Goal: Task Accomplishment & Management: Complete application form

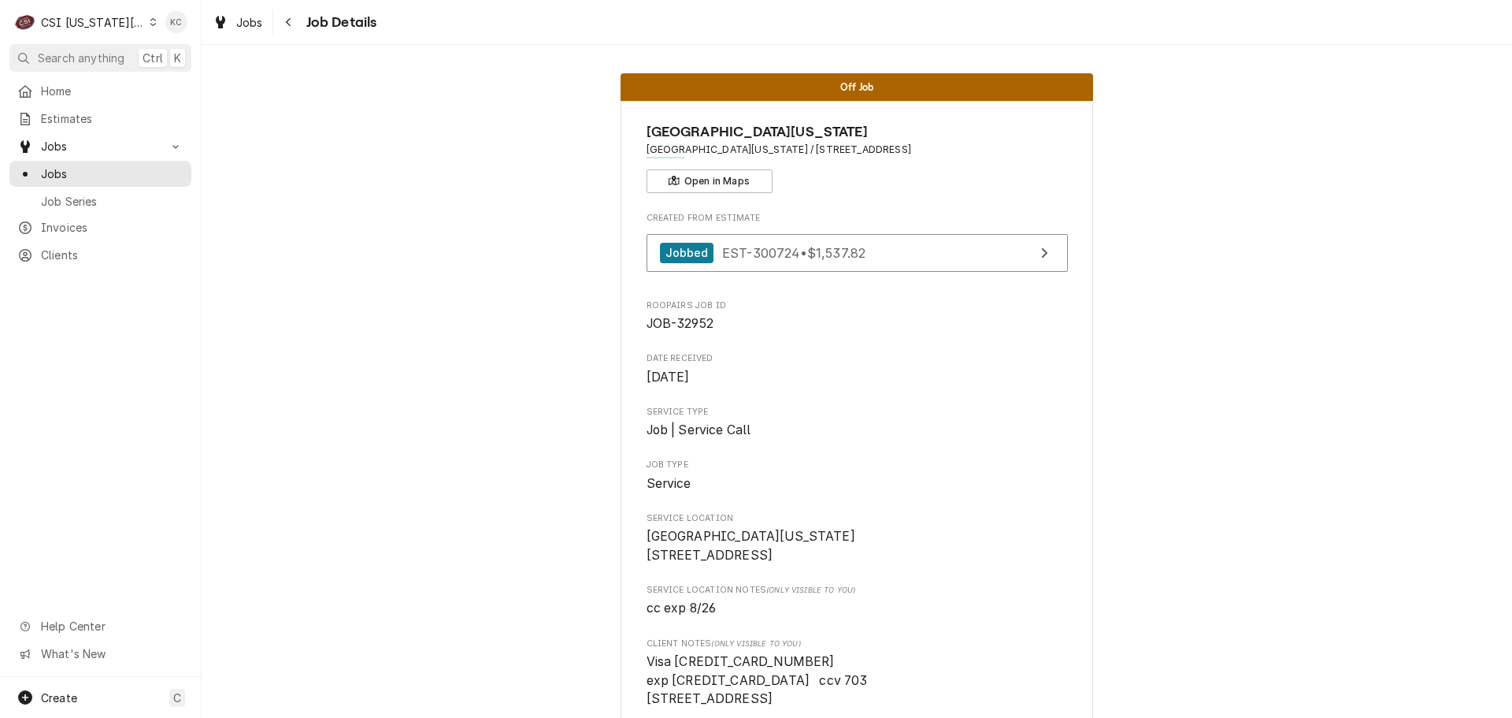
scroll to position [127, 0]
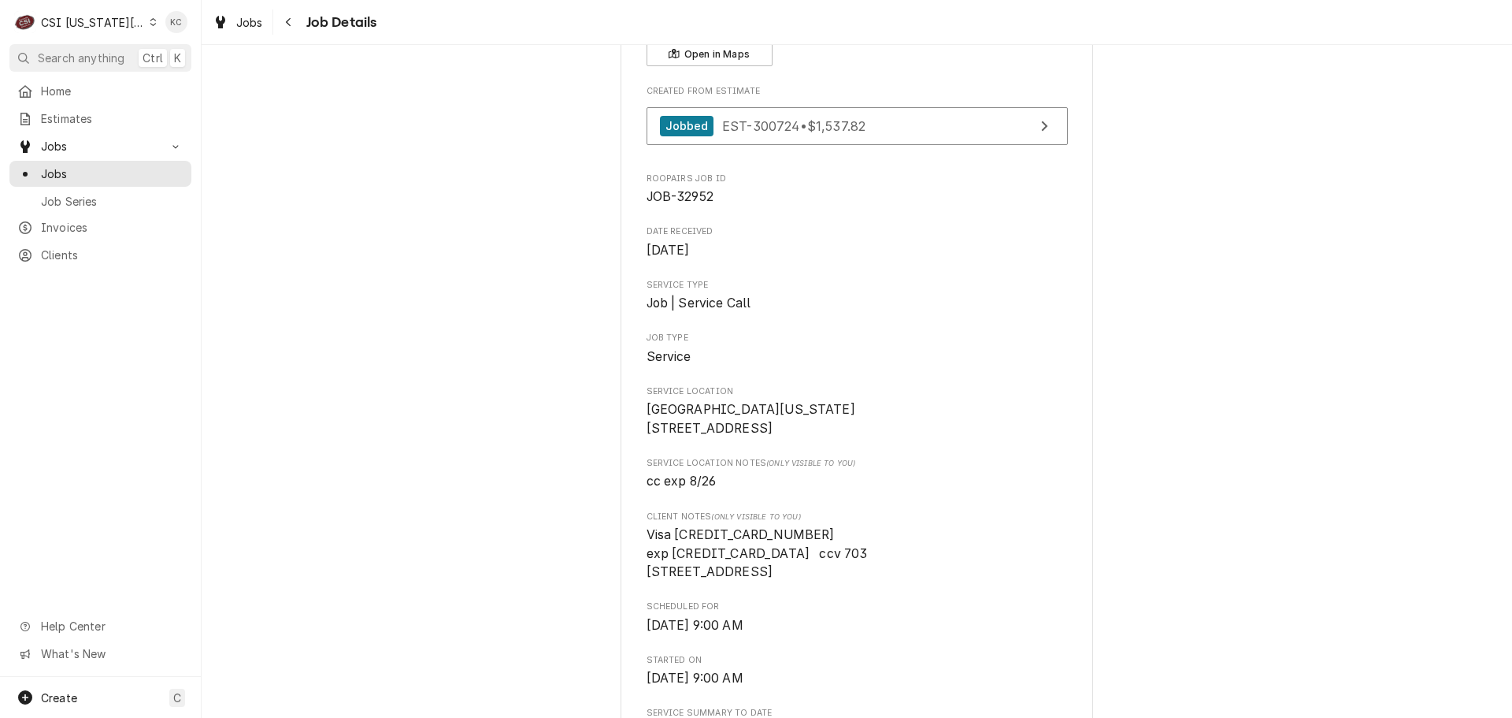
click at [291, 27] on icon "Navigate back" at bounding box center [288, 22] width 7 height 11
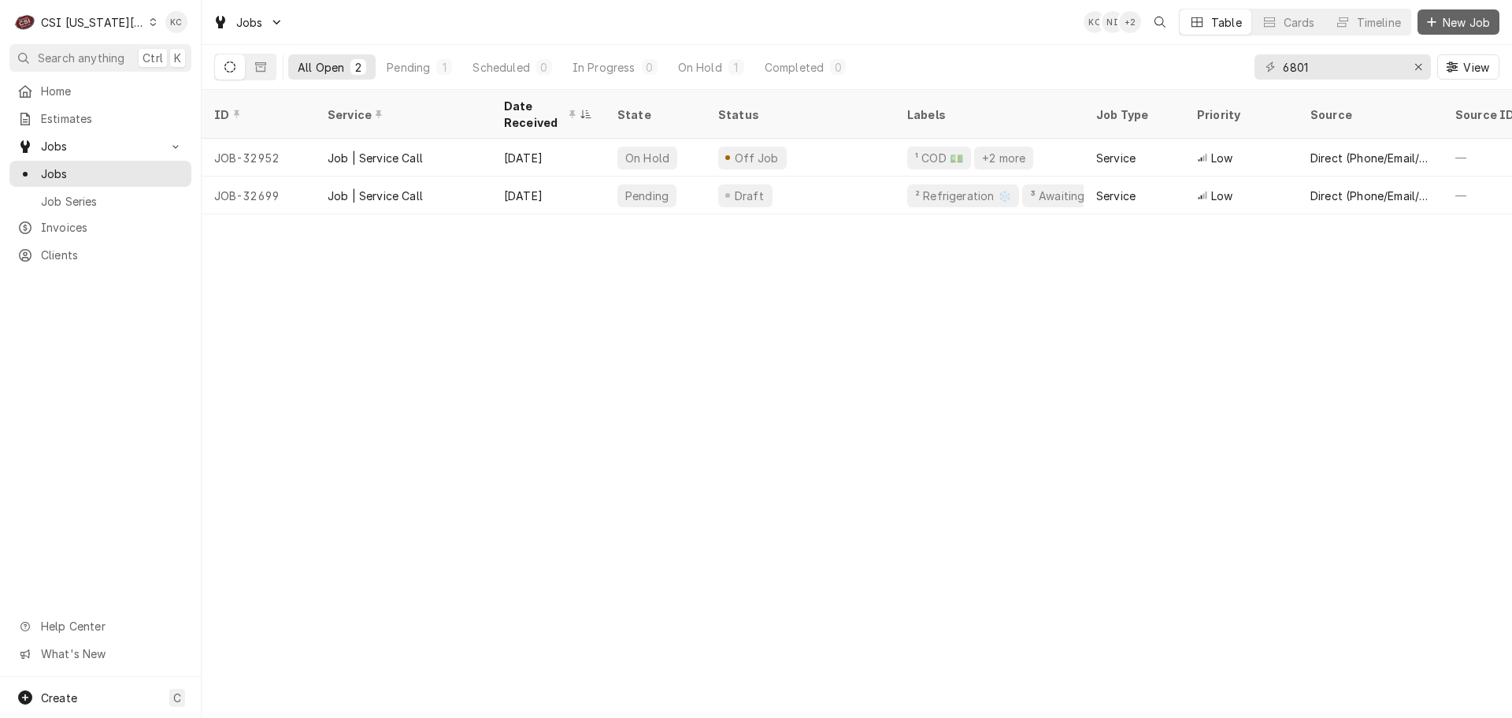
click at [1461, 24] on span "New Job" at bounding box center [1467, 22] width 54 height 17
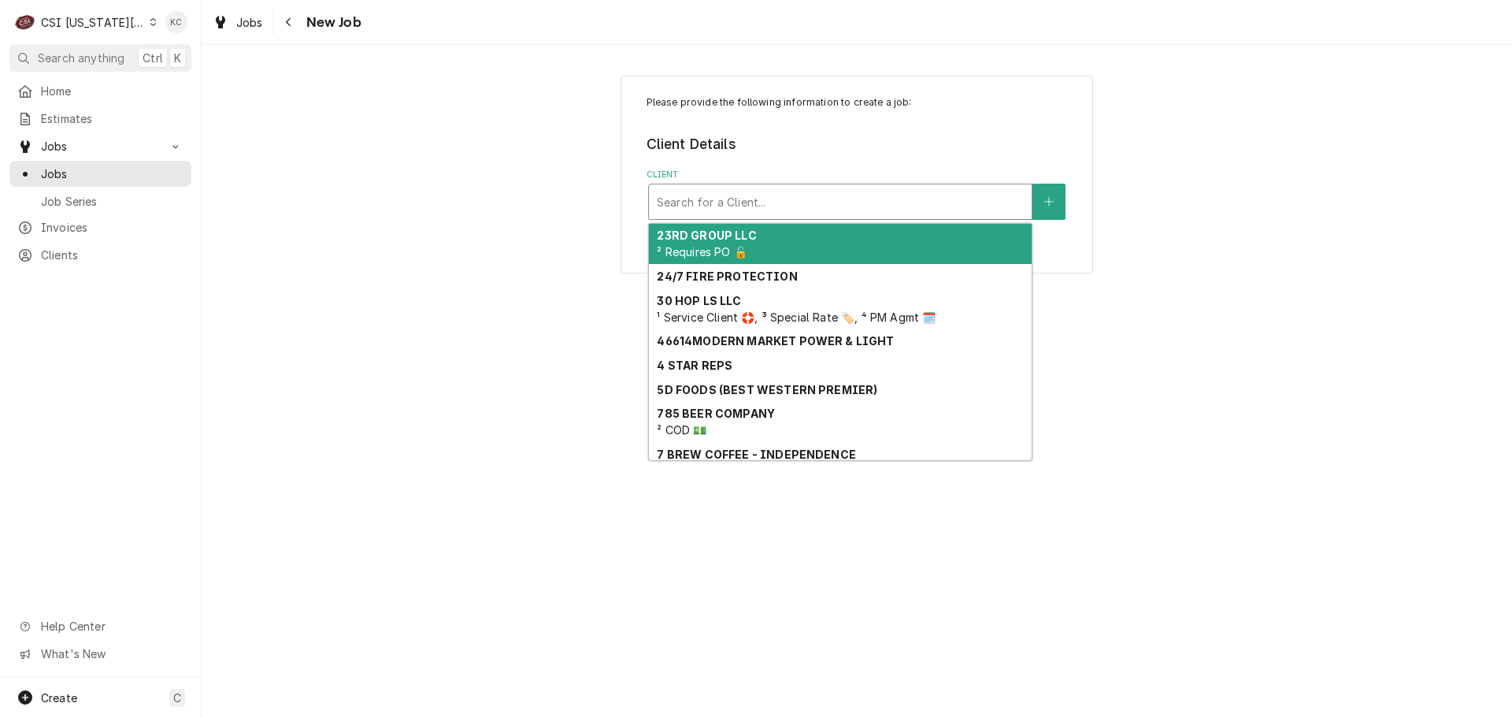
click at [784, 204] on div "Client" at bounding box center [840, 201] width 367 height 28
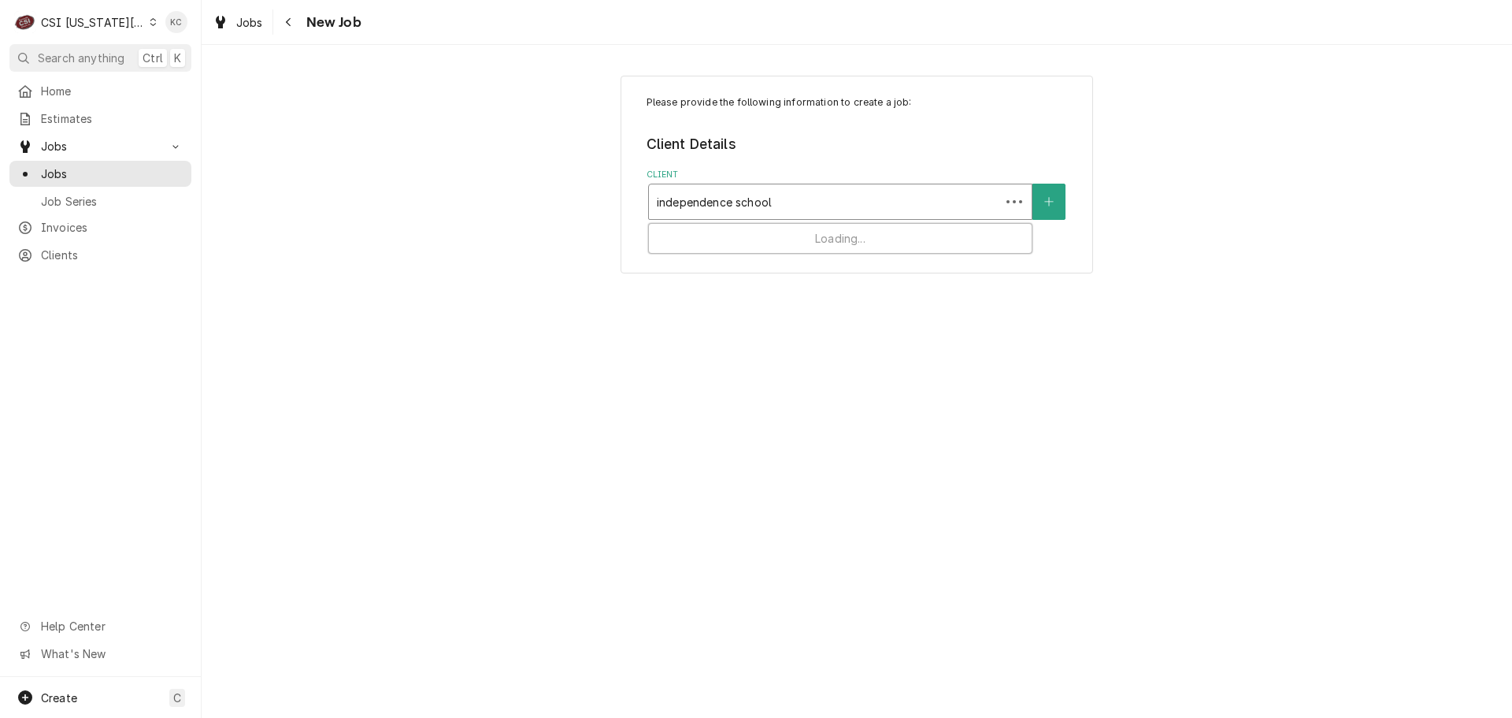
type input "independence school"
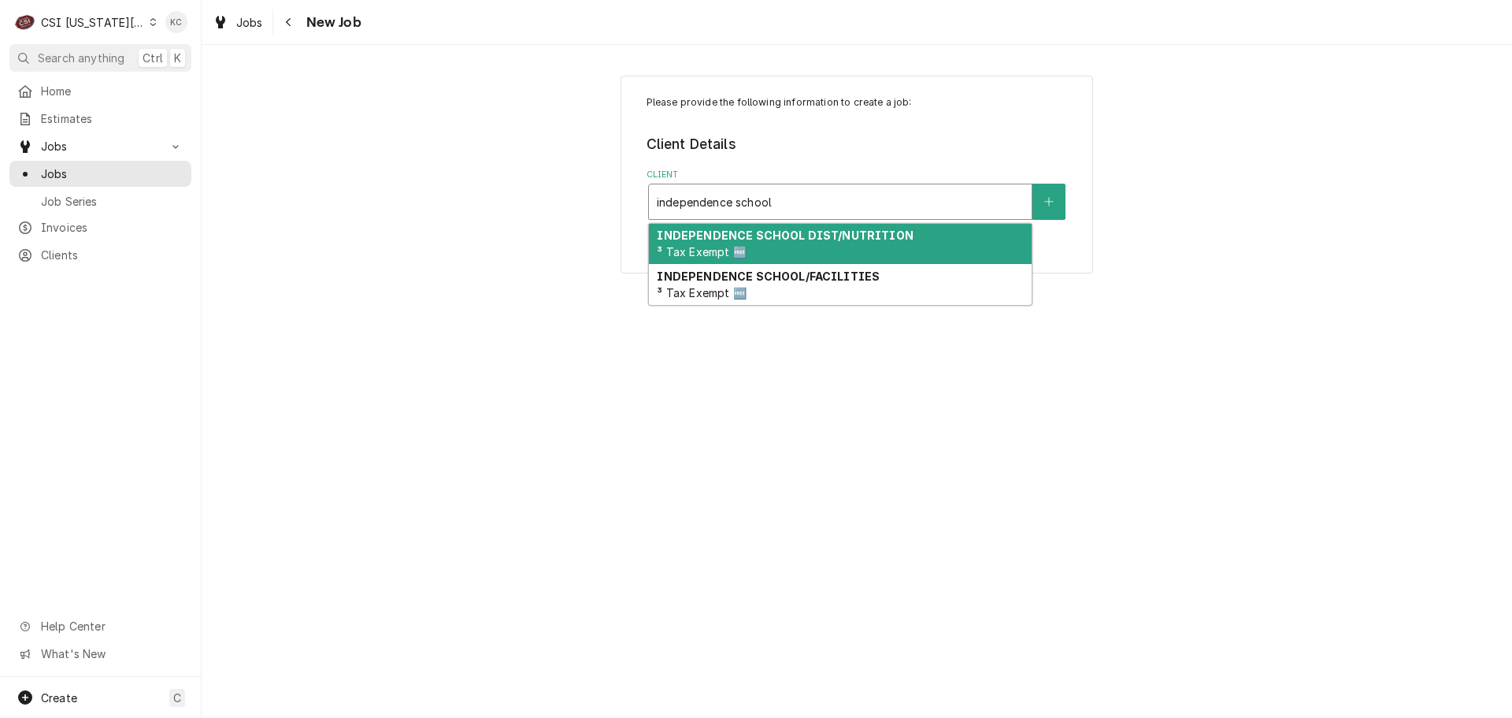
click at [774, 236] on strong "INDEPENDENCE SCHOOL DIST/NUTRITION" at bounding box center [785, 234] width 256 height 13
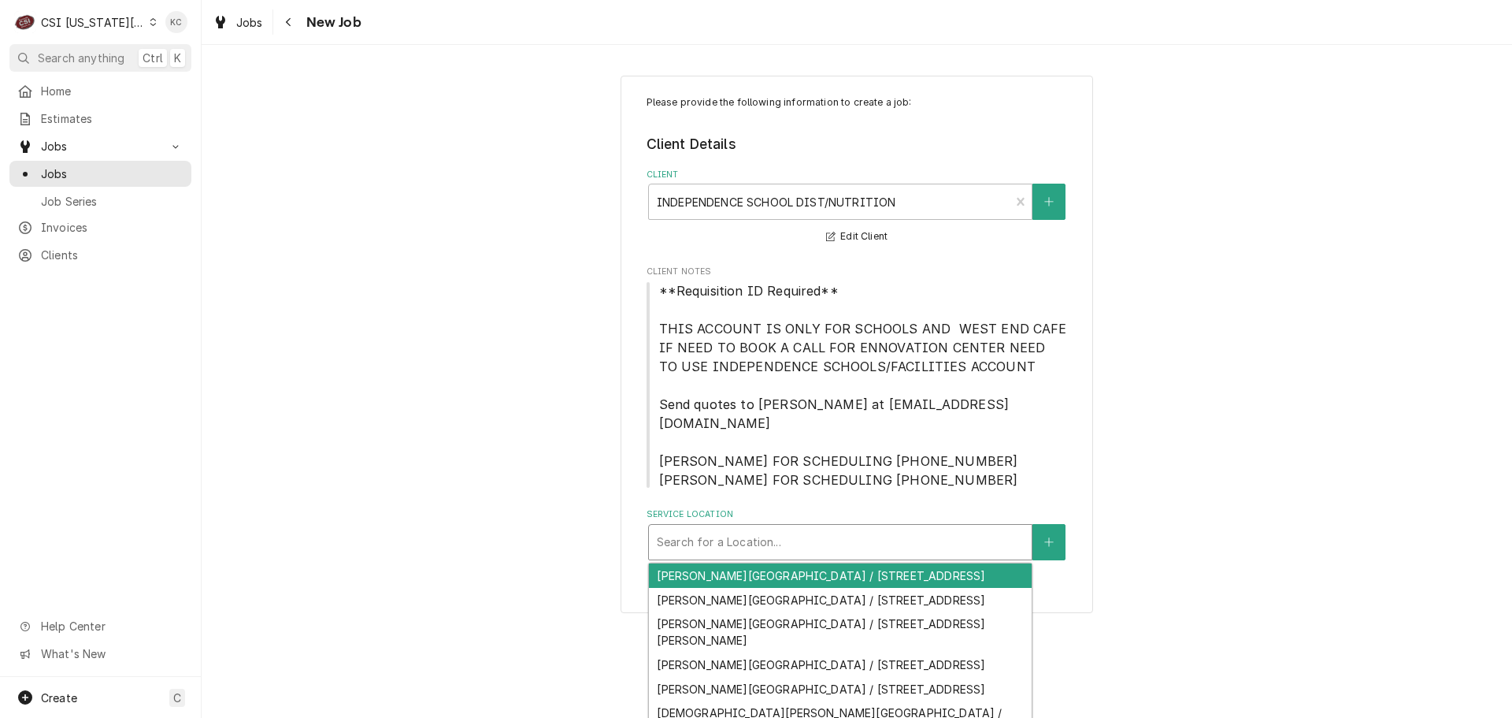
click at [836, 528] on div "Service Location" at bounding box center [840, 542] width 367 height 28
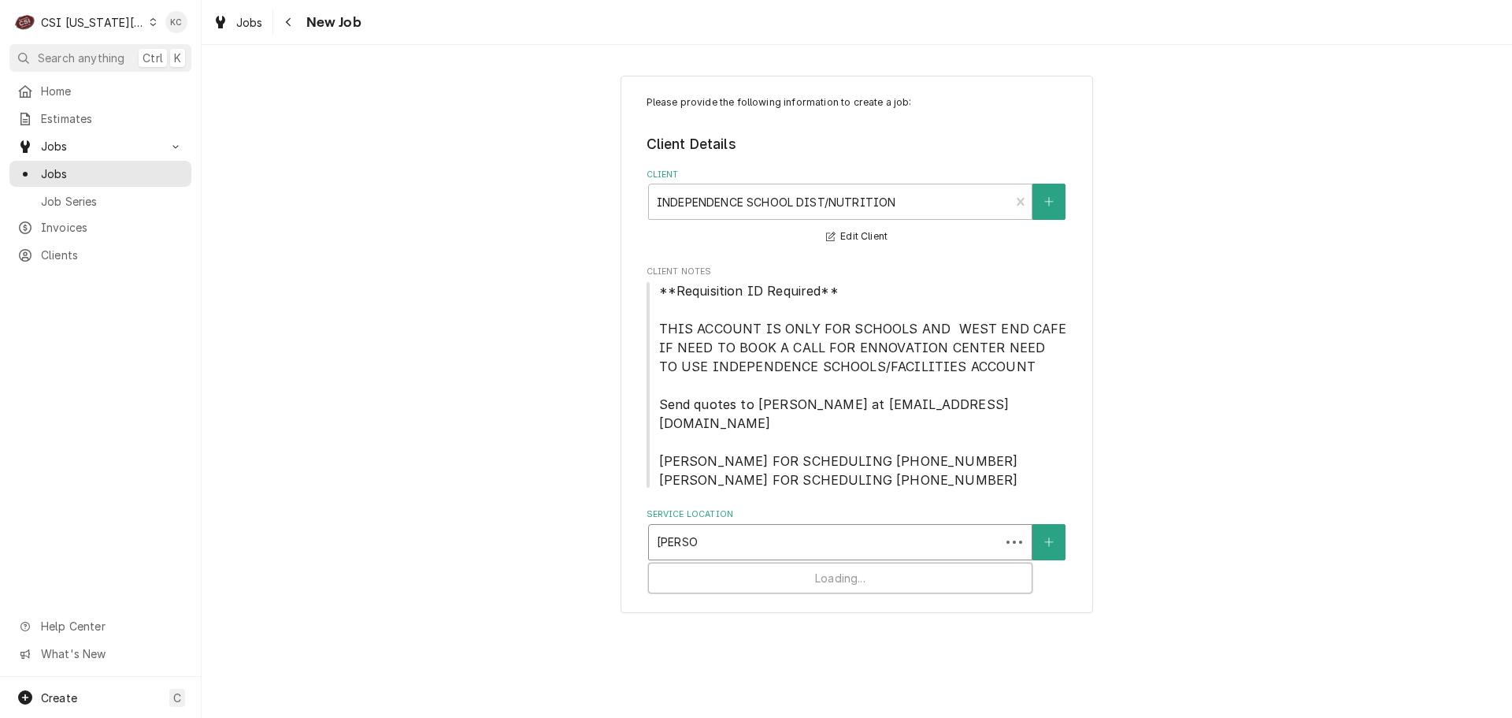
type input "truman"
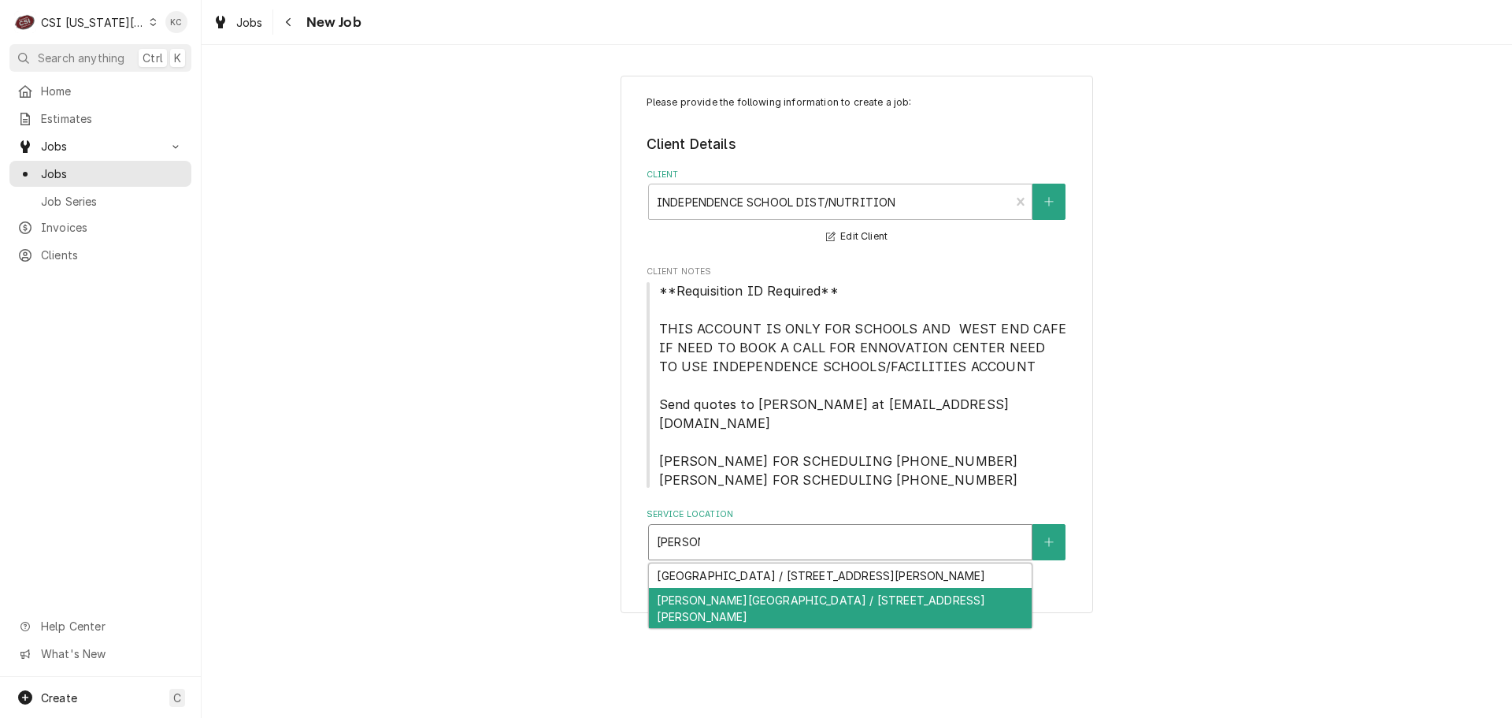
click at [835, 600] on div "Truman High School / 3301 South Noland Road, Independence, MO 64055" at bounding box center [840, 608] width 383 height 41
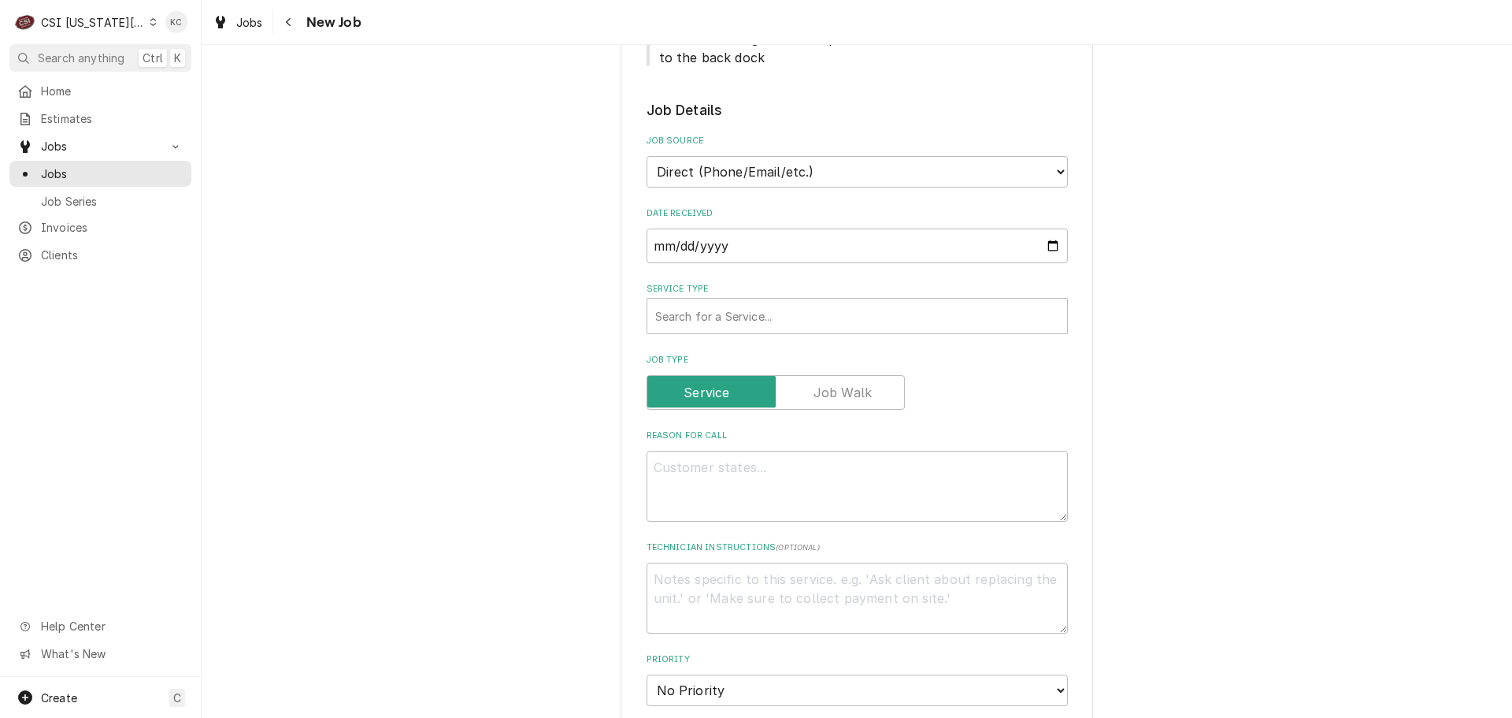
scroll to position [709, 0]
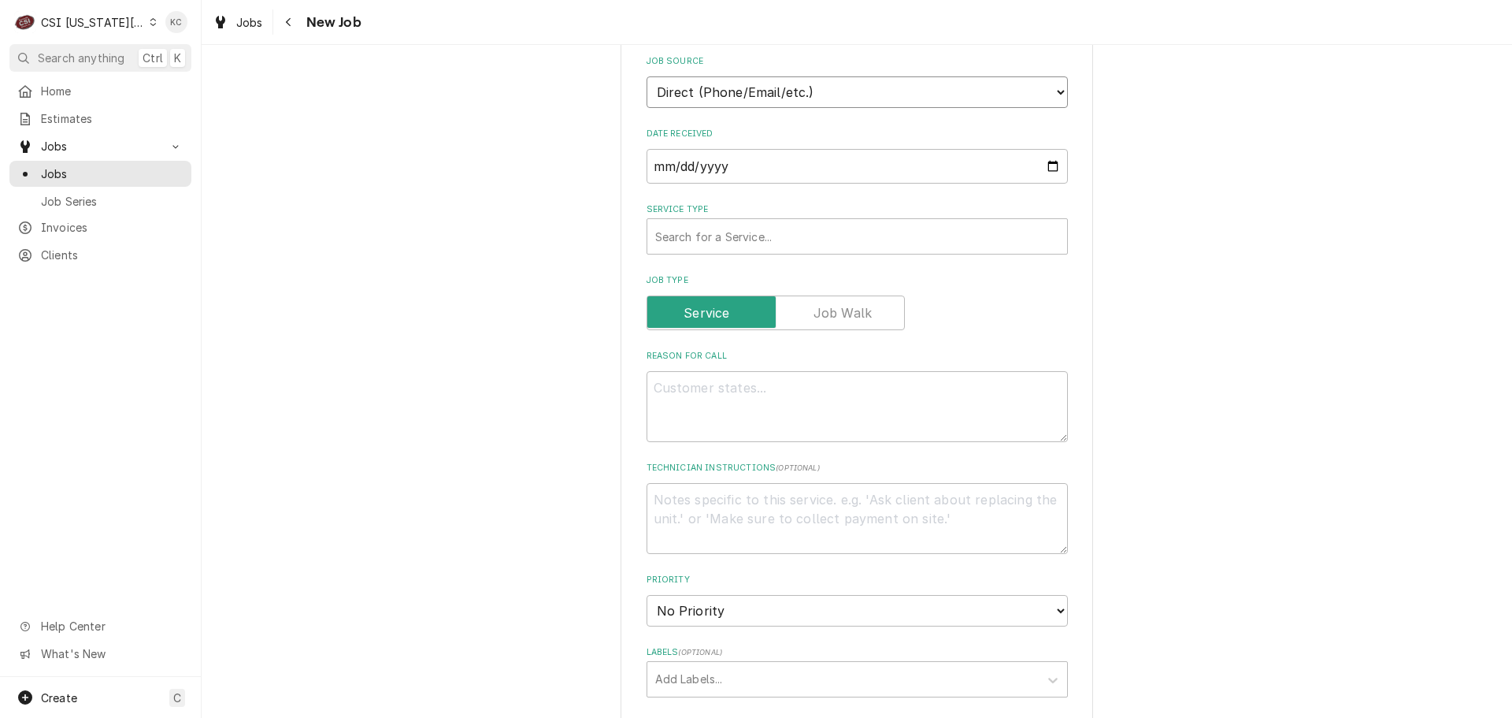
click at [789, 83] on select "Direct (Phone/Email/etc.) Service Channel Corrigo Ecotrak Other" at bounding box center [857, 92] width 421 height 32
select select "100"
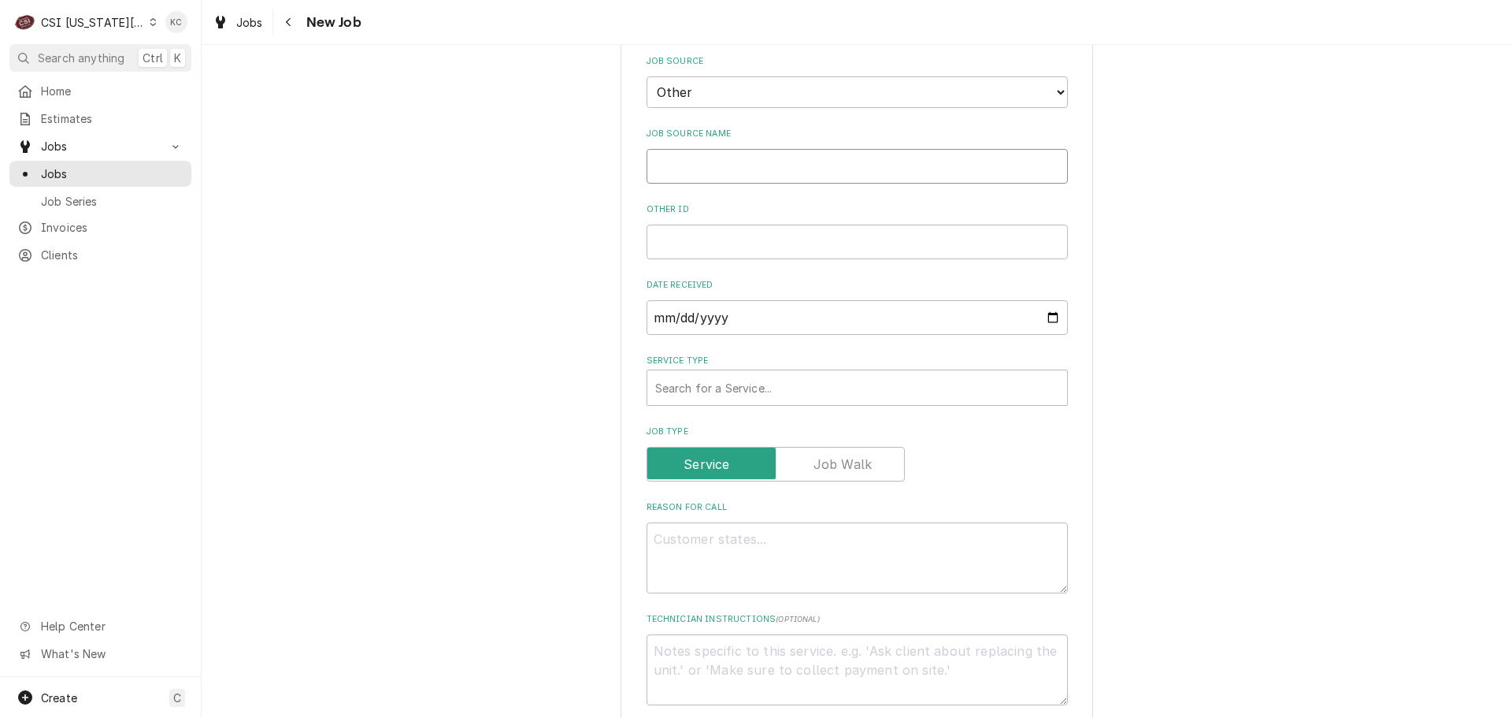
click at [771, 157] on input "Job Source Name" at bounding box center [857, 166] width 421 height 35
type textarea "x"
type input "n"
type textarea "x"
type input "no"
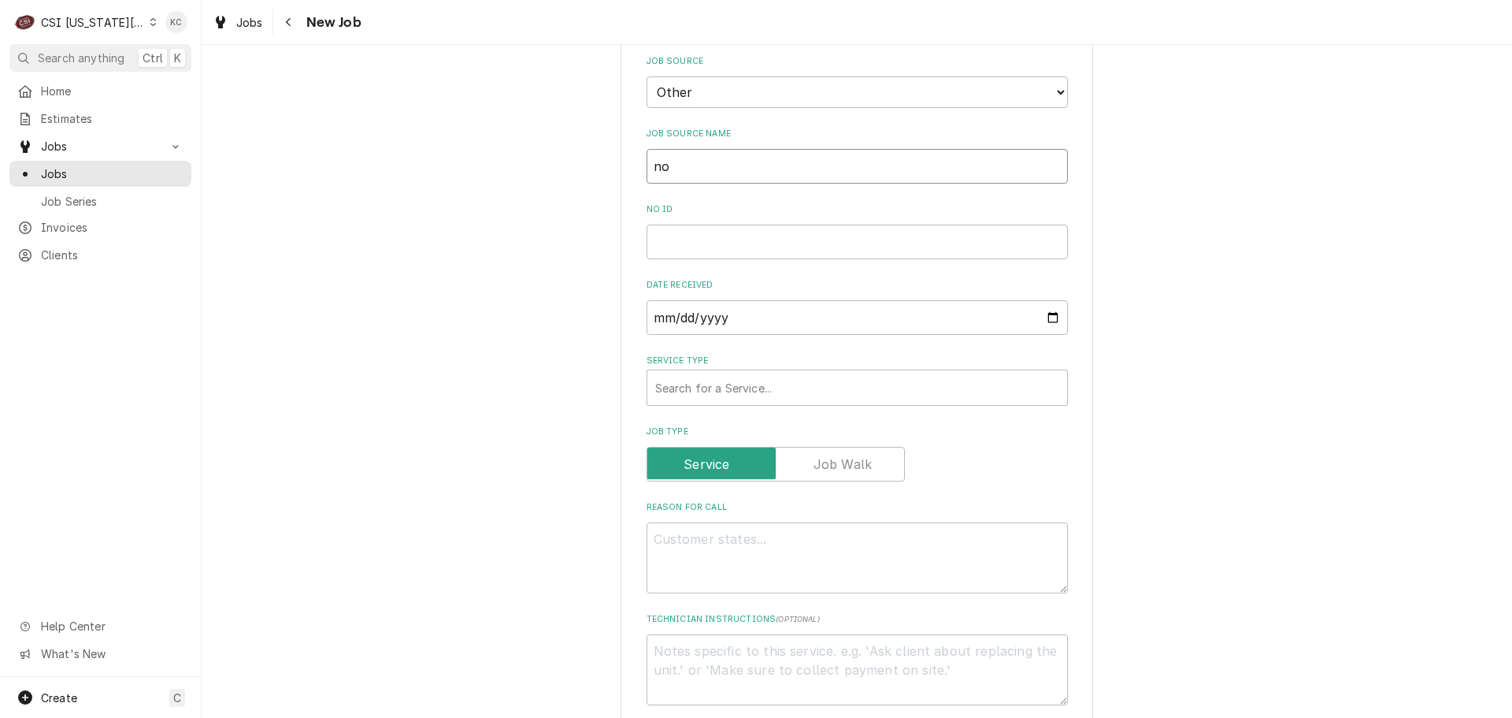
type textarea "x"
type input "nor"
type textarea "x"
type input "nore"
type textarea "x"
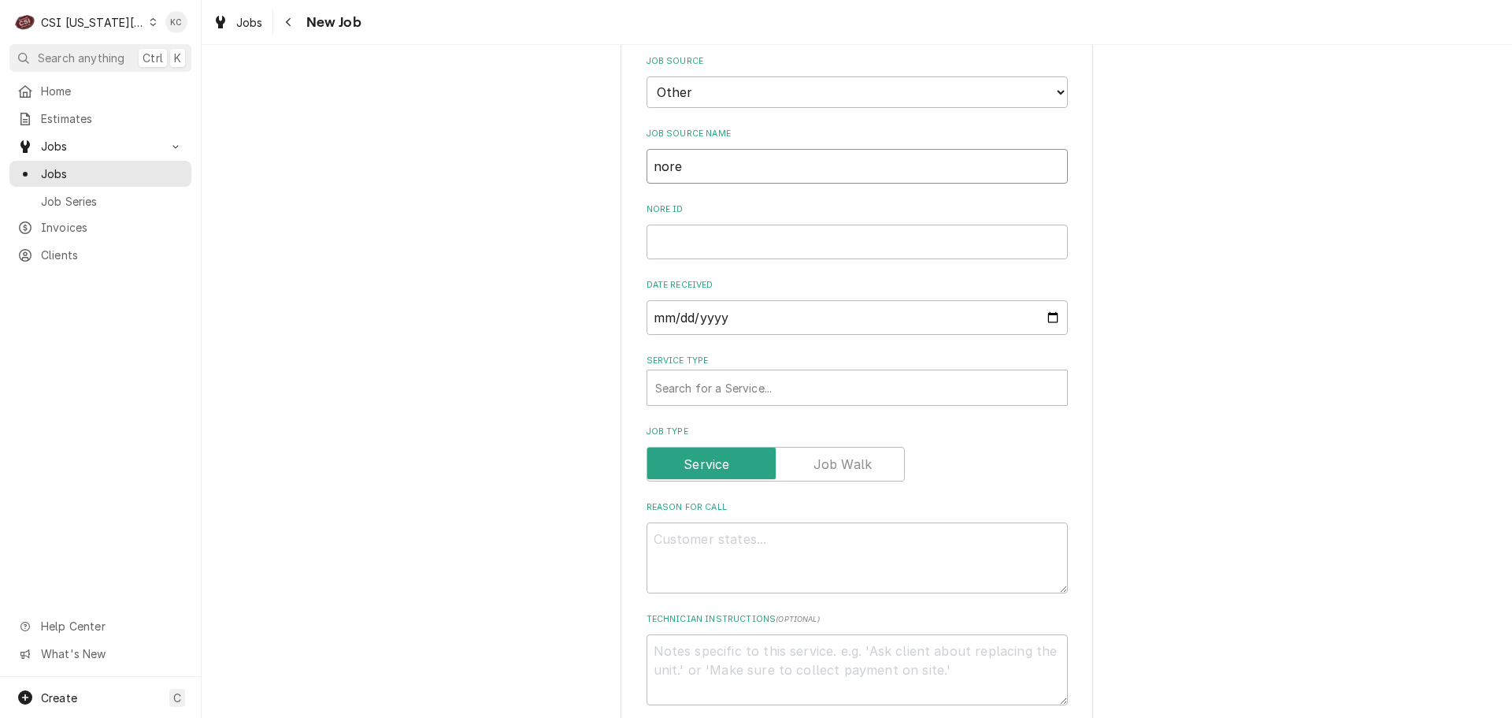
type input "norep"
type textarea "x"
type input "norepl"
type textarea "x"
type input "noreply"
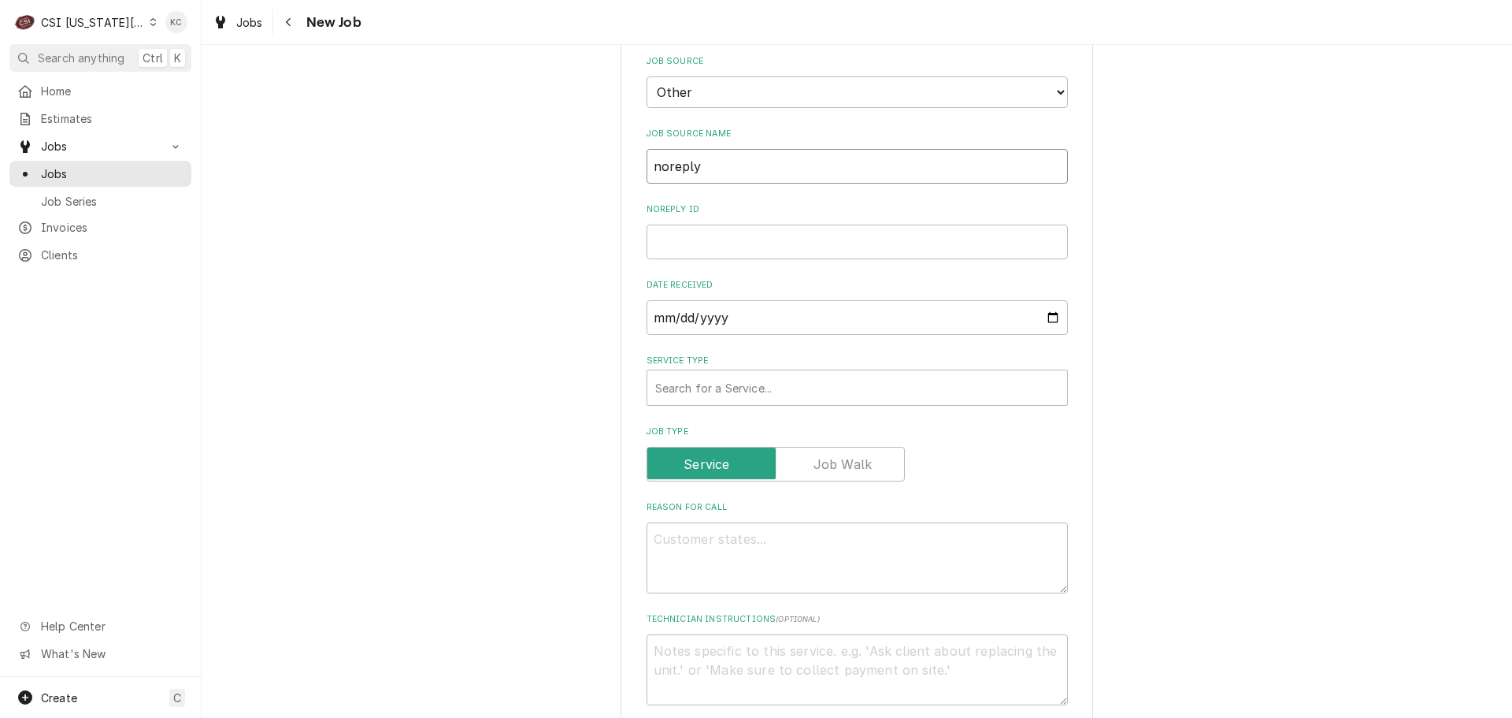
type textarea "x"
type input "noreply@"
type textarea "x"
type input "noreply@f"
type textarea "x"
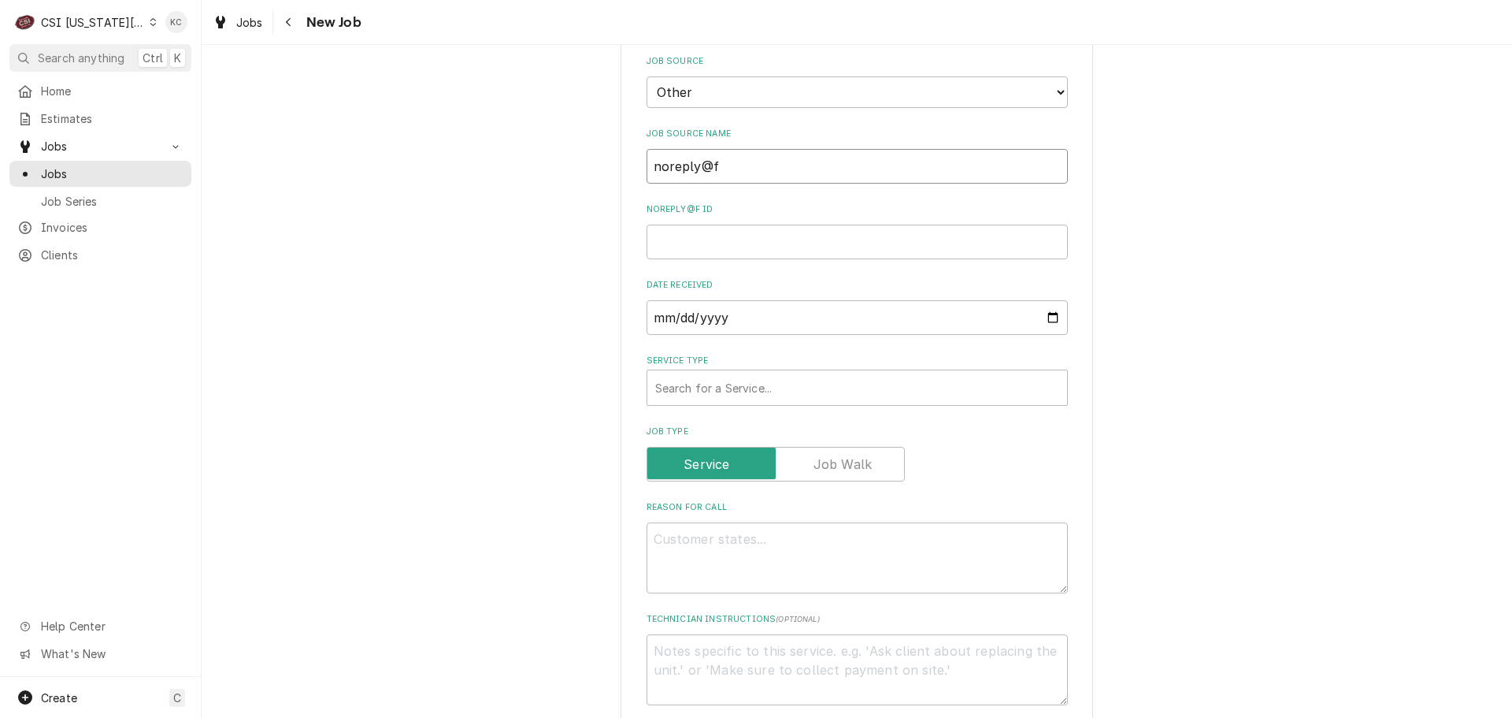
type input "noreply@fa"
type textarea "x"
type input "noreply@fac"
type textarea "x"
type input "noreply@faci"
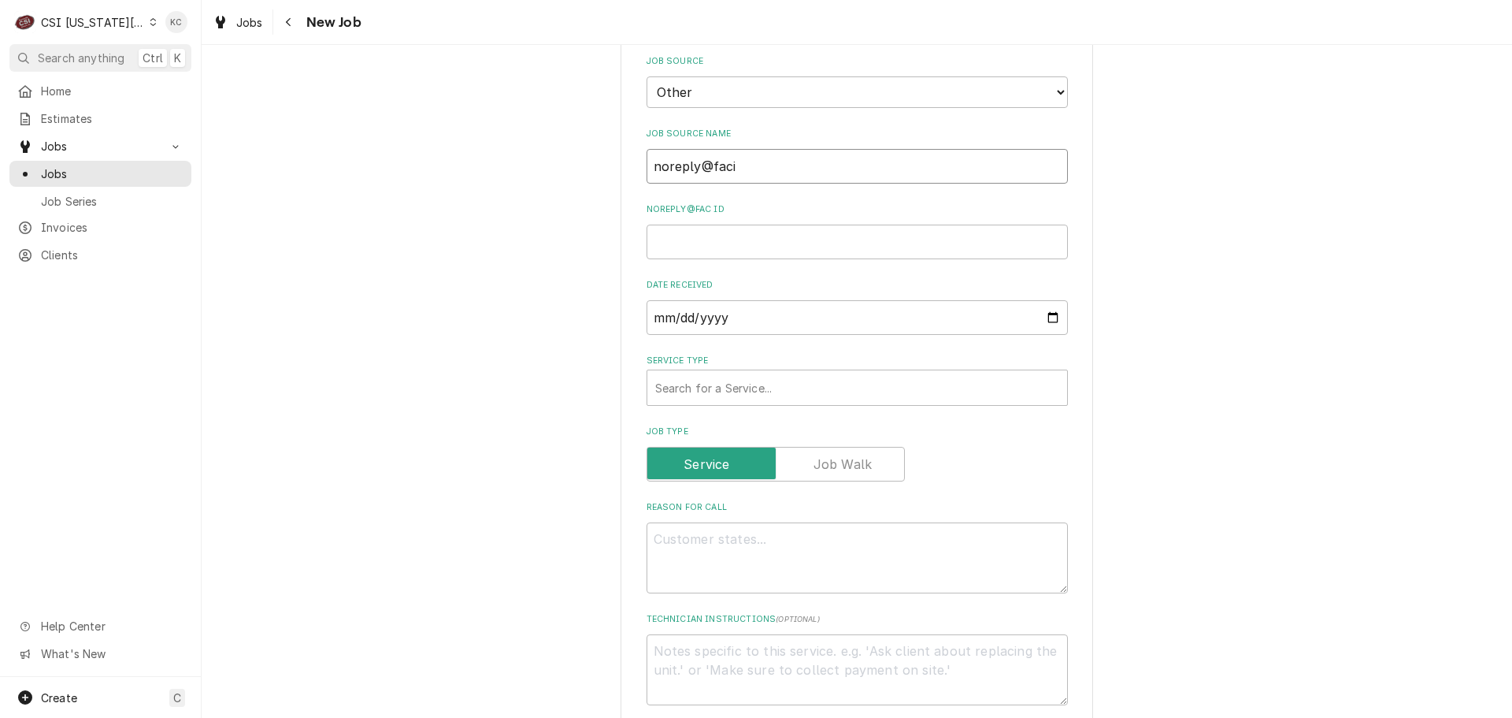
type textarea "x"
type input "noreply@facil"
type textarea "x"
type input "noreply@facili"
type textarea "x"
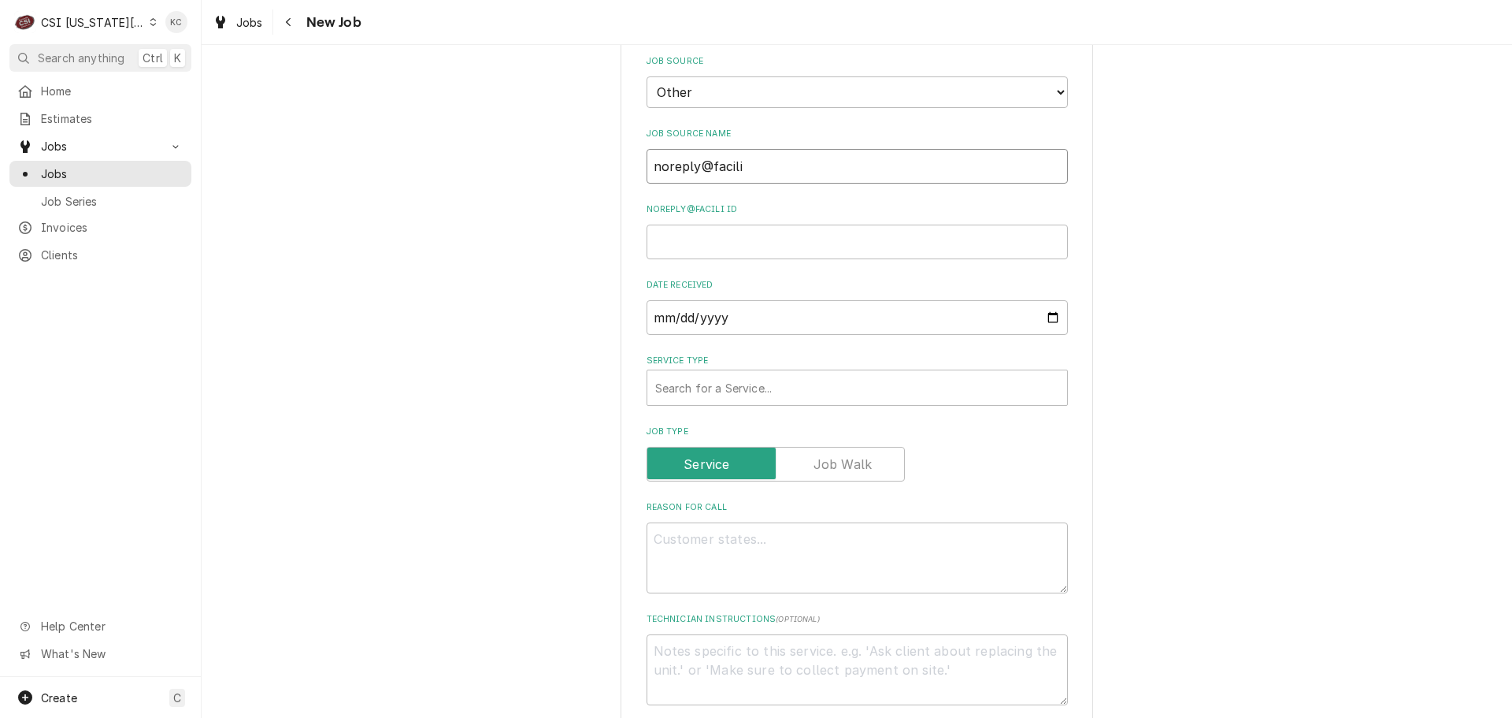
type input "noreply@facilit"
type textarea "x"
type input "noreply@facilitr"
type textarea "x"
type input "noreply@facilitro"
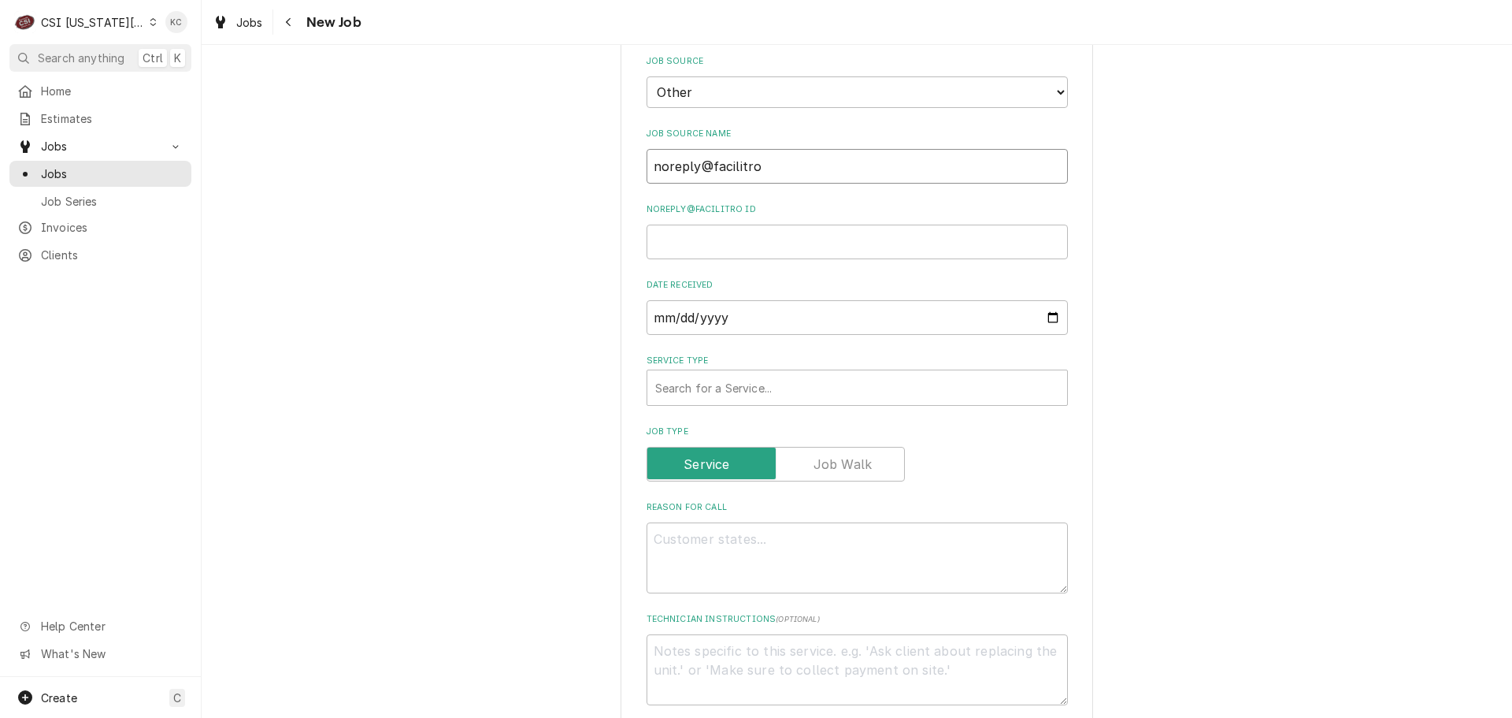
type textarea "x"
type input "noreply@facilitron"
type textarea "x"
type input "noreply@facilitron"
type textarea "x"
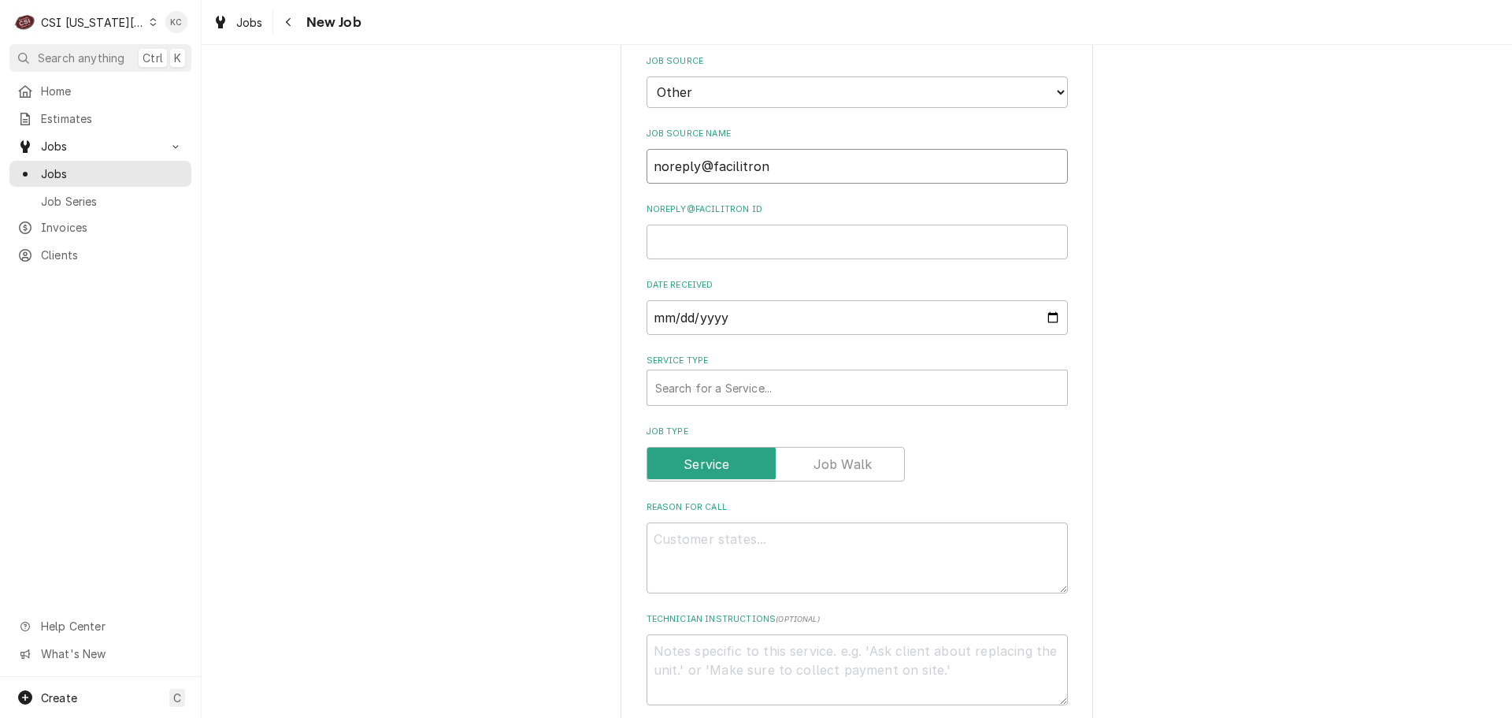
type input "noreply@facilitron e"
type textarea "x"
type input "noreply@facilitron em"
type textarea "x"
type input "noreply@facilitron ema"
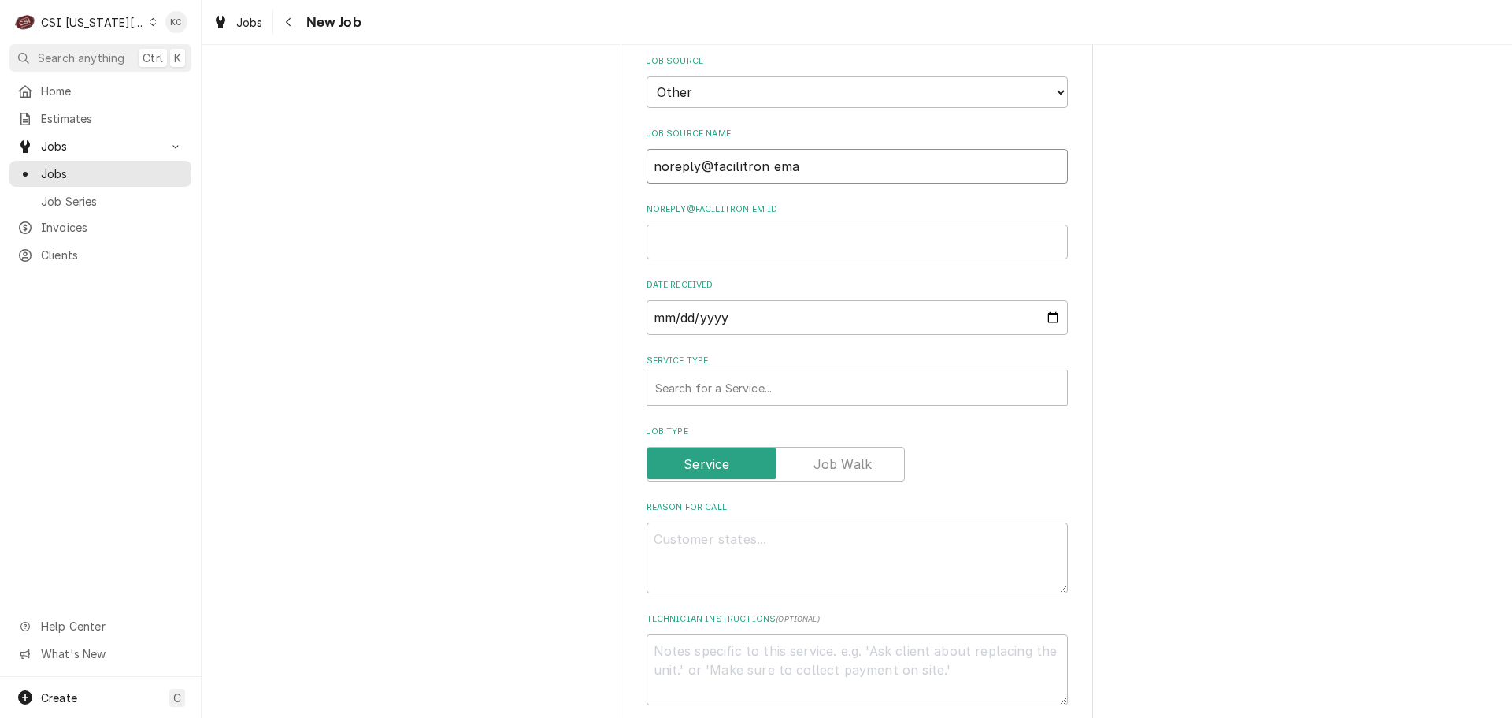
type textarea "x"
type input "noreply@facilitron emai"
type textarea "x"
type input "noreply@facilitron email"
type textarea "x"
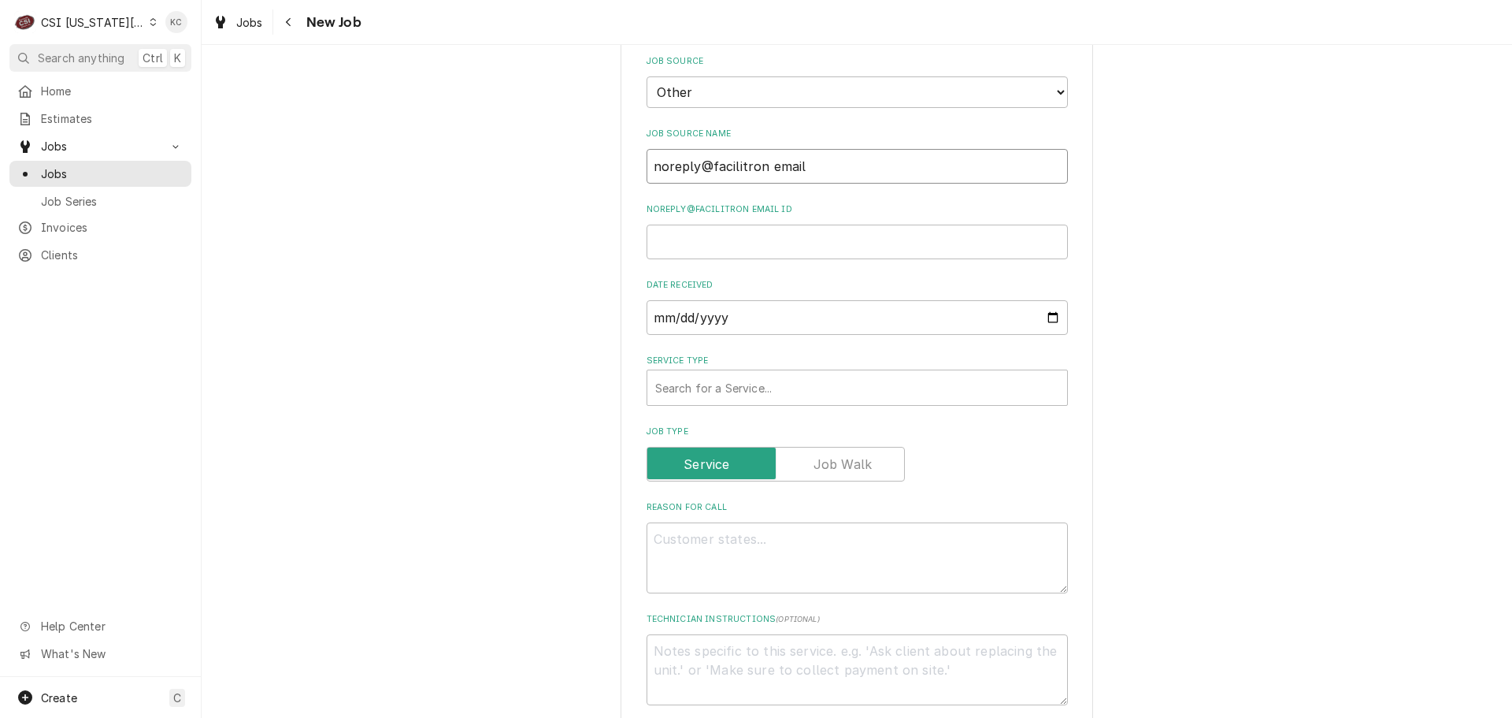
type input "noreply@facilitron email"
click at [702, 228] on input "noreply@facilitron email ID" at bounding box center [857, 241] width 421 height 35
paste input "FY25-26-25003"
type textarea "x"
type input "FY25-26-25003"
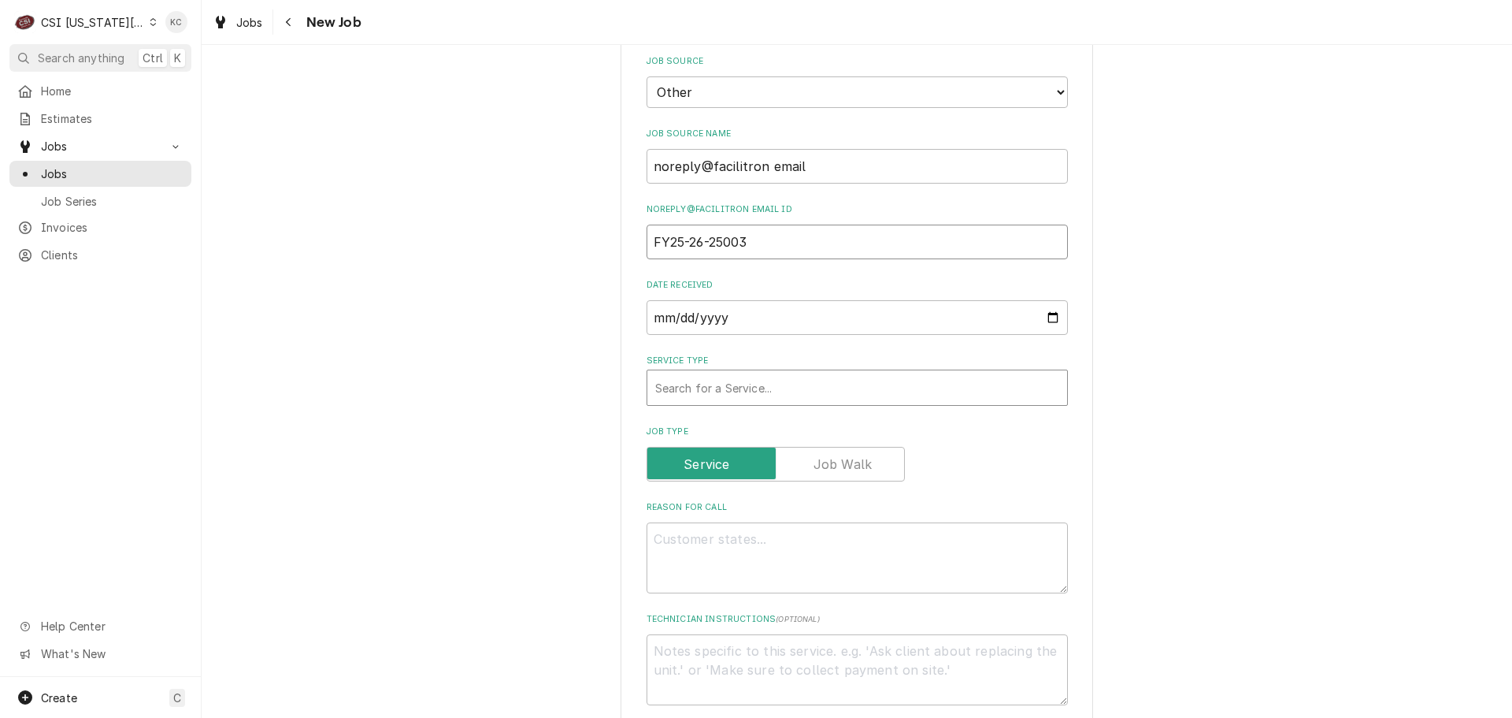
type textarea "x"
type input "FY25-26-25003"
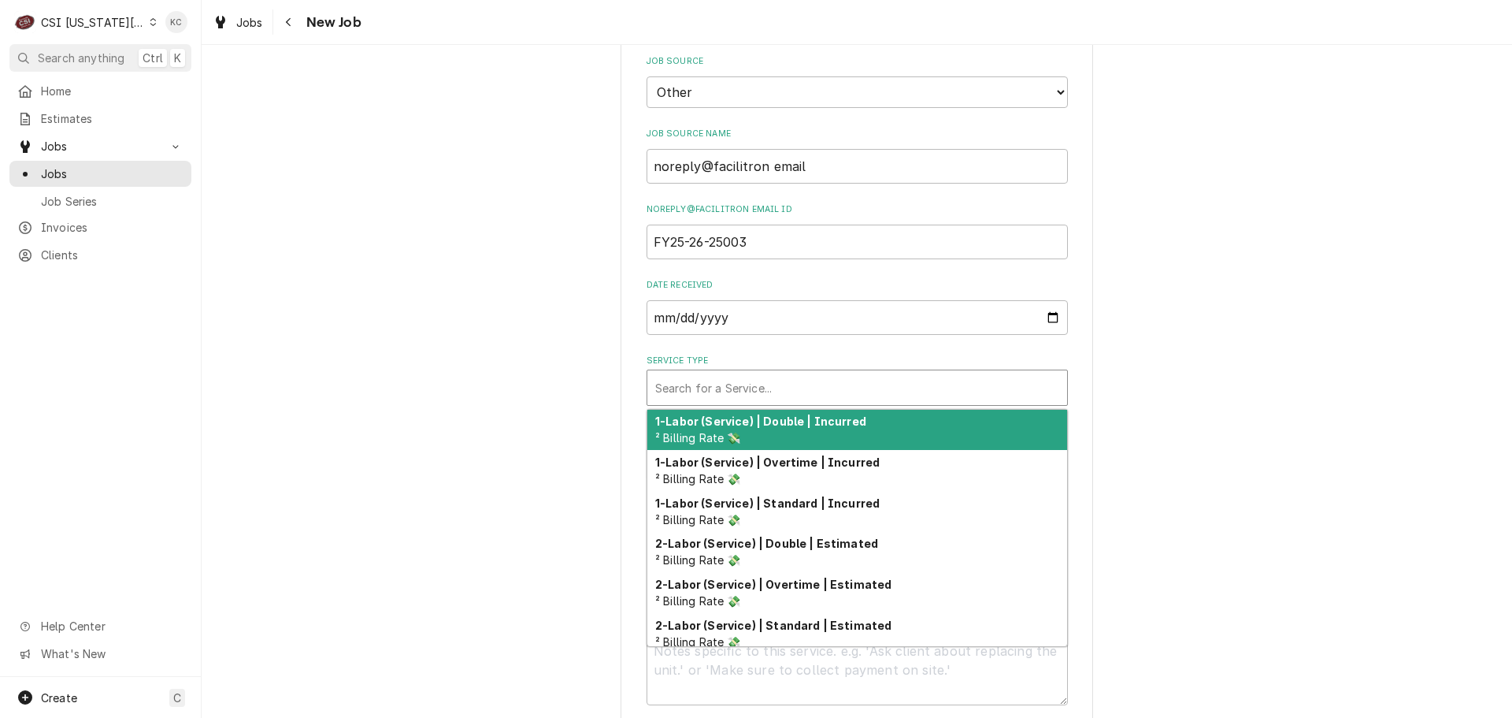
click at [746, 373] on div "Service Type" at bounding box center [857, 387] width 404 height 28
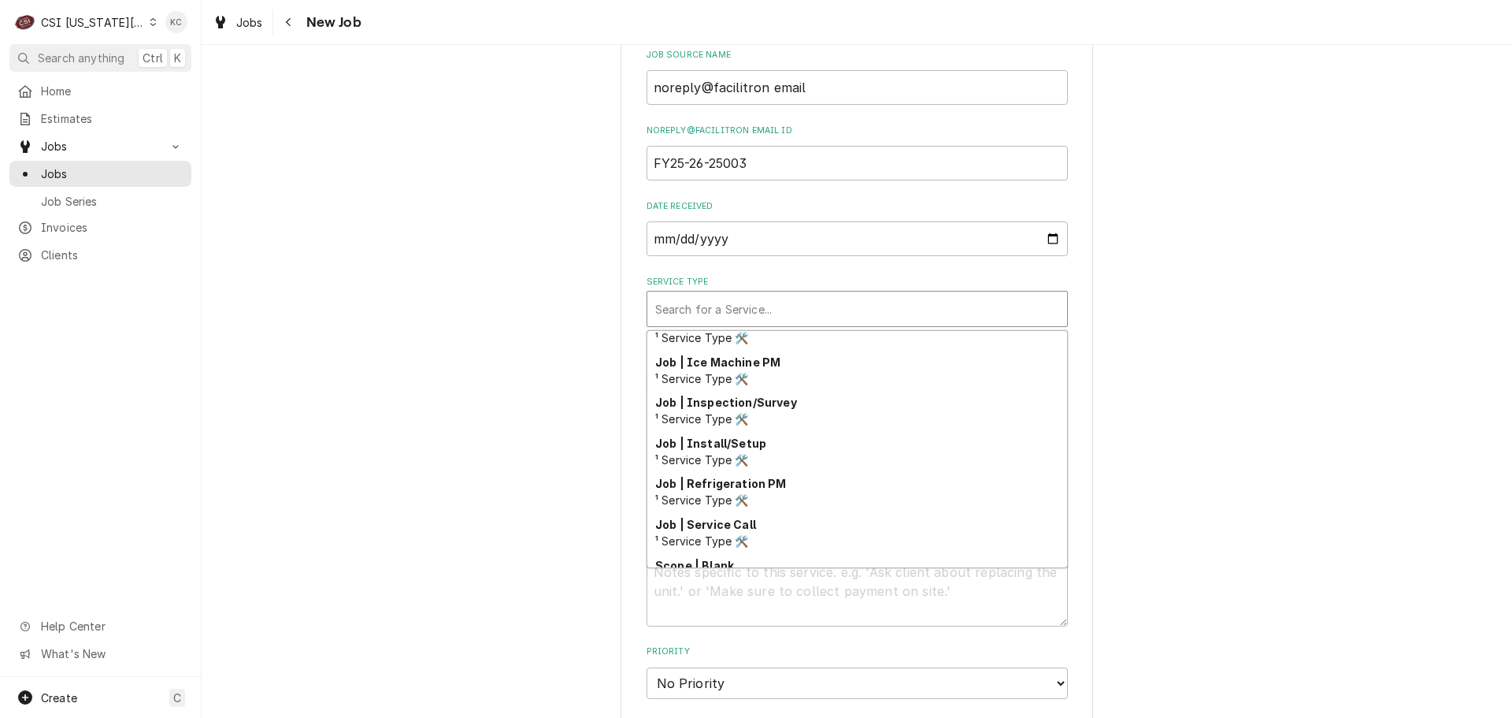
scroll to position [892, 0]
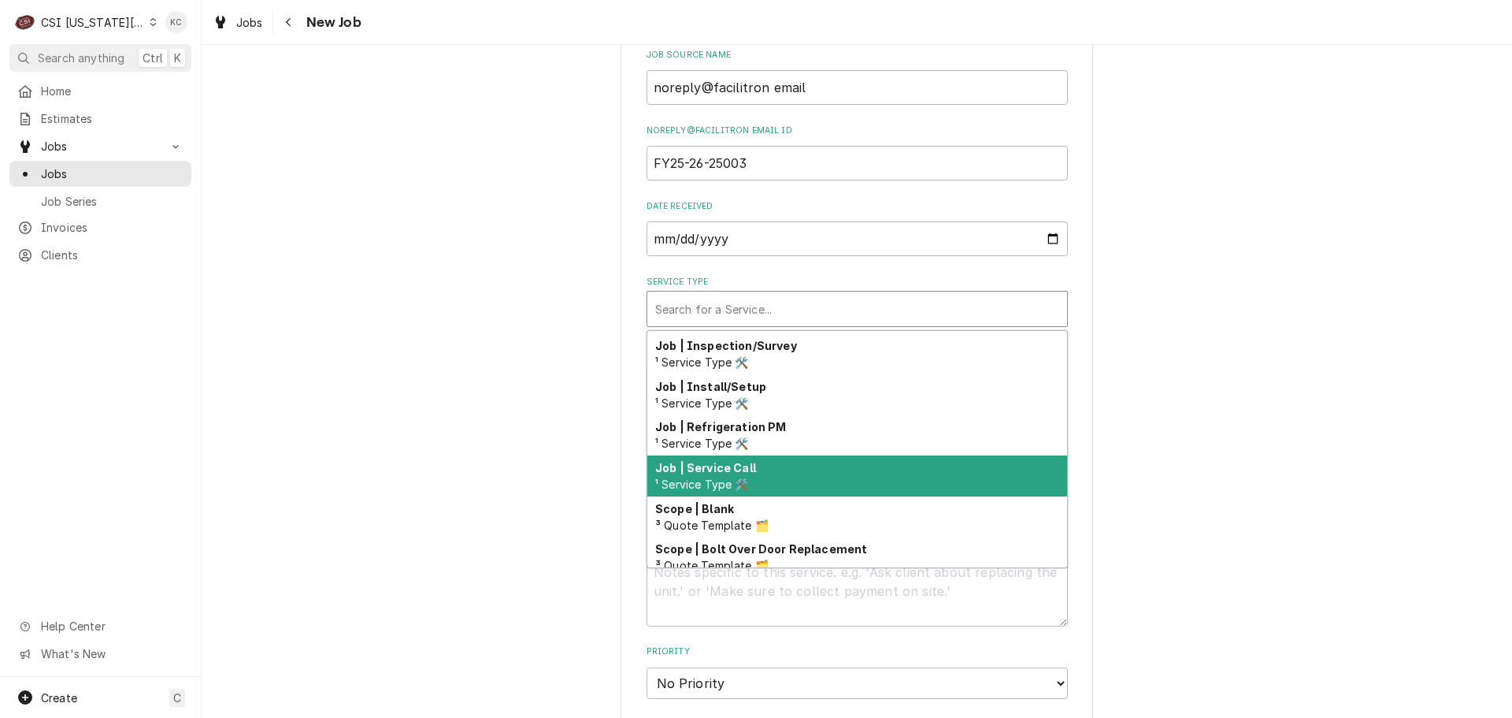
drag, startPoint x: 793, startPoint y: 465, endPoint x: 1075, endPoint y: 417, distance: 286.0
click at [795, 463] on div "Job | Service Call ¹ Service Type 🛠️" at bounding box center [857, 475] width 420 height 41
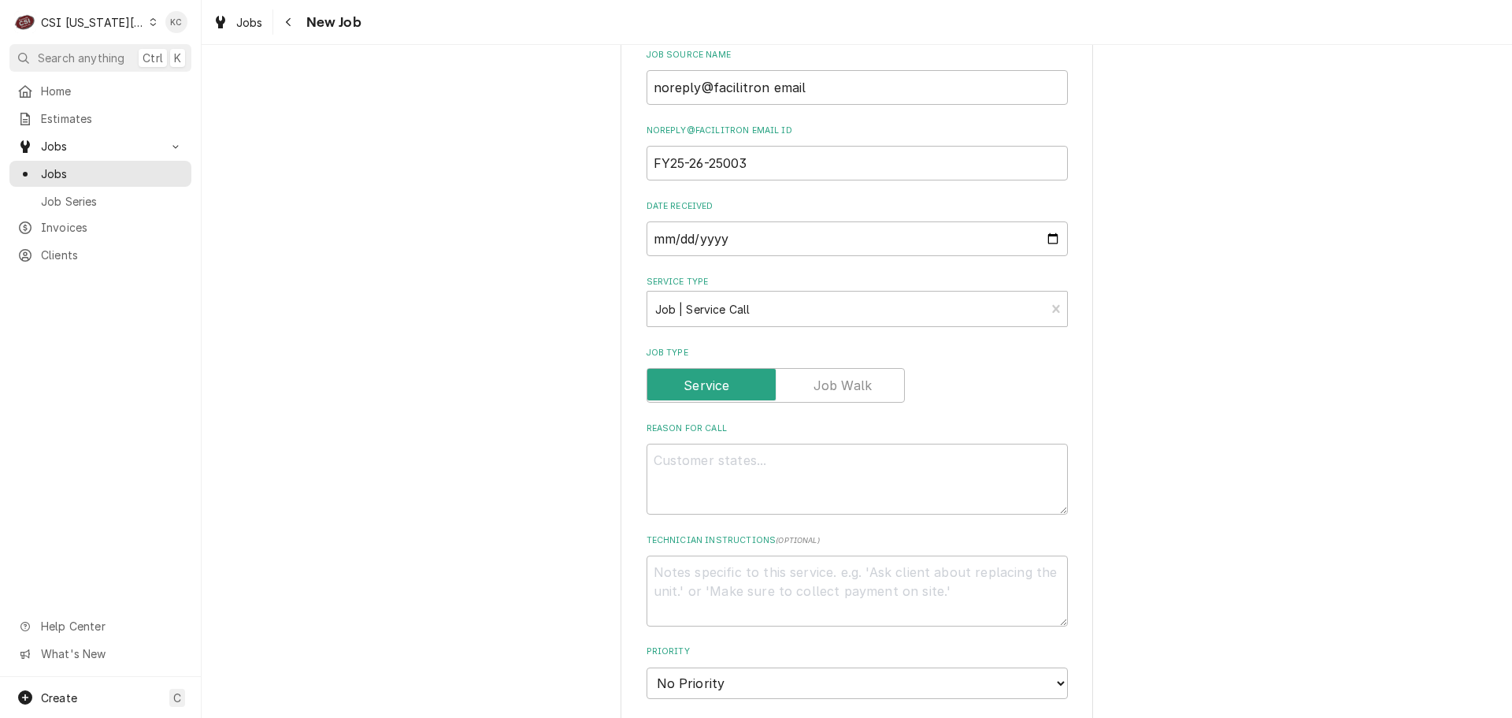
click at [1385, 417] on div "Please provide the following information to create a job: Client Details Client…" at bounding box center [857, 337] width 1311 height 2127
click at [866, 448] on textarea "Reason For Call" at bounding box center [857, 478] width 421 height 71
click at [712, 555] on textarea "Technician Instructions ( optional )" at bounding box center [857, 590] width 421 height 71
paste textarea "Priority Medium - Date Senstitive"
type textarea "x"
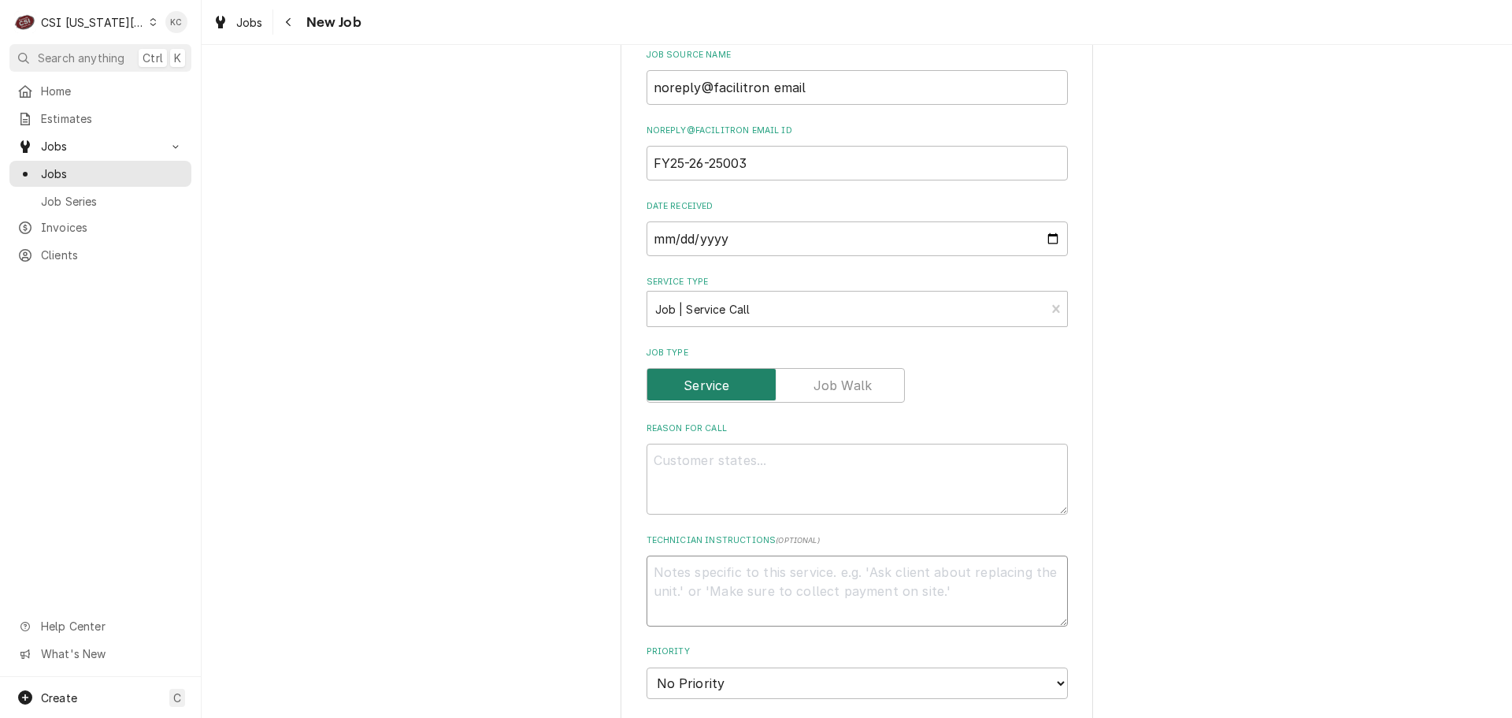
type textarea "Priority Medium - Date Senstitive"
type textarea "x"
type textarea "Priority Medium - Date Senstitive"
click at [695, 443] on textarea "Reason For Call" at bounding box center [857, 478] width 421 height 71
paste textarea "Ice machine at the concession stand is not making ice at all"
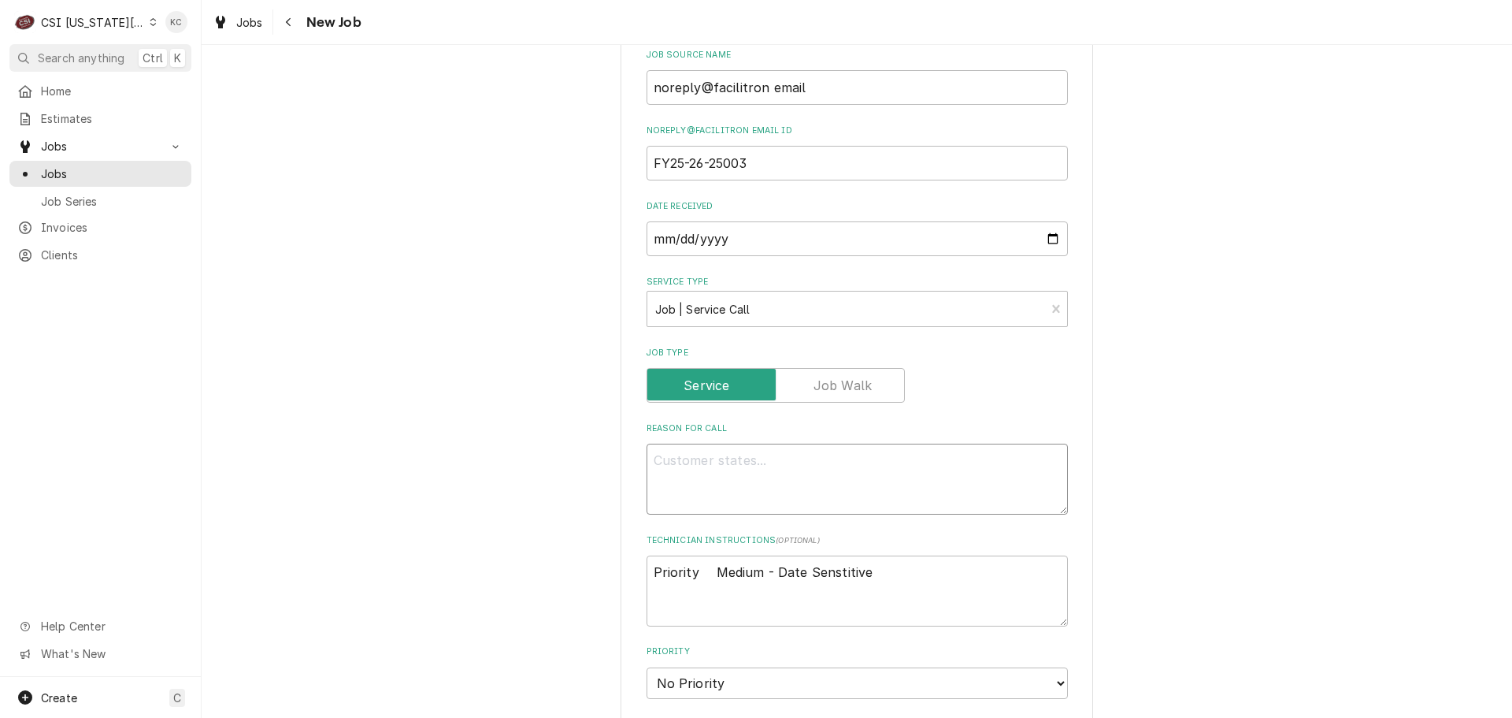
type textarea "x"
type textarea "Ice machine at the concession stand is not making ice at all"
type textarea "x"
type textarea "Ice machine at the concession stand is not making ice at all"
click at [950, 555] on textarea "Priority Medium - Date Senstitive" at bounding box center [857, 590] width 421 height 71
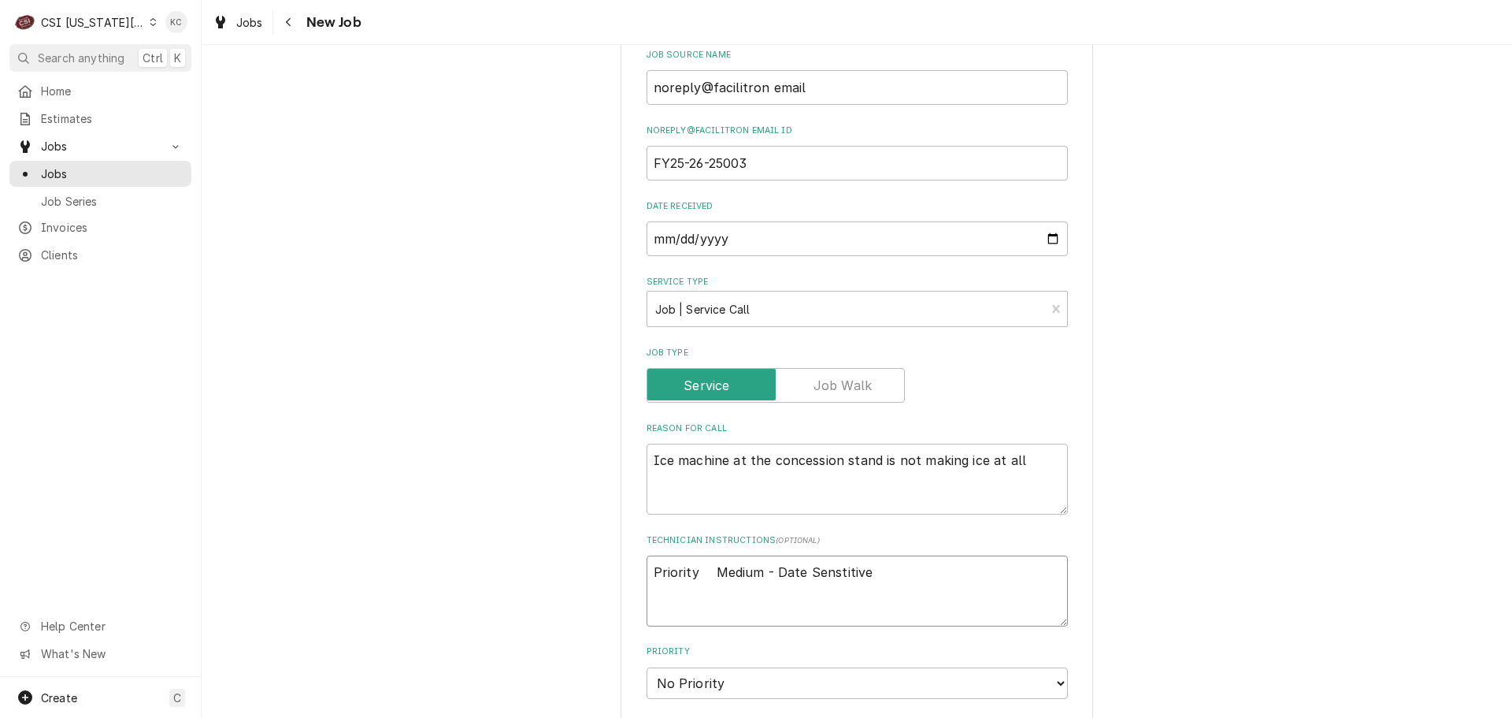
type textarea "x"
type textarea "Priority Medium - Date Senstitive"
type textarea "x"
type textarea "Priority Medium - Date Senstitive"
type textarea "x"
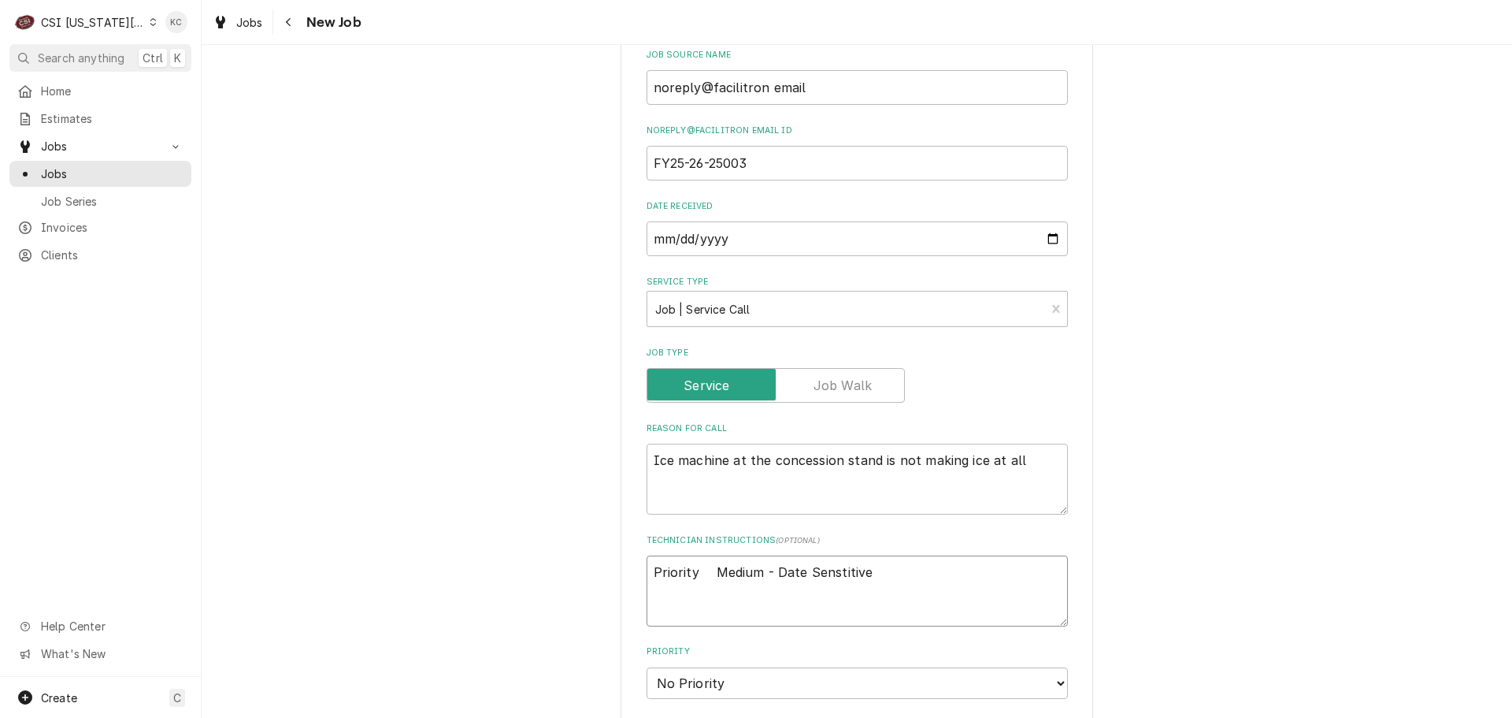
type textarea "Priority Medium - Date Senstitive J"
type textarea "x"
type textarea "Priority Medium - Date Senstitive Jo"
type textarea "x"
type textarea "Priority Medium - Date Senstitive Joh"
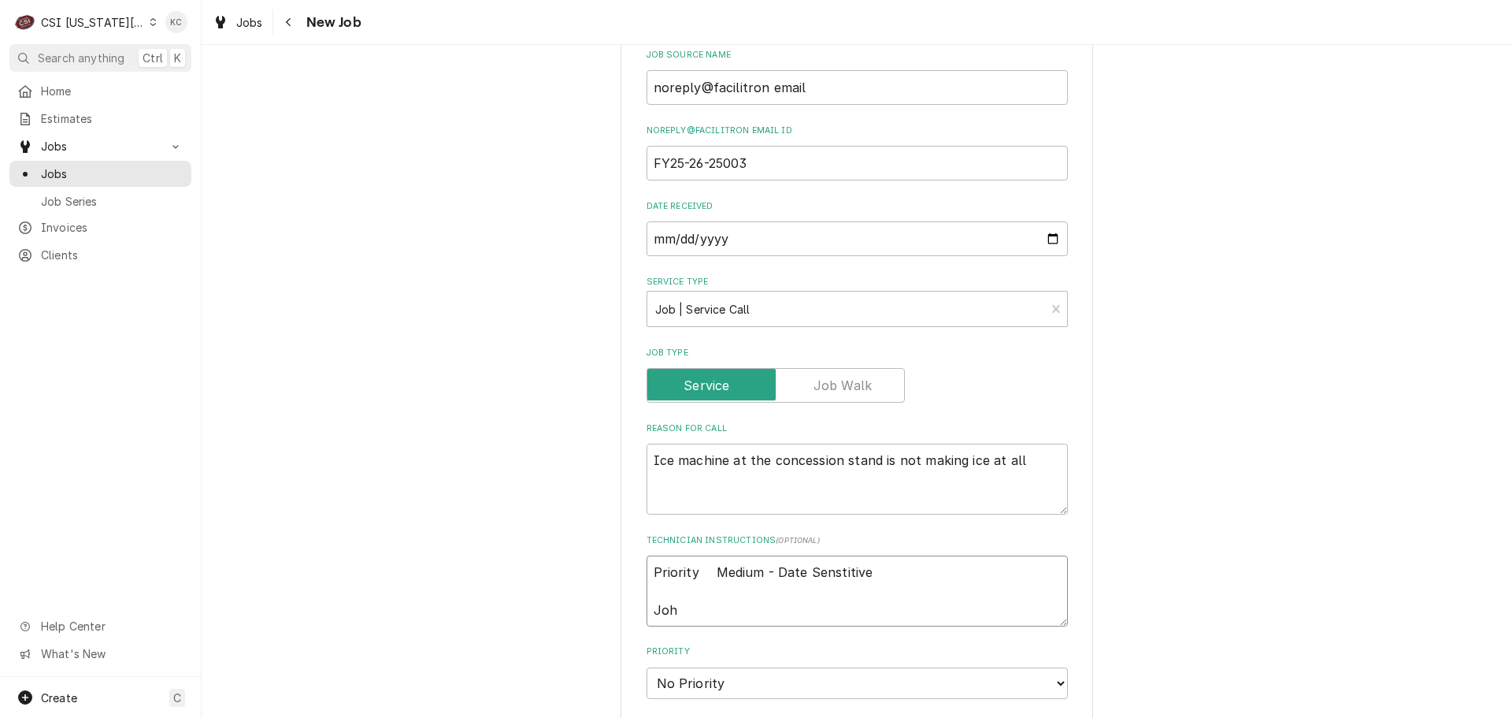
type textarea "x"
type textarea "Priority Medium - Date Senstitive John"
type textarea "x"
type textarea "Priority Medium - Date Senstitive John"
type textarea "x"
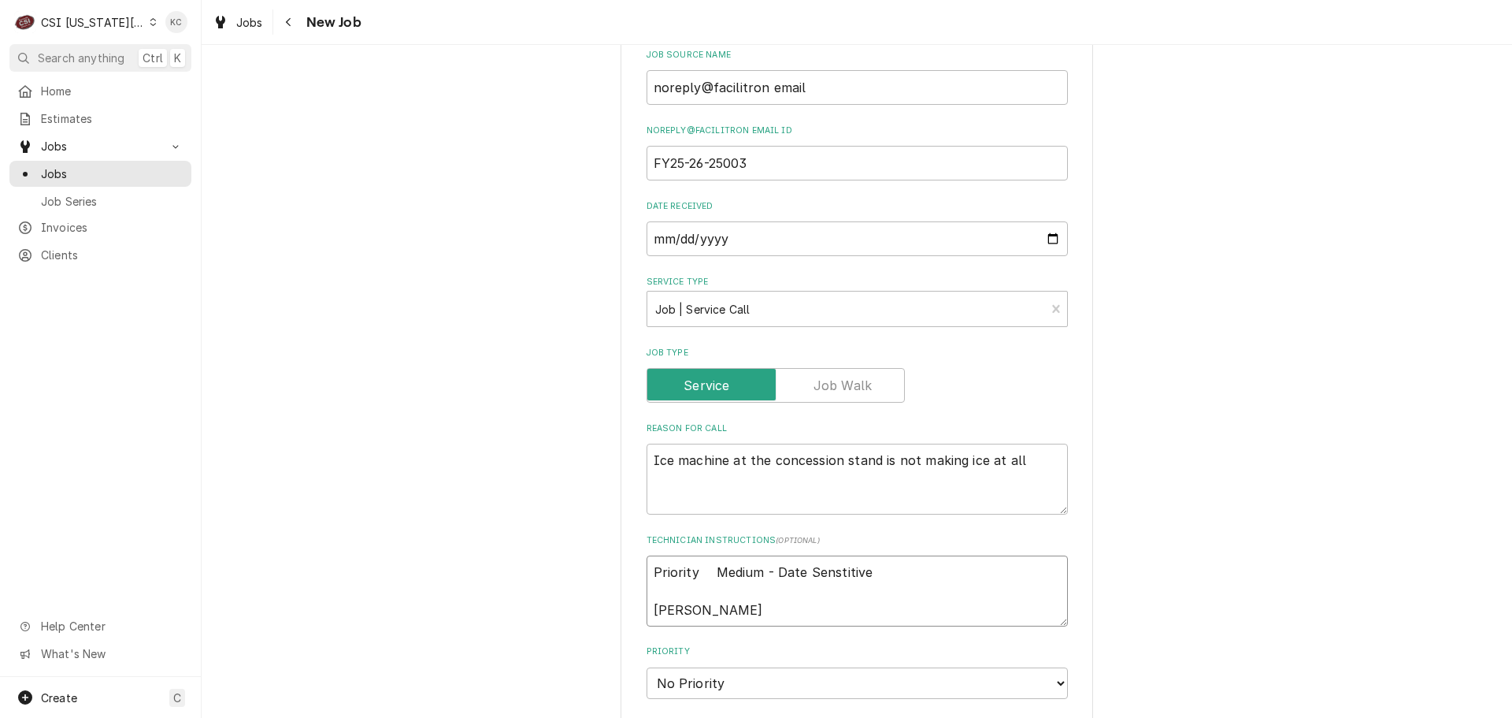
type textarea "Priority Medium - Date Senstitive John T"
type textarea "x"
type textarea "Priority Medium - Date Senstitive John Ta"
type textarea "x"
type textarea "Priority Medium - Date Senstitive John Tay"
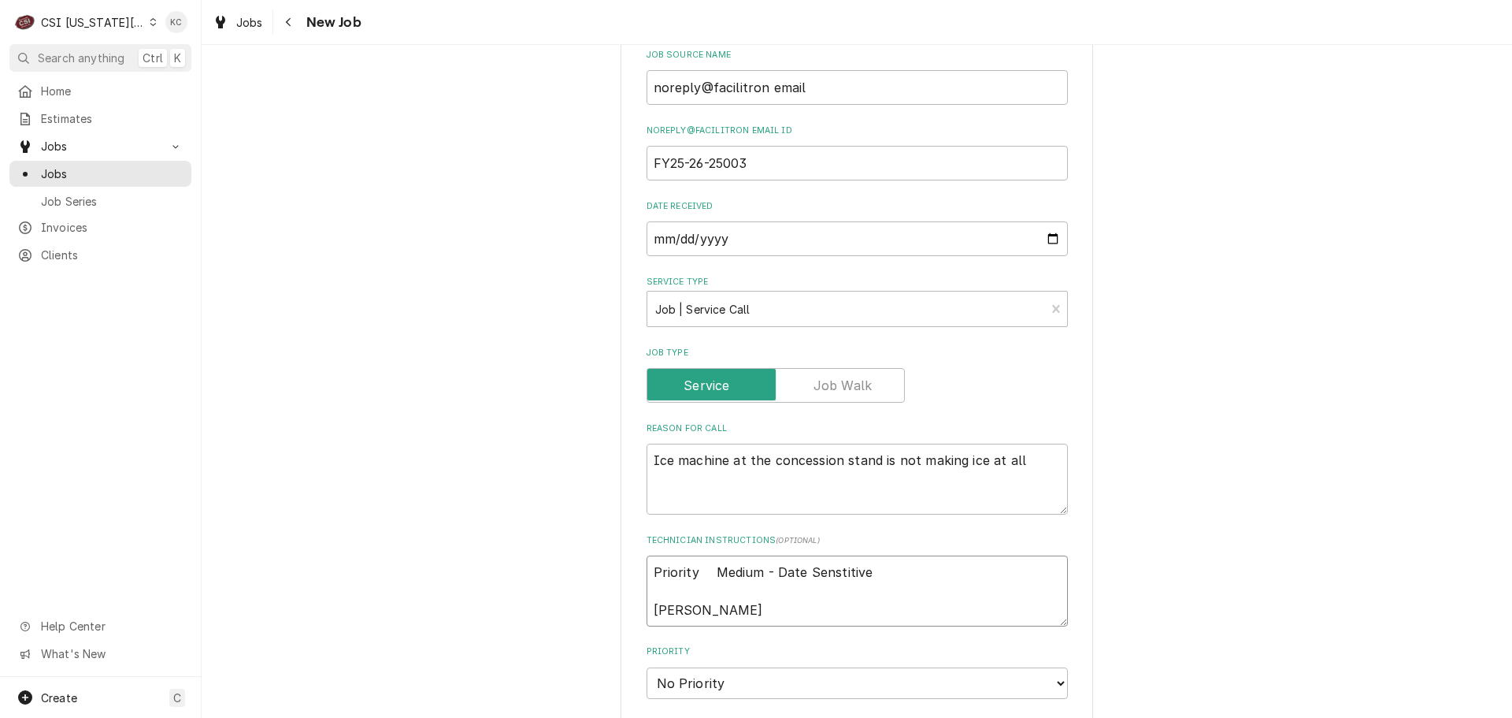
type textarea "x"
type textarea "Priority Medium - Date Senstitive John Tayl"
type textarea "x"
type textarea "Priority Medium - Date Senstitive John Taylo"
type textarea "x"
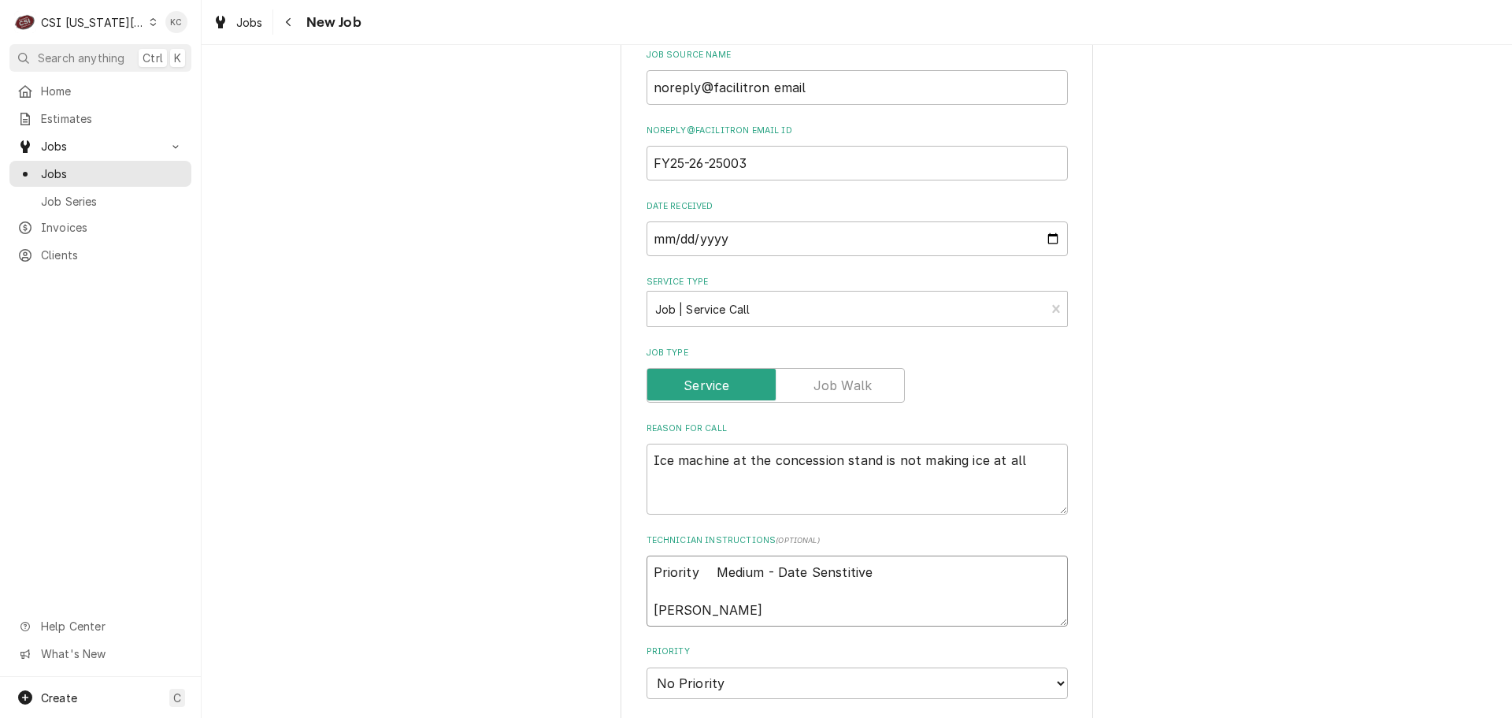
type textarea "Priority Medium - Date Senstitive John Taylor"
type textarea "x"
type textarea "Priority Medium - Date Senstitive John Taylor"
type textarea "x"
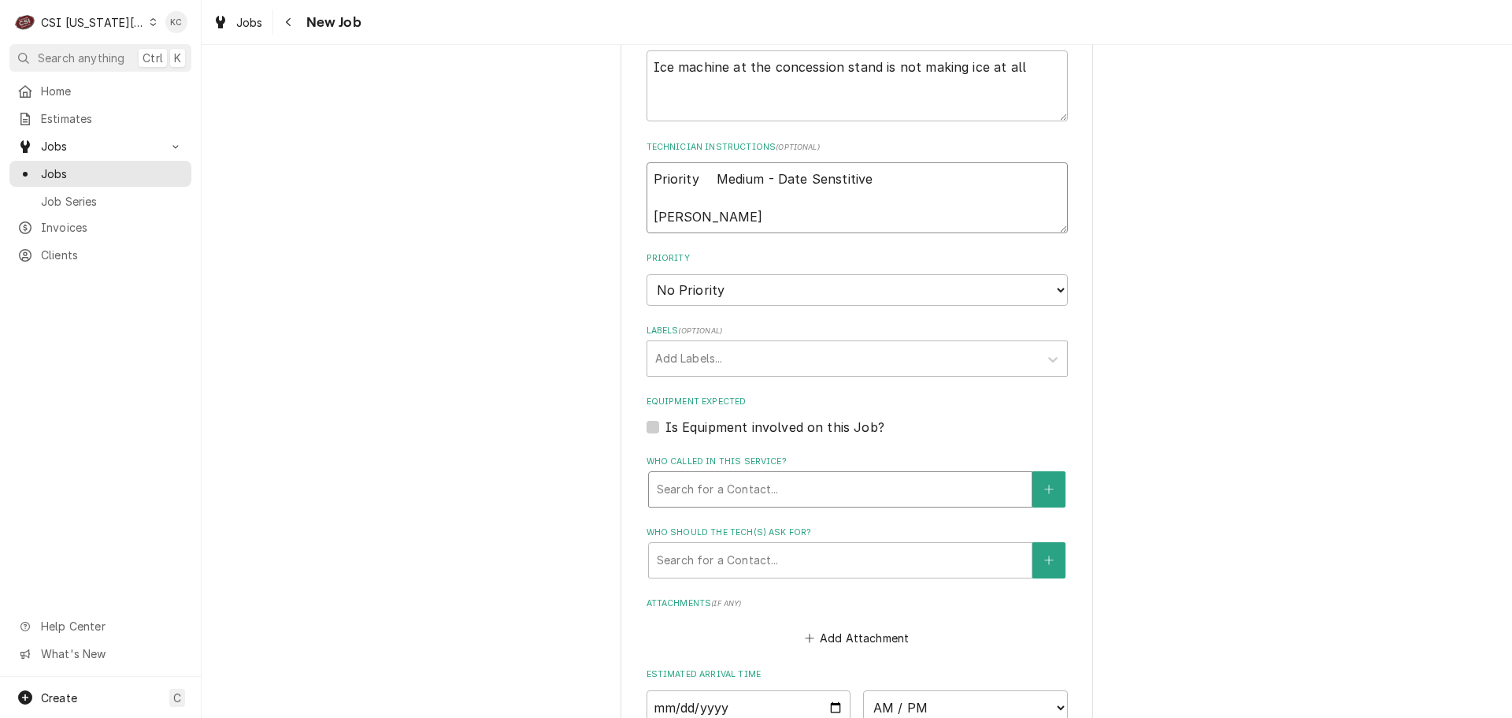
scroll to position [1181, 0]
type textarea "Priority Medium - Date Senstitive John Taylor"
click at [943, 277] on select "No Priority Urgent High Medium Low" at bounding box center [857, 289] width 421 height 32
select select "4"
click at [647, 273] on select "No Priority Urgent High Medium Low" at bounding box center [857, 289] width 421 height 32
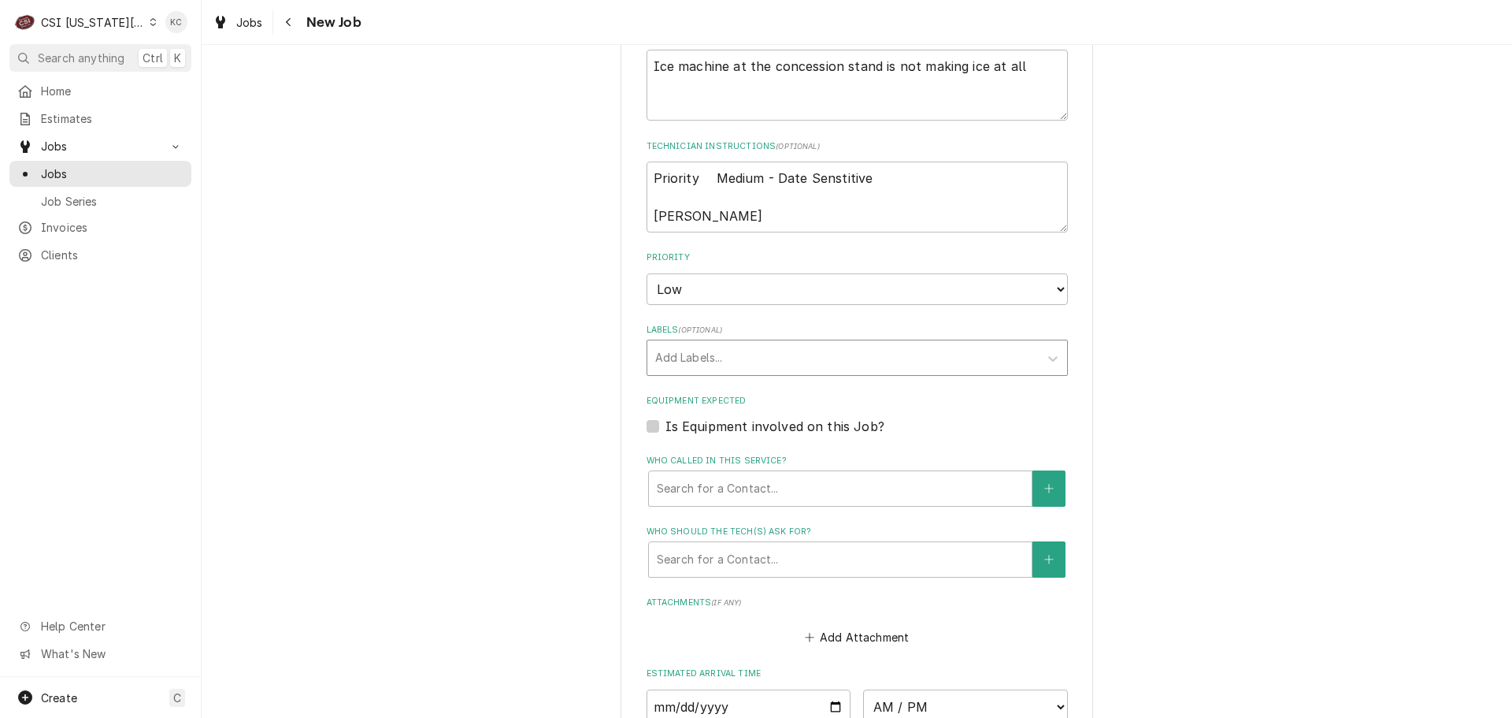
click at [748, 347] on div "Labels" at bounding box center [843, 357] width 376 height 28
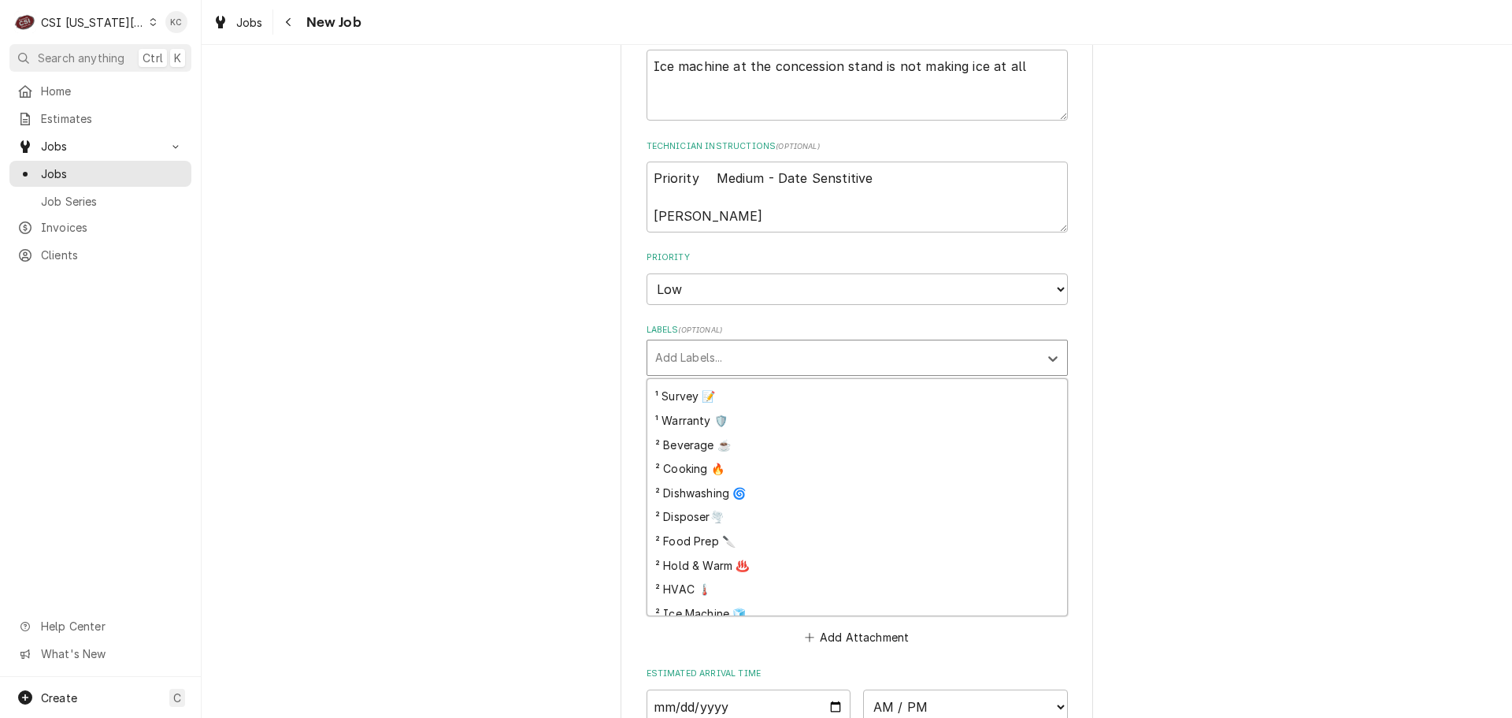
scroll to position [394, 0]
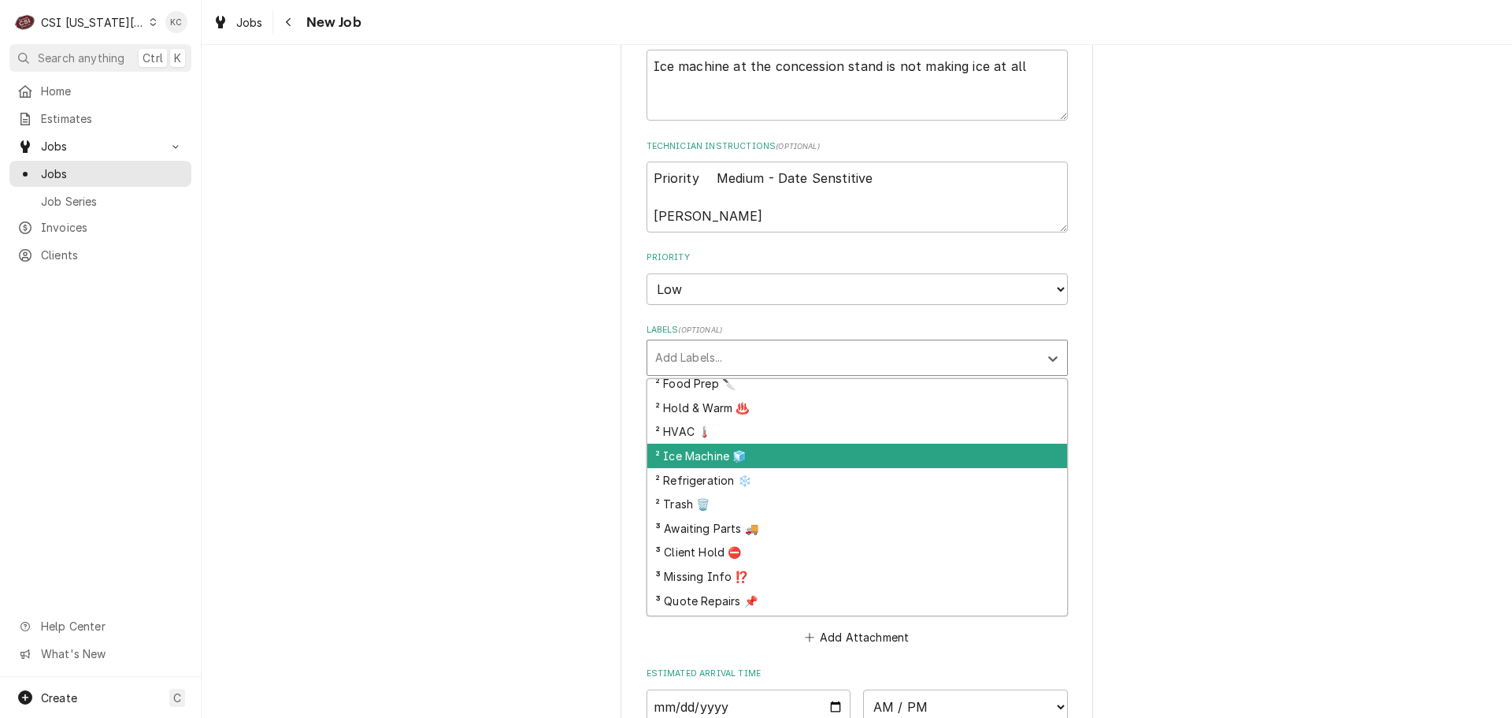
click at [810, 445] on div "² Ice Machine 🧊" at bounding box center [857, 455] width 420 height 24
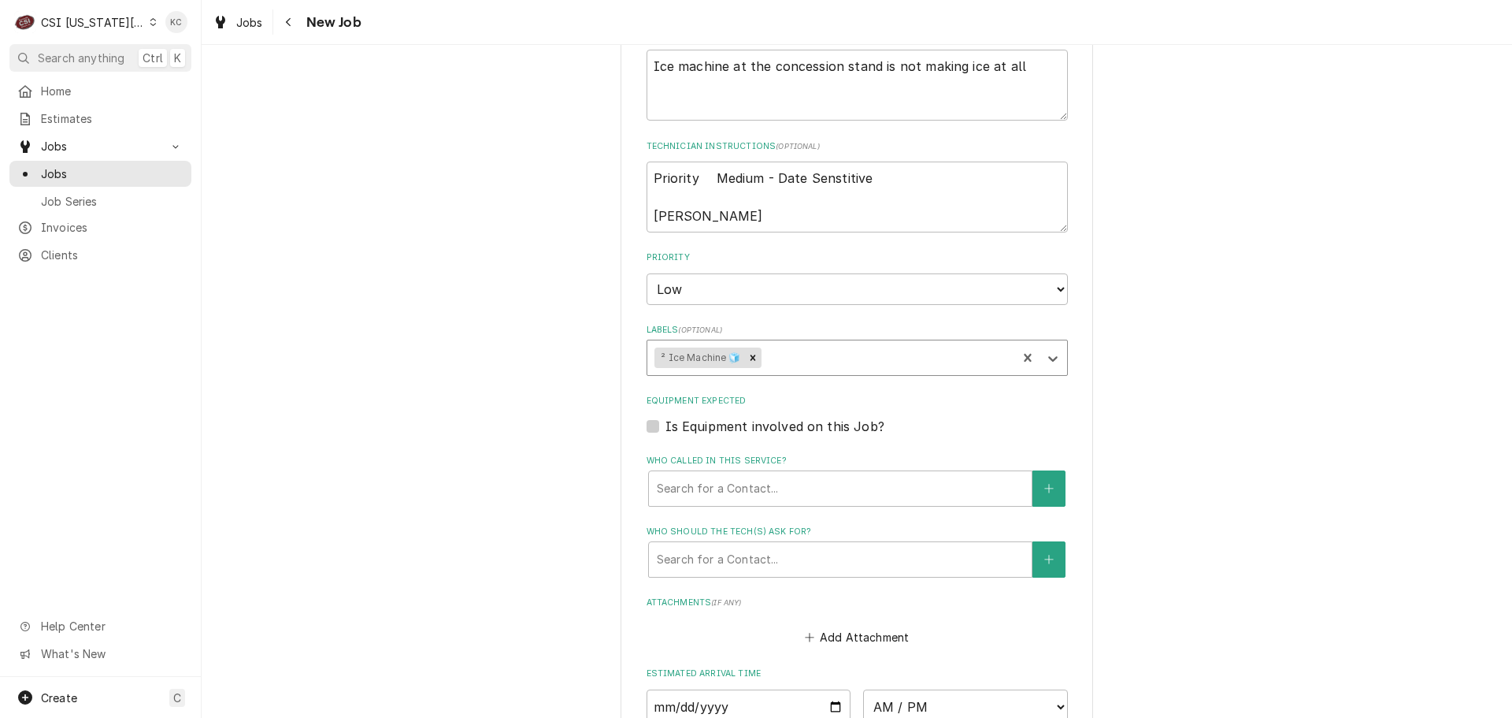
click at [1202, 410] on div "Please provide the following information to create a job: Client Details Client…" at bounding box center [857, 15] width 1311 height 2271
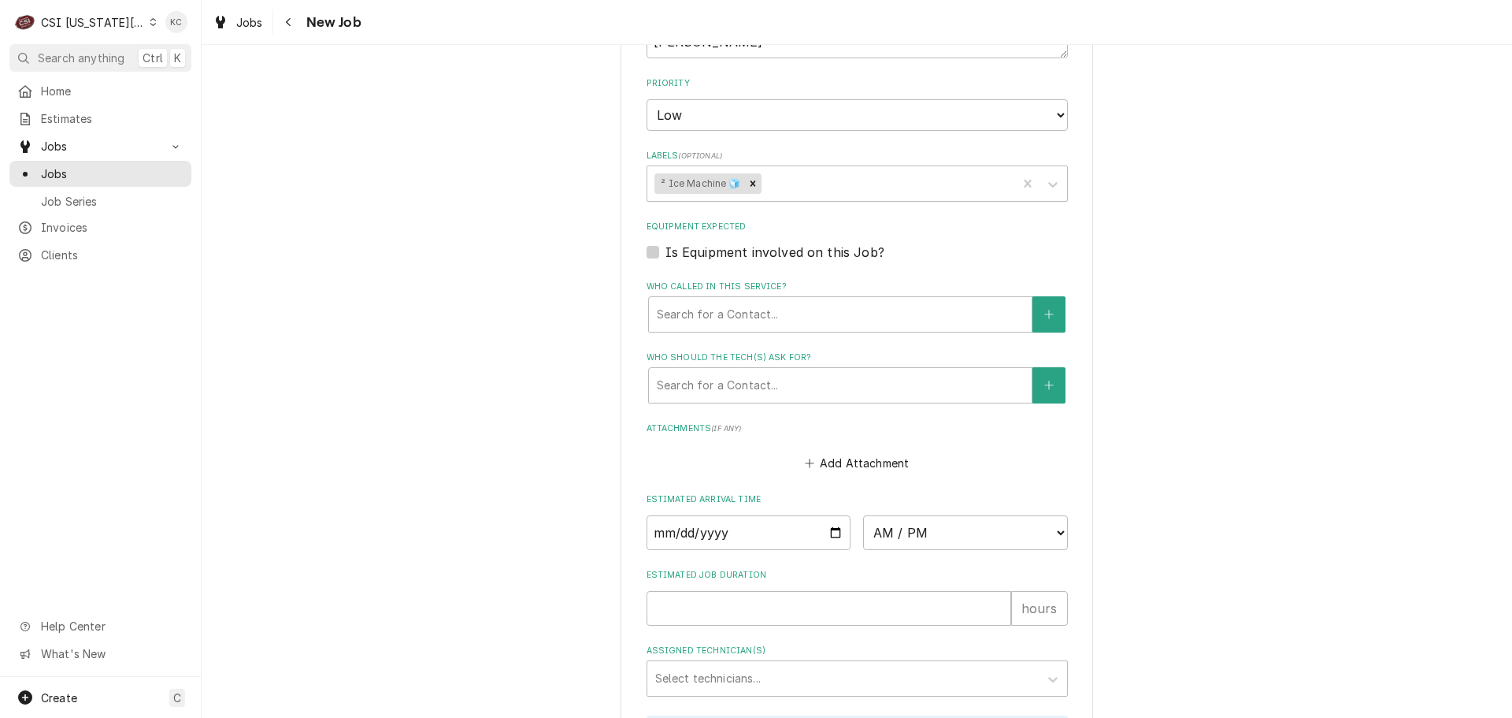
scroll to position [1596, 0]
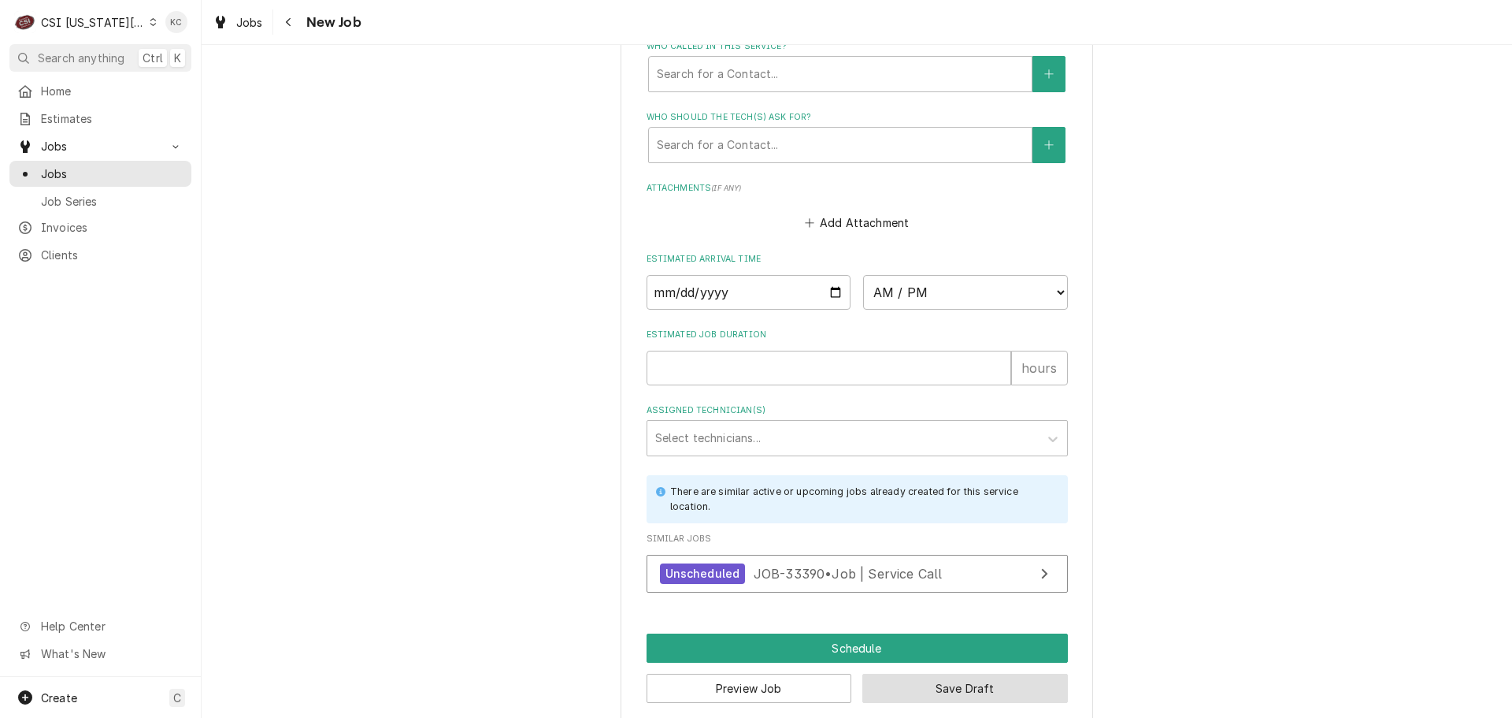
click at [1009, 673] on button "Save Draft" at bounding box center [965, 687] width 206 height 29
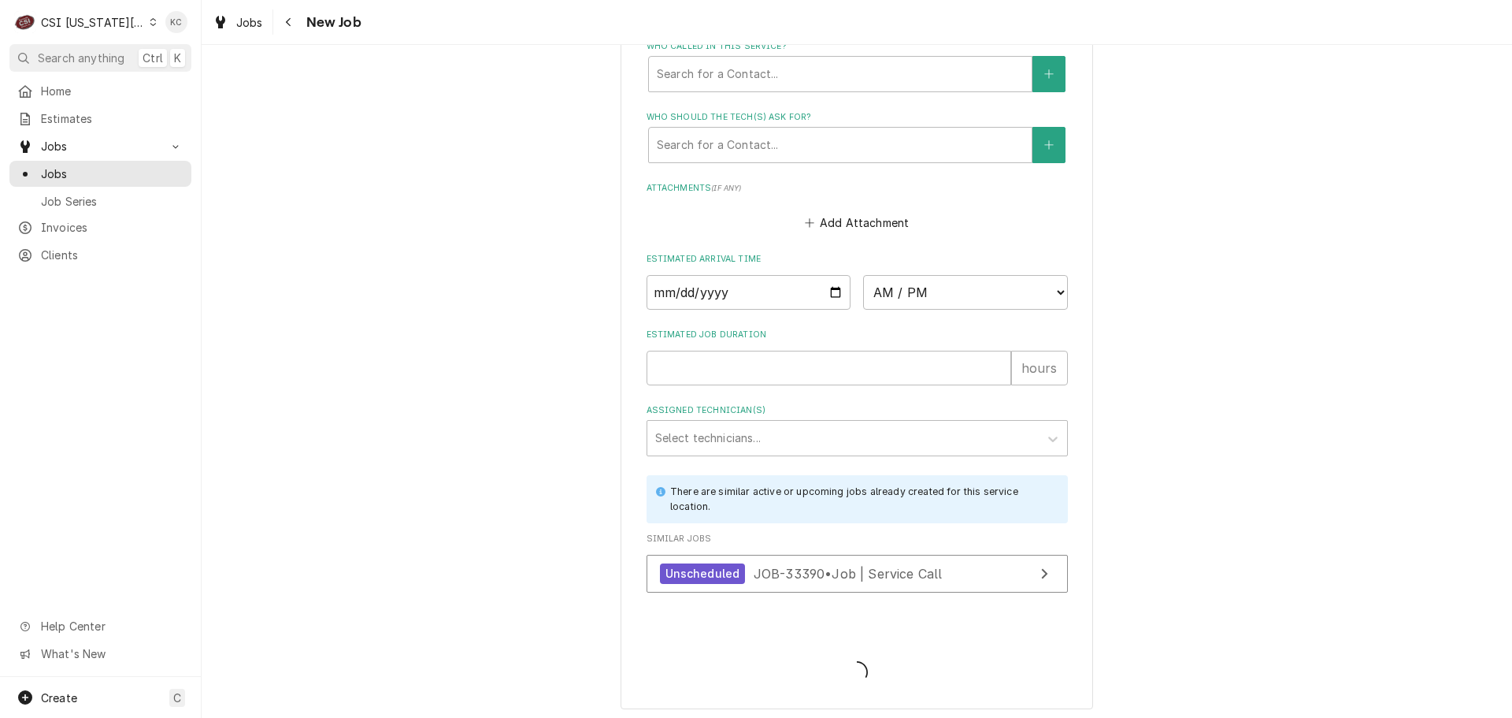
scroll to position [1582, 0]
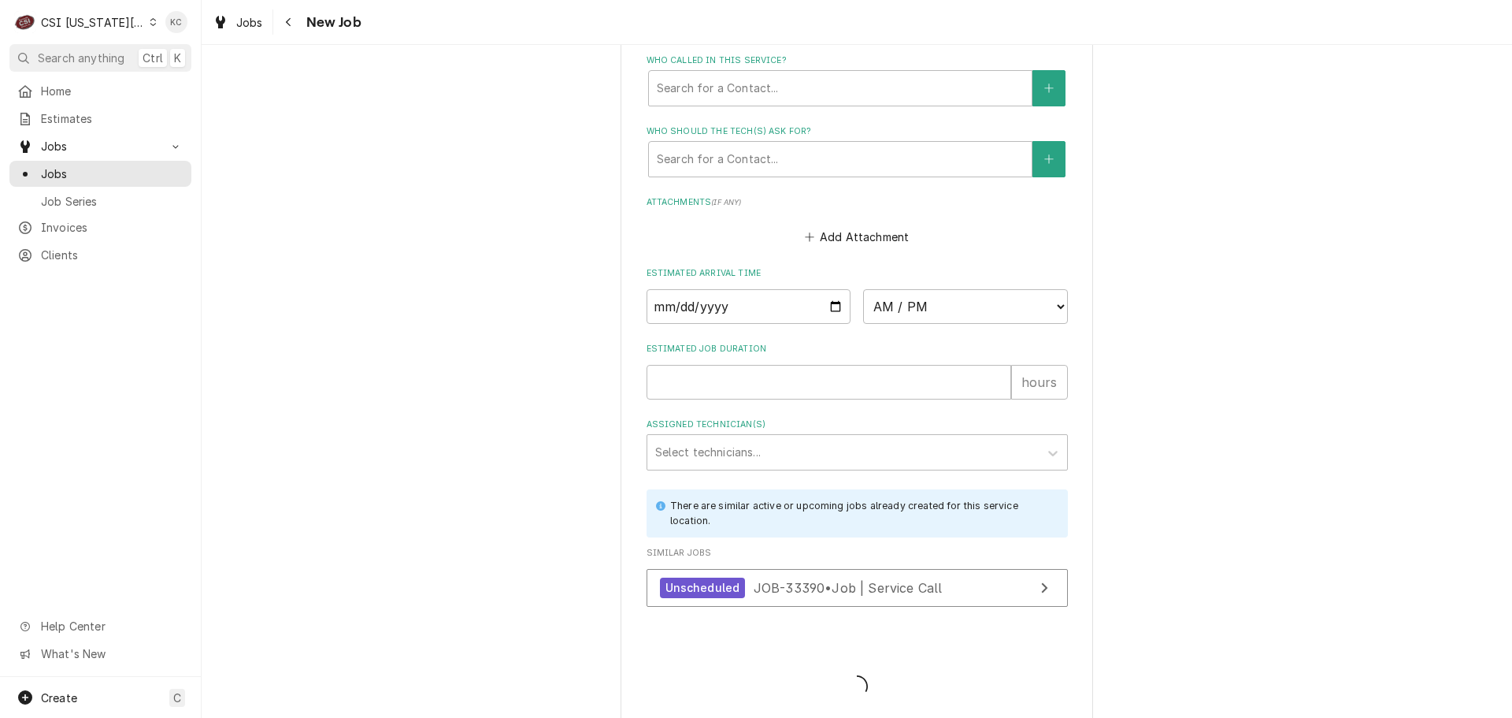
type textarea "x"
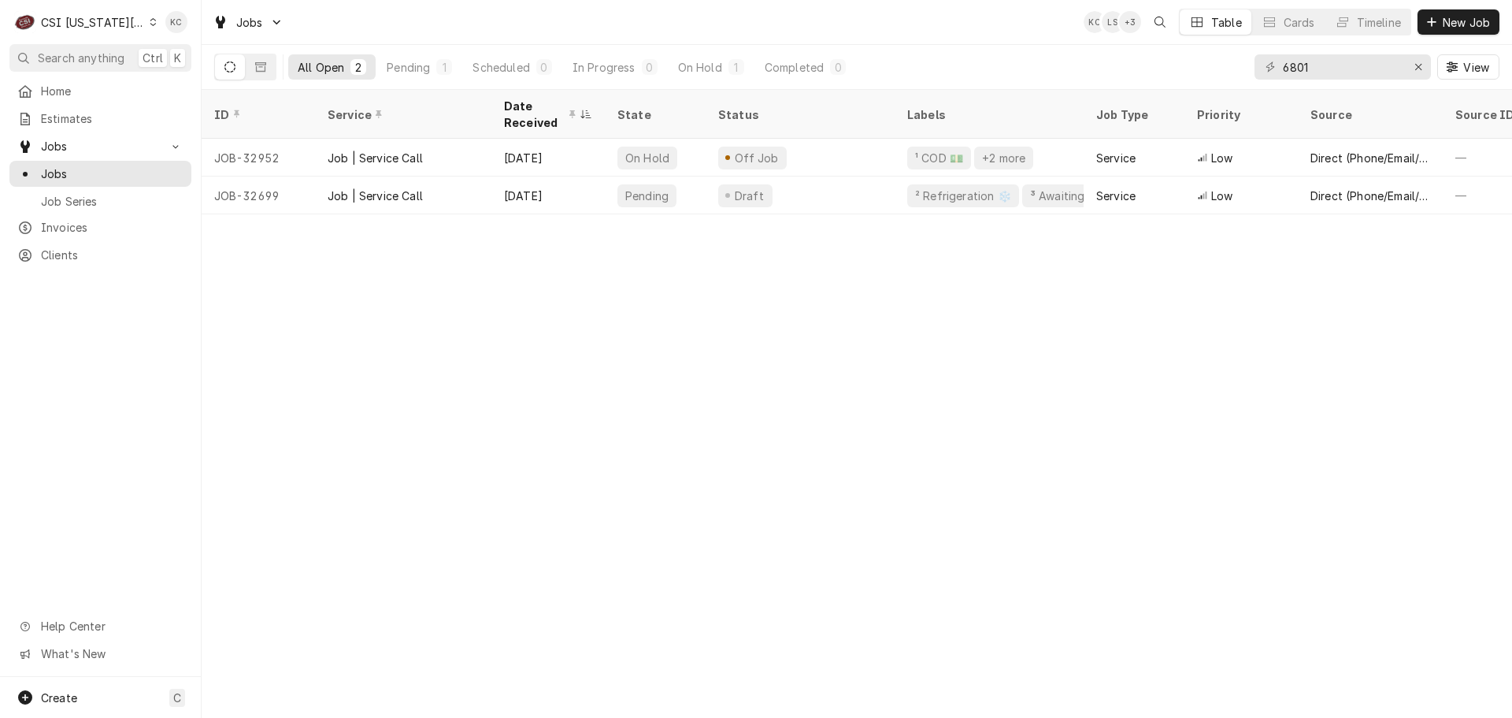
click at [1142, 669] on div "ID Service Date Received State Status Labels Job Type Priority Source Source ID…" at bounding box center [857, 404] width 1311 height 628
click at [91, 13] on div "C CSI Kansas City" at bounding box center [85, 22] width 152 height 32
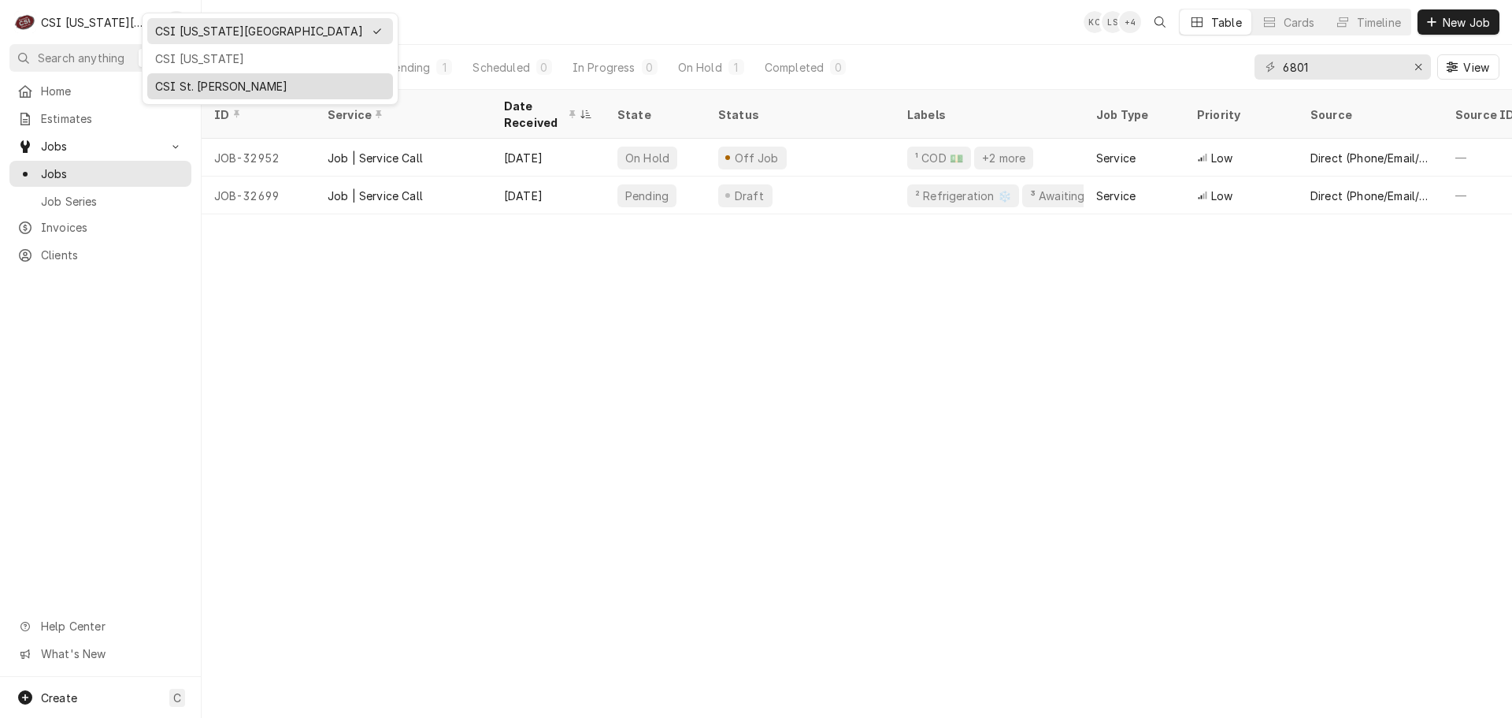
click at [192, 84] on div "CSI St. [PERSON_NAME]" at bounding box center [270, 86] width 230 height 17
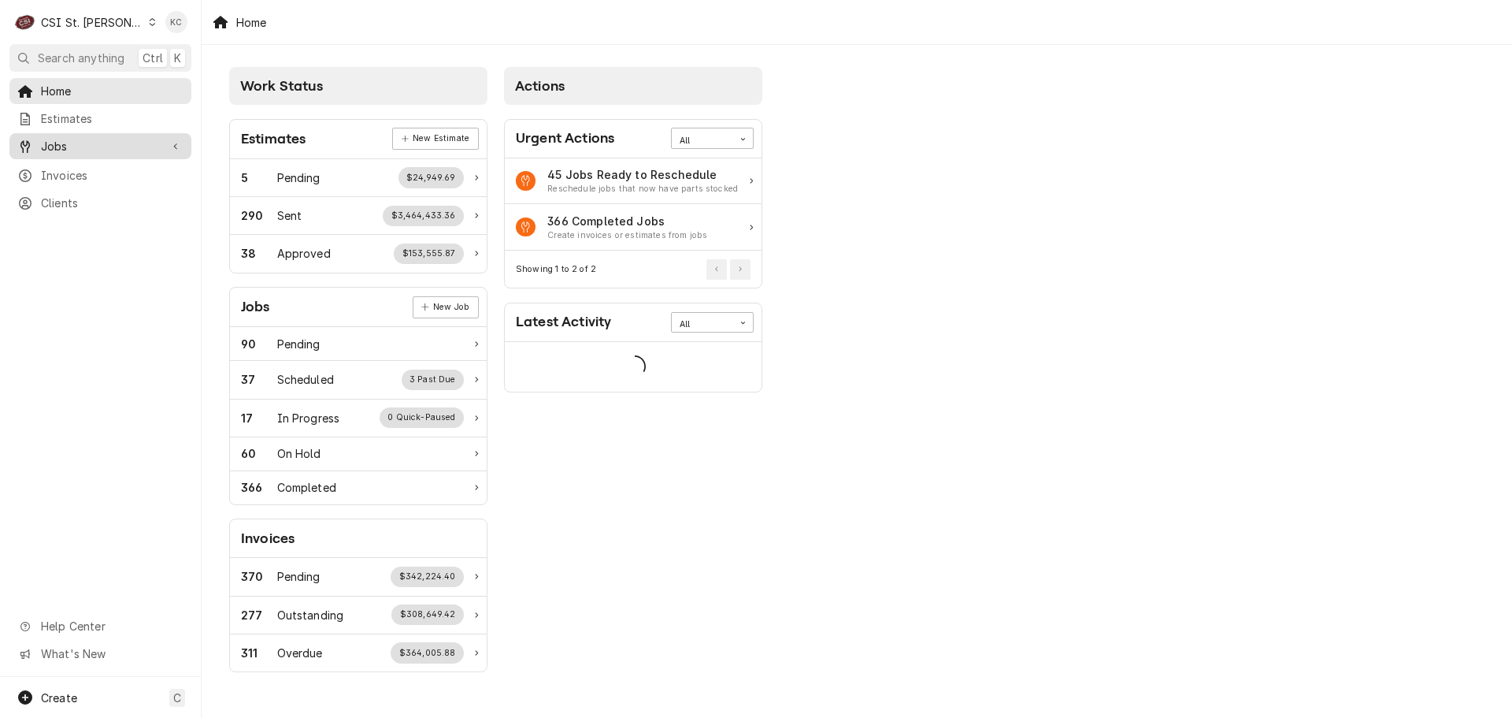
click at [60, 144] on span "Jobs" at bounding box center [100, 146] width 119 height 17
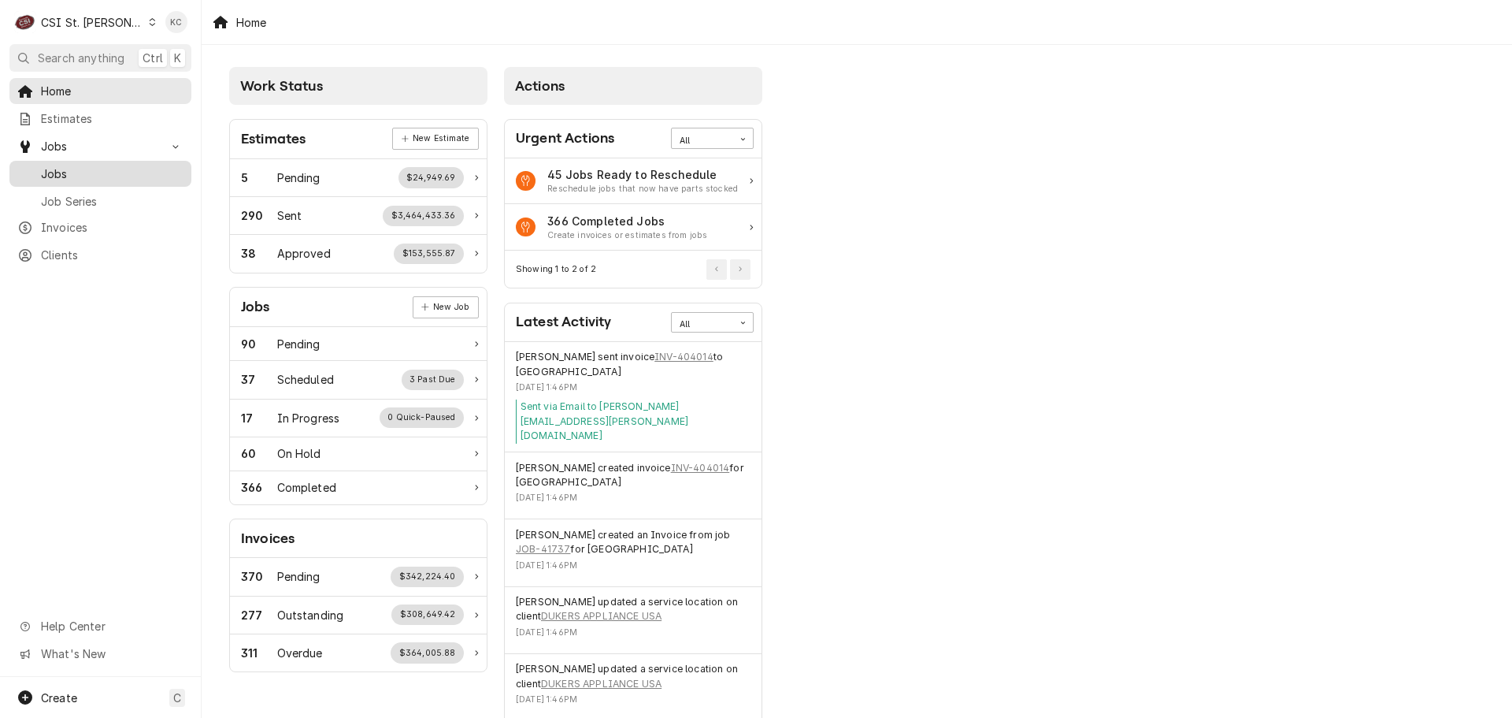
click at [61, 174] on span "Jobs" at bounding box center [112, 173] width 143 height 17
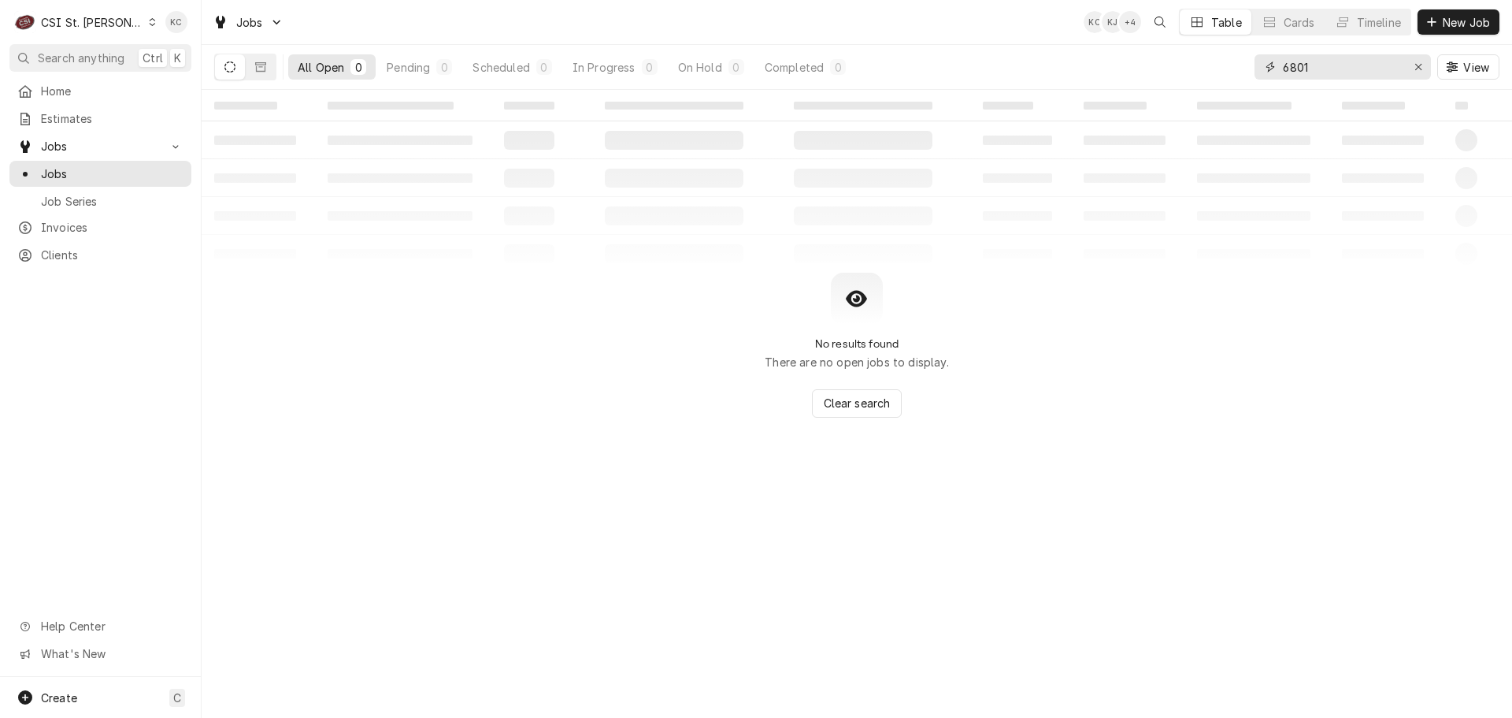
drag, startPoint x: 1371, startPoint y: 69, endPoint x: 1266, endPoint y: 78, distance: 105.1
click at [1270, 77] on div "6801" at bounding box center [1343, 66] width 176 height 25
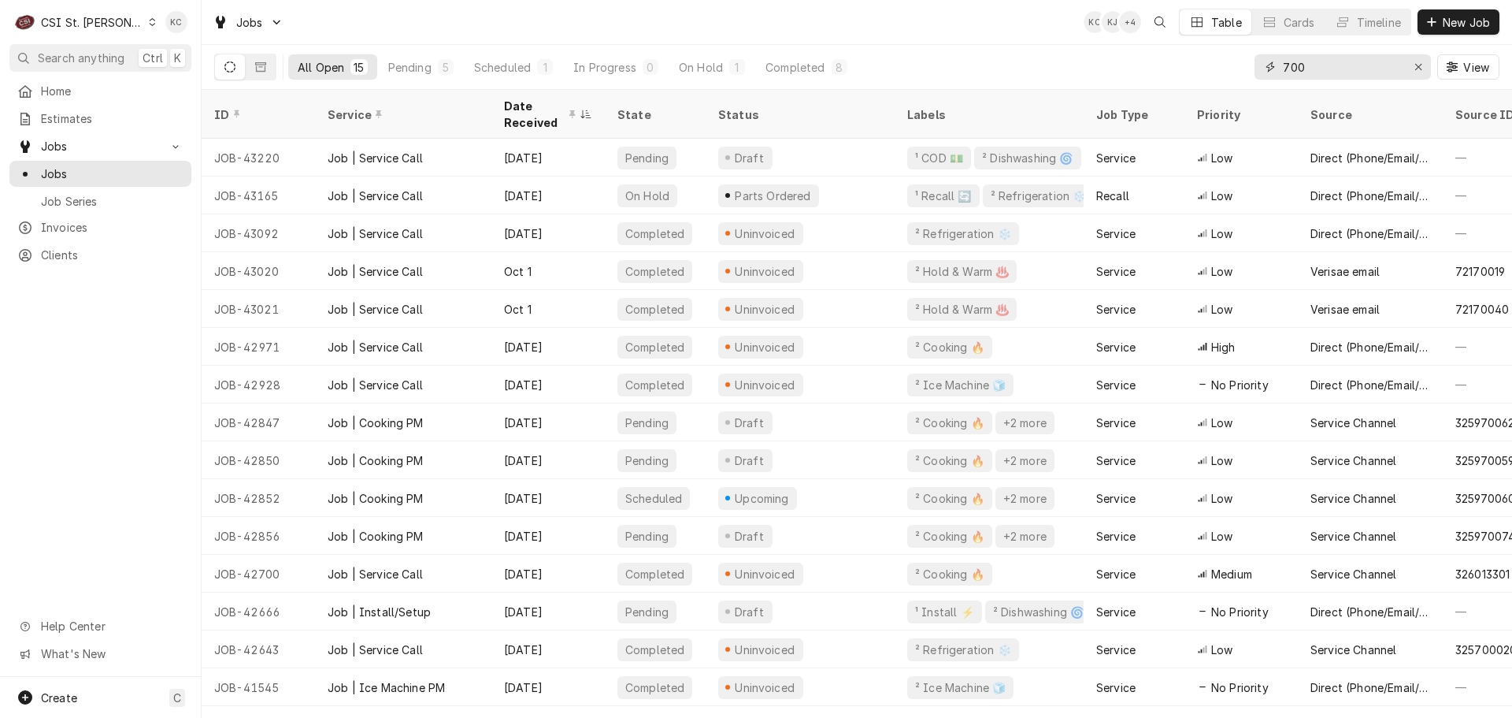
type input "700"
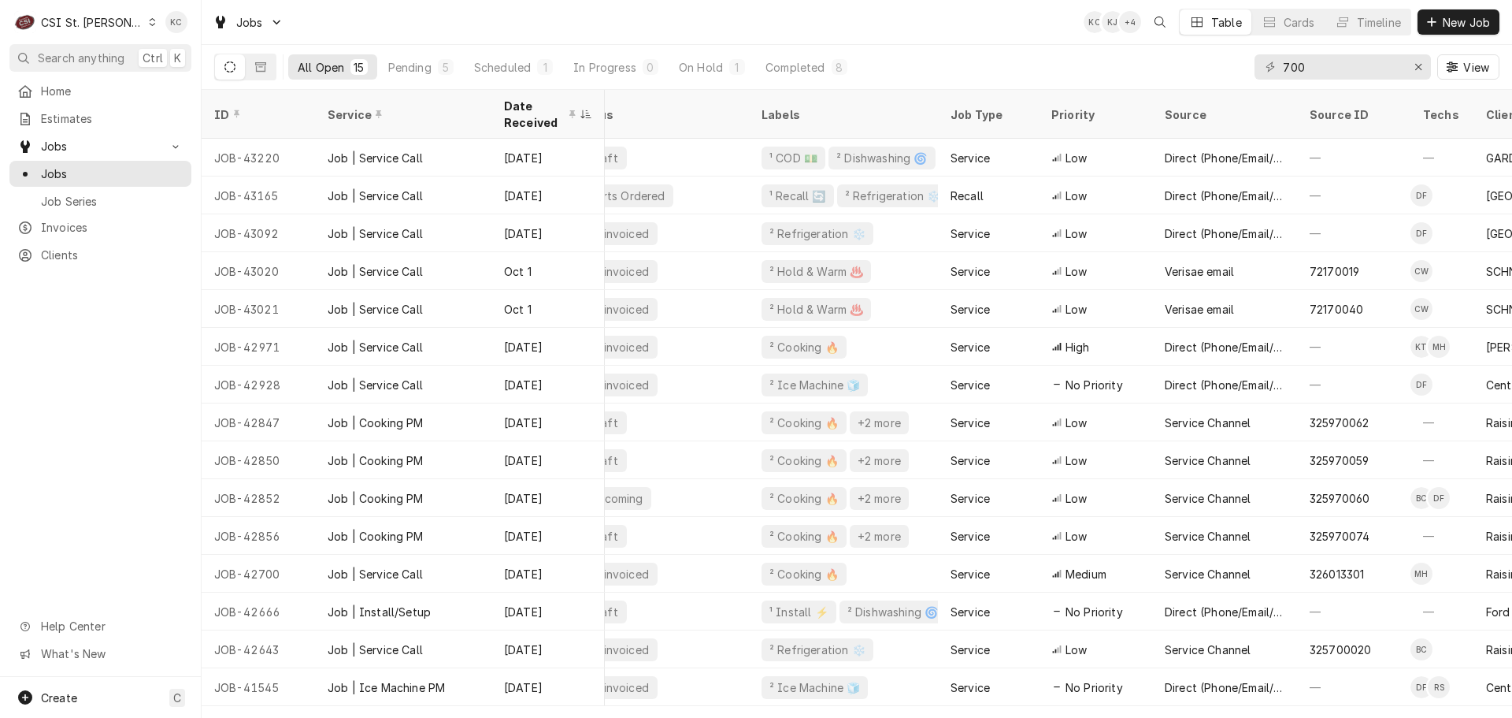
scroll to position [0, 94]
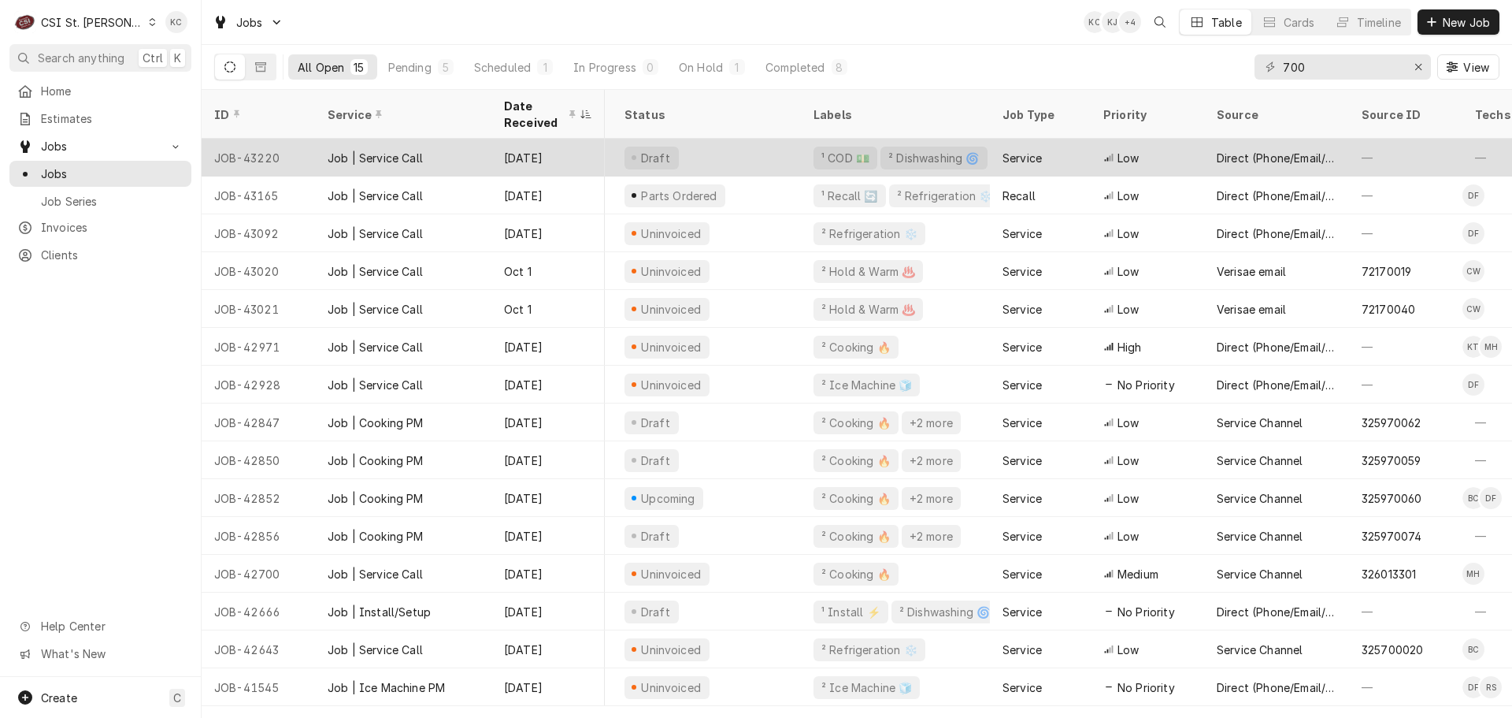
click at [736, 148] on div "Draft" at bounding box center [706, 158] width 189 height 38
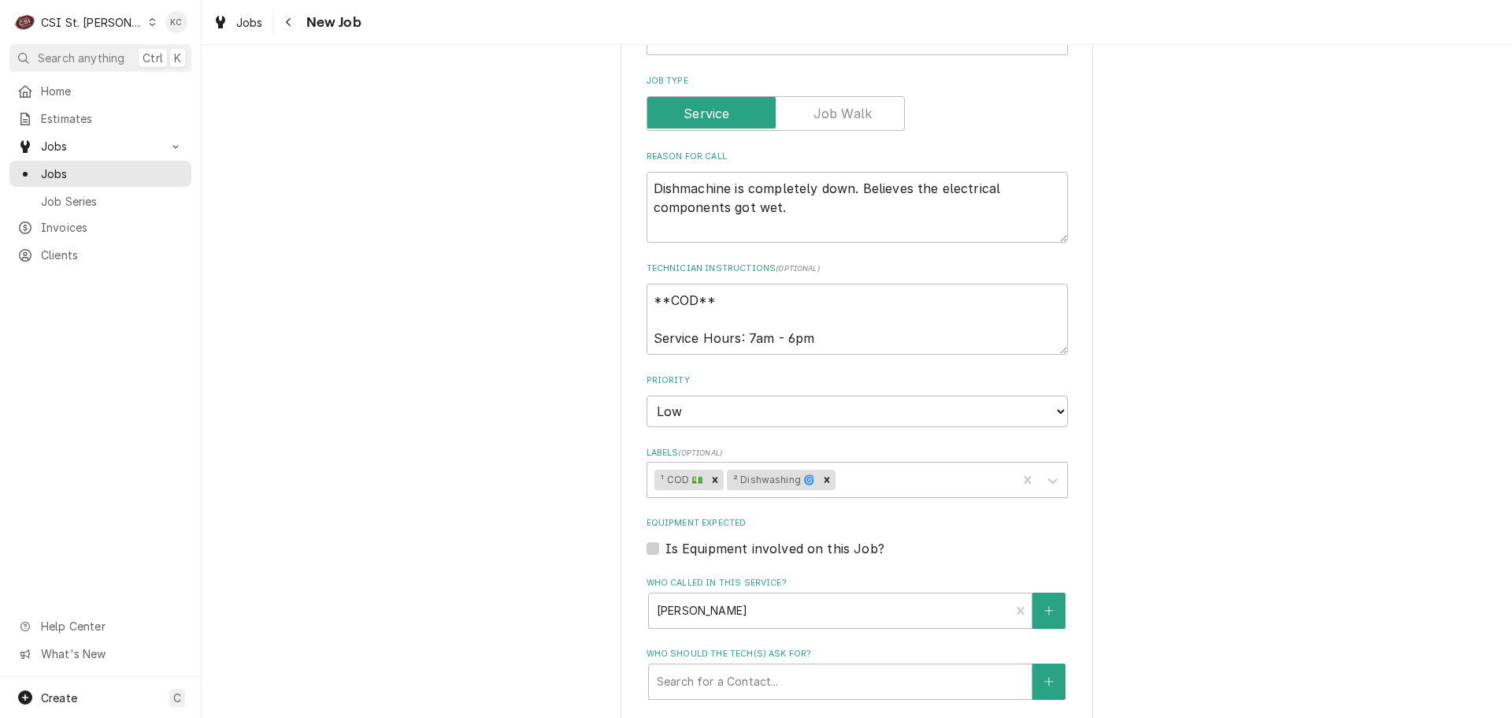
scroll to position [866, 0]
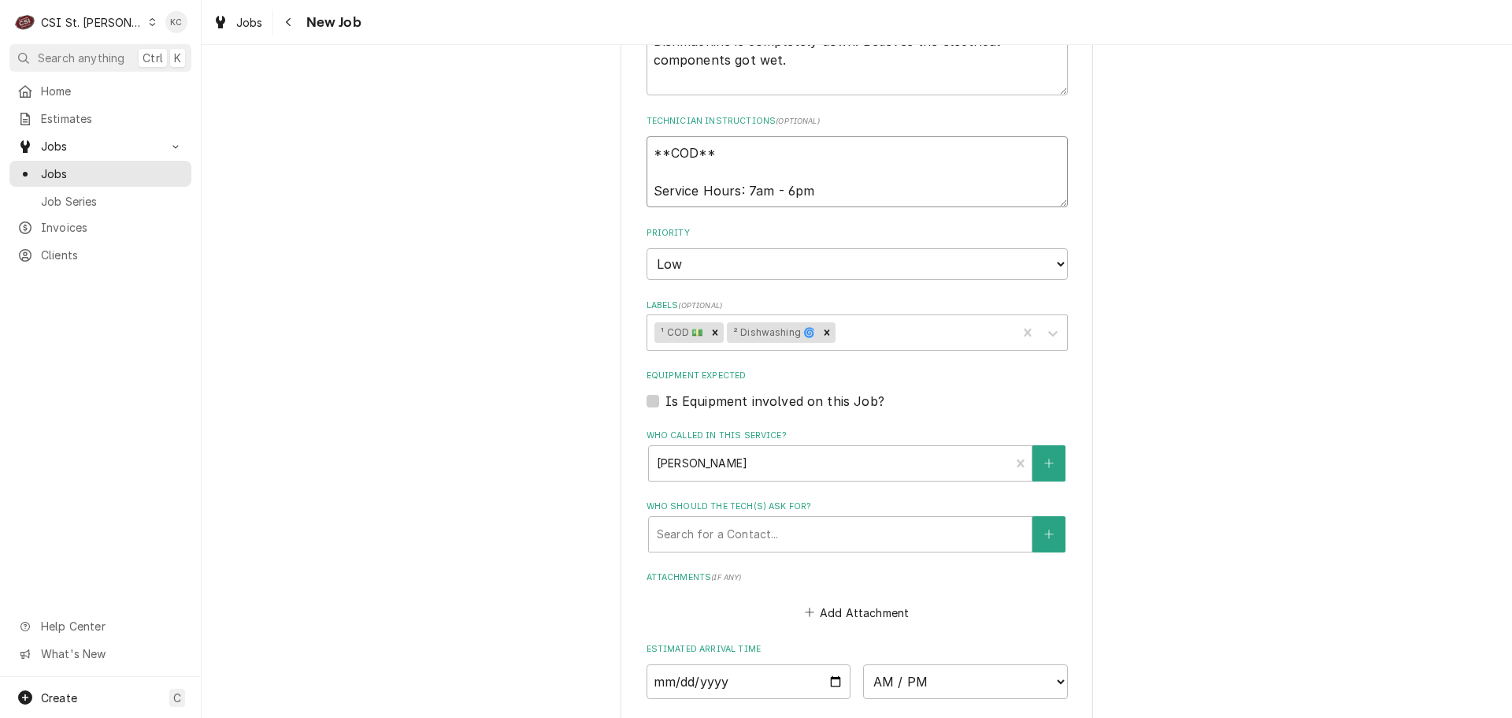
click at [647, 156] on textarea "**COD** Service Hours: 7am - 6pm" at bounding box center [857, 171] width 421 height 71
type textarea "x"
type textarea "**COD** Service Hours: 7am - 6pm"
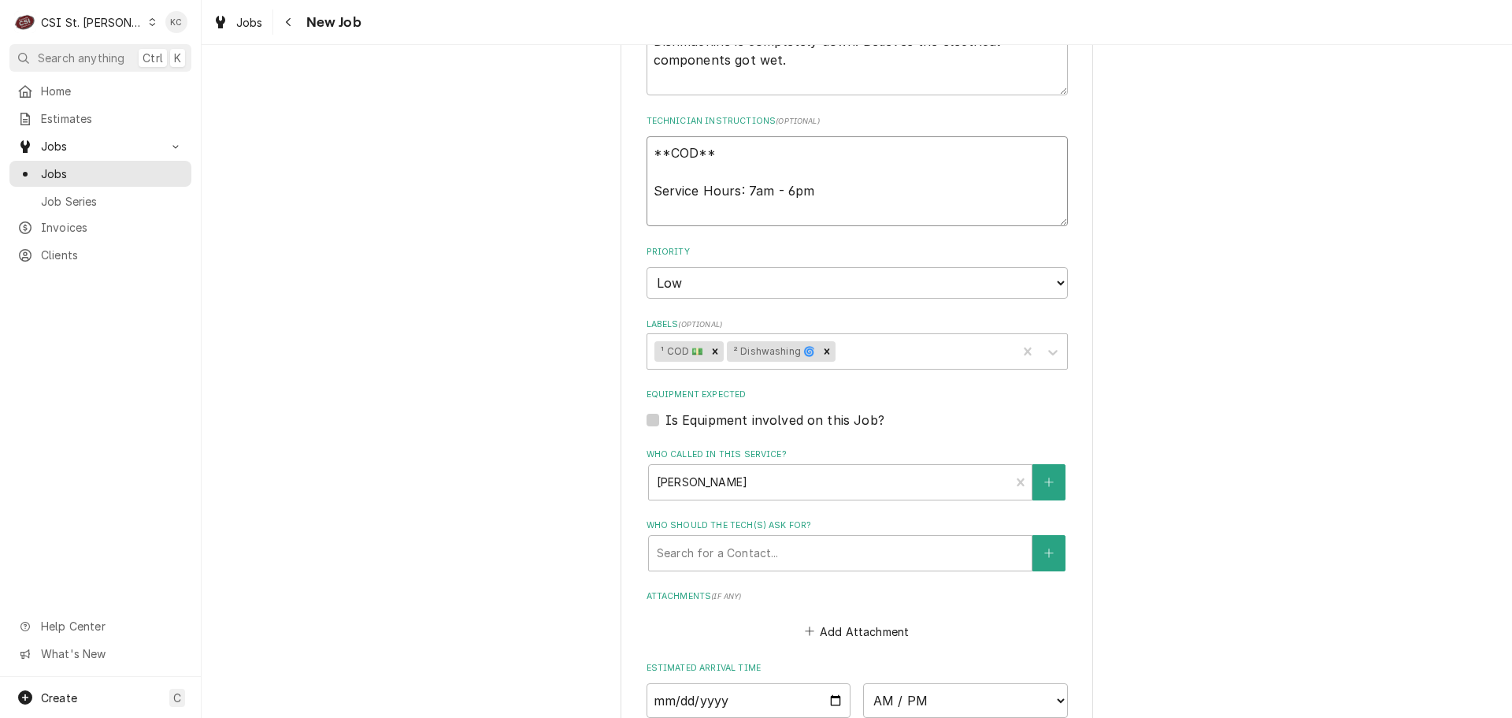
type textarea "x"
type textarea "**COD** Service Hours: 7am - 6pm"
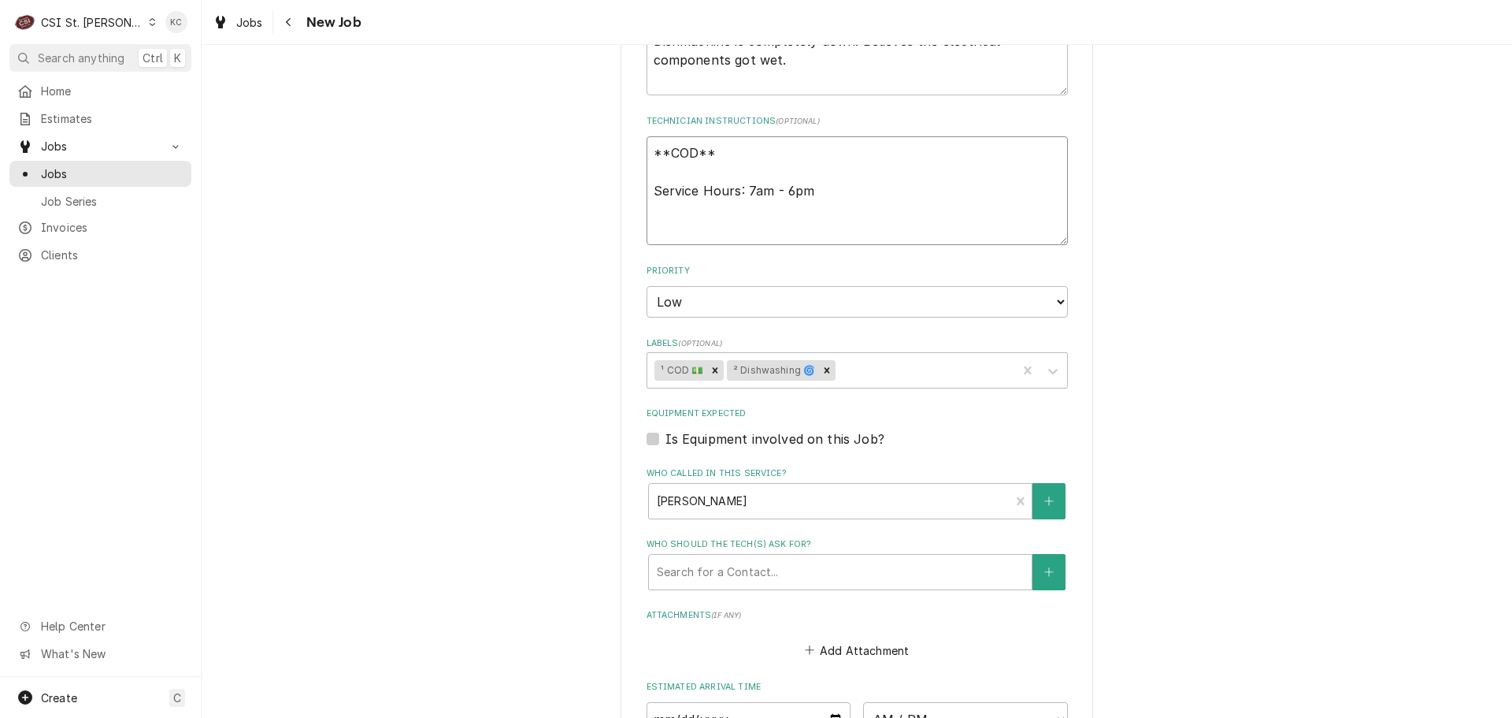
type textarea "x"
type textarea "1 **COD** Service Hours: 7am - 6pm"
type textarea "x"
type textarea "10 **COD** Service Hours: 7am - 6pm"
type textarea "x"
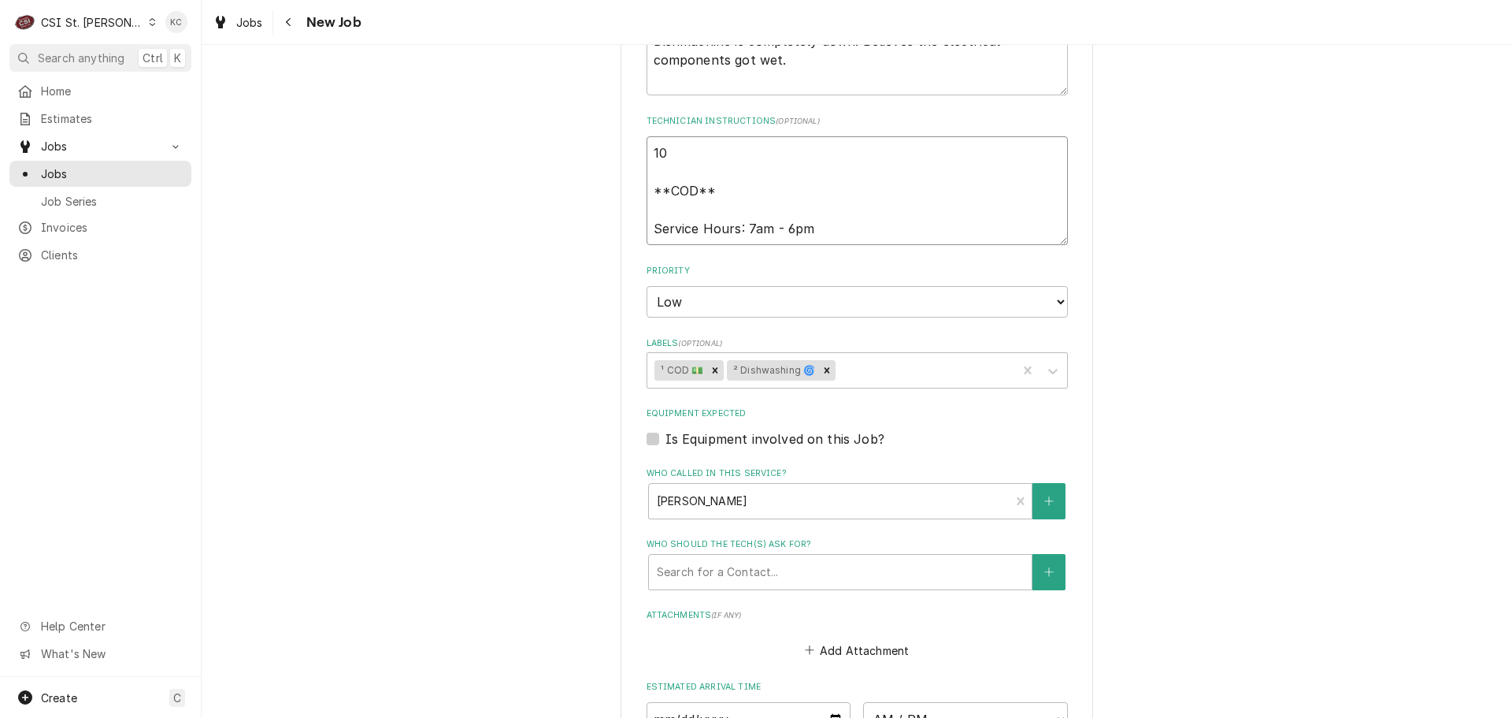
type textarea "10/ **COD** Service Hours: 7am - 6pm"
type textarea "x"
type textarea "10/1 **COD** Service Hours: 7am - 6pm"
type textarea "x"
type textarea "10/13 **COD** Service Hours: 7am - 6pm"
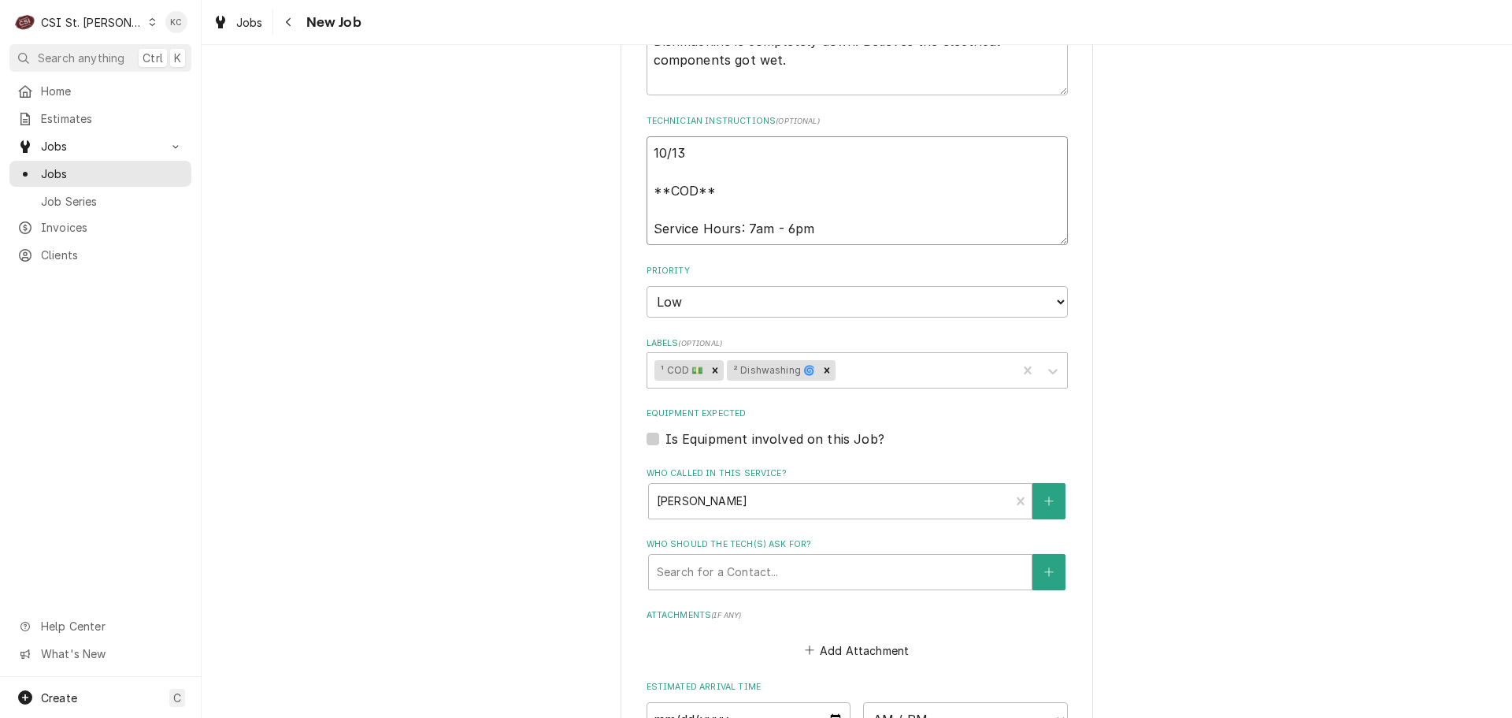
type textarea "x"
type textarea "10/13 **COD** Service Hours: 7am - 6pm"
type textarea "x"
type textarea "10/13 - **COD** Service Hours: 7am - 6pm"
type textarea "x"
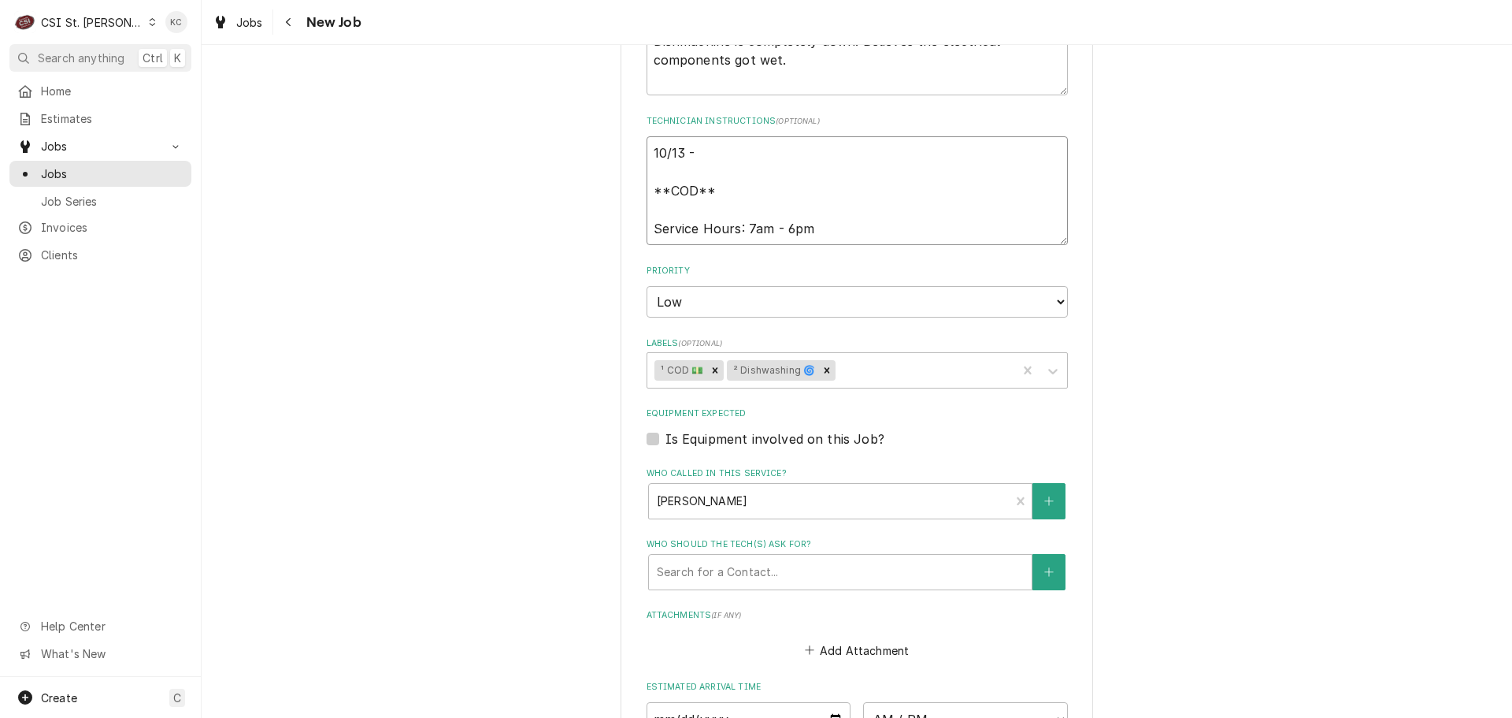
type textarea "10/13 - **COD** Service Hours: 7am - 6pm"
type textarea "x"
type textarea "10/13 - K **COD** Service Hours: 7am - 6pm"
type textarea "x"
type textarea "10/13 - Ke **COD** Service Hours: 7am - 6pm"
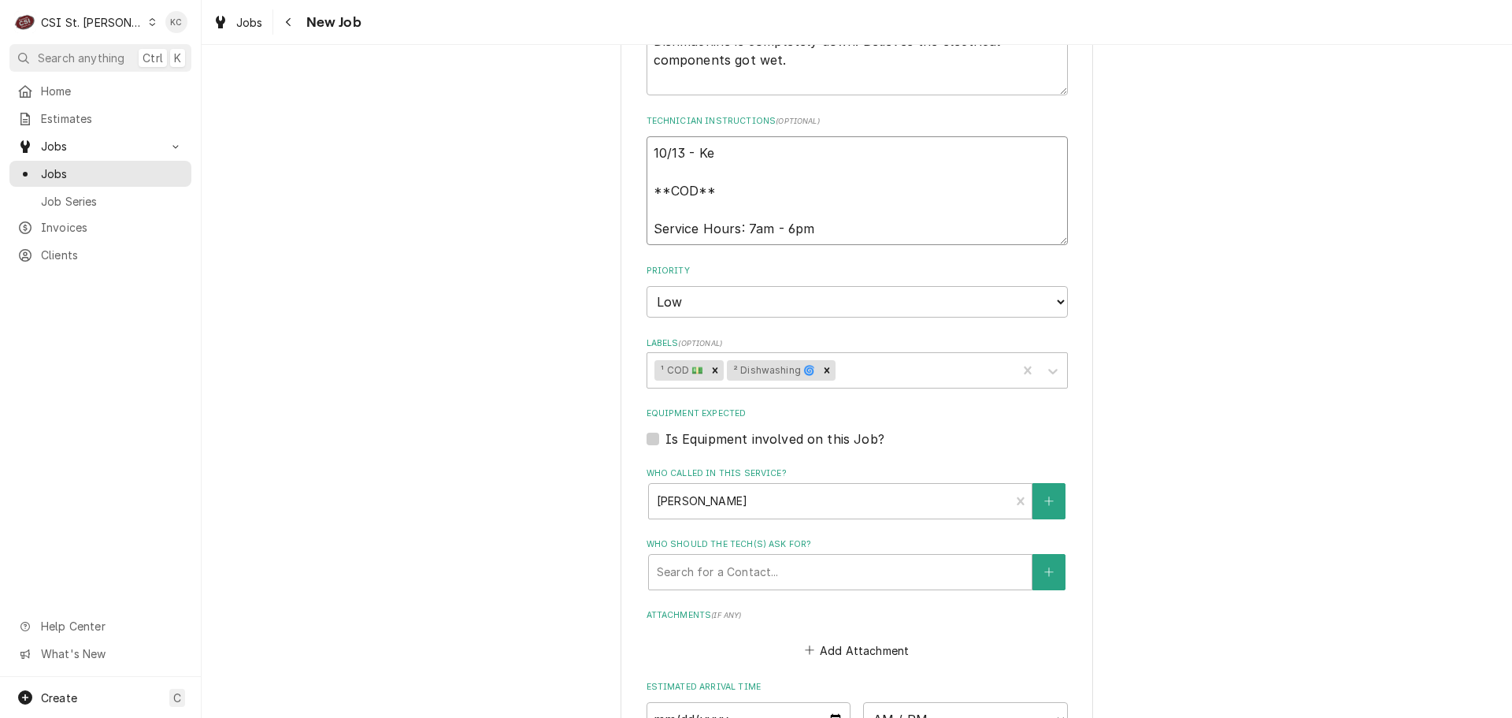
type textarea "x"
type textarea "10/13 - Kel **COD** Service Hours: 7am - 6pm"
type textarea "x"
type textarea "10/13 - Kell **COD** Service Hours: 7am - 6pm"
type textarea "x"
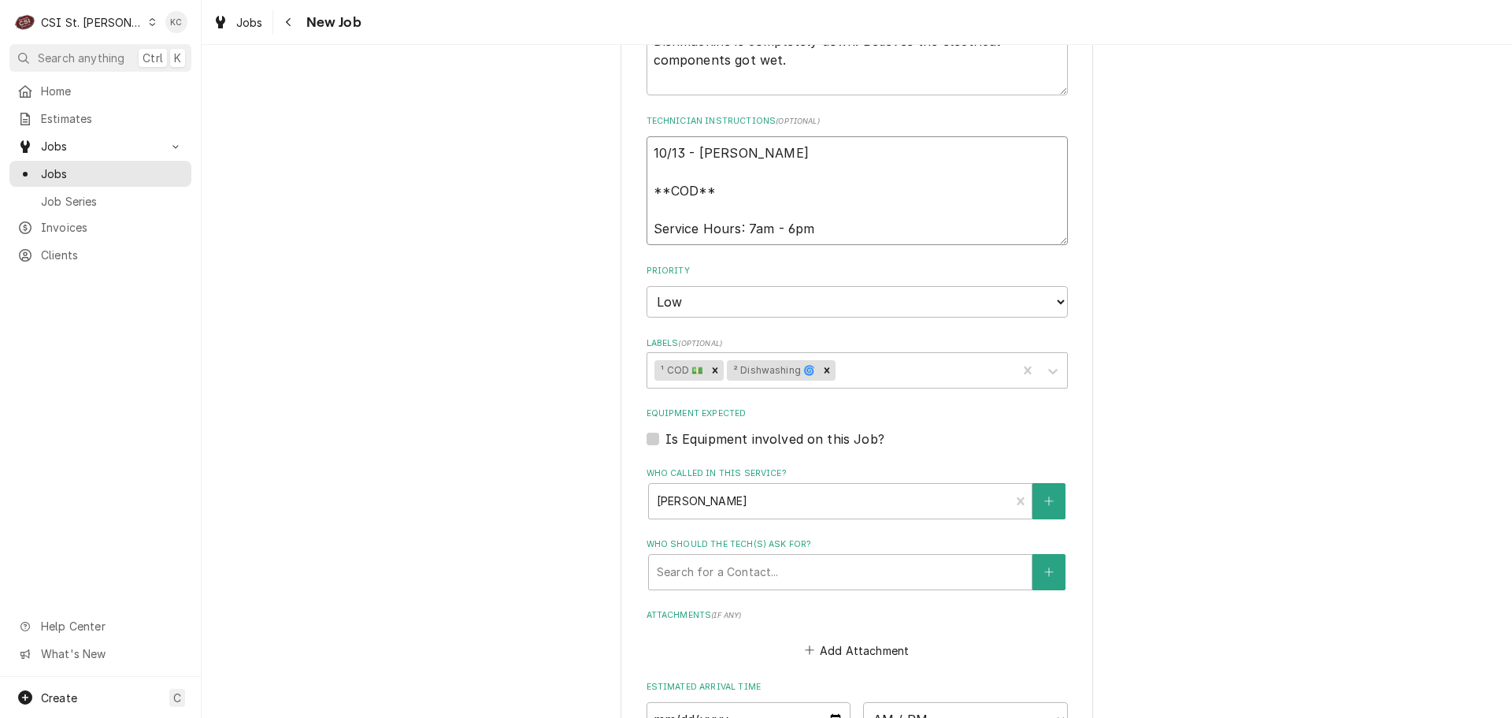
type textarea "10/13 - Kelly **COD** Service Hours: 7am - 6pm"
type textarea "x"
type textarea "10/13 - Kelly **COD** Service Hours: 7am - 6pm"
type textarea "x"
type textarea "10/13 - Kelly - **COD** Service Hours: 7am - 6pm"
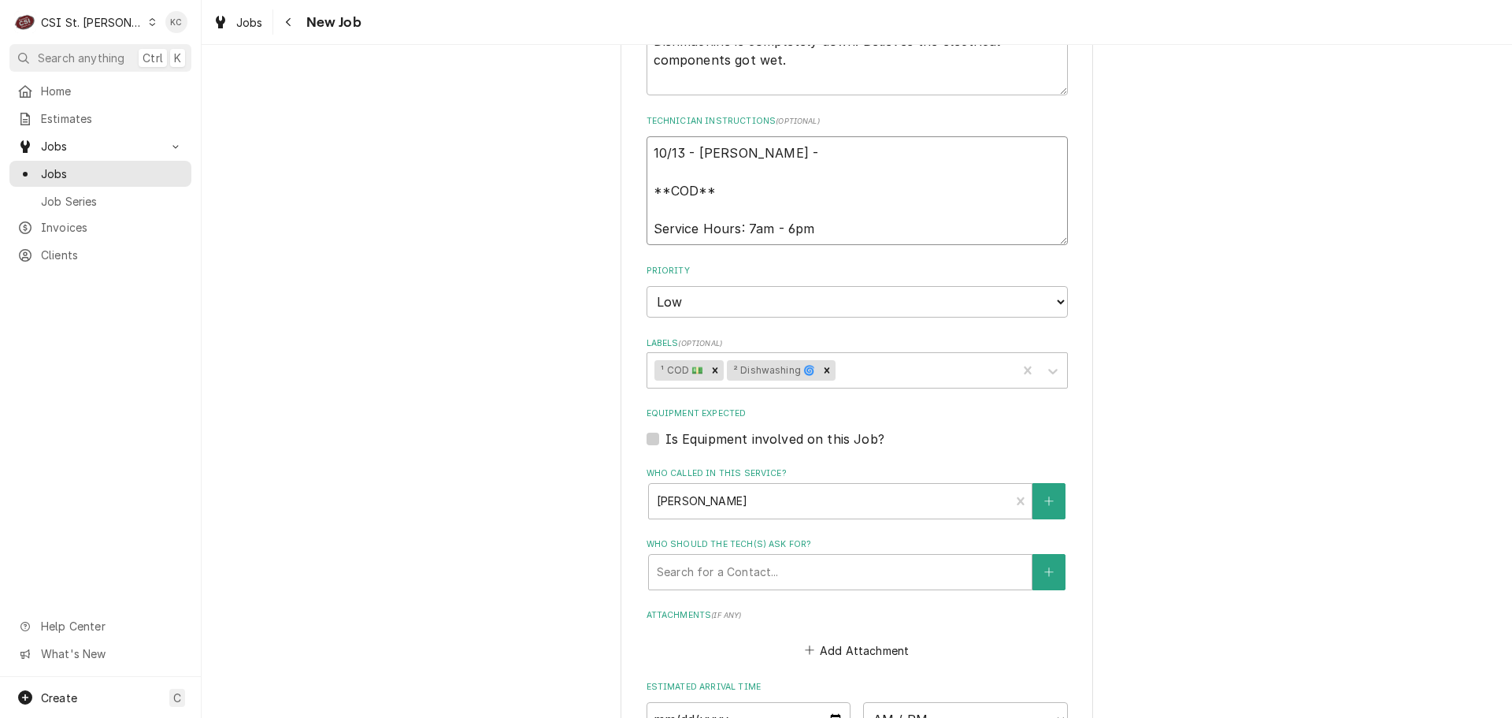
type textarea "x"
type textarea "10/13 - Kelly - **COD** Service Hours: 7am - 6pm"
type textarea "x"
type textarea "10/13 - Kelly - K **COD** Service Hours: 7am - 6pm"
type textarea "x"
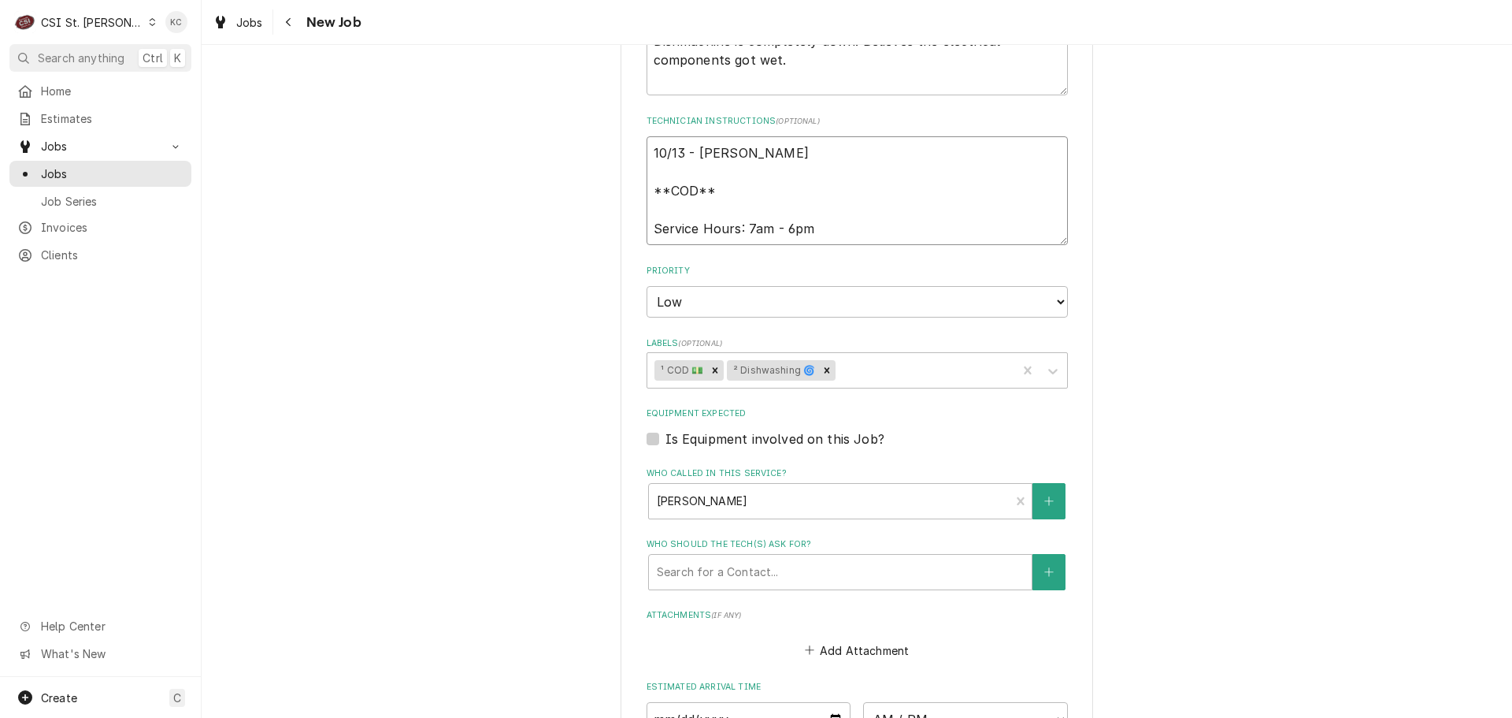
type textarea "10/13 - Kelly - Ki **COD** Service Hours: 7am - 6pm"
type textarea "x"
type textarea "10/13 - Kelly - Kim **COD** Service Hours: 7am - 6pm"
type textarea "x"
type textarea "10/13 - Kelly - Kim **COD** Service Hours: 7am - 6pm"
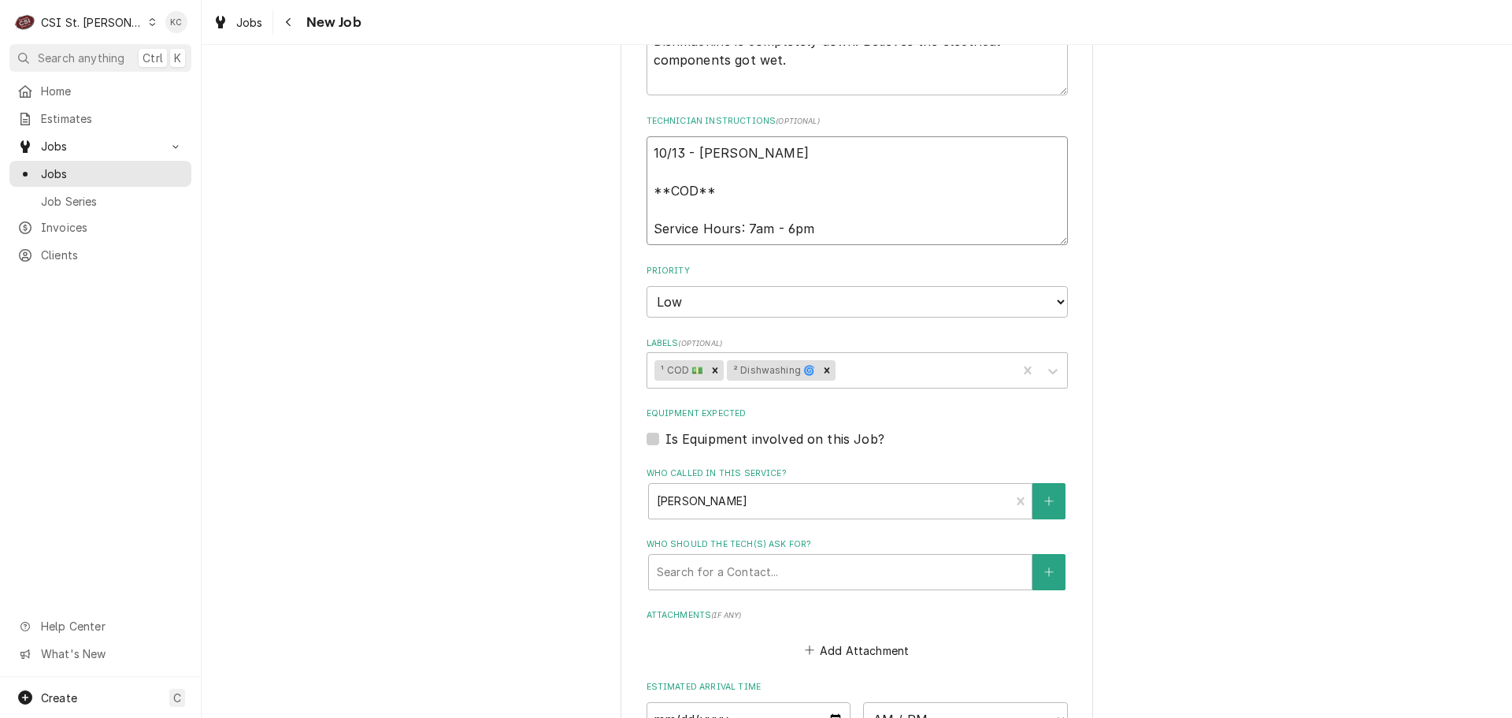
type textarea "x"
type textarea "10/13 - Kelly - Kim **COD** Service Hours: 7am - 6pm"
type textarea "x"
type textarea "10/13 - Kelly - Ki **COD** Service Hours: 7am - 6pm"
type textarea "x"
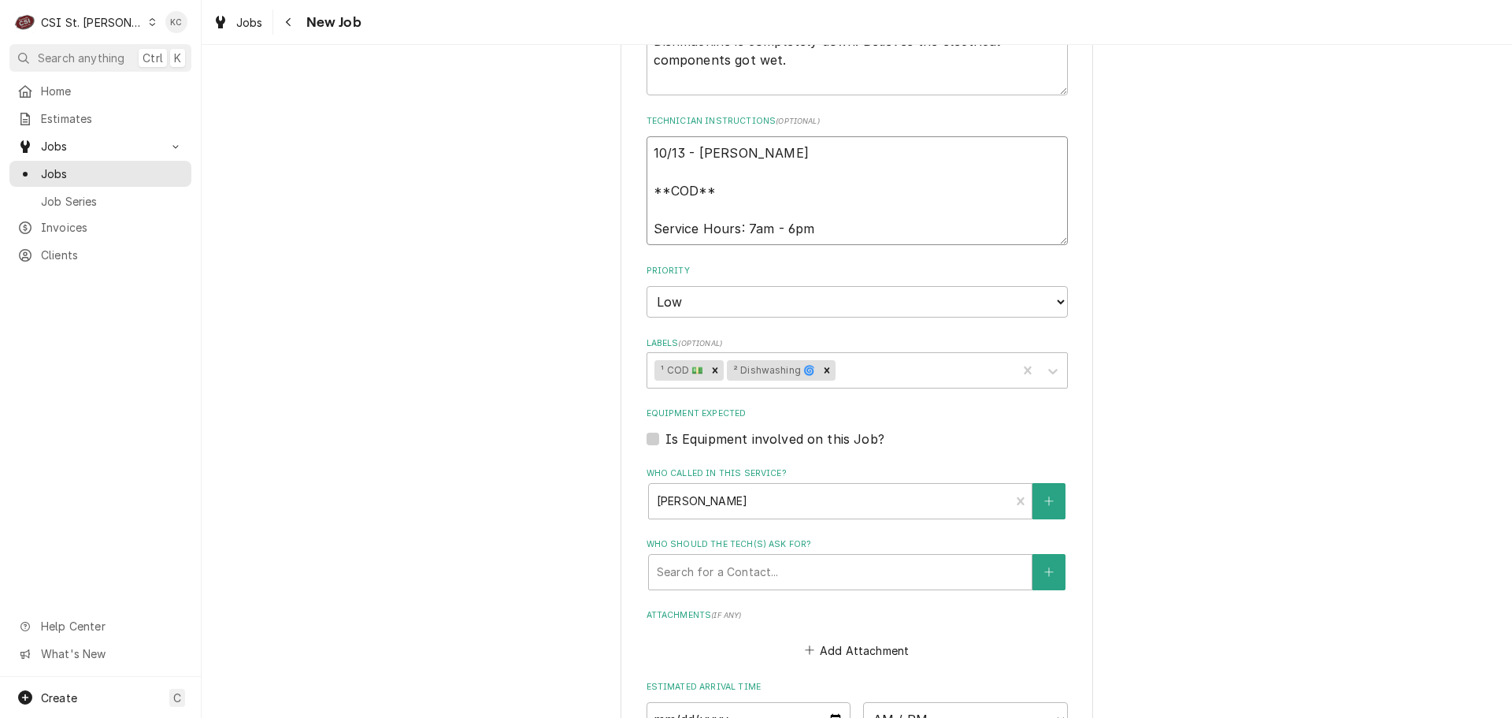
type textarea "10/13 - Kelly - K **COD** Service Hours: 7am - 6pm"
type textarea "x"
type textarea "10/13 - Kelly - **COD** Service Hours: 7am - 6pm"
type textarea "x"
type textarea "10/13 - Kelly - J **COD** Service Hours: 7am - 6pm"
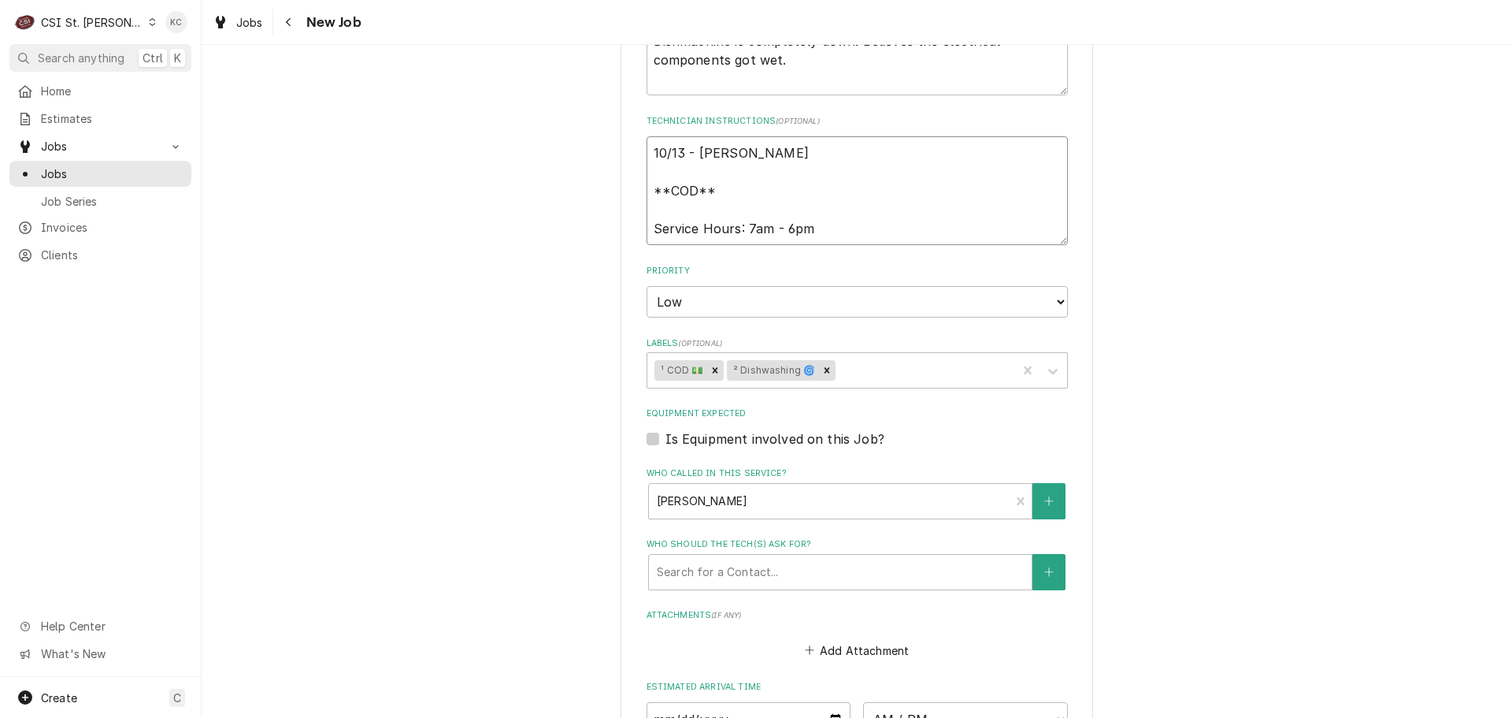
type textarea "x"
type textarea "10/13 - Kelly - Ji **COD** Service Hours: 7am - 6pm"
type textarea "x"
type textarea "10/13 - Kelly - Jim **COD** Service Hours: 7am - 6pm"
type textarea "x"
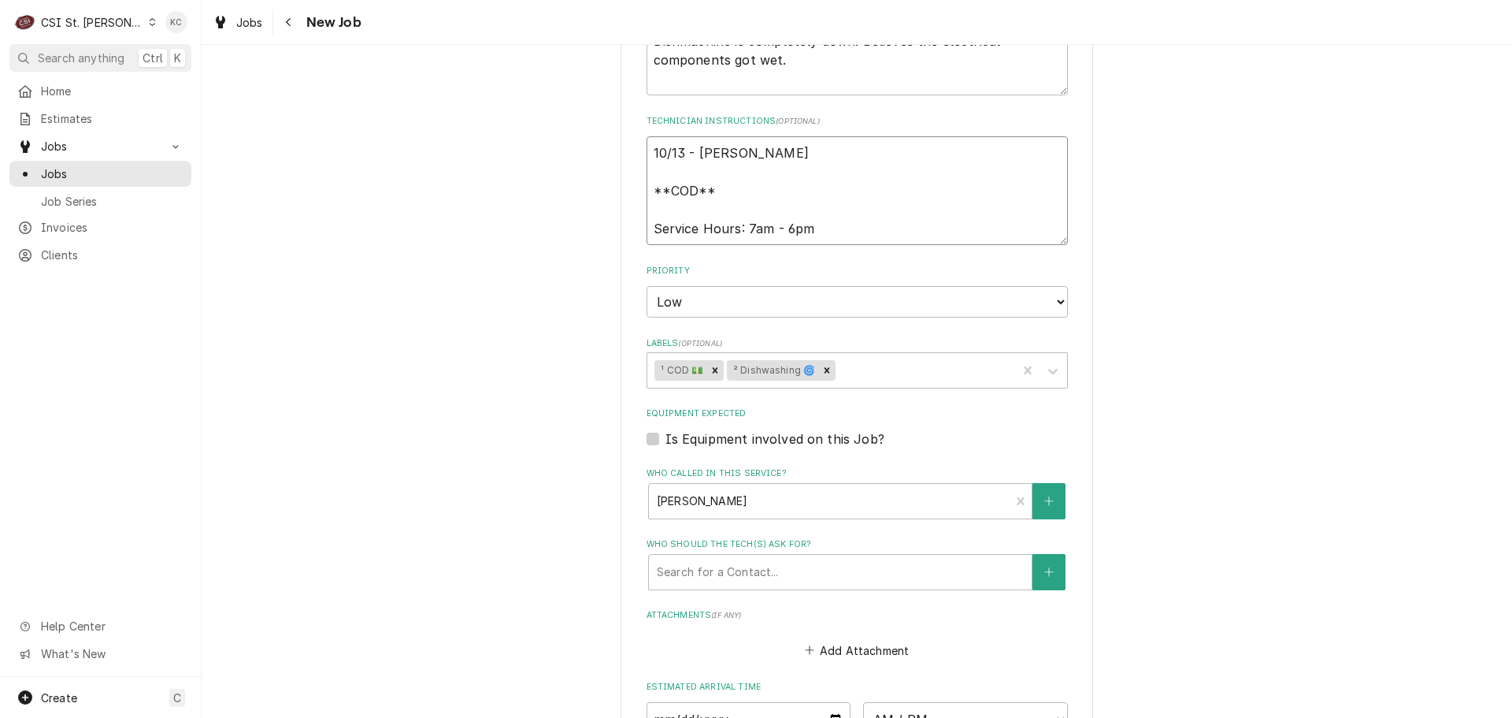
type textarea "10/13 - Kelly - Jim **COD** Service Hours: 7am - 6pm"
type textarea "x"
type textarea "10/13 - Kelly - Jim V **COD** Service Hours: 7am - 6pm"
type textarea "x"
type textarea "10/13 - Kelly - Jim Va **COD** Service Hours: 7am - 6pm"
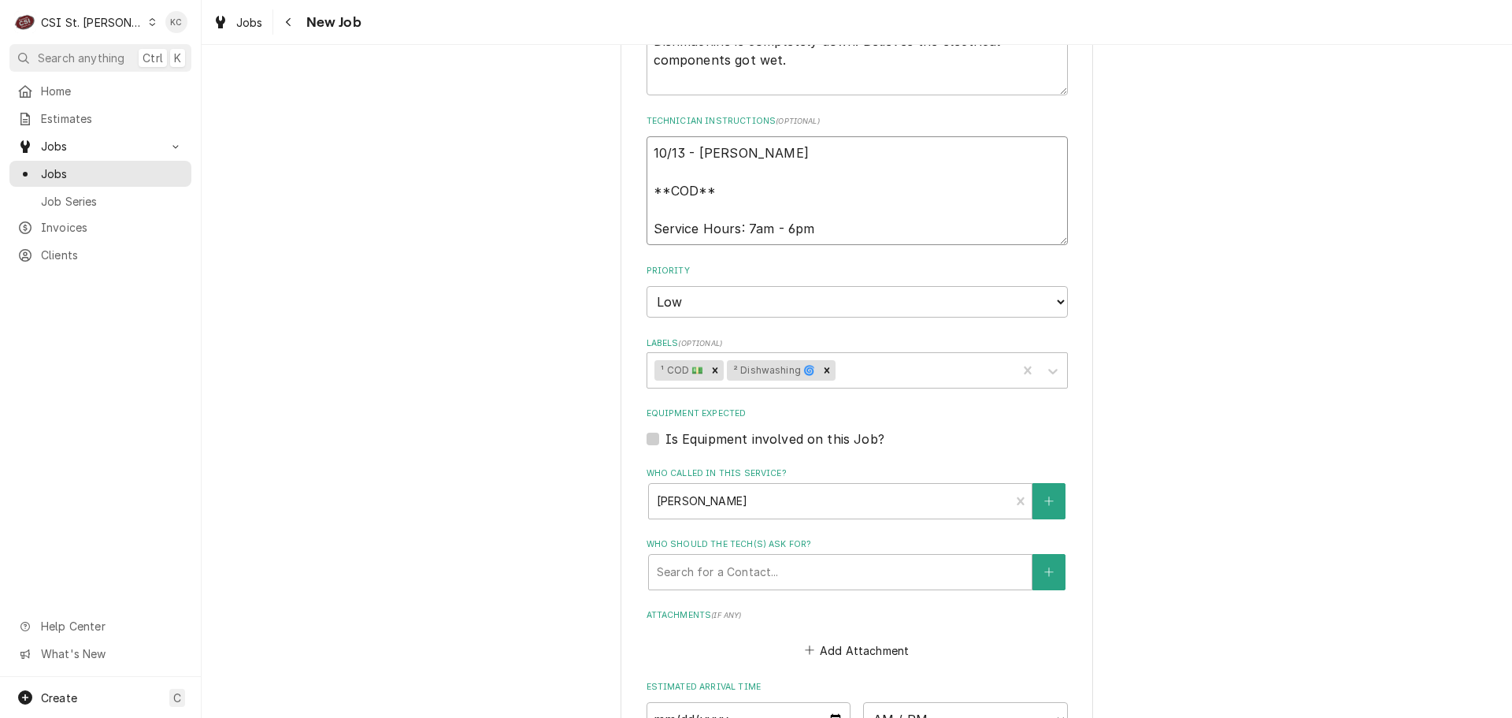
type textarea "x"
type textarea "10/13 - Kelly - Jim Val **COD** Service Hours: 7am - 6pm"
type textarea "x"
type textarea "10/13 - Kelly - Jim Vall **COD** Service Hours: 7am - 6pm"
type textarea "x"
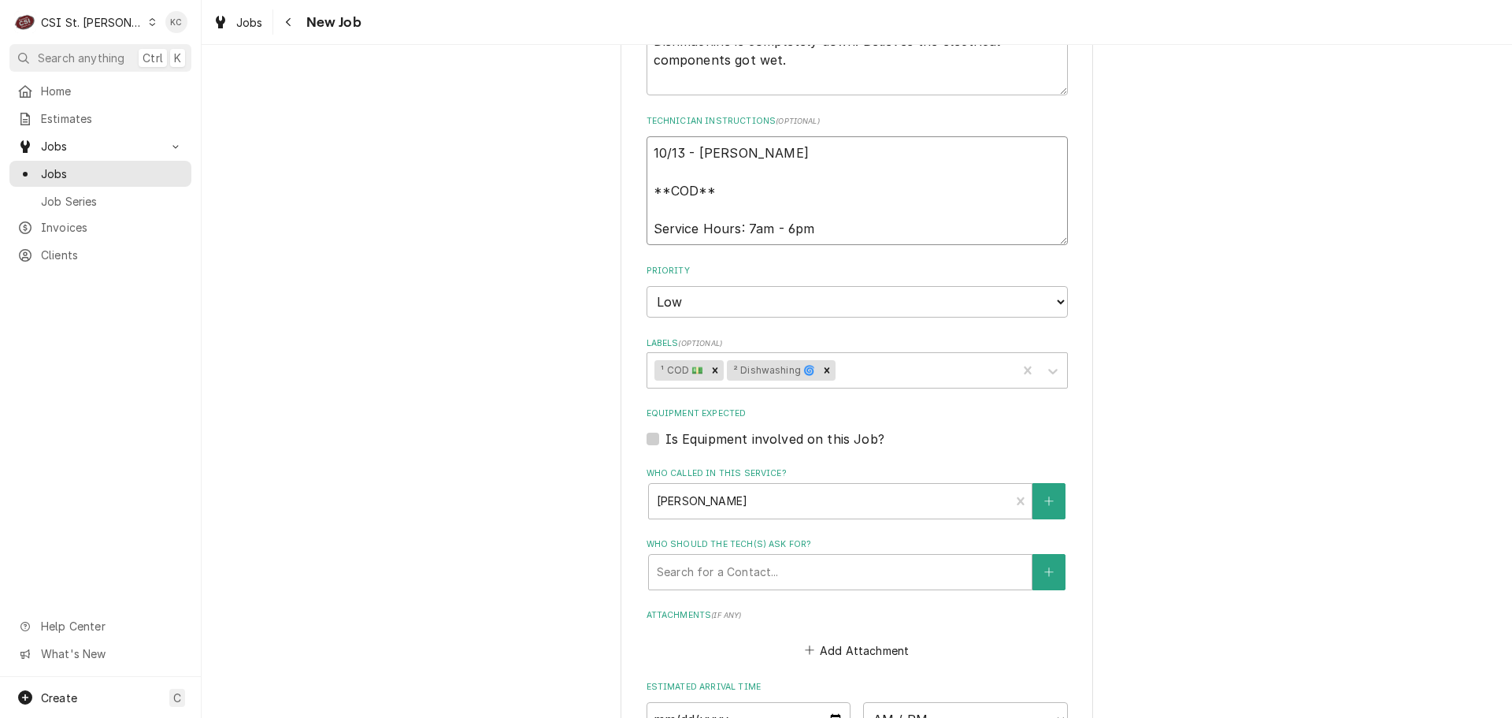
type textarea "10/13 - Kelly - Jim Valle **COD** Service Hours: 7am - 6pm"
type textarea "x"
type textarea "10/13 - Kelly - Jim Valler **COD** Service Hours: 7am - 6pm"
type textarea "x"
type textarea "10/13 - Kelly - Jim Valler c **COD** Service Hours: 7am - 6pm"
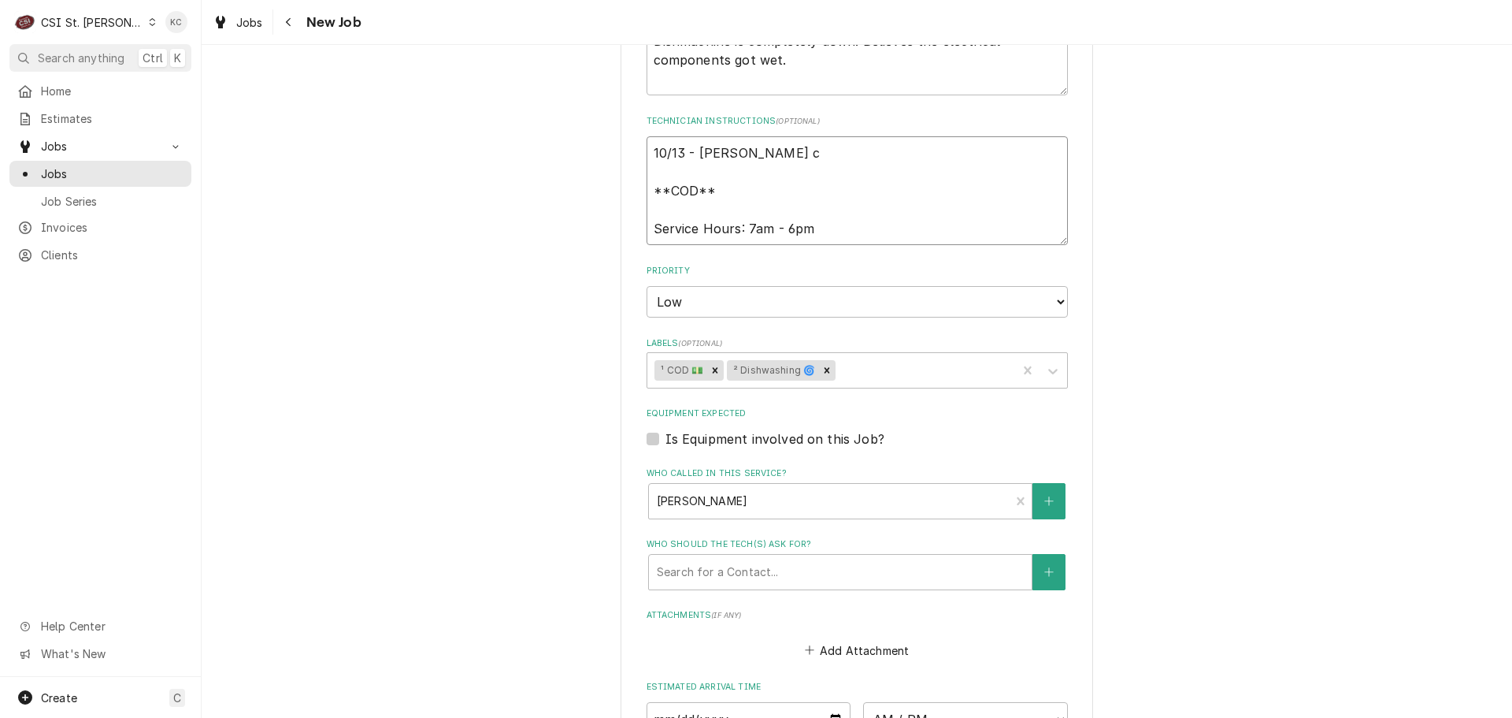
type textarea "x"
type textarea "10/13 - Kelly - Jim Valler ca **COD** Service Hours: 7am - 6pm"
type textarea "x"
type textarea "10/13 - Kelly - Jim Valler cal **COD** Service Hours: 7am - 6pm"
type textarea "x"
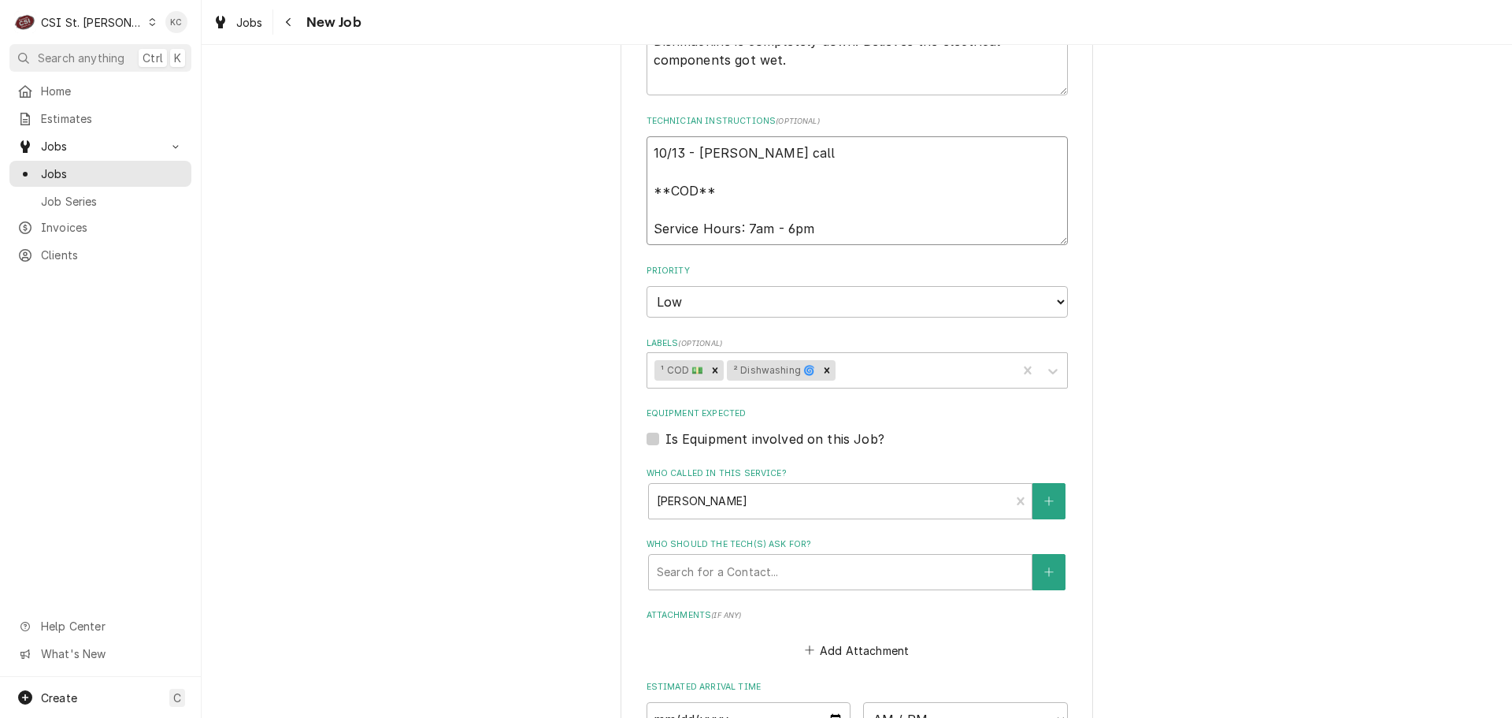
type textarea "10/13 - Kelly - Jim Valler calle **COD** Service Hours: 7am - 6pm"
type textarea "x"
type textarea "10/13 - Kelly - Jim Valler called **COD** Service Hours: 7am - 6pm"
type textarea "x"
type textarea "10/13 - Kelly - Jim Valler called **COD** Service Hours: 7am - 6pm"
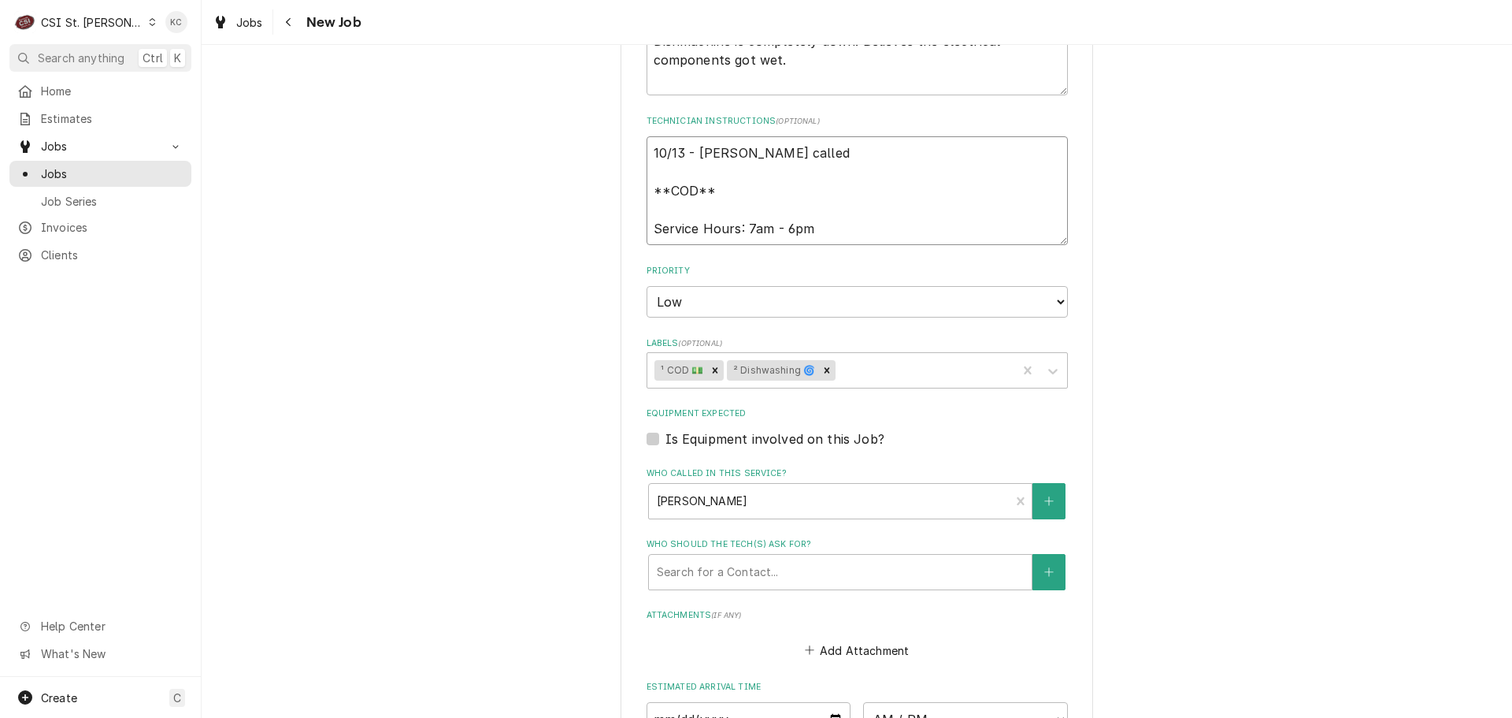
type textarea "x"
type textarea "10/13 - Kelly - Jim Valler called i **COD** Service Hours: 7am - 6pm"
type textarea "x"
type textarea "10/13 - Kelly - Jim Valler called in **COD** Service Hours: 7am - 6pm"
type textarea "x"
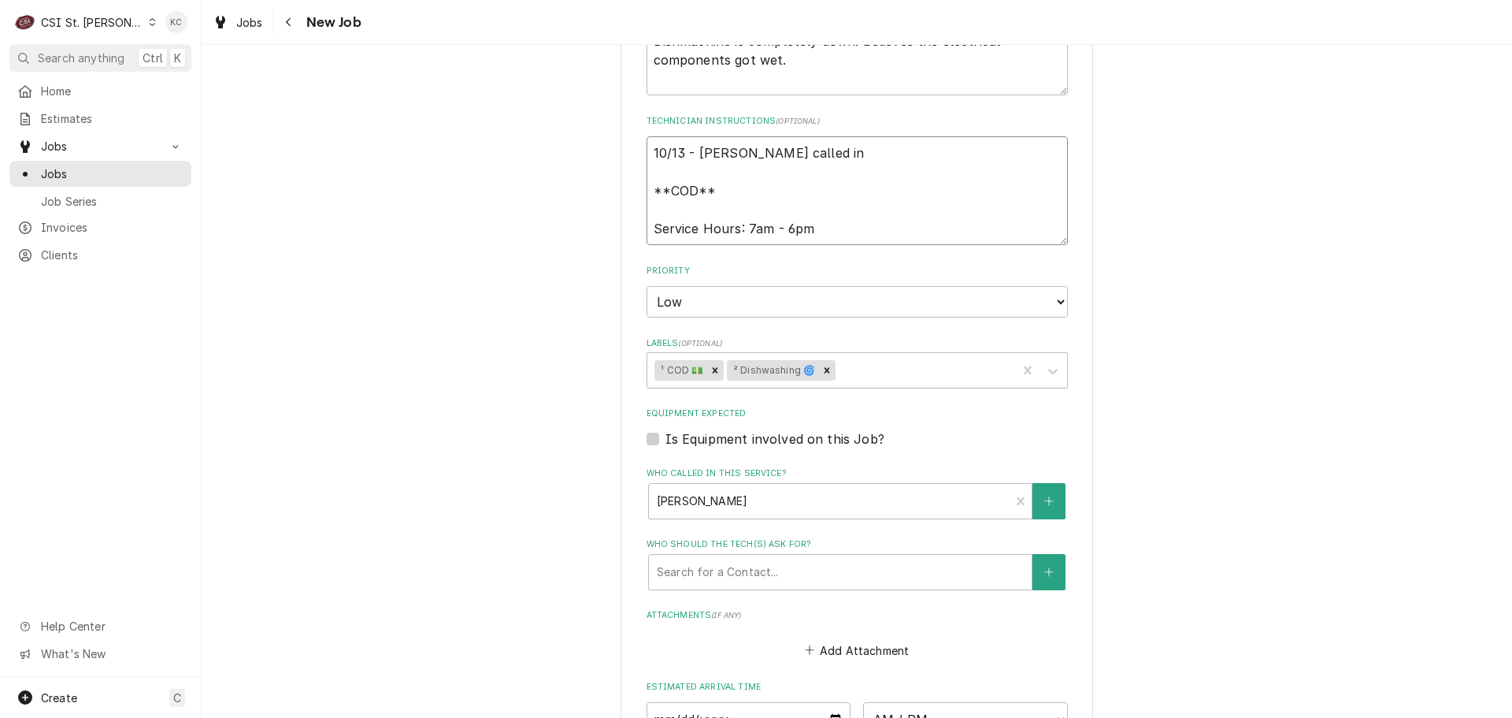
type textarea "10/13 - Kelly - Jim Valler called in **COD** Service Hours: 7am - 6pm"
type textarea "x"
type textarea "10/13 - Kelly - Jim Valler called in a **COD** Service Hours: 7am - 6pm"
type textarea "x"
type textarea "10/13 - Kelly - Jim Valler called in an **COD** Service Hours: 7am - 6pm"
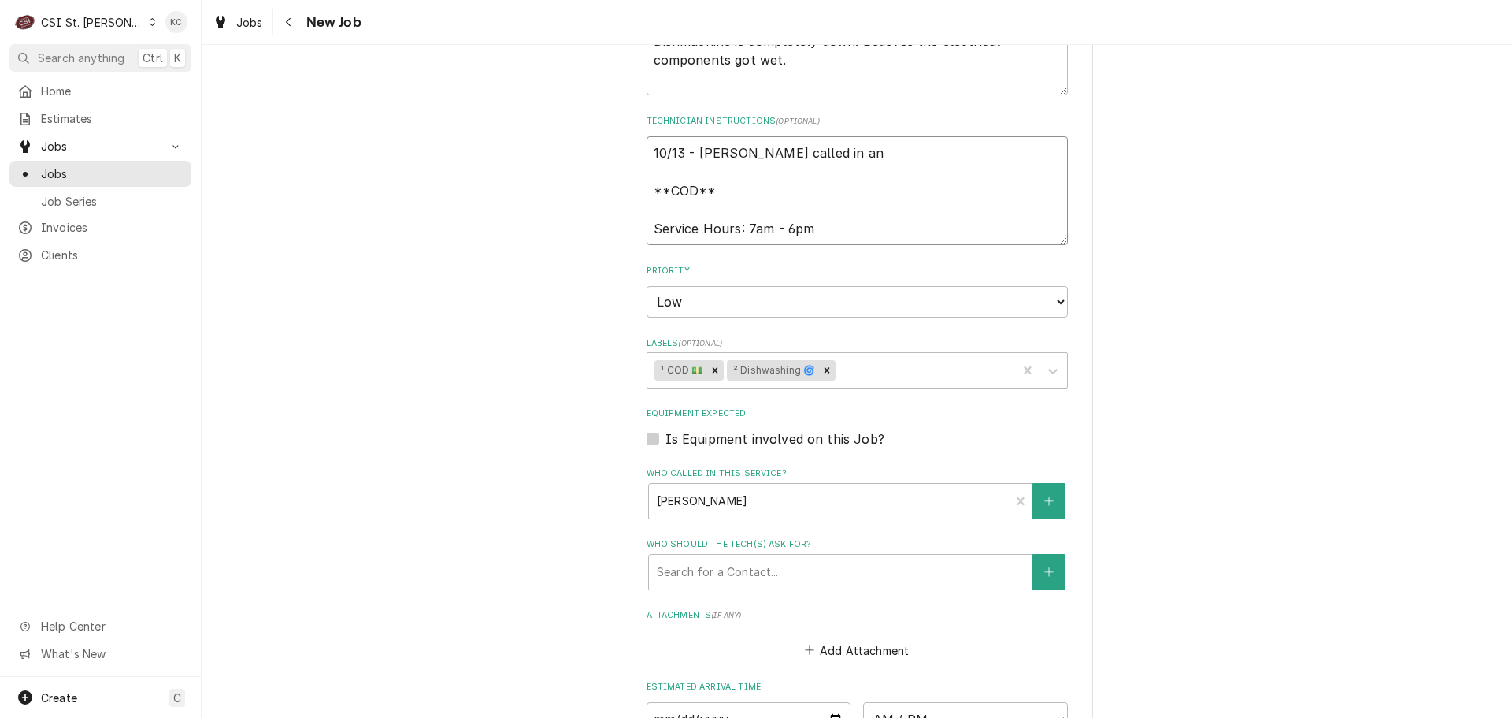
type textarea "x"
type textarea "10/13 - Kelly - Jim Valler called in and **COD** Service Hours: 7am - 6pm"
type textarea "x"
type textarea "10/13 - Kelly - Jim Valler called in and **COD** Service Hours: 7am - 6pm"
type textarea "x"
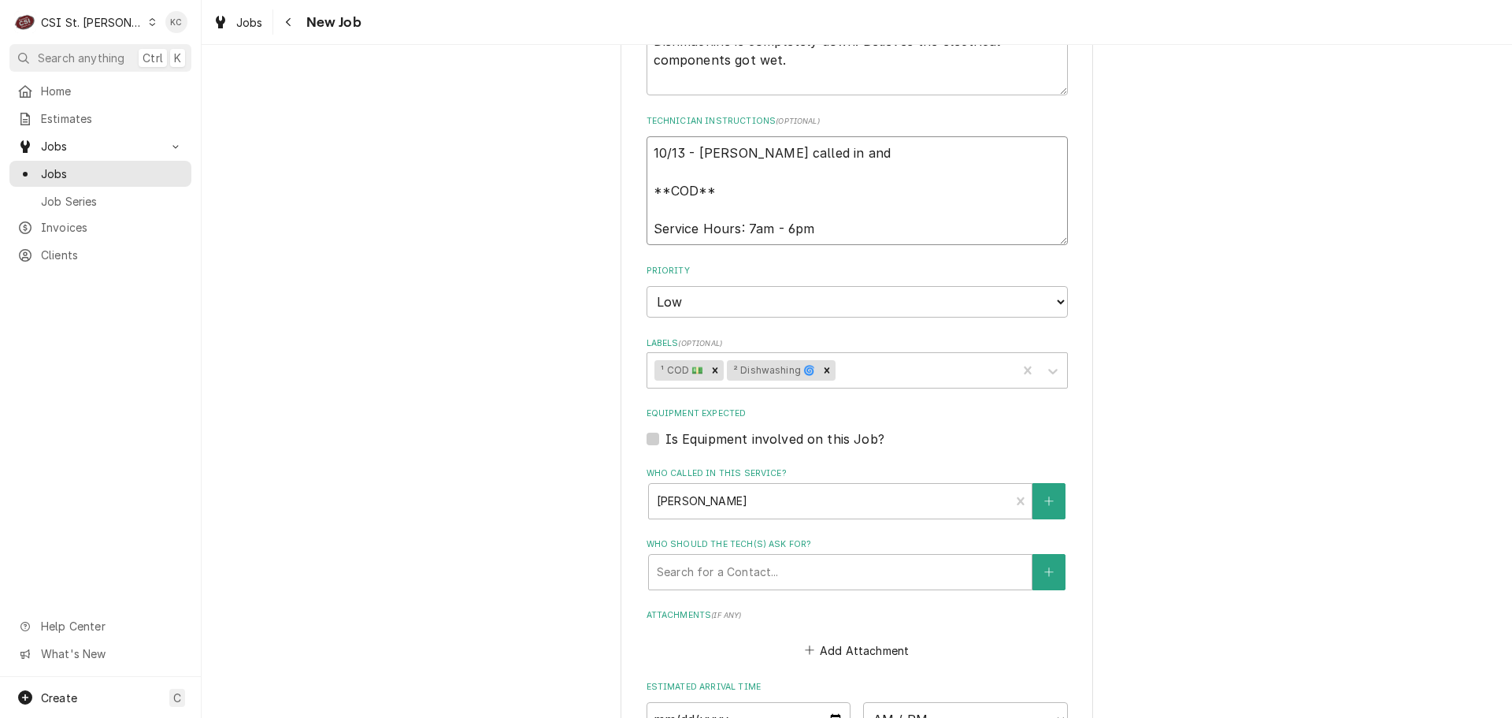
type textarea "10/13 - Kelly - Jim Valler called in and c **COD** Service Hours: 7am - 6pm"
type textarea "x"
type textarea "10/13 - Kelly - Jim Valler called in and ca **COD** Service Hours: 7am - 6pm"
type textarea "x"
type textarea "10/13 - Kelly - Jim Valler called in and can **COD** Service Hours: 7am - 6pm"
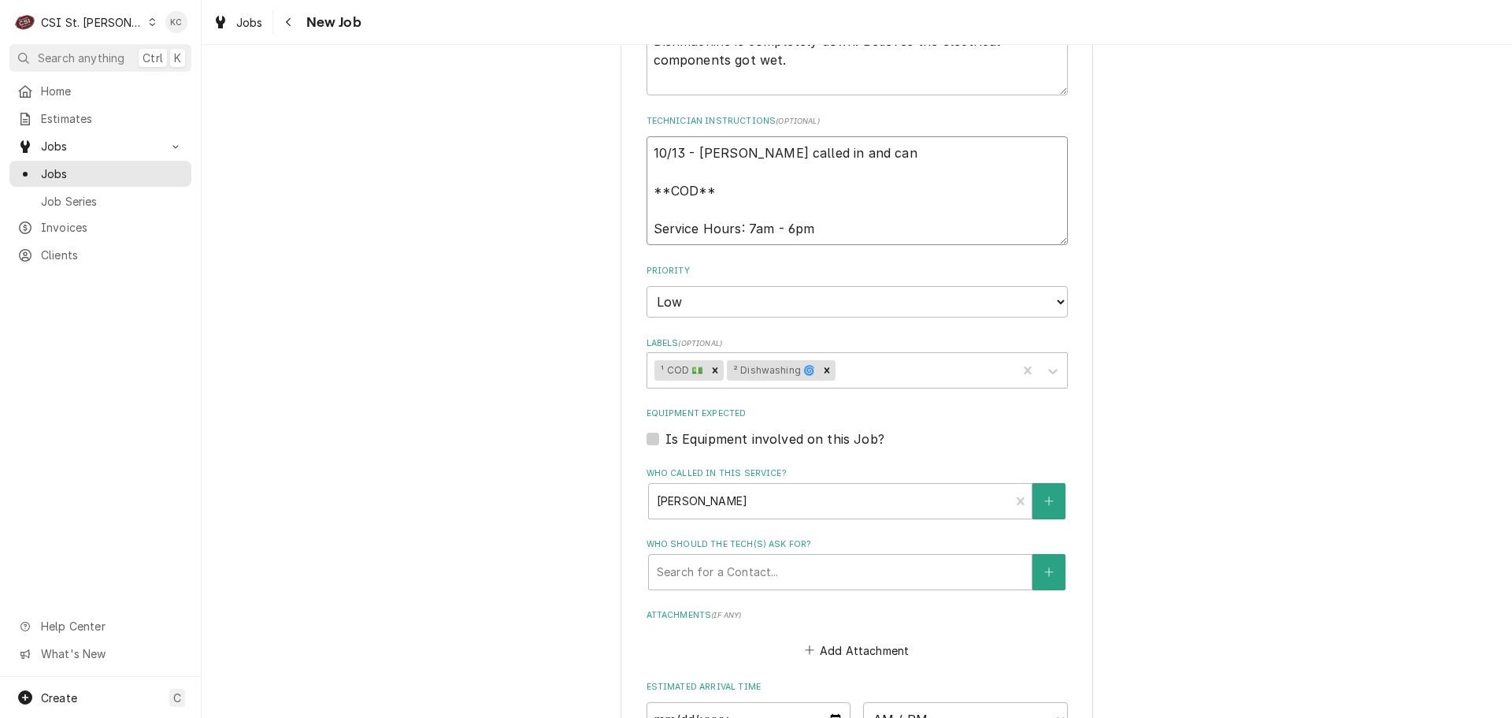
type textarea "x"
type textarea "10/13 - Kelly - Jim Valler called in and canc **COD** Service Hours: 7am - 6pm"
type textarea "x"
type textarea "10/13 - Kelly - Jim Valler called in and cance **COD** Service Hours: 7am - 6pm"
type textarea "x"
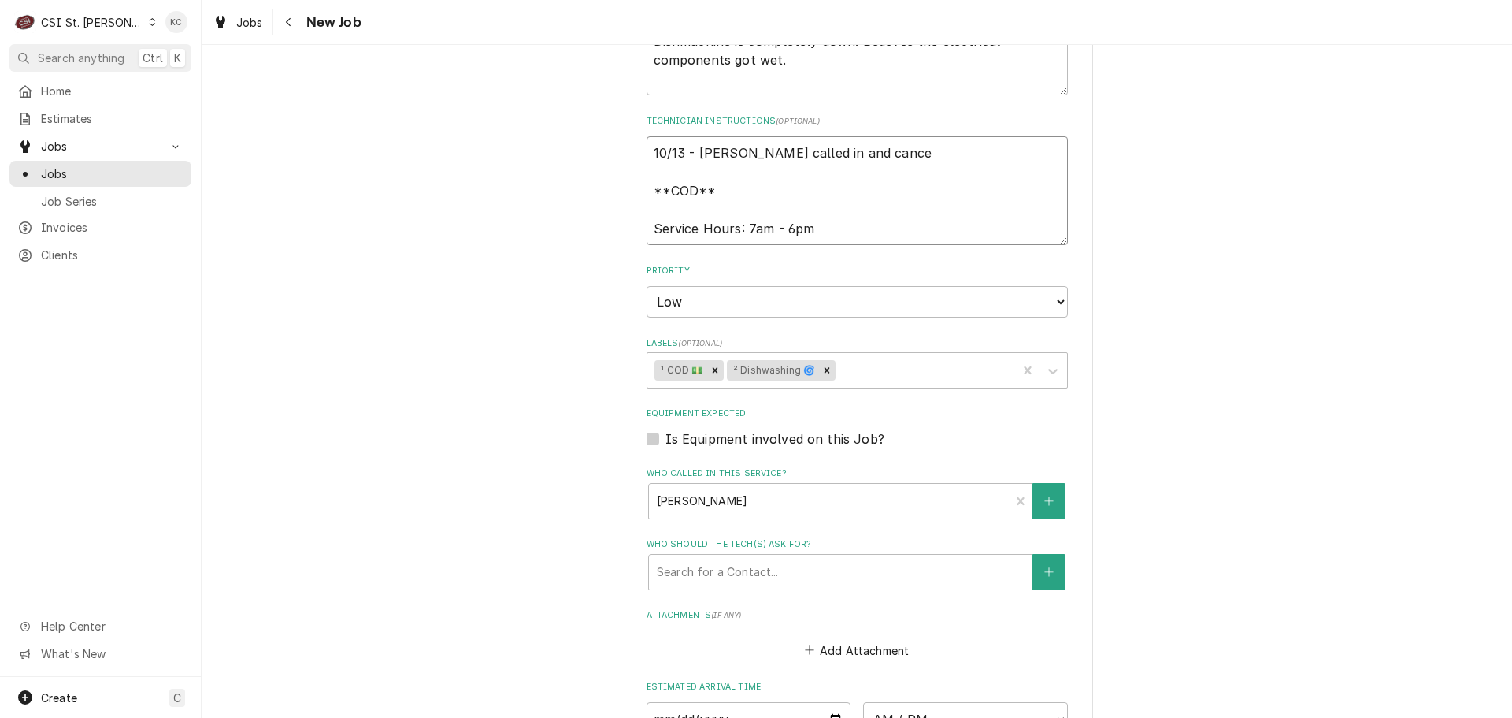
type textarea "10/13 - Kelly - Jim Valler called in and cancel **COD** Service Hours: 7am - 6pm"
type textarea "x"
type textarea "10/13 - Kelly - Jim Valler called in and cancele **COD** Service Hours: 7am - 6…"
type textarea "x"
type textarea "10/13 - Kelly - Jim Valler called in and canceled **COD** Service Hours: 7am - …"
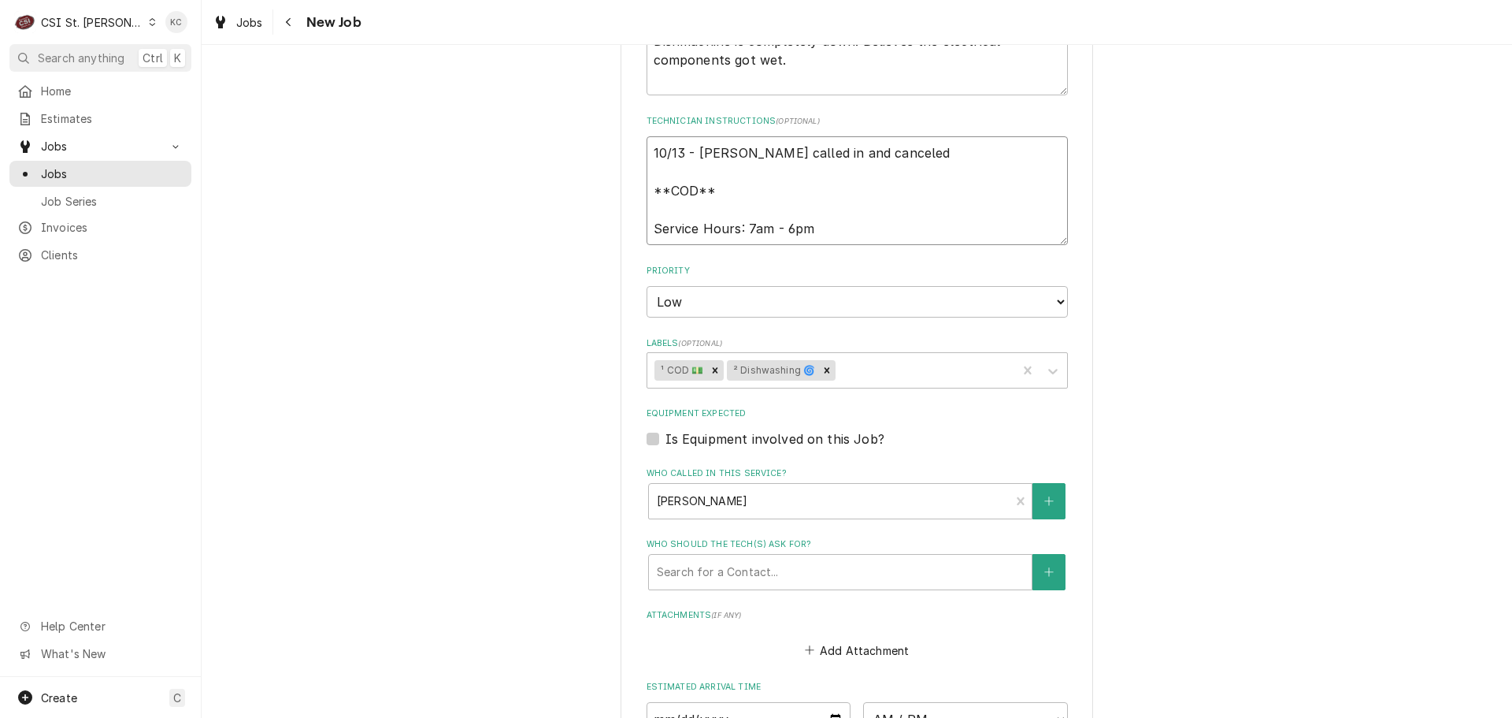
type textarea "x"
type textarea "10/13 - Kelly - Jim Valler called in and canceled **COD** Service Hours: 7am - …"
type textarea "x"
type textarea "10/13 - Kelly - Jim Valler called in and canceled c **COD** Service Hours: 7am …"
type textarea "x"
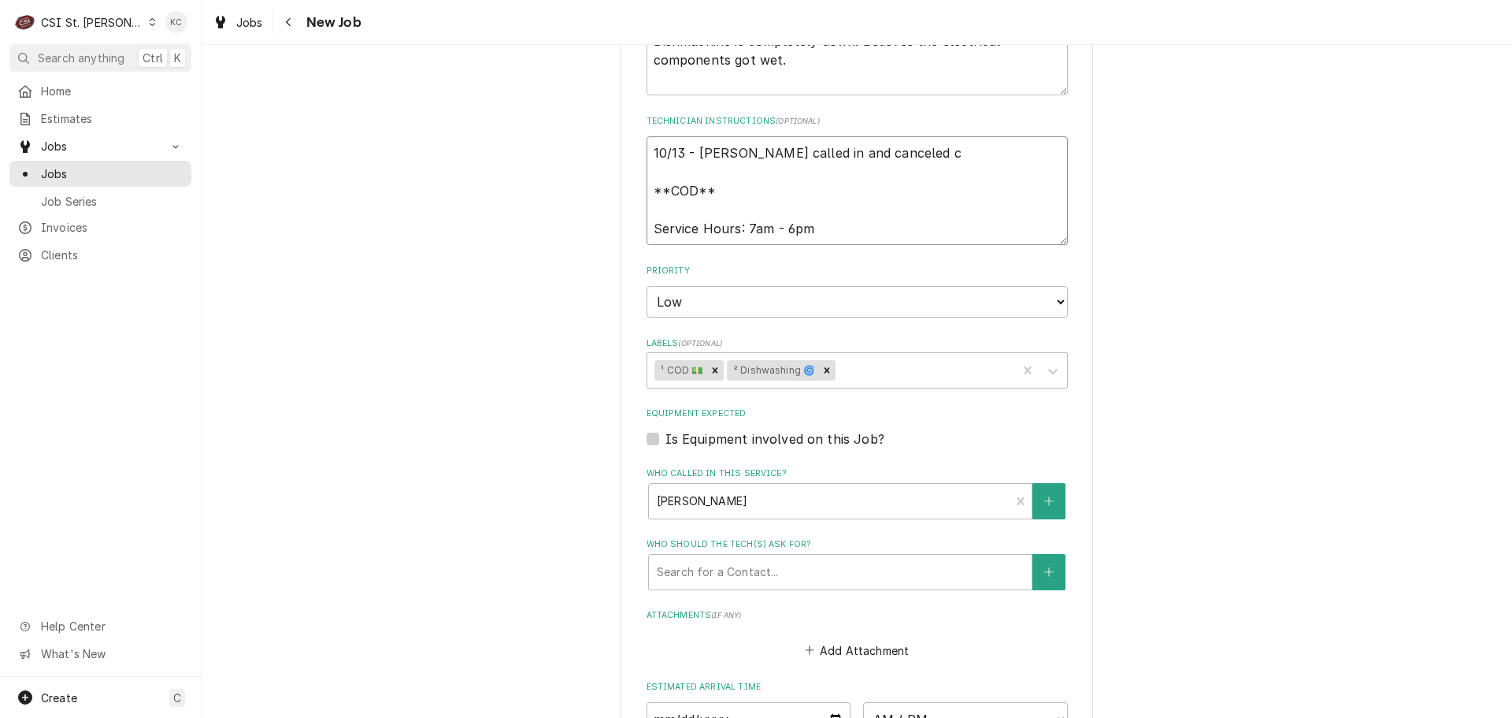
type textarea "10/13 - Kelly - Jim Valler called in and canceled ca **COD** Service Hours: 7am…"
type textarea "x"
type textarea "10/13 - Kelly - Jim Valler called in and canceled cal **COD** Service Hours: 7a…"
type textarea "x"
type textarea "10/13 - Kelly - Jim Valler called in and canceled call **COD** Service Hours: 7…"
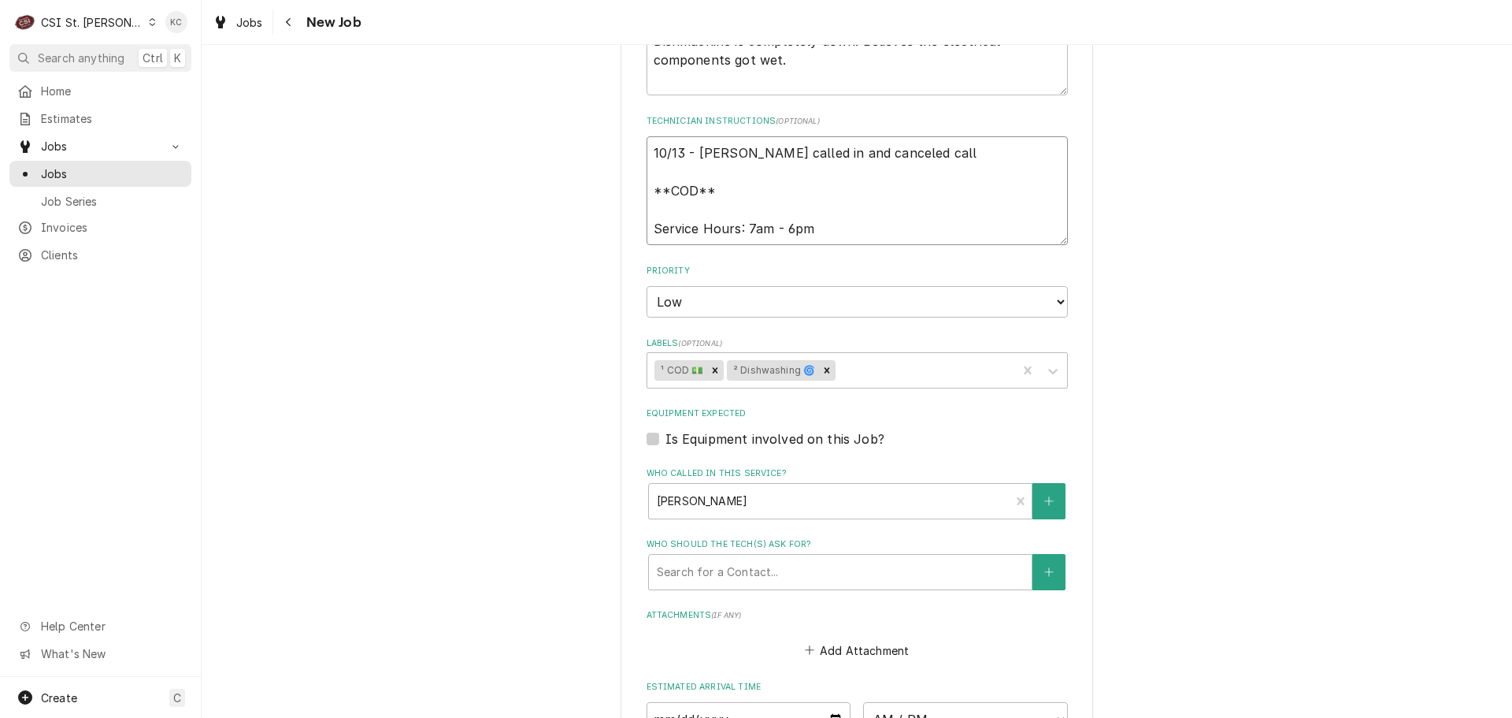
type textarea "x"
type textarea "10/13 - Kelly - Jim Valler called in and canceled call **COD** Service Hours: 7…"
type textarea "x"
type textarea "10/13 - Kelly - Jim Valler called in and canceled call u **COD** Service Hours:…"
type textarea "x"
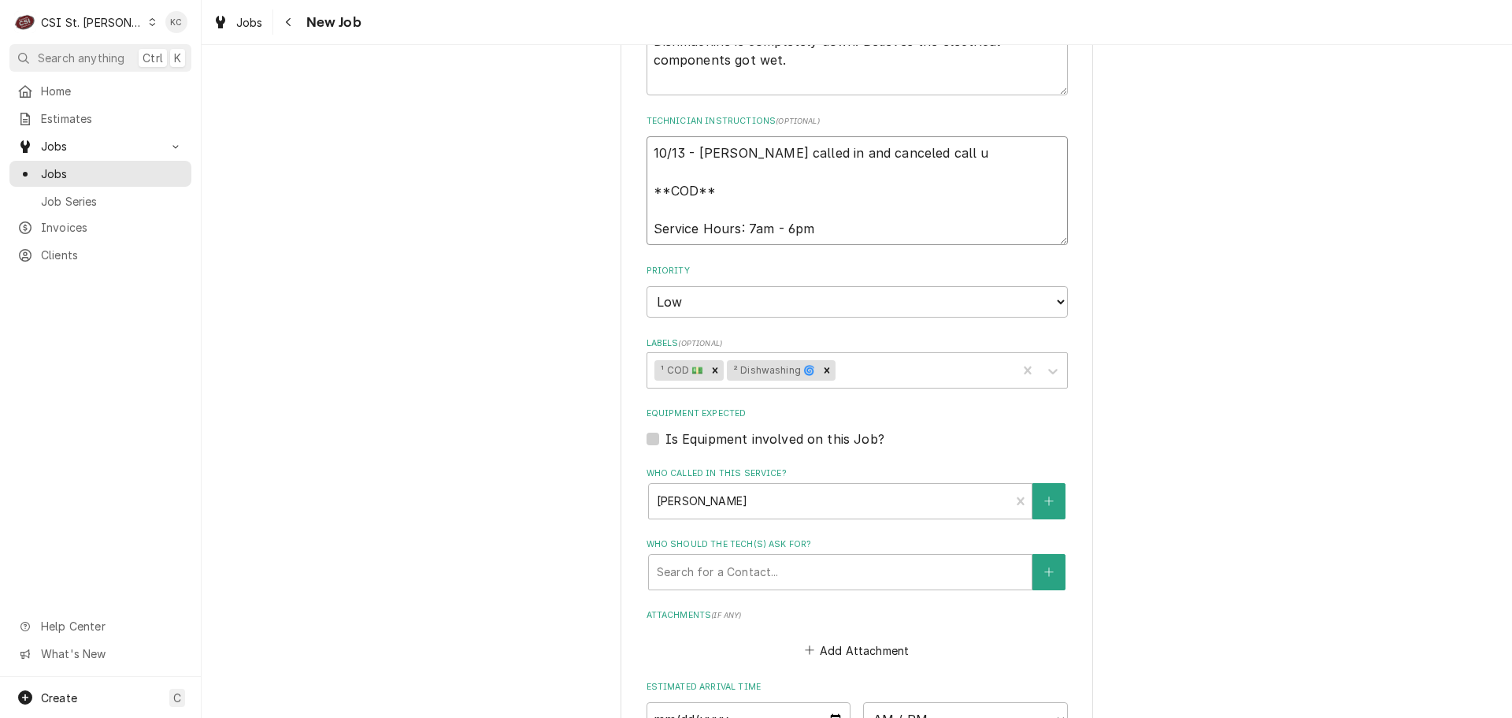
type textarea "10/13 - Kelly - Jim Valler called in and canceled call un **COD** Service Hours…"
type textarea "x"
type textarea "10/13 - Kelly - Jim Valler called in and canceled call uni **COD** Service Hour…"
type textarea "x"
type textarea "10/13 - Kelly - Jim Valler called in and canceled call unit **COD** Service Hou…"
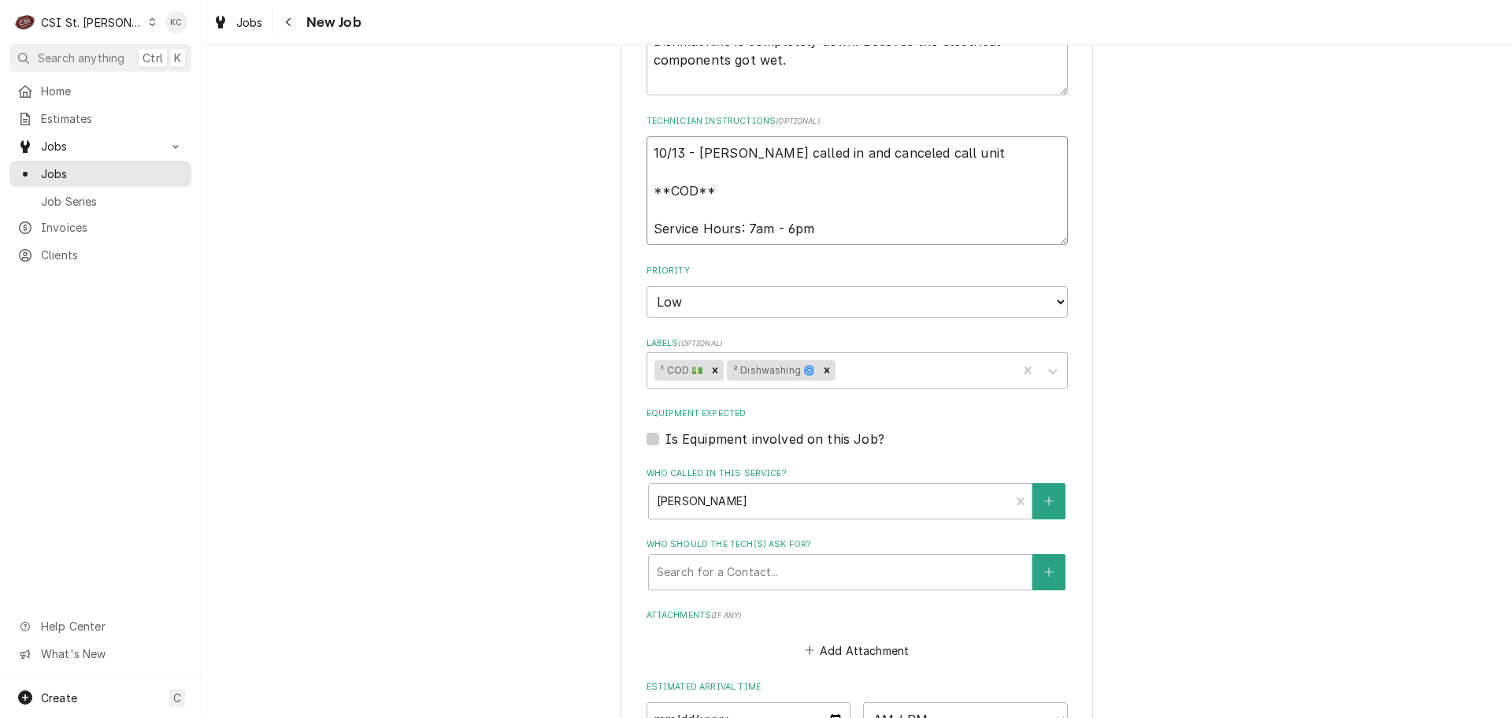
type textarea "x"
type textarea "10/13 - Kelly - Jim Valler called in and canceled call unitl **COD** Service Ho…"
type textarea "x"
type textarea "10/13 - Kelly - Jim Valler called in and canceled call unitl **COD** Service Ho…"
type textarea "x"
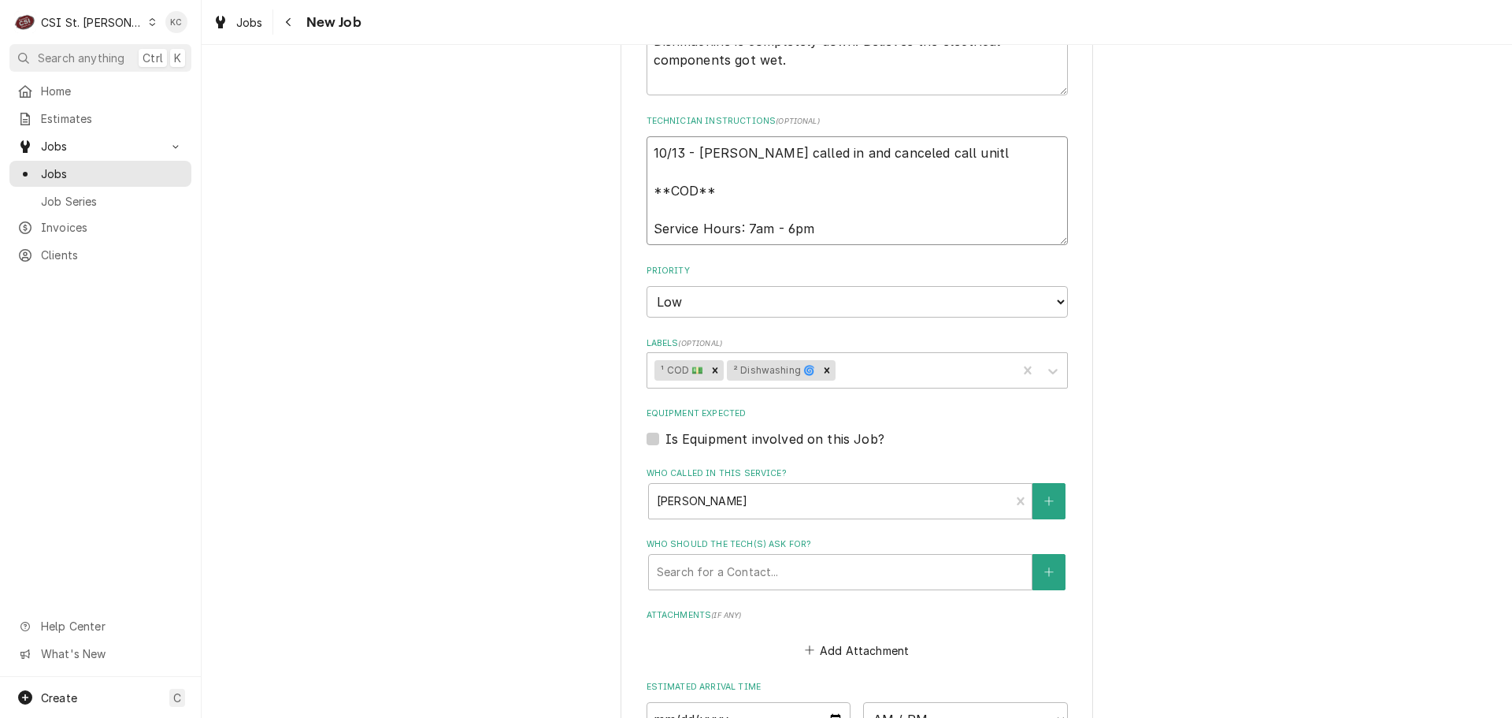
type textarea "10/13 - Kelly - Jim Valler called in and canceled call unitl **COD** Service Ho…"
type textarea "x"
type textarea "10/13 - Kelly - Jim Valler called in and canceled call unit **COD** Service Hou…"
type textarea "x"
type textarea "10/13 - Kelly - Jim Valler called in and canceled call uni **COD** Service Hour…"
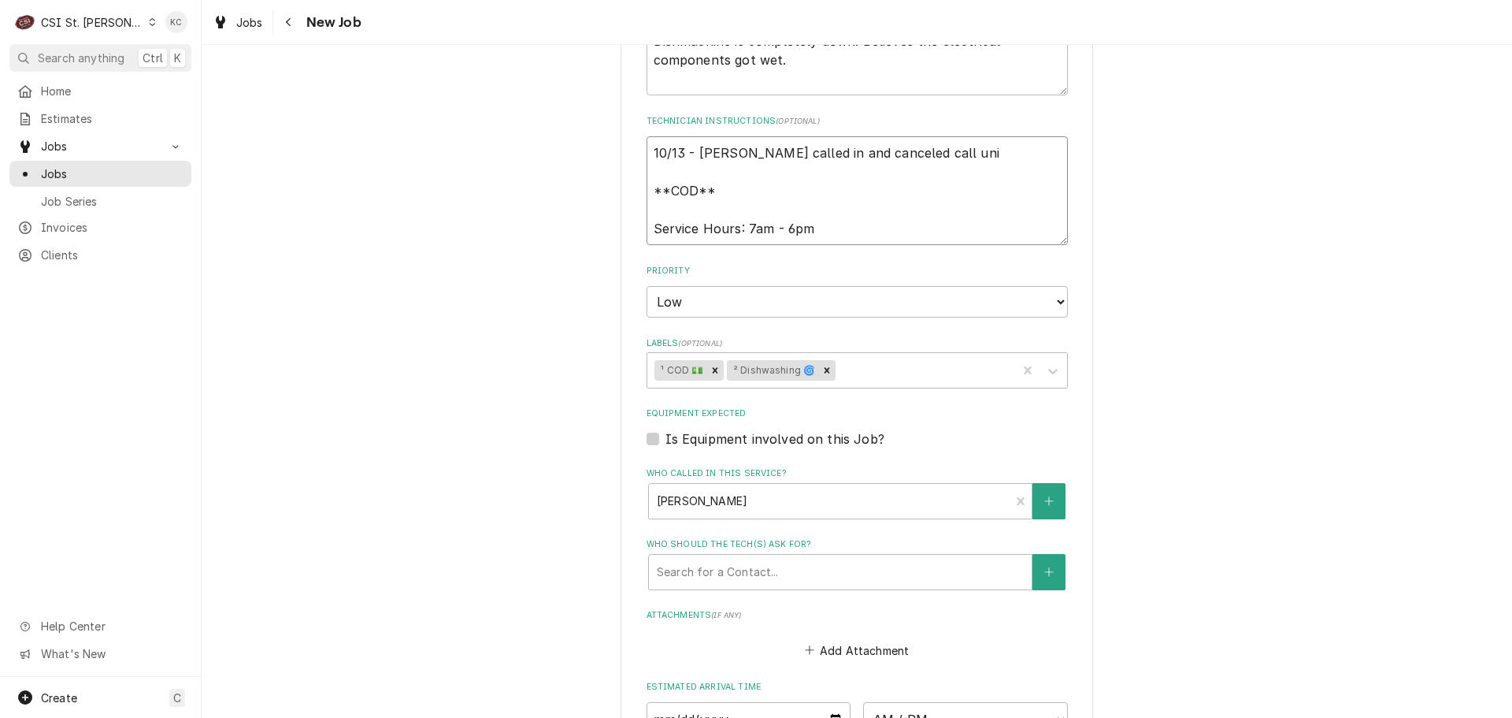
type textarea "x"
type textarea "10/13 - Kelly - Jim Valler called in and canceled call un **COD** Service Hours…"
type textarea "x"
type textarea "10/13 - Kelly - Jim Valler called in and canceled call unt **COD** Service Hour…"
type textarea "x"
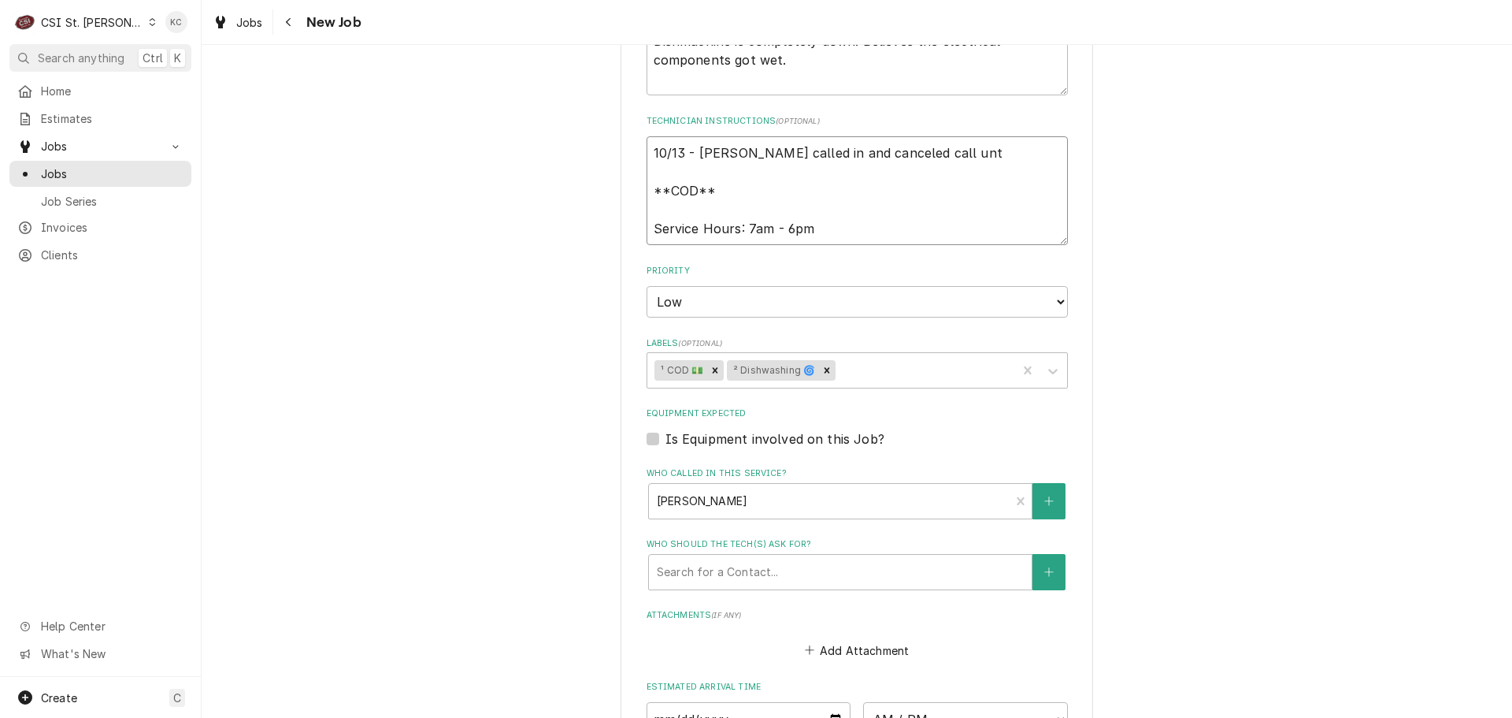
type textarea "10/13 - Kelly - Jim Valler called in and canceled call unti **COD** Service Hou…"
type textarea "x"
type textarea "10/13 - Kelly - Jim Valler called in and canceled call until **COD** Service Ho…"
type textarea "x"
type textarea "10/13 - Kelly - Jim Valler called in and canceled call until **COD** Service Ho…"
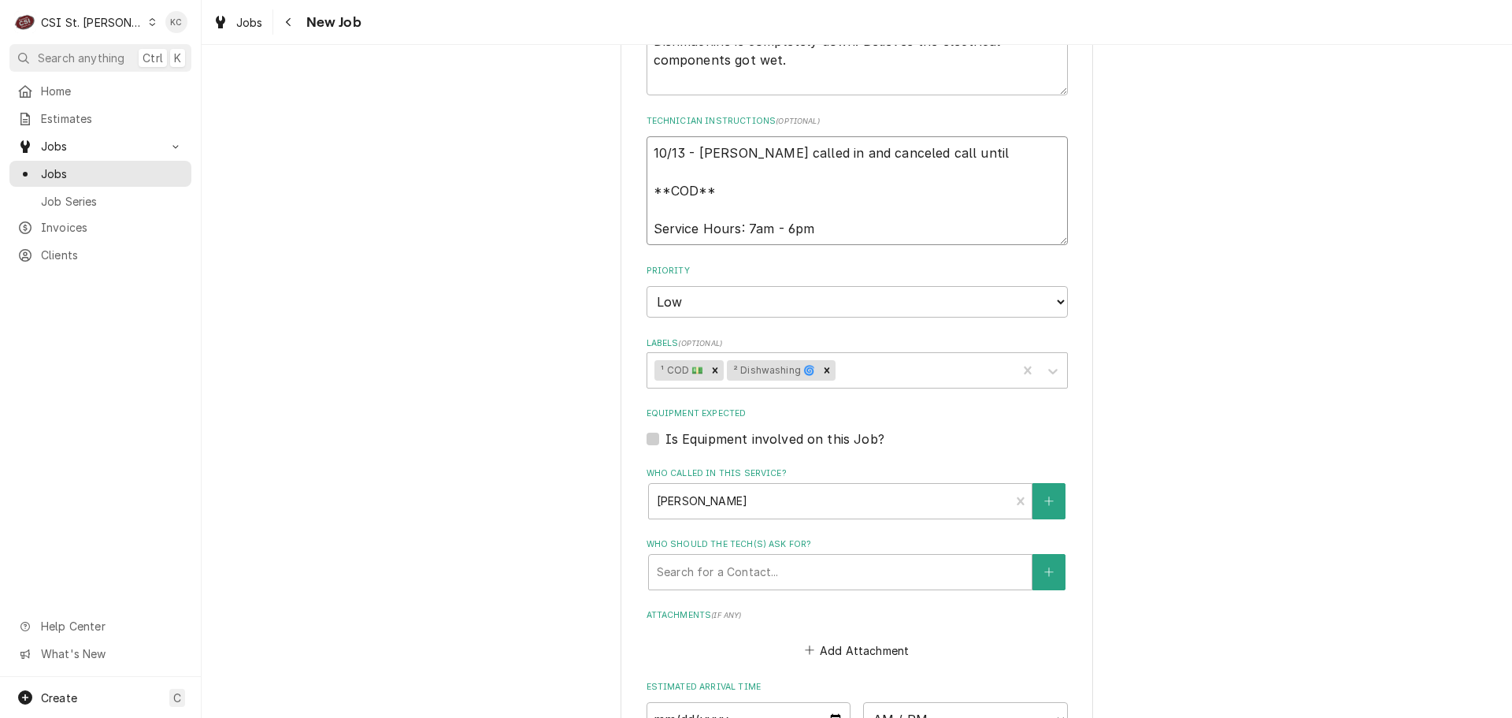
type textarea "x"
type textarea "10/13 - Kelly - Jim Valler called in and canceled call until t **COD** Service …"
type textarea "x"
type textarea "10/13 - Kelly - Jim Valler called in and canceled call until th **COD** Service…"
type textarea "x"
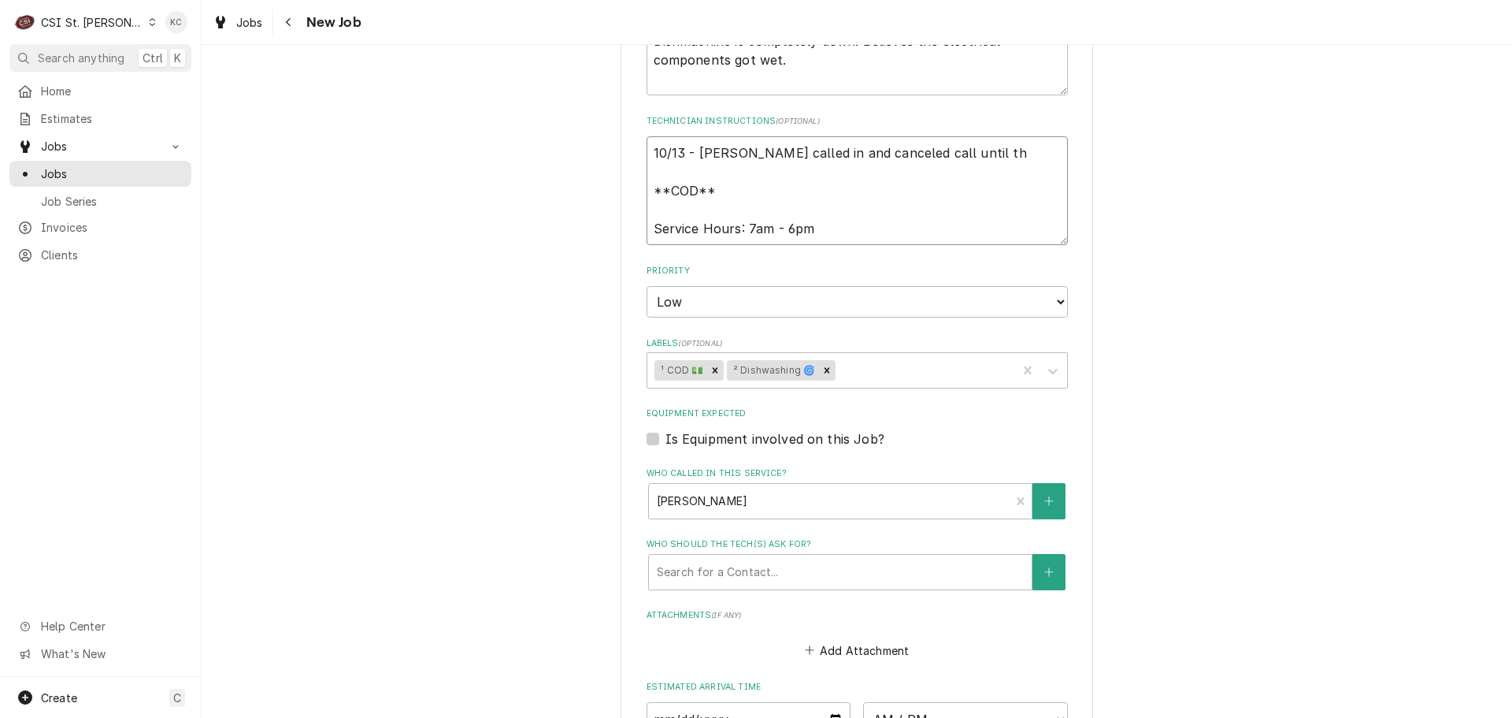
type textarea "10/13 - Kelly - Jim Valler called in and canceled call until the **COD** Servic…"
type textarea "x"
type textarea "10/13 - Kelly - Jim Valler called in and canceled call until they **COD** Servi…"
type textarea "x"
type textarea "10/13 - Kelly - Jim Valler called in and canceled call until they **COD** Servi…"
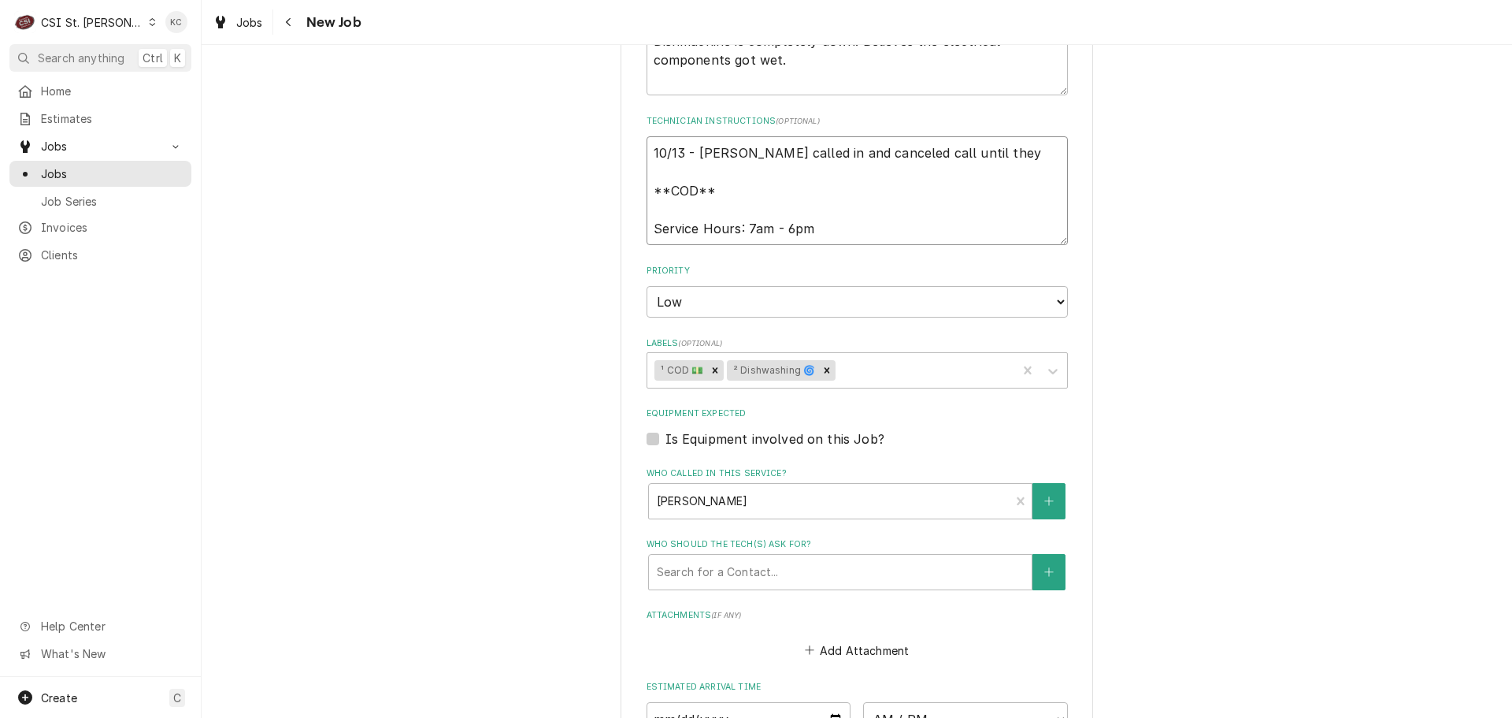
type textarea "x"
type textarea "10/13 - Kelly - Jim Valler called in and canceled call until they g **COD** Ser…"
type textarea "x"
type textarea "10/13 - Kelly - Jim Valler called in and canceled call until they ge **COD** Se…"
type textarea "x"
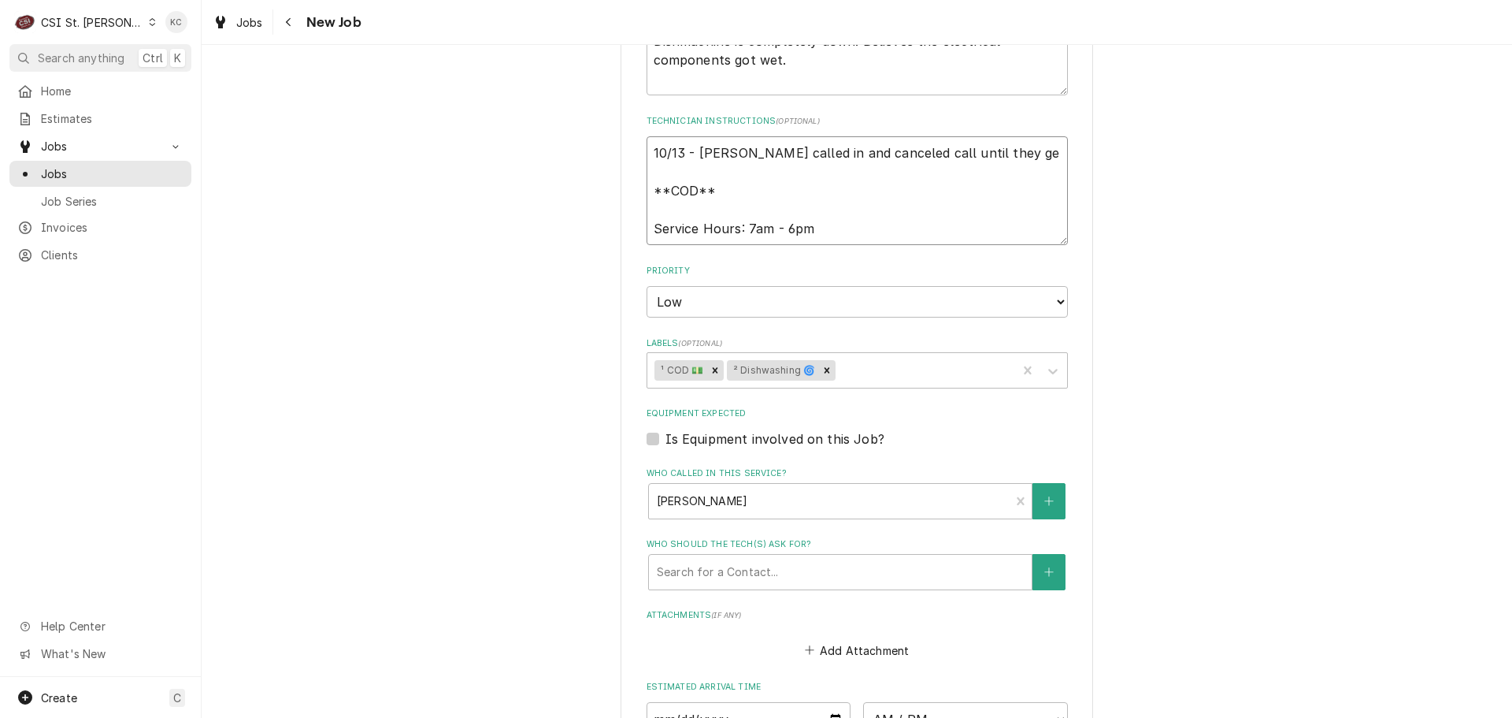
type textarea "10/13 - Kelly - Jim Valler called in and canceled call until they get **COD** S…"
type textarea "x"
type textarea "10/13 - Kelly - Jim Valler called in and canceled call until they get **COD** S…"
type textarea "x"
type textarea "10/13 - Kelly - Jim Valler called in and canceled call until they get a **COD**…"
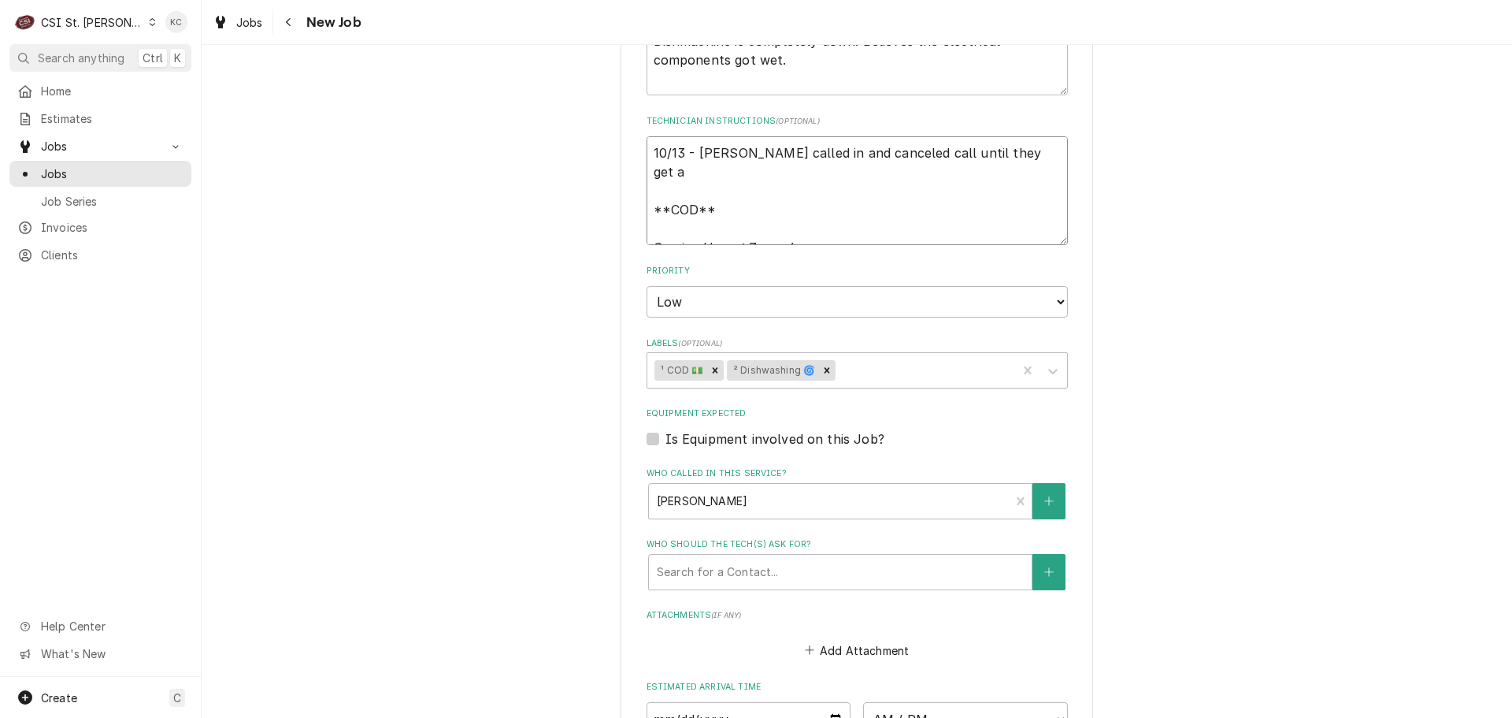
type textarea "x"
type textarea "10/13 - Kelly - Jim Valler called in and canceled call until they get an **COD*…"
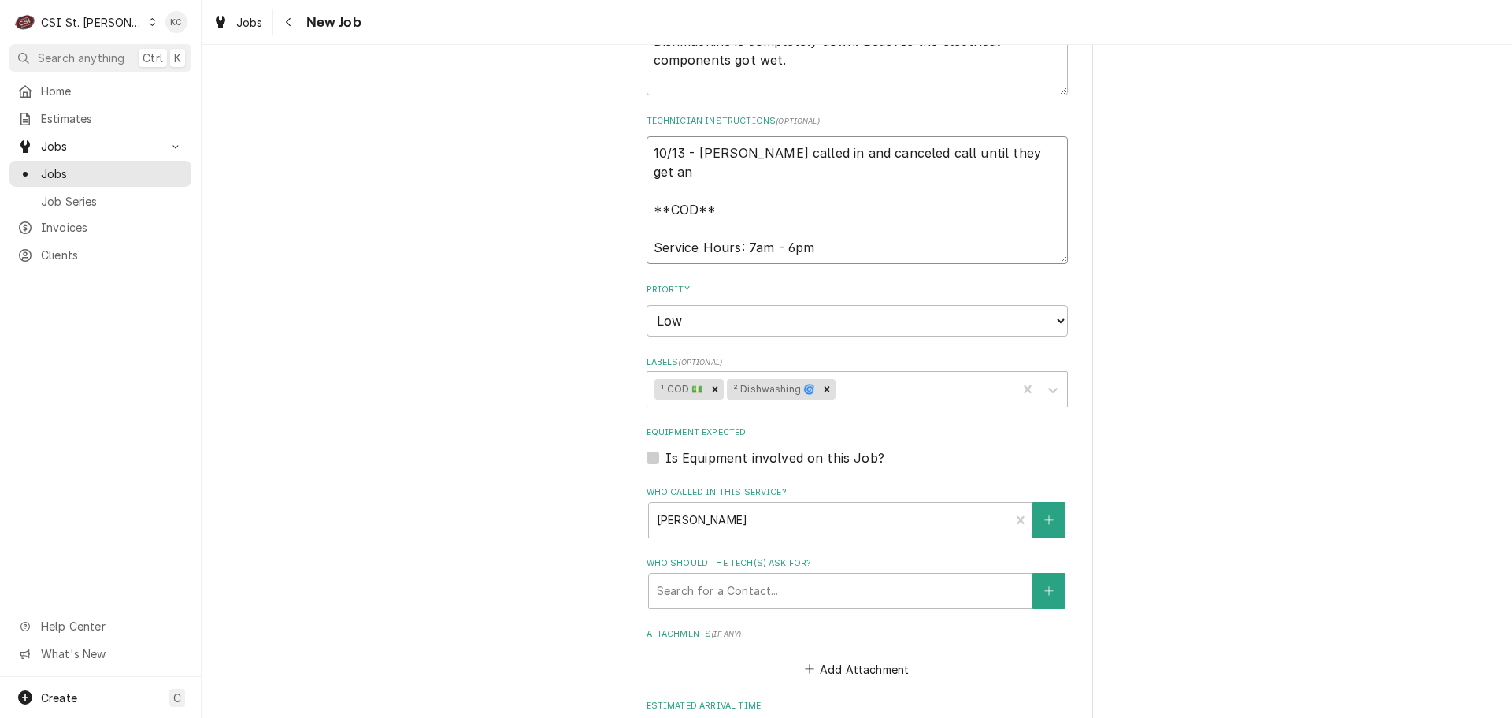
type textarea "x"
type textarea "10/13 - Kelly - Jim Valler called in and canceled call until they get an **COD*…"
type textarea "x"
type textarea "10/13 - Kelly - Jim Valler called in and canceled call until they get an a **CO…"
type textarea "x"
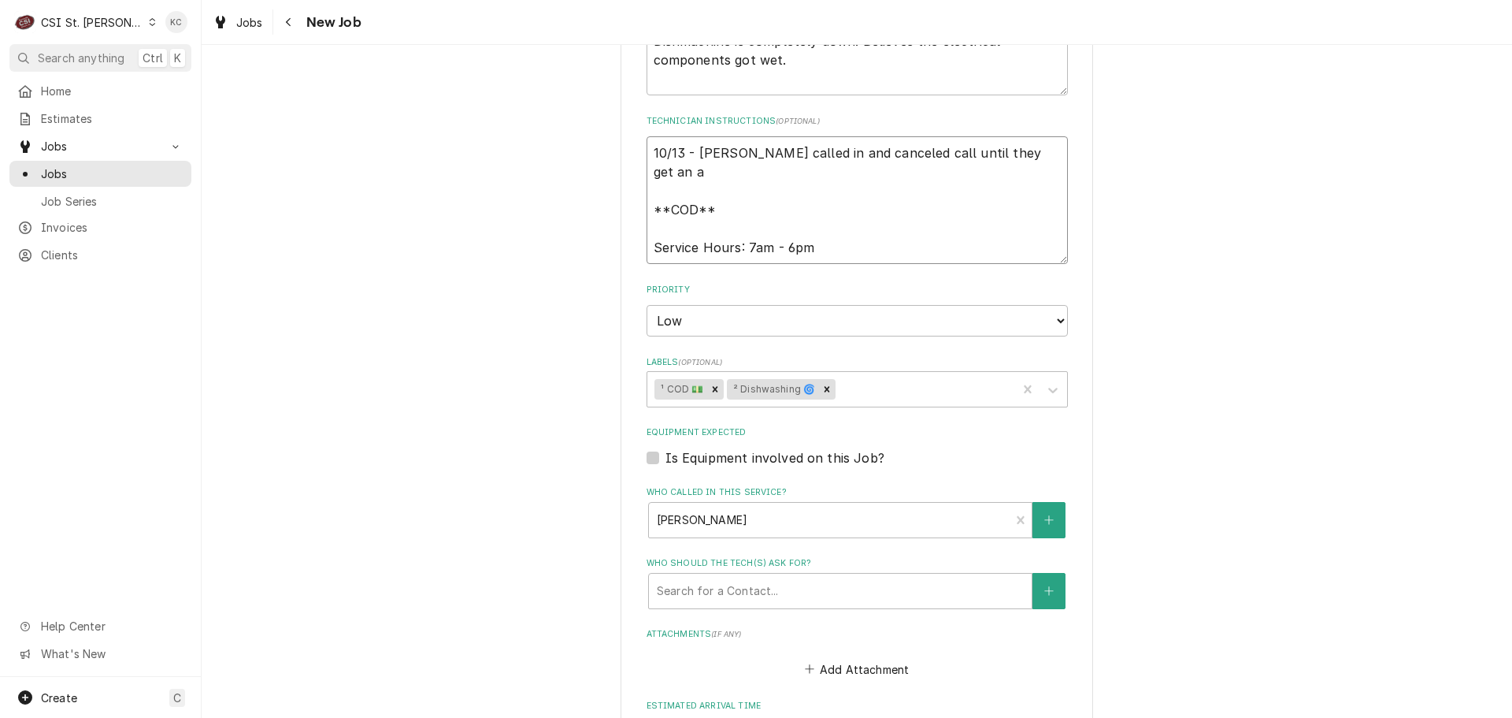
type textarea "10/13 - Kelly - Jim Valler called in and canceled call until they get an ac **C…"
type textarea "x"
type textarea "10/13 - Kelly - Jim Valler called in and canceled call until they get an acc **…"
type textarea "x"
type textarea "10/13 - Kelly - Jim Valler called in and canceled call until they get an acco *…"
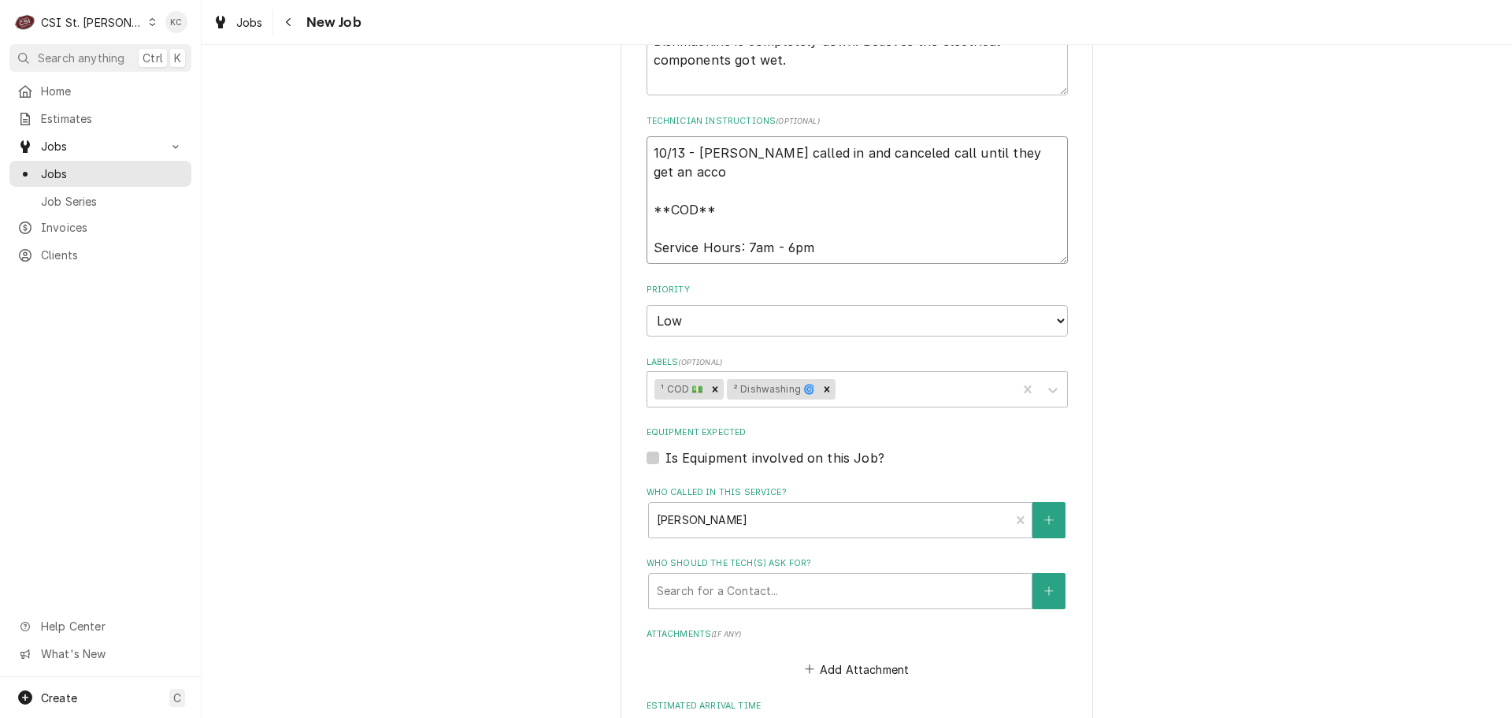
type textarea "x"
type textarea "10/13 - Kelly - Jim Valler called in and canceled call until they get an accou …"
type textarea "x"
type textarea "10/13 - Kelly - Jim Valler called in and canceled call until they get an accoun…"
type textarea "x"
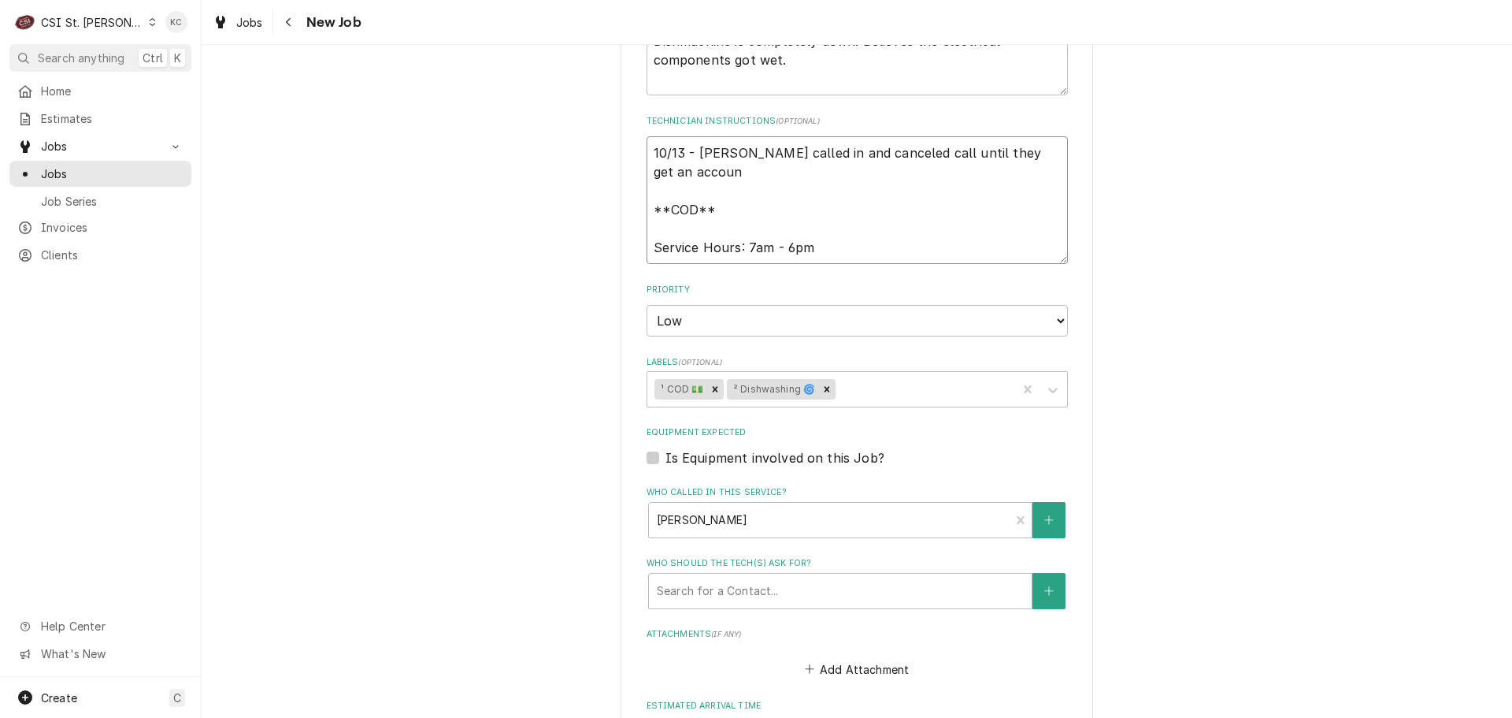
type textarea "10/13 - Kelly - Jim Valler called in and canceled call until they get an accoun…"
type textarea "x"
type textarea "10/13 - Kelly - Jim Valler called in and canceled call until they get an accoun…"
type textarea "x"
type textarea "10/13 - Kelly - Jim Valler called in and canceled call until they get an accoun…"
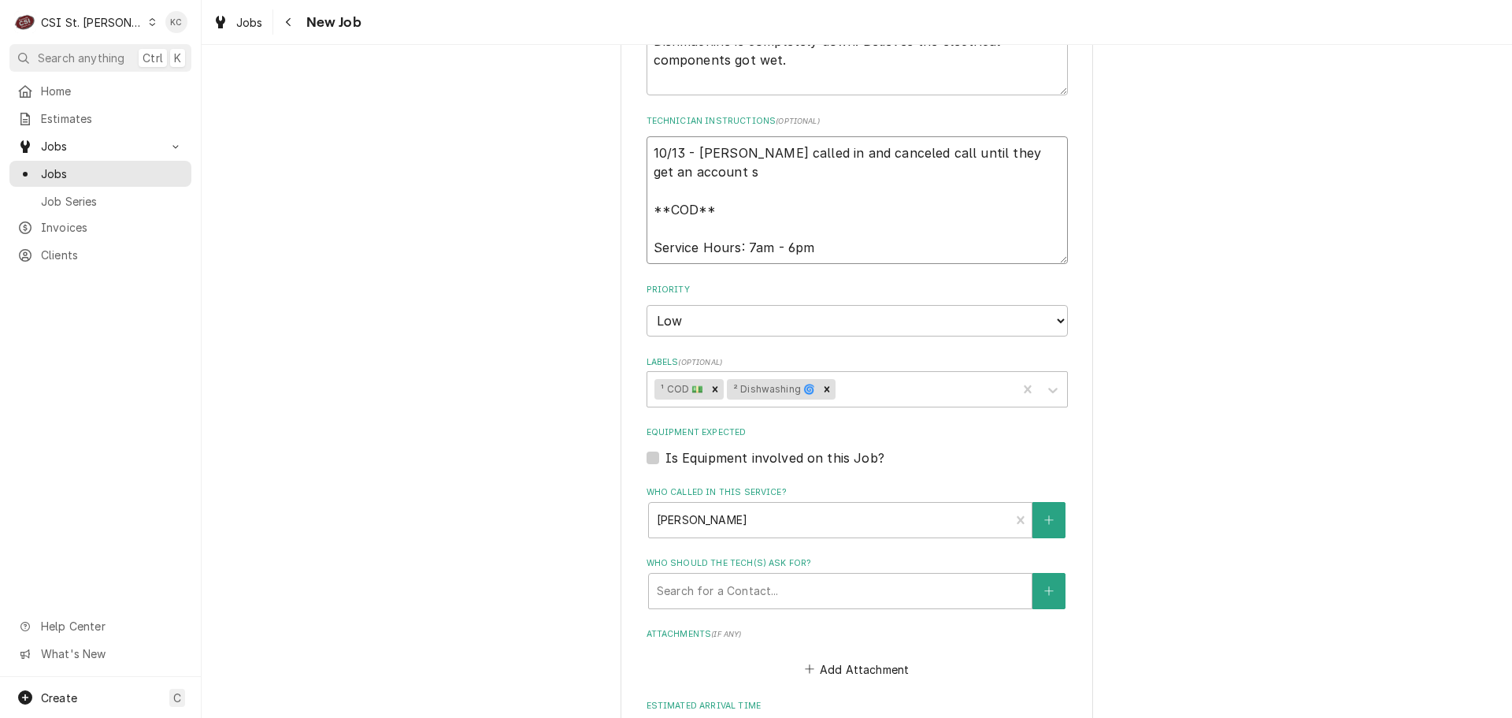
type textarea "x"
type textarea "10/13 - Kelly - Jim Valler called in and canceled call until they get an accoun…"
type textarea "x"
type textarea "10/13 - Kelly - Jim Valler called in and canceled call until they get an accoun…"
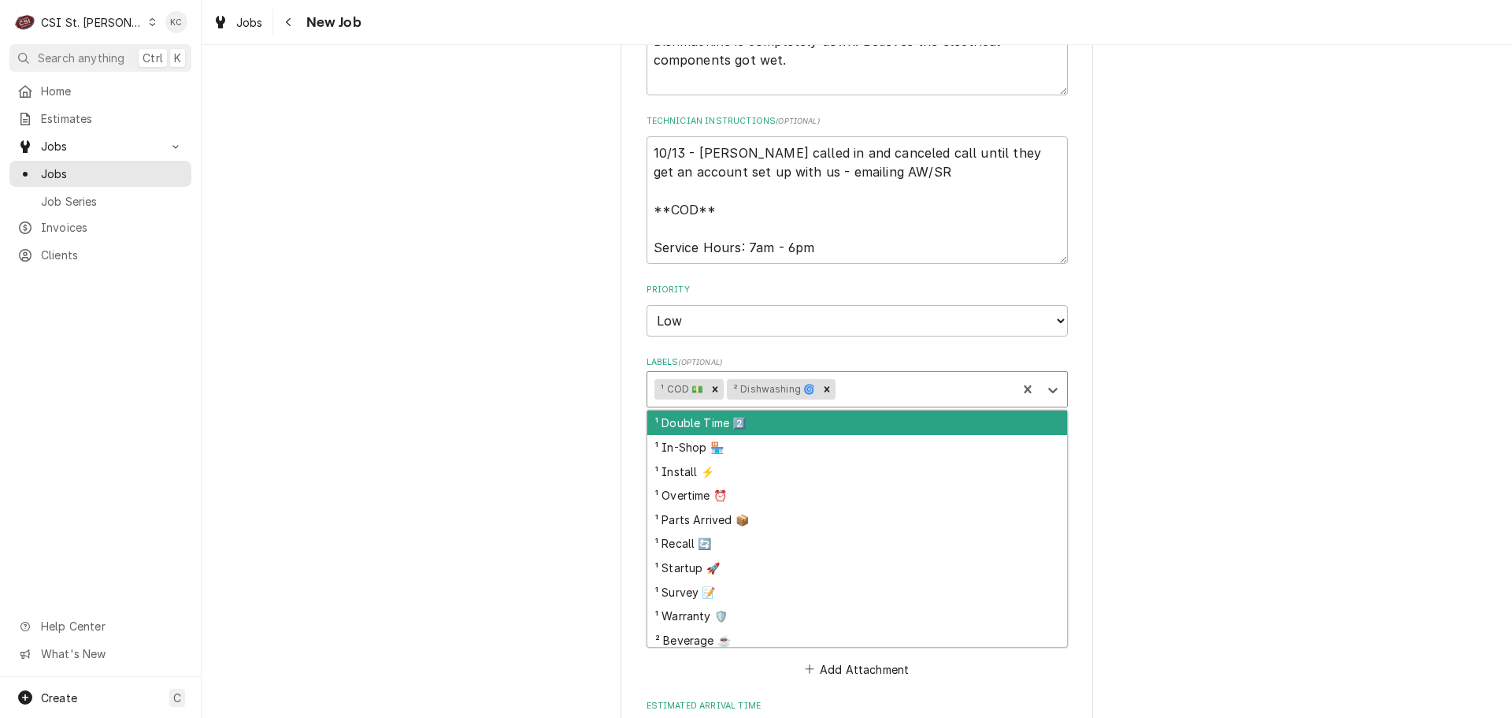
click at [875, 389] on div "Labels" at bounding box center [924, 389] width 170 height 28
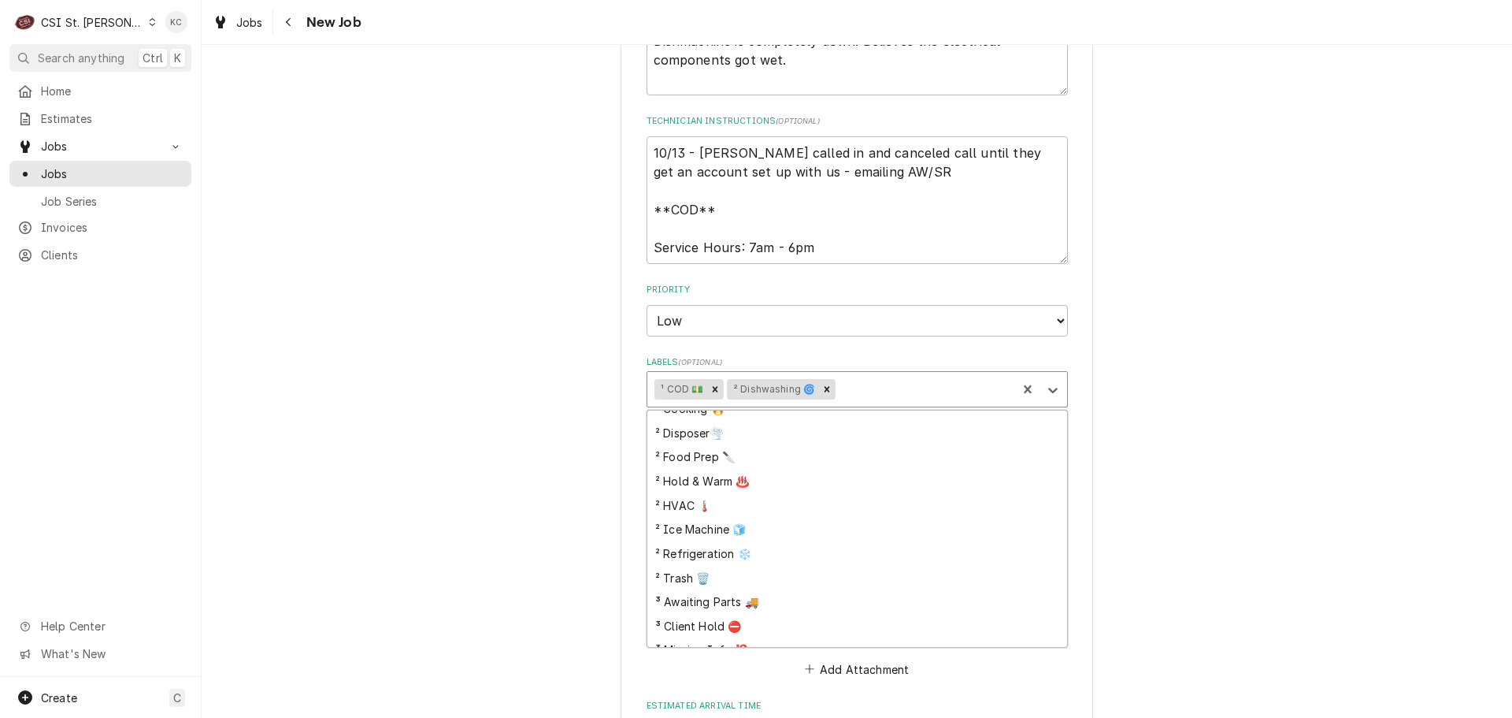
scroll to position [309, 0]
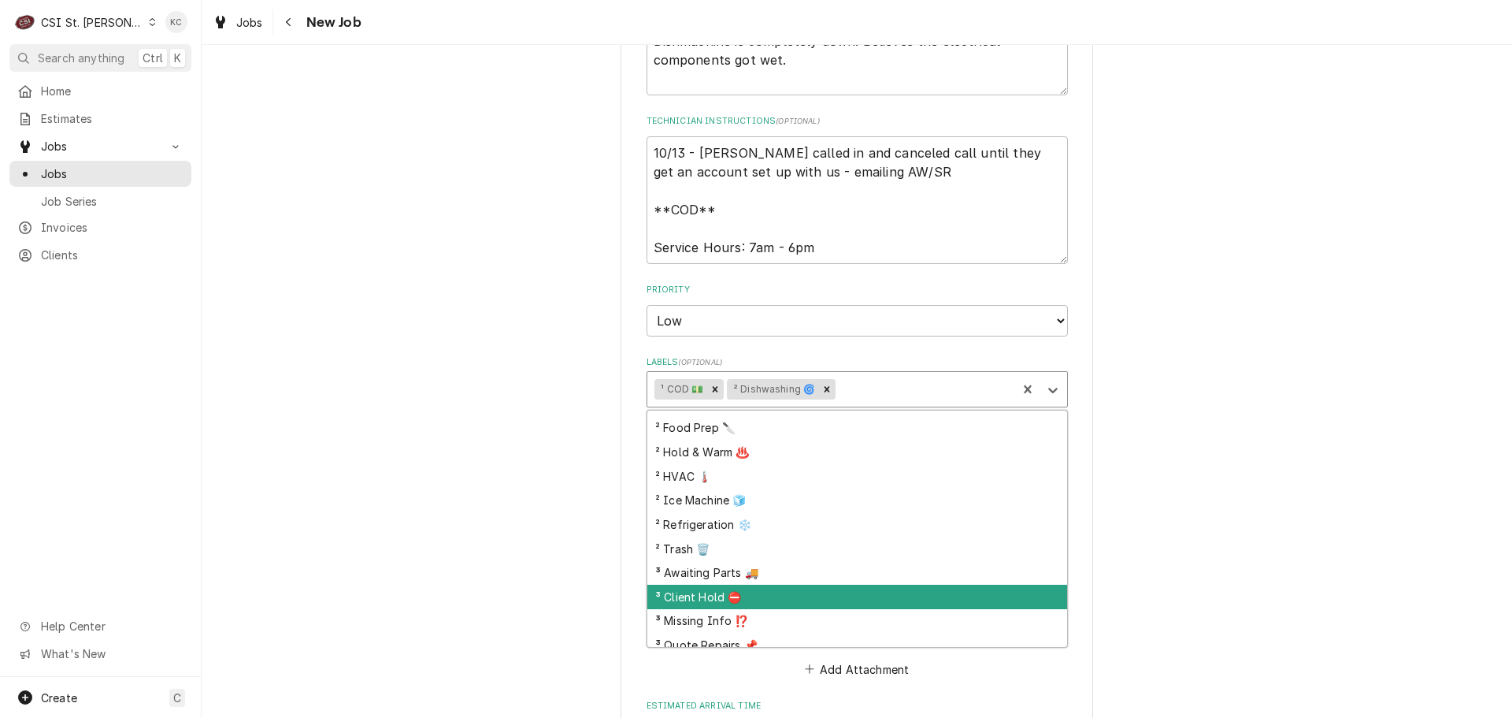
click at [826, 588] on div "³ Client Hold ⛔️" at bounding box center [857, 596] width 420 height 24
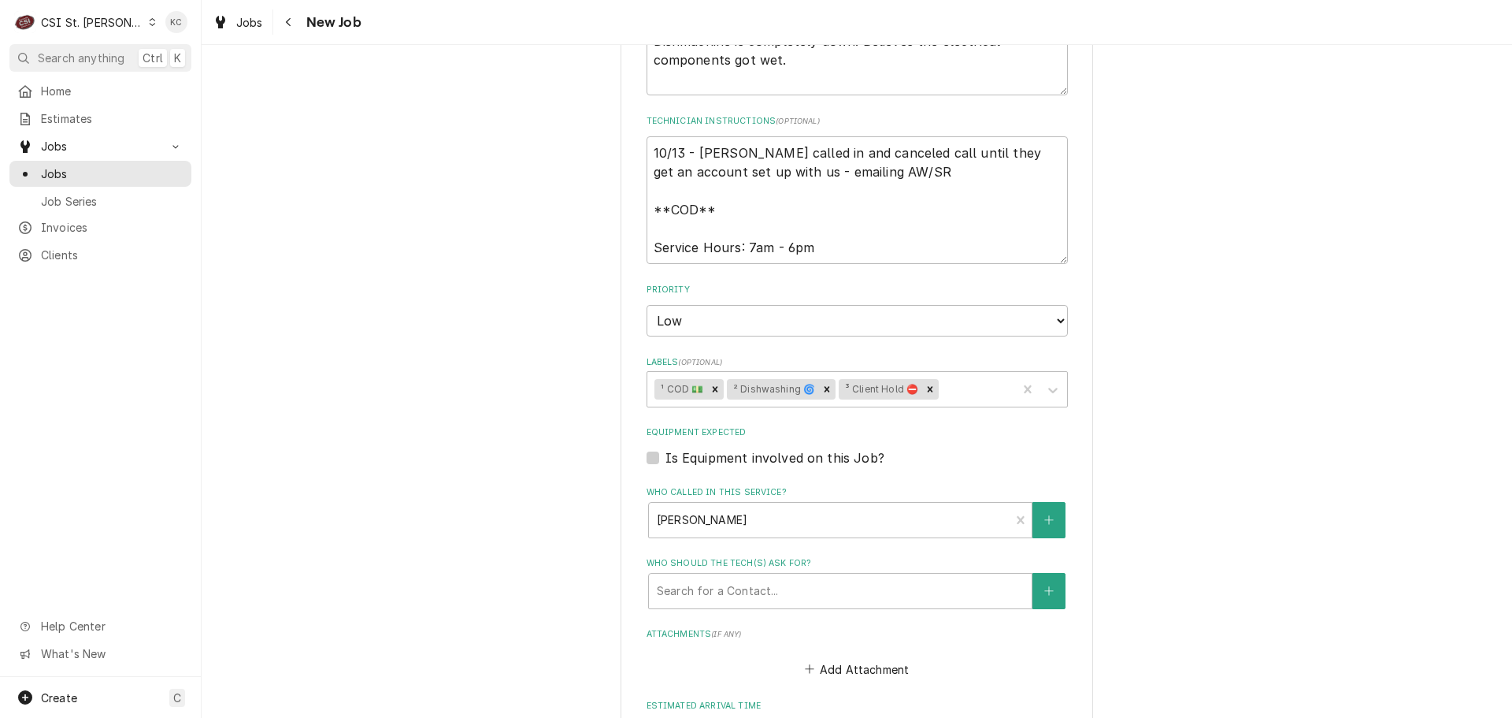
click at [1192, 569] on div "Use the fields below to edit this job: Client Details Client GARDENVIEW OFALLON…" at bounding box center [857, 136] width 1311 height 1883
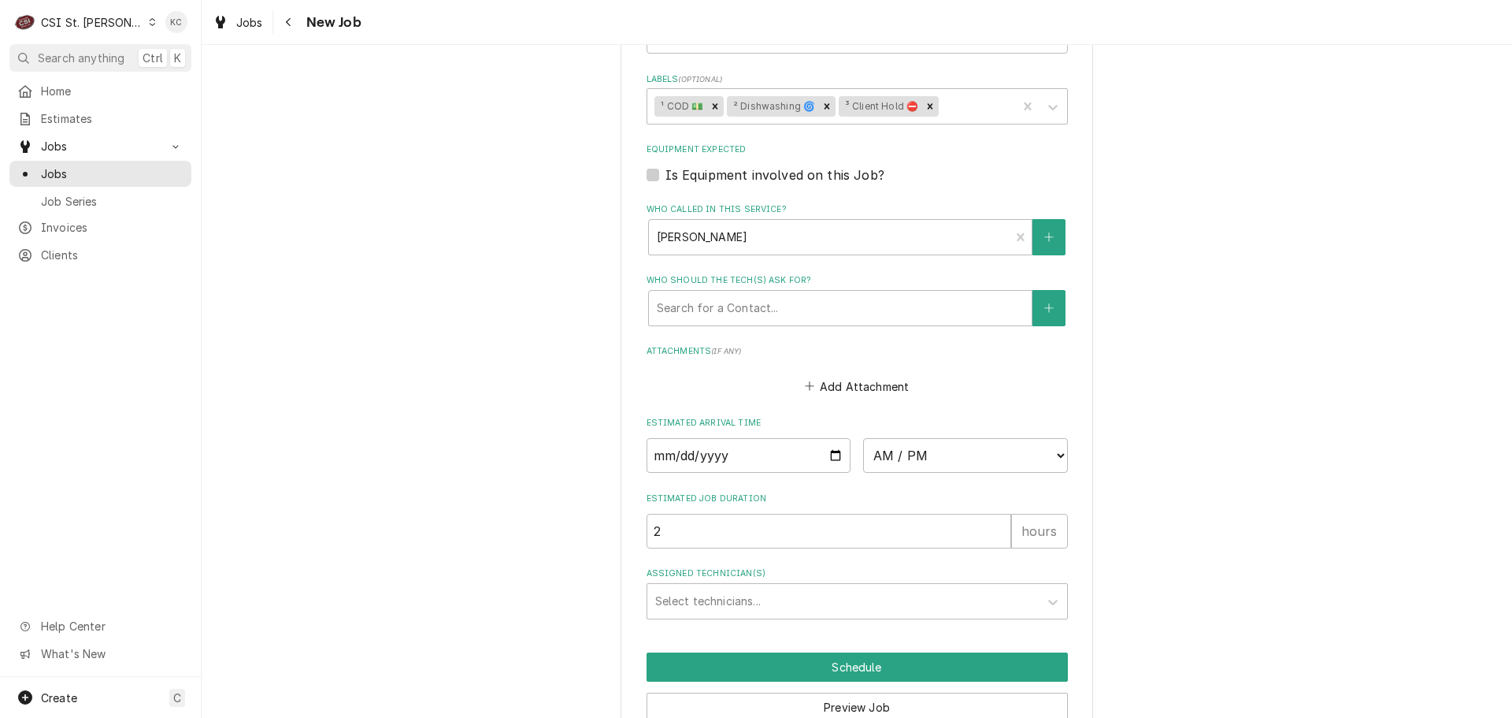
scroll to position [1227, 0]
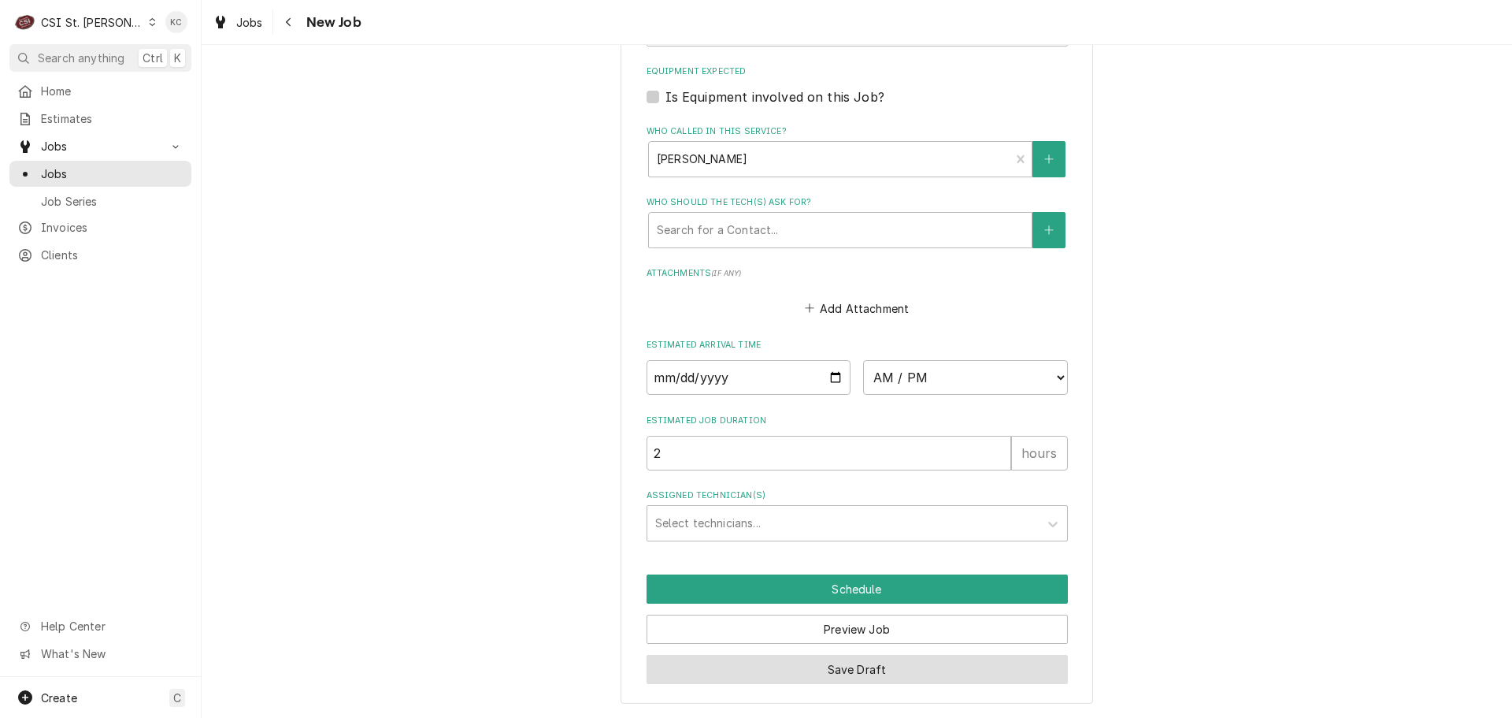
click at [1020, 682] on button "Save Draft" at bounding box center [857, 669] width 421 height 29
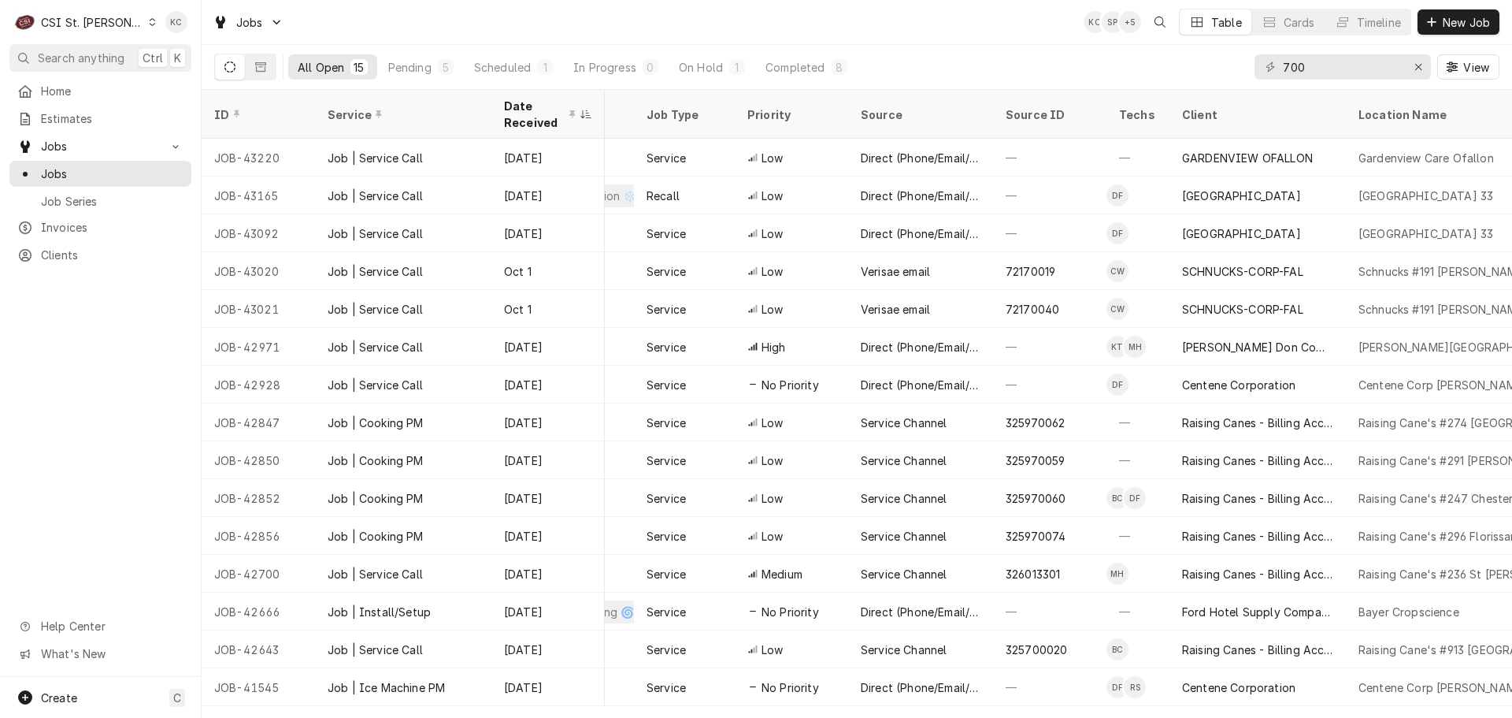
scroll to position [0, 581]
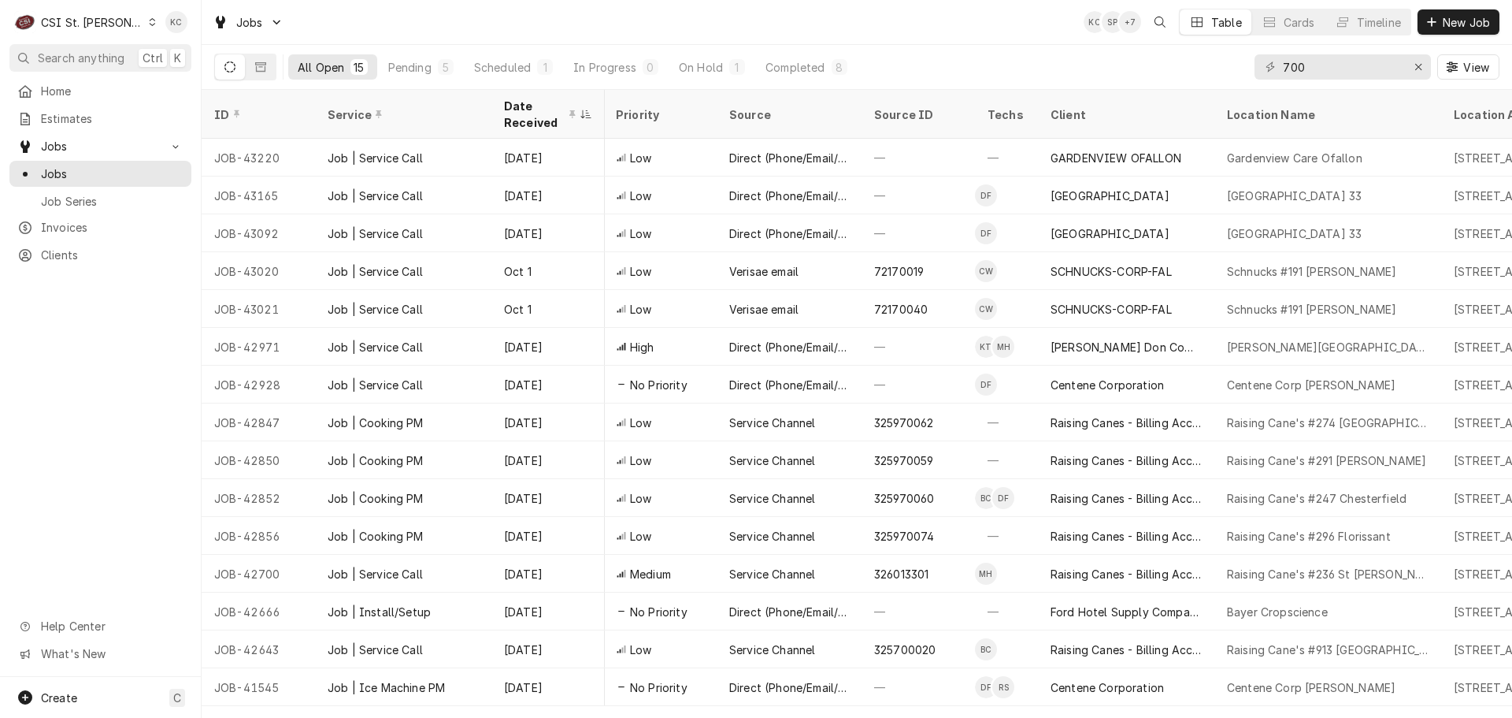
click at [599, 13] on div "Jobs KC SP + 7 Table Cards Timeline New Job" at bounding box center [857, 22] width 1311 height 44
click at [67, 22] on div "CSI St. Louis" at bounding box center [92, 22] width 102 height 17
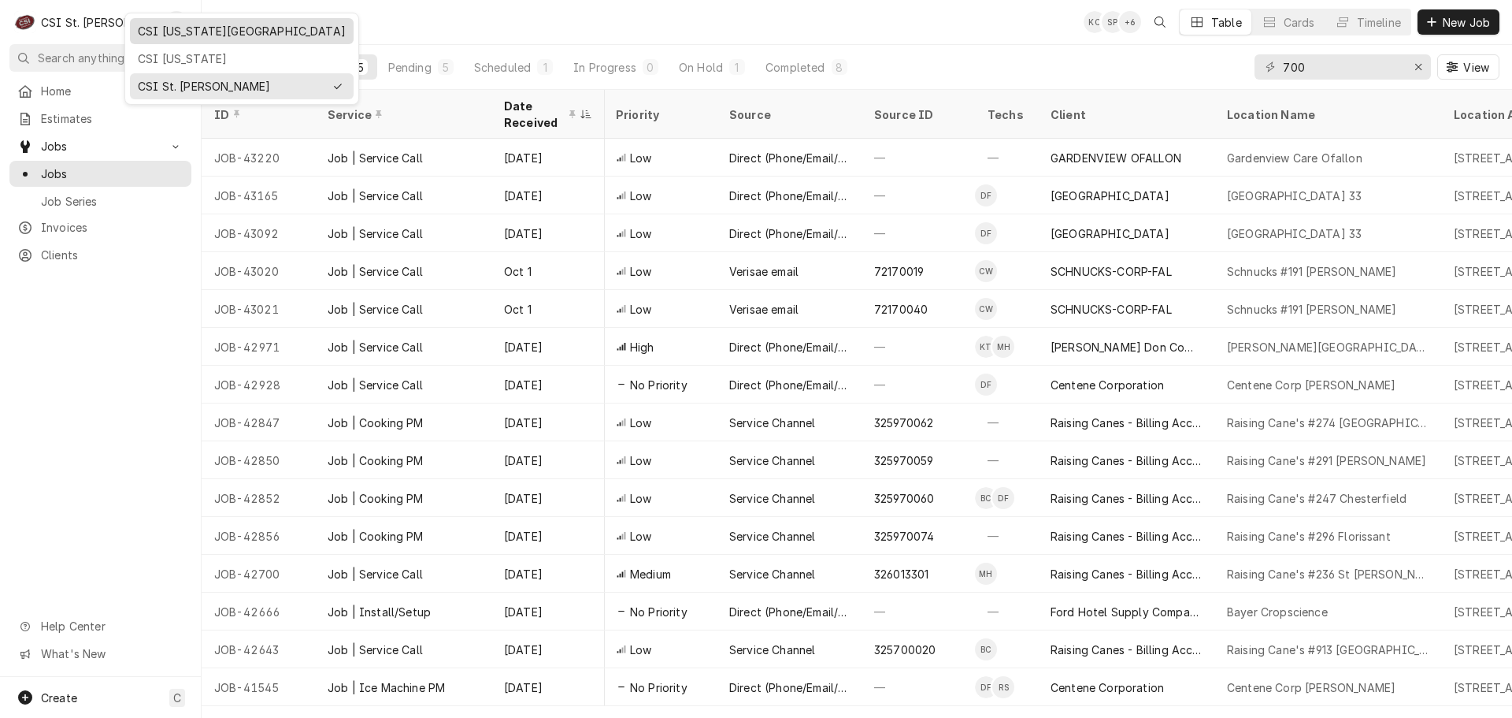
click at [180, 35] on div "CSI [US_STATE][GEOGRAPHIC_DATA]" at bounding box center [242, 31] width 208 height 17
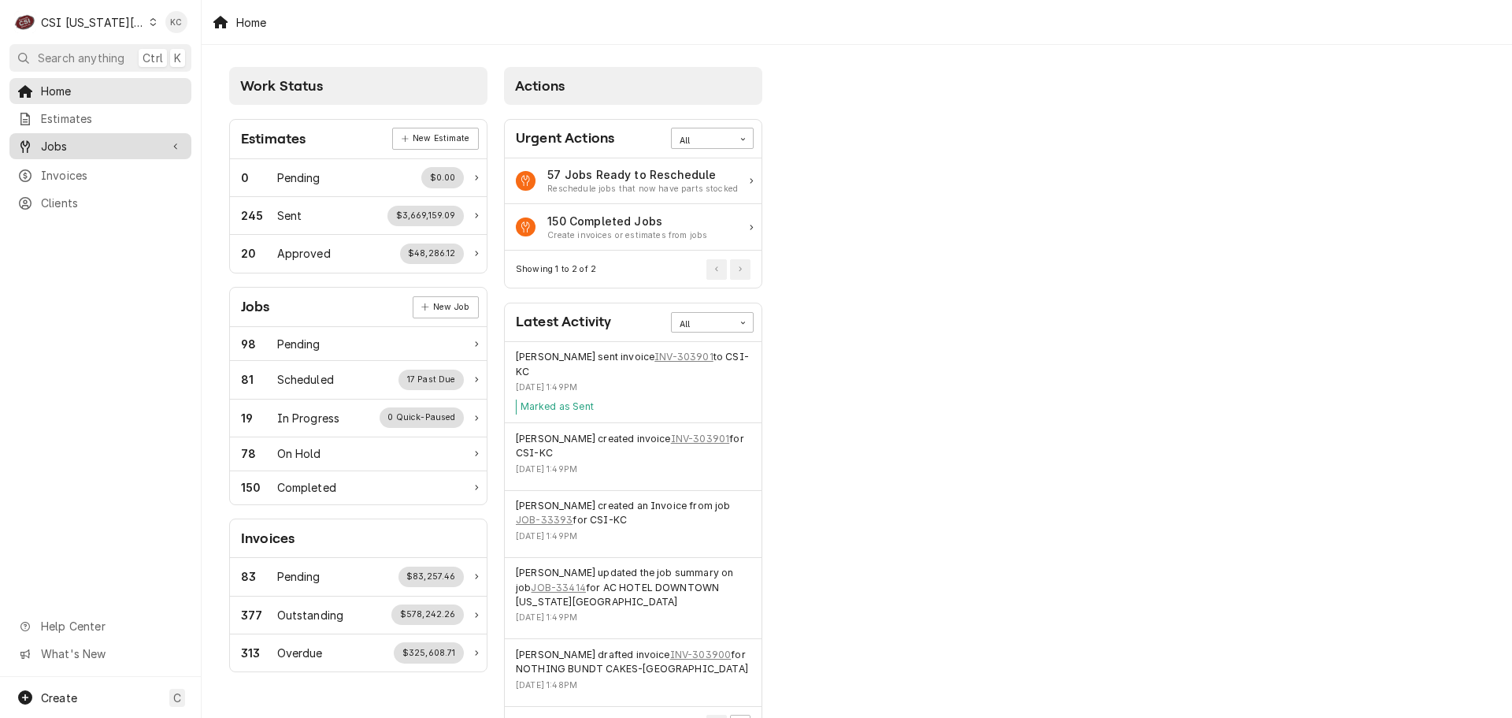
click at [72, 142] on span "Jobs" at bounding box center [100, 146] width 119 height 17
click at [72, 180] on link "Jobs" at bounding box center [100, 174] width 182 height 26
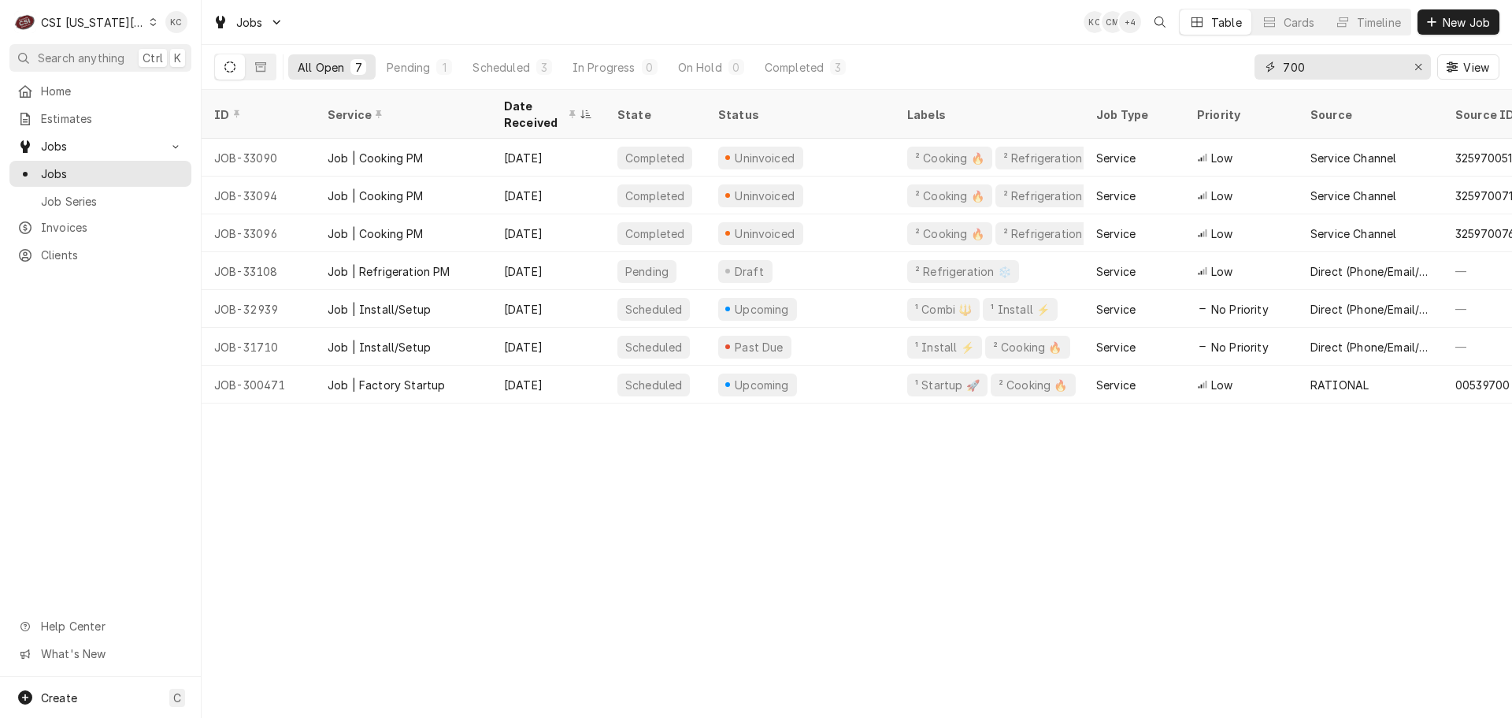
drag, startPoint x: 1363, startPoint y: 67, endPoint x: 1222, endPoint y: 65, distance: 141.0
click at [1222, 65] on div "All Open 7 Pending 1 Scheduled 3 In Progress 0 On Hold 0 Completed 3 700 View" at bounding box center [856, 67] width 1285 height 44
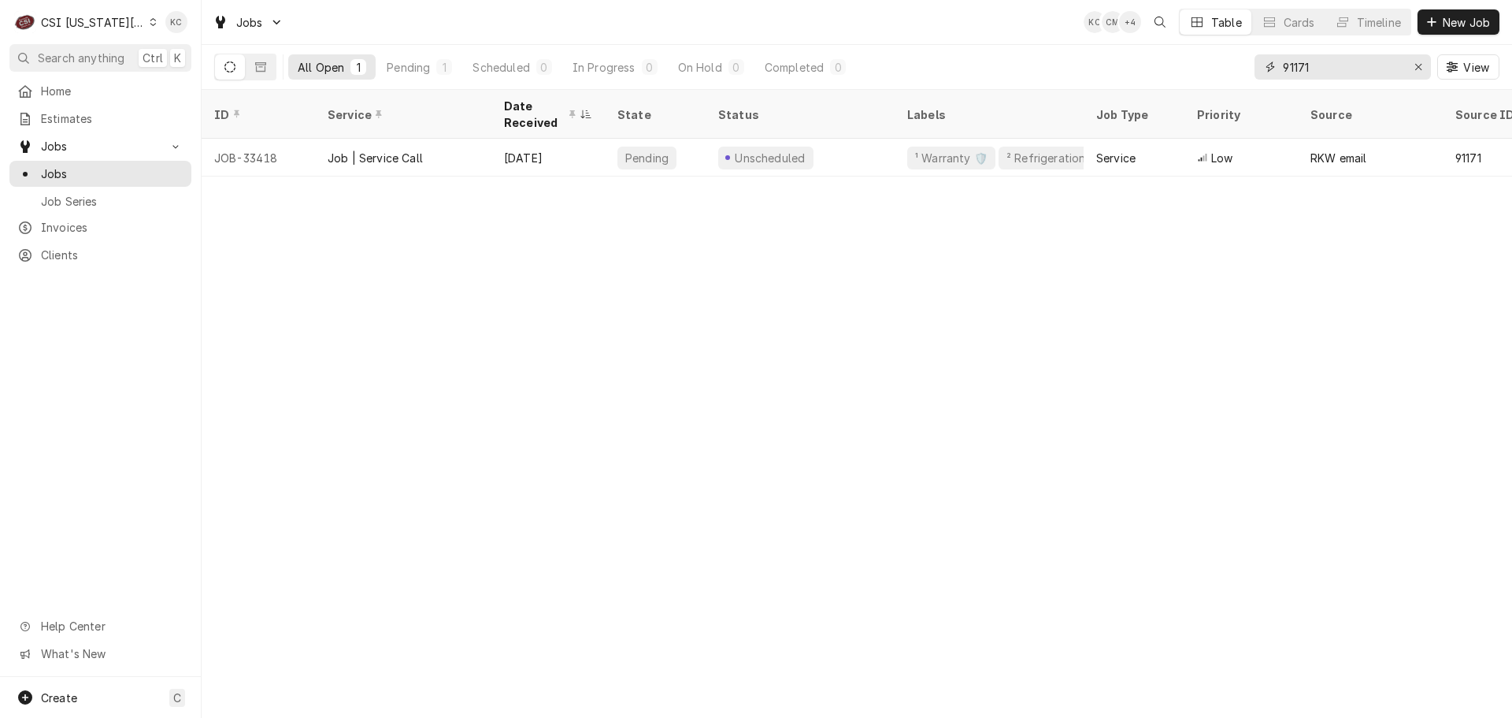
type input "91171"
click at [1203, 585] on div "ID Service Date Received State Status Labels Job Type Priority Source Source ID…" at bounding box center [857, 404] width 1311 height 628
click at [1308, 276] on div "ID Service Date Received State Status Labels Job Type Priority Source Source ID…" at bounding box center [857, 404] width 1311 height 628
click at [82, 17] on div "CSI [US_STATE][GEOGRAPHIC_DATA]" at bounding box center [93, 22] width 104 height 17
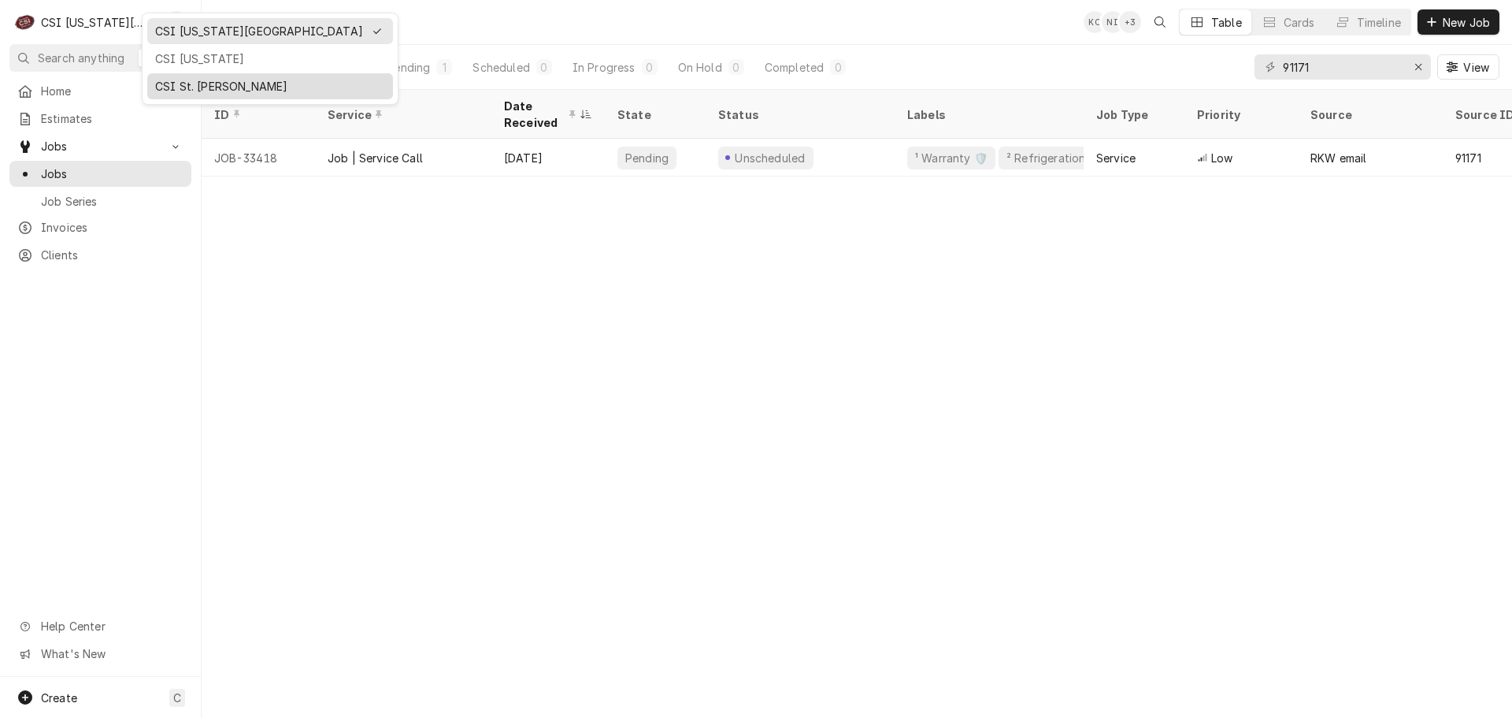
click at [201, 78] on div "CSI St. [PERSON_NAME]" at bounding box center [270, 86] width 230 height 17
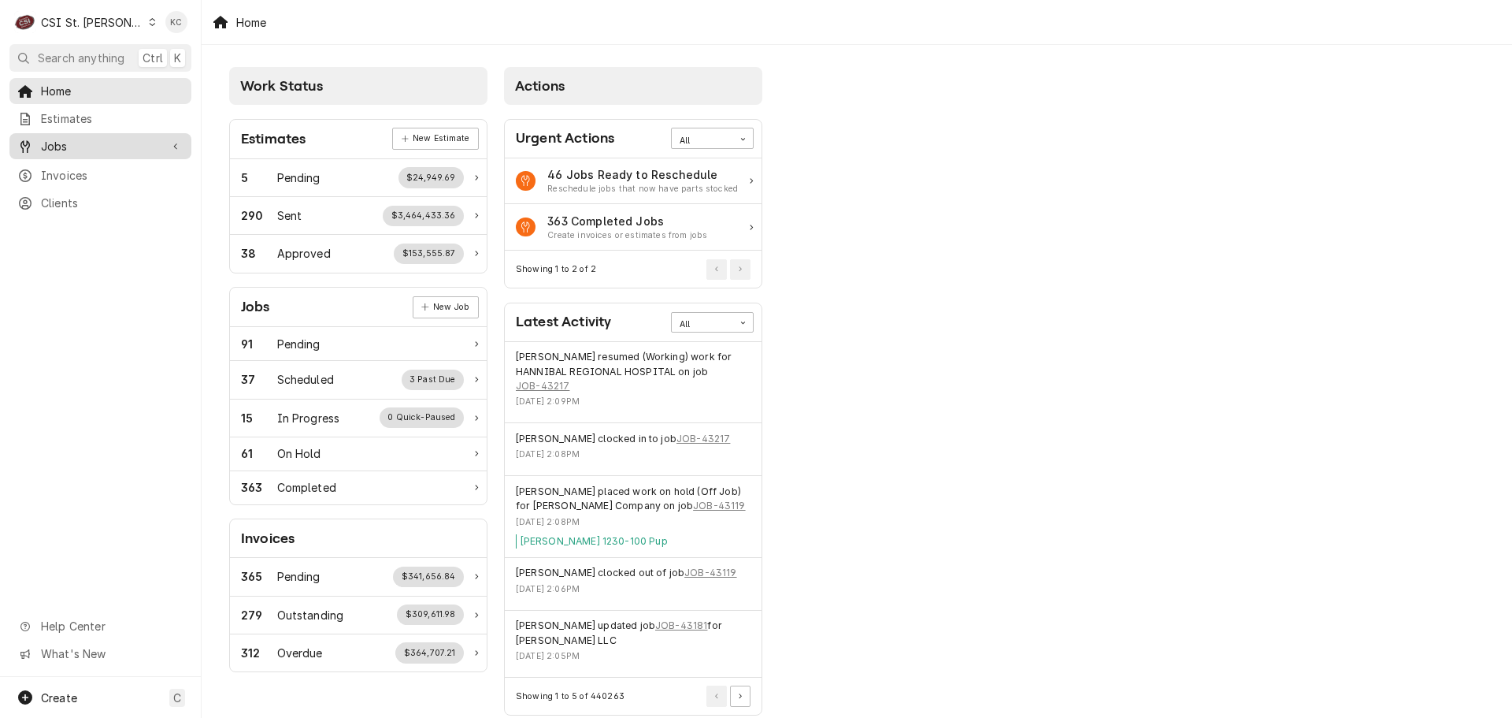
click at [72, 138] on span "Jobs" at bounding box center [100, 146] width 119 height 17
click at [74, 176] on div "Jobs" at bounding box center [101, 174] width 176 height 20
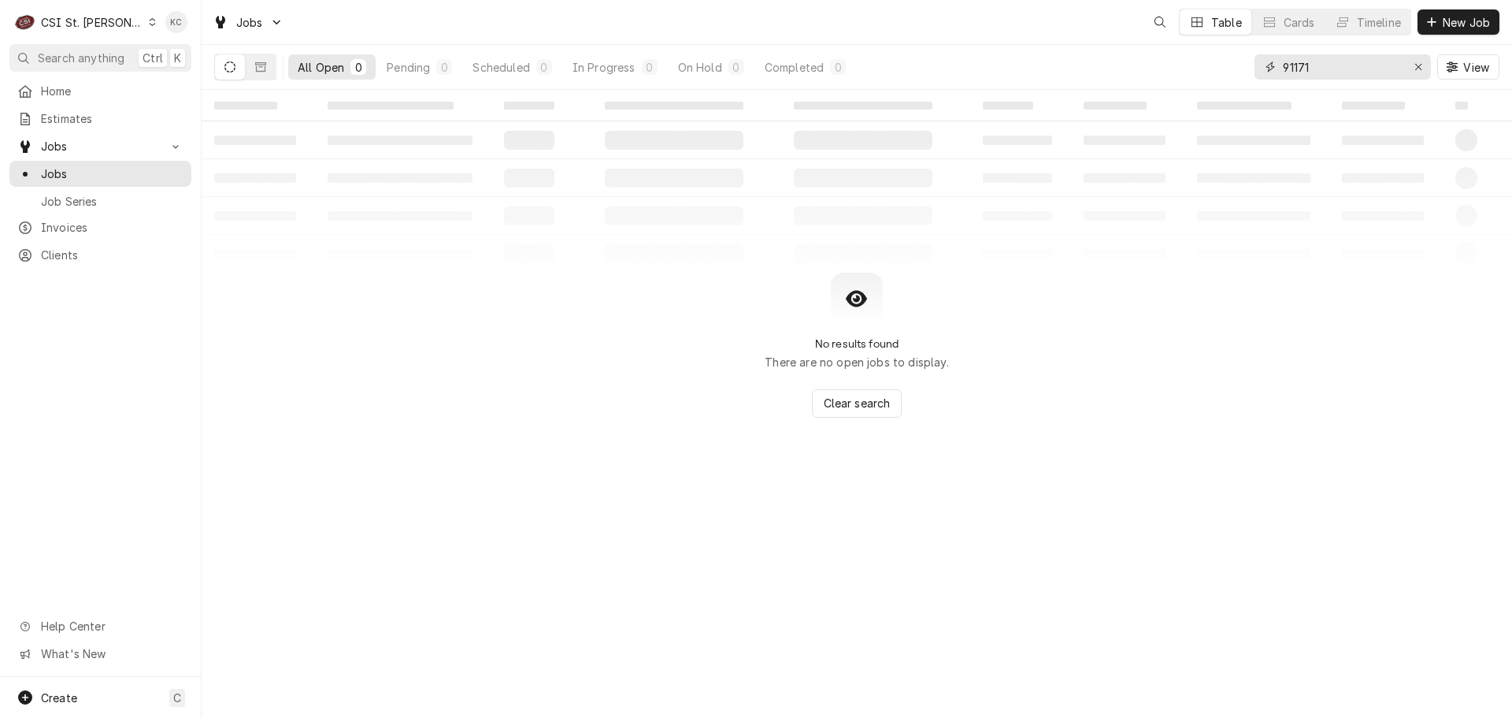
drag, startPoint x: 1326, startPoint y: 66, endPoint x: 1233, endPoint y: 78, distance: 92.9
click at [1233, 78] on div "All Open 0 Pending 0 Scheduled 0 In Progress 0 On Hold 0 Completed 0 91171 View" at bounding box center [856, 67] width 1285 height 44
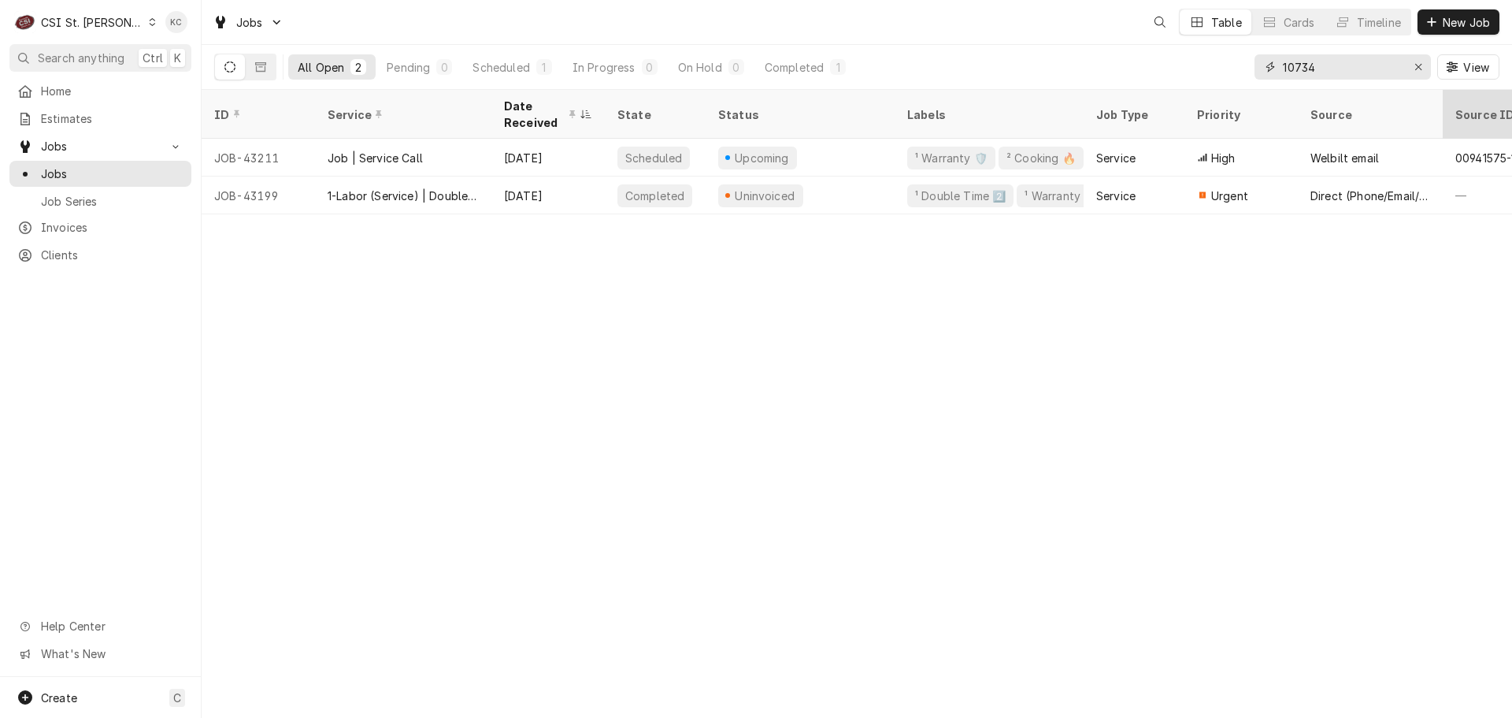
type input "10734"
drag, startPoint x: 1333, startPoint y: 71, endPoint x: 1252, endPoint y: 61, distance: 82.6
click at [1252, 61] on div "All Open 2 Pending 0 Scheduled 1 In Progress 0 On Hold 0 Completed 1 10734 View" at bounding box center [856, 67] width 1285 height 44
click at [80, 58] on span "Search anything" at bounding box center [81, 58] width 87 height 17
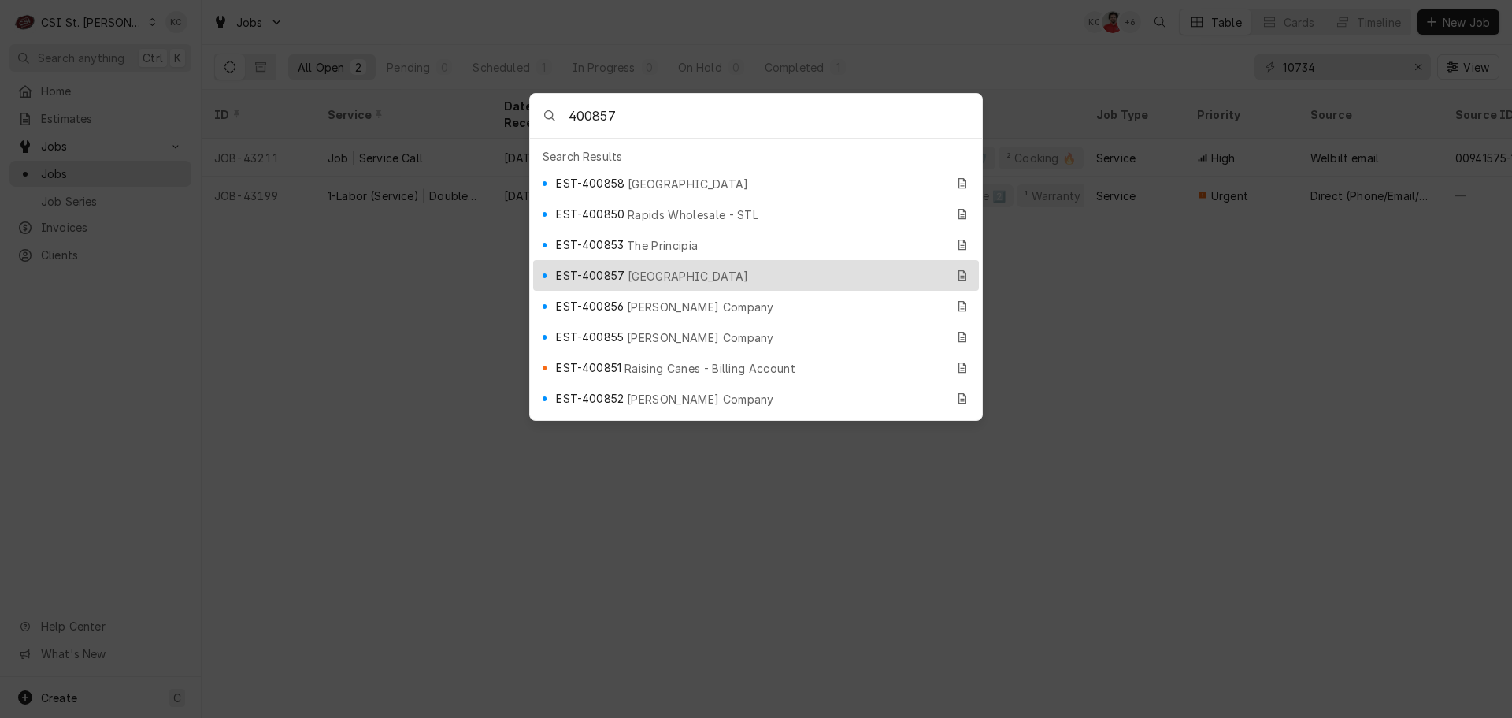
type input "400857"
click at [625, 268] on div "EST-400857 Rockwood School District" at bounding box center [750, 275] width 389 height 18
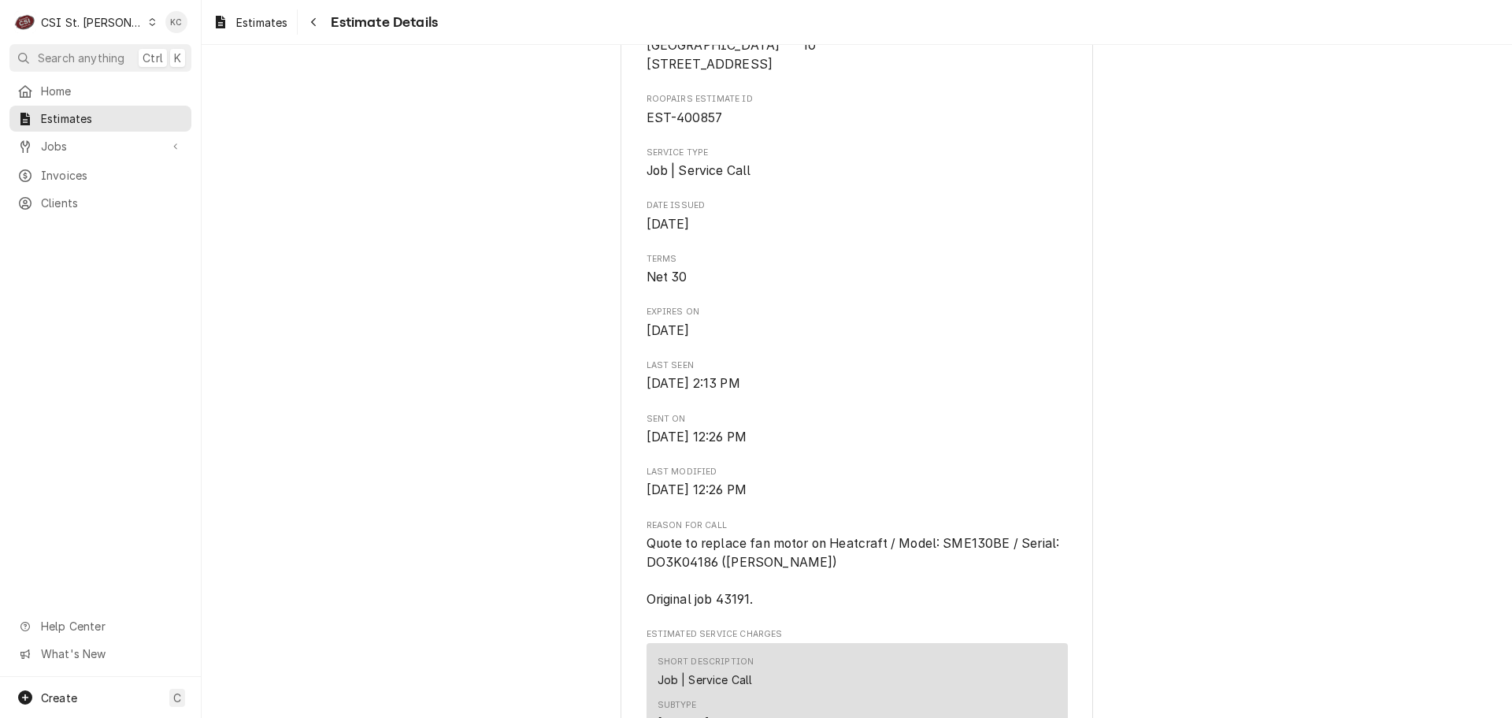
scroll to position [630, 0]
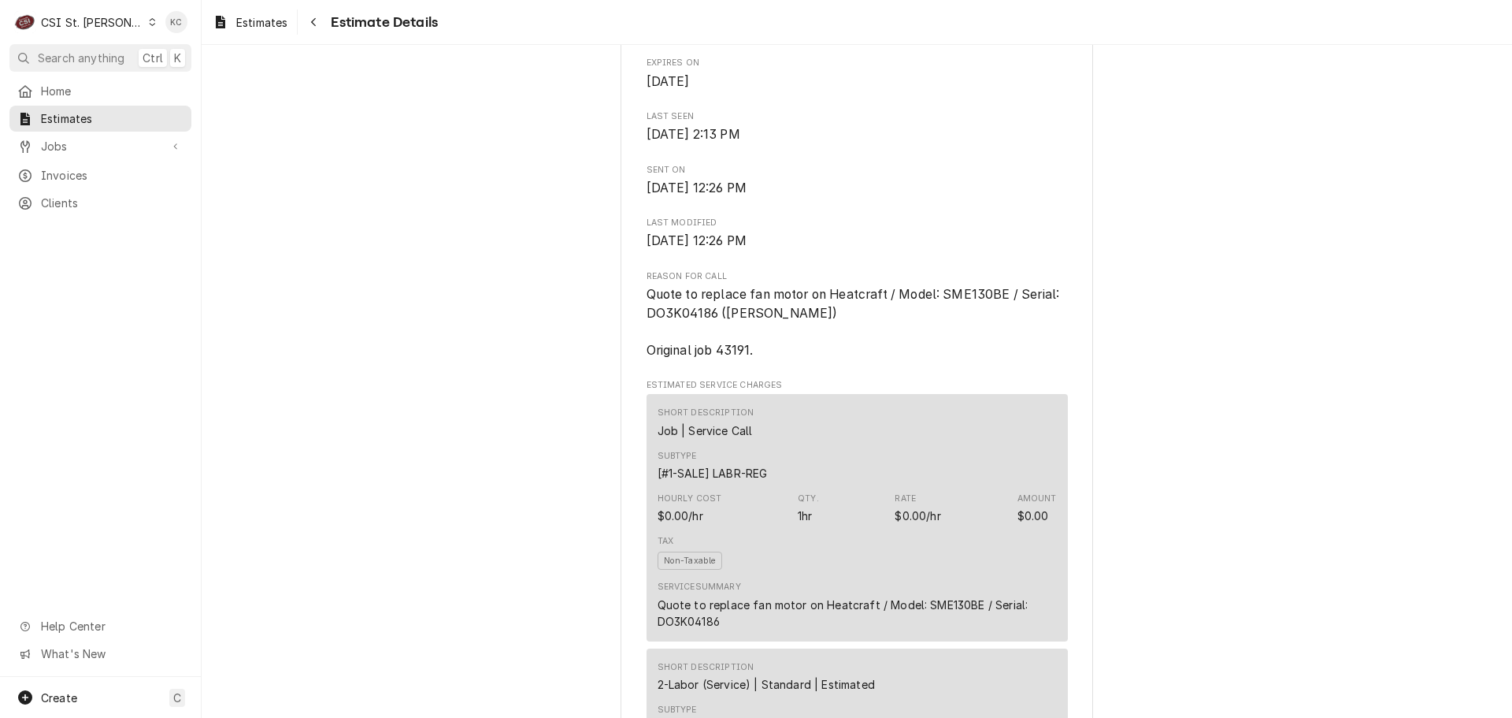
click at [59, 154] on div "Jobs Jobs Job Series" at bounding box center [100, 147] width 182 height 28
click at [57, 150] on div "Jobs" at bounding box center [101, 146] width 176 height 20
click at [33, 145] on div "Jobs" at bounding box center [88, 146] width 143 height 17
click at [65, 154] on link "Jobs" at bounding box center [100, 146] width 182 height 26
click at [65, 164] on div "Jobs" at bounding box center [101, 174] width 176 height 20
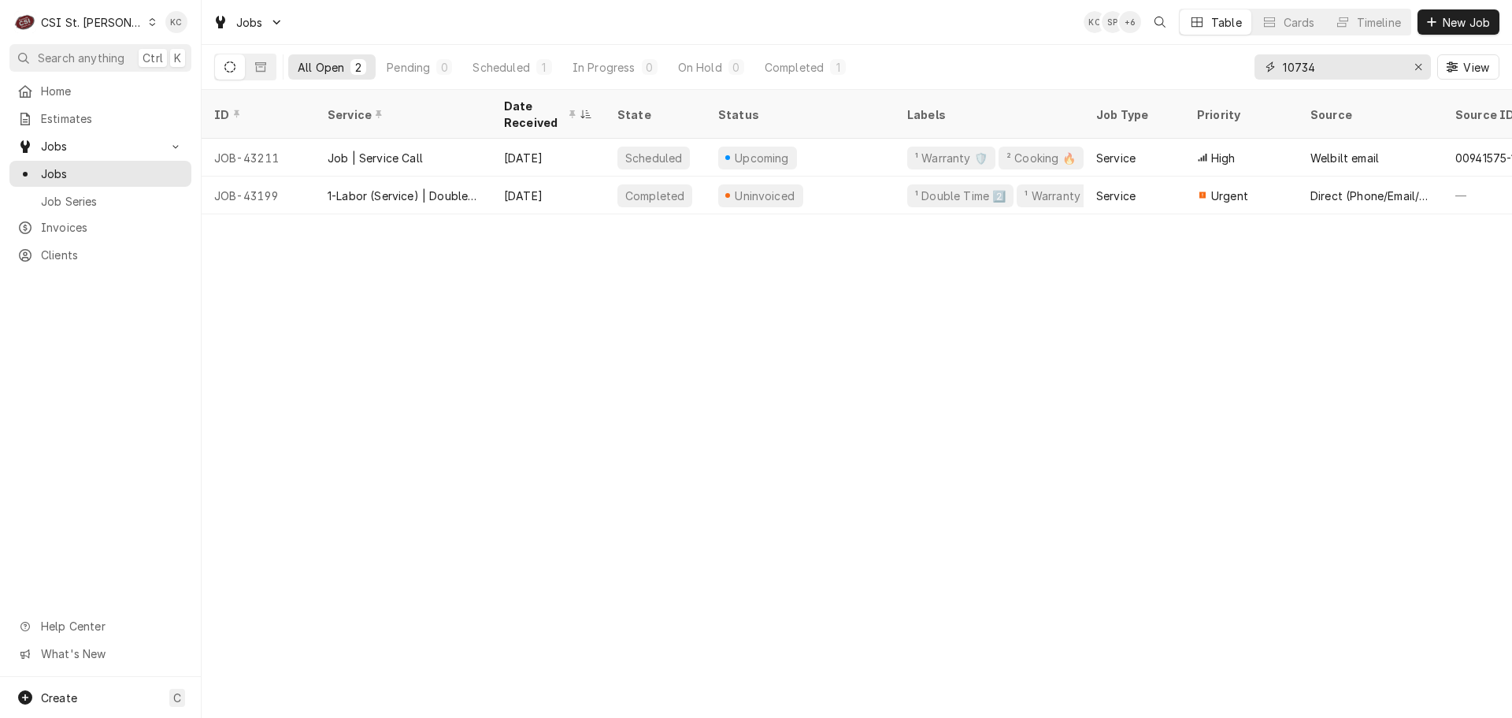
drag, startPoint x: 1359, startPoint y: 72, endPoint x: 1259, endPoint y: 75, distance: 100.9
click at [1259, 75] on div "10734" at bounding box center [1343, 66] width 176 height 25
click at [83, 54] on span "Search anything" at bounding box center [81, 58] width 87 height 17
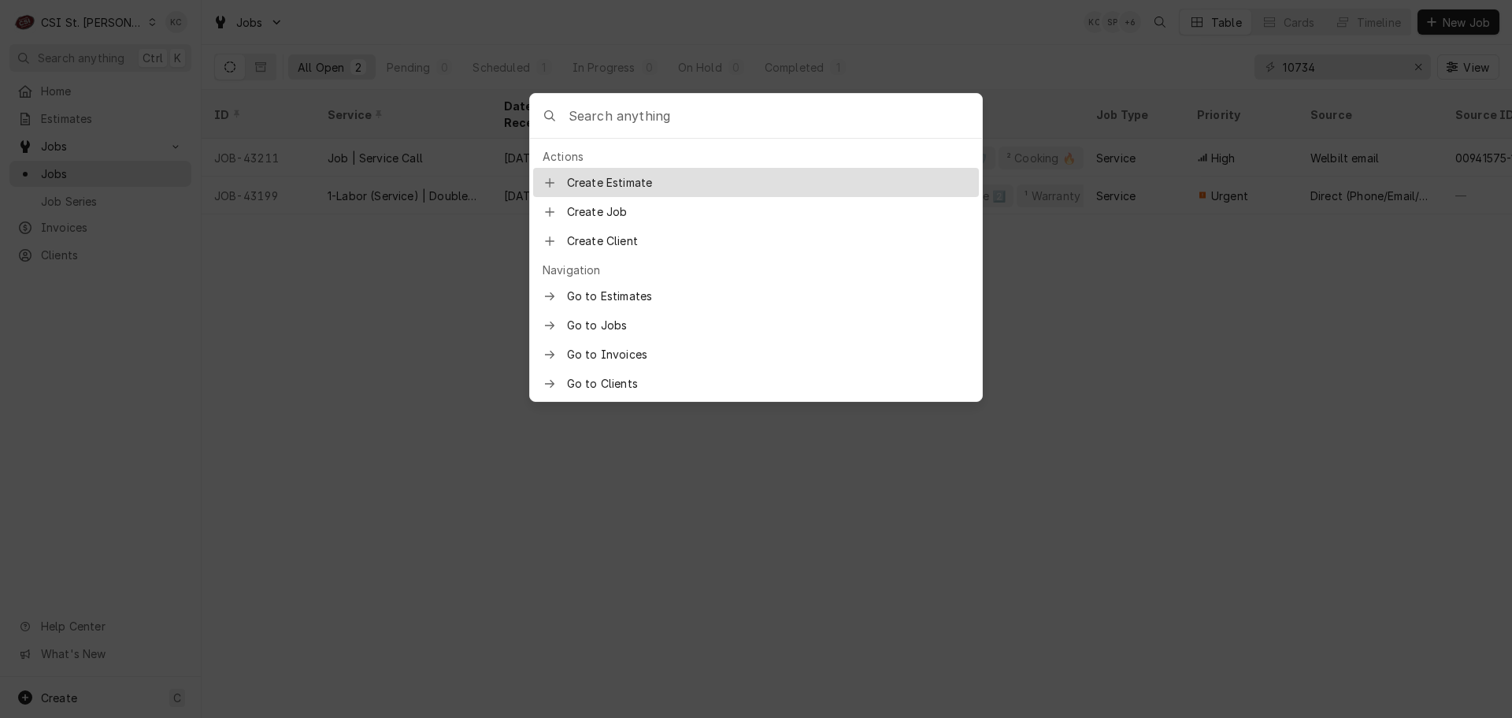
type input "7"
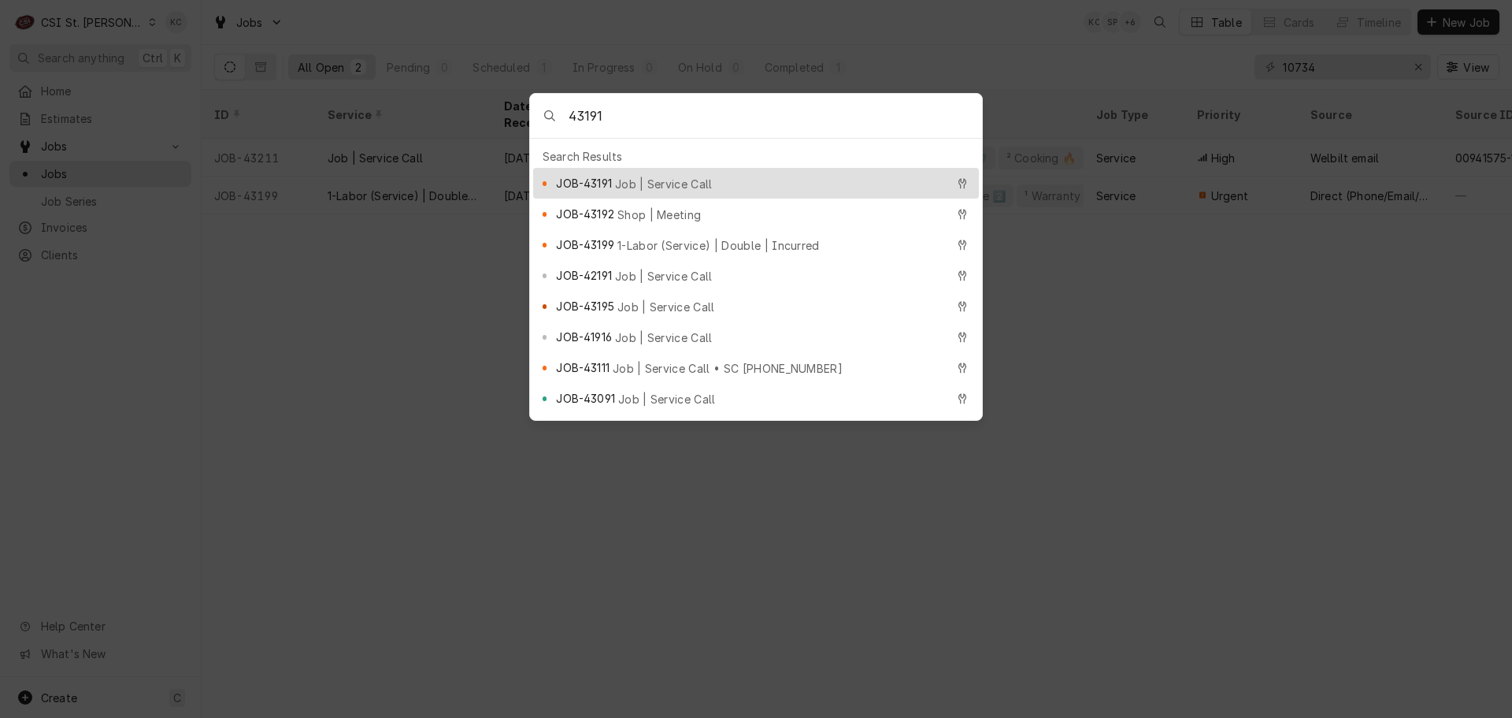
type input "43191"
click at [688, 178] on span "Job | Service Call" at bounding box center [664, 184] width 98 height 17
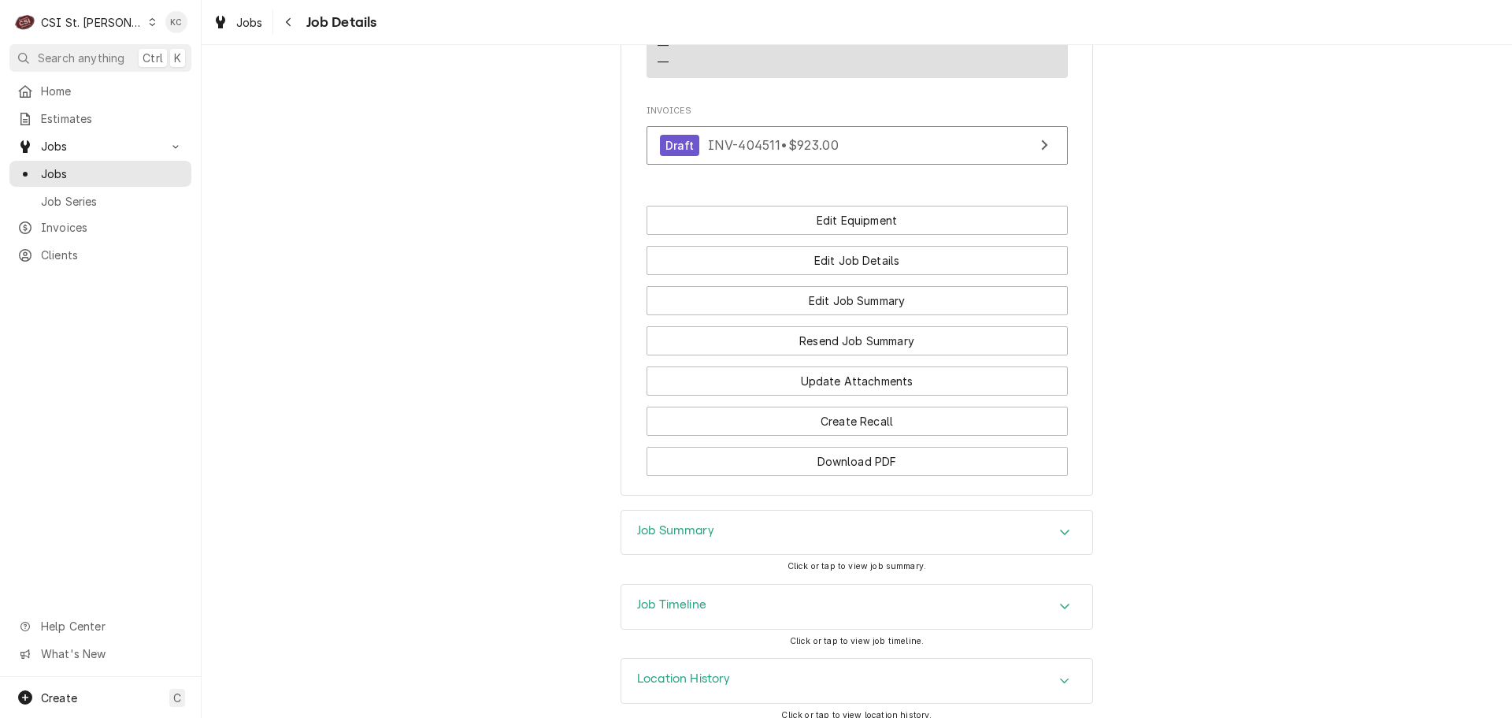
scroll to position [1330, 0]
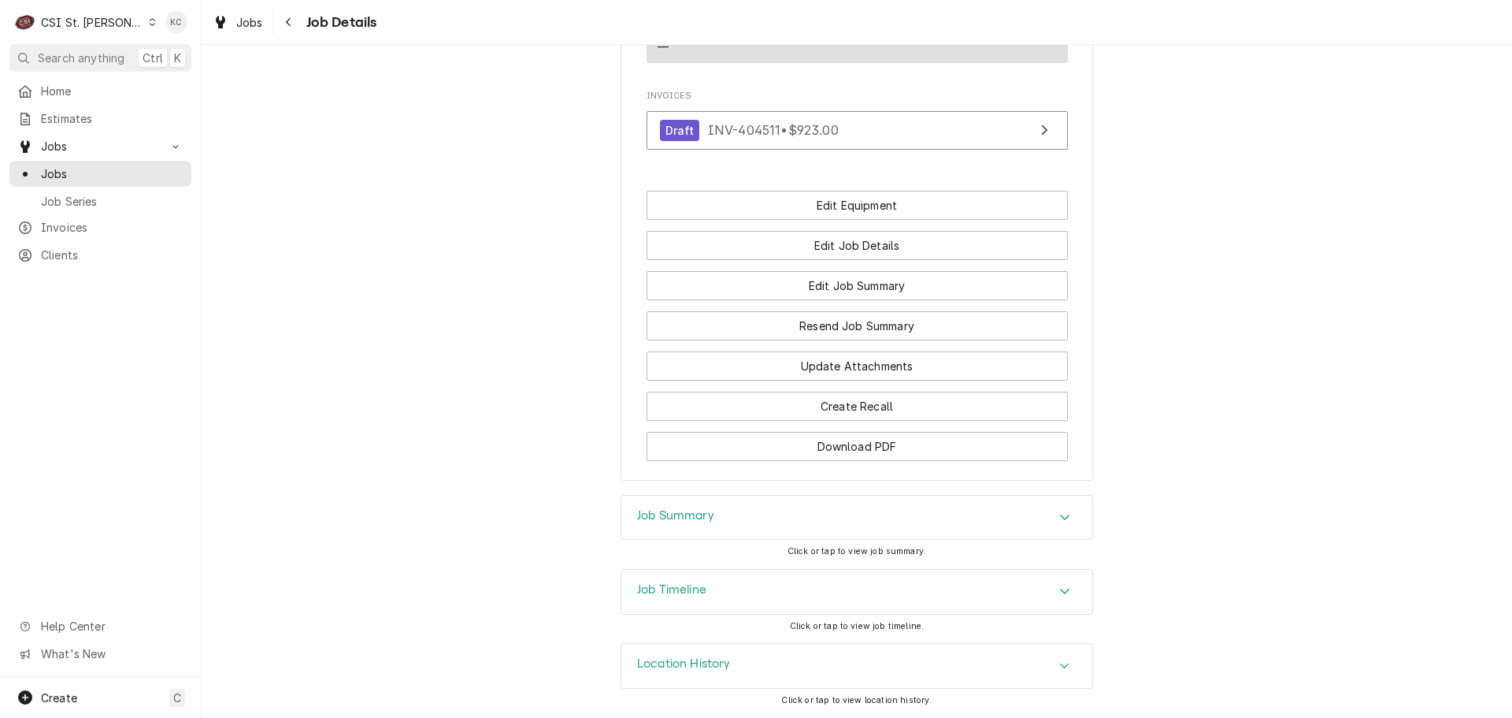
click at [773, 522] on div "Job Summary" at bounding box center [856, 517] width 471 height 44
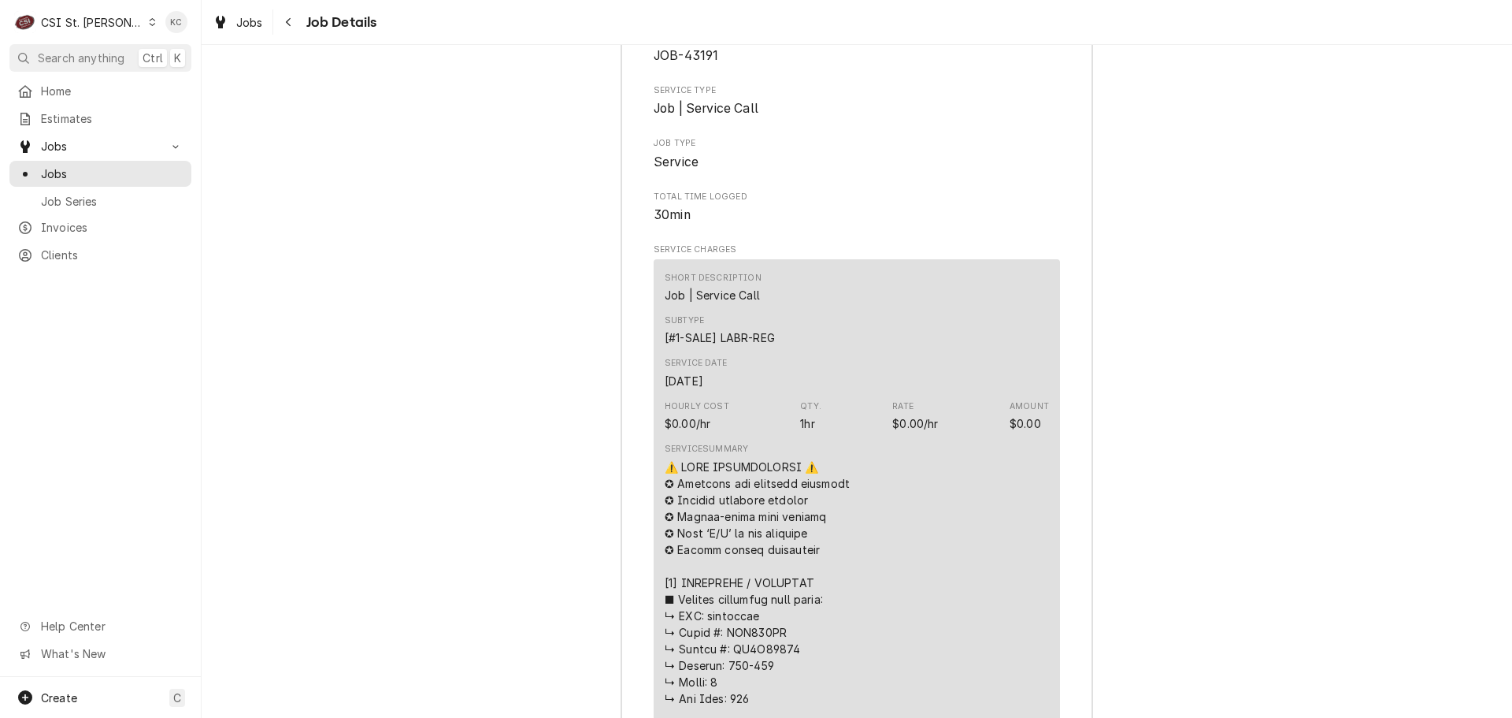
scroll to position [1249, 0]
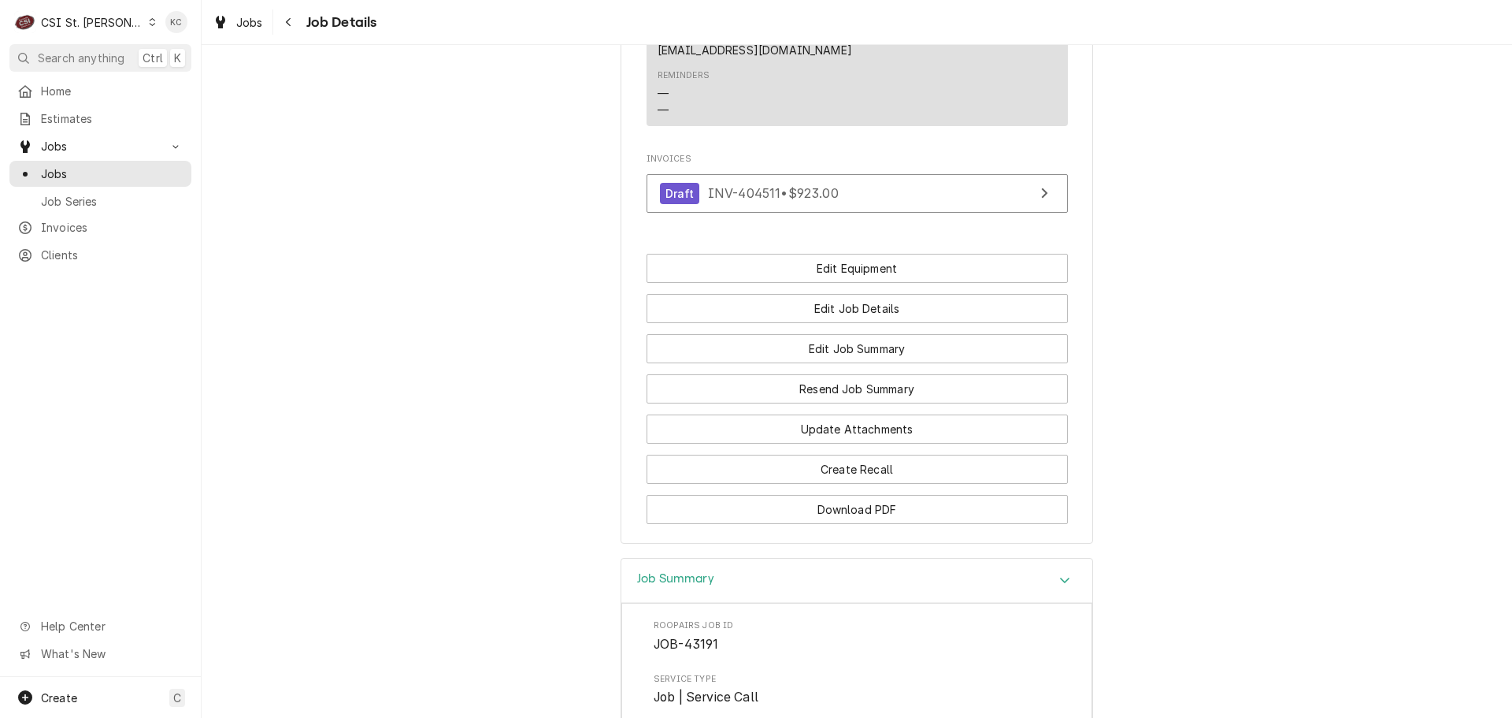
click at [44, 20] on div "CSI St. [PERSON_NAME]" at bounding box center [92, 22] width 102 height 17
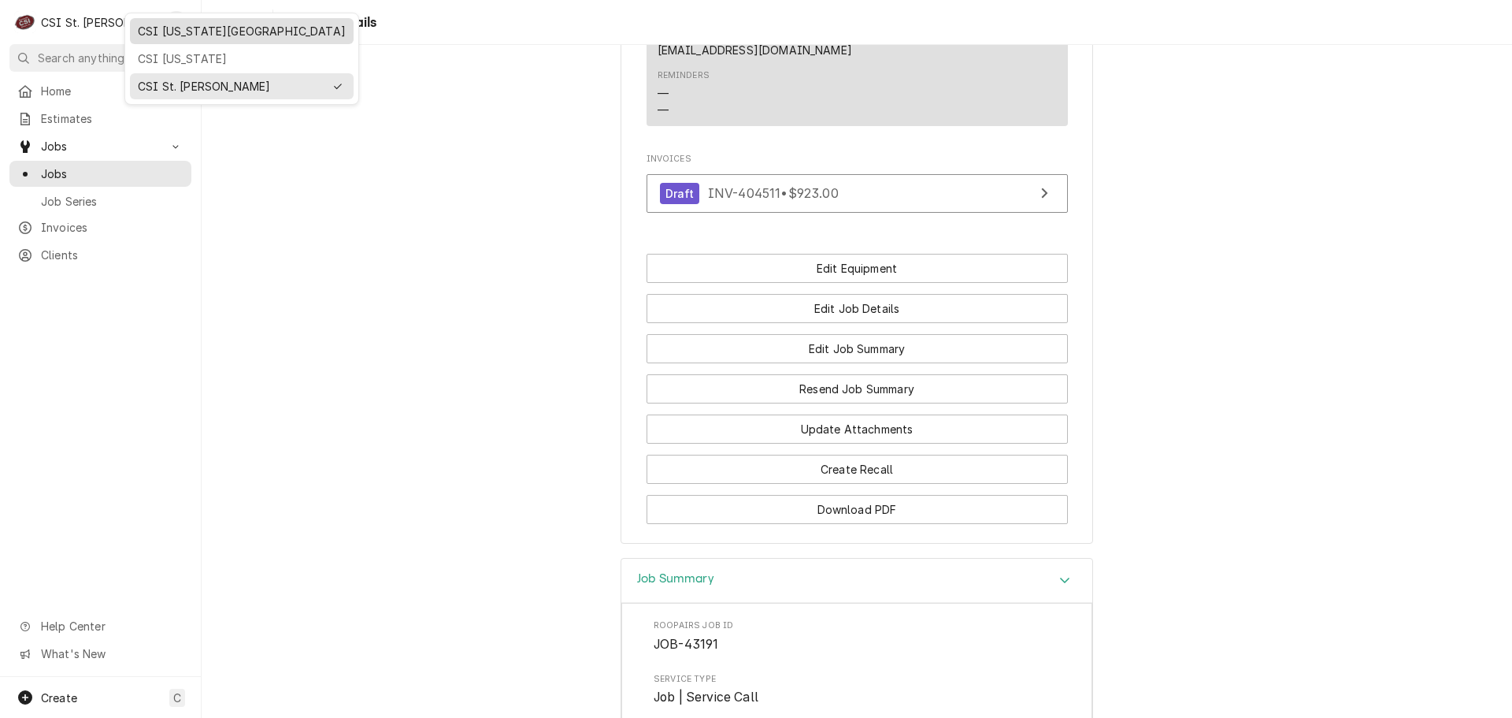
click at [190, 34] on div "CSI [US_STATE][GEOGRAPHIC_DATA]" at bounding box center [242, 31] width 208 height 17
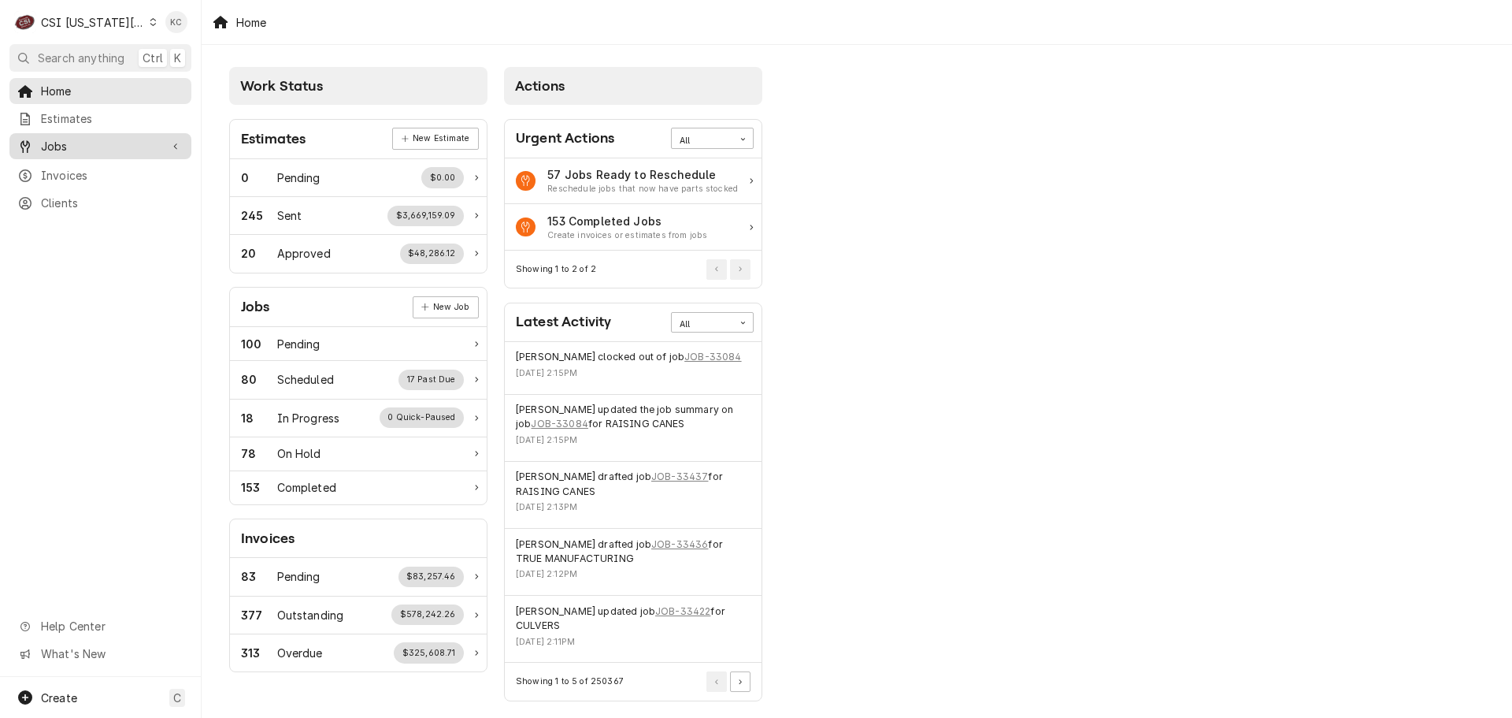
click at [87, 148] on span "Jobs" at bounding box center [100, 146] width 119 height 17
click at [85, 180] on link "Jobs" at bounding box center [100, 174] width 182 height 26
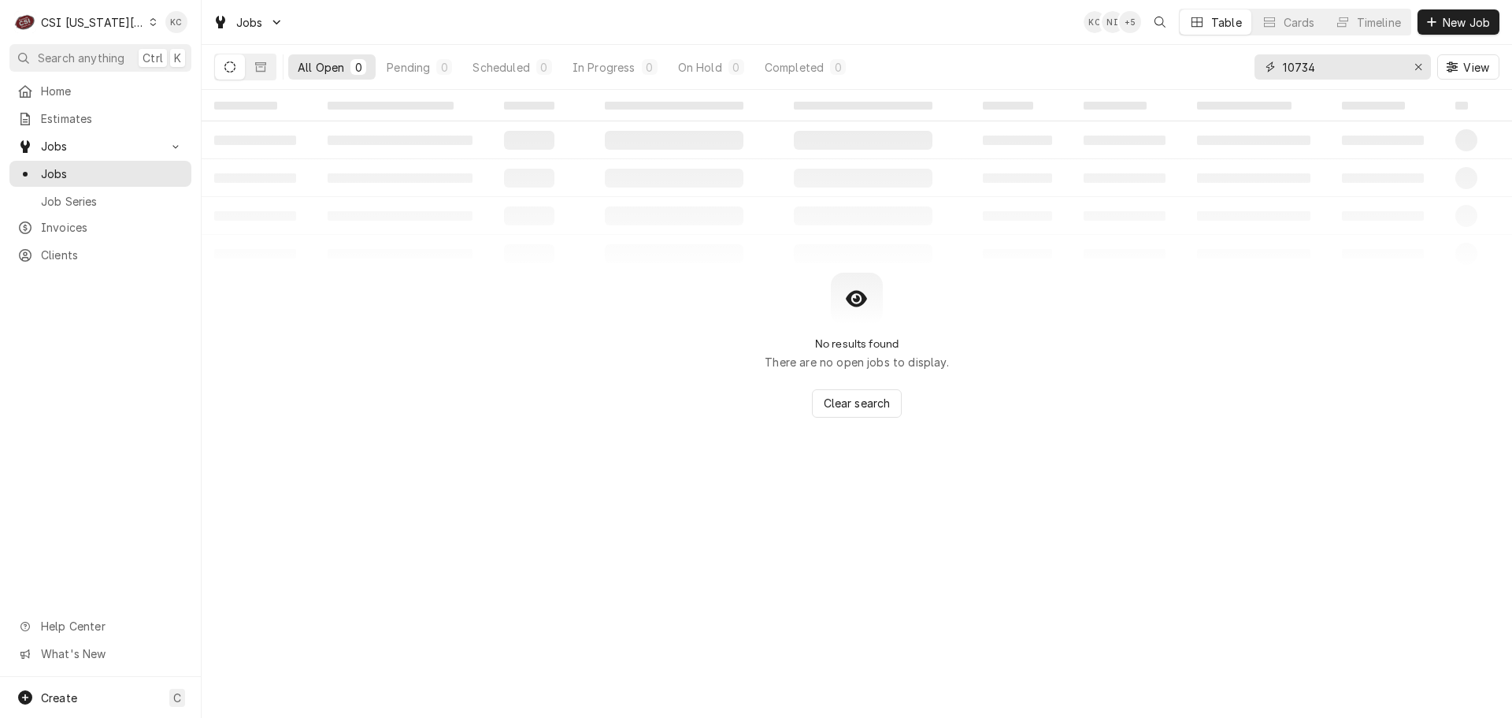
drag, startPoint x: 1325, startPoint y: 66, endPoint x: 1237, endPoint y: 77, distance: 88.9
click at [1237, 77] on div "All Open 0 Pending 0 Scheduled 0 In Progress 0 On Hold 0 Completed 0 10734 View" at bounding box center [856, 67] width 1285 height 44
type input "415 e [PERSON_NAME]"
click at [267, 68] on button "Dynamic Content Wrapper" at bounding box center [261, 66] width 30 height 25
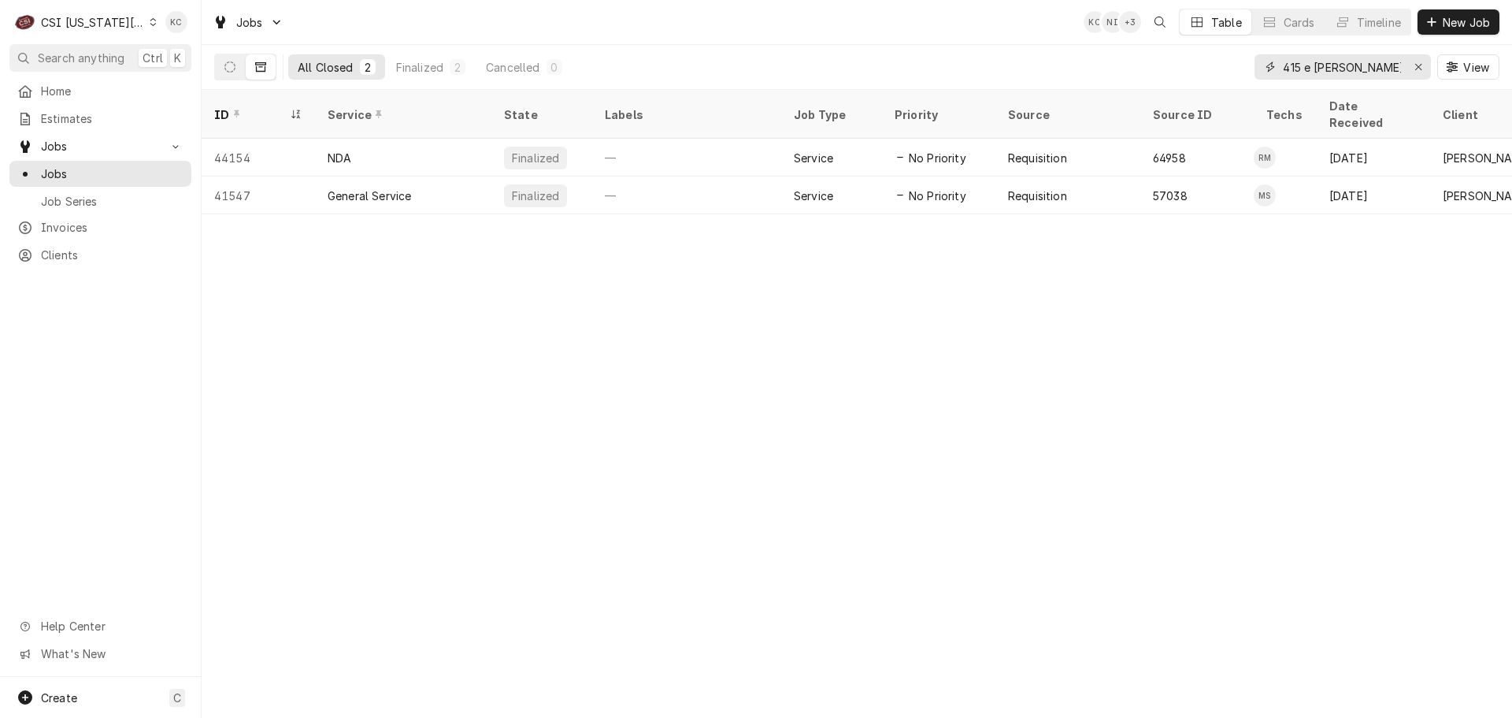
drag, startPoint x: 1371, startPoint y: 74, endPoint x: 1259, endPoint y: 79, distance: 111.9
click at [1259, 79] on div "415 e [PERSON_NAME]" at bounding box center [1343, 66] width 176 height 25
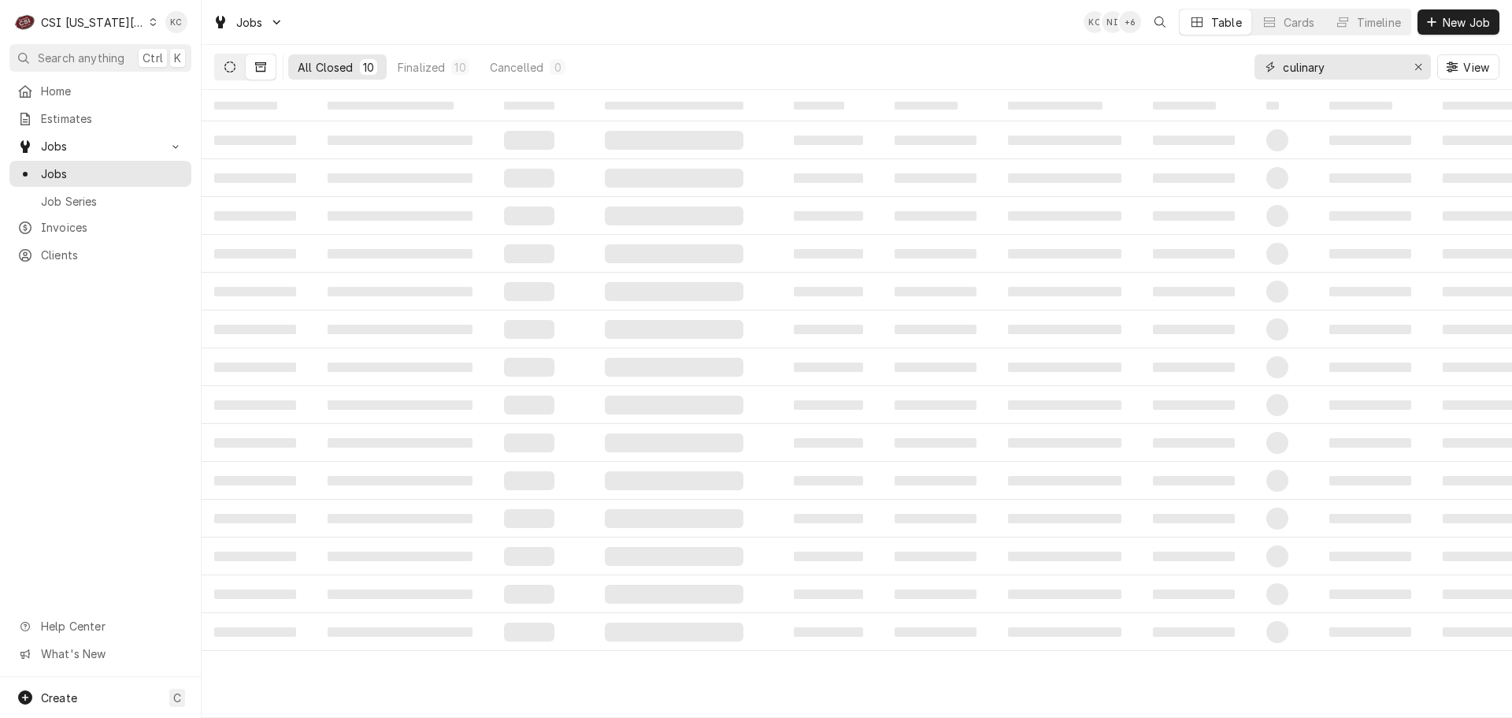
type input "culinary"
click at [217, 64] on button "Dynamic Content Wrapper" at bounding box center [230, 66] width 30 height 25
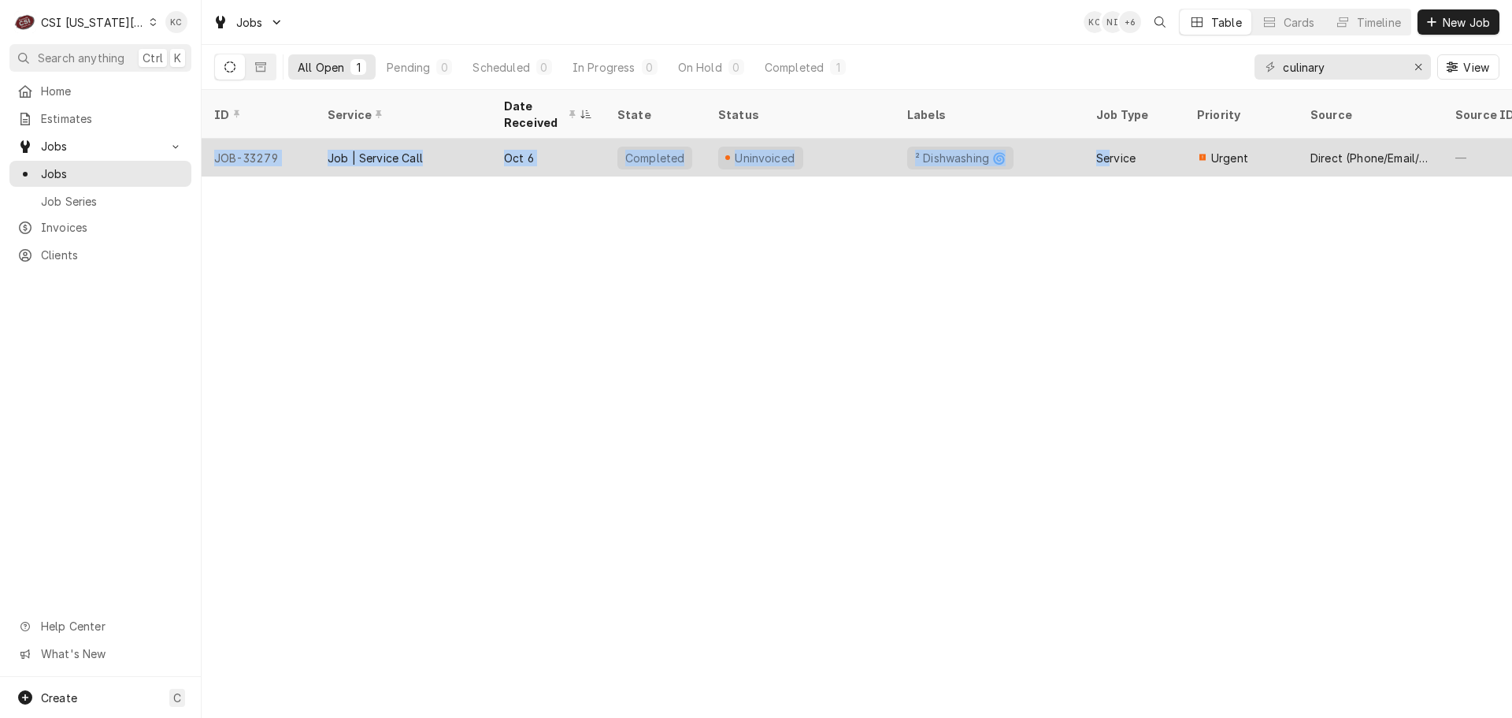
drag, startPoint x: 756, startPoint y: 180, endPoint x: 1107, endPoint y: 166, distance: 351.6
click at [1107, 166] on div "ID Service Date Received State Status Labels Job Type Priority Source Source ID…" at bounding box center [857, 404] width 1311 height 628
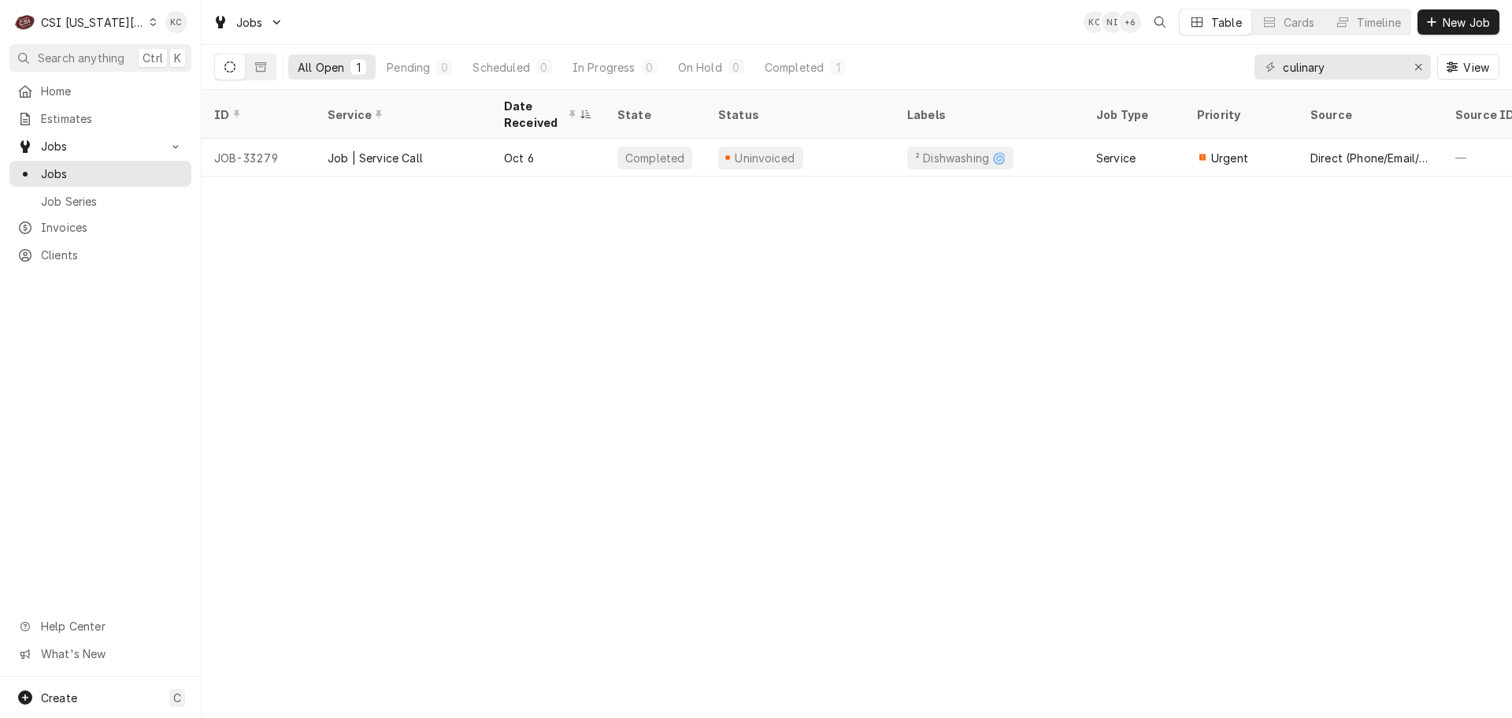
click at [1102, 187] on div "ID Service Date Received State Status Labels Job Type Priority Source Source ID…" at bounding box center [857, 404] width 1311 height 628
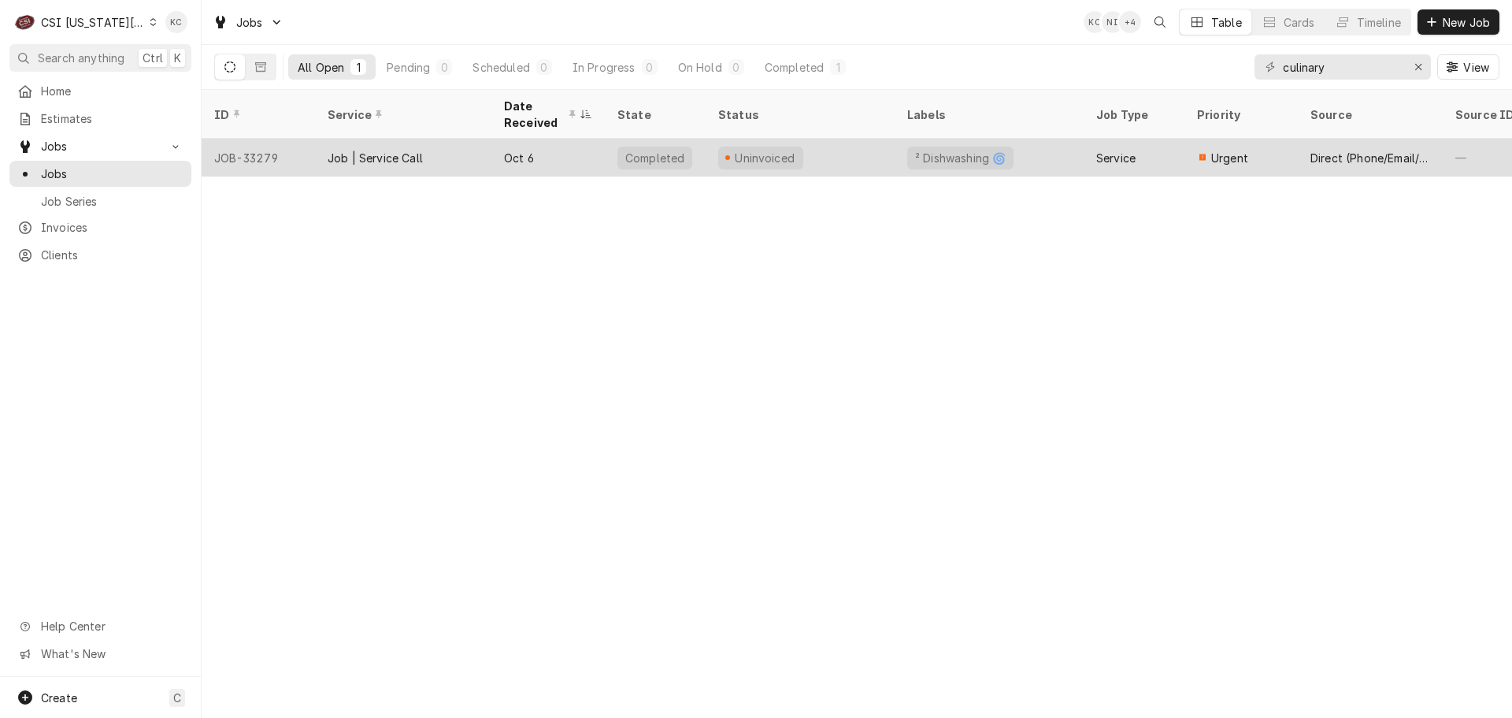
click at [532, 156] on div "Oct 6" at bounding box center [547, 158] width 113 height 38
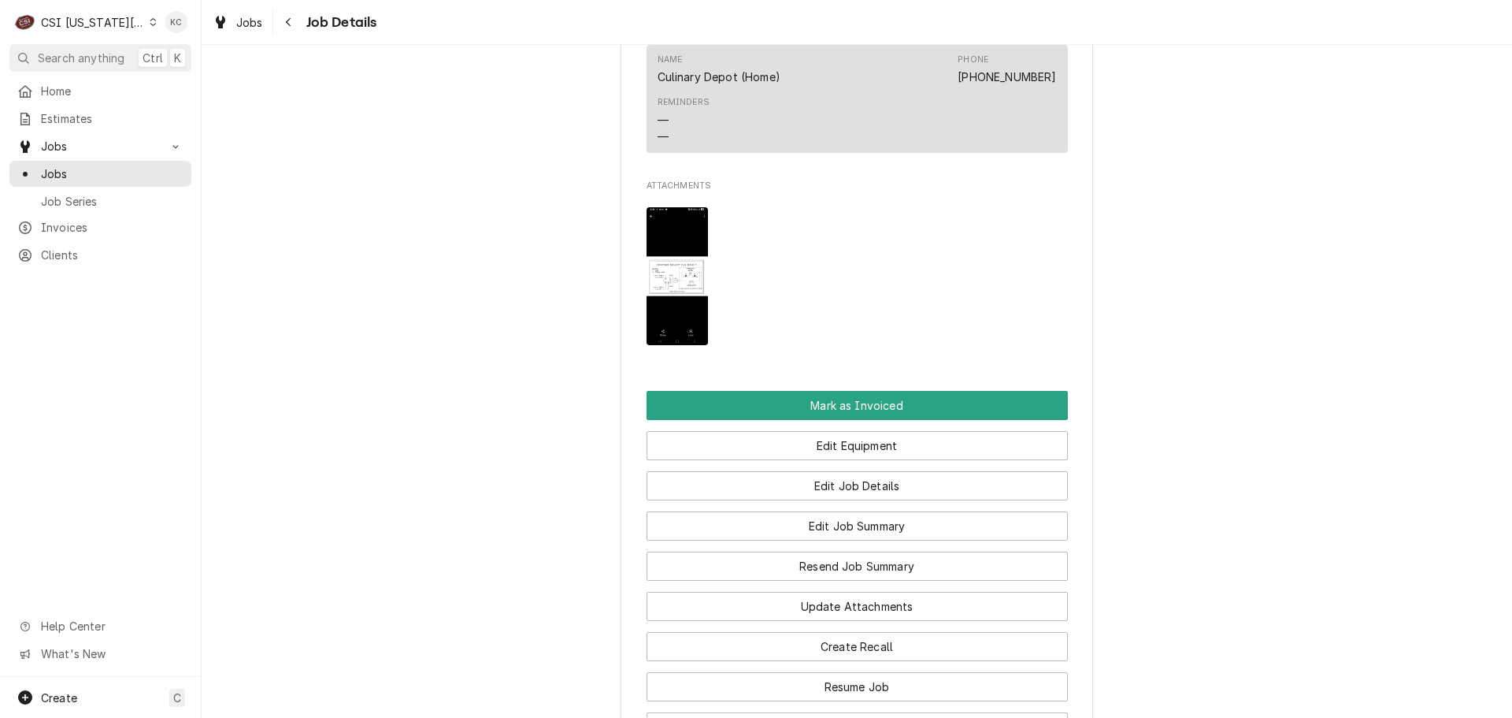
scroll to position [1181, 0]
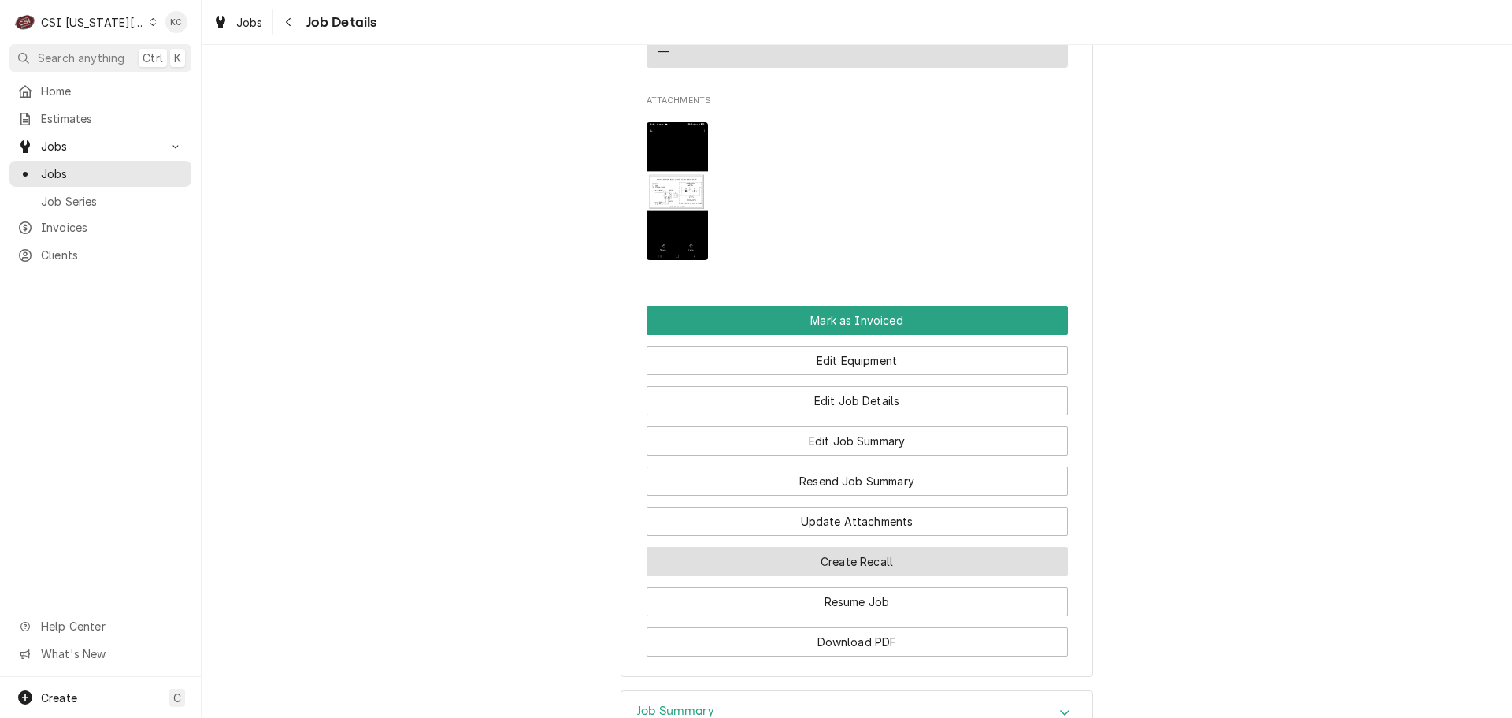
click at [987, 576] on button "Create Recall" at bounding box center [857, 561] width 421 height 29
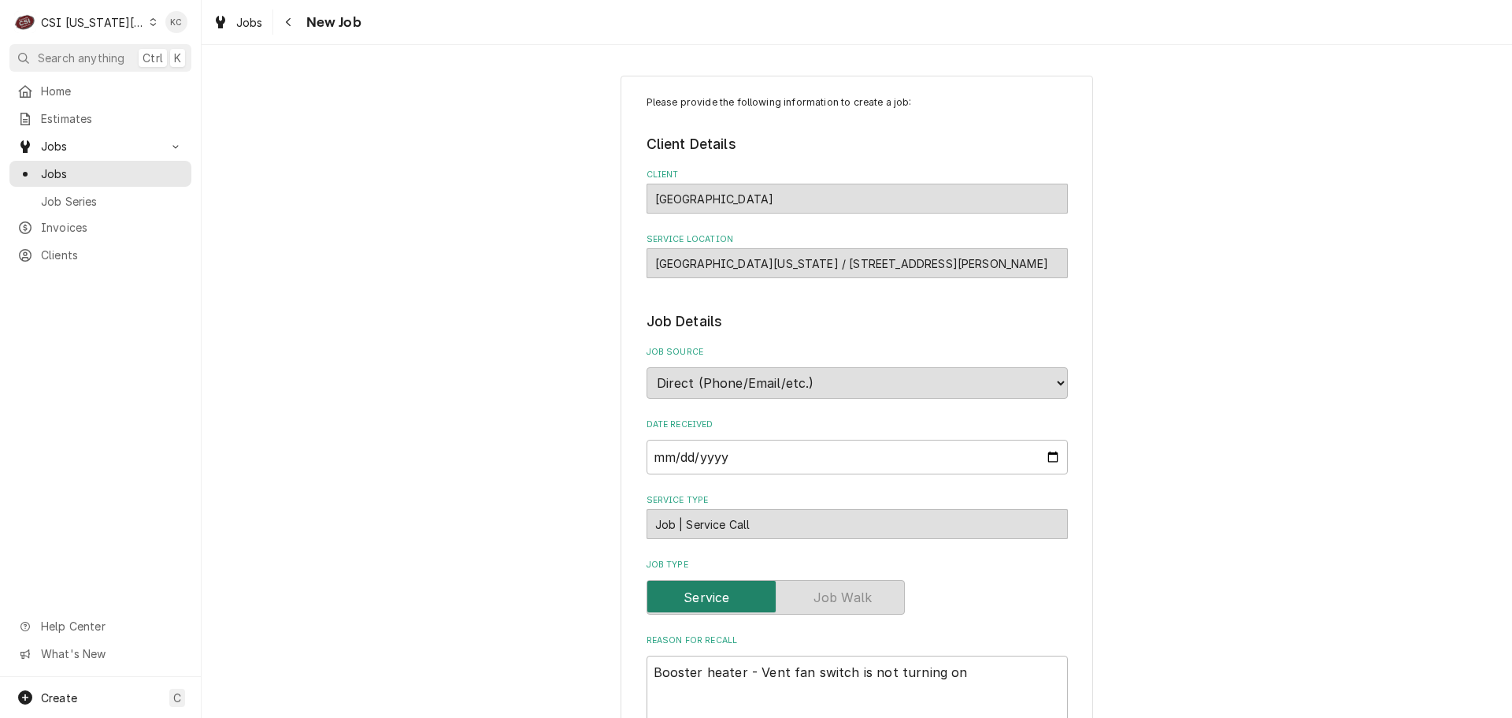
type textarea "x"
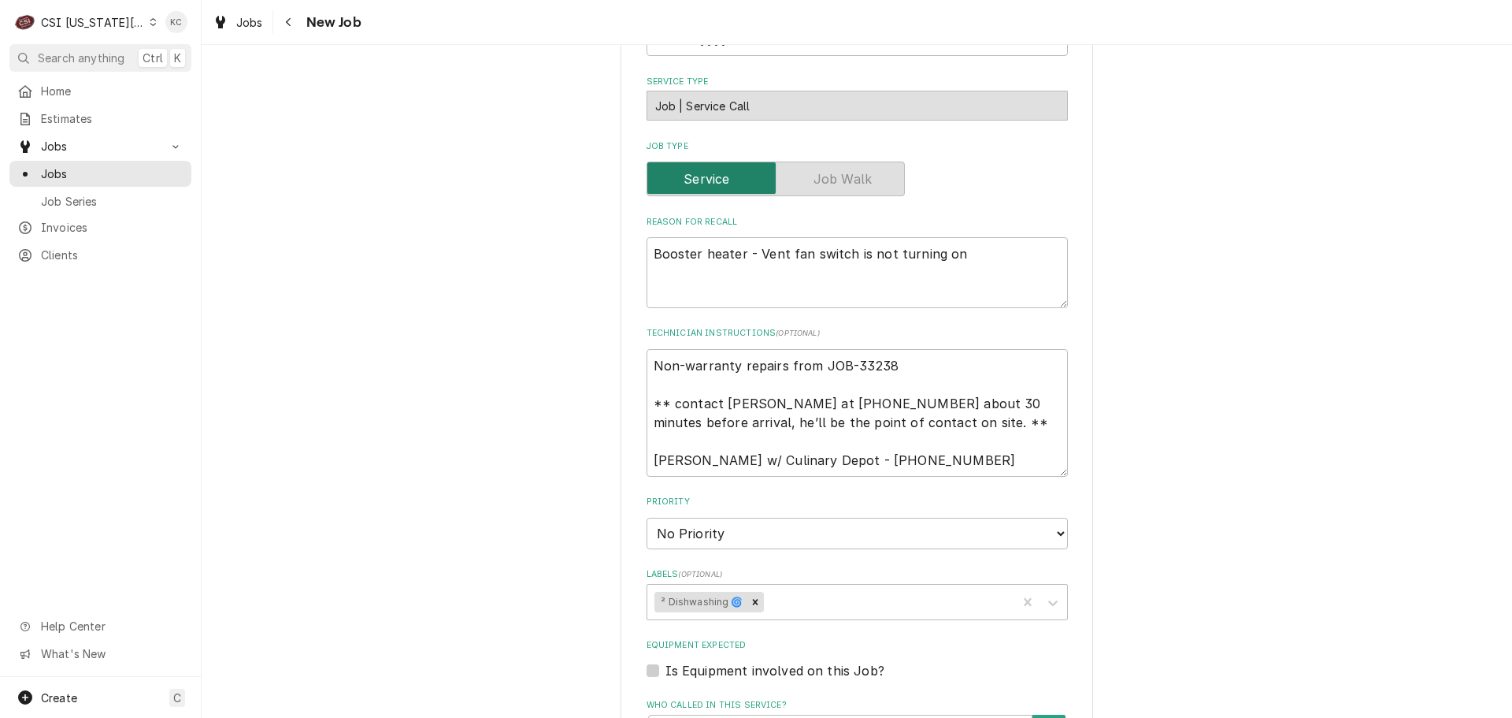
scroll to position [551, 0]
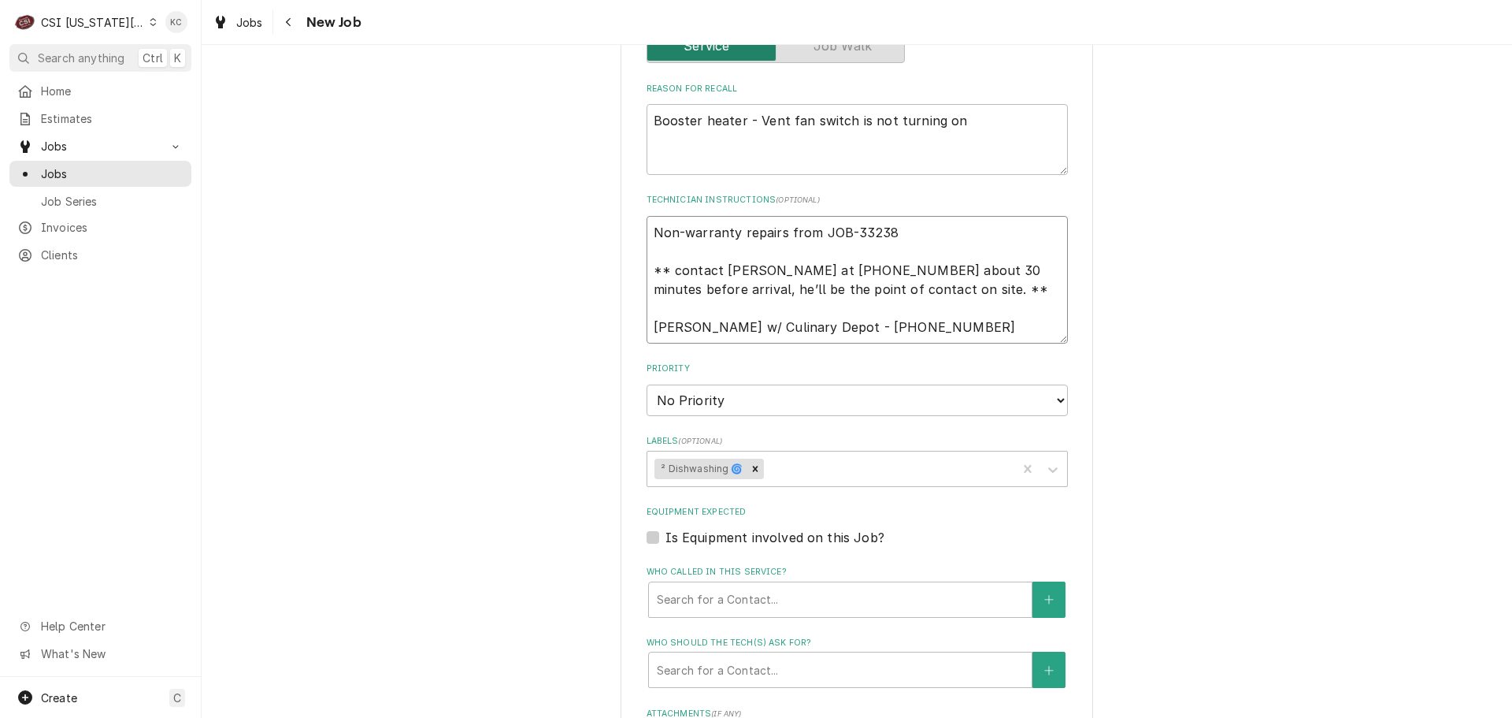
click at [647, 240] on textarea "Non-warranty repairs from JOB-33238 ** contact Tinashe at 816-674-5907 about 30…" at bounding box center [857, 280] width 421 height 128
click at [291, 18] on icon "Navigate back" at bounding box center [288, 22] width 7 height 11
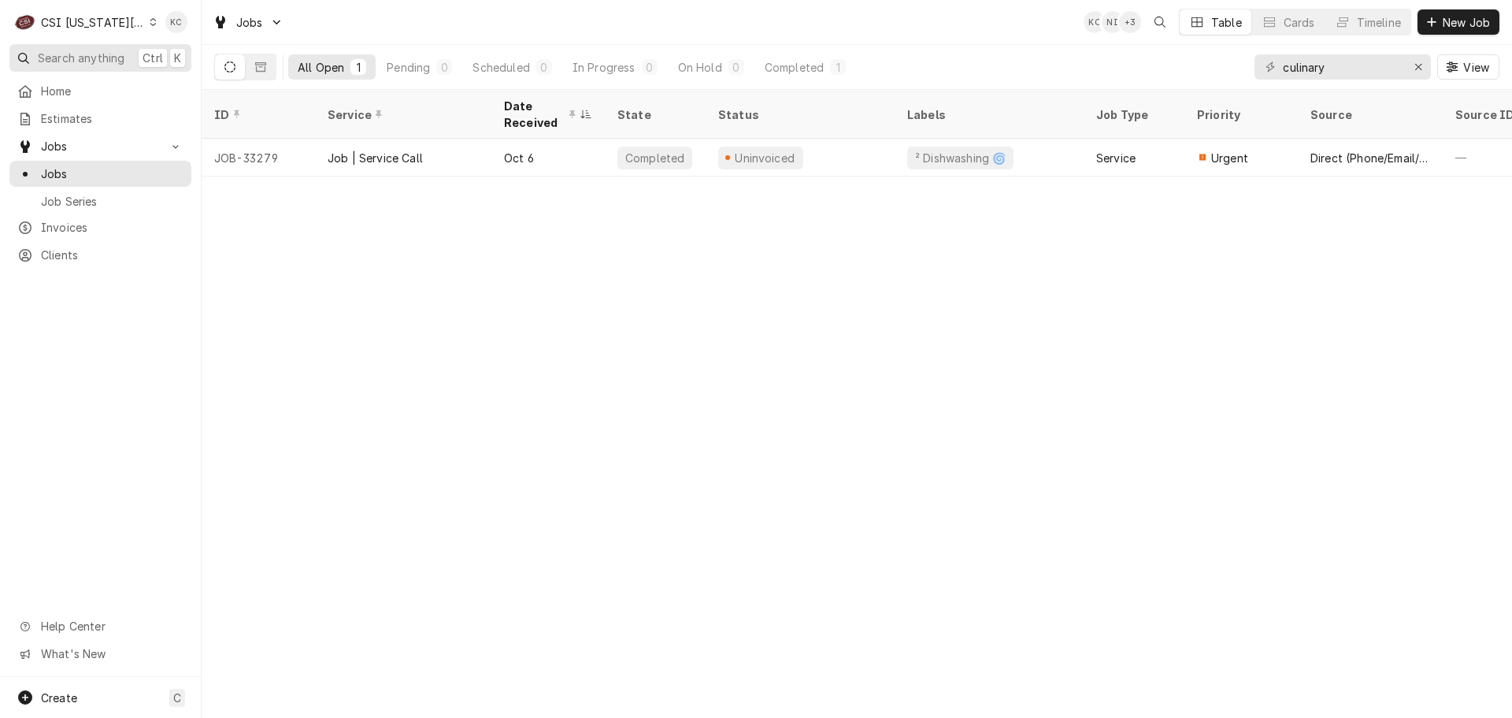
click at [116, 56] on span "Search anything" at bounding box center [81, 58] width 87 height 17
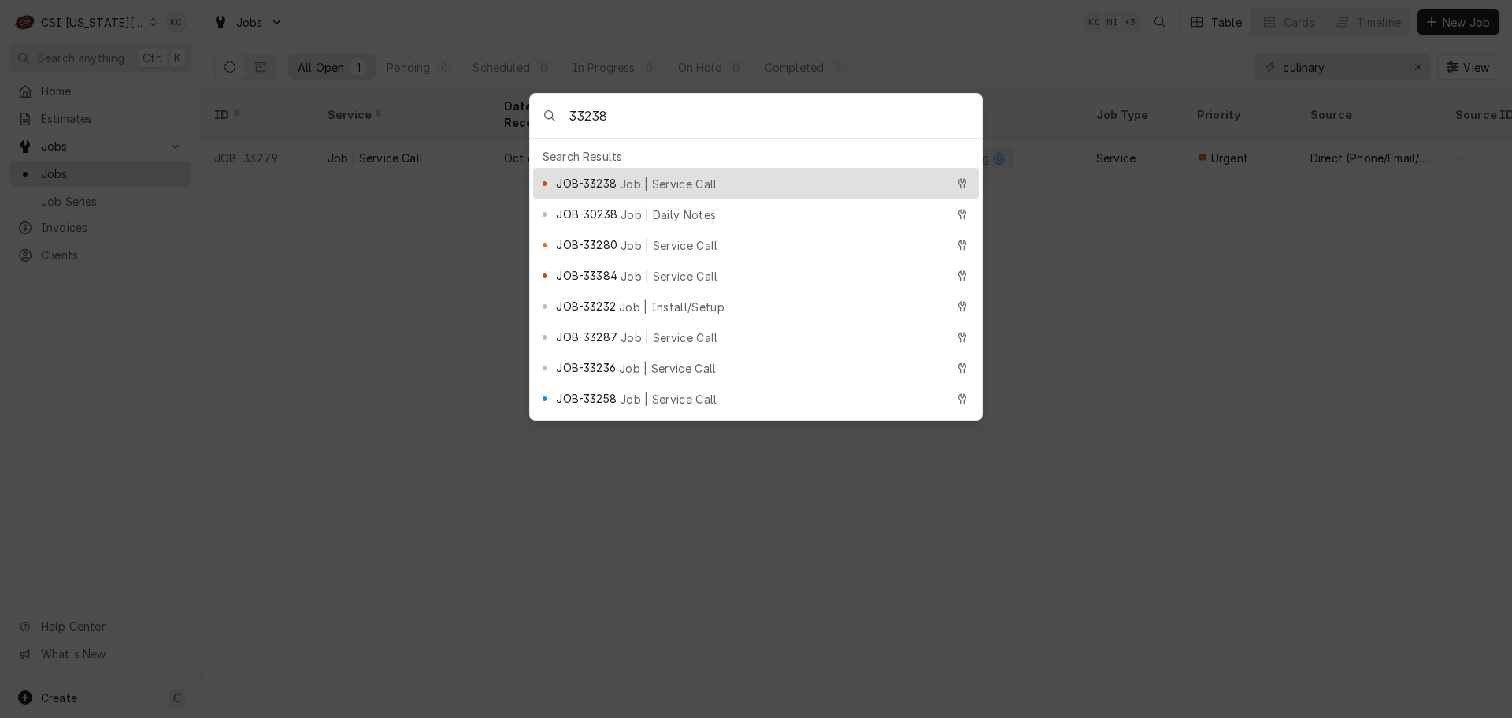
type input "33238"
click at [620, 183] on div "JOB-33238 Job | Service Call" at bounding box center [750, 183] width 389 height 18
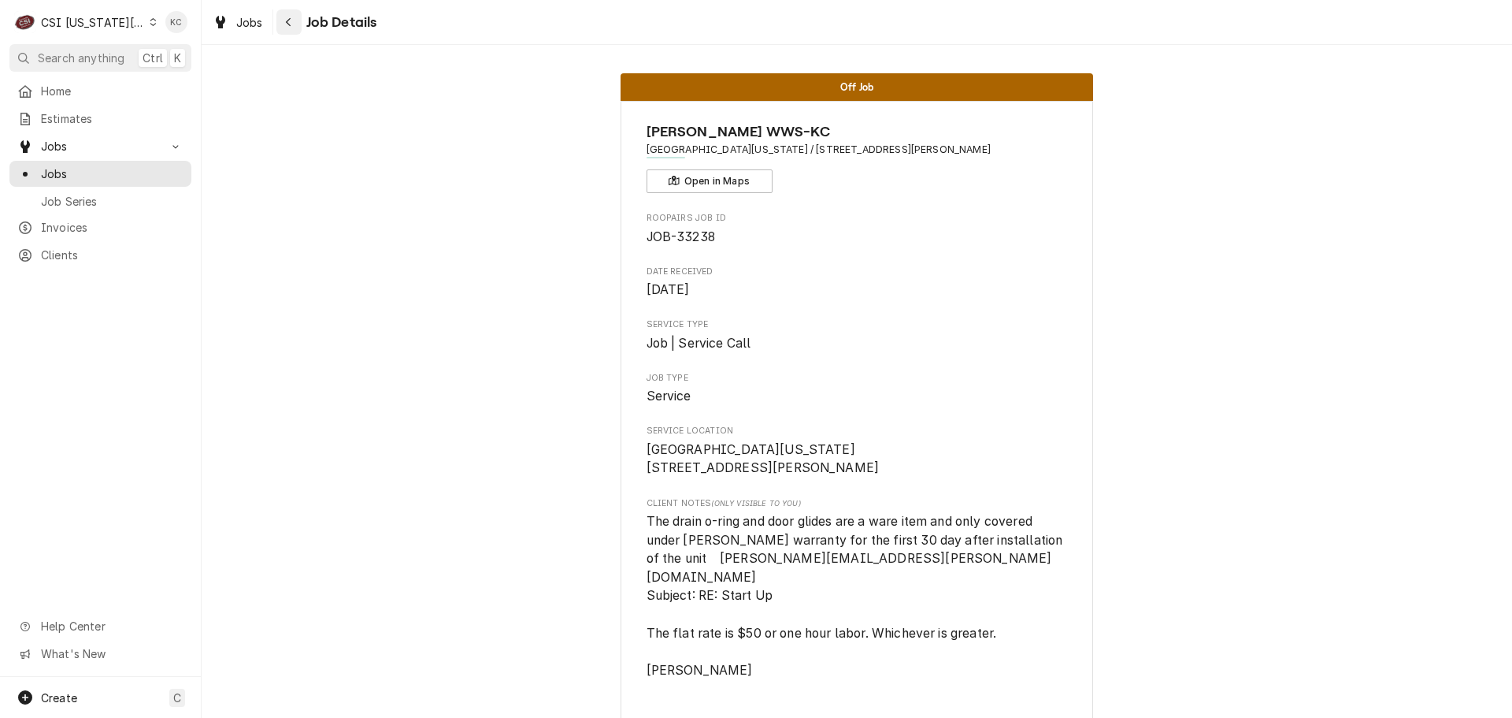
click at [277, 20] on button "Navigate back" at bounding box center [288, 21] width 25 height 25
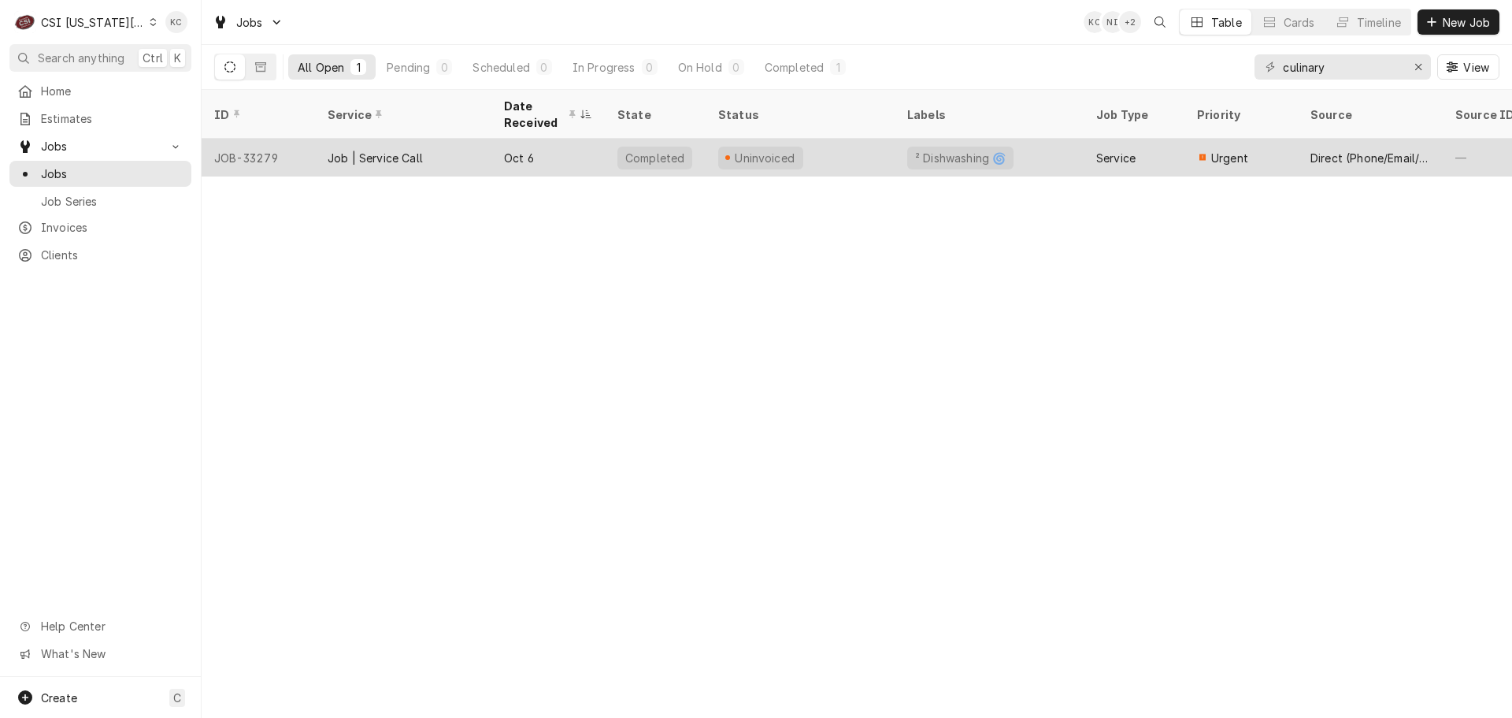
click at [551, 150] on div "Oct 6" at bounding box center [547, 158] width 113 height 38
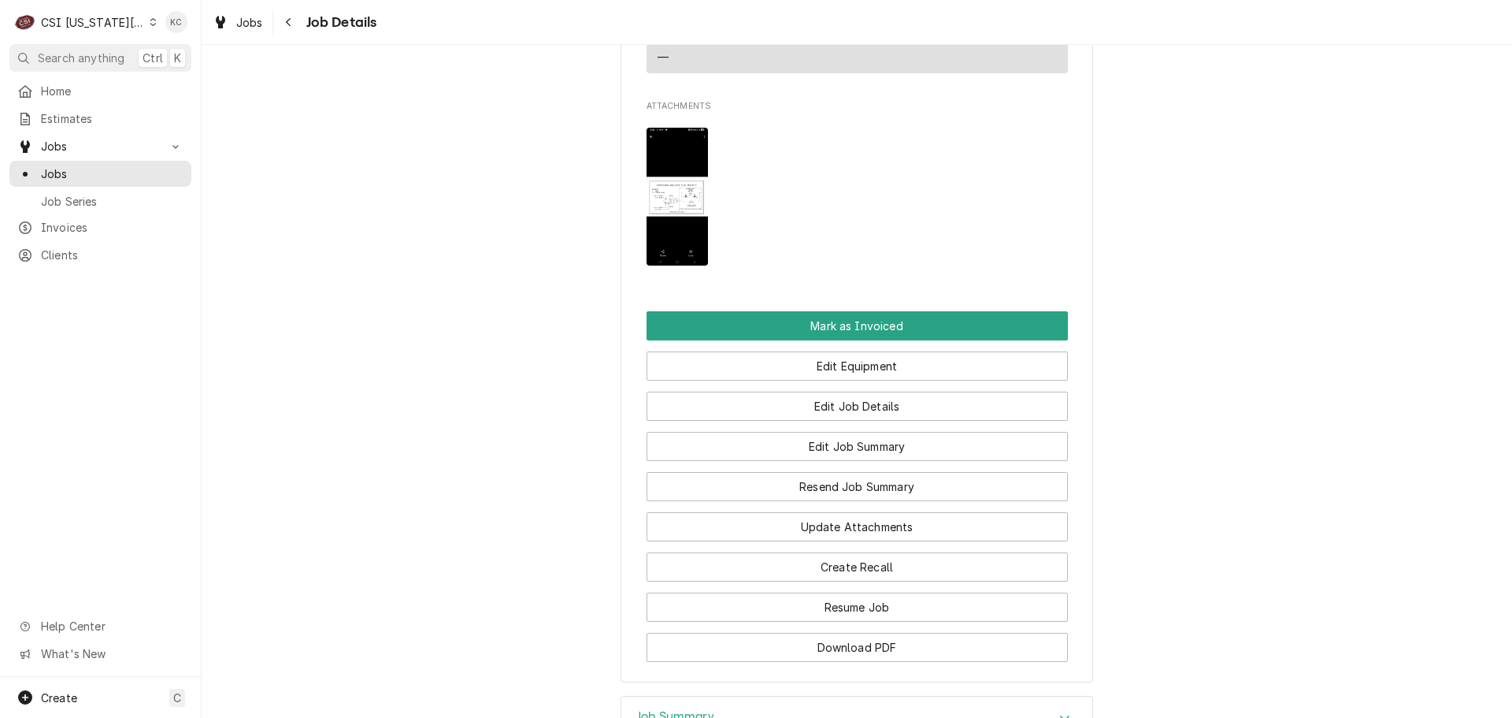
scroll to position [1181, 0]
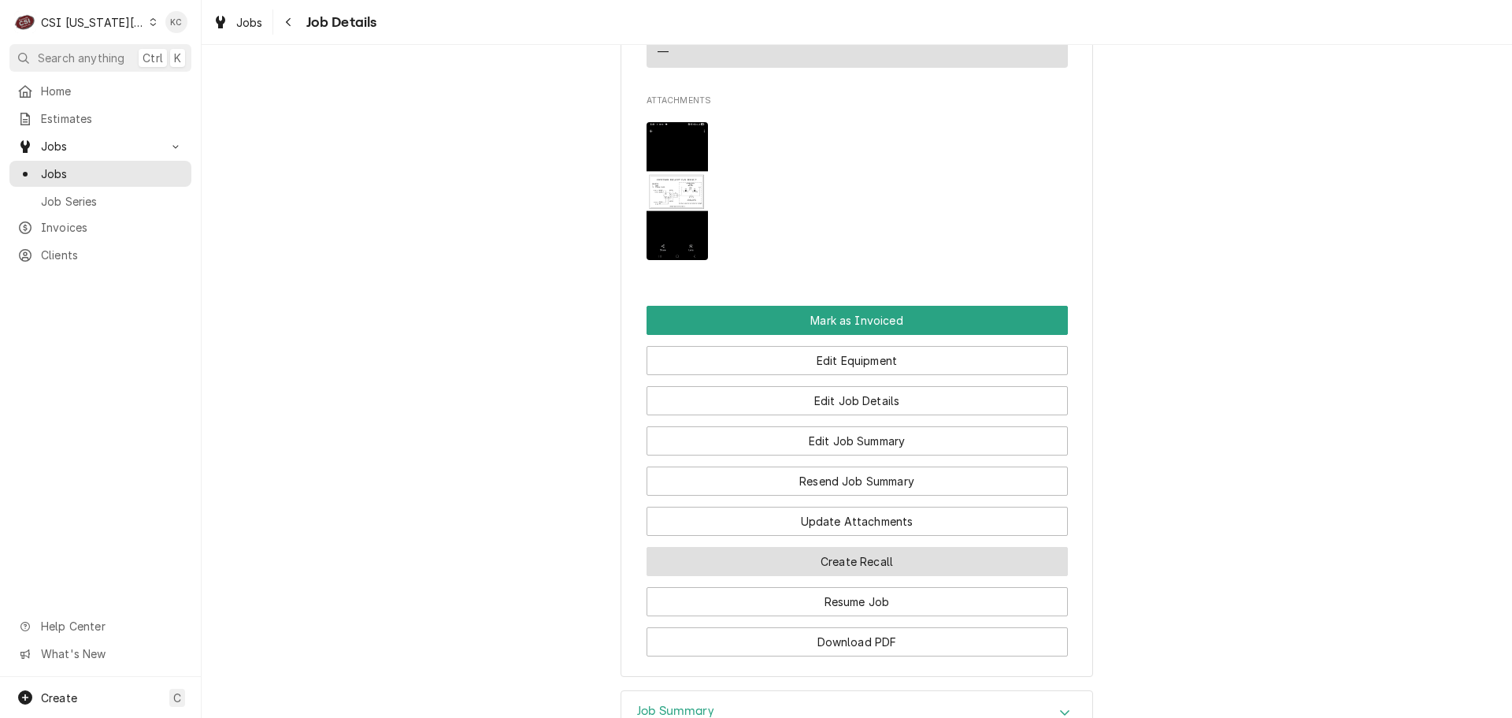
click at [860, 576] on button "Create Recall" at bounding box center [857, 561] width 421 height 29
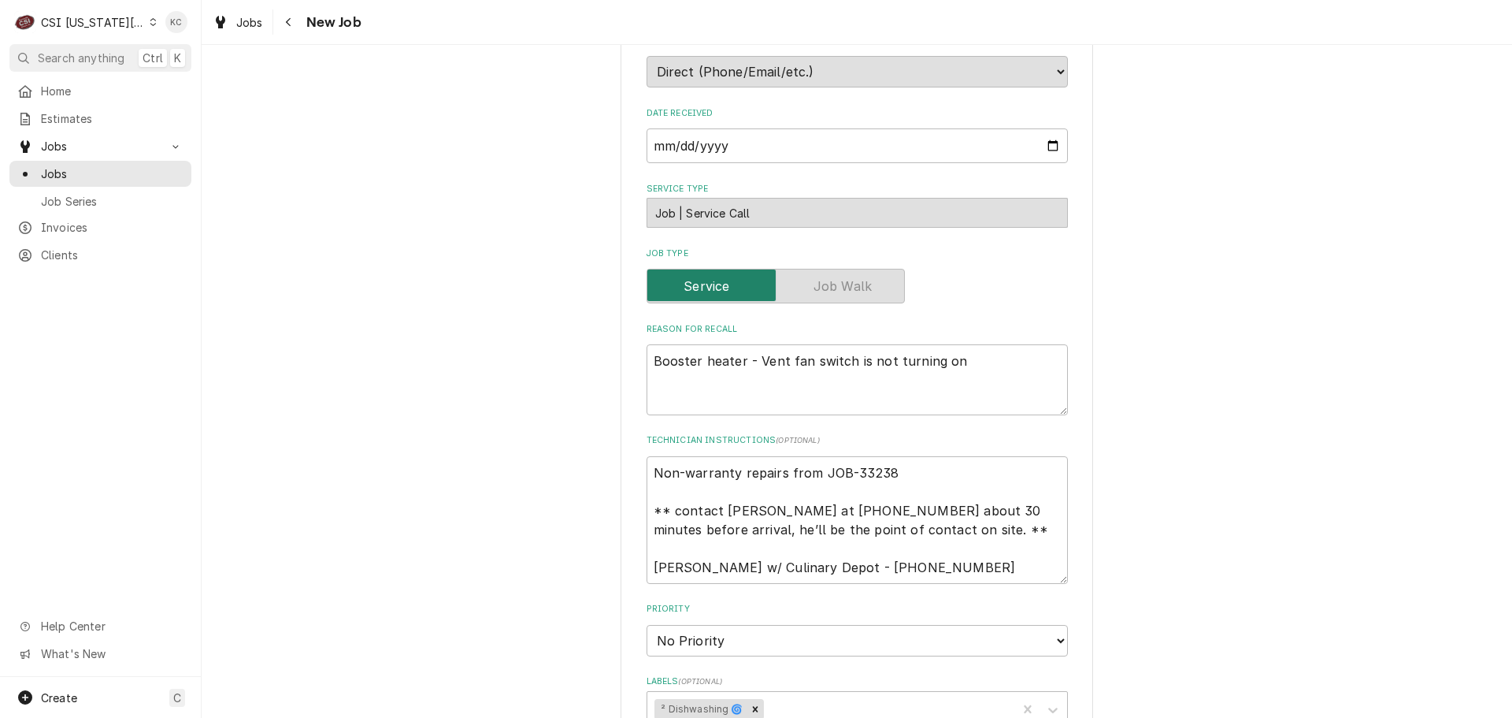
scroll to position [315, 0]
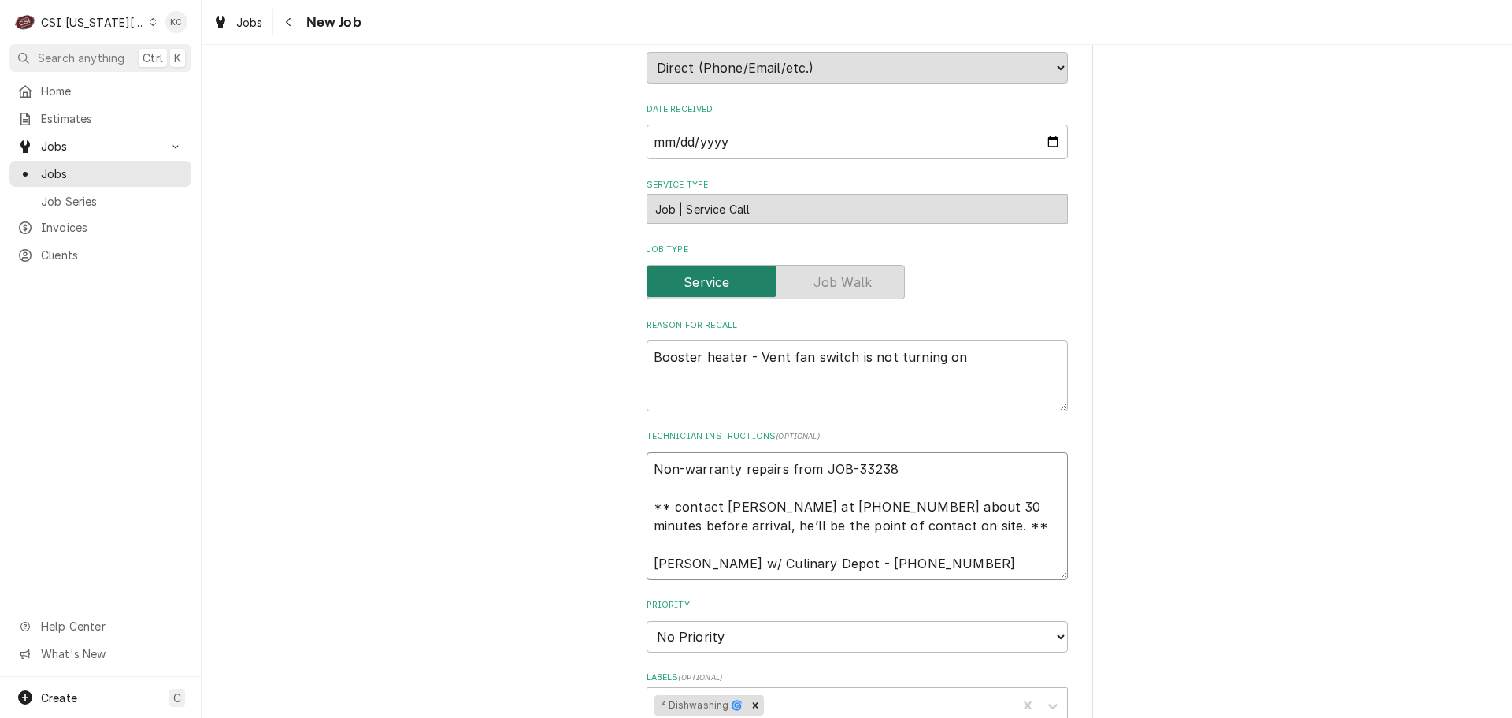
click at [647, 472] on textarea "Non-warranty repairs from JOB-33238 ** contact Tinashe at 816-674-5907 about 30…" at bounding box center [857, 516] width 421 height 128
type textarea "x"
type textarea "Non-warranty repairs from JOB-33238 ** contact Tinashe at 816-674-5907 about 30…"
type textarea "x"
type textarea "Non-warranty repairs from JOB-33238 ** contact Tinashe at 816-674-5907 about 30…"
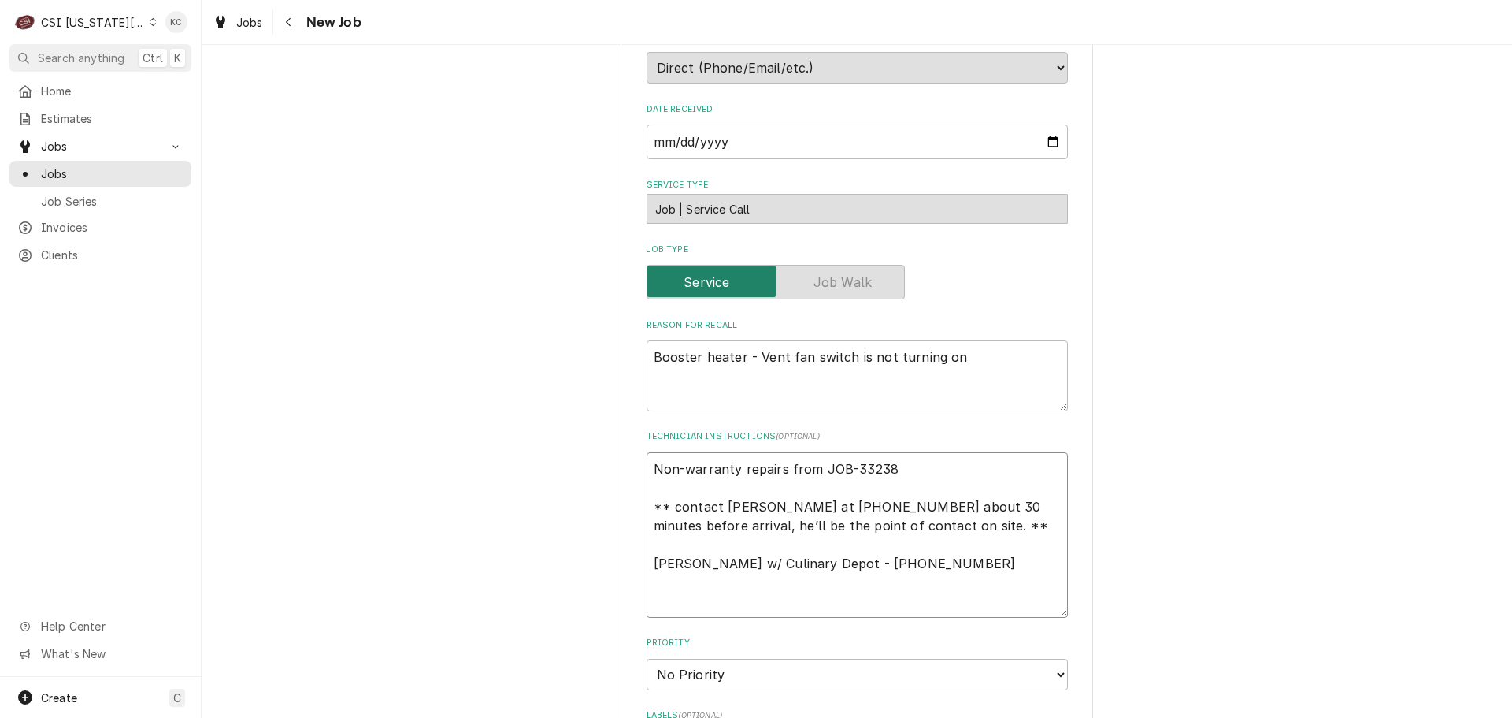
type textarea "x"
type textarea "1 Non-warranty repairs from JOB-33238 ** contact Tinashe at 816-674-5907 about …"
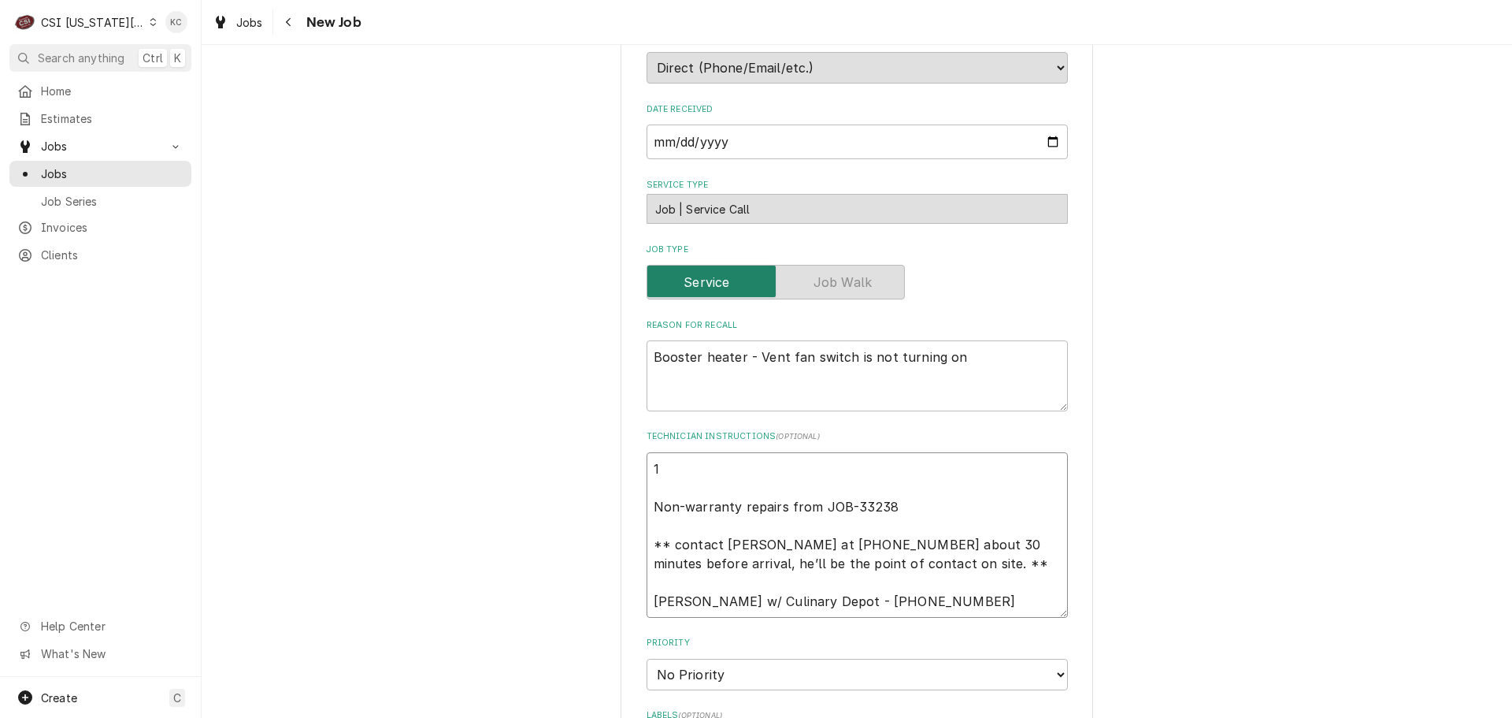
type textarea "x"
type textarea "10 Non-warranty repairs from JOB-33238 ** contact Tinashe at 816-674-5907 about…"
type textarea "x"
type textarea "10/ Non-warranty repairs from JOB-33238 ** contact Tinashe at 816-674-5907 abou…"
type textarea "x"
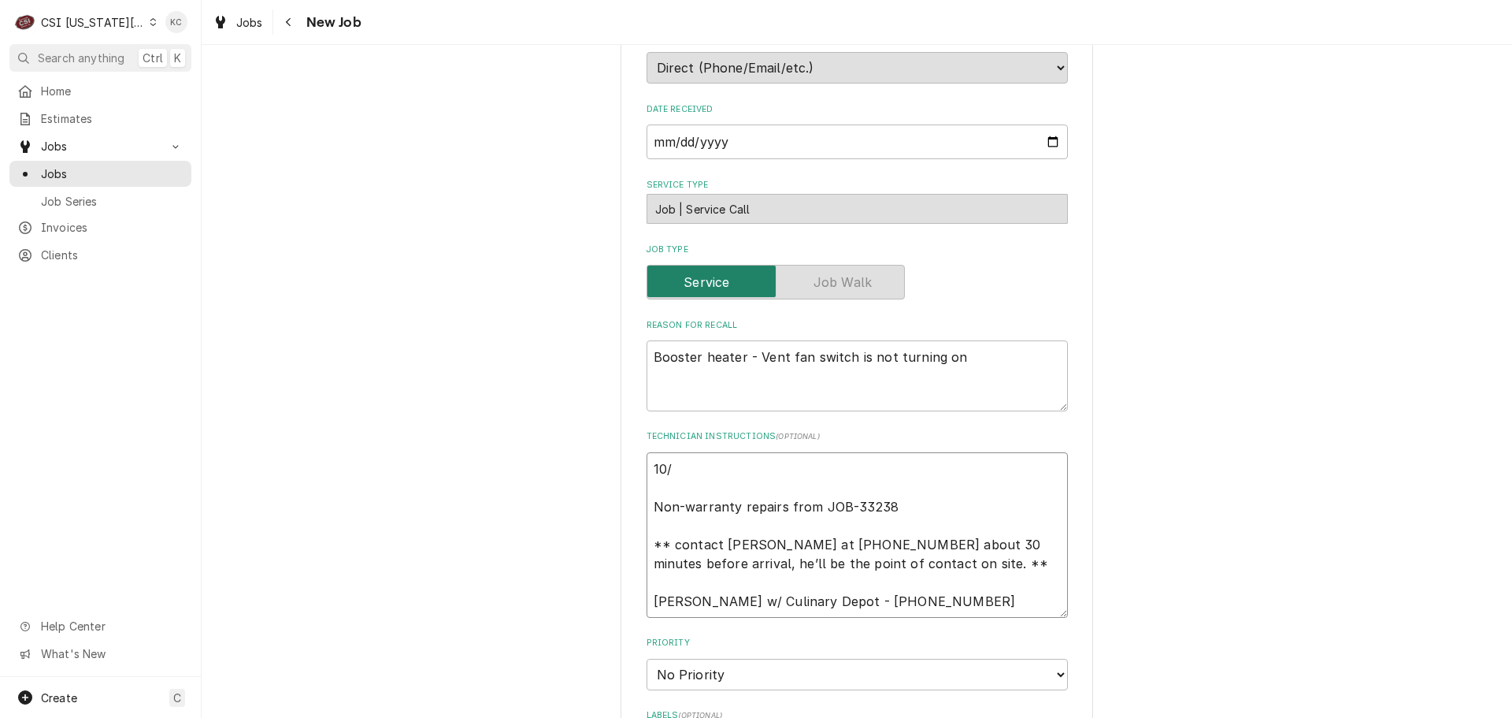
type textarea "10/1 Non-warranty repairs from JOB-33238 ** contact Tinashe at 816-674-5907 abo…"
type textarea "x"
type textarea "10/13 Non-warranty repairs from JOB-33238 ** contact Tinashe at 816-674-5907 ab…"
type textarea "x"
type textarea "10/13 Non-warranty repairs from JOB-33238 ** contact Tinashe at 816-674-5907 ab…"
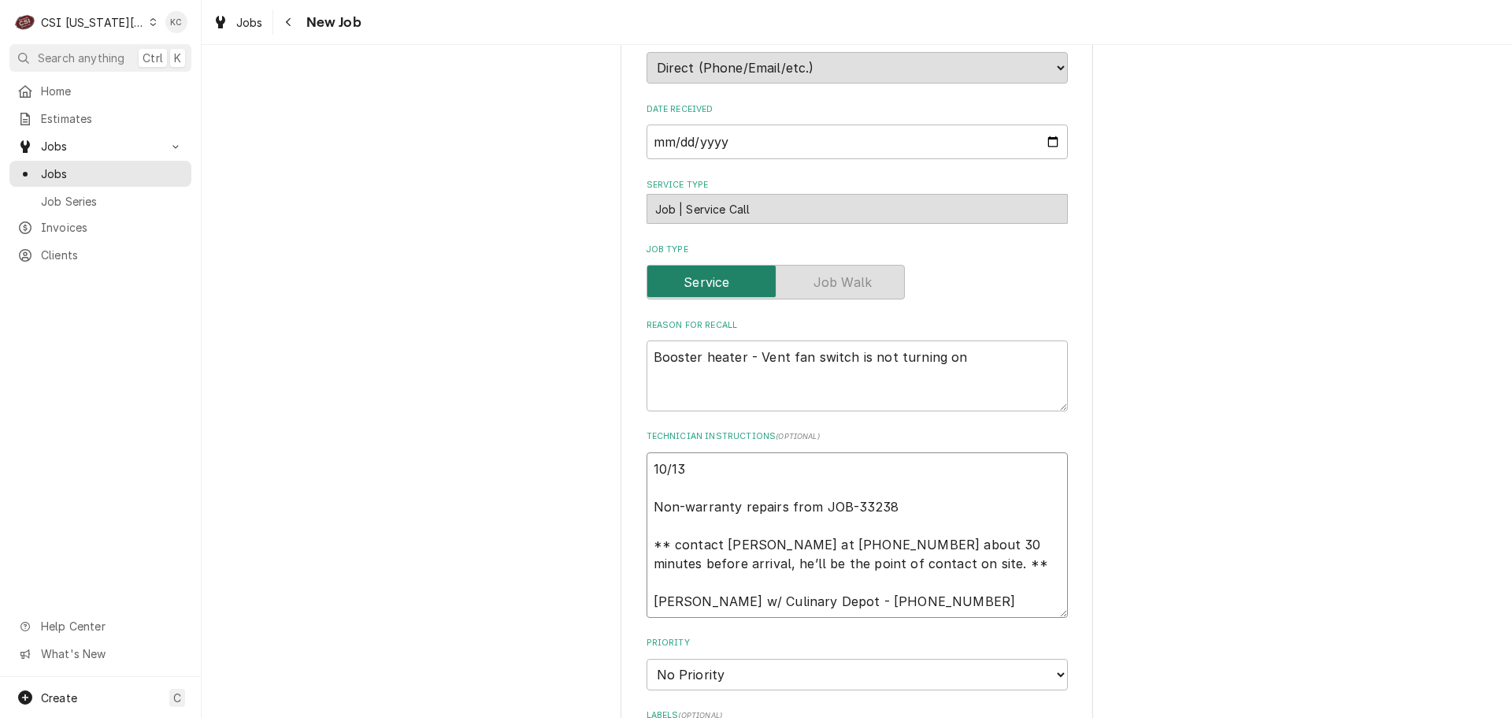
type textarea "x"
type textarea "10/13 - Non-warranty repairs from JOB-33238 ** contact Tinashe at 816-674-5907 …"
type textarea "x"
type textarea "10/13 - Non-warranty repairs from JOB-33238 ** contact Tinashe at 816-674-5907 …"
type textarea "x"
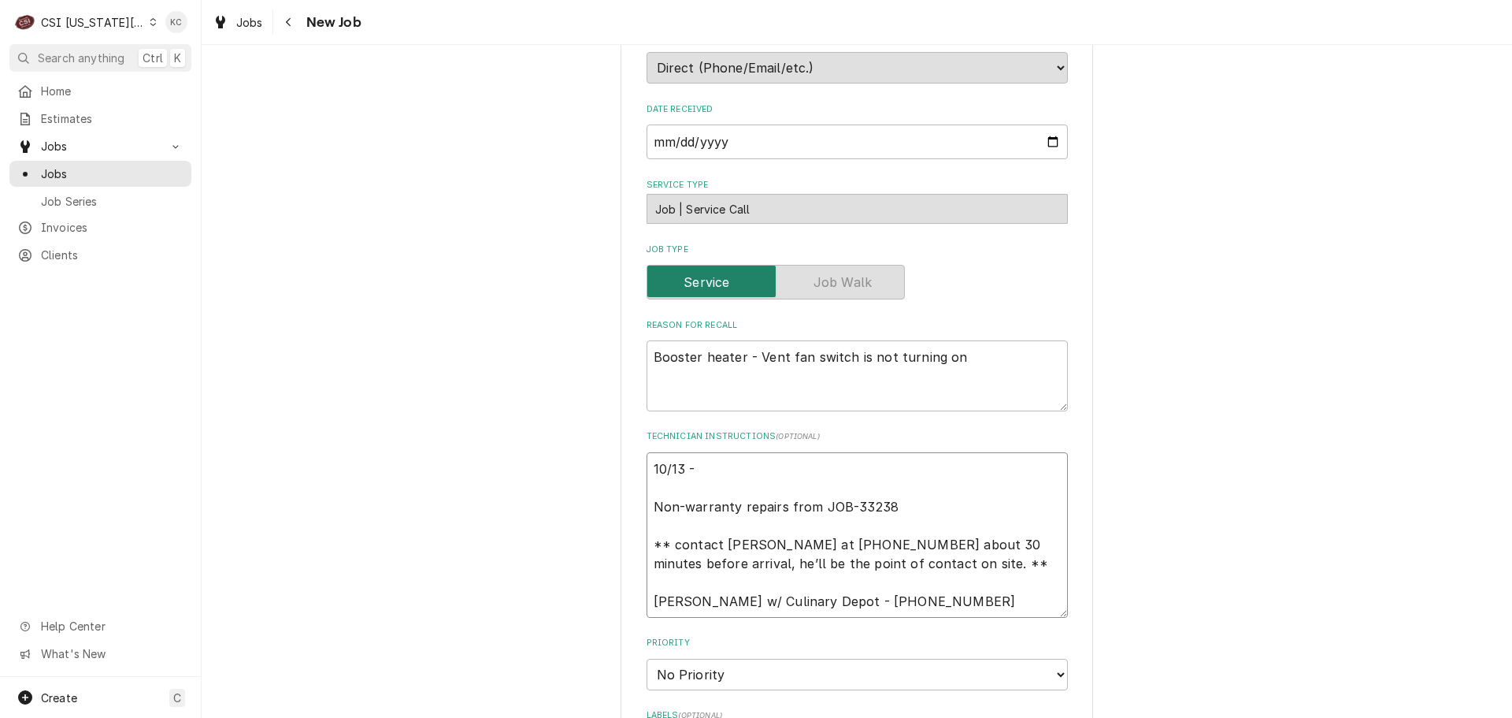
type textarea "10/13 - K Non-warranty repairs from JOB-33238 ** contact Tinashe at 816-674-590…"
type textarea "x"
type textarea "10/13 - Ke Non-warranty repairs from JOB-33238 ** contact Tinashe at 816-674-59…"
type textarea "x"
type textarea "10/13 - Kel Non-warranty repairs from JOB-33238 ** contact Tinashe at 816-674-5…"
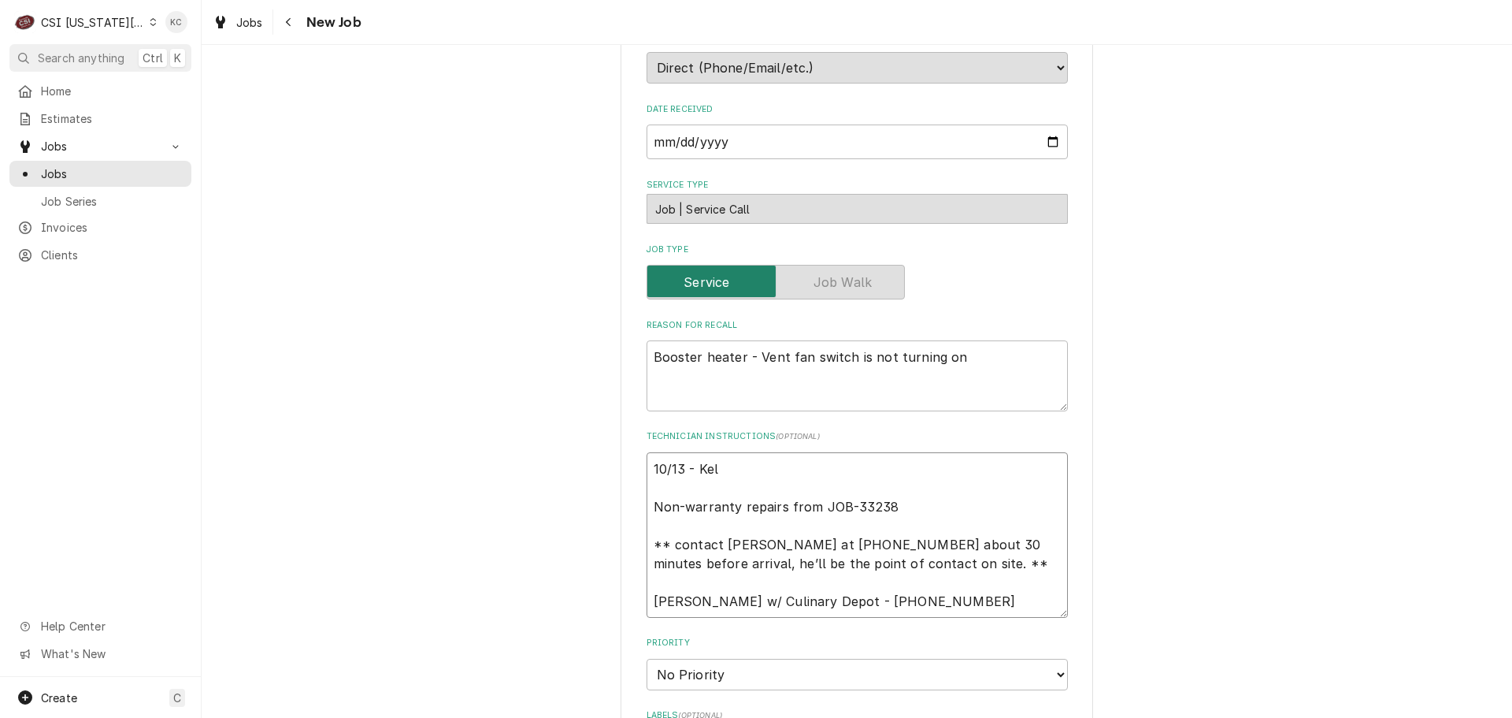
type textarea "x"
type textarea "10/13 - Kell Non-warranty repairs from JOB-33238 ** contact Tinashe at 816-674-…"
type textarea "x"
type textarea "10/13 - Kelly Non-warranty repairs from JOB-33238 ** contact Tinashe at 816-674…"
type textarea "x"
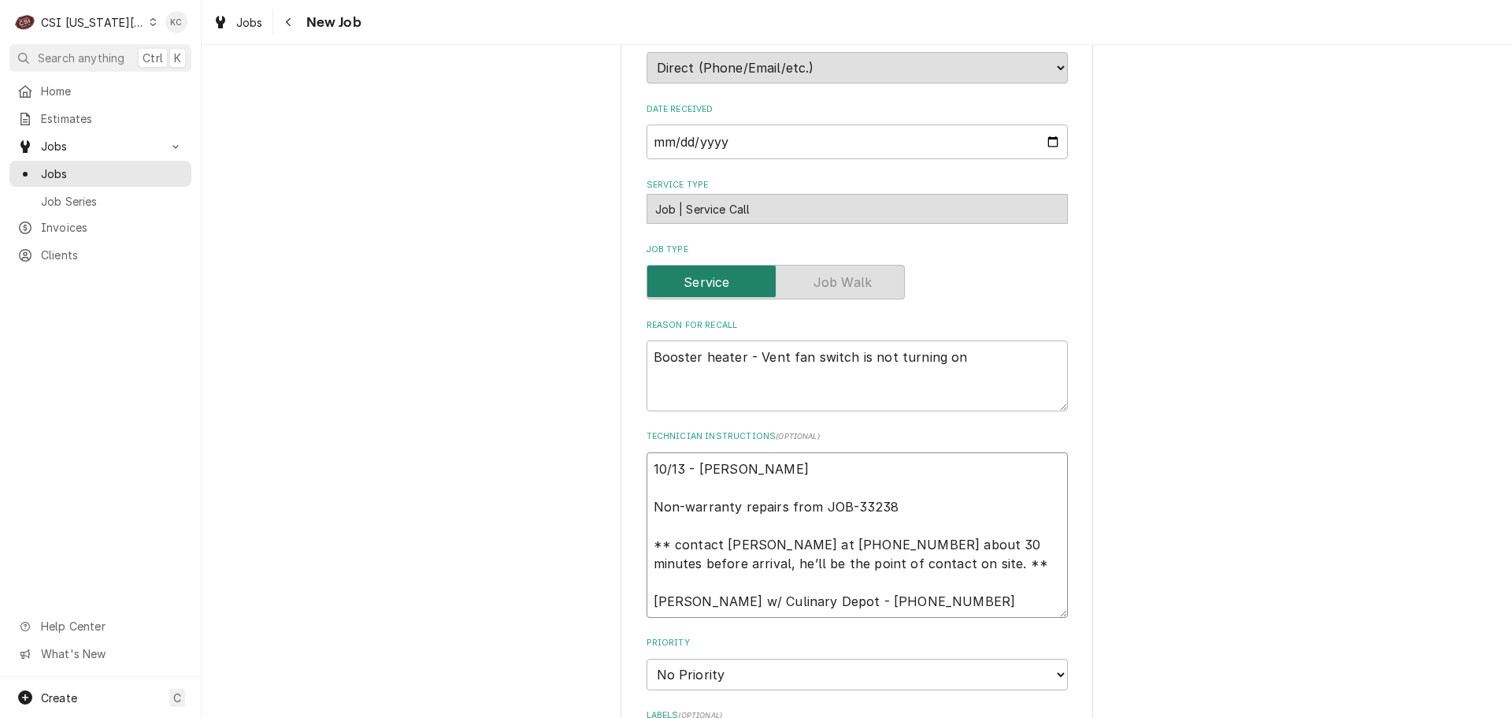
type textarea "10/13 - Kelly Non-warranty repairs from JOB-33238 ** contact Tinashe at 816-674…"
type textarea "x"
type textarea "10/13 - Kelly - Non-warranty repairs from JOB-33238 ** contact Tinashe at 816-6…"
type textarea "x"
type textarea "10/13 - Kelly - Non-warranty repairs from JOB-33238 ** contact Tinashe at 816-6…"
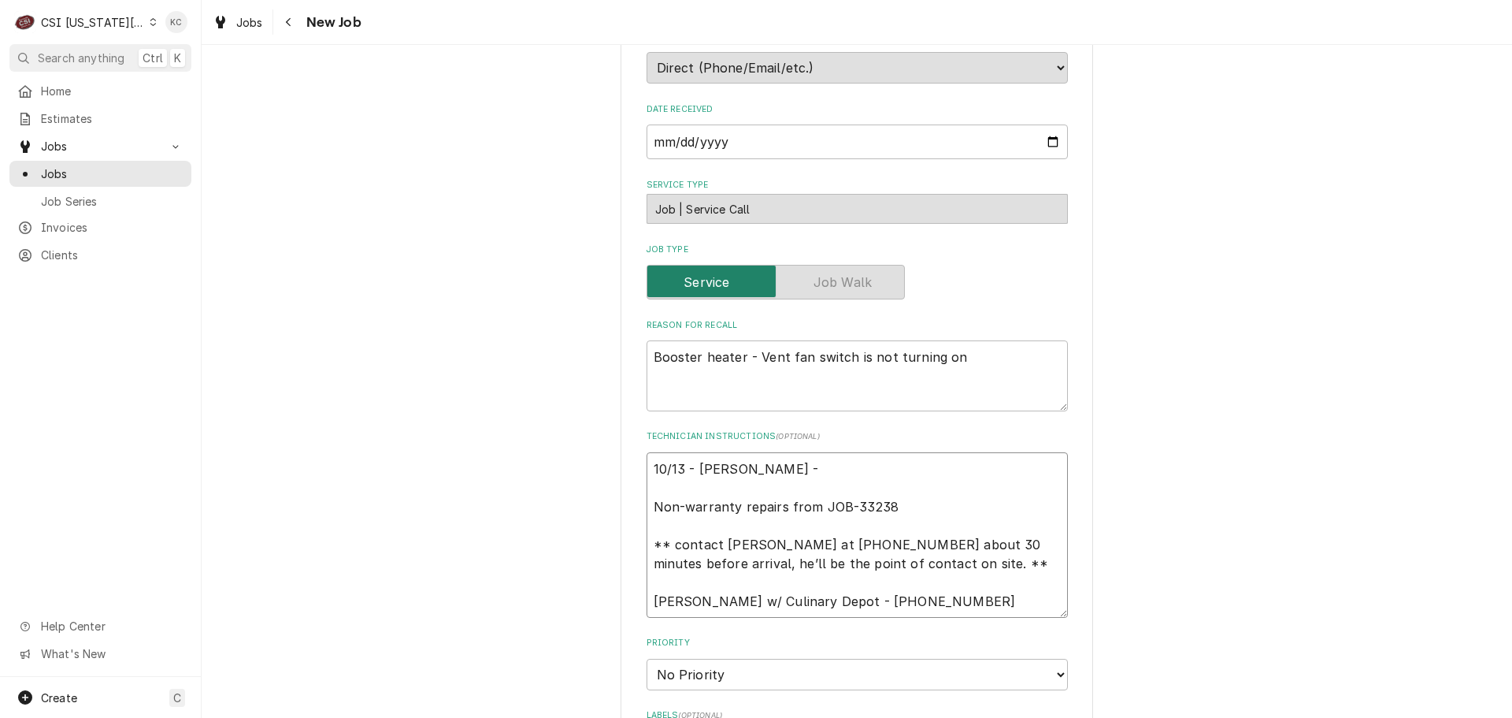
type textarea "x"
type textarea "10/13 - Kelly - B Non-warranty repairs from JOB-33238 ** contact Tinashe at 816…"
type textarea "x"
type textarea "10/13 - Kelly - Bop Non-warranty repairs from JOB-33238 ** contact Tinashe at 8…"
type textarea "x"
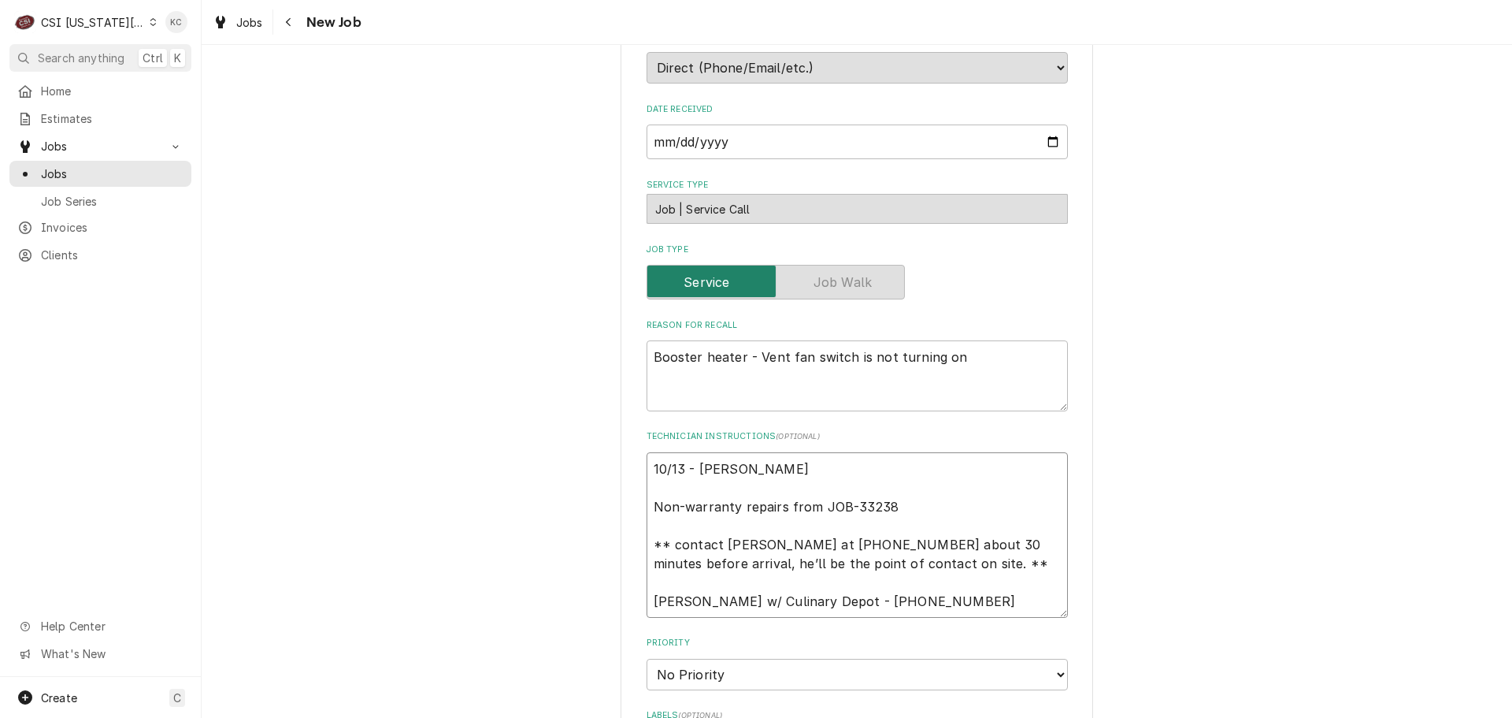
type textarea "10/13 - Kelly - Bopo Non-warranty repairs from JOB-33238 ** contact Tinashe at …"
type textarea "x"
type textarea "10/13 - Kelly - Bop Non-warranty repairs from JOB-33238 ** contact Tinashe at 8…"
type textarea "x"
type textarea "10/13 - Kelly - Bo Non-warranty repairs from JOB-33238 ** contact Tinashe at 81…"
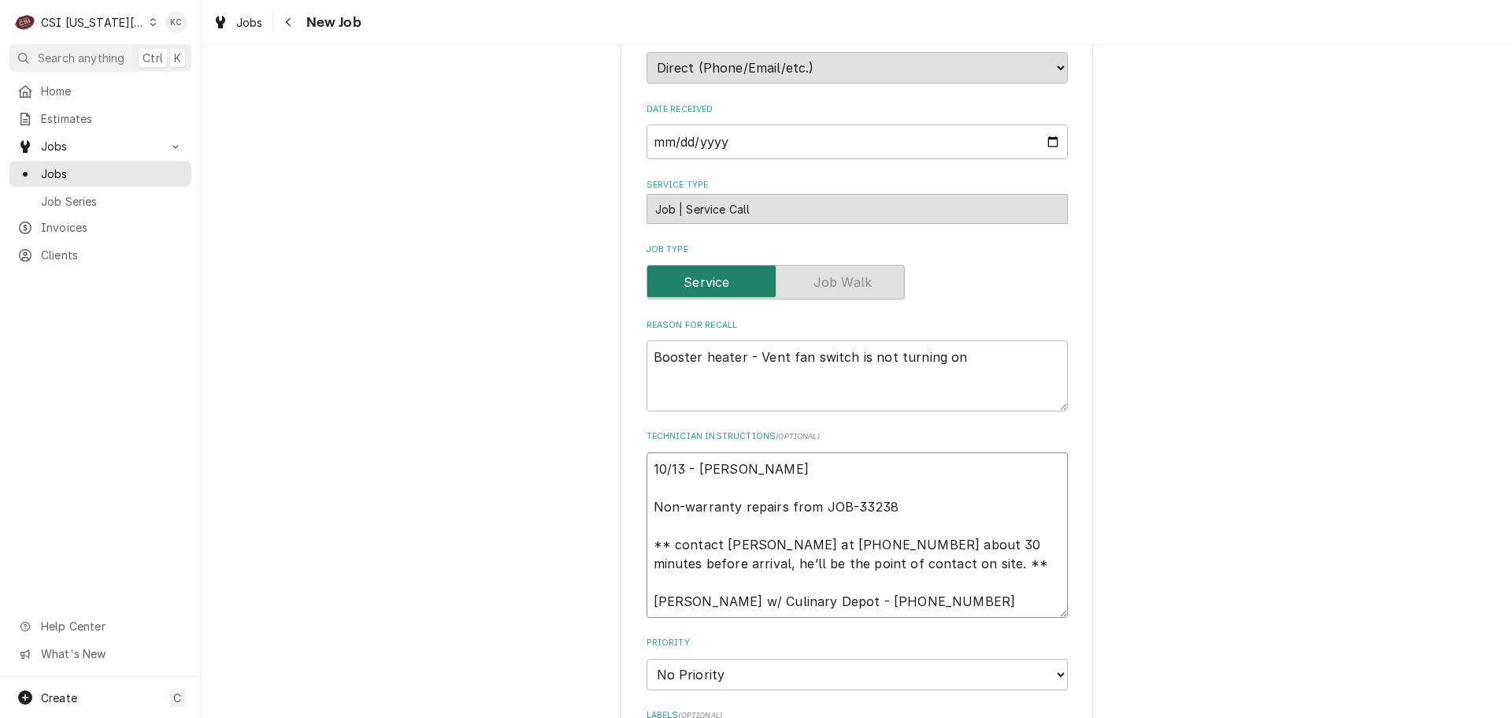
type textarea "x"
type textarea "10/13 - Kelly - Boo Non-warranty repairs from JOB-33238 ** contact Tinashe at 8…"
type textarea "x"
type textarea "10/13 - Kelly - Boos Non-warranty repairs from JOB-33238 ** contact Tinashe at …"
type textarea "x"
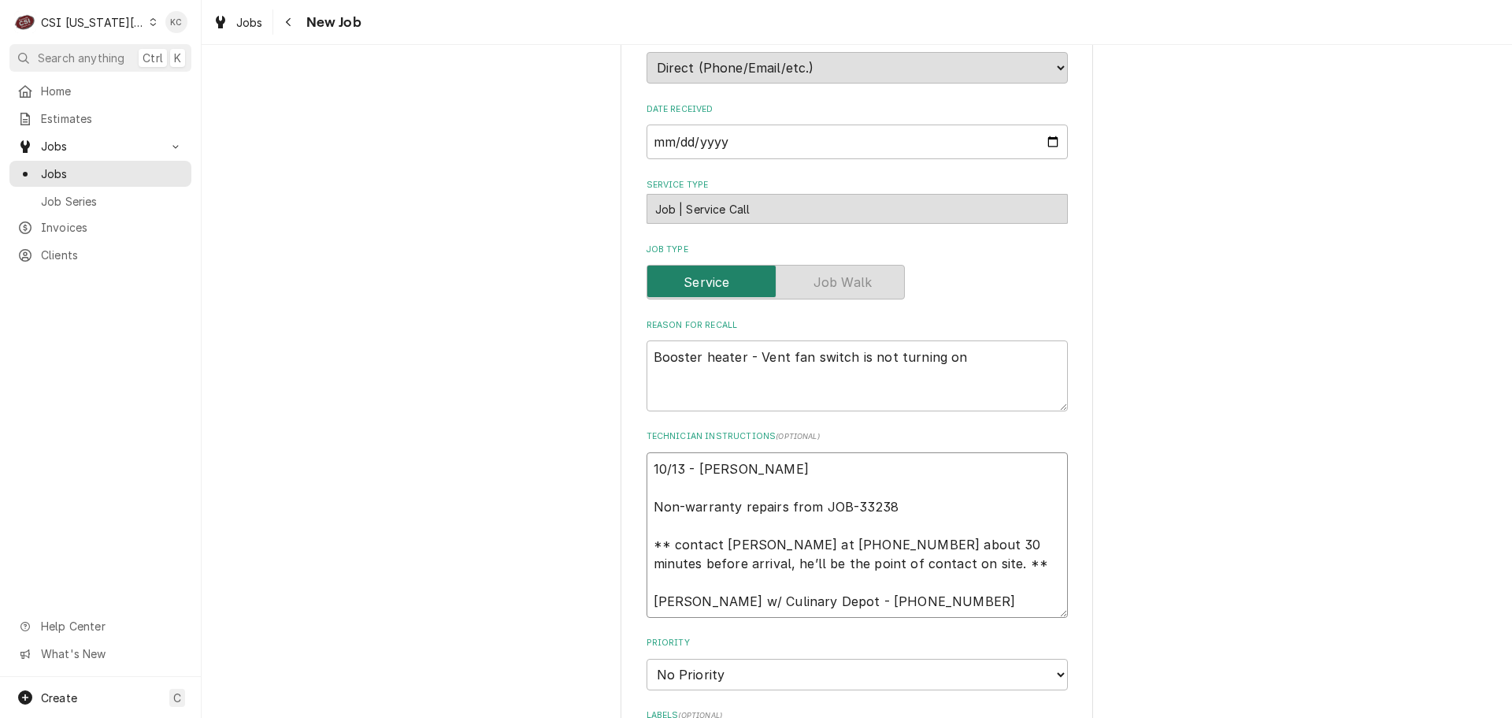
type textarea "10/13 - Kelly - Boose Non-warranty repairs from JOB-33238 ** contact Tinashe at…"
type textarea "x"
type textarea "10/13 - Kelly - Booset Non-warranty repairs from JOB-33238 ** contact Tinashe a…"
type textarea "x"
type textarea "10/13 - Kelly - Boosete Non-warranty repairs from JOB-33238 ** contact Tinashe …"
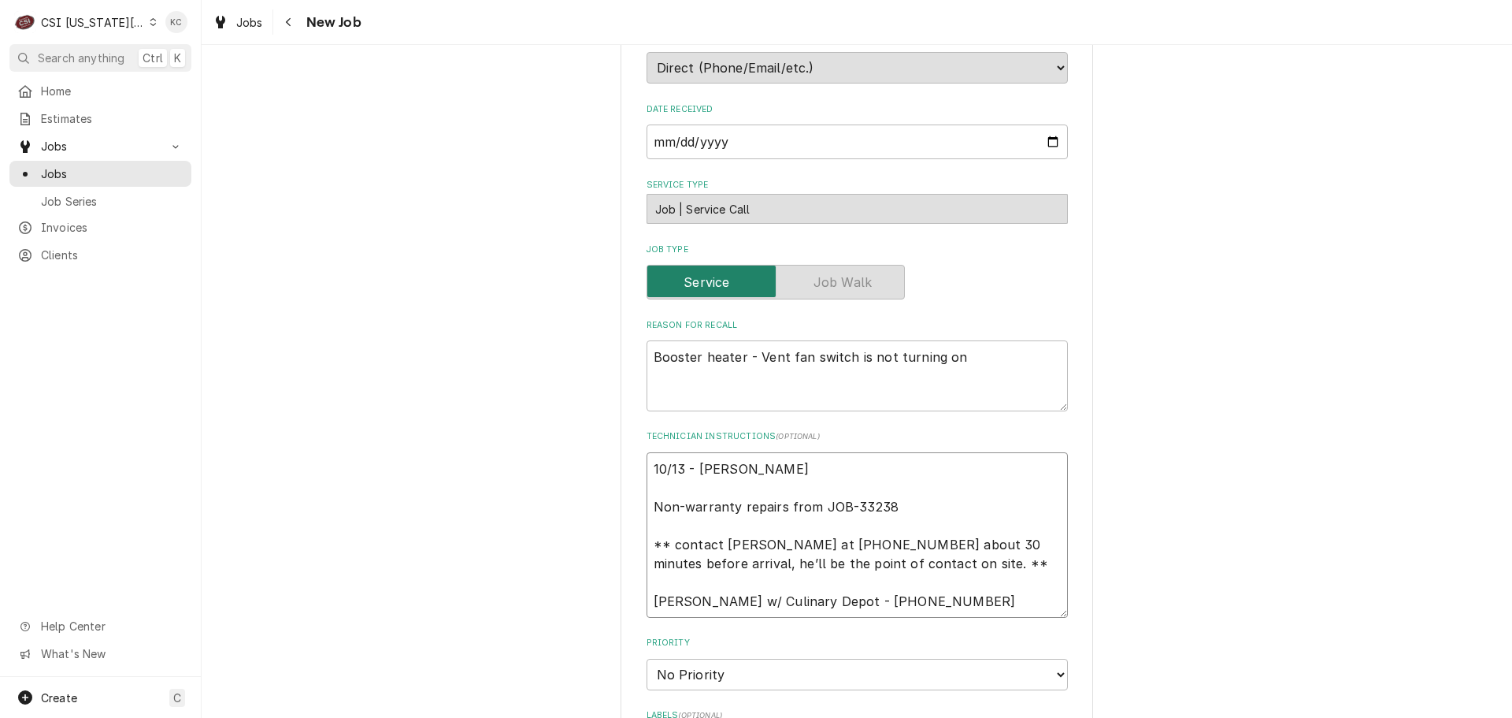
type textarea "x"
type textarea "10/13 - Kelly - Booseter Non-warranty repairs from JOB-33238 ** contact Tinashe…"
type textarea "x"
type textarea "10/13 - Kelly - Booseter Non-warranty repairs from JOB-33238 ** contact Tinashe…"
type textarea "x"
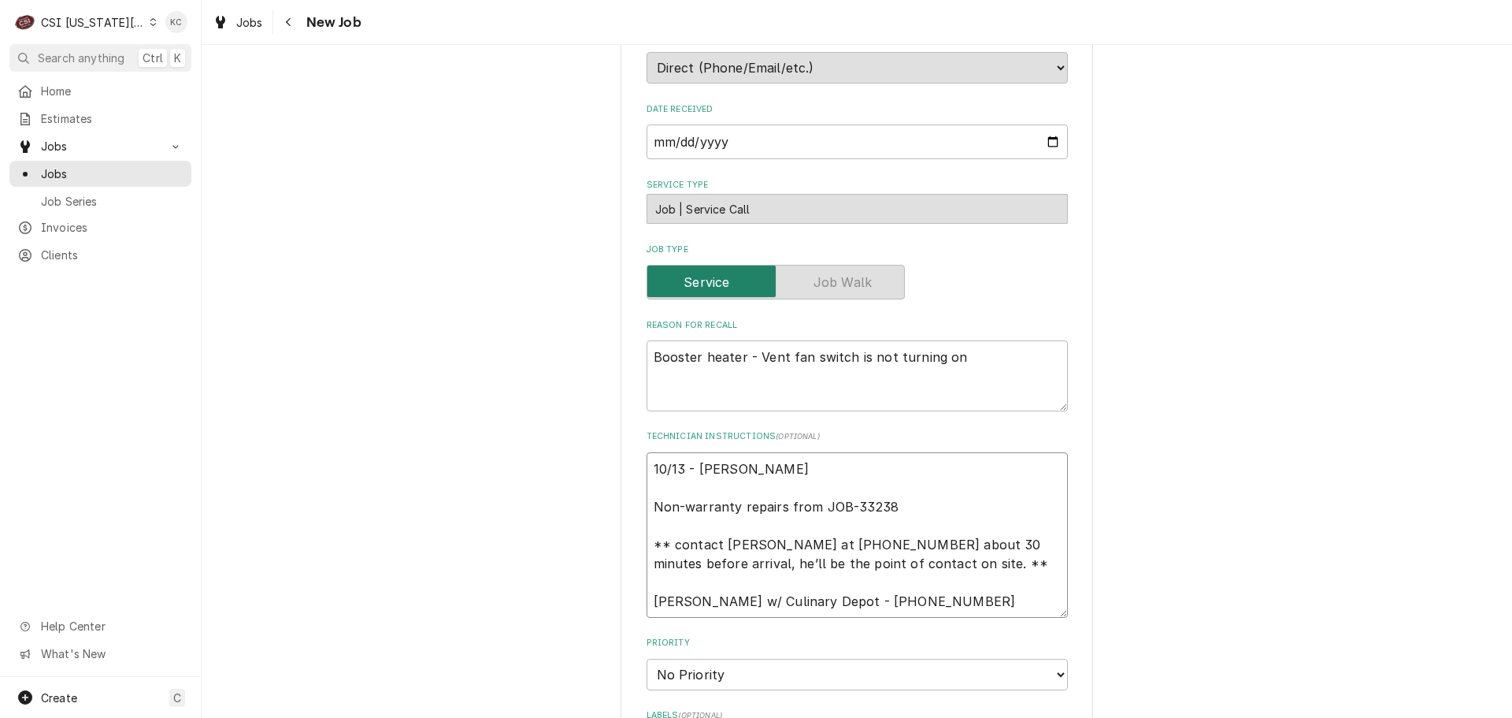
type textarea "10/13 - Kelly - Booseter Non-warranty repairs from JOB-33238 ** contact Tinashe…"
type textarea "x"
type textarea "10/13 - Kelly - Boosete Non-warranty repairs from JOB-33238 ** contact Tinashe …"
type textarea "x"
type textarea "10/13 - Kelly - Booset Non-warranty repairs from JOB-33238 ** contact Tinashe a…"
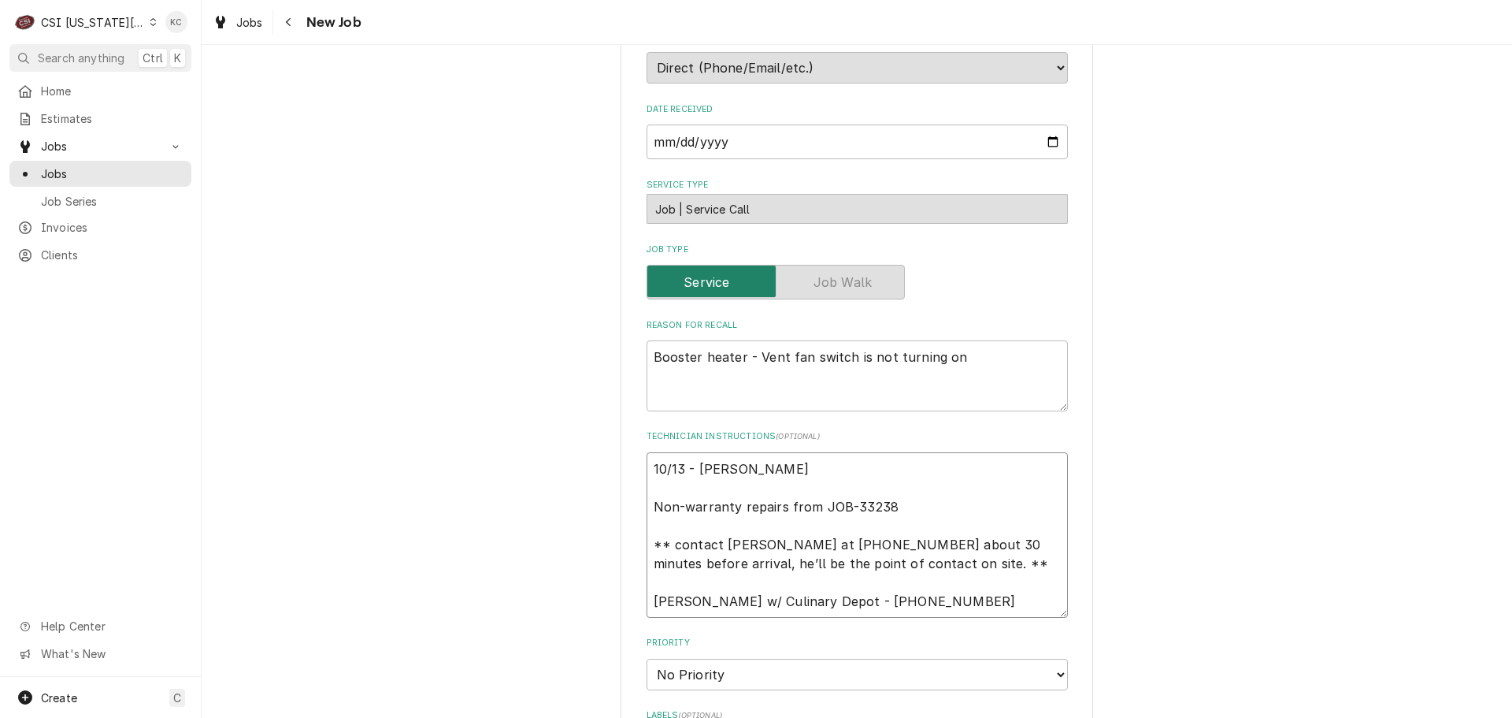
type textarea "x"
type textarea "10/13 - Kelly - Boose Non-warranty repairs from JOB-33238 ** contact Tinashe at…"
type textarea "x"
type textarea "10/13 - Kelly - Boos Non-warranty repairs from JOB-33238 ** contact Tinashe at …"
type textarea "x"
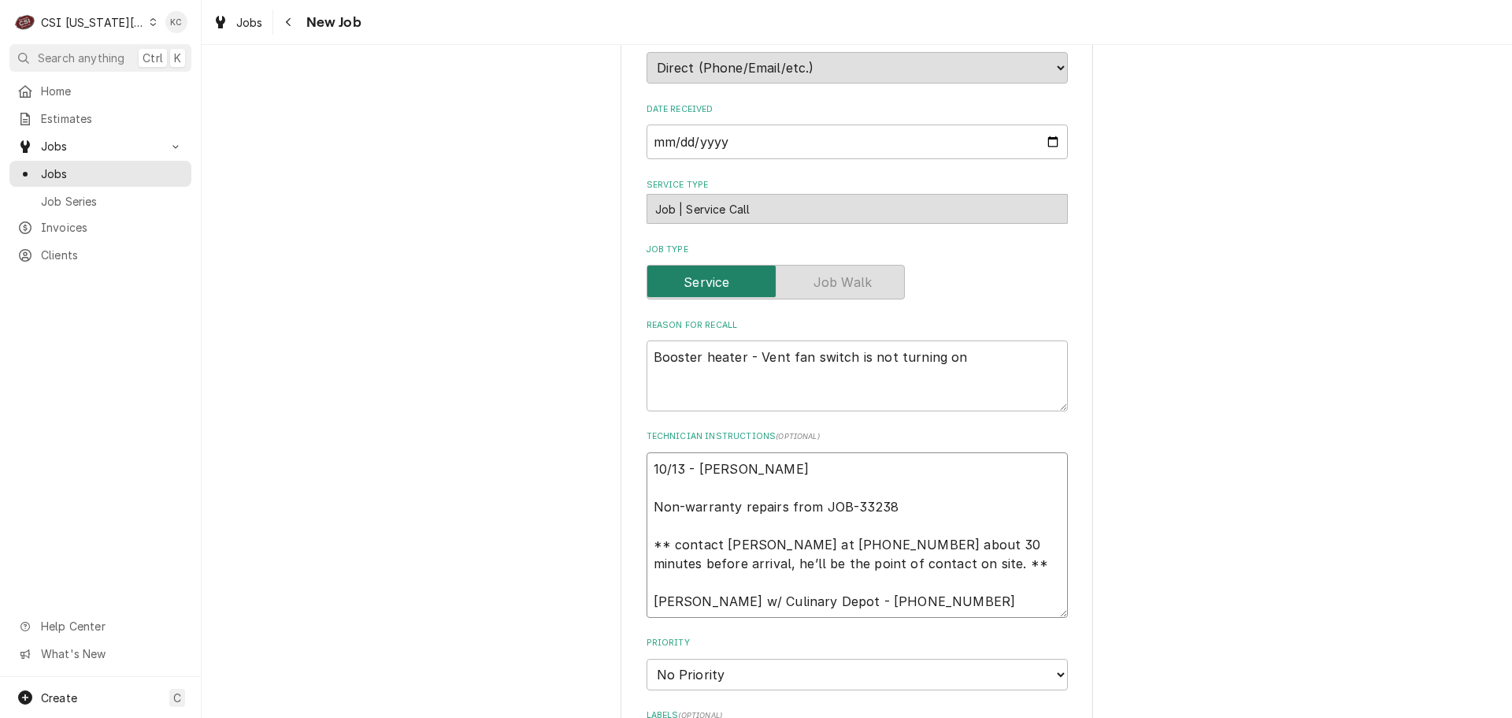
type textarea "10/13 - Kelly - Boost Non-warranty repairs from JOB-33238 ** contact Tinashe at…"
type textarea "x"
type textarea "10/13 - Kelly - Booste Non-warranty repairs from JOB-33238 ** contact Tinashe a…"
type textarea "x"
type textarea "10/13 - Kelly - Booster Non-warranty repairs from JOB-33238 ** contact Tinashe …"
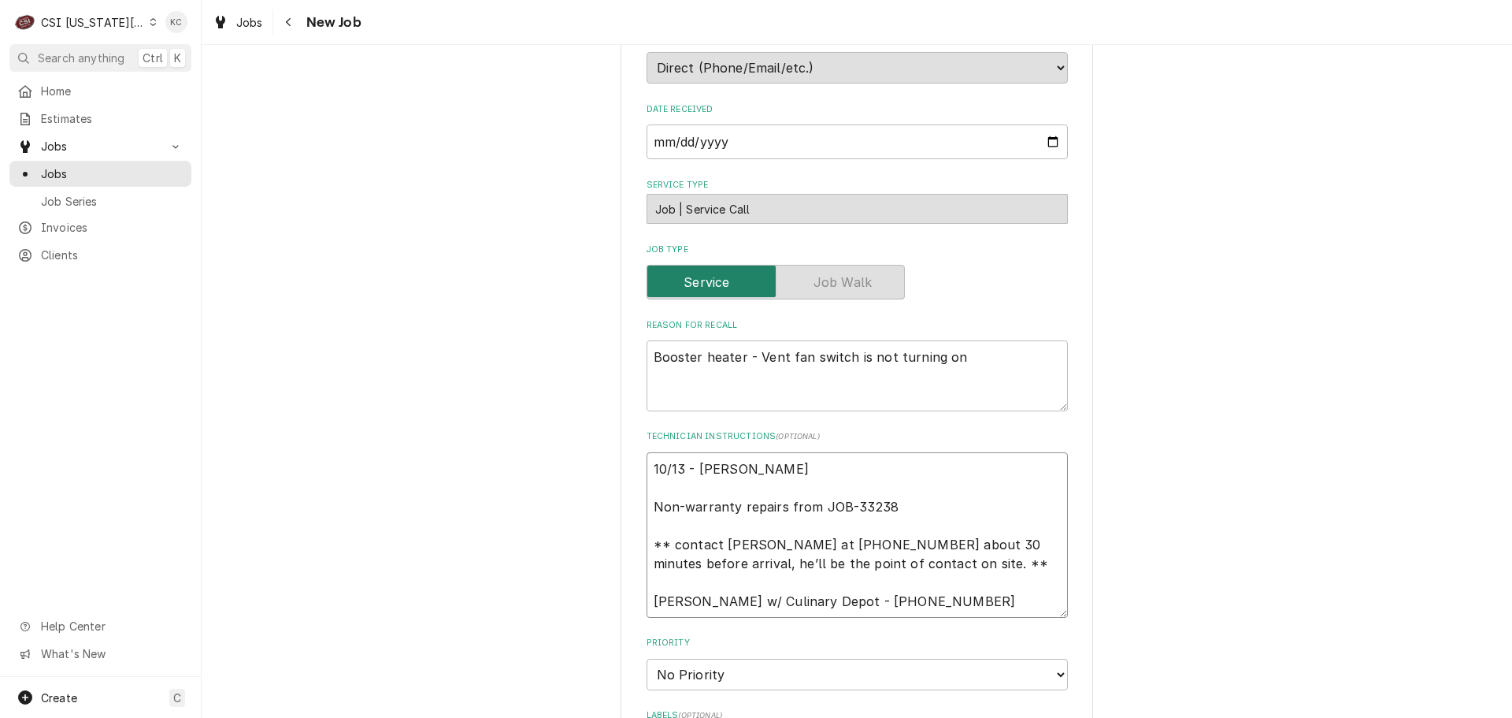
type textarea "x"
type textarea "10/13 - Kelly - Booster Non-warranty repairs from JOB-33238 ** contact Tinashe …"
type textarea "x"
type textarea "10/13 - Kelly - Booster h Non-warranty repairs from JOB-33238 ** contact Tinash…"
type textarea "x"
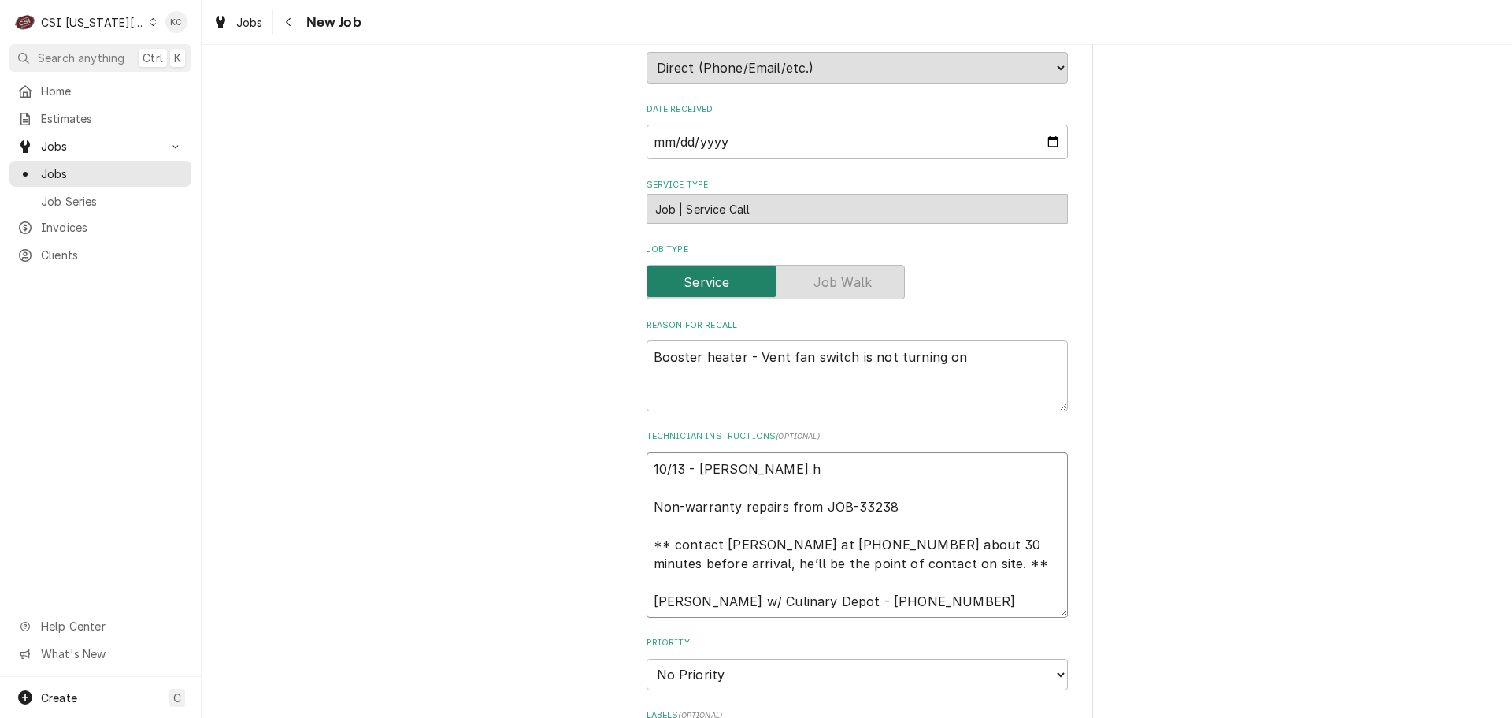
type textarea "10/13 - Kelly - Booster he Non-warranty repairs from JOB-33238 ** contact Tinas…"
type textarea "x"
type textarea "10/13 - Kelly - Booster hear Non-warranty repairs from JOB-33238 ** contact Tin…"
type textarea "x"
type textarea "10/13 - Kelly - Booster hea Non-warranty repairs from JOB-33238 ** contact Tina…"
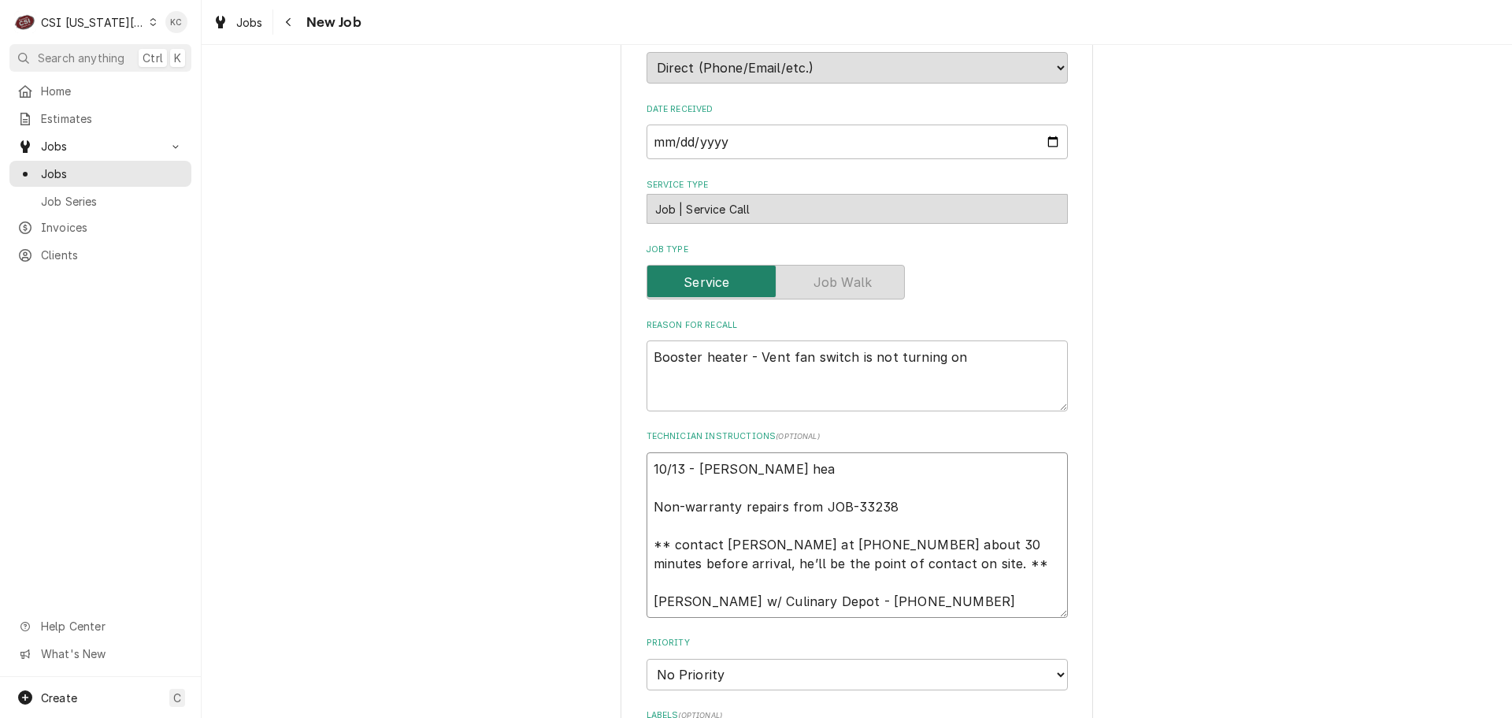
type textarea "x"
type textarea "10/13 - Kelly - Booster heat Non-warranty repairs from JOB-33238 ** contact Tin…"
type textarea "x"
type textarea "10/13 - Kelly - Booster heate Non-warranty repairs from JOB-33238 ** contact Ti…"
type textarea "x"
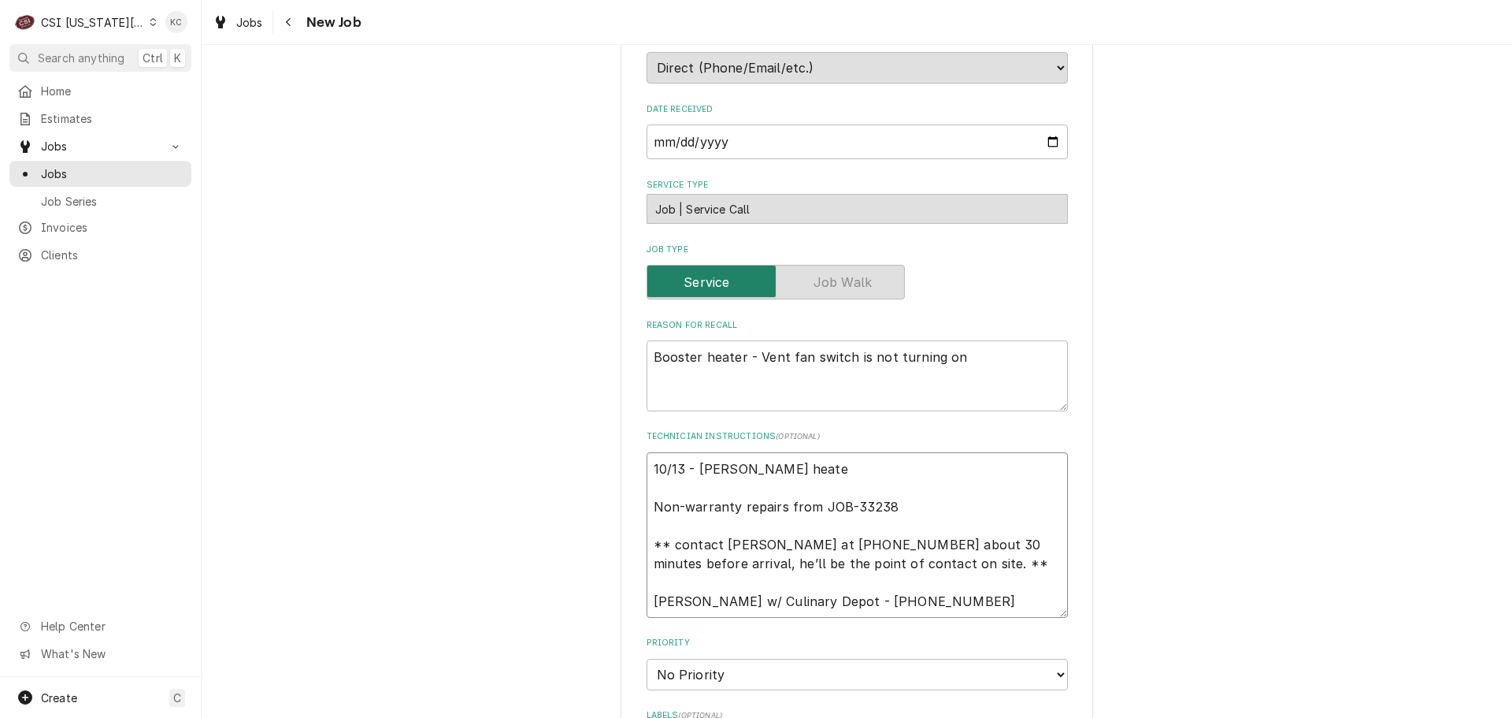
type textarea "10/13 - Kelly - Booster heater Non-warranty repairs from JOB-33238 ** contact T…"
type textarea "x"
type textarea "10/13 - Kelly - Booster heater Non-warranty repairs from JOB-33238 ** contact T…"
type textarea "x"
type textarea "10/13 - Kelly - Booster heater is Non-warranty repairs from JOB-33238 ** contac…"
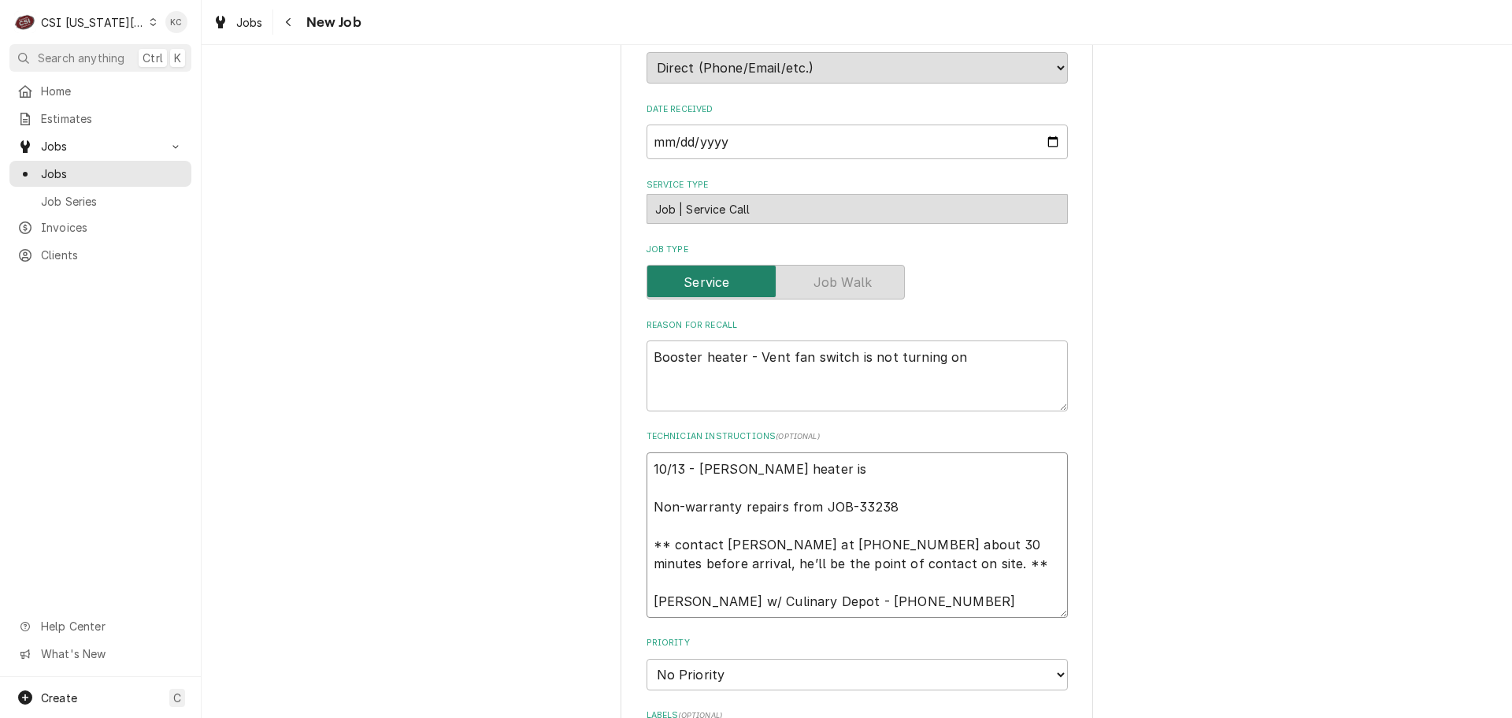
type textarea "x"
type textarea "10/13 - Kelly - Booster heater is Non-warranty repairs from JOB-33238 ** contac…"
type textarea "x"
type textarea "10/13 - Kelly - Booster heater is d Non-warranty repairs from JOB-33238 ** cont…"
type textarea "x"
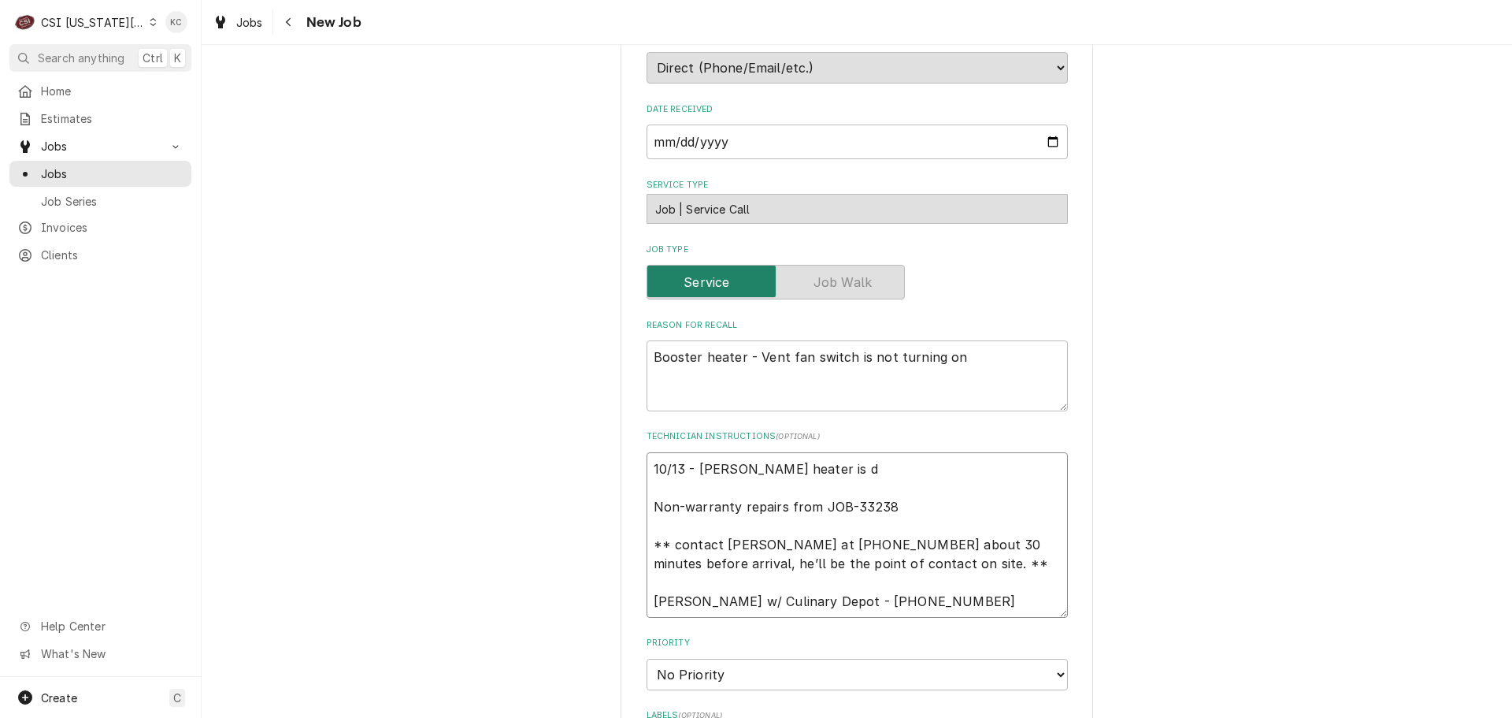
type textarea "10/13 - Kelly - Booster heater is do Non-warranty repairs from JOB-33238 ** con…"
type textarea "x"
type textarea "10/13 - Kelly - Booster heater is dow Non-warranty repairs from JOB-33238 ** co…"
type textarea "x"
type textarea "10/13 - Kelly - Booster heater is down Non-warranty repairs from JOB-33238 ** c…"
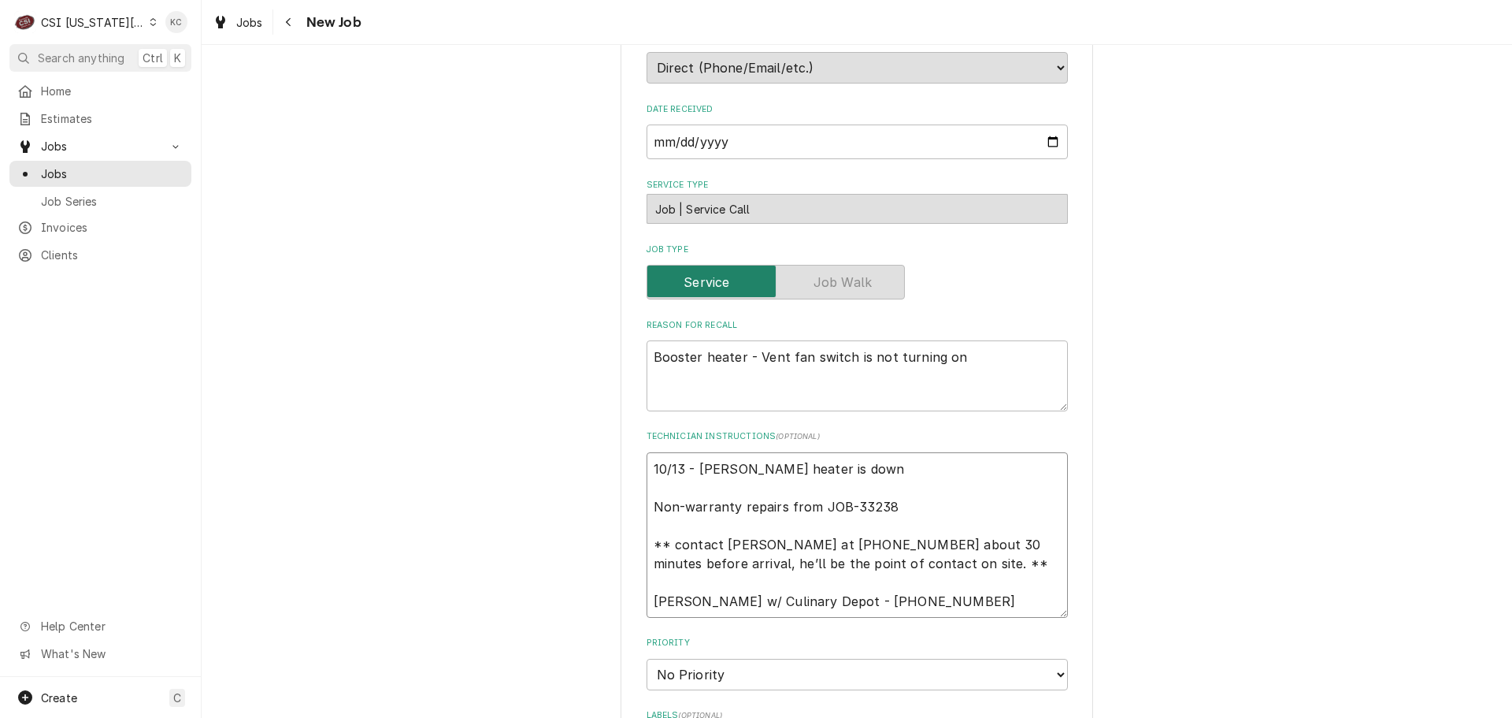
type textarea "x"
type textarea "10/13 - Kelly - Booster heater is down Non-warranty repairs from JOB-33238 ** c…"
type textarea "x"
type textarea "10/13 - Kelly - Booster heater is down a Non-warranty repairs from JOB-33238 **…"
type textarea "x"
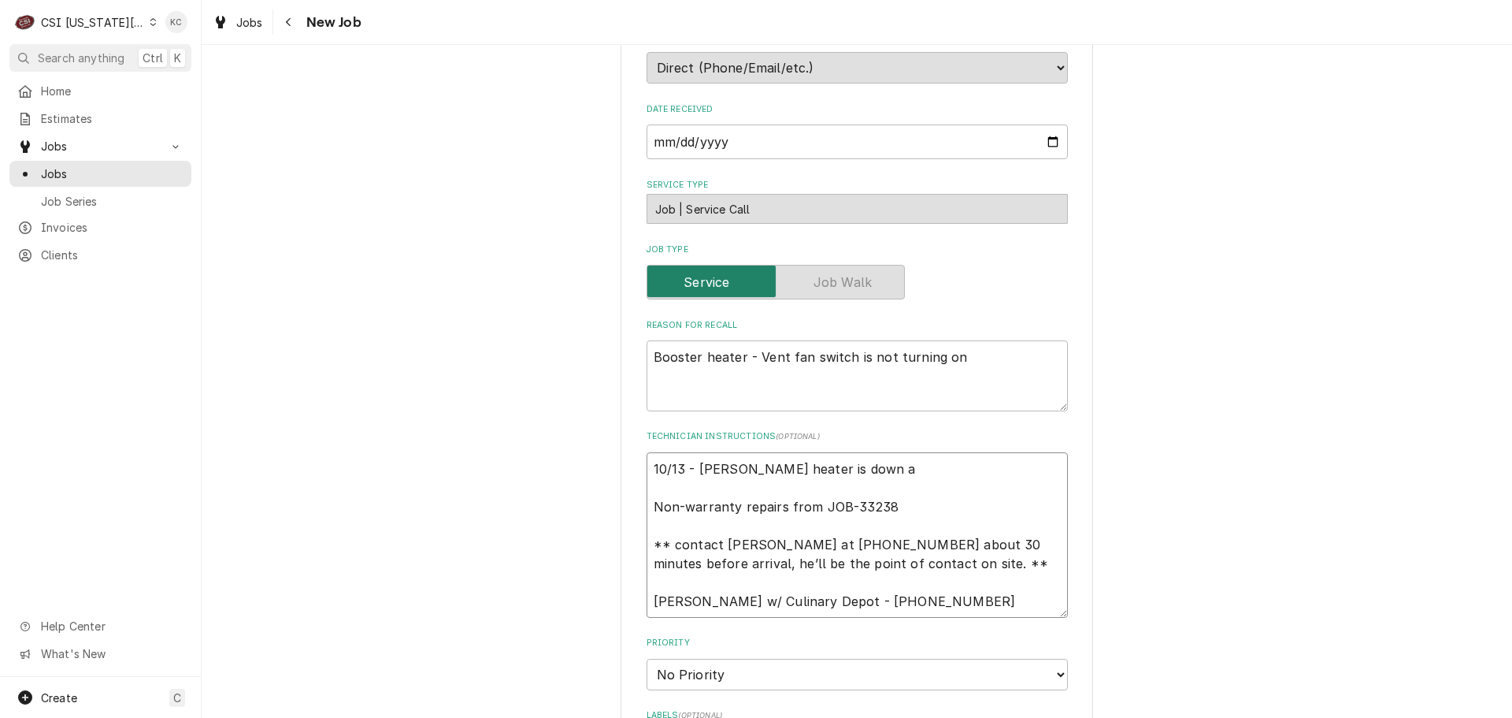
type textarea "10/13 - Kelly - Booster heater is down ag Non-warranty repairs from JOB-33238 *…"
type textarea "x"
type textarea "10/13 - Kelly - Booster heater is down aga Non-warranty repairs from JOB-33238 …"
type textarea "x"
type textarea "10/13 - Kelly - Booster heater is down agai Non-warranty repairs from JOB-33238…"
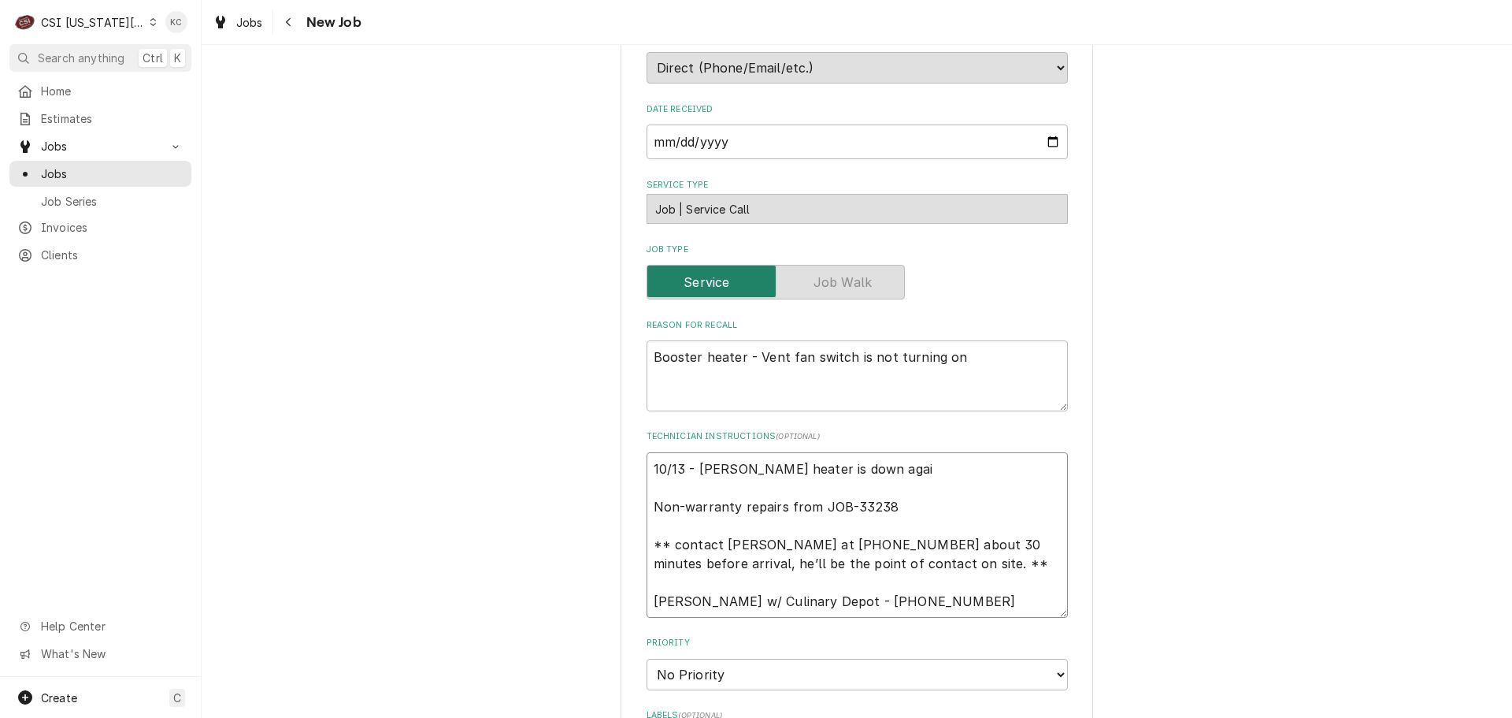
type textarea "x"
type textarea "10/13 - Kelly - Booster heater is down again Non-warranty repairs from JOB-3323…"
type textarea "x"
type textarea "10/13 - Kelly - Booster heater is down again Non-warranty repairs from JOB-3323…"
type textarea "x"
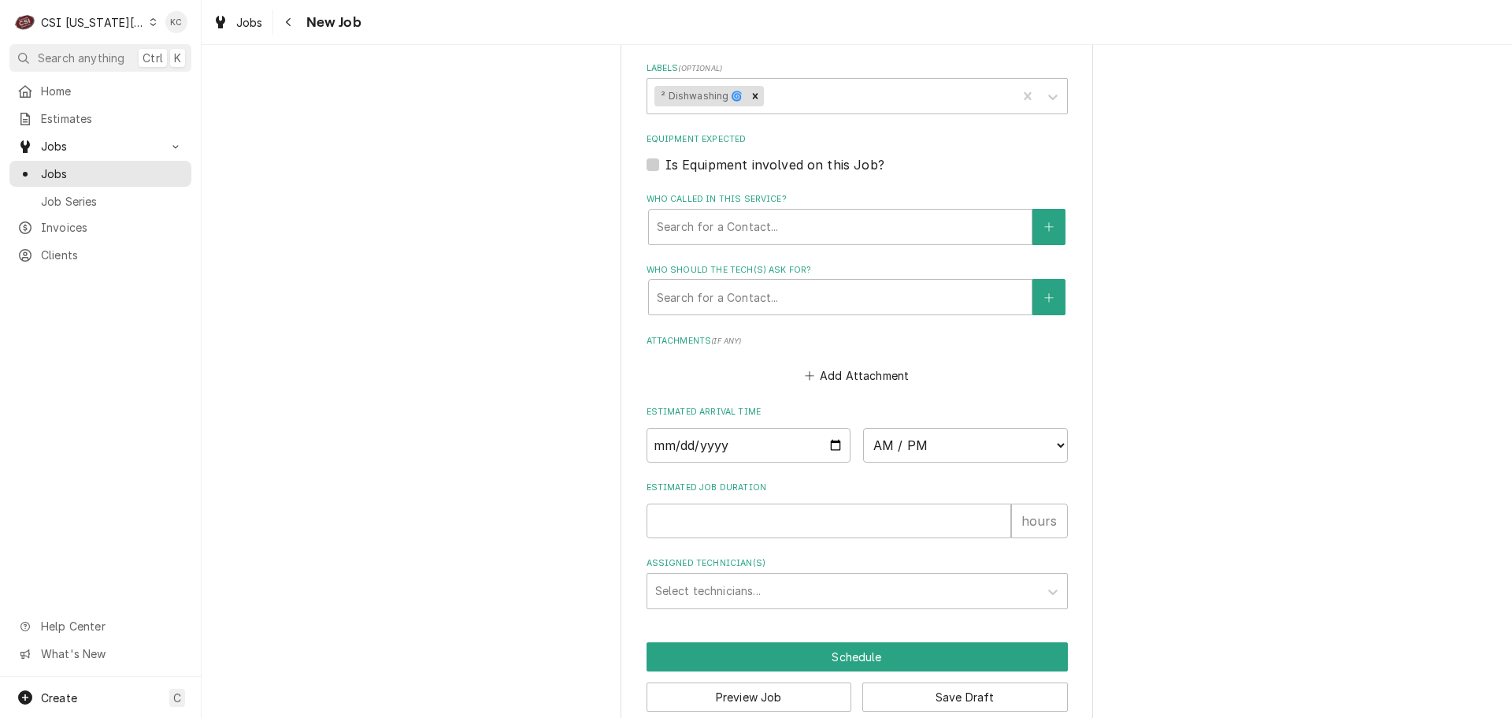
scroll to position [989, 0]
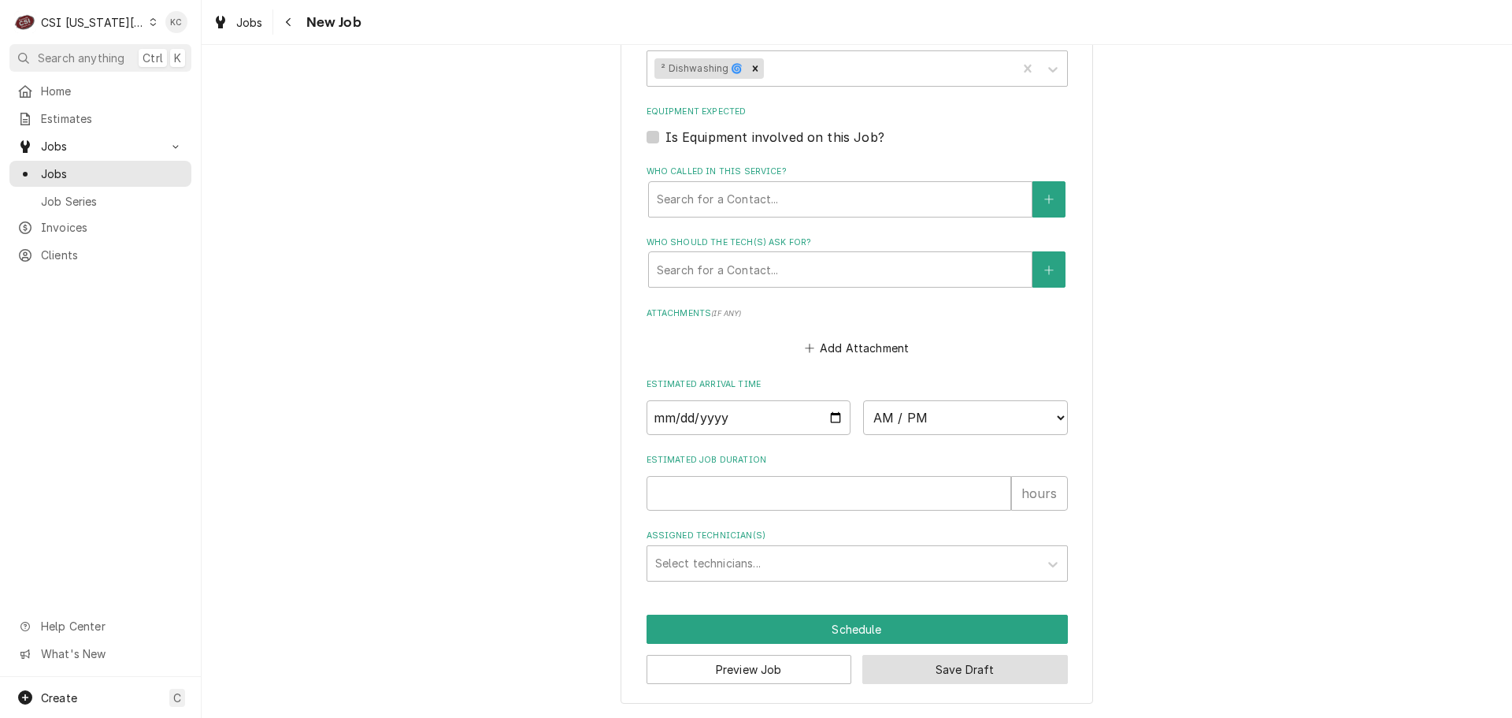
type textarea "10/13 - Kelly - Booster heater is down again Non-warranty repairs from JOB-3323…"
click at [948, 669] on button "Save Draft" at bounding box center [965, 669] width 206 height 29
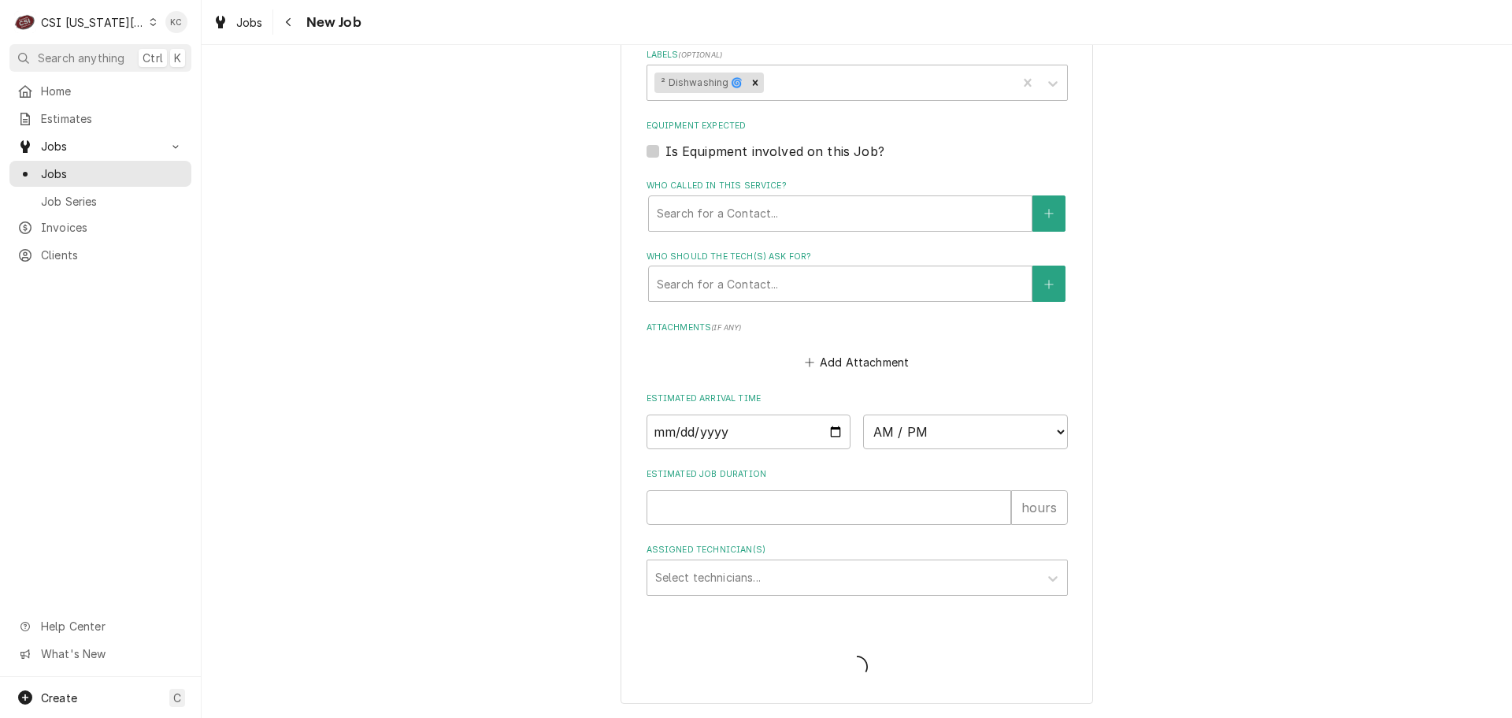
type textarea "x"
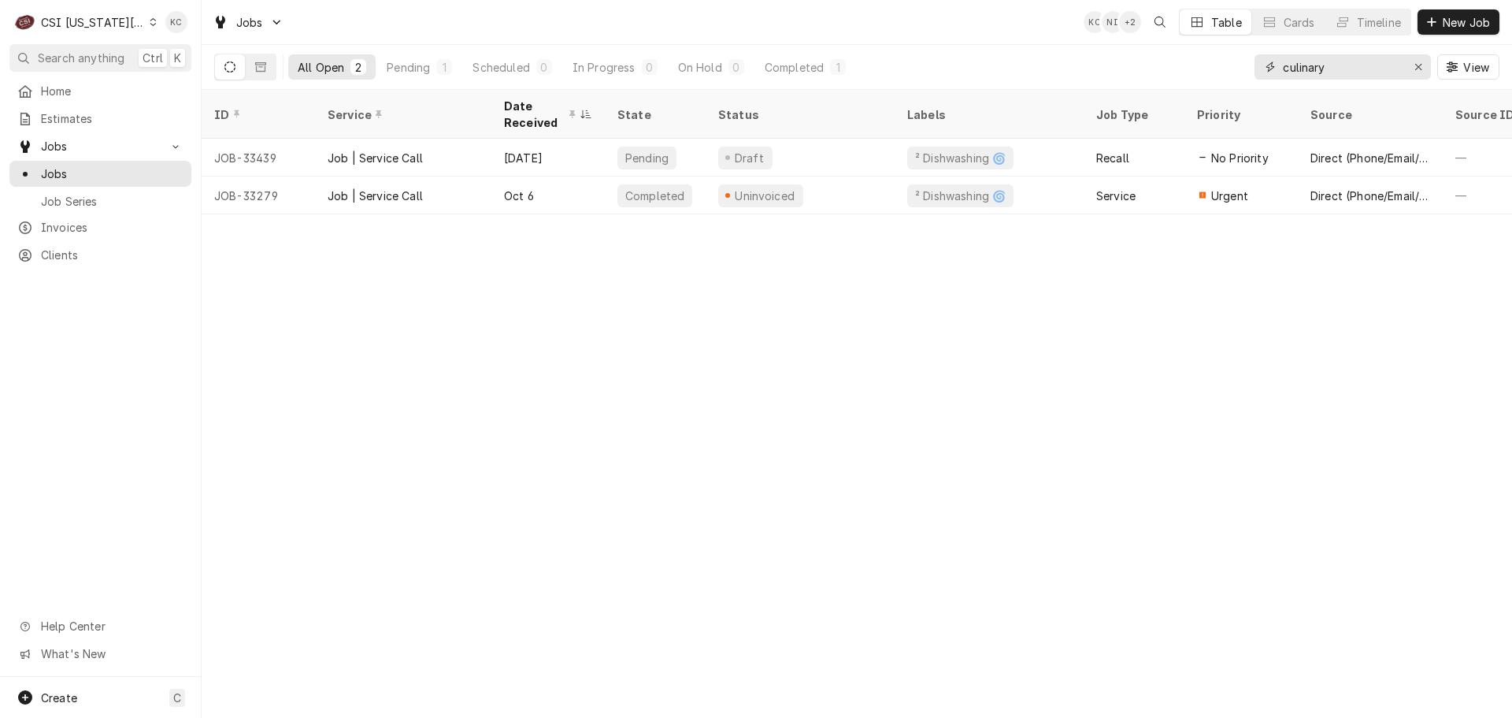
drag, startPoint x: 1351, startPoint y: 64, endPoint x: 1211, endPoint y: 69, distance: 140.3
click at [1211, 69] on div "All Open 2 Pending 1 Scheduled 0 In Progress 0 On Hold 0 Completed 1 culinary V…" at bounding box center [856, 67] width 1285 height 44
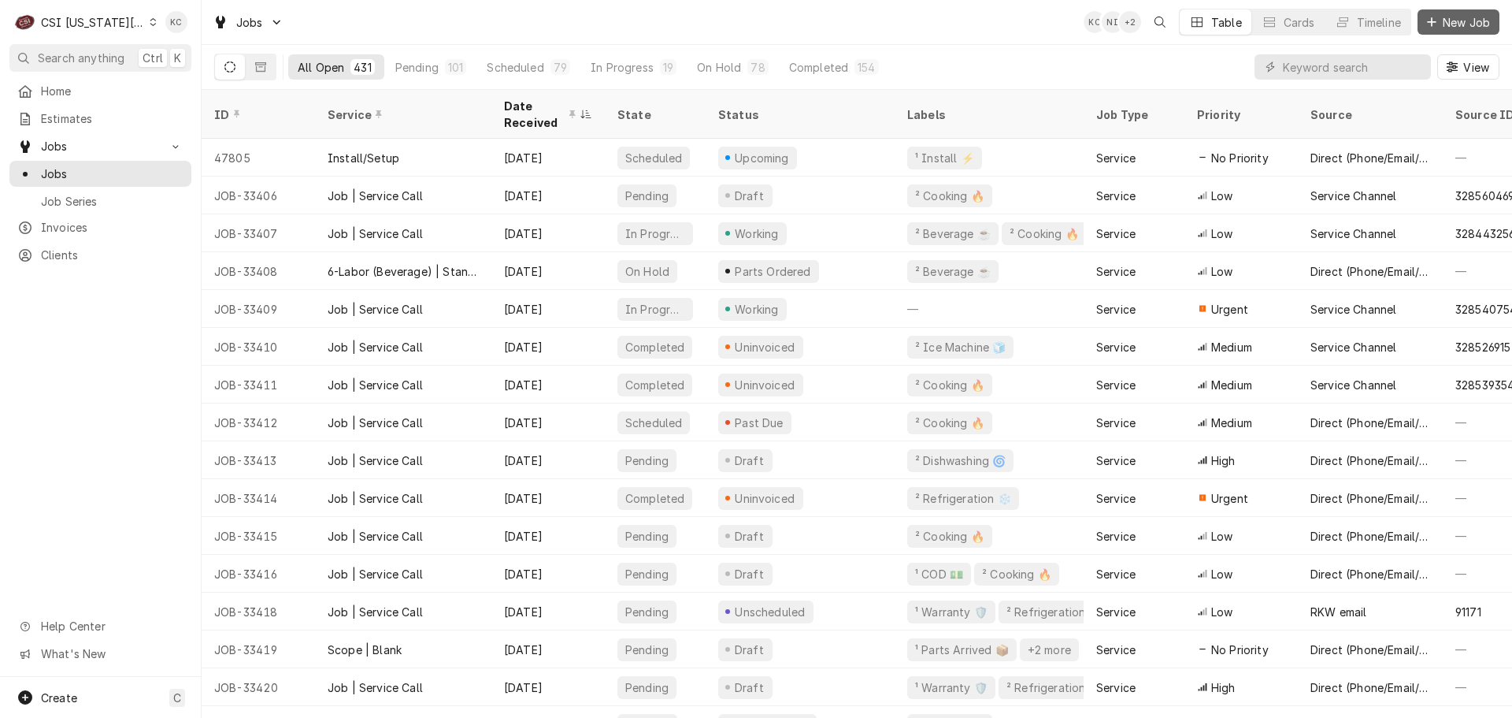
click at [1478, 21] on span "New Job" at bounding box center [1467, 22] width 54 height 17
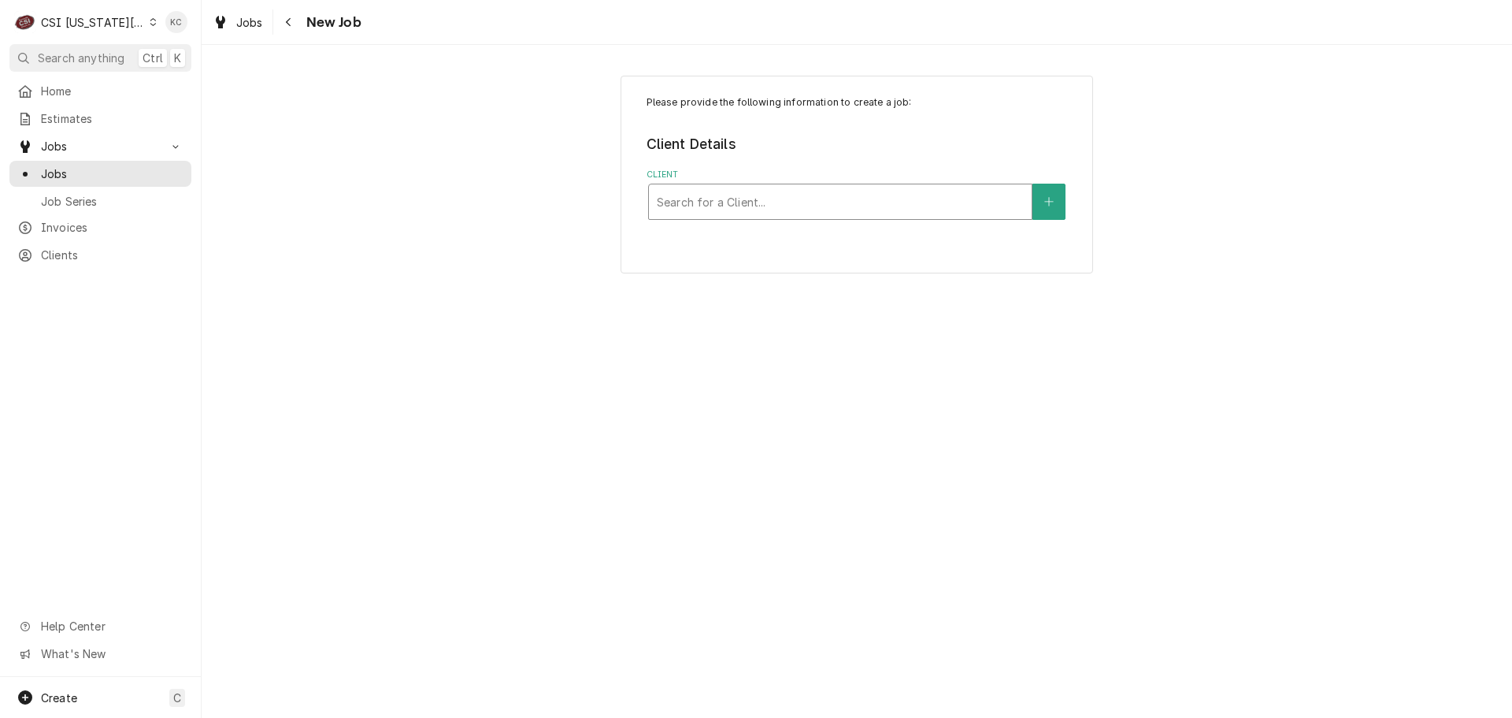
click at [904, 217] on div "Search for a Client..." at bounding box center [840, 201] width 383 height 35
click at [699, 198] on input "101 west 92" at bounding box center [689, 201] width 64 height 25
type input "101 w 92"
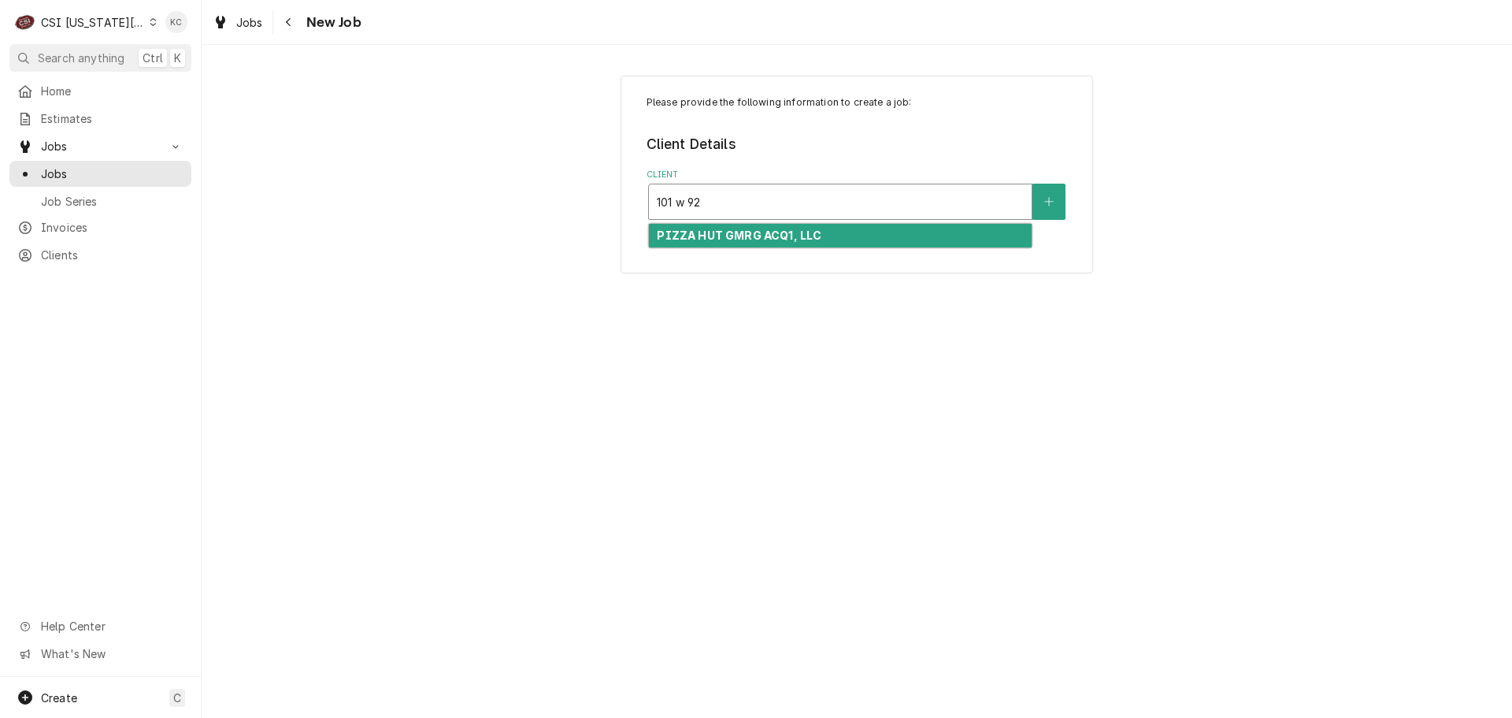
click at [837, 233] on div "PIZZA HUT GMRG ACQ1, LLC" at bounding box center [840, 236] width 383 height 24
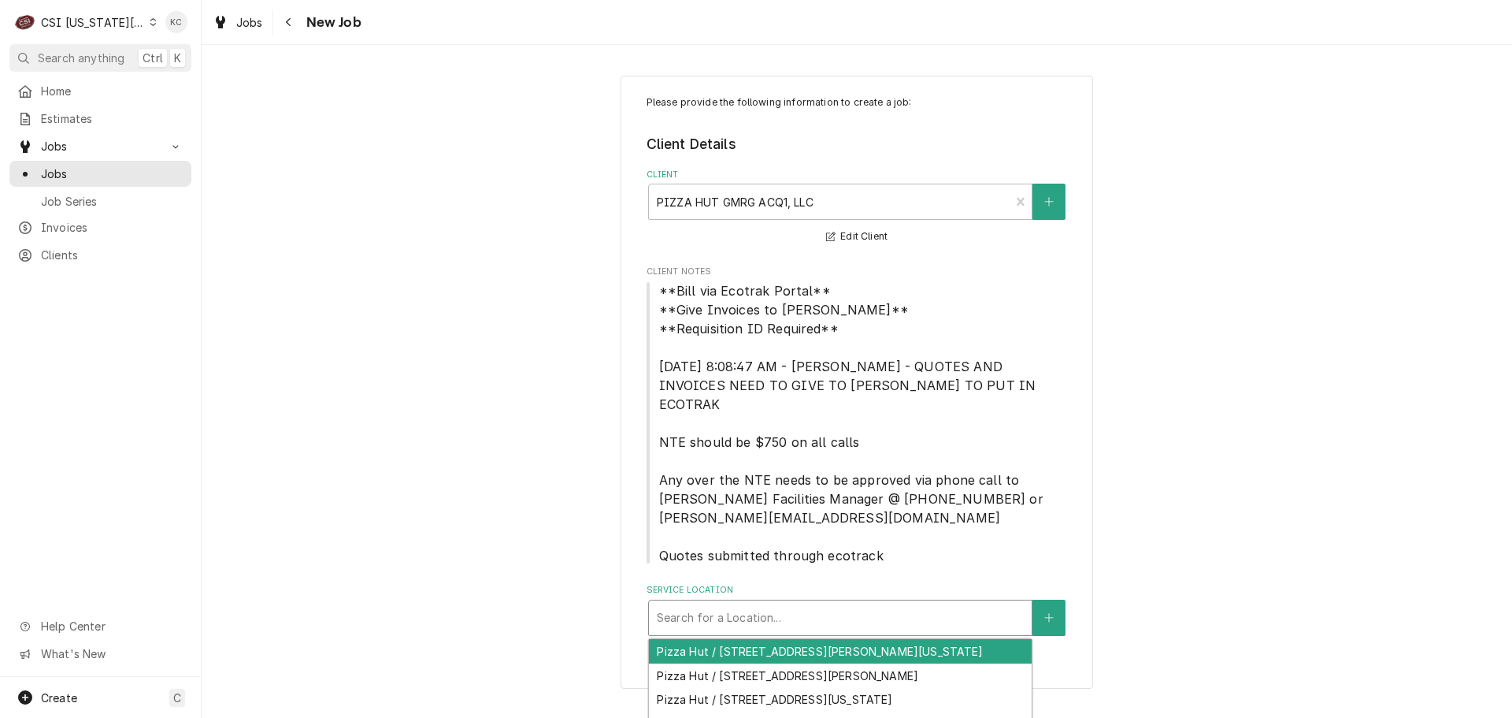
click at [829, 603] on div "Service Location" at bounding box center [840, 617] width 367 height 28
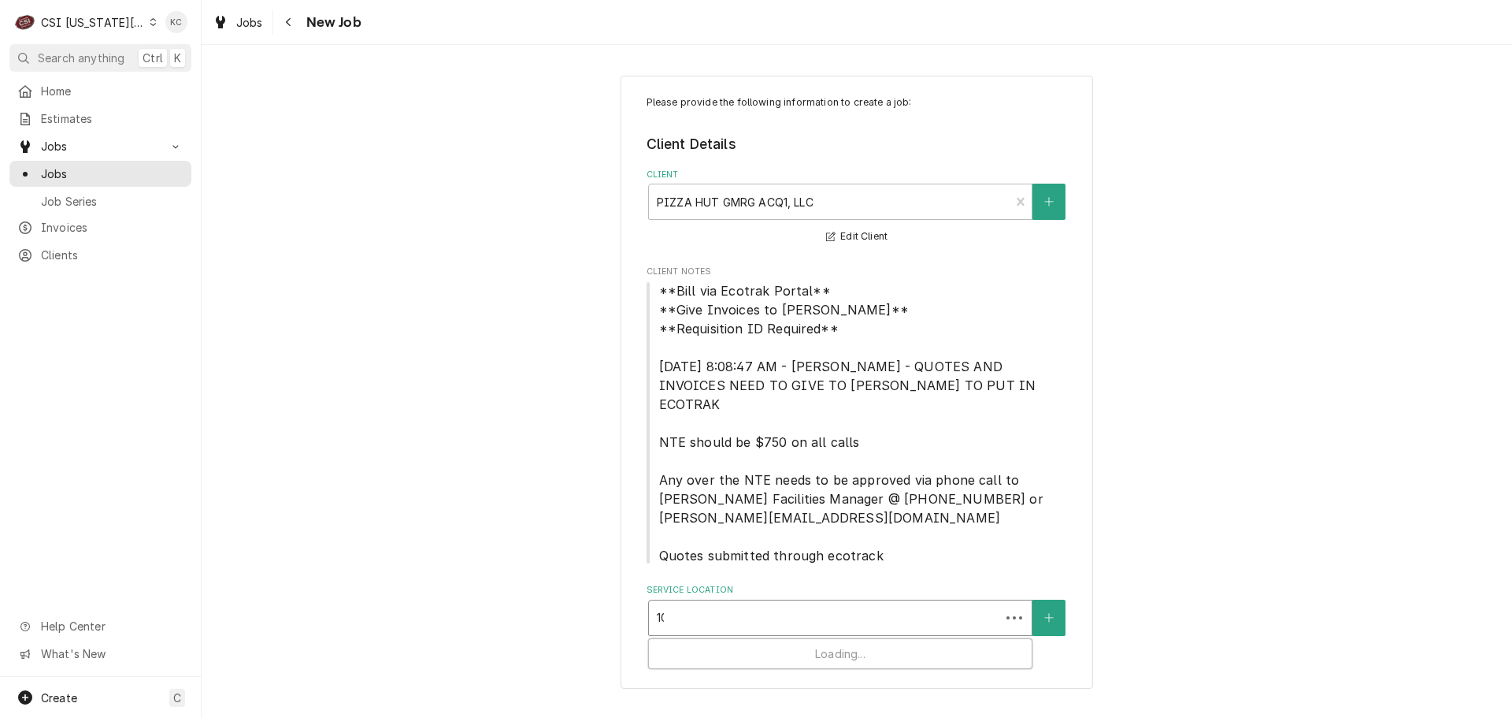
type input "101"
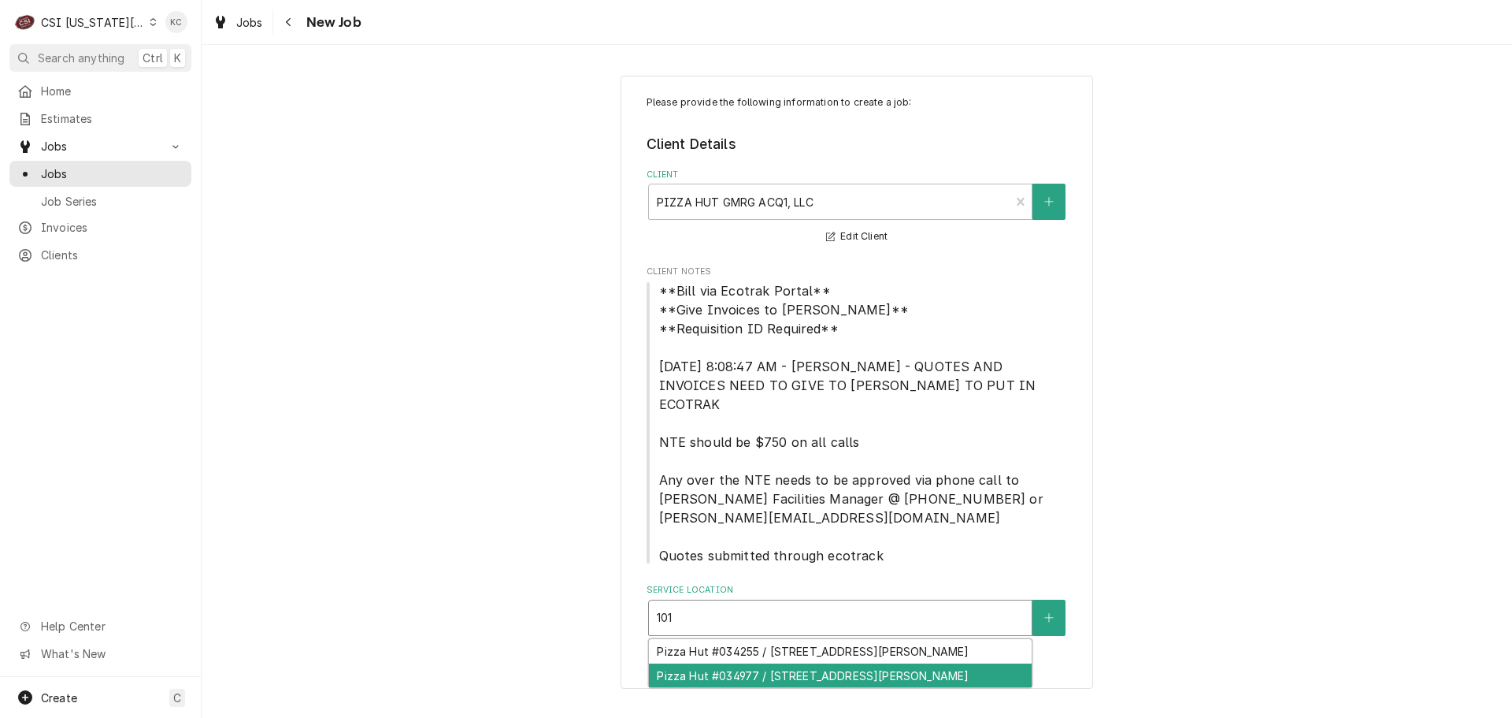
click at [907, 663] on div "Pizza Hut #034977 / [STREET_ADDRESS][PERSON_NAME]" at bounding box center [840, 675] width 383 height 24
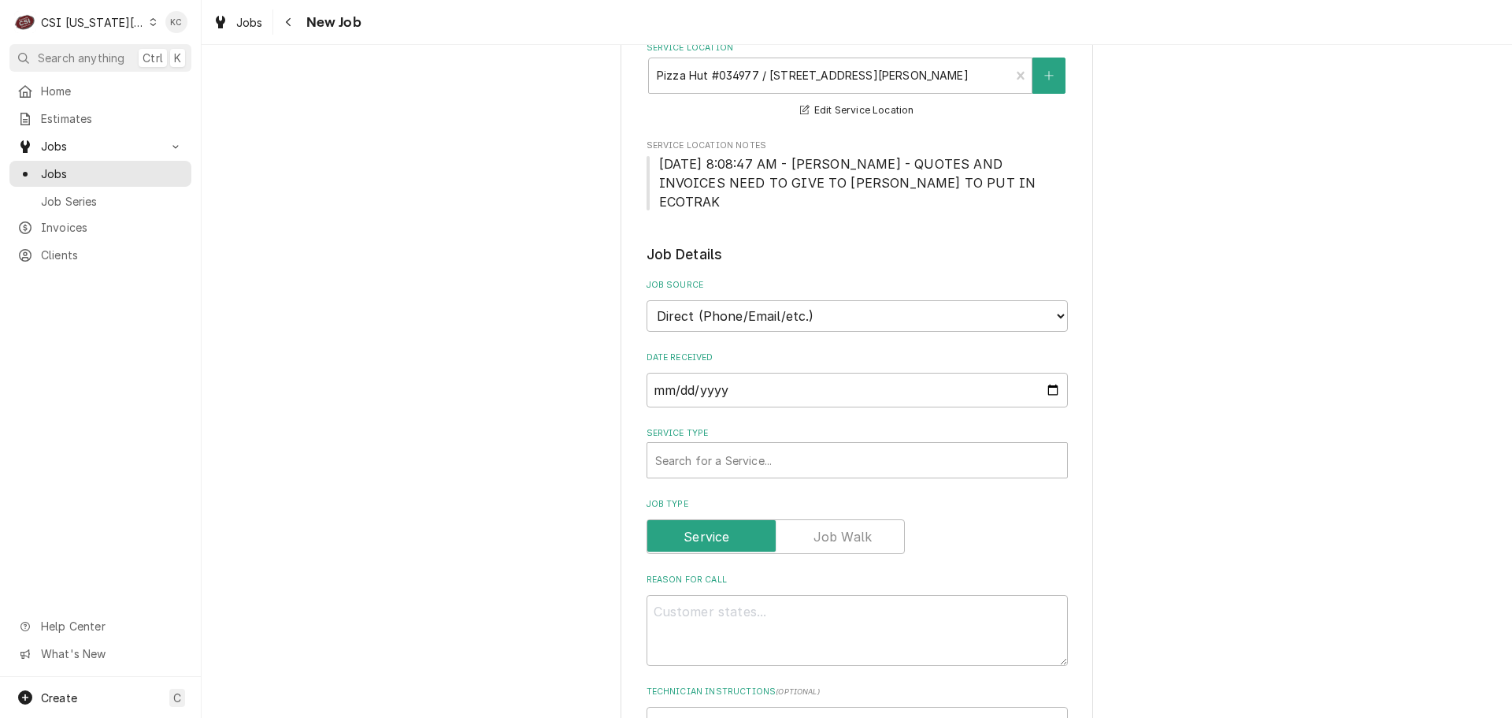
scroll to position [551, 0]
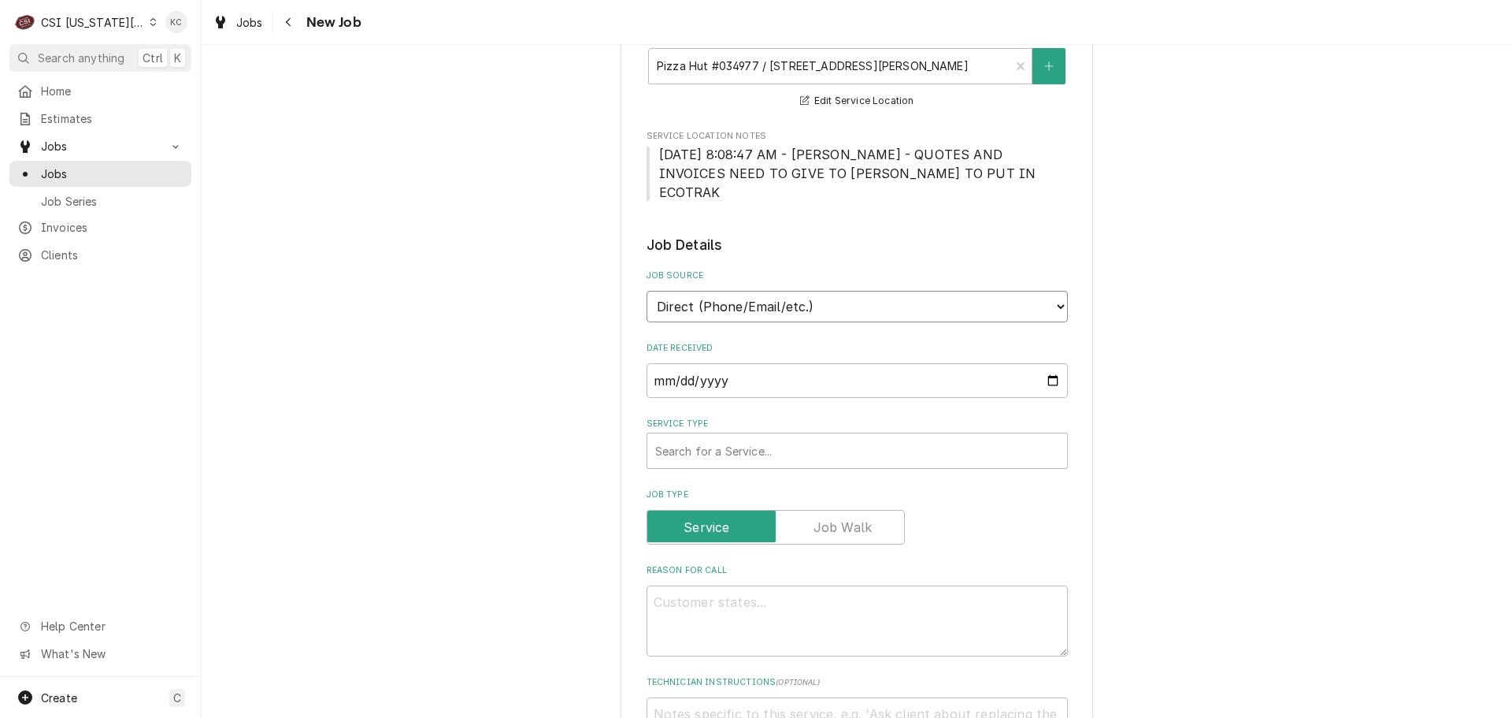
click at [803, 291] on select "Direct (Phone/Email/etc.) Service Channel Corrigo Ecotrak Other" at bounding box center [857, 307] width 421 height 32
select select "3"
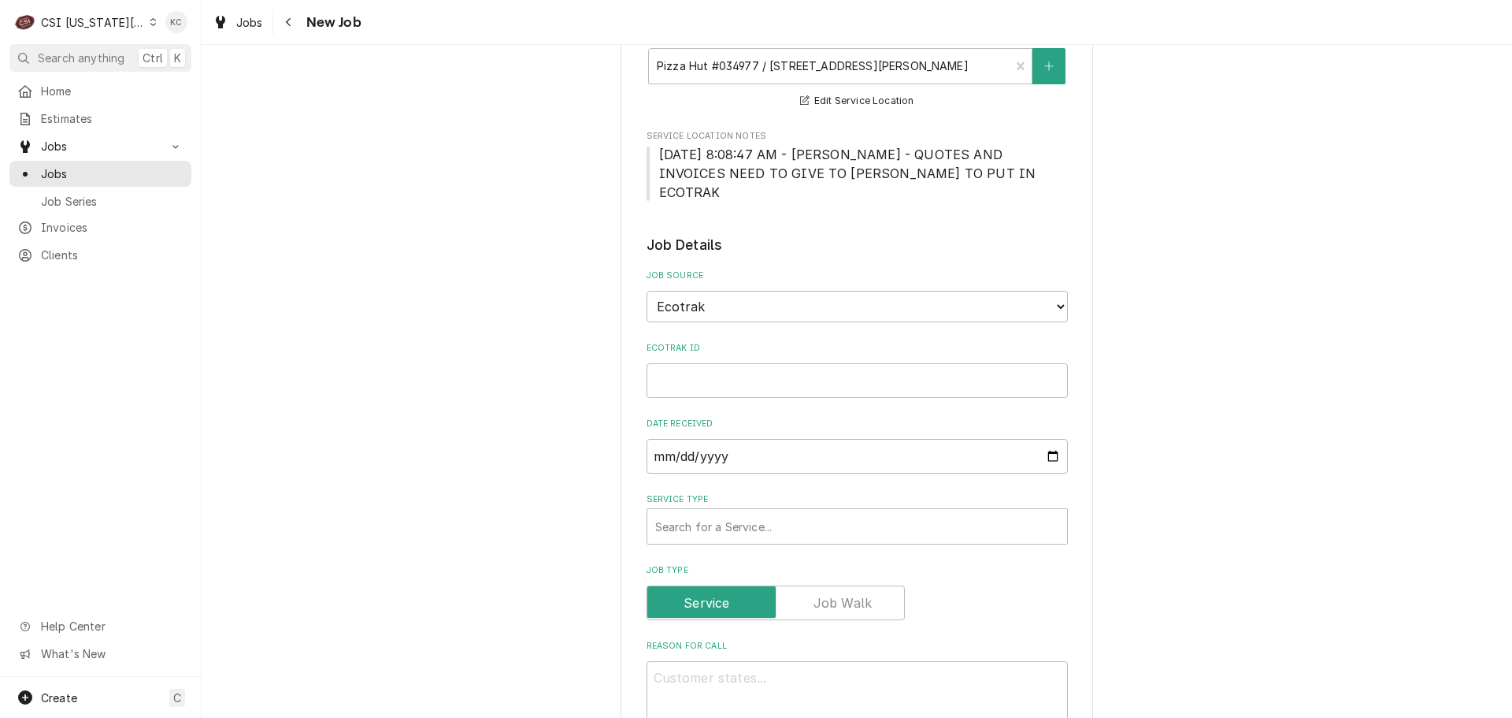
click at [1103, 317] on div "Please provide the following information to create a job: Client Details Client…" at bounding box center [857, 564] width 1311 height 2108
click at [967, 363] on input "Ecotrak ID" at bounding box center [857, 380] width 421 height 35
click at [822, 363] on input "Ecotrak ID" at bounding box center [857, 380] width 421 height 35
paste input "3969254"
type textarea "x"
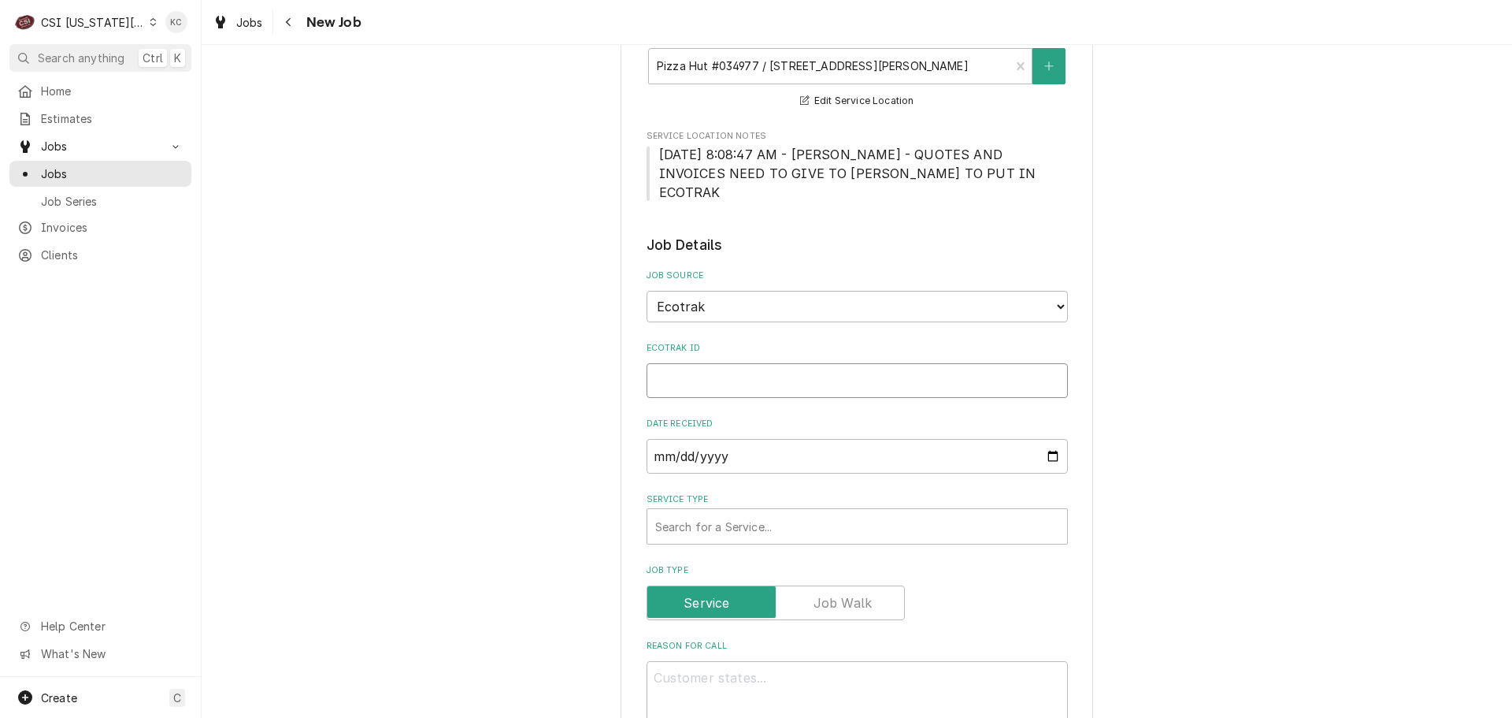
type input "3969254"
type textarea "x"
type input "3969254"
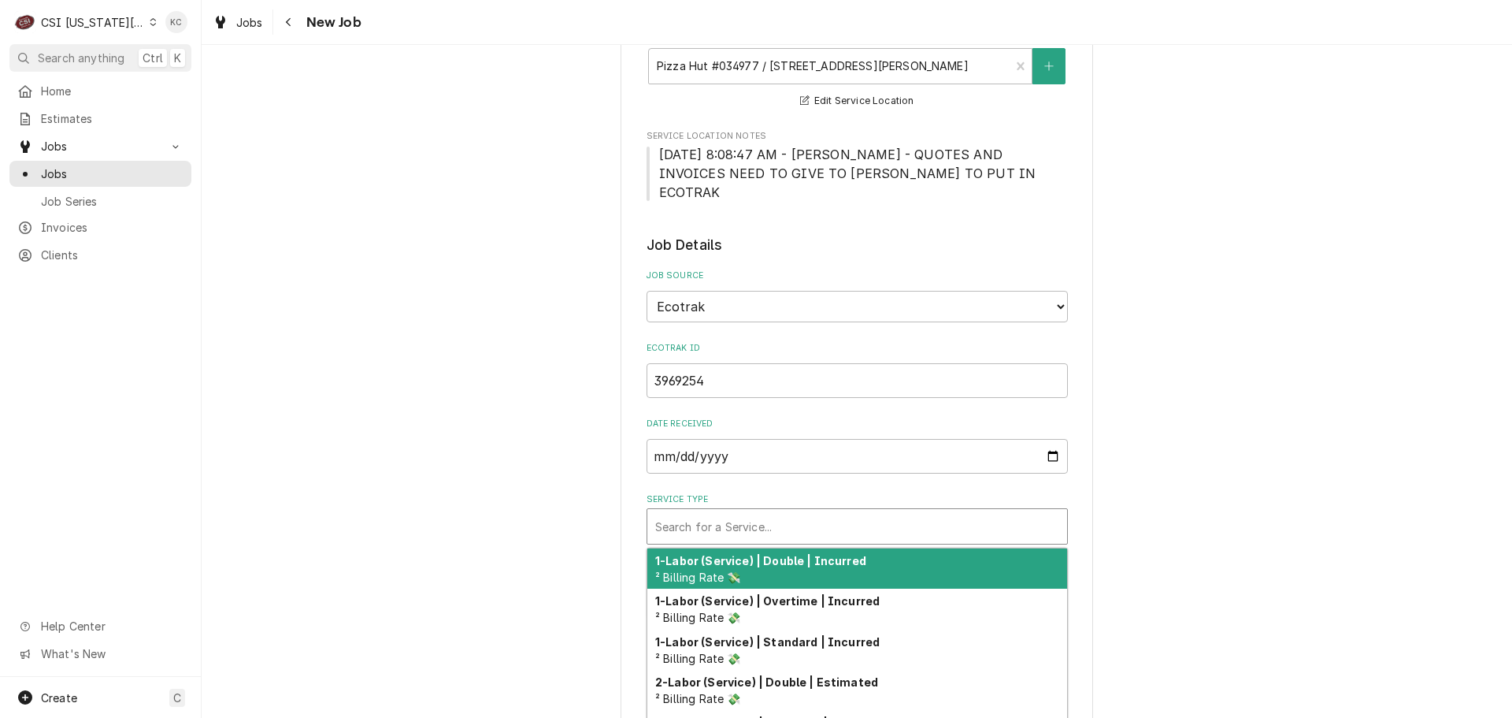
click at [818, 512] on div "Service Type" at bounding box center [857, 526] width 404 height 28
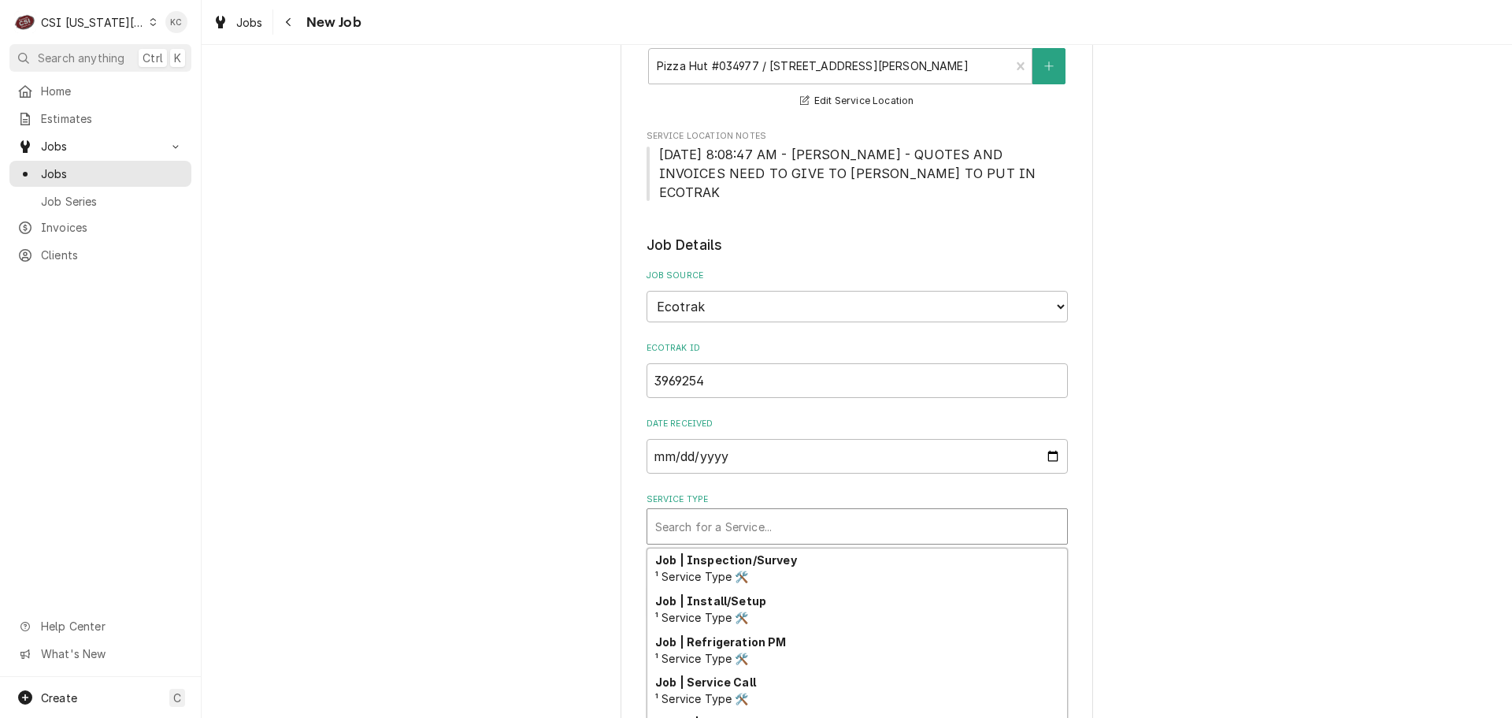
scroll to position [923, 0]
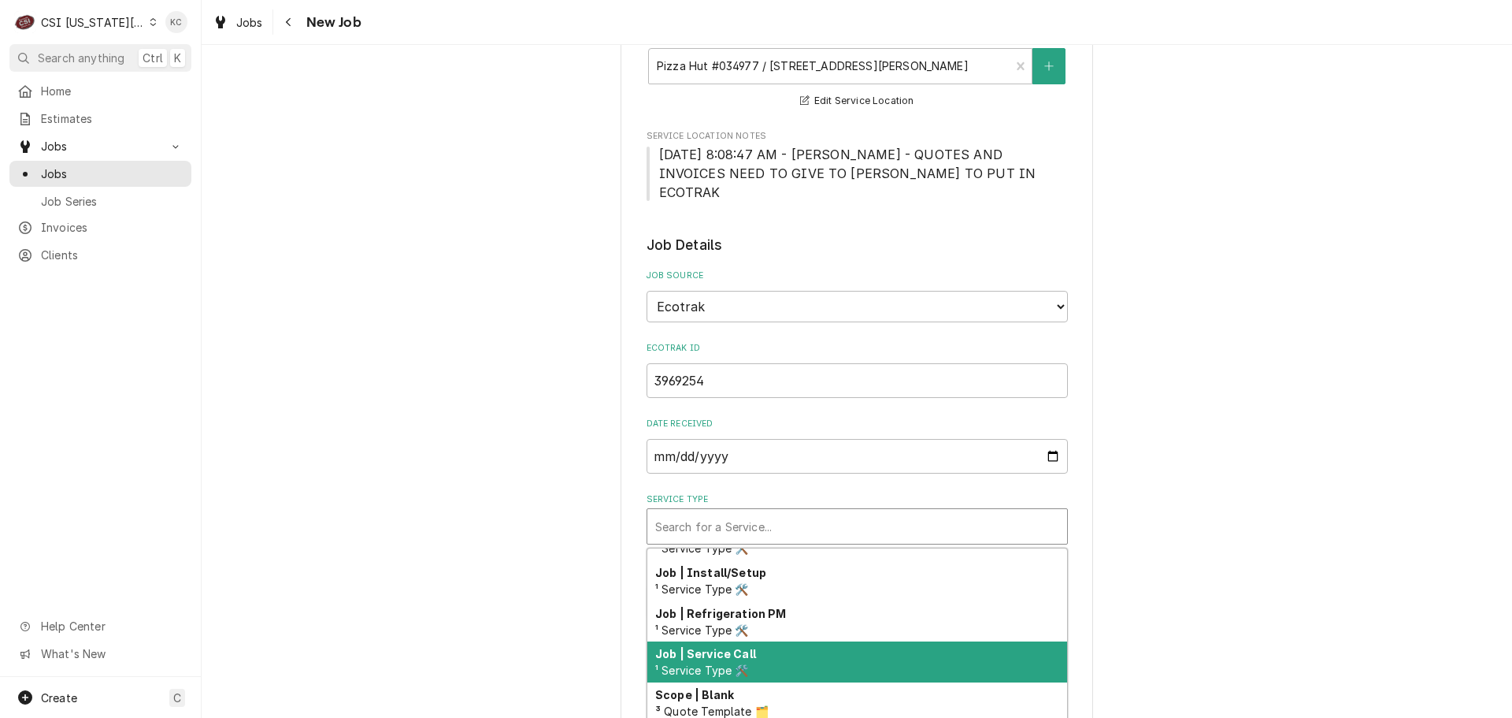
click at [835, 641] on div "Job | Service Call ¹ Service Type 🛠️" at bounding box center [857, 661] width 420 height 41
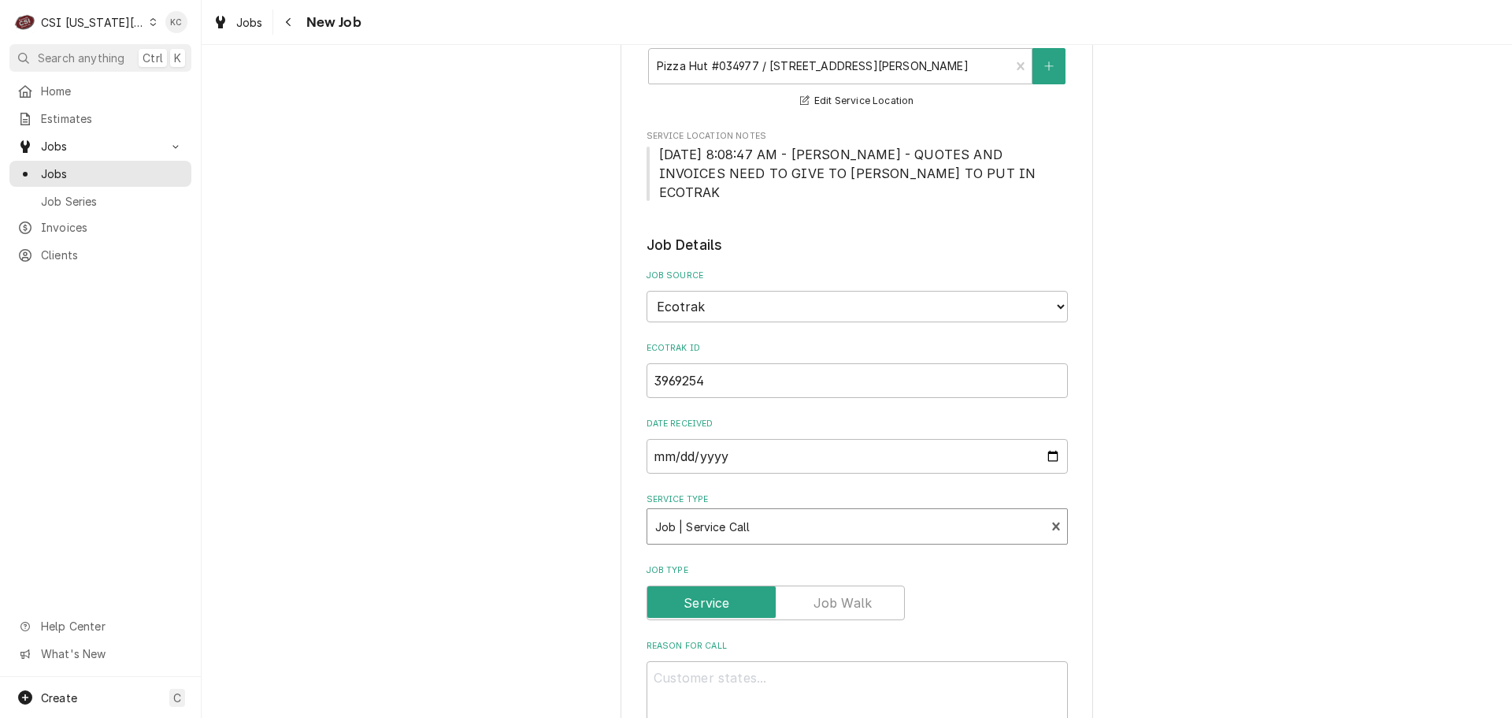
drag, startPoint x: 1200, startPoint y: 555, endPoint x: 1066, endPoint y: 559, distance: 134.8
click at [1200, 555] on div "Please provide the following information to create a job: Client Details Client…" at bounding box center [857, 564] width 1311 height 2108
click at [909, 661] on textarea "Reason For Call" at bounding box center [857, 696] width 421 height 71
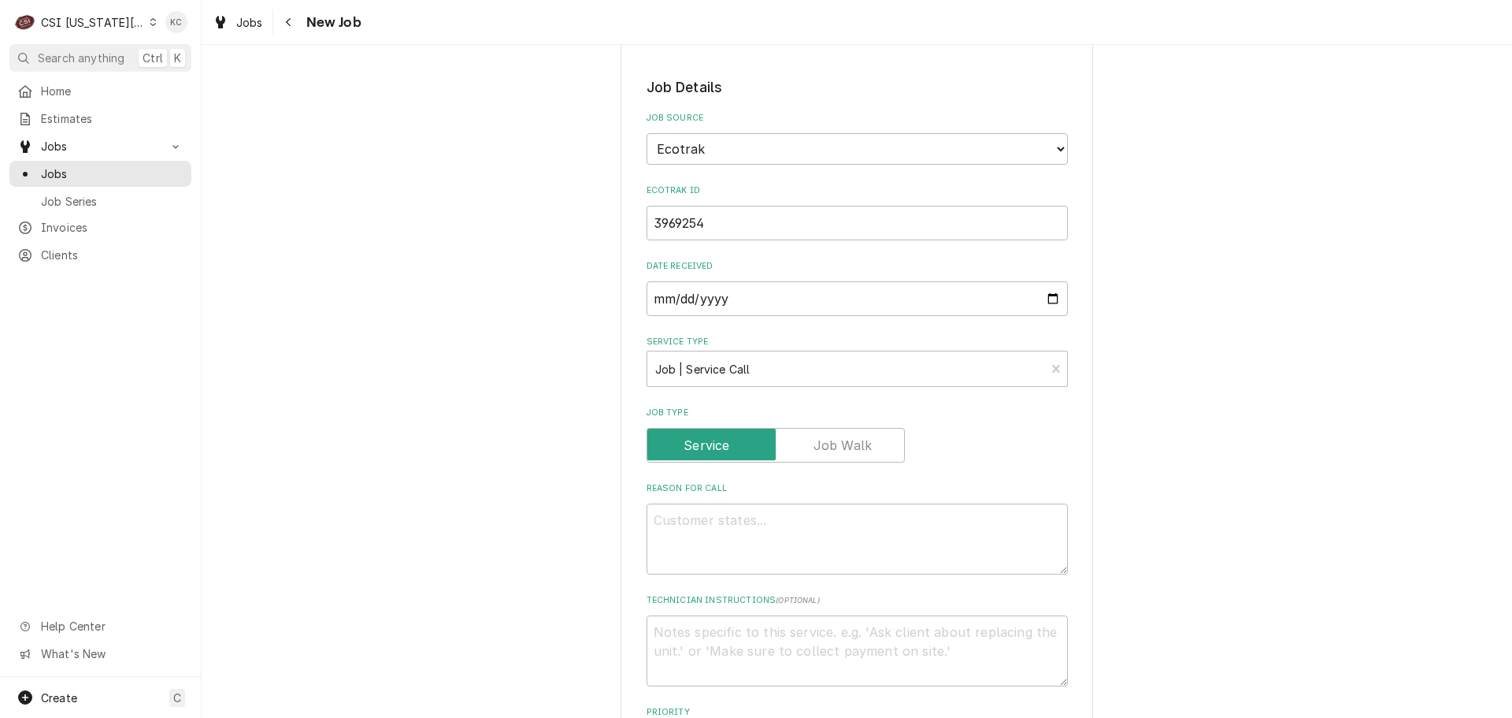
scroll to position [788, 0]
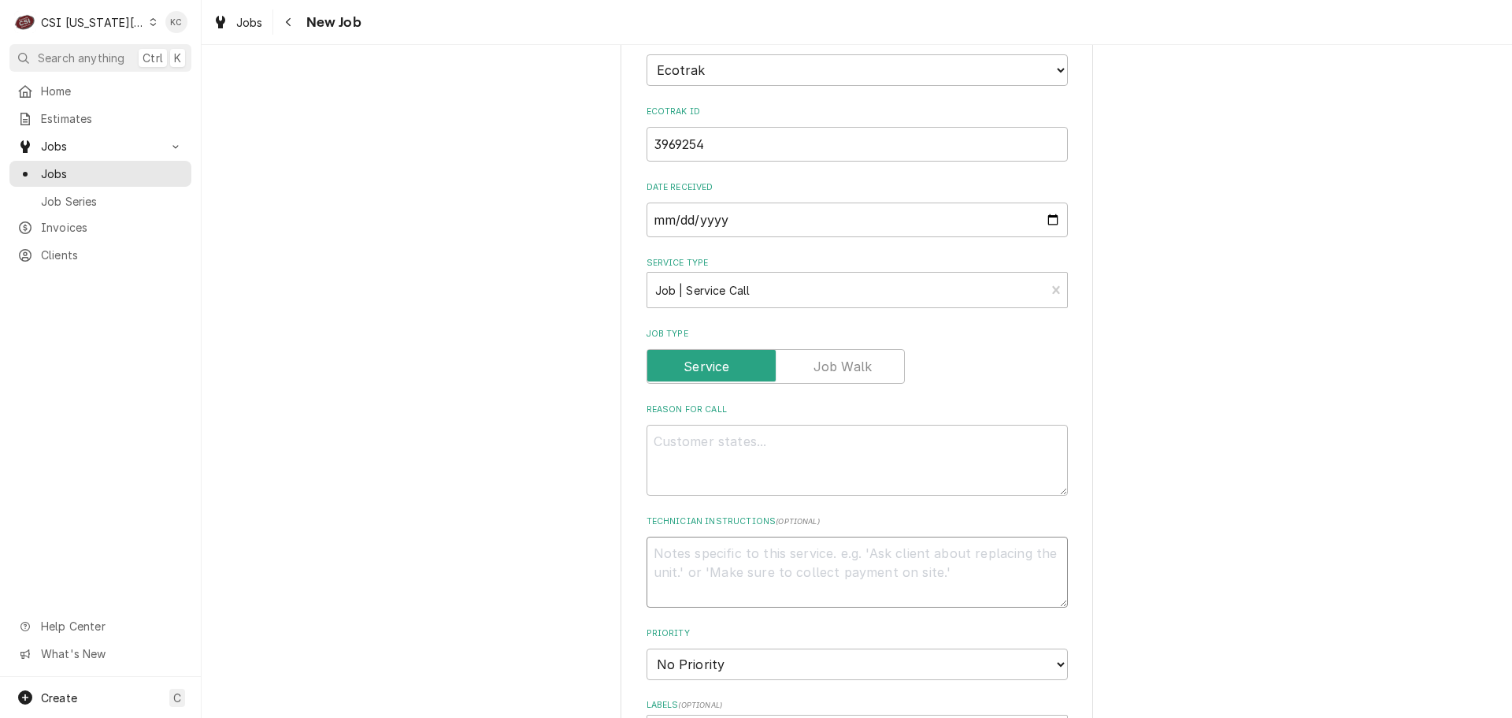
click at [822, 536] on textarea "Technician Instructions ( optional )" at bounding box center [857, 571] width 421 height 71
paste textarea "Priority: L3 - 24 Hours"
type textarea "x"
type textarea "Priority: L3 - 24 Hours"
type textarea "x"
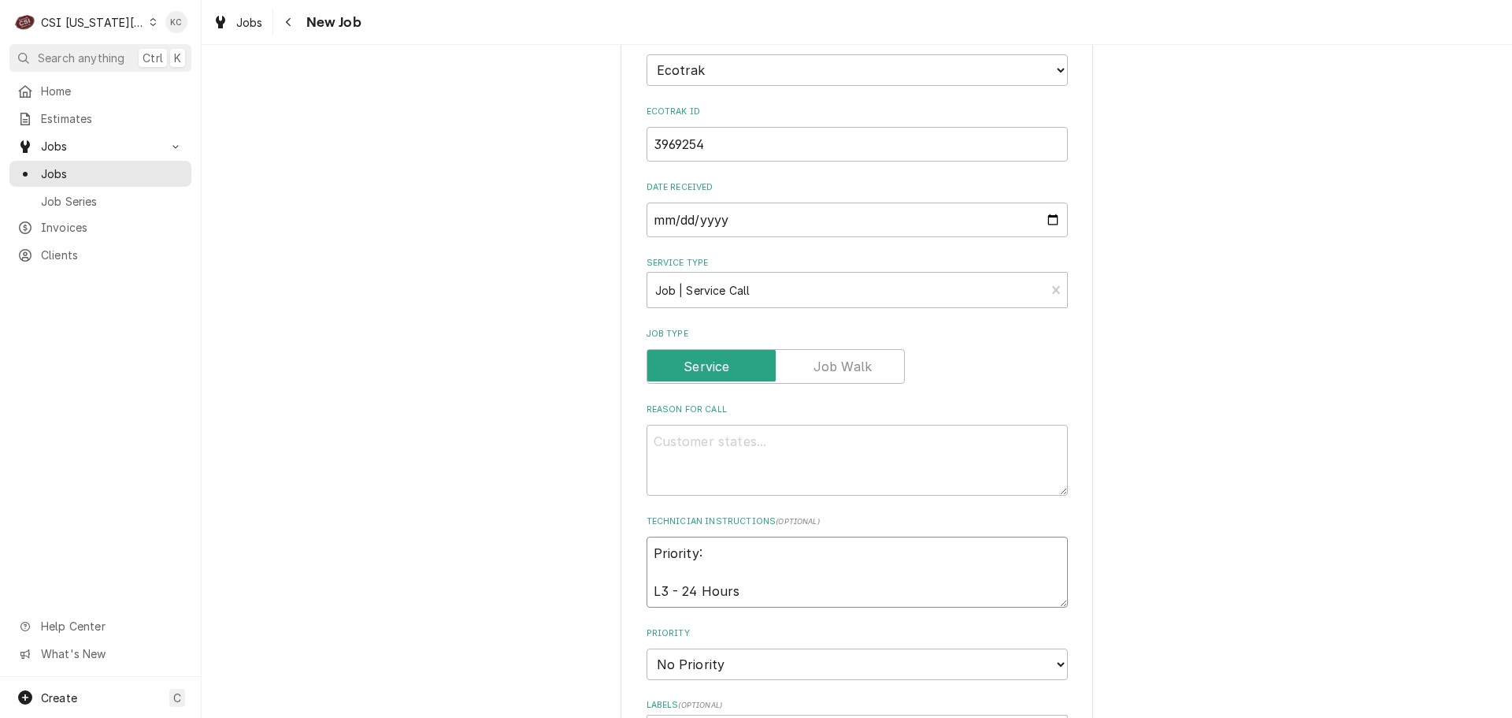
type textarea "Priority: L3 - 24 Hours"
type textarea "x"
type textarea "Priority:L3 - 24 Hours"
type textarea "x"
type textarea "Priority: L3 - 24 Hours"
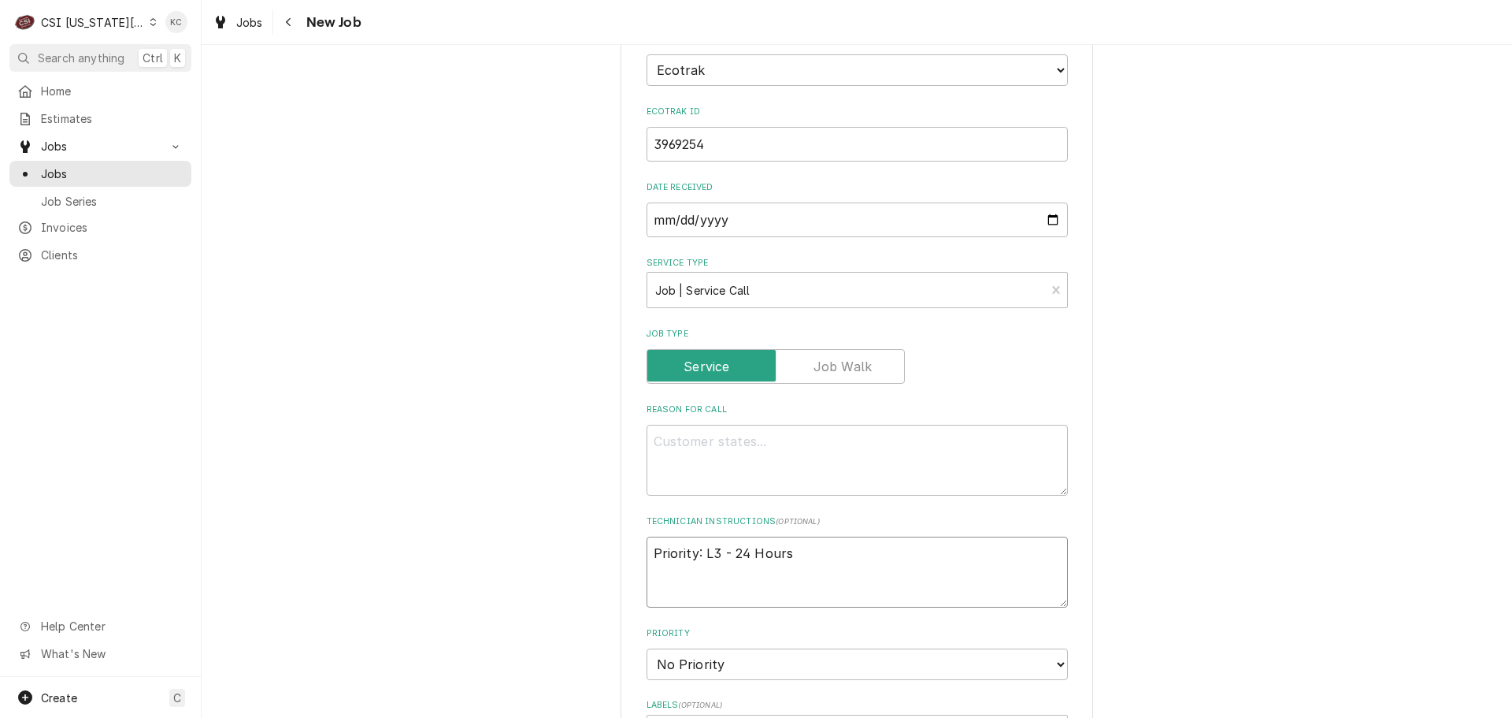
click at [803, 536] on textarea "Priority: L3 - 24 Hours" at bounding box center [857, 571] width 421 height 71
type textarea "x"
type textarea "Priority: L3 - 24 Hours"
type textarea "x"
type textarea "Priority: L3 - 24 Hours"
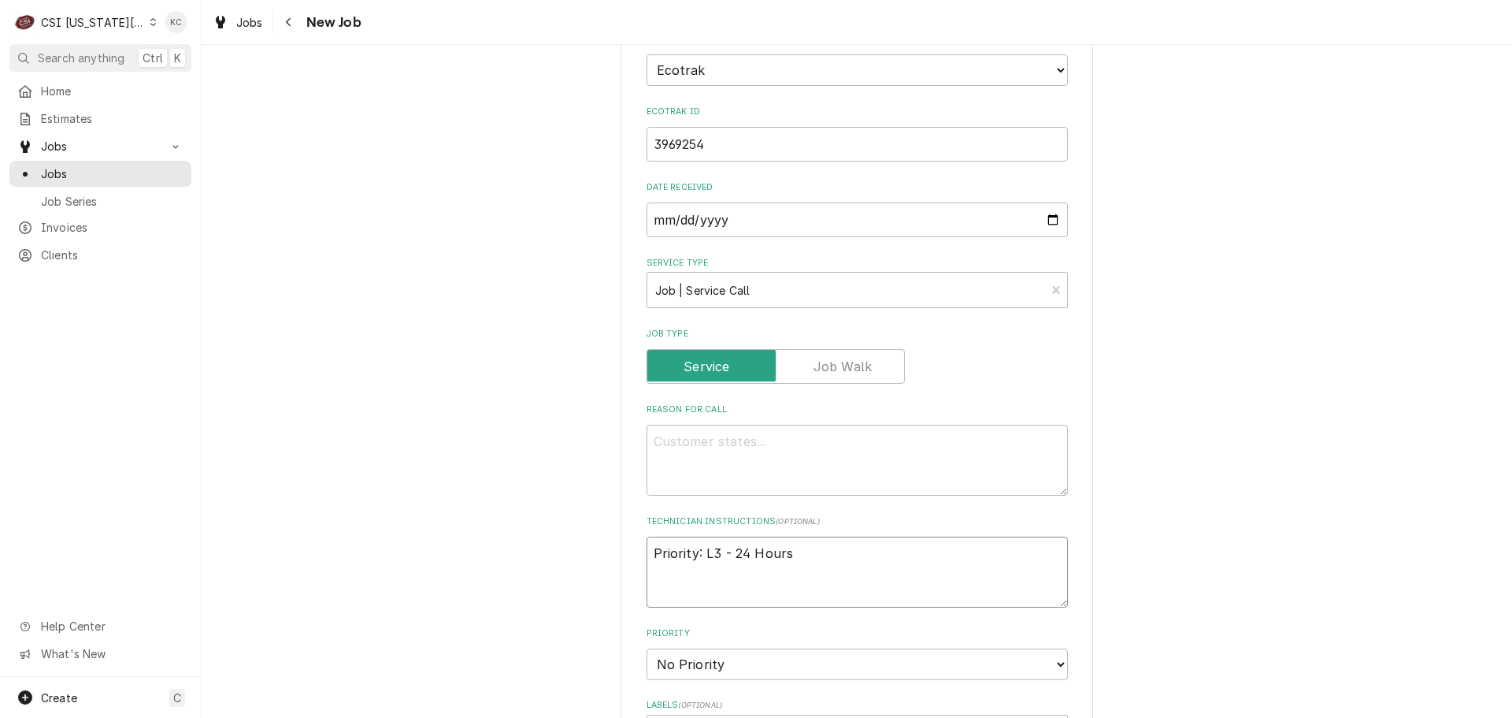
type textarea "x"
type textarea "Priority: L3 - 24 Hours M"
type textarea "x"
type textarea "Priority: L3 - 24 Hours MO"
type textarea "x"
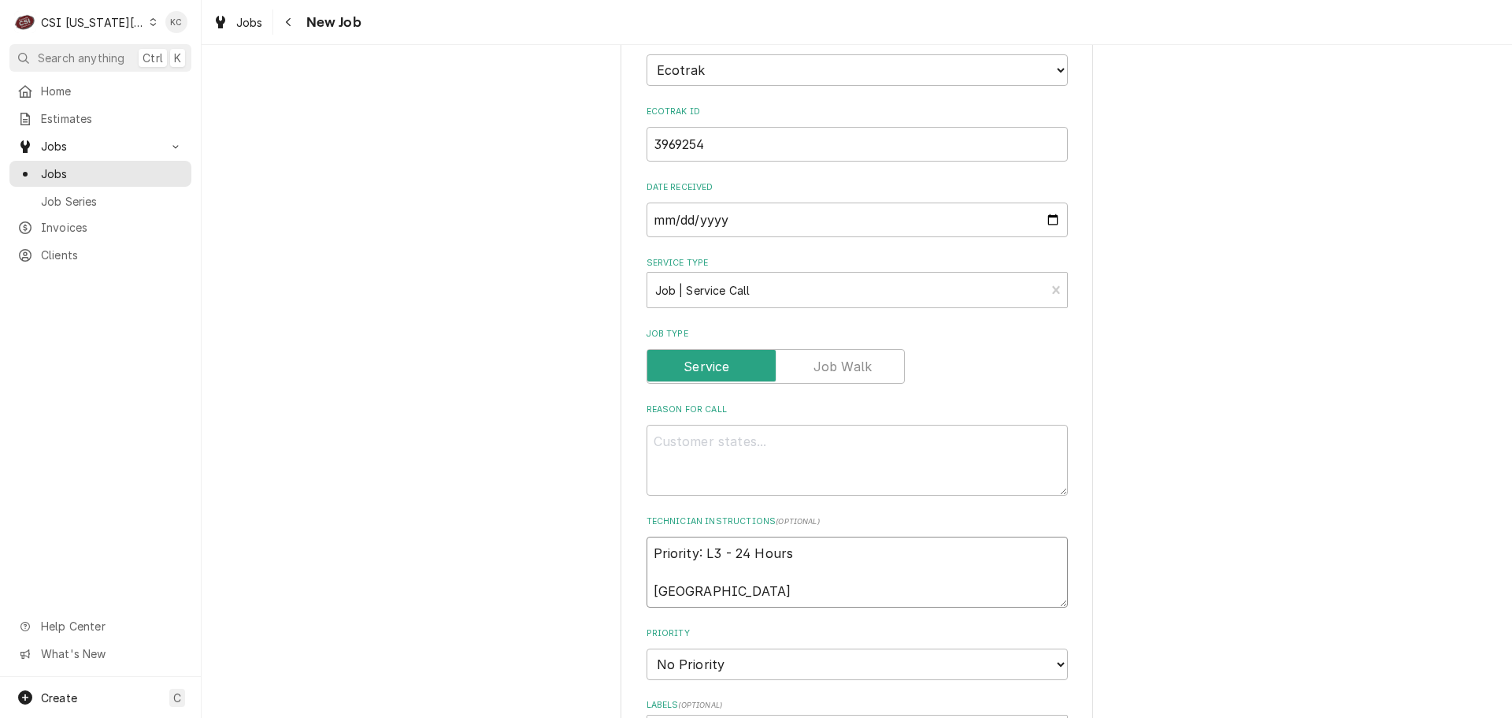
type textarea "Priority: L3 - 24 Hours MOD"
type textarea "x"
type textarea "Priority: L3 - 24 Hours MOD"
type textarea "x"
type textarea "Priority: L3 - 24 Hours MOD -"
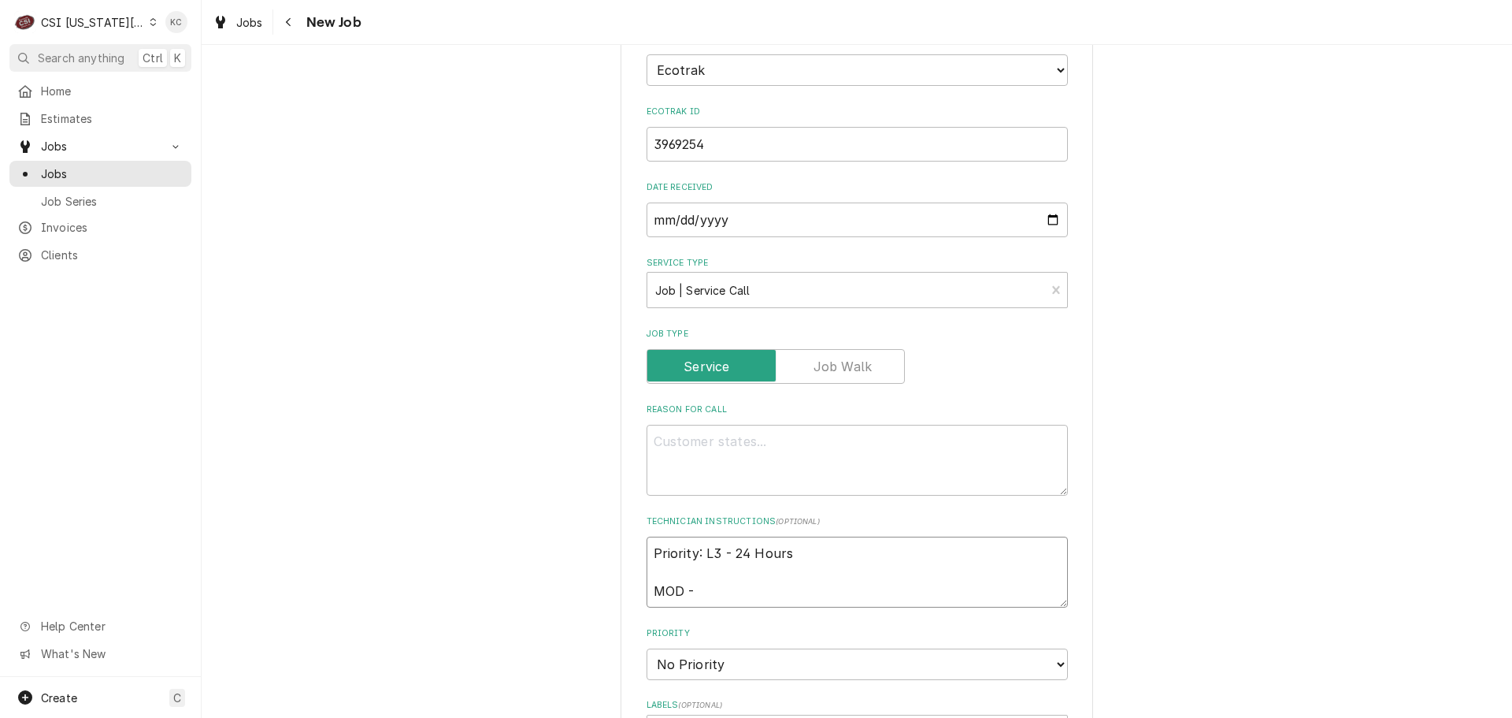
type textarea "x"
type textarea "Priority: L3 - 24 Hours MOD -"
type textarea "x"
type textarea "Priority: L3 - 24 Hours MOD - 8"
type textarea "x"
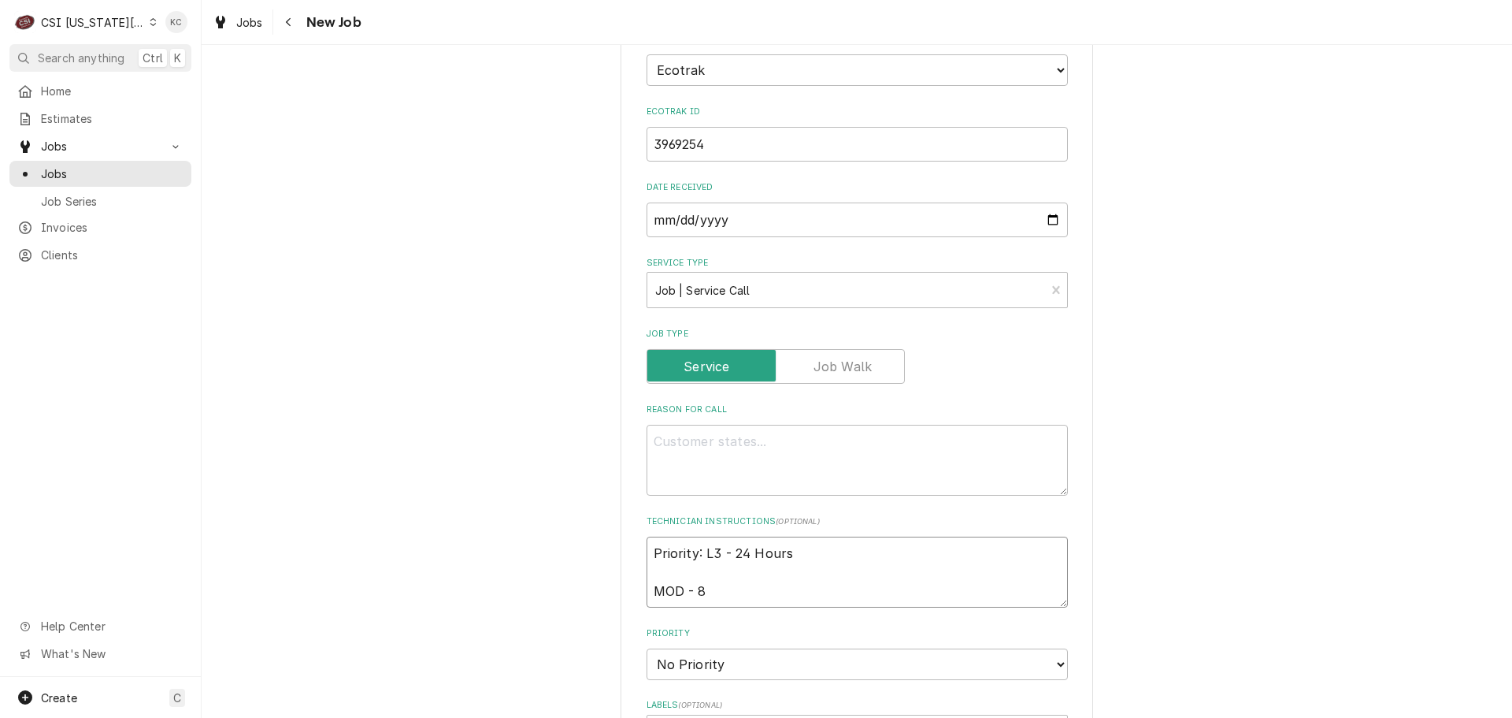
type textarea "Priority: L3 - 24 Hours MOD - 81"
type textarea "x"
type textarea "Priority: L3 - 24 Hours MOD - 816"
type textarea "x"
type textarea "Priority: L3 - 24 Hours MOD - 816"
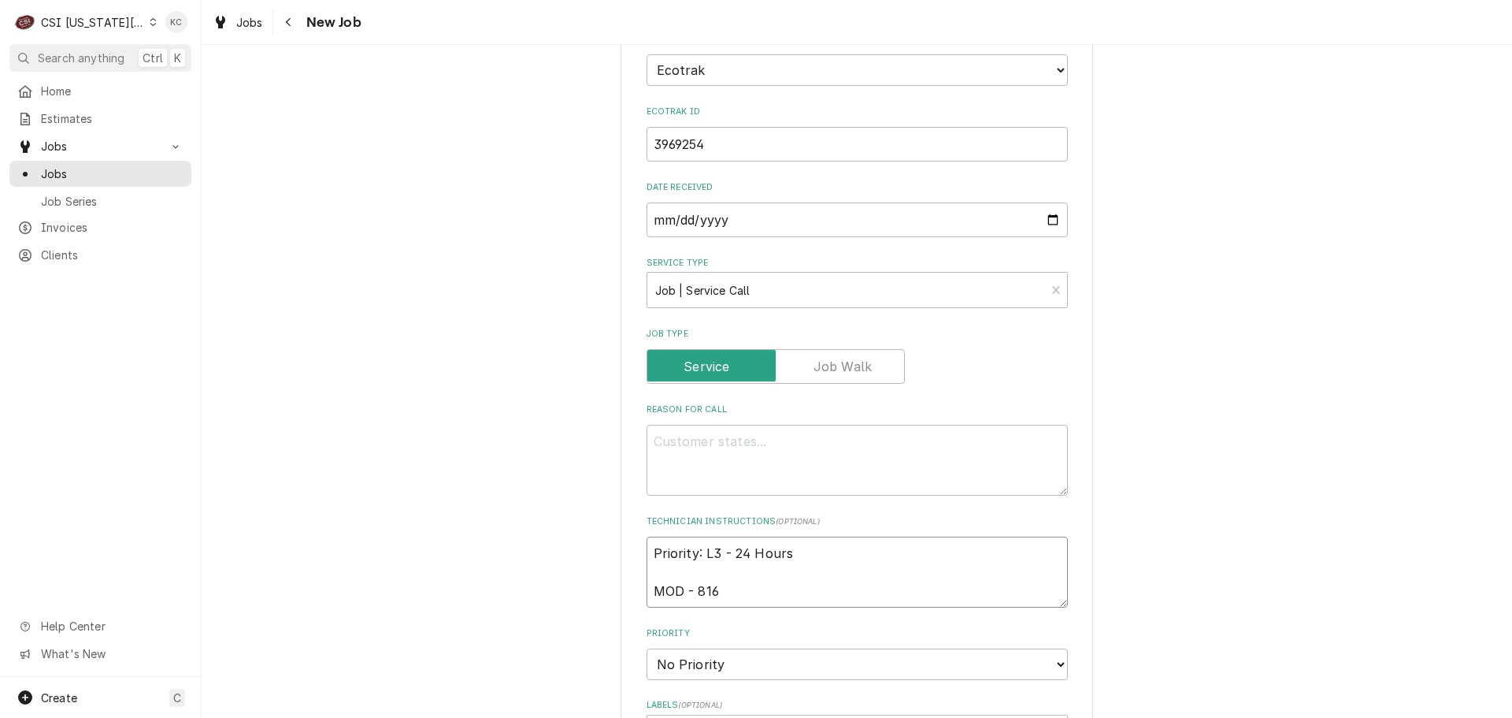
type textarea "x"
type textarea "Priority: L3 - 24 Hours MOD - 816 6"
type textarea "x"
type textarea "Priority: L3 - 24 Hours MOD - 816 63"
type textarea "x"
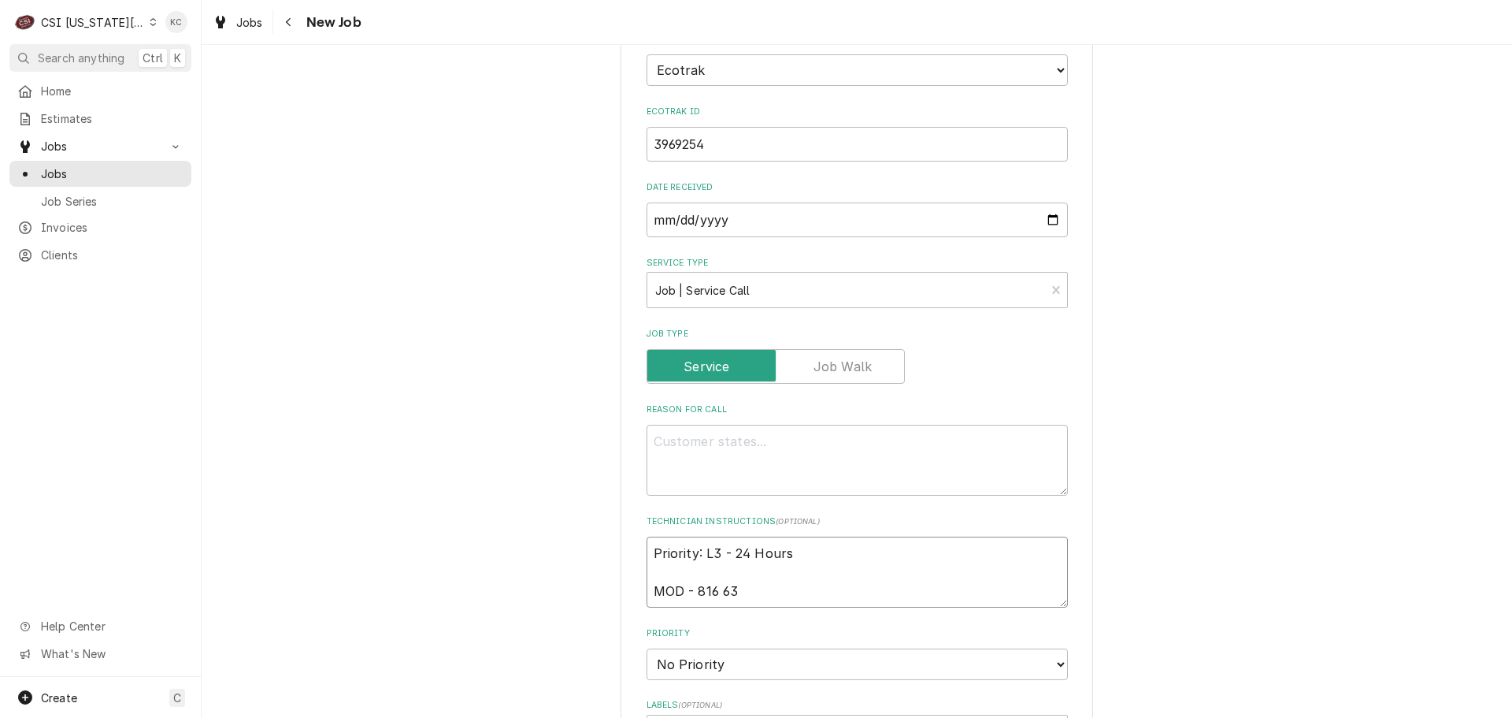
type textarea "Priority: L3 - 24 Hours MOD - 816 635"
type textarea "x"
type textarea "Priority: L3 - 24 Hours MOD - 816 635-"
type textarea "x"
type textarea "Priority: L3 - 24 Hours MOD - 816 635-9"
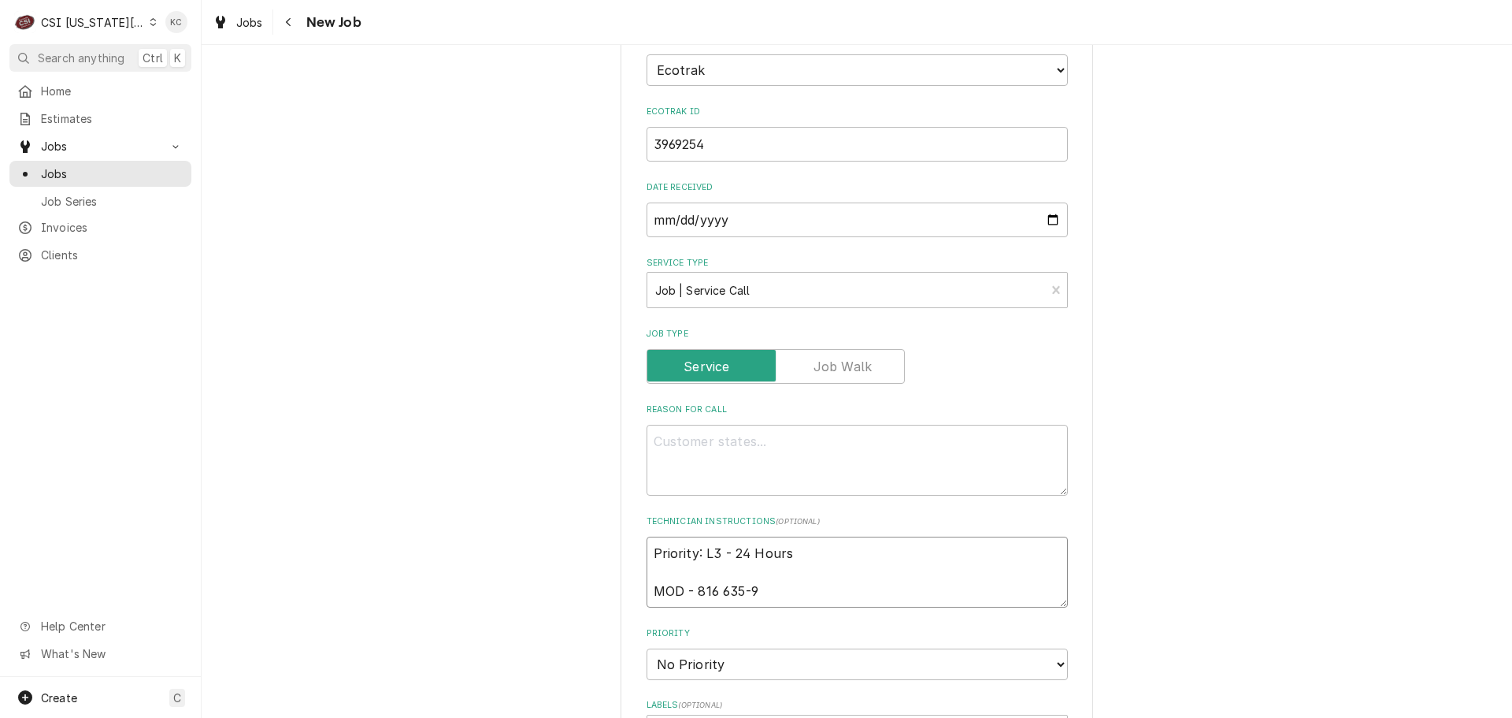
type textarea "x"
type textarea "Priority: L3 - 24 Hours MOD - 816 635-90"
type textarea "x"
type textarea "Priority: L3 - 24 Hours MOD - 816 635-900"
type textarea "x"
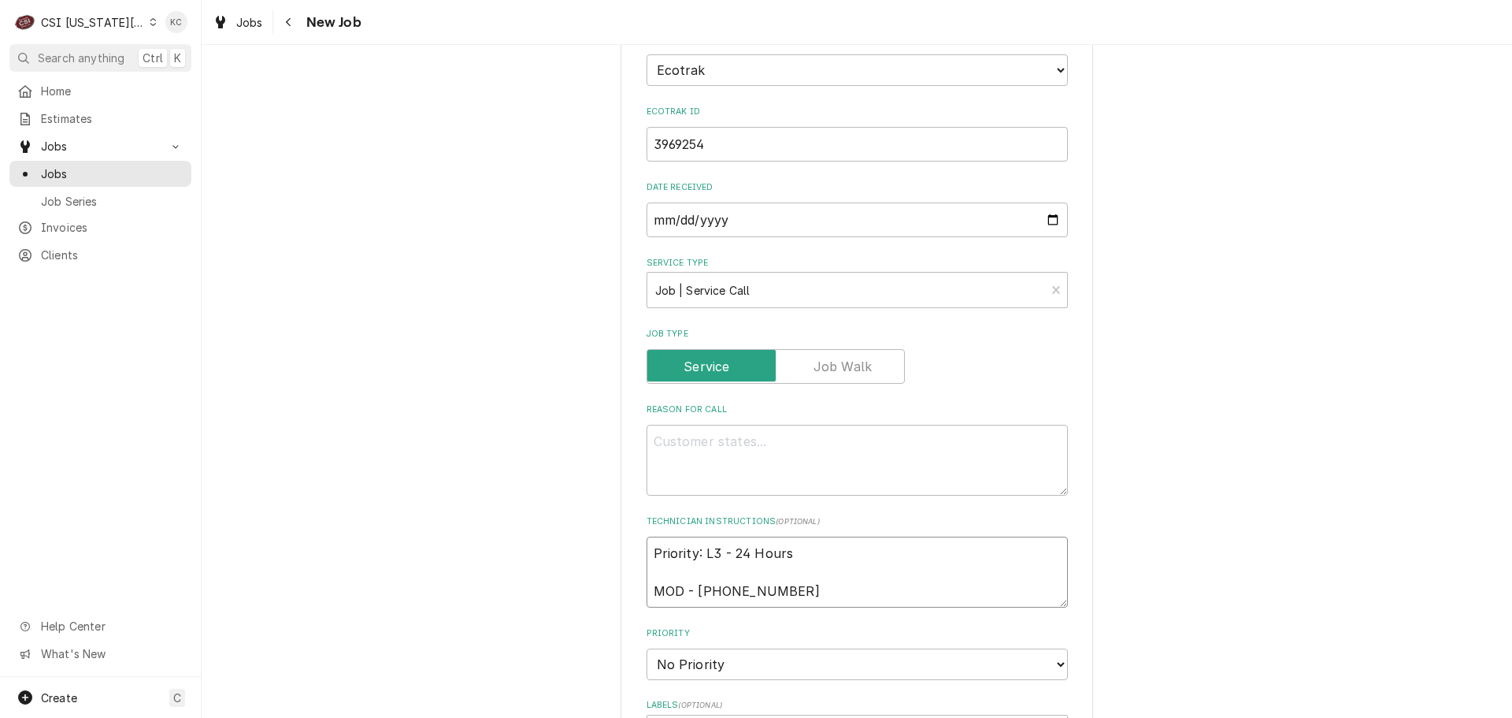
type textarea "Priority: L3 - 24 Hours MOD - 816 635-9000"
type textarea "x"
type textarea "Priority: L3 - 24 Hours MOD - 816 635-9000"
click at [747, 425] on textarea "Reason For Call" at bounding box center [857, 460] width 421 height 71
type textarea "x"
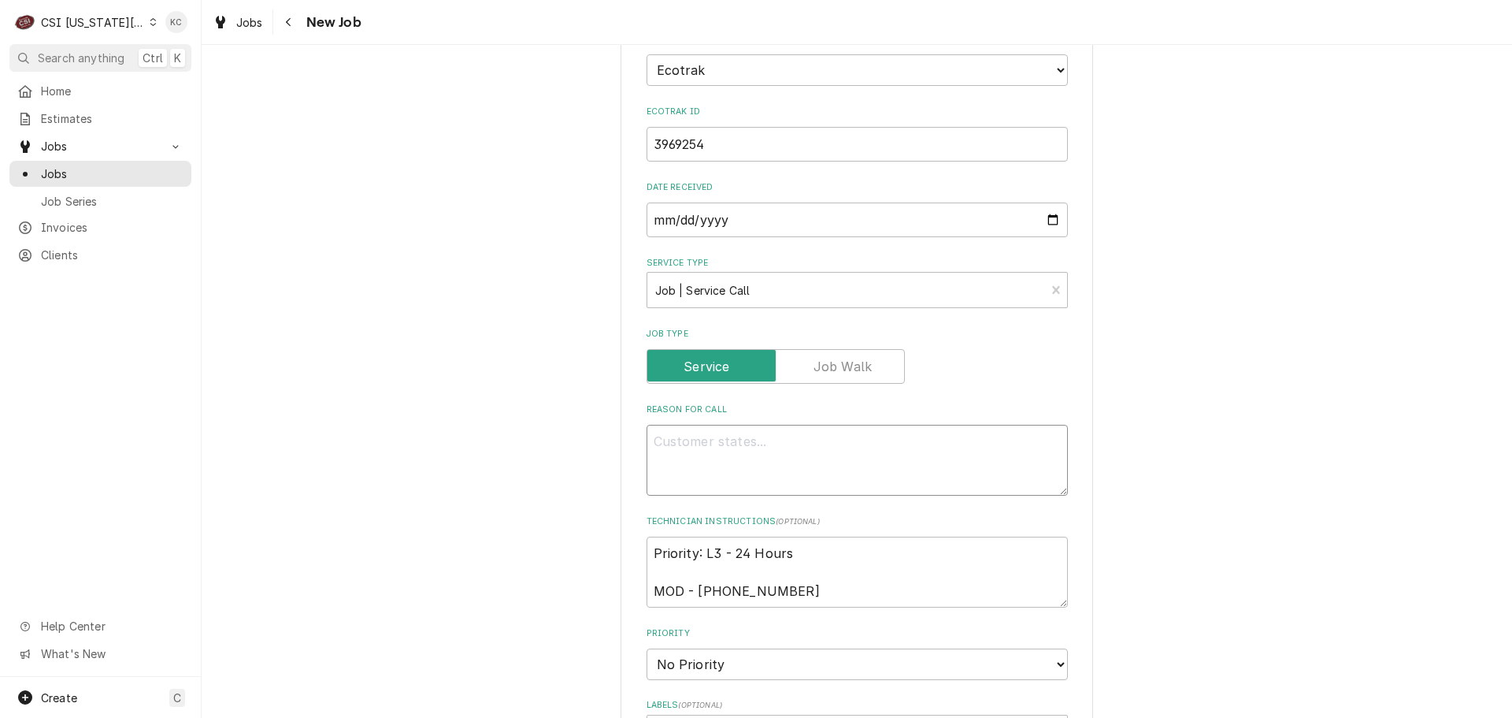
type textarea "W"
type textarea "x"
type textarea "Wa"
type textarea "x"
type textarea "Wal"
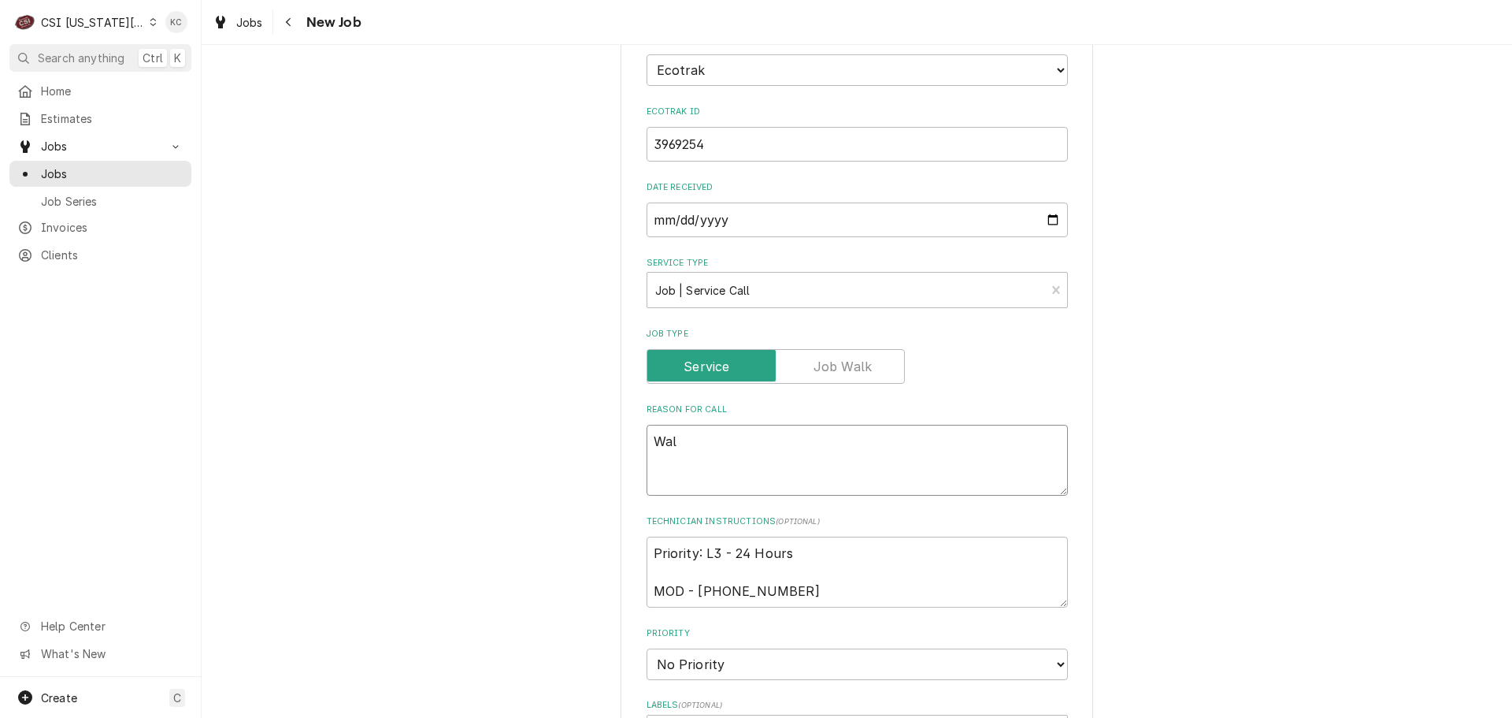
type textarea "x"
type textarea "Walk"
type textarea "x"
type textarea "Walk"
type textarea "x"
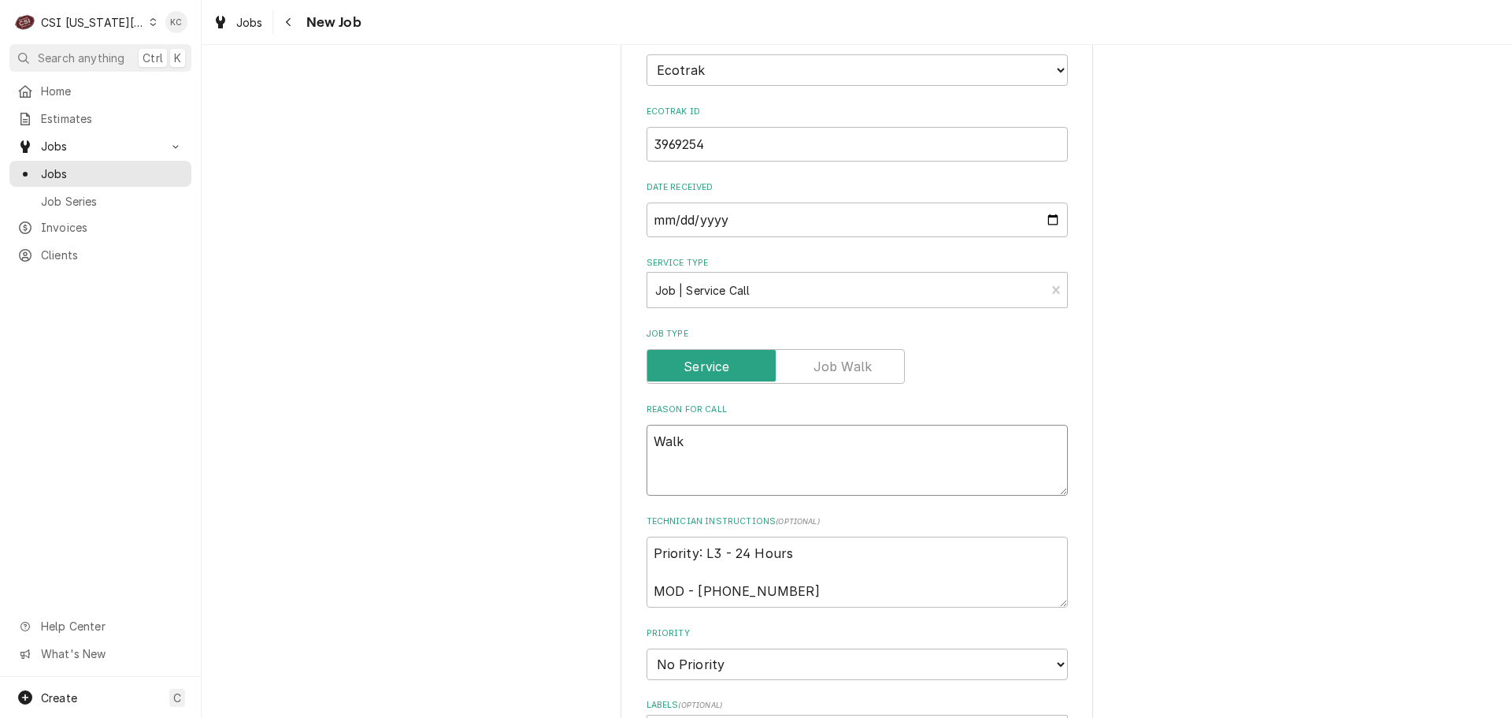
type textarea "Walk"
type textarea "x"
type textarea "Walk-"
type textarea "x"
type textarea "Walk-i"
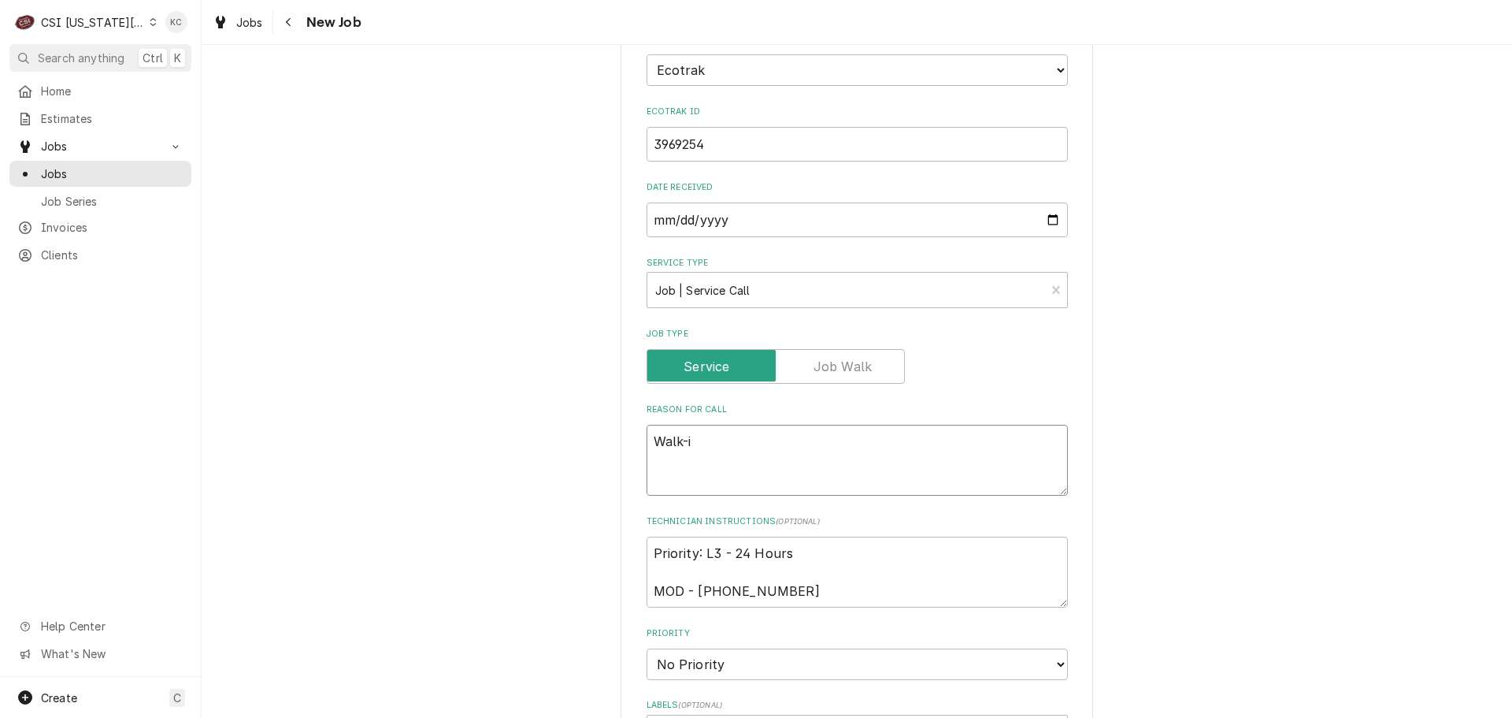
type textarea "x"
type textarea "Walk-in"
type textarea "x"
type textarea "Walk-in"
type textarea "x"
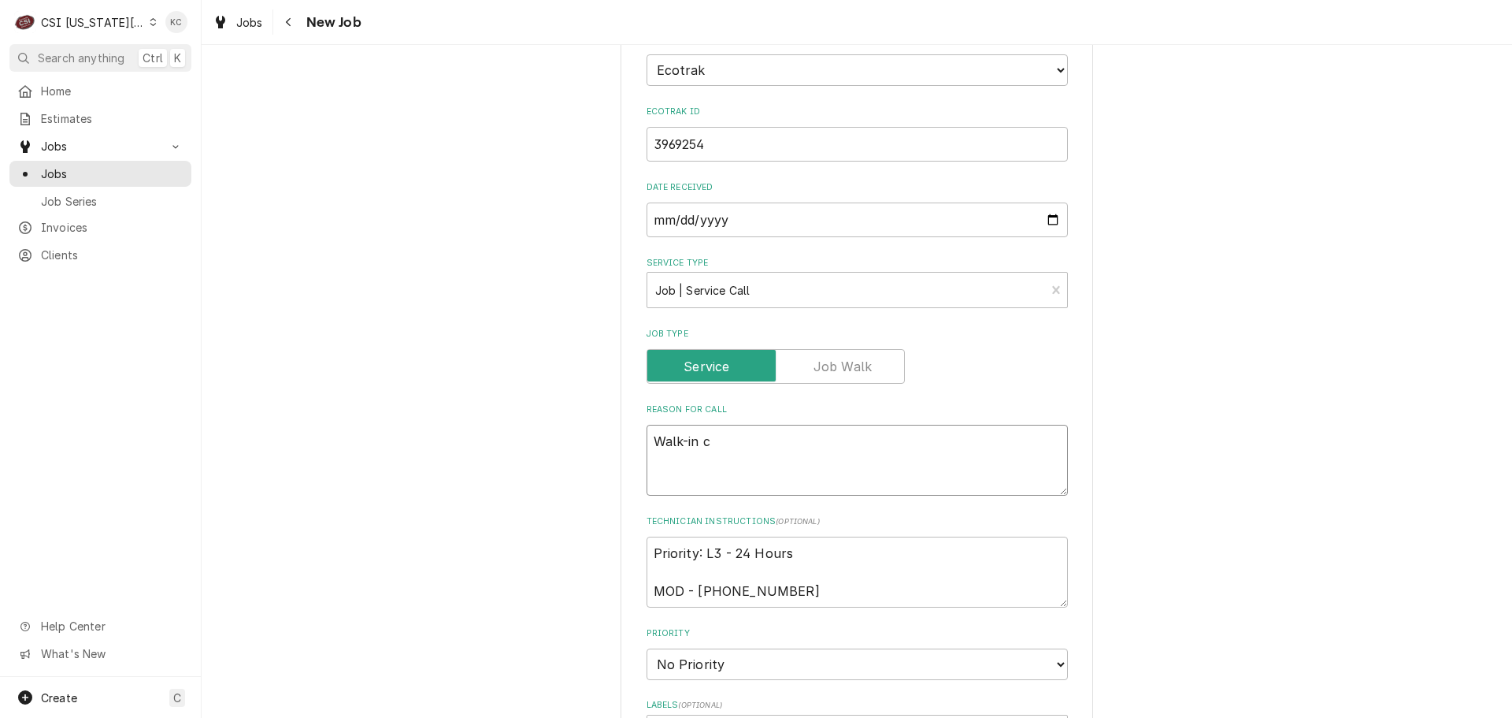
type textarea "Walk-in co"
type textarea "x"
type textarea "Walk-in cop"
type textarea "x"
type textarea "Walk-in copo"
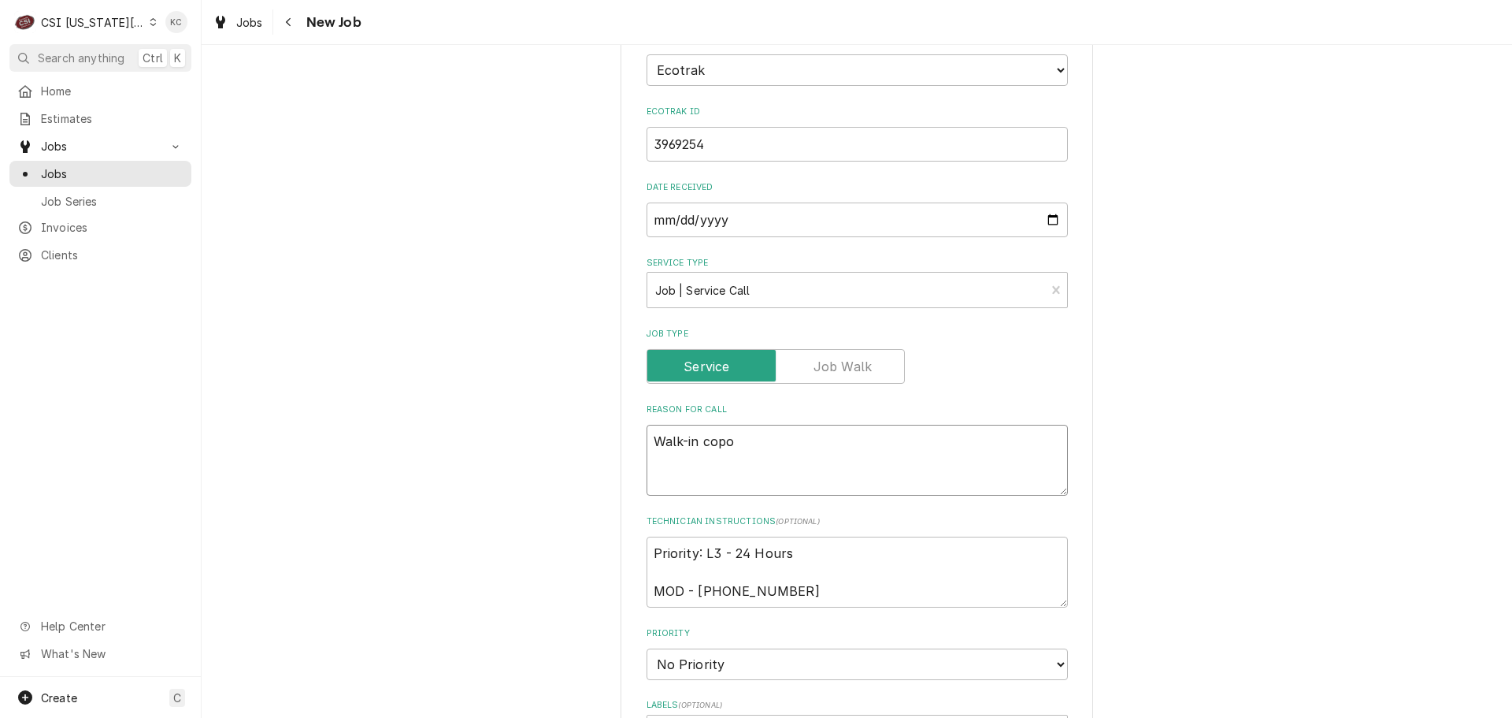
type textarea "x"
type textarea "Walk-in copol"
type textarea "x"
type textarea "Walk-in copole"
type textarea "x"
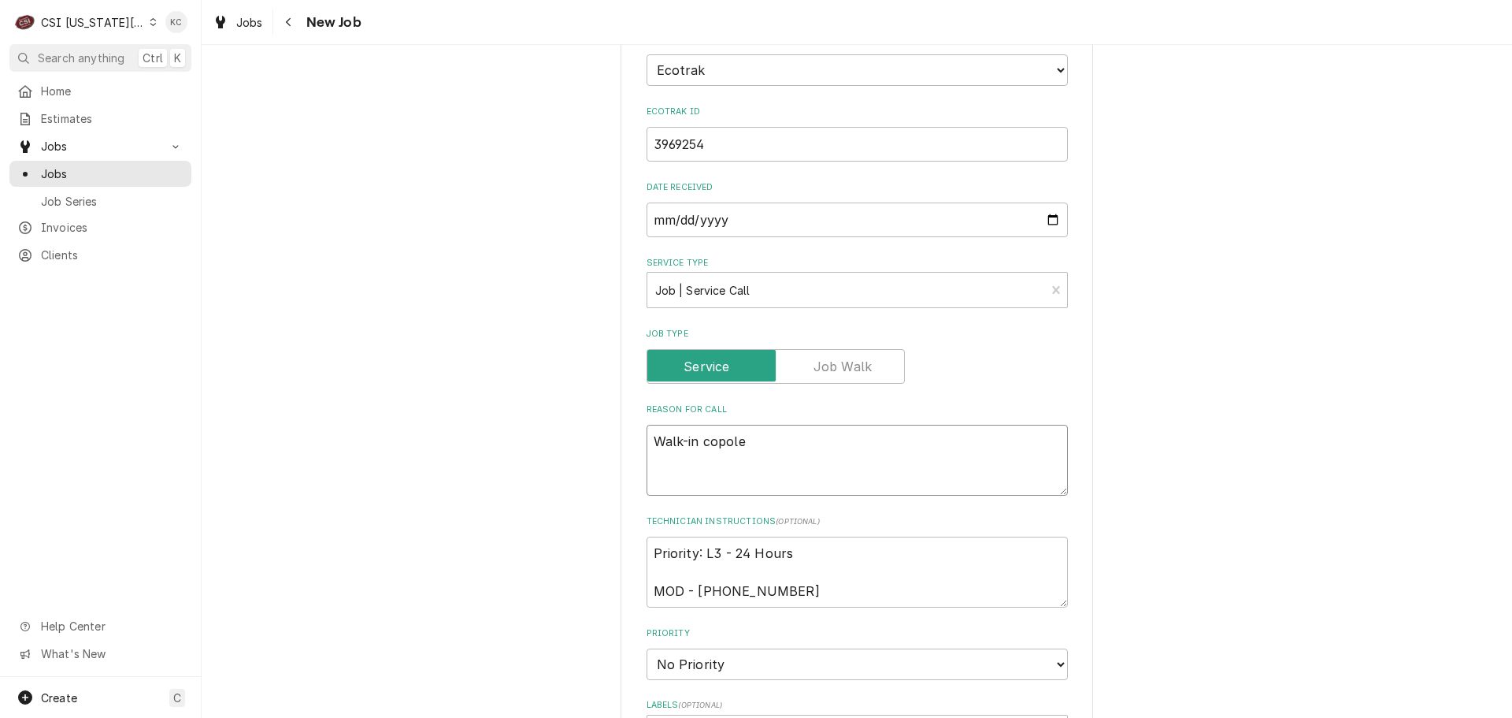
type textarea "Walk-in copoler"
type textarea "x"
type textarea "Walk-in copoler"
type textarea "x"
type textarea "Walk-in copoler"
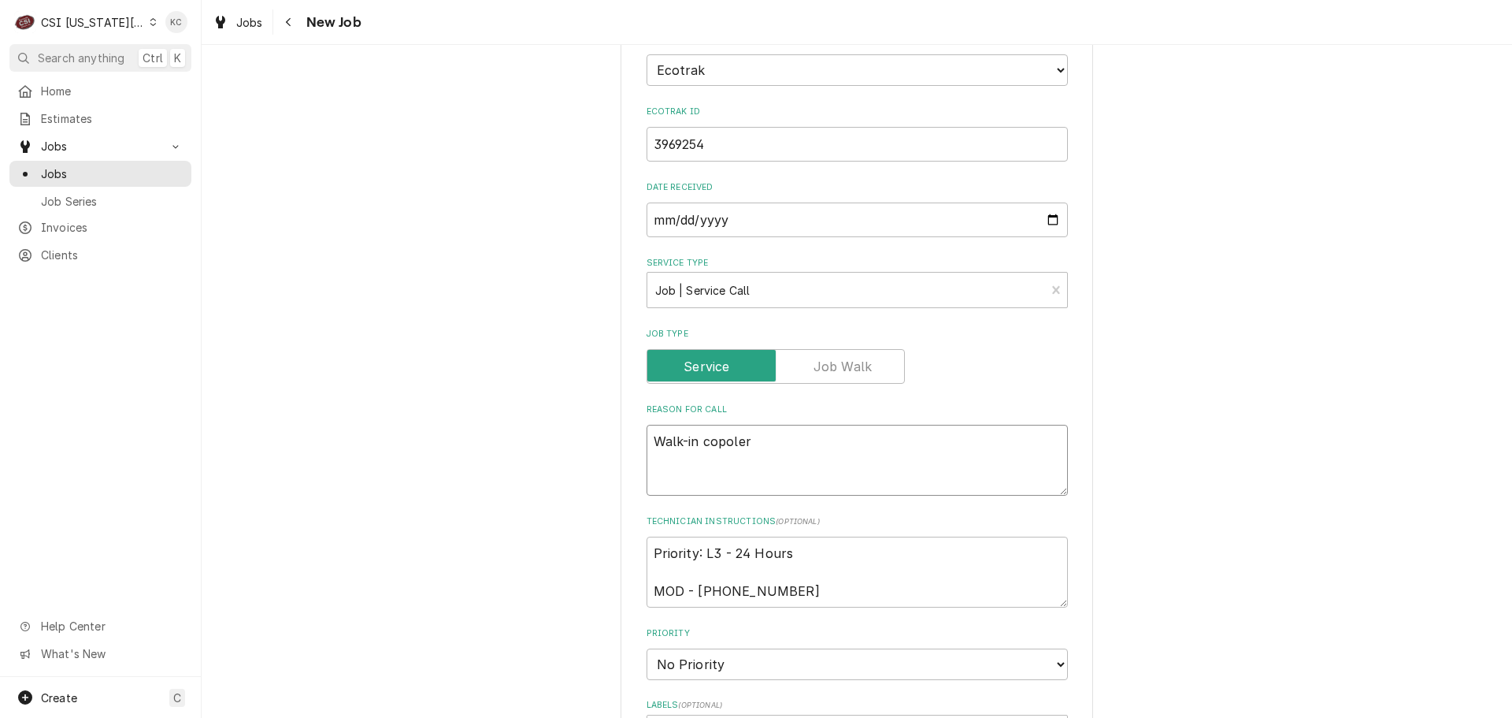
type textarea "x"
type textarea "Walk-in copole"
type textarea "x"
type textarea "Walk-in copol"
type textarea "x"
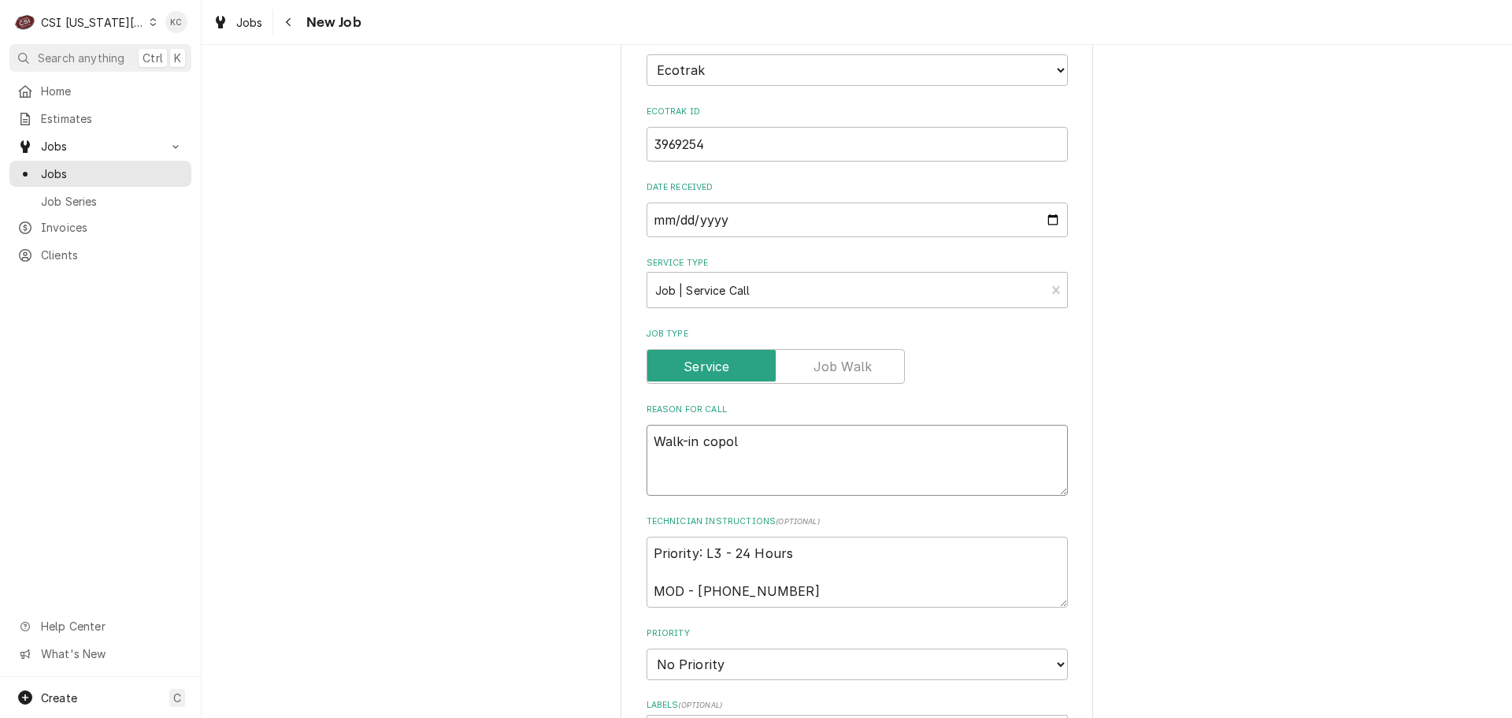
type textarea "Walk-in copo"
type textarea "x"
type textarea "Walk-in cop"
type textarea "x"
type textarea "Walk-in co"
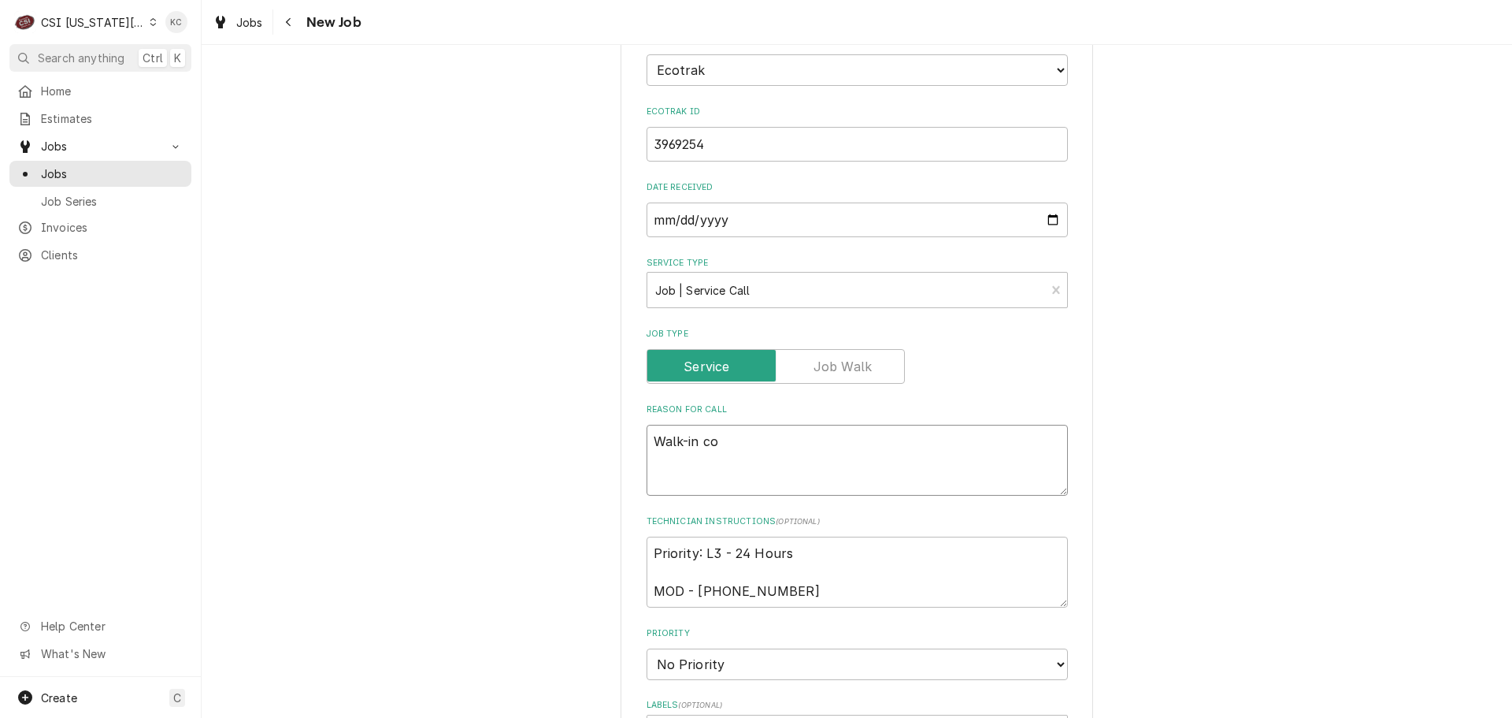
type textarea "x"
type textarea "Walk-in coo"
type textarea "x"
type textarea "Walk-in cool"
type textarea "x"
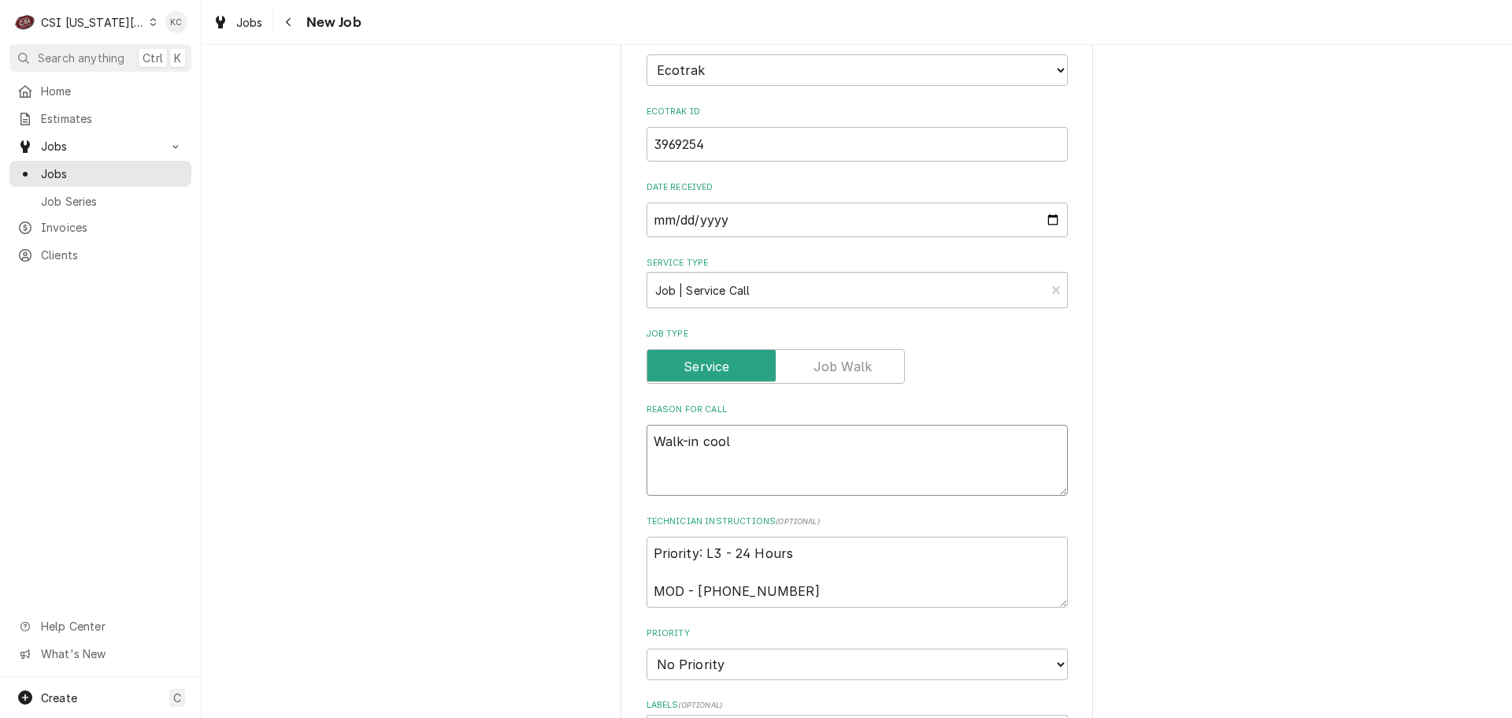
type textarea "Walk-in coole"
type textarea "x"
type textarea "Walk-in cooler"
type textarea "x"
type textarea "Walk-in cooler"
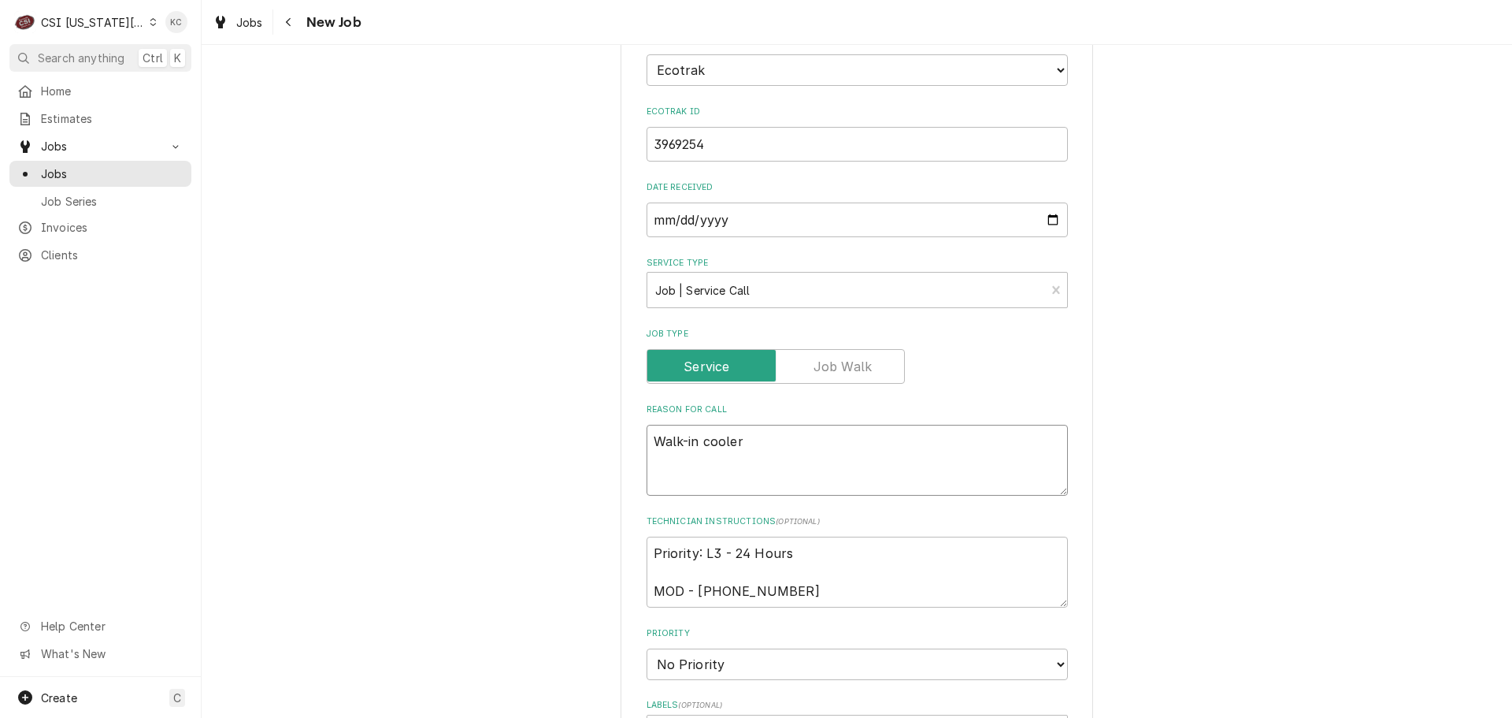
type textarea "x"
type textarea "Walk-in cooler t"
type textarea "x"
type textarea "Walk-in cooler to"
type textarea "x"
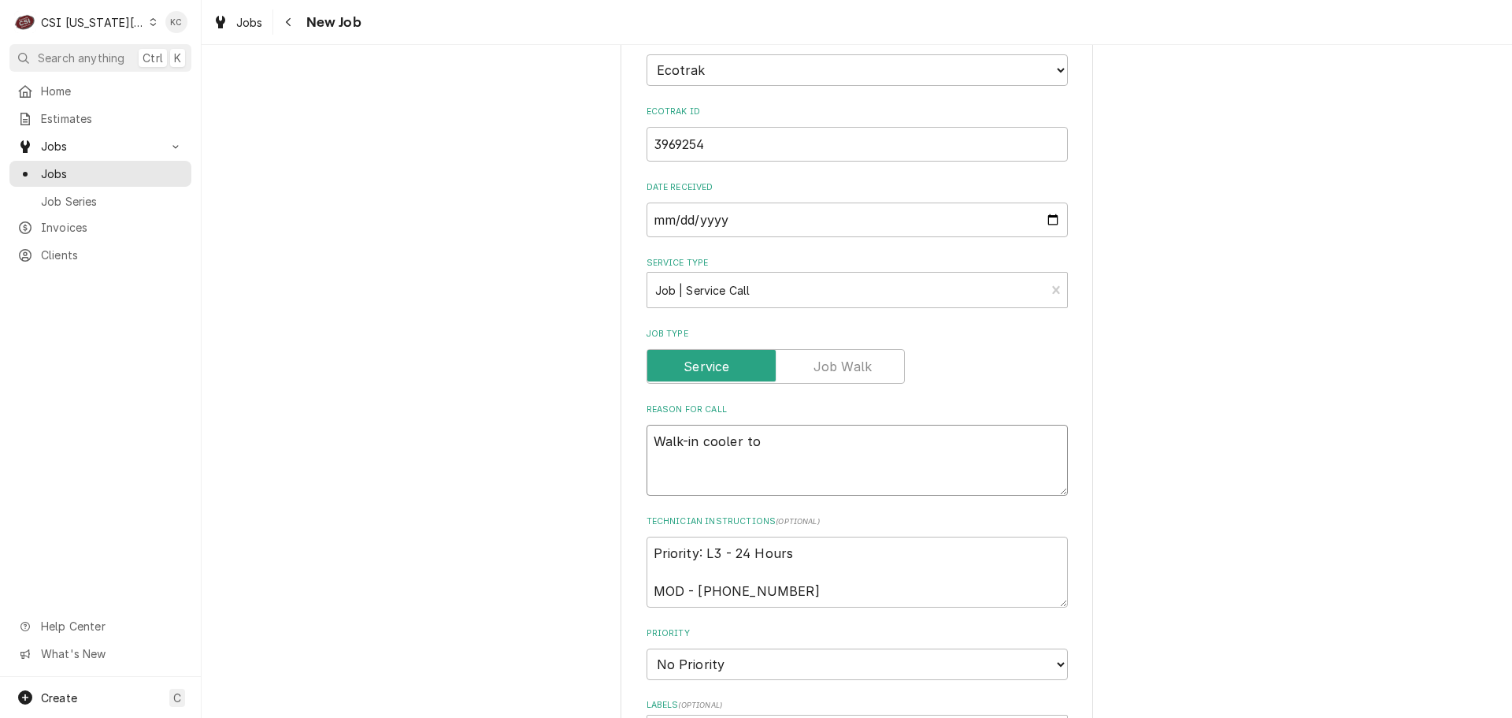
type textarea "Walk-in cooler too"
type textarea "x"
type textarea "Walk-in cooler too"
type textarea "x"
type textarea "Walk-in cooler too w"
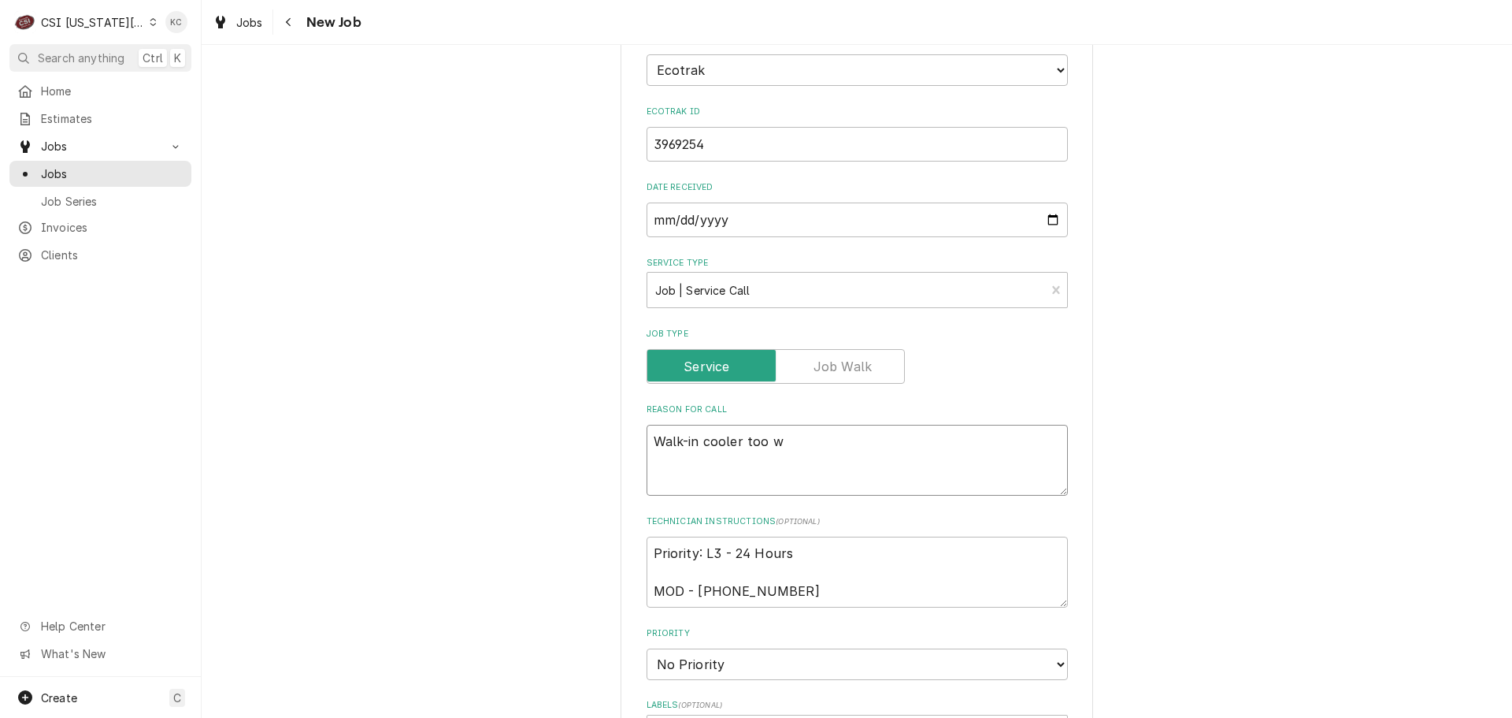
type textarea "x"
type textarea "Walk-in cooler too wa"
type textarea "x"
type textarea "Walk-in cooler too war"
type textarea "x"
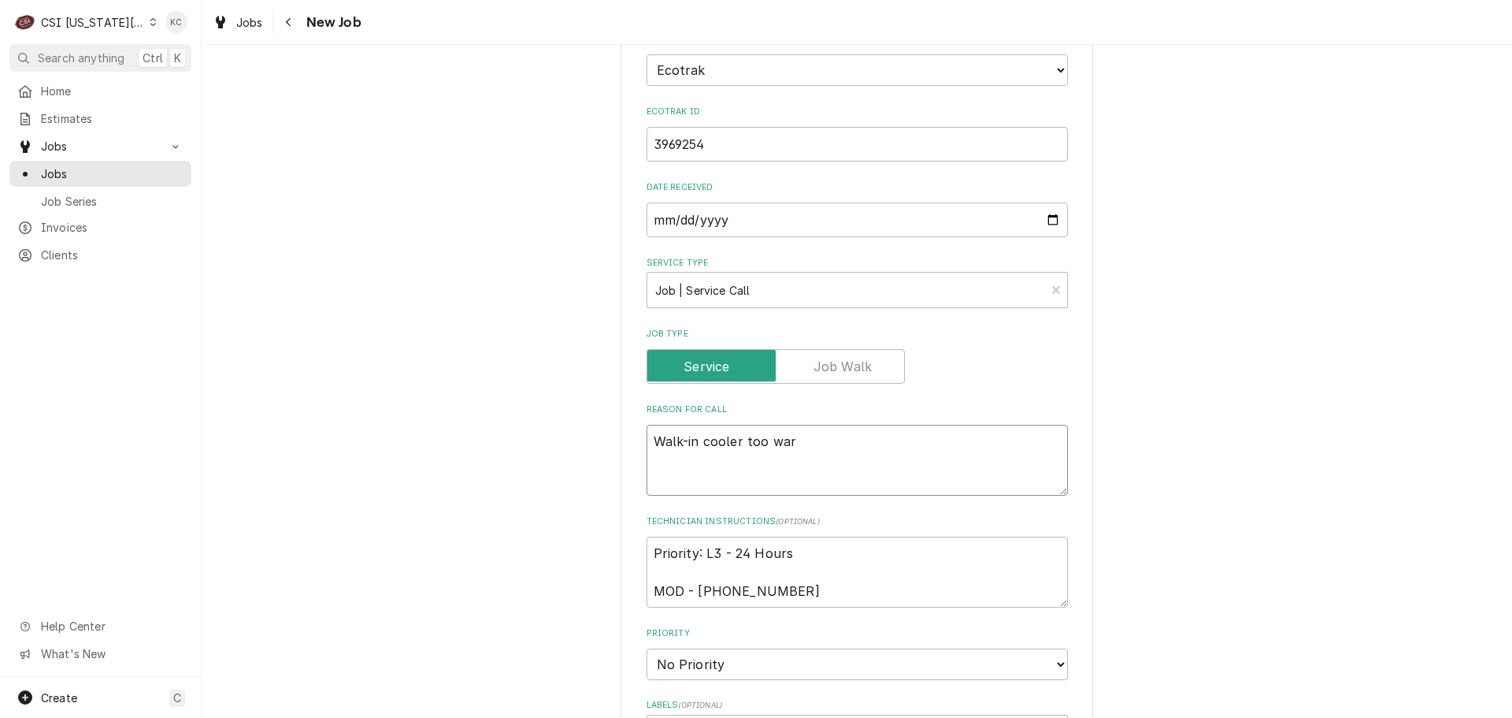
type textarea "Walk-in cooler too warm"
type textarea "x"
type textarea "Walk-in cooler too warm"
type textarea "x"
type textarea "Walk-in cooler too warm"
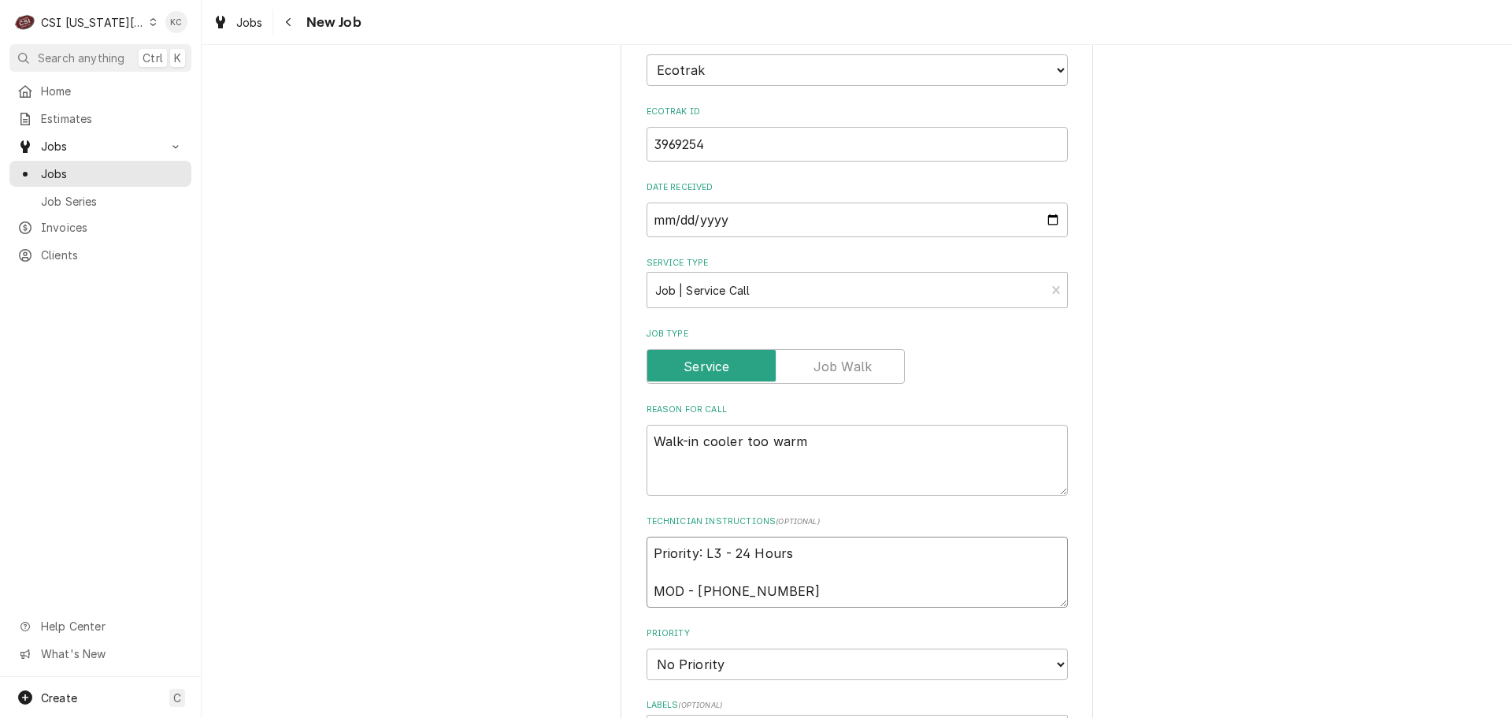
click at [649, 536] on textarea "Priority: L3 - 24 Hours MOD - 816 635-9000" at bounding box center [857, 571] width 421 height 71
type textarea "x"
type textarea "Priority: L3 - 24 Hours MOD - 816 635-9000"
type textarea "x"
type textarea "Priority: L3 - 24 Hours MOD - 816 635-9000"
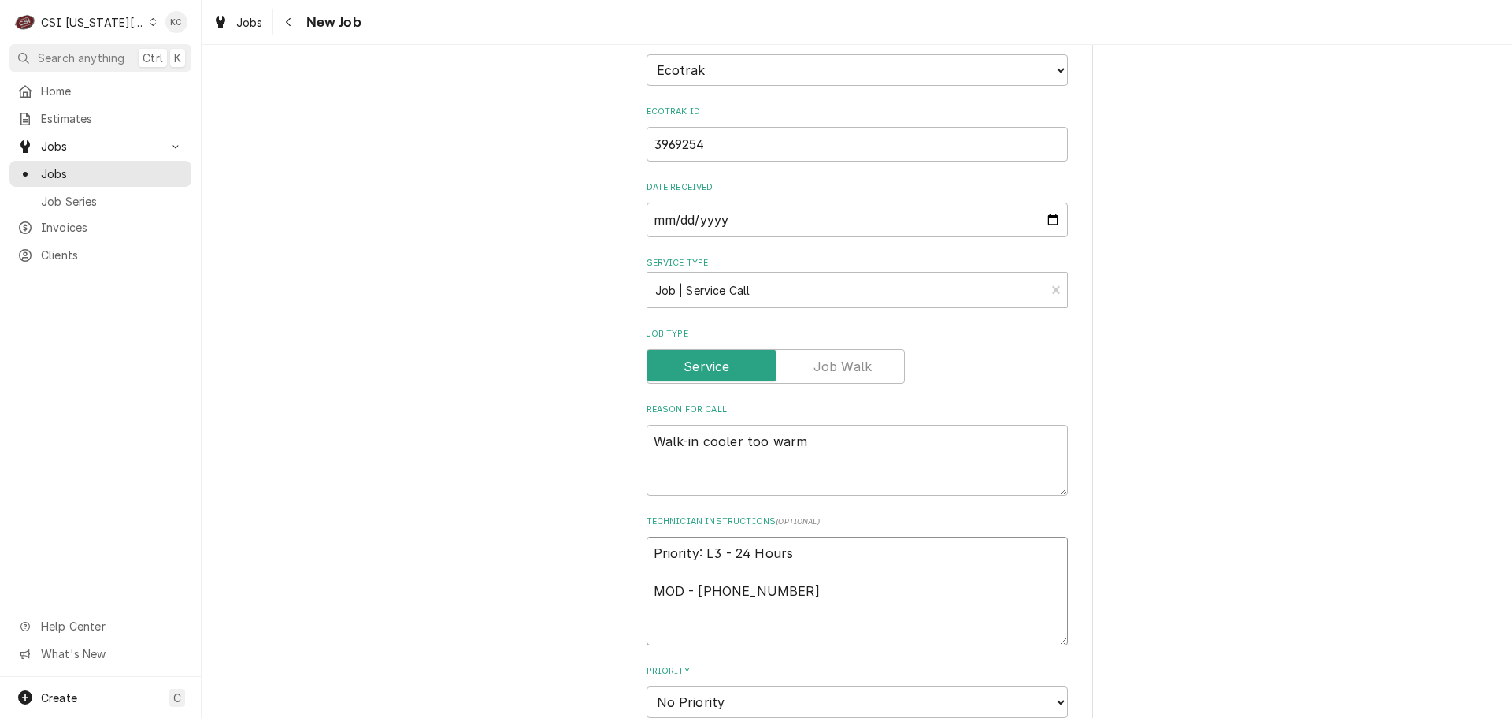
type textarea "x"
type textarea "N Priority: L3 - 24 Hours MOD - 816 635-9000"
type textarea "x"
type textarea "NO Priority: L3 - 24 Hours MOD - 816 635-9000"
type textarea "x"
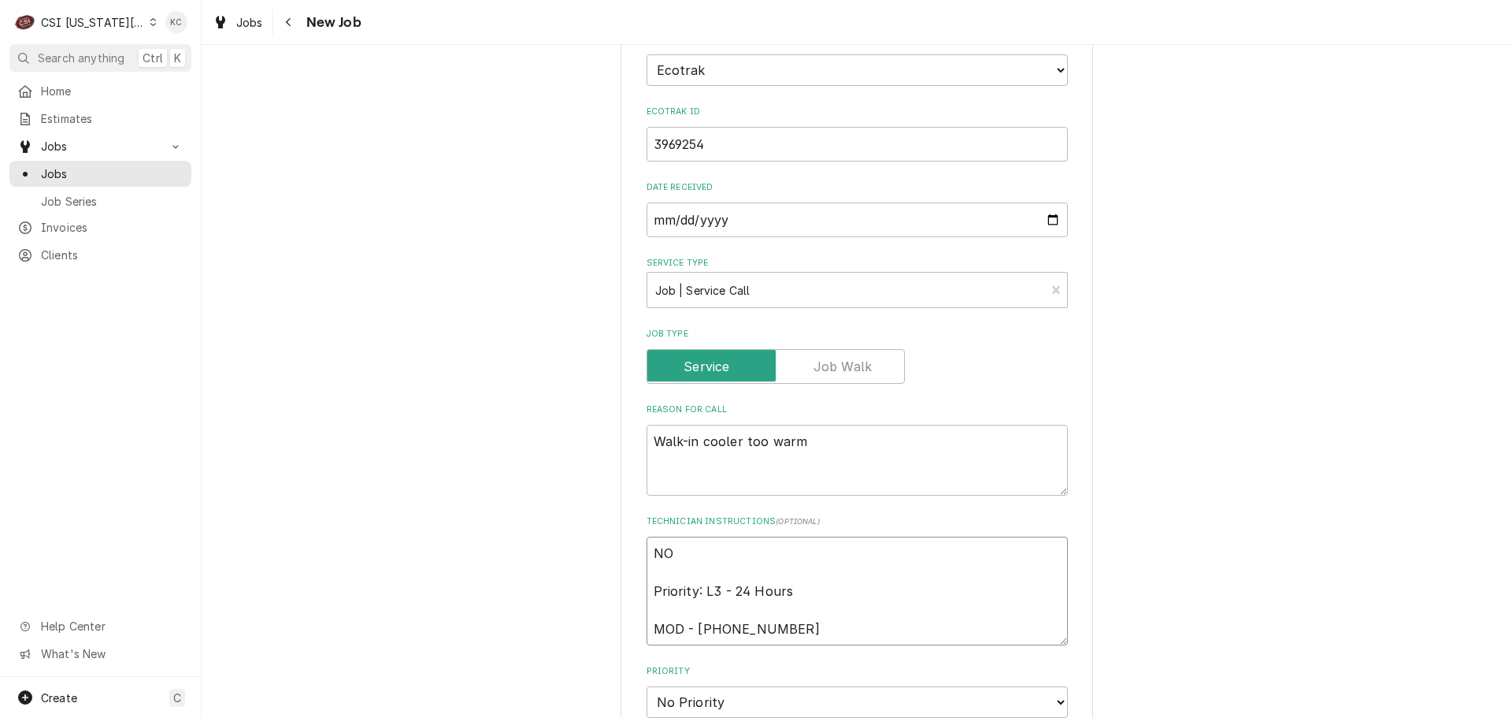
type textarea "NO Priority: L3 - 24 Hours MOD - 816 635-9000"
type textarea "x"
type textarea "NO O Priority: L3 - 24 Hours MOD - 816 635-9000"
type textarea "x"
type textarea "NO OV Priority: L3 - 24 Hours MOD - 816 635-9000"
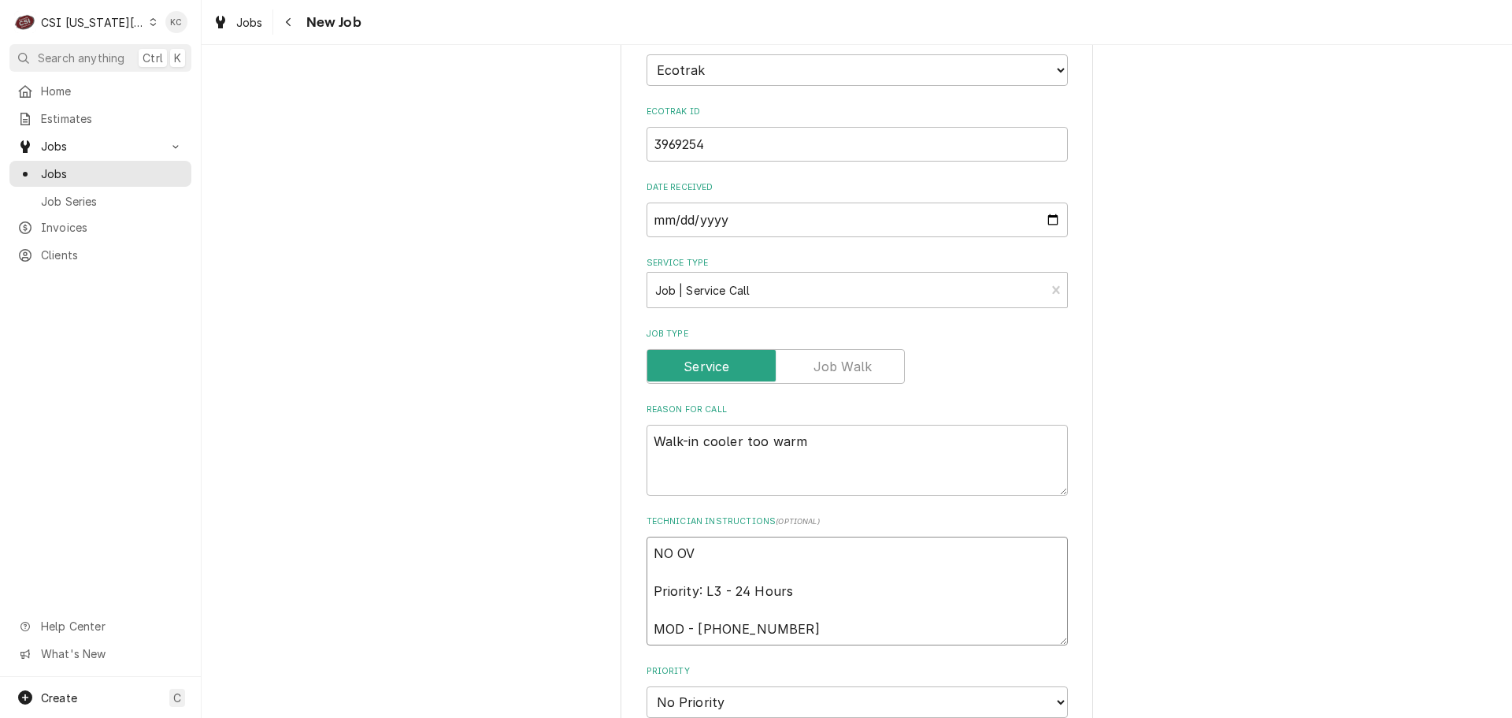
type textarea "x"
type textarea "NO OVE Priority: L3 - 24 Hours MOD - 816 635-9000"
type textarea "x"
type textarea "NO OVER Priority: L3 - 24 Hours MOD - 816 635-9000"
type textarea "x"
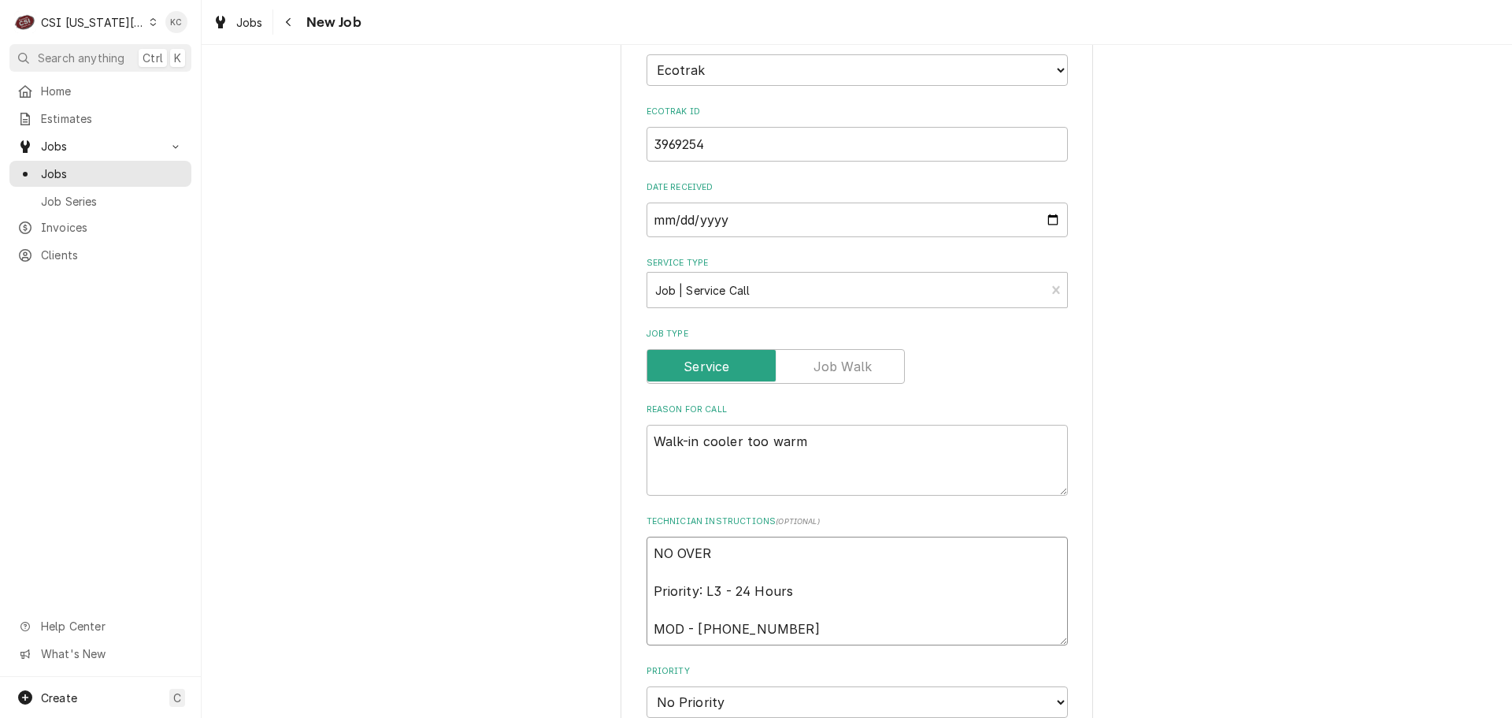
type textarea "NO OVERT Priority: L3 - 24 Hours MOD - 816 635-9000"
type textarea "x"
type textarea "NO OVERTI Priority: L3 - 24 Hours MOD - 816 635-9000"
type textarea "x"
type textarea "NO OVERTIM Priority: L3 - 24 Hours MOD - 816 635-9000"
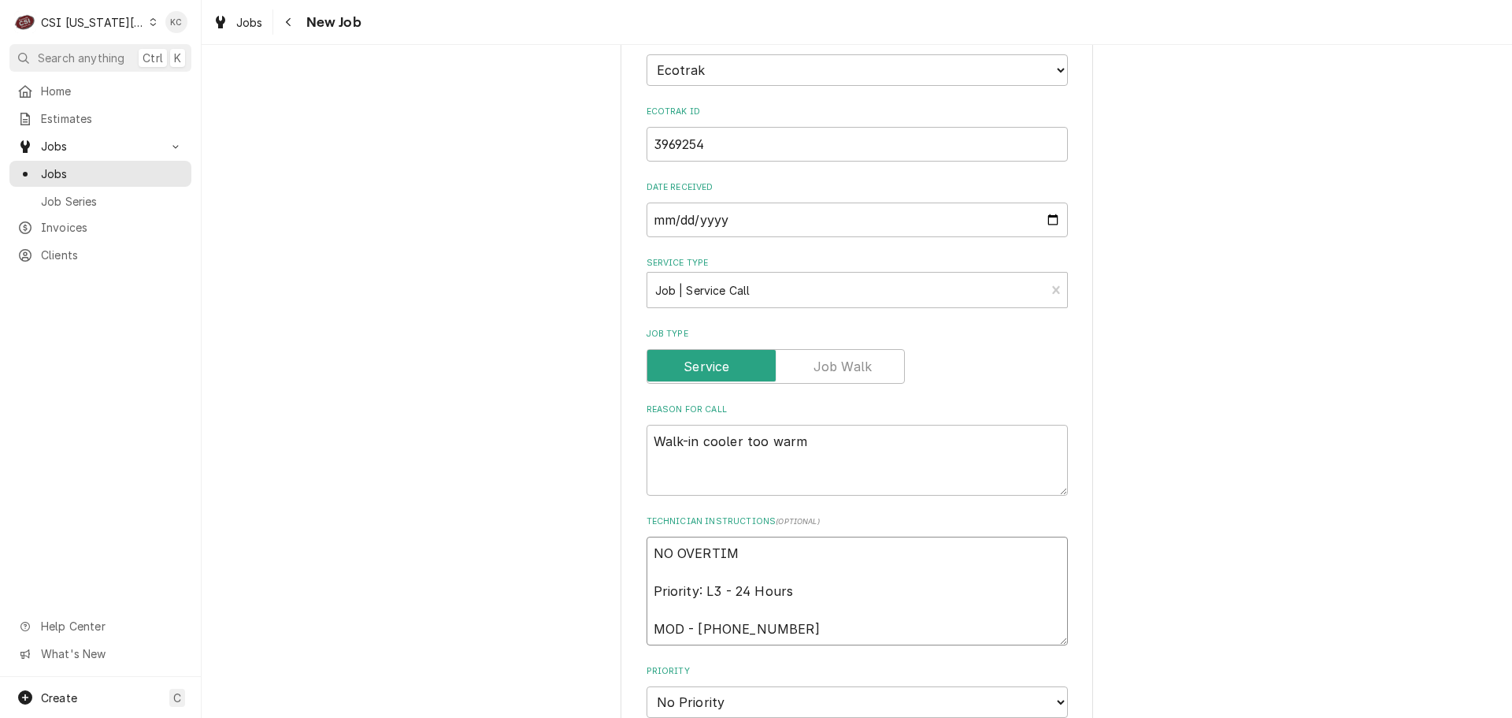
type textarea "x"
type textarea "NO OVERTIME Priority: L3 - 24 Hours MOD - 816 635-9000"
type textarea "x"
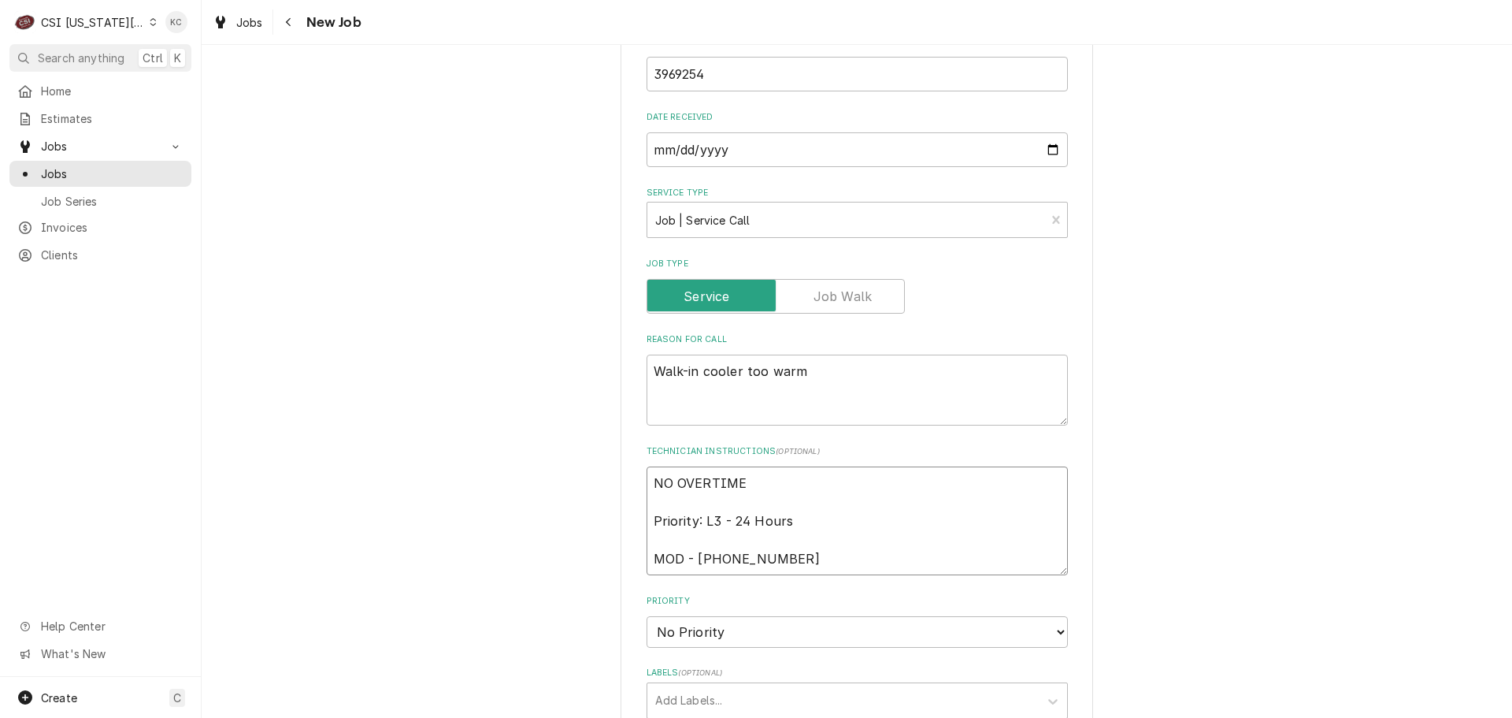
scroll to position [945, 0]
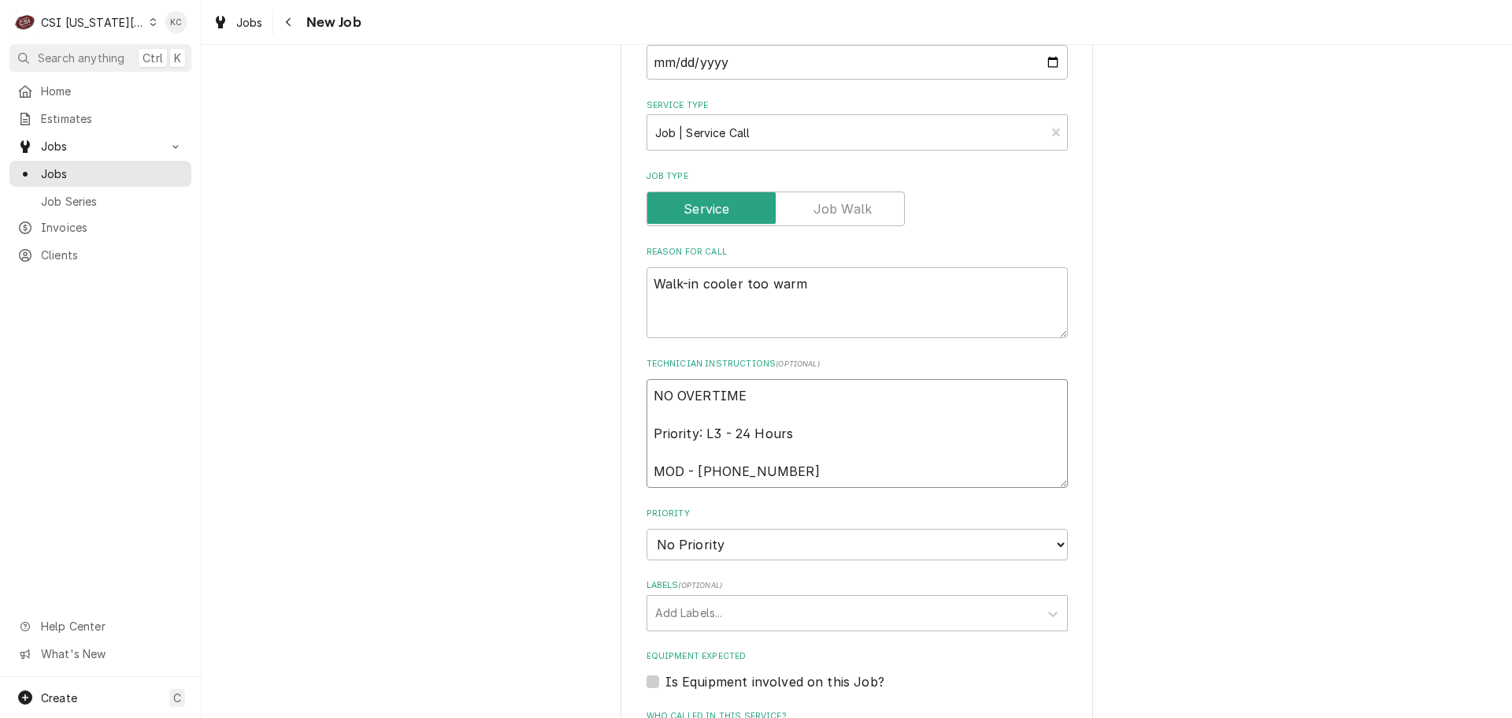
type textarea "NO OVERTIME Priority: L3 - 24 Hours MOD - 816 635-9000"
click at [708, 529] on select "No Priority Urgent High Medium Low" at bounding box center [857, 545] width 421 height 32
select select "2"
click at [647, 529] on select "No Priority Urgent High Medium Low" at bounding box center [857, 545] width 421 height 32
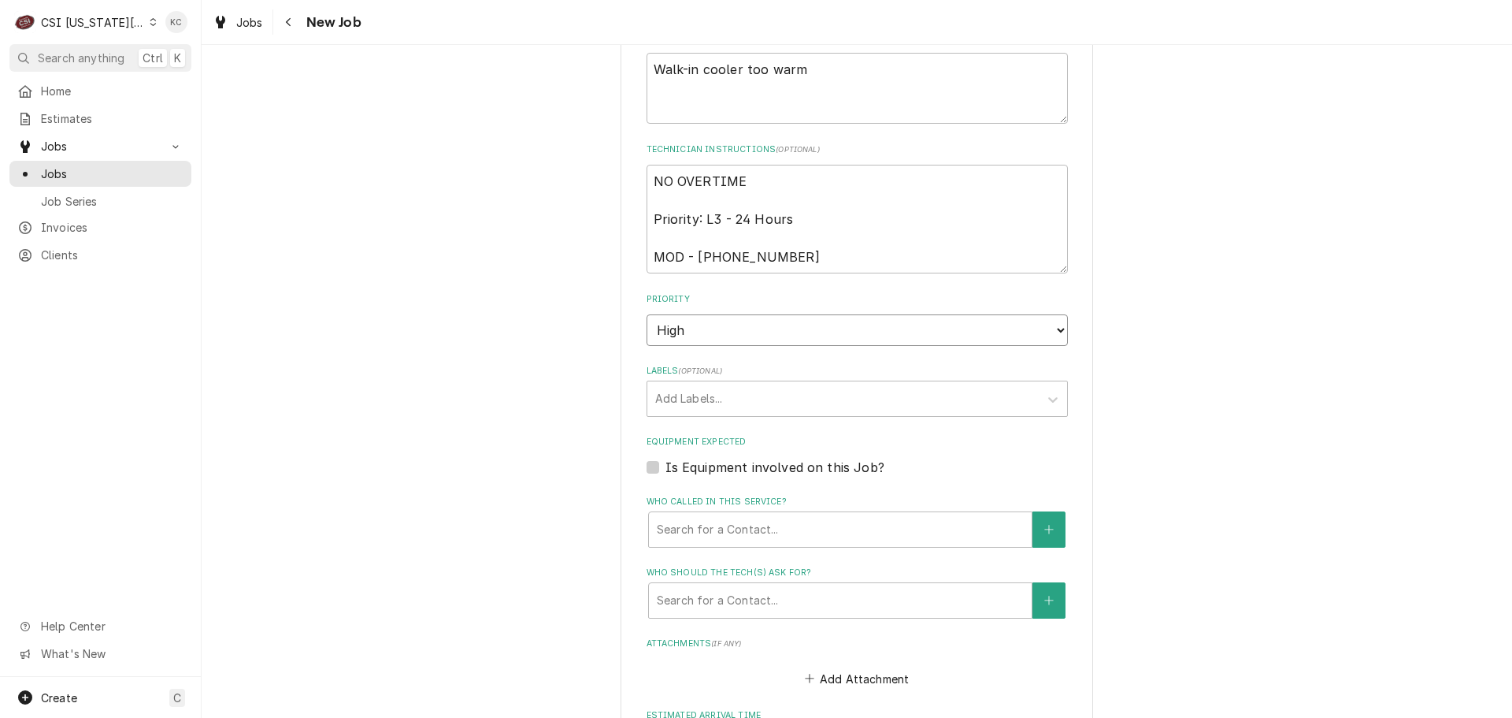
scroll to position [1339, 0]
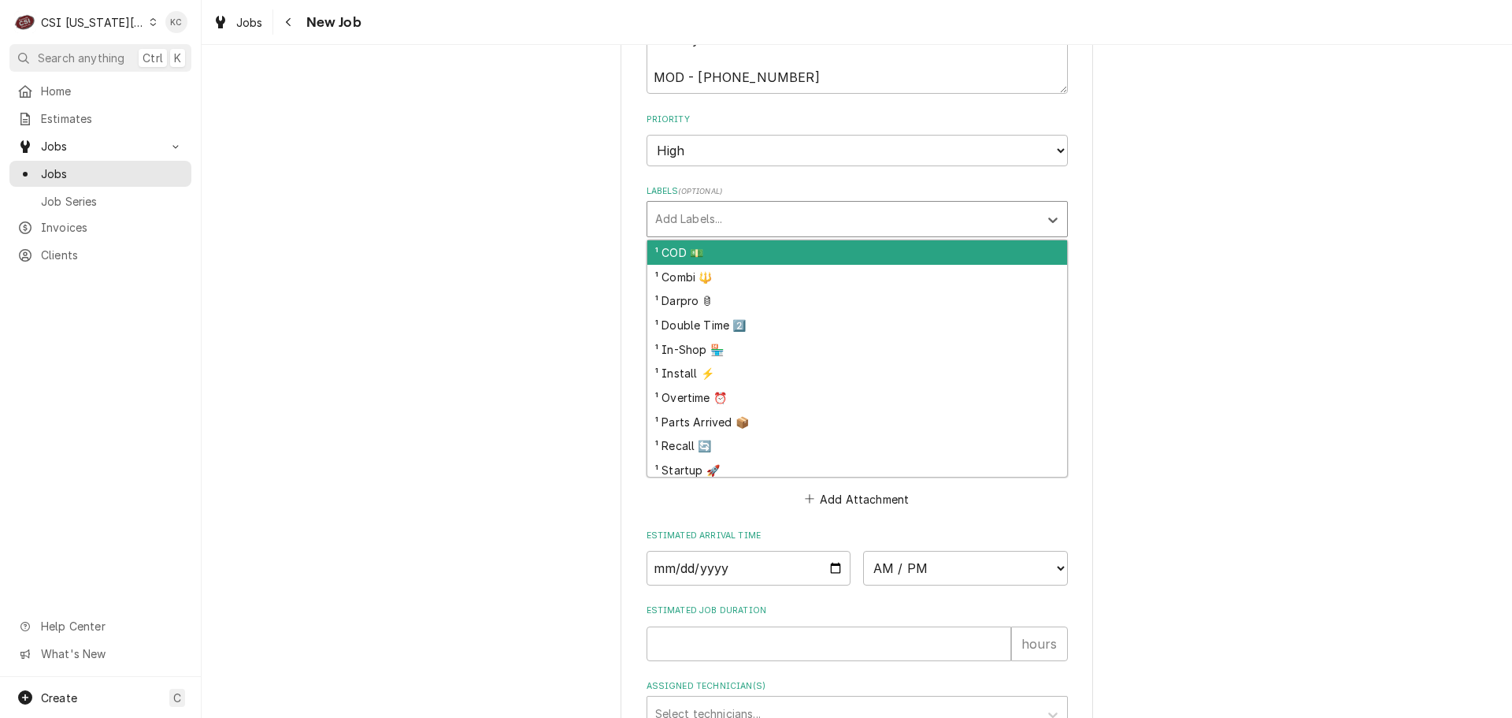
click at [698, 205] on div "Labels" at bounding box center [843, 219] width 376 height 28
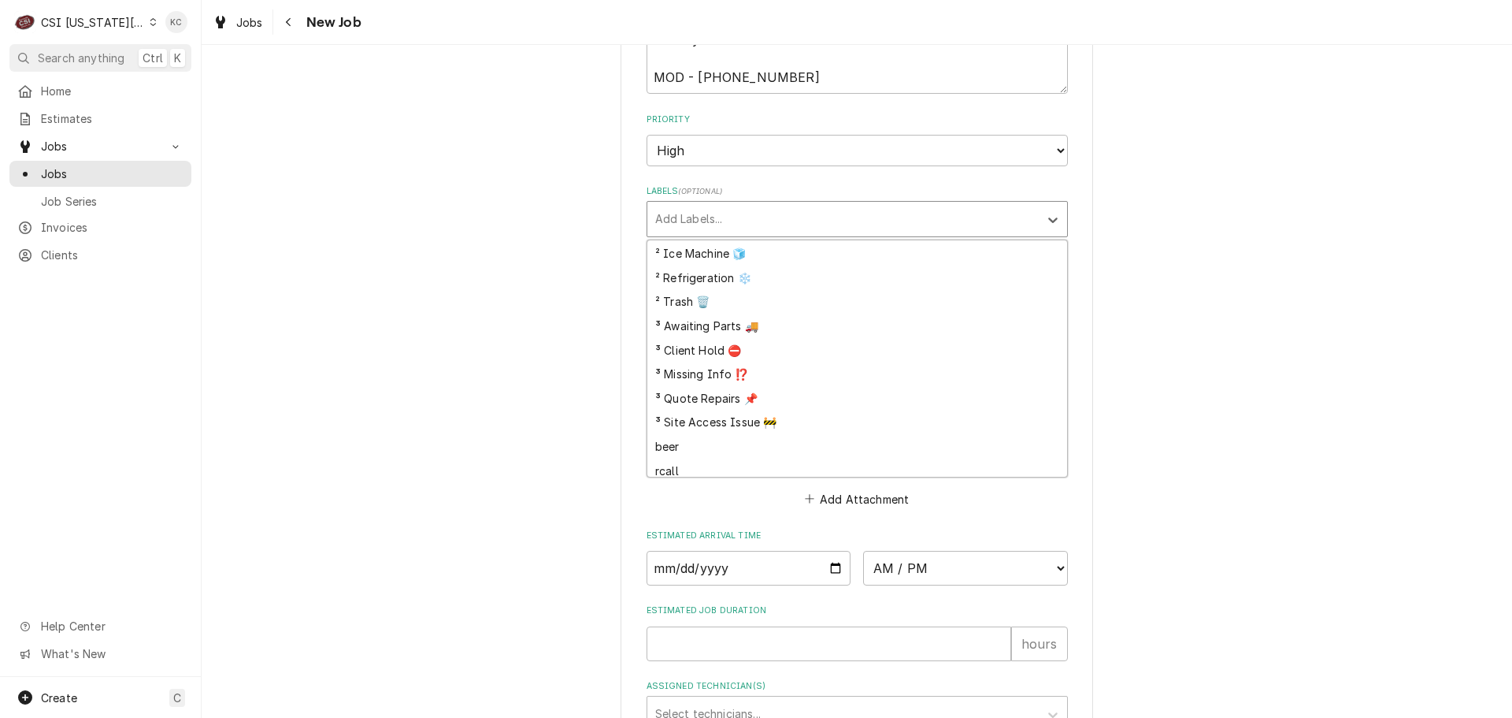
scroll to position [463, 0]
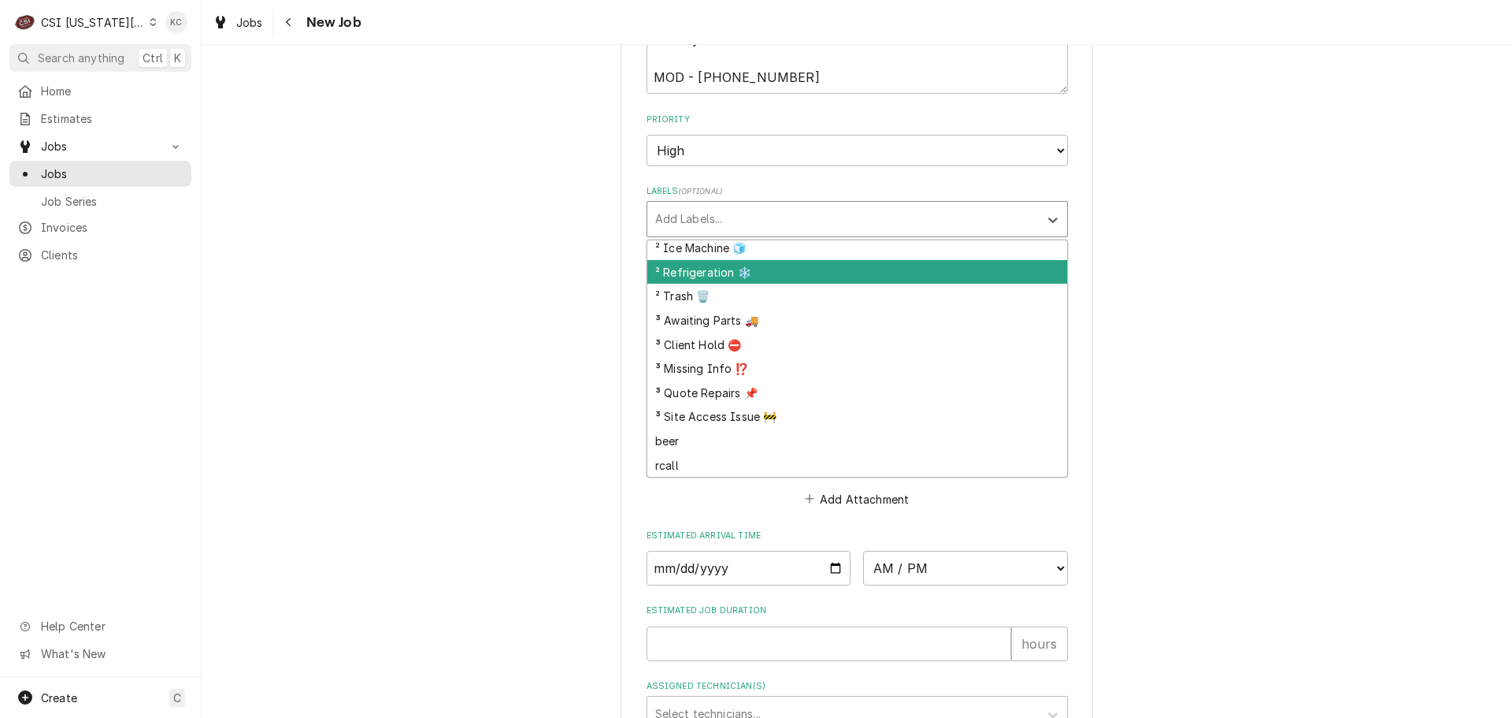
click at [740, 260] on div "² Refrigeration ❄️" at bounding box center [857, 272] width 420 height 24
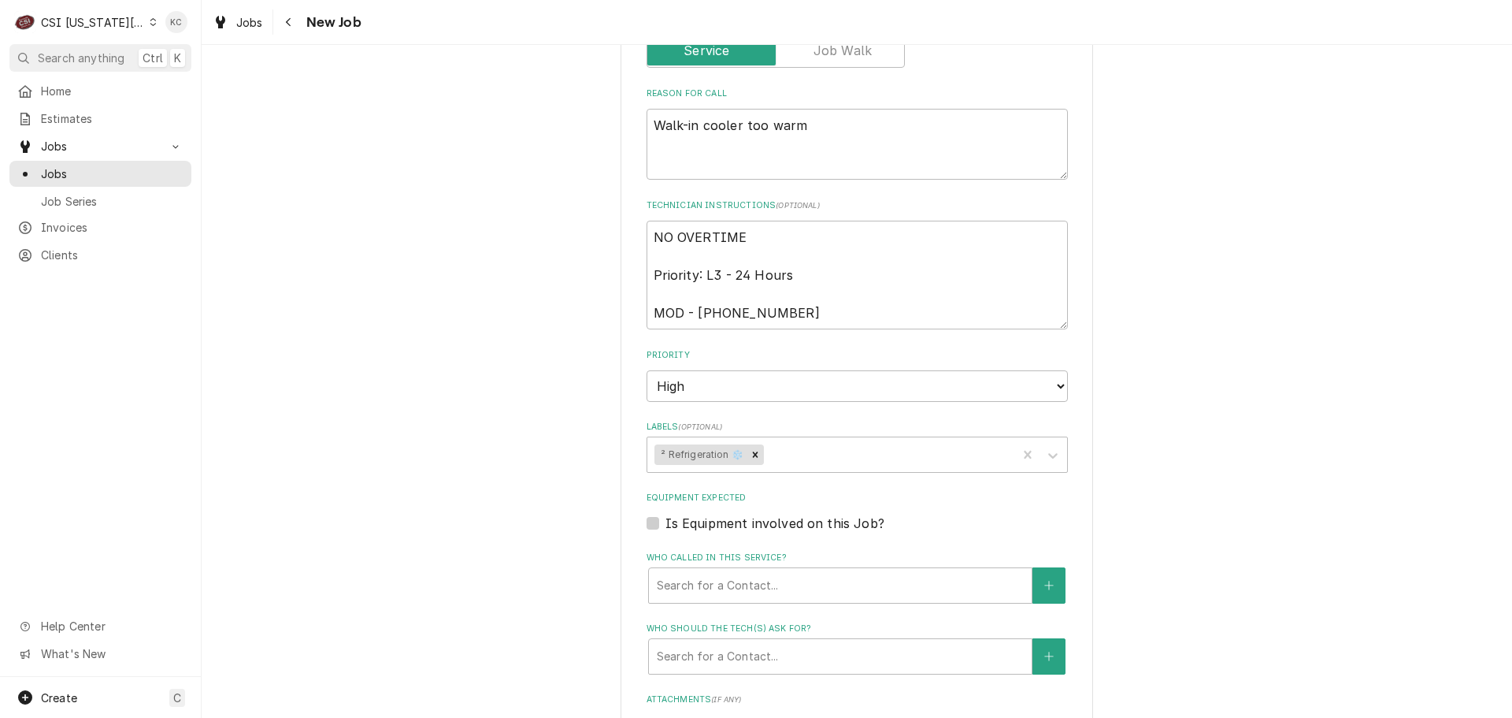
scroll to position [1103, 0]
click at [764, 221] on textarea "NO OVERTIME Priority: L3 - 24 Hours MOD - 816 635-9000" at bounding box center [857, 275] width 421 height 109
type textarea "x"
type textarea "NO OVERTIME Priority: L3 - 24 Hours MOD - 816 635-9000"
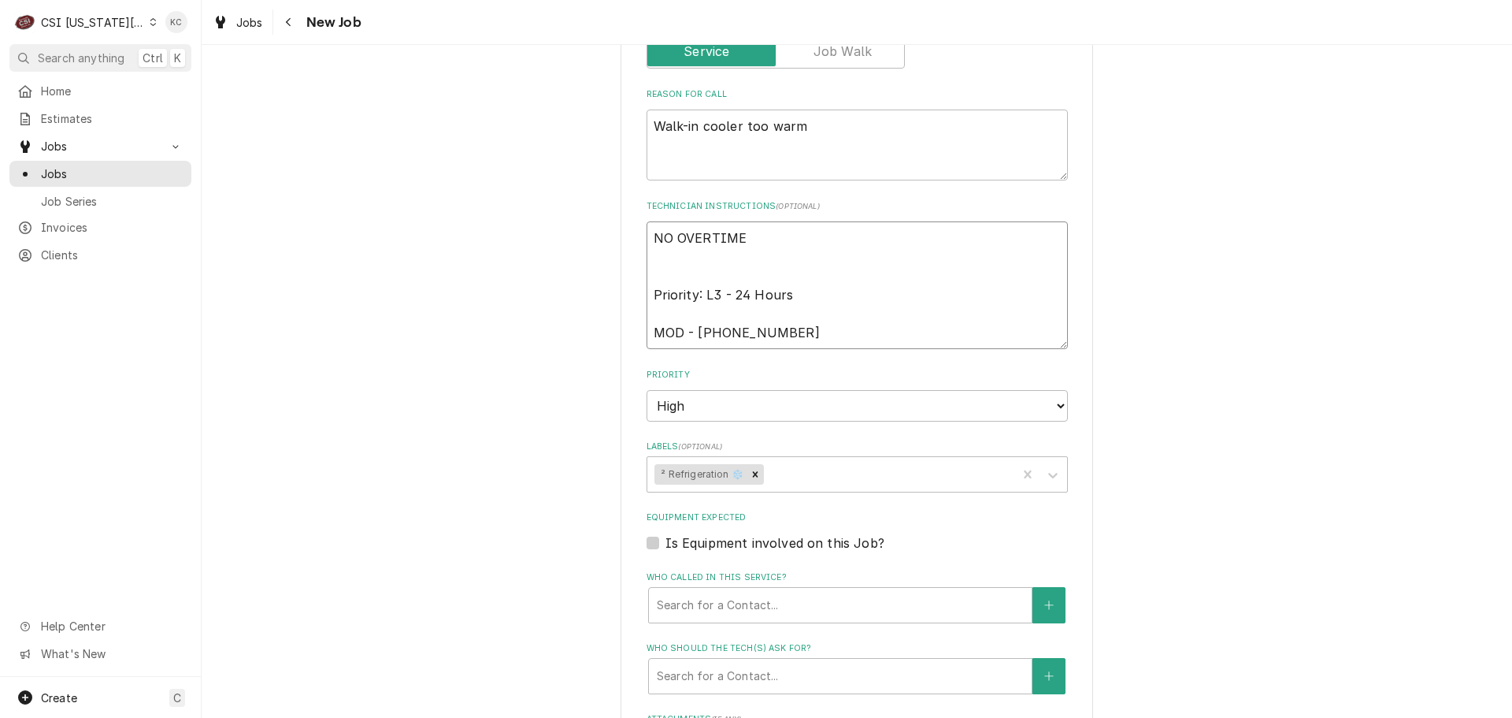
type textarea "x"
type textarea "NO OVERTIME Priority: L3 - 24 Hours MOD - 816 635-9000"
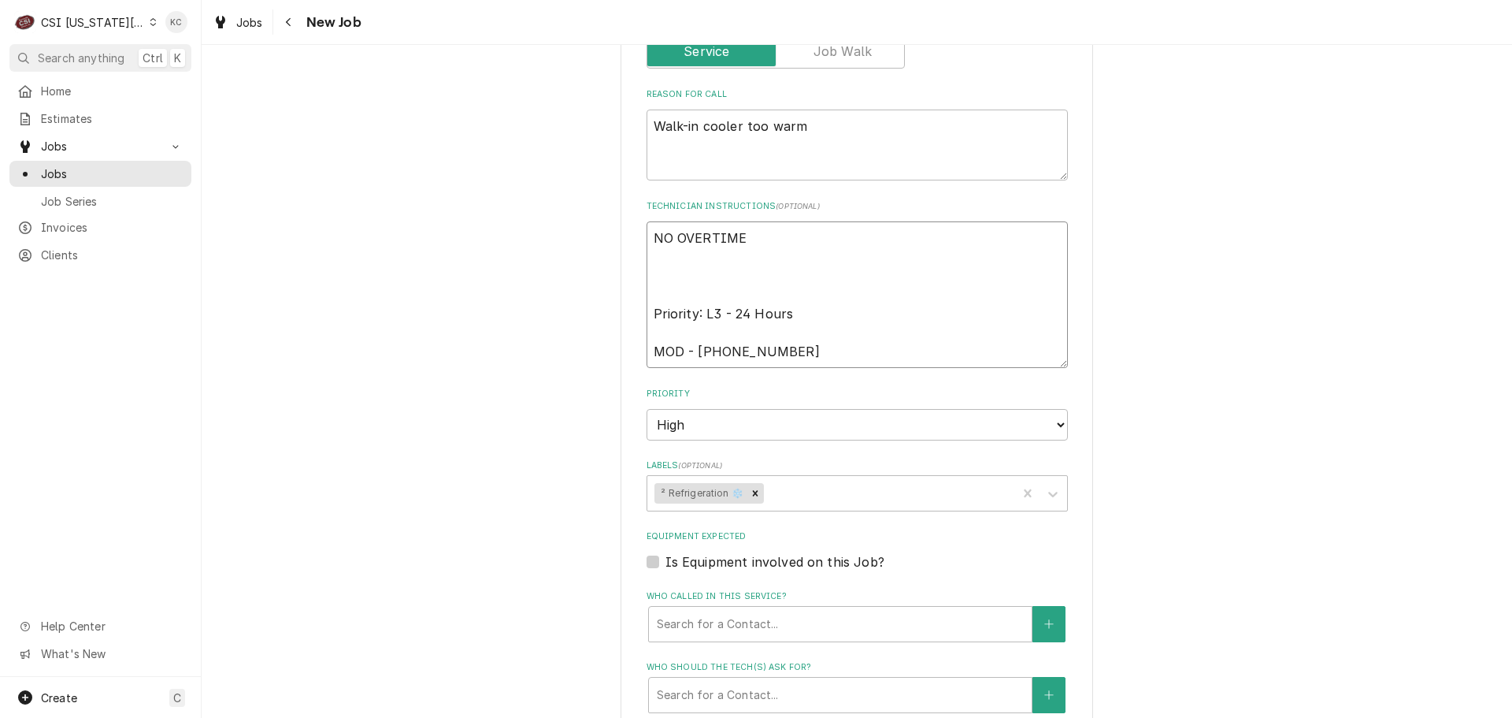
type textarea "x"
type textarea "NO OVERTIME N Priority: L3 - 24 Hours MOD - 816 635-9000"
type textarea "x"
type textarea "NO OVERTIME NT Priority: L3 - 24 Hours MOD - 816 635-9000"
type textarea "x"
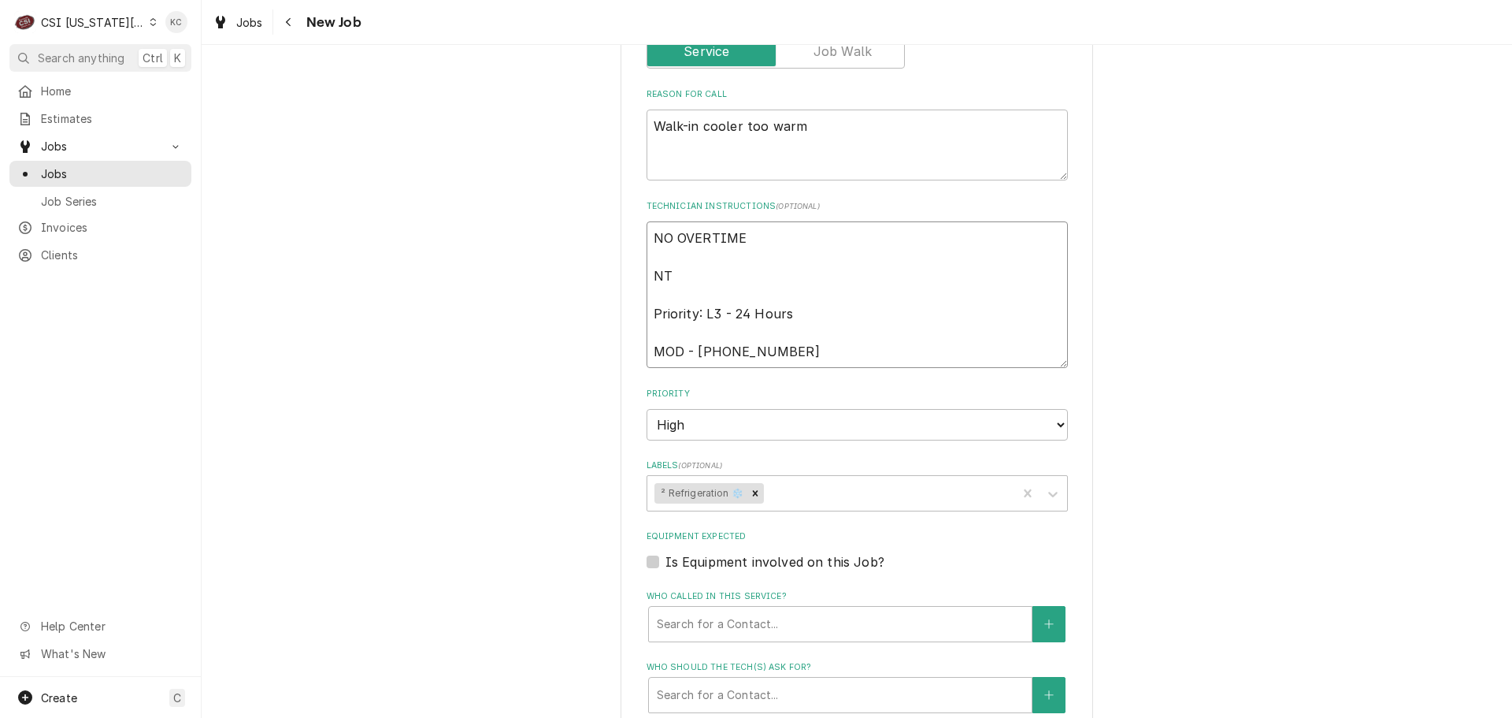
type textarea "NO OVERTIME NTE Priority: L3 - 24 Hours MOD - 816 635-9000"
type textarea "x"
type textarea "NO OVERTIME NTE Priority: L3 - 24 Hours MOD - 816 635-9000"
type textarea "x"
type textarea "NO OVERTIME NTE $ Priority: L3 - 24 Hours MOD - 816 635-9000"
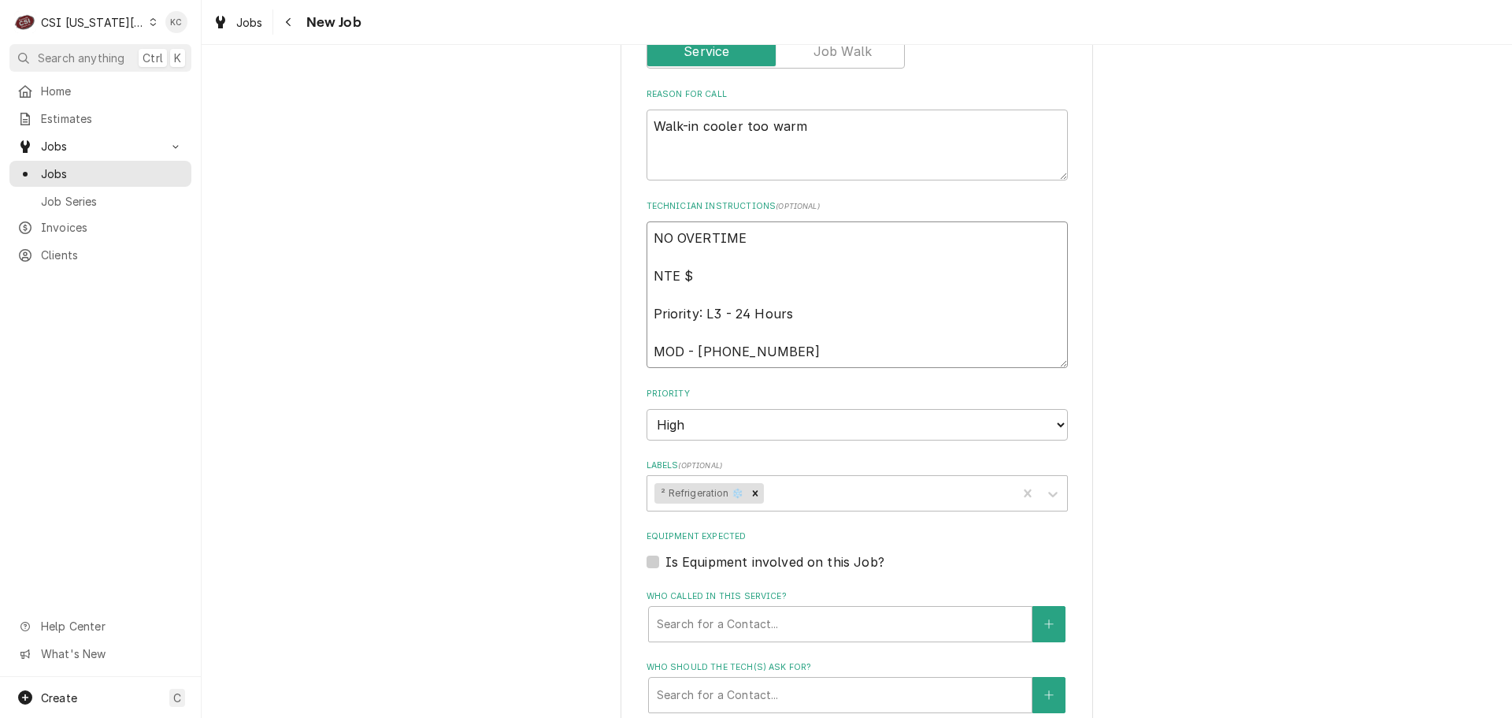
type textarea "x"
type textarea "NO OVERTIME NTE $7 Priority: L3 - 24 Hours MOD - 816 635-9000"
type textarea "x"
type textarea "NO OVERTIME NTE $75 Priority: L3 - 24 Hours MOD - 816 635-9000"
type textarea "x"
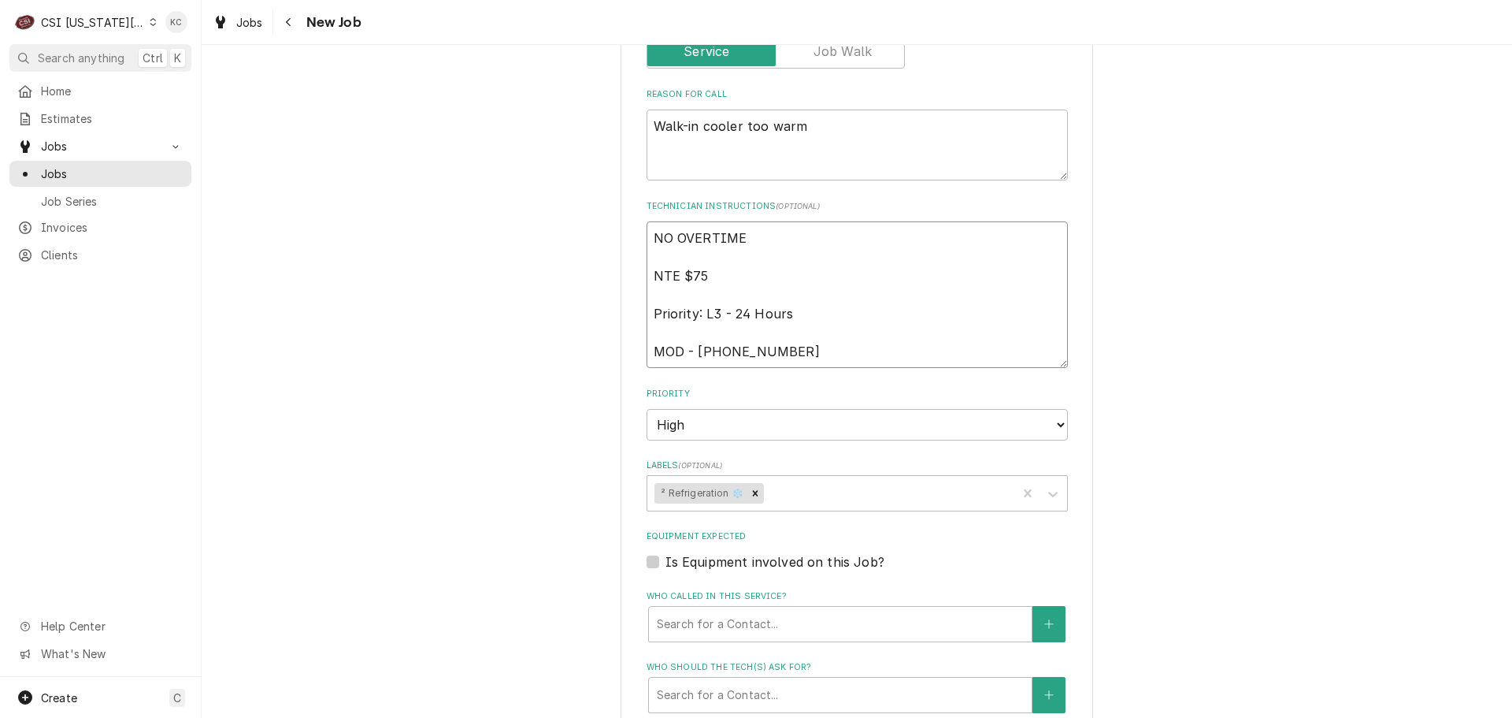
type textarea "NO OVERTIME NTE $750 Priority: L3 - 24 Hours MOD - 816 635-9000"
type textarea "x"
type textarea "NO OVERTIME NTE $750 Priority: L3 - 24 Hours MOD - 816 635-9000"
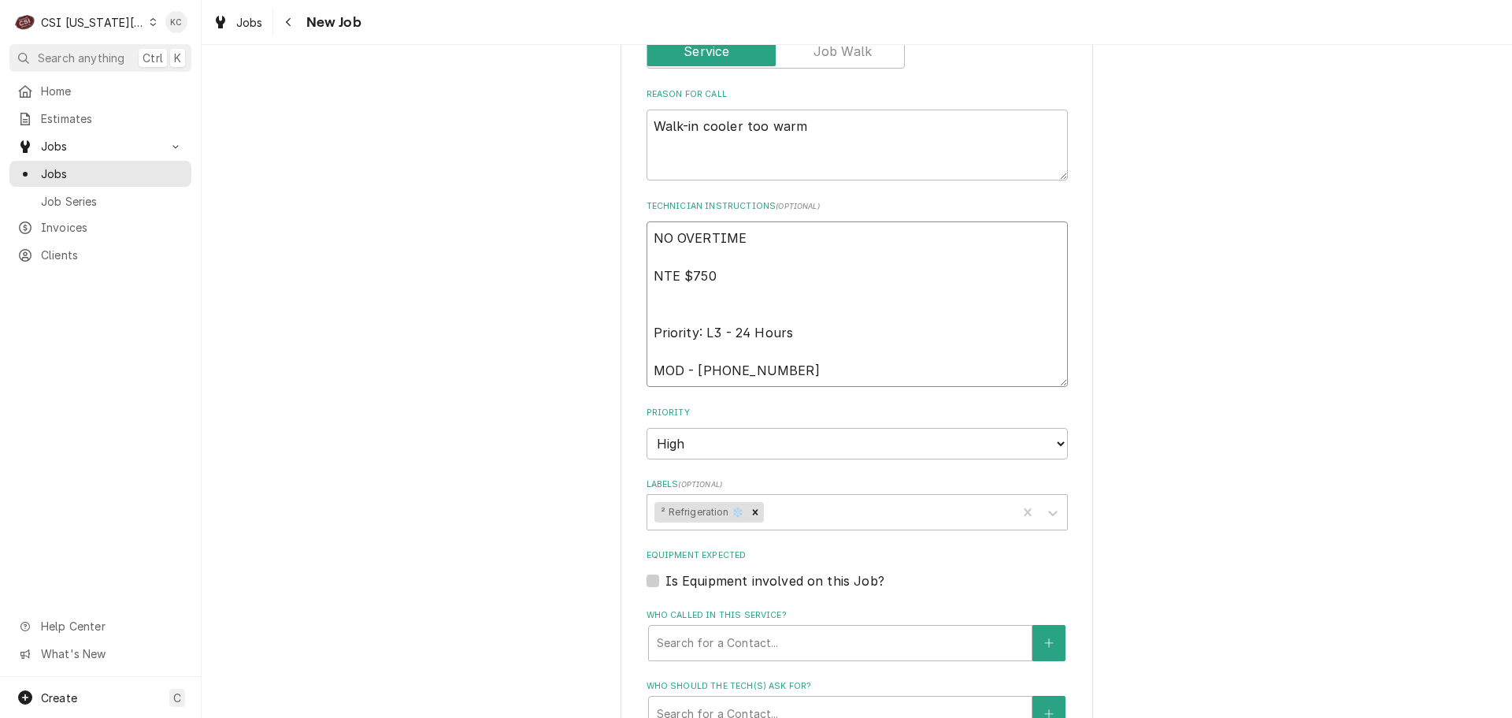
type textarea "x"
type textarea "NO OVERTIME NTE $750 Priority: L3 - 24 Hours MOD - 816 635-9000"
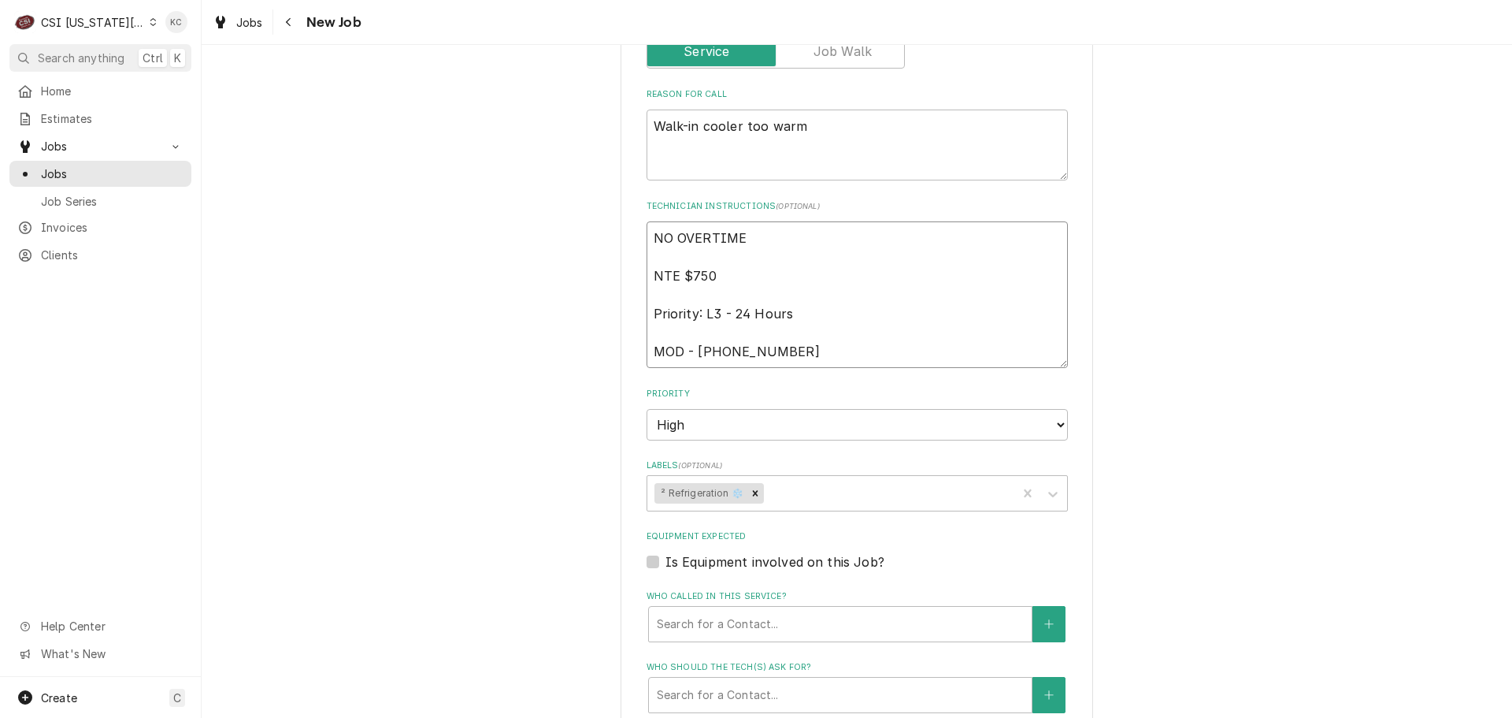
type textarea "x"
type textarea "NO OVERTIME NTE $750 Priority: L3 - 24 Hours MOD - 816 635-9000"
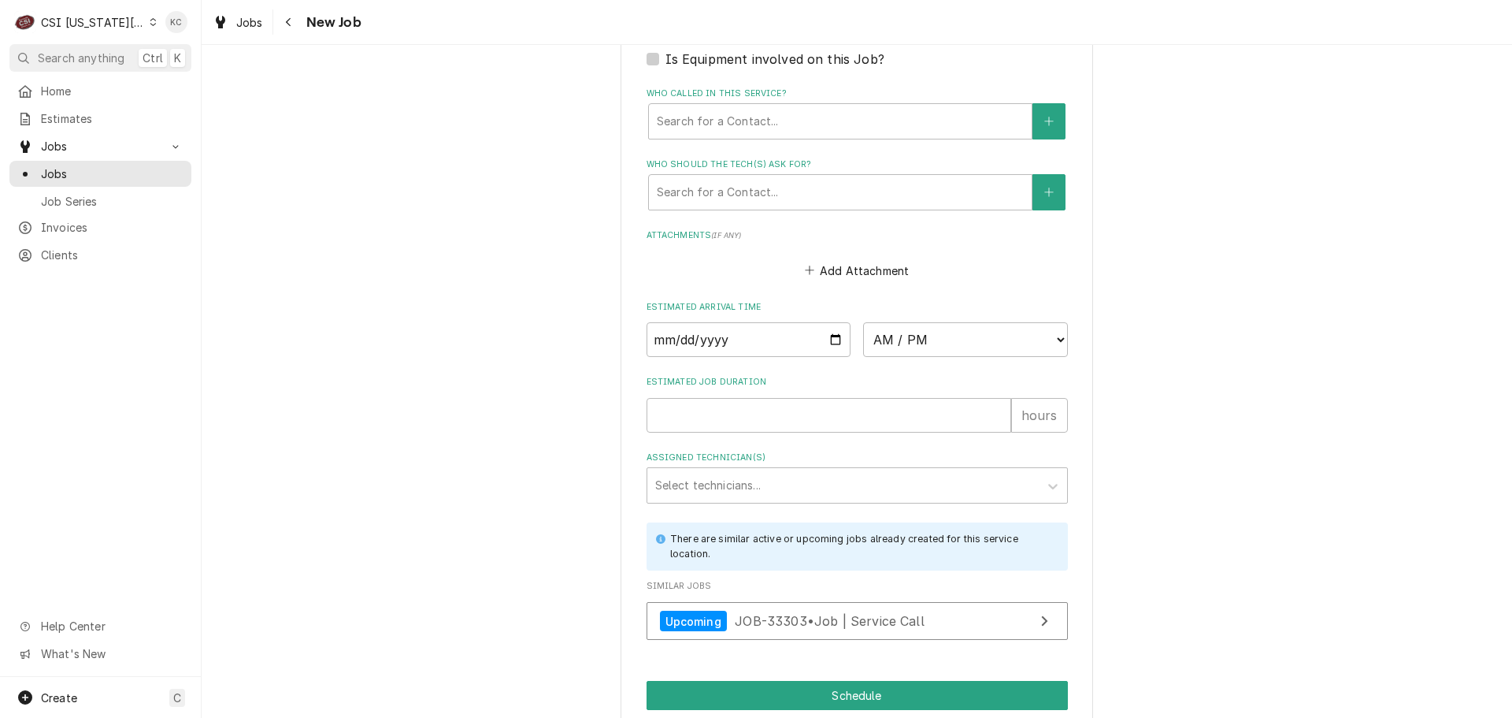
scroll to position [1634, 0]
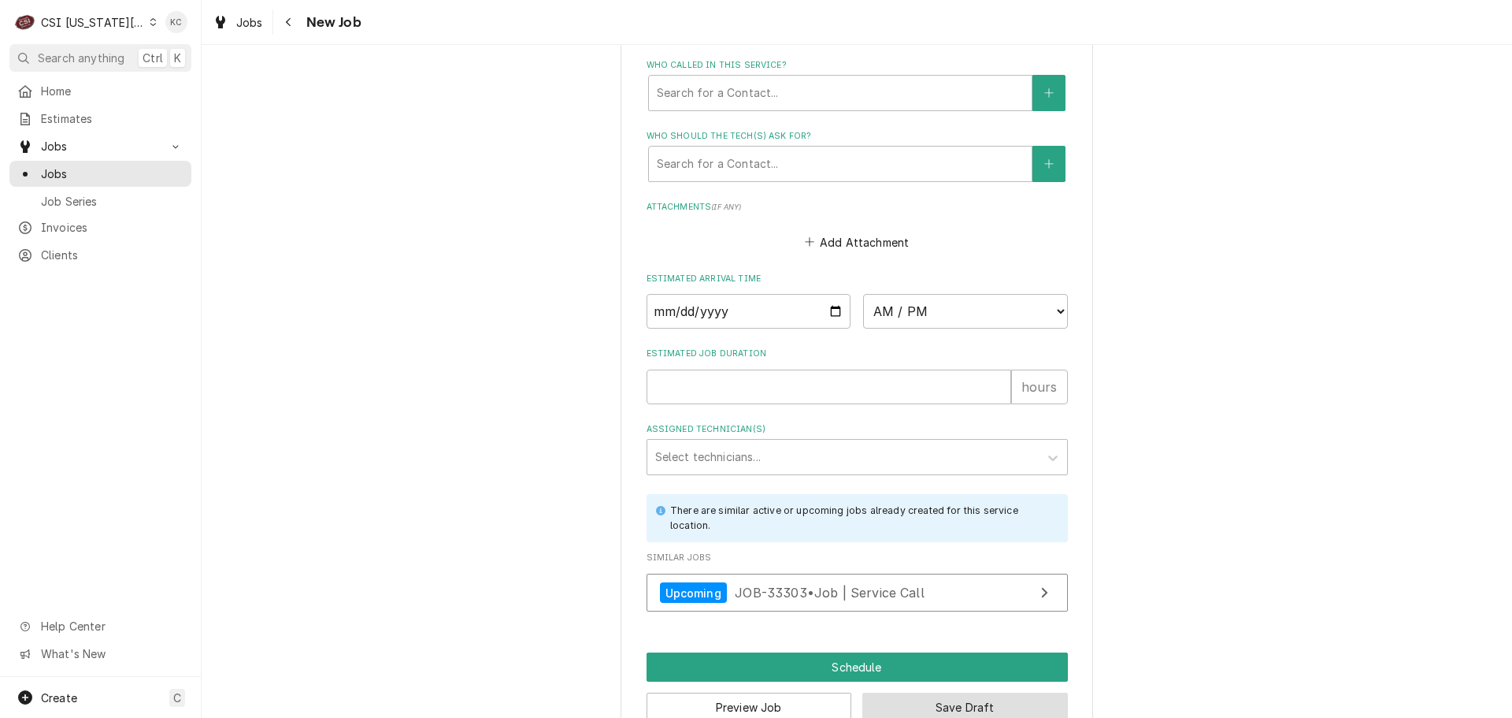
click at [940, 692] on button "Save Draft" at bounding box center [965, 706] width 206 height 29
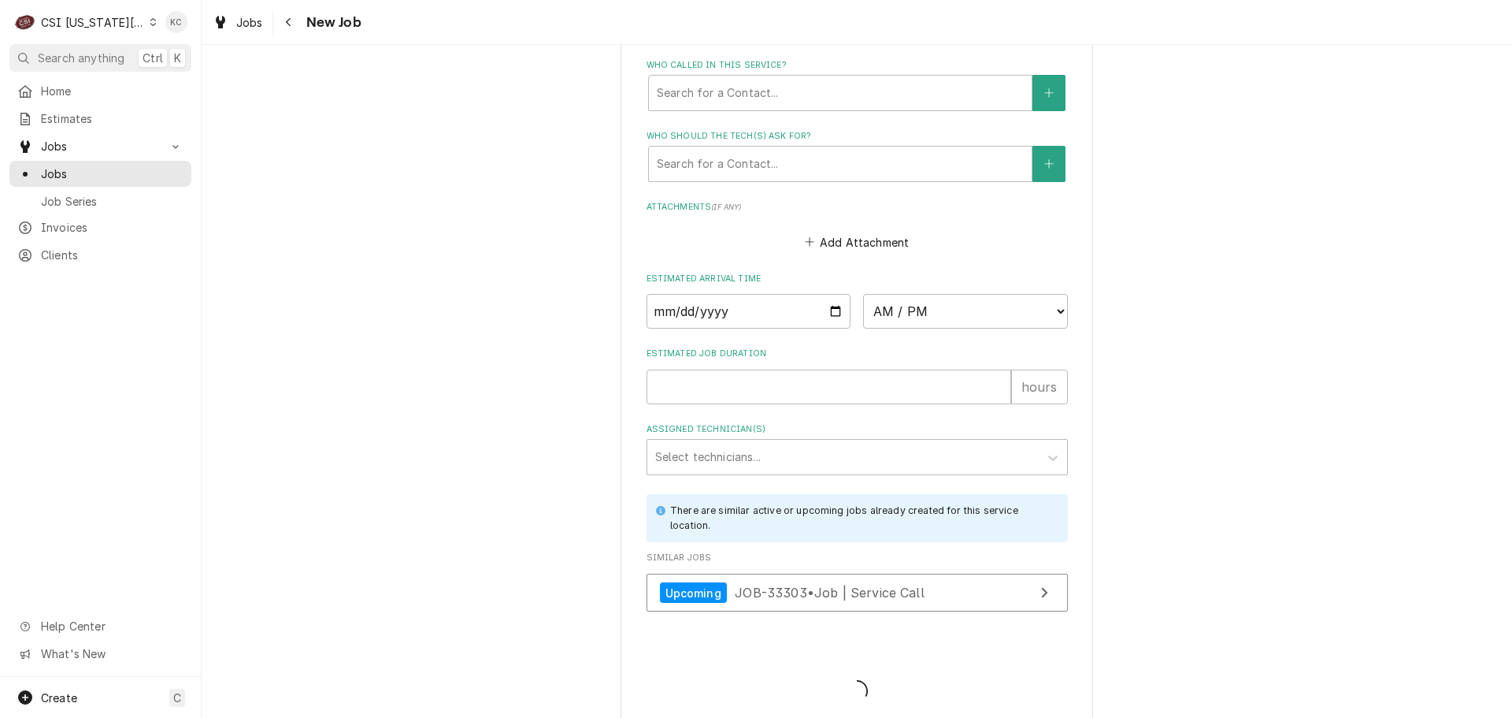
scroll to position [1619, 0]
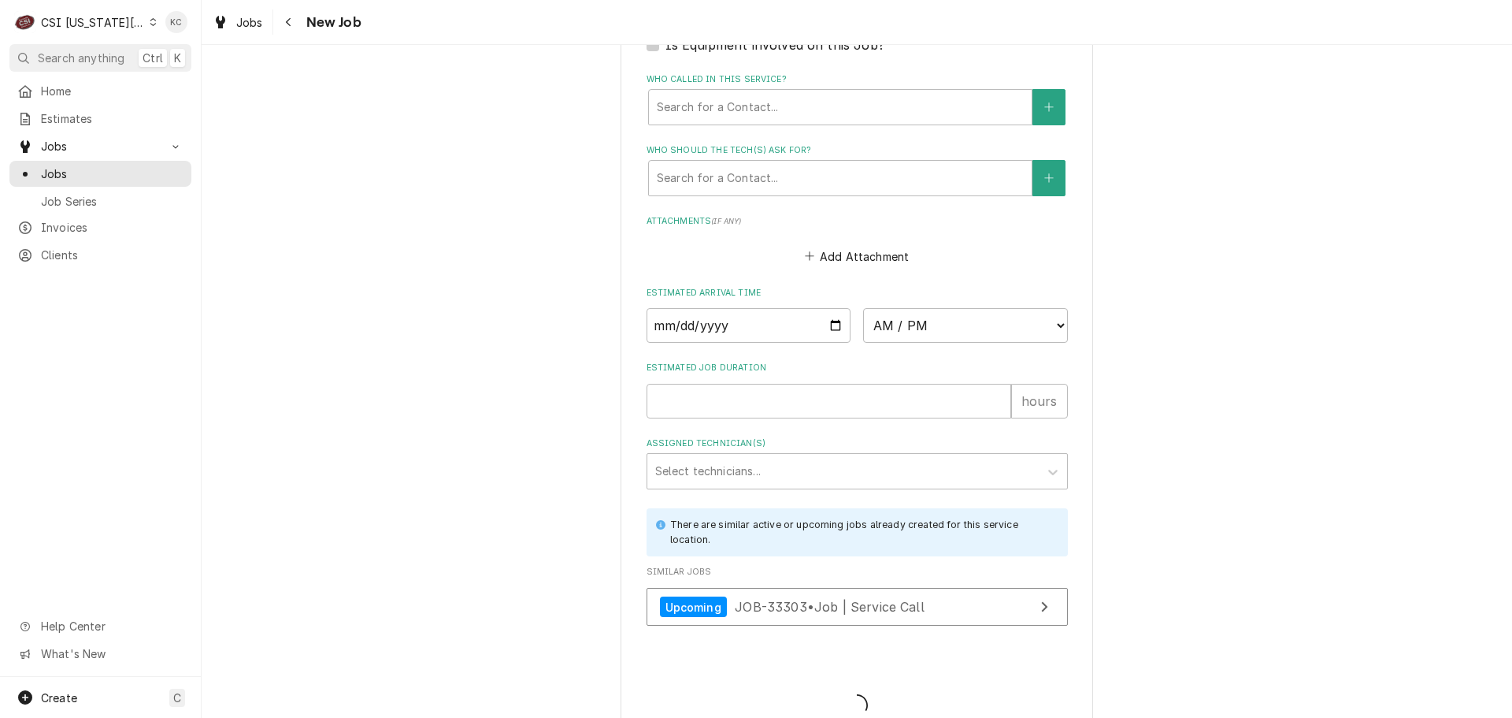
type textarea "x"
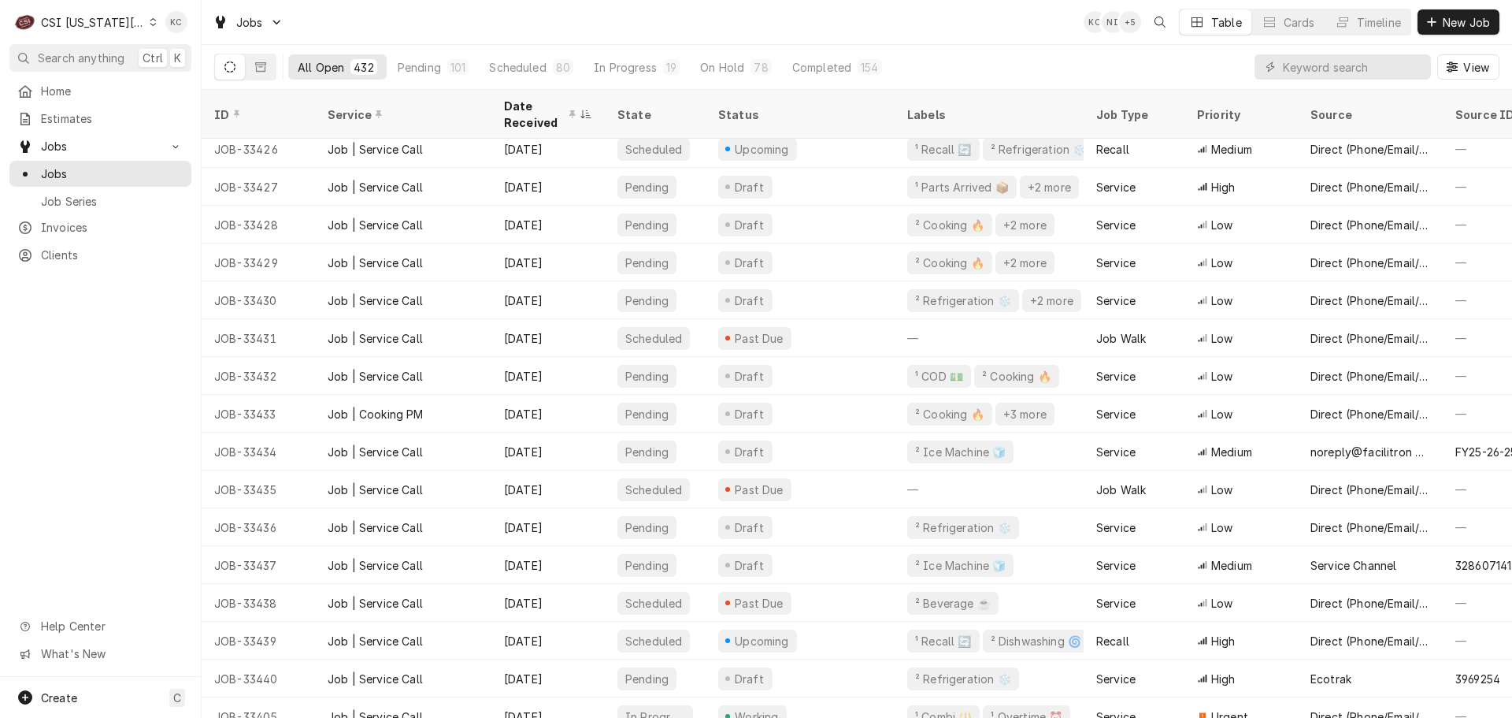
scroll to position [786, 0]
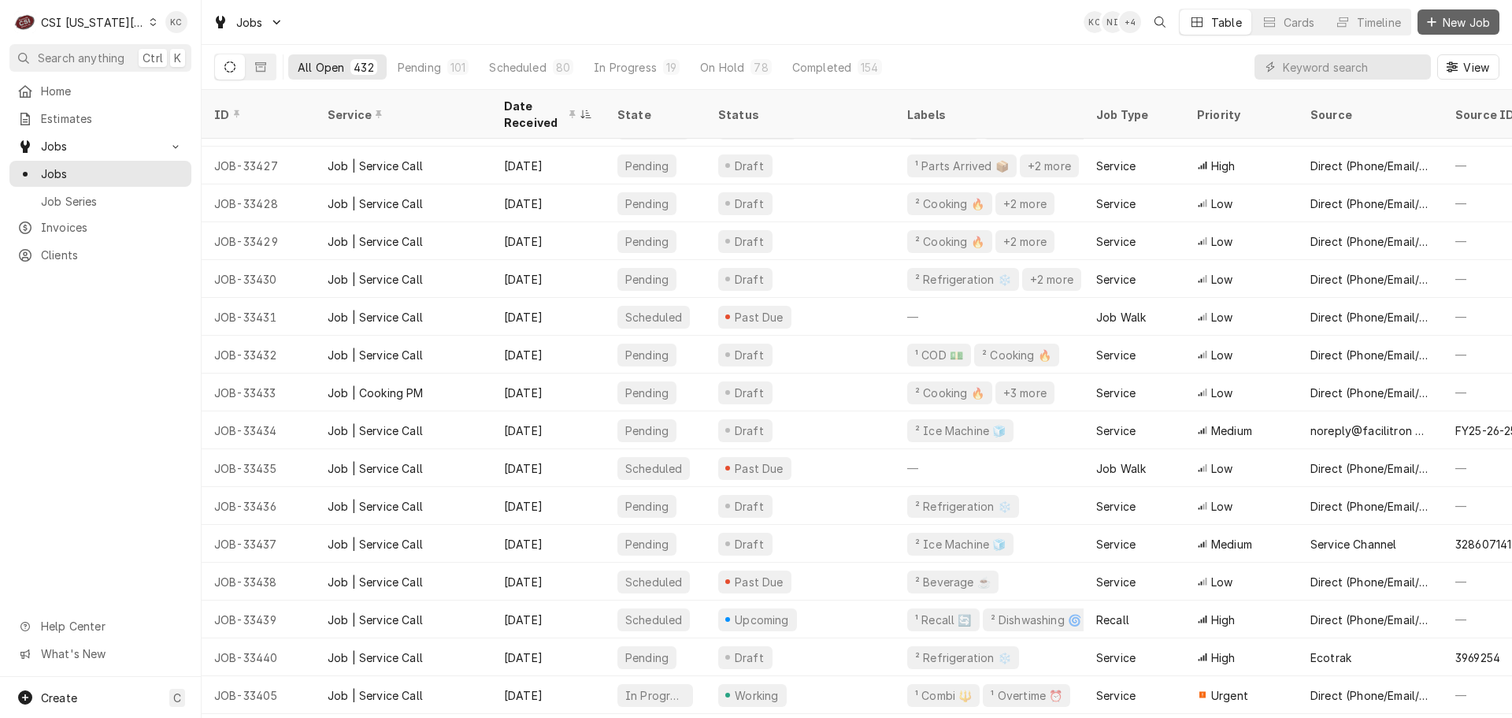
click at [1459, 19] on span "New Job" at bounding box center [1467, 22] width 54 height 17
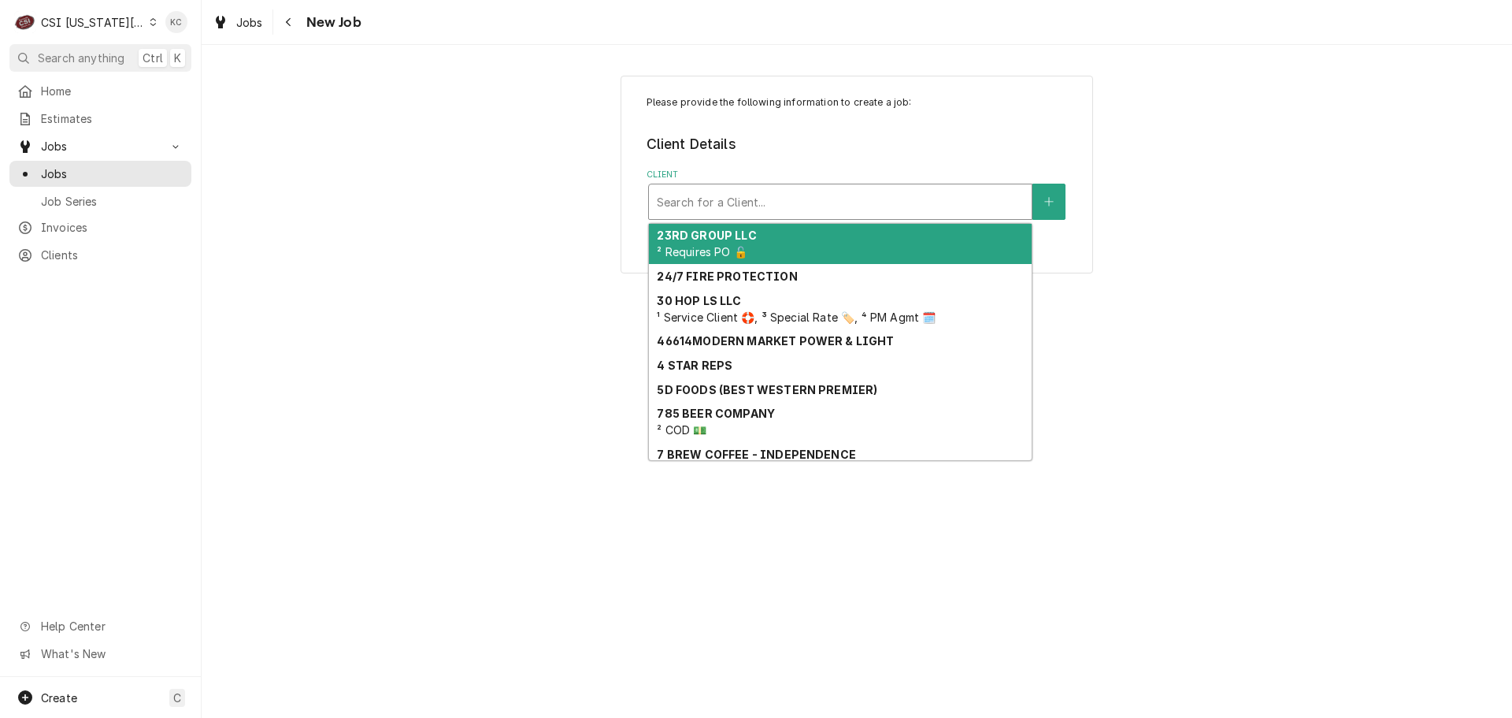
click at [746, 208] on div "Client" at bounding box center [840, 201] width 367 height 28
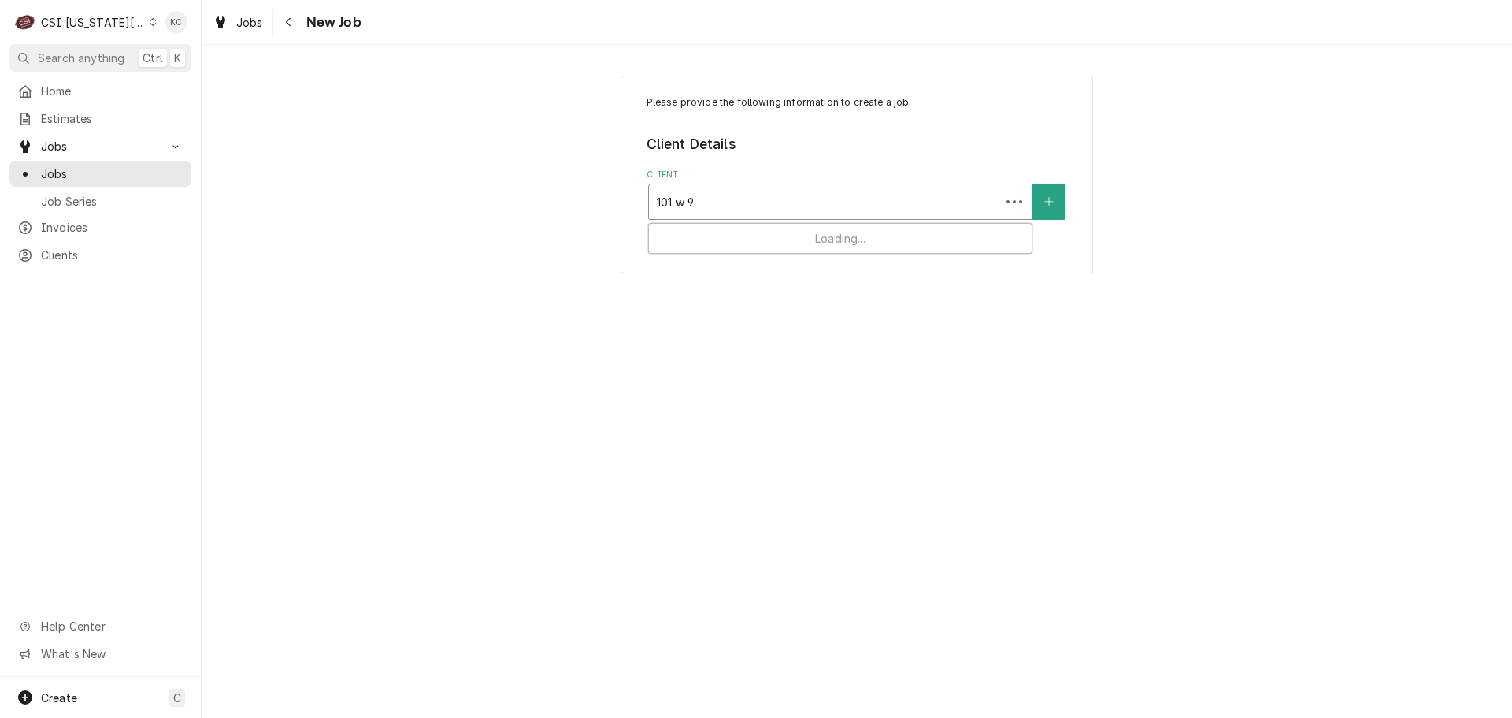
type input "101 w 92"
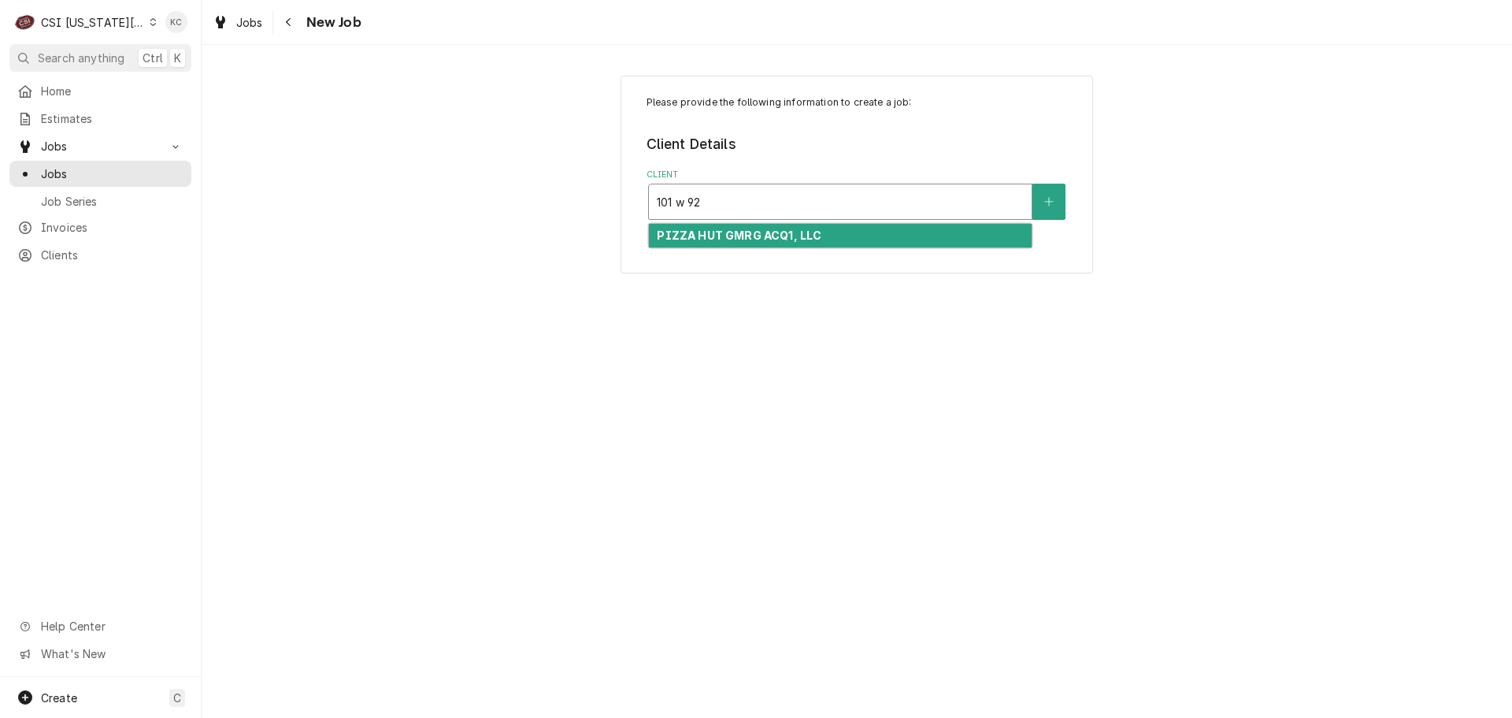
click at [723, 233] on strong "PIZZA HUT GMRG ACQ1, LLC" at bounding box center [739, 234] width 165 height 13
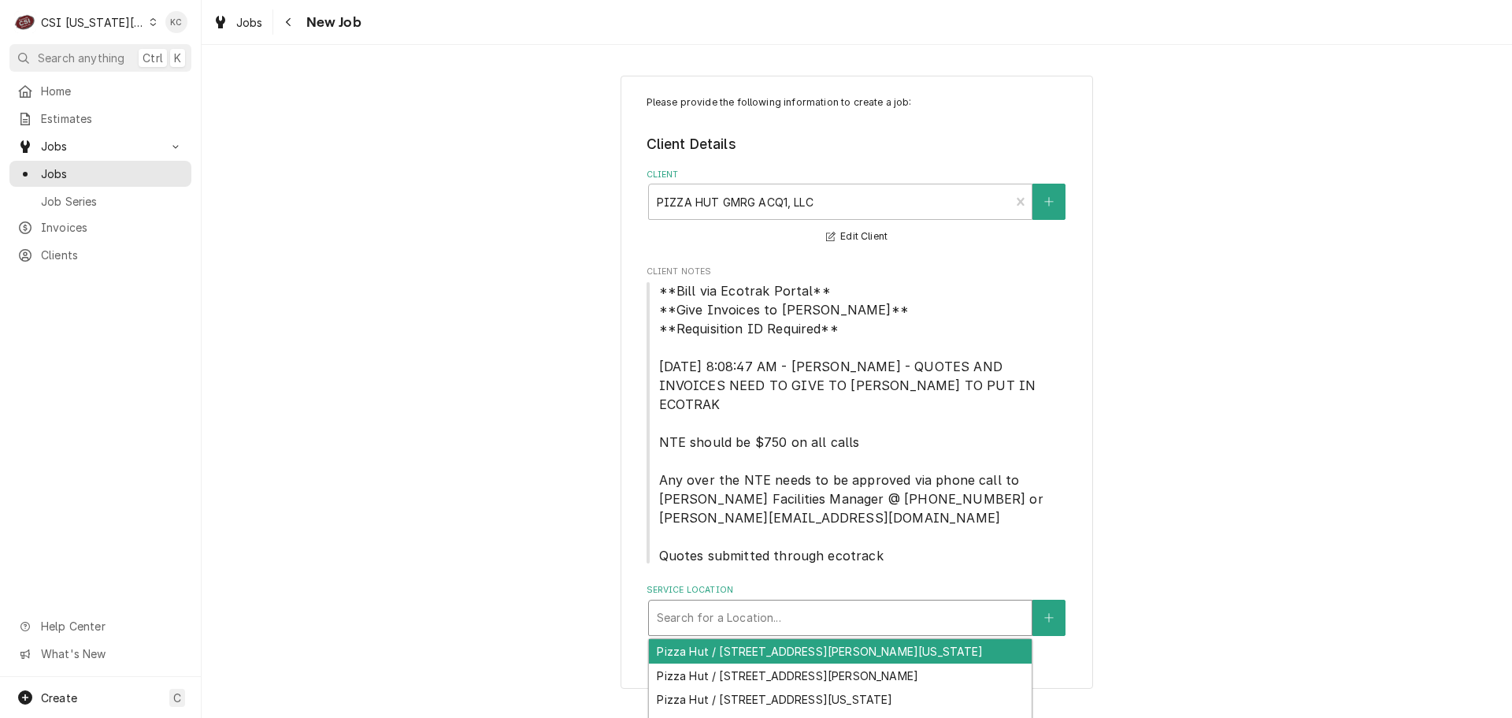
click at [831, 612] on div "Service Location" at bounding box center [840, 617] width 367 height 28
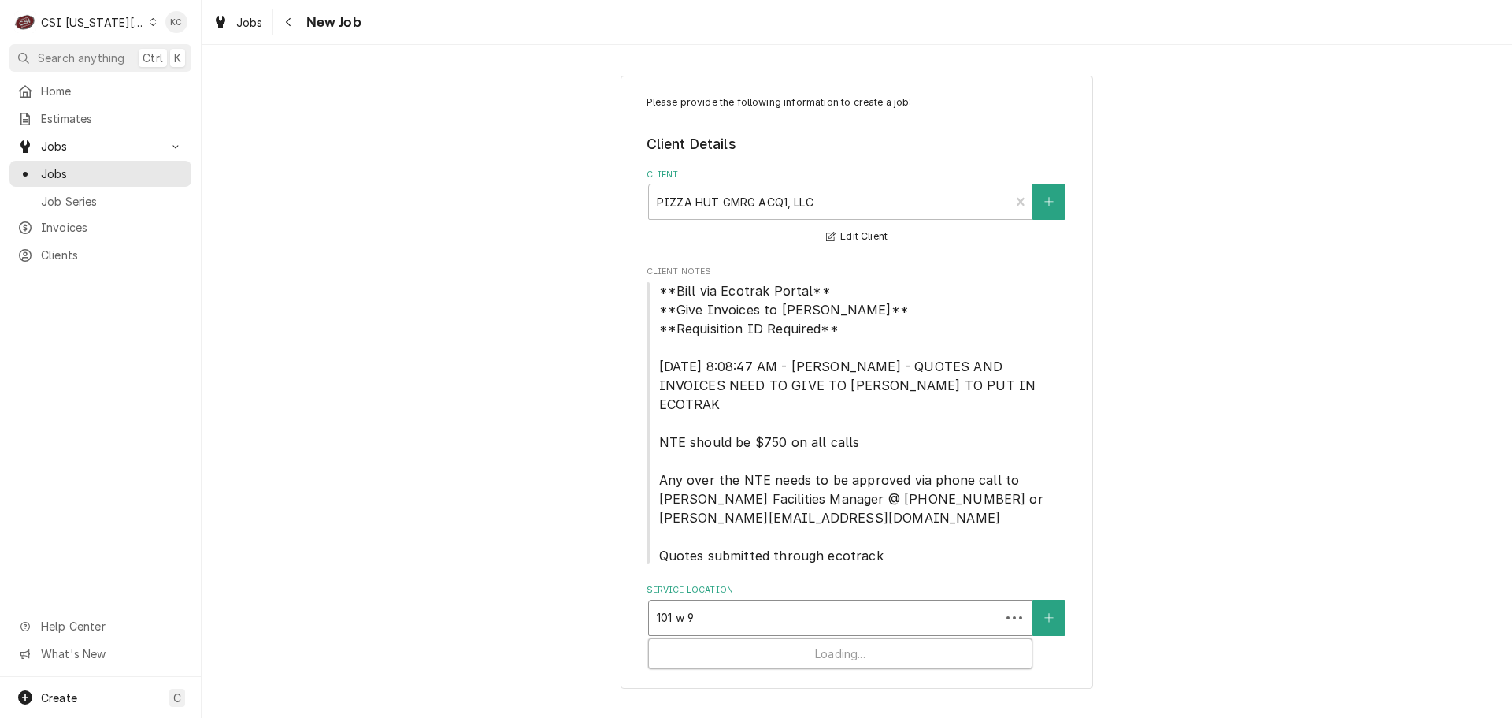
type input "101 w 92"
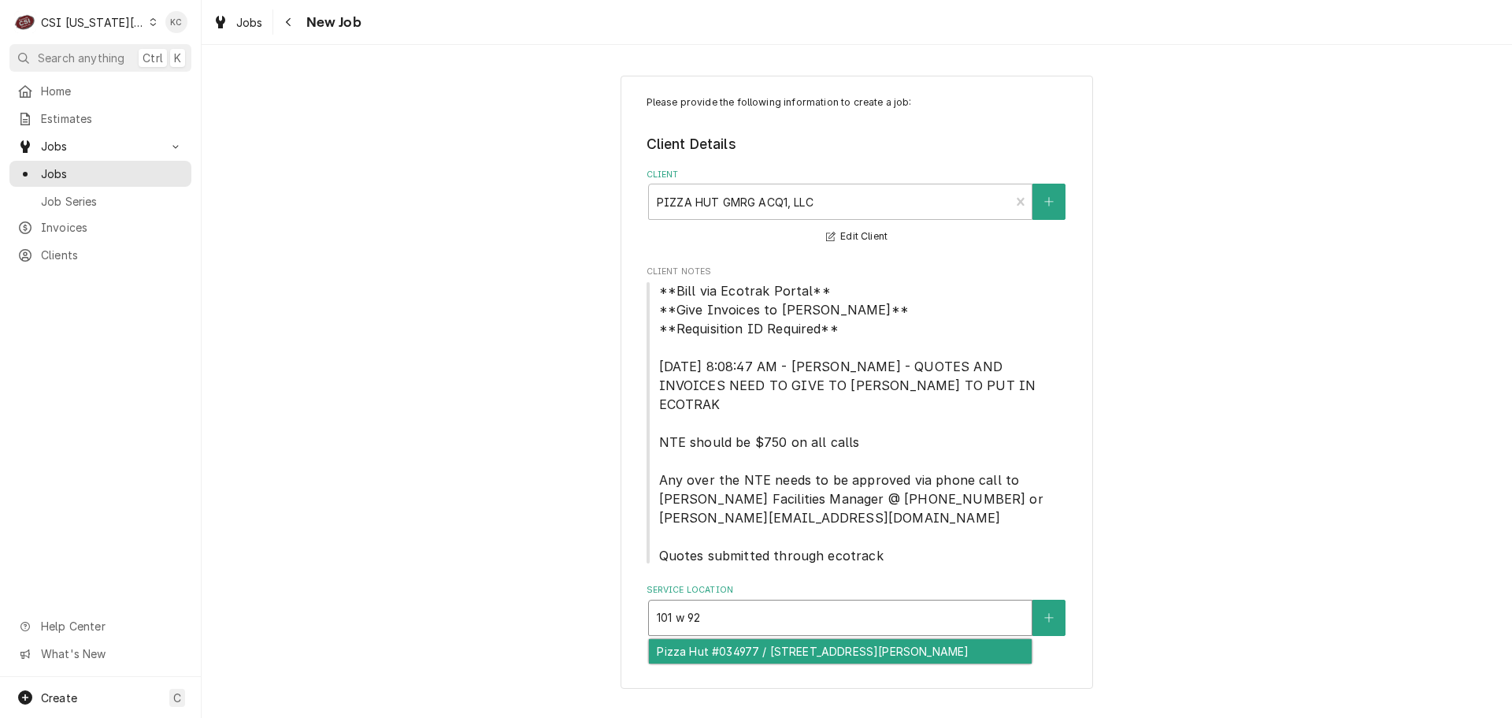
click at [822, 642] on div "Pizza Hut #034977 / 101 W 92 Hwy D, Kearney, MO 64060" at bounding box center [840, 651] width 383 height 24
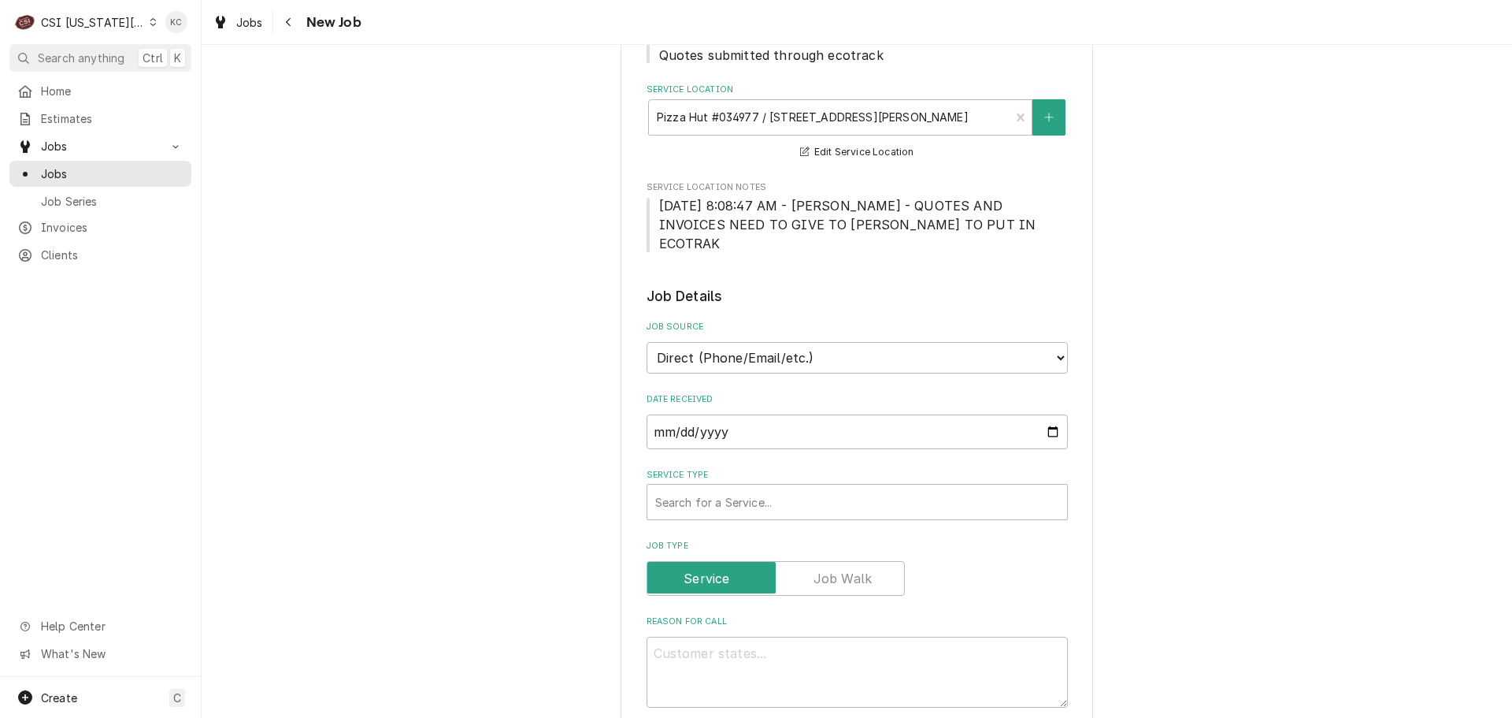
scroll to position [551, 0]
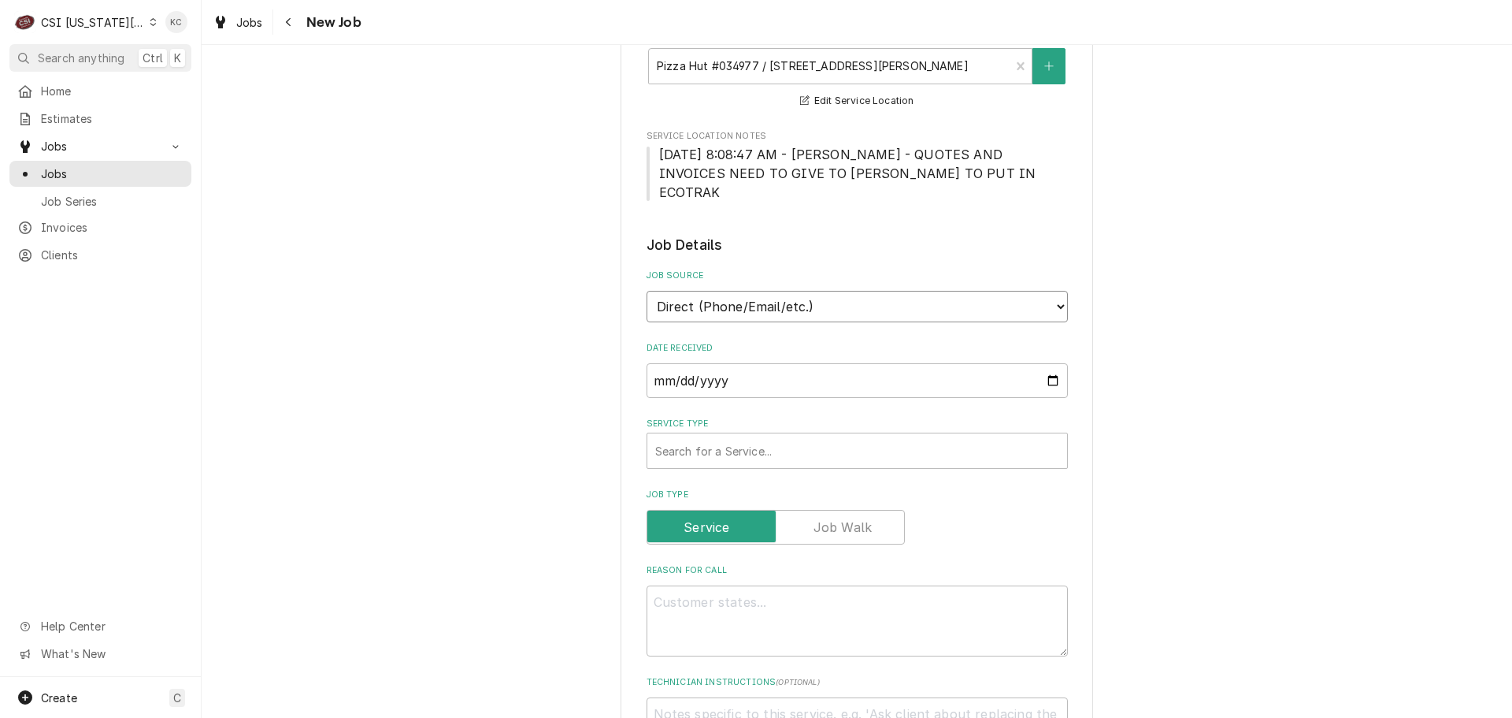
click at [707, 291] on select "Direct (Phone/Email/etc.) Service Channel Corrigo Ecotrak Other" at bounding box center [857, 307] width 421 height 32
select select "3"
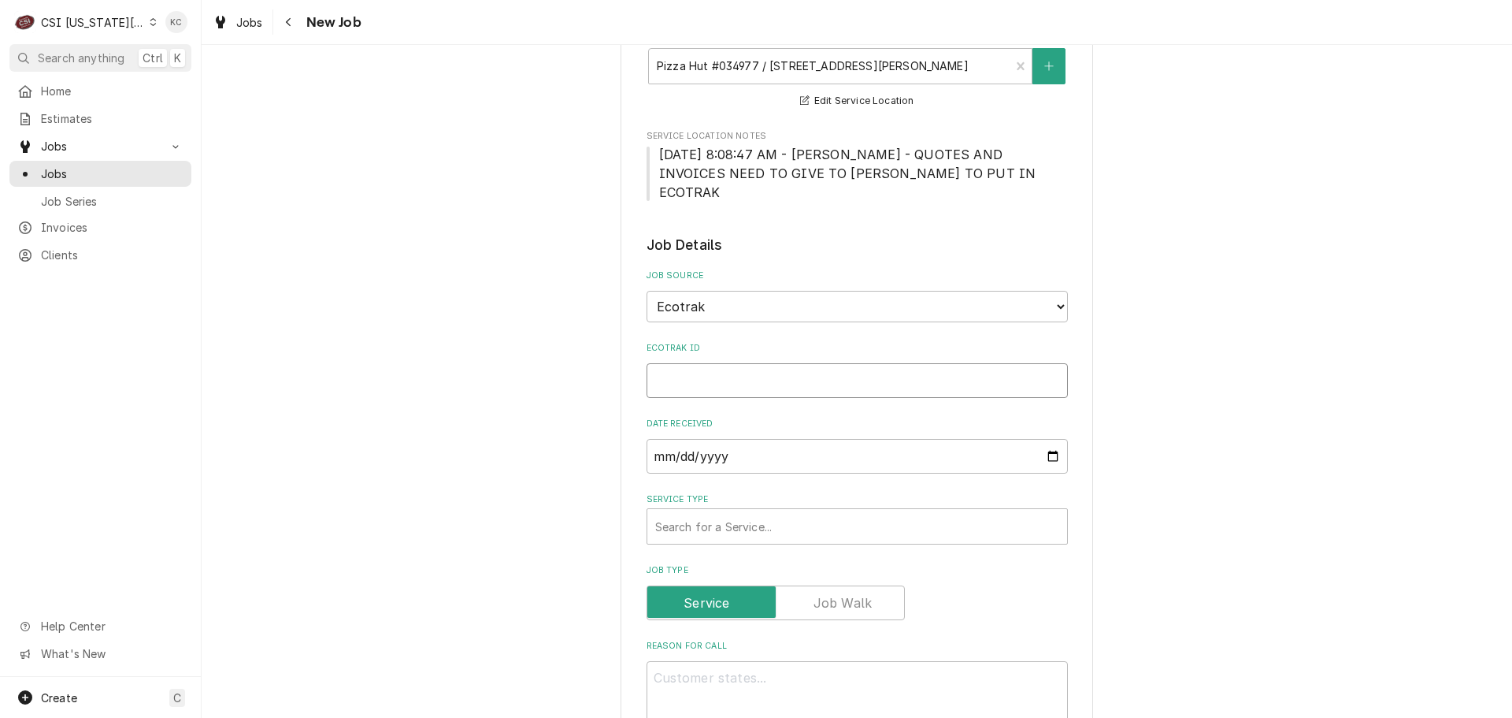
click at [726, 363] on input "Ecotrak ID" at bounding box center [857, 380] width 421 height 35
click at [864, 363] on input "Ecotrak ID" at bounding box center [857, 380] width 421 height 35
paste input "3969221"
type textarea "x"
type input "3969221"
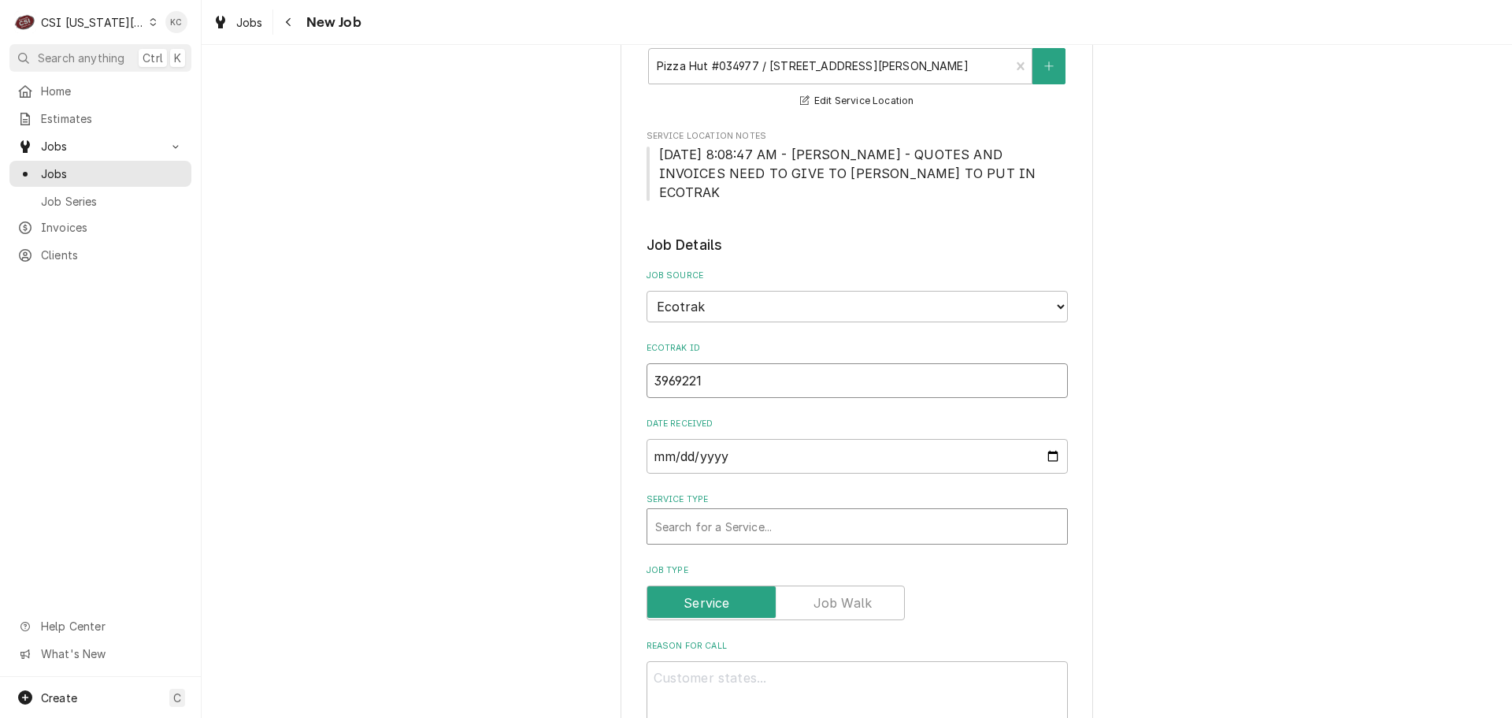
type textarea "x"
type input "3969221"
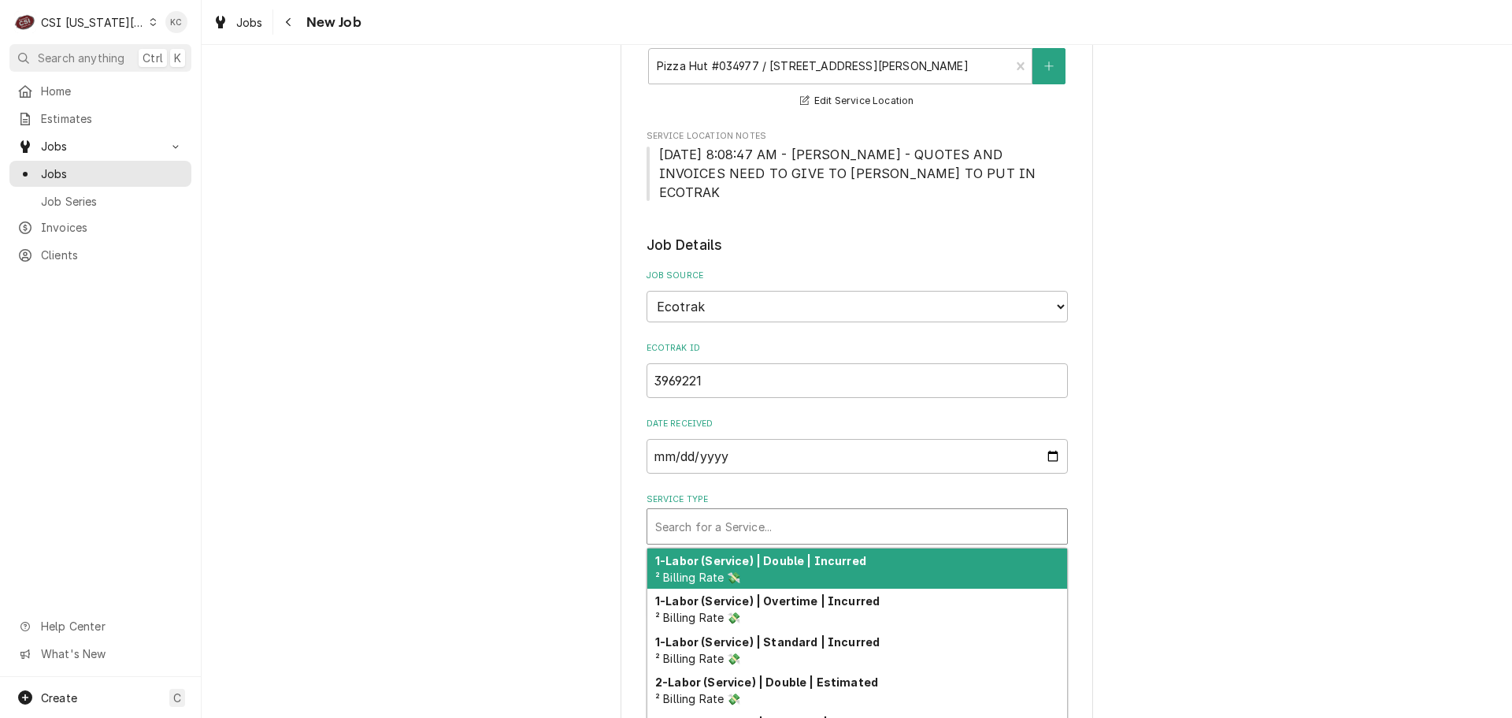
click at [779, 512] on div "Service Type" at bounding box center [857, 526] width 404 height 28
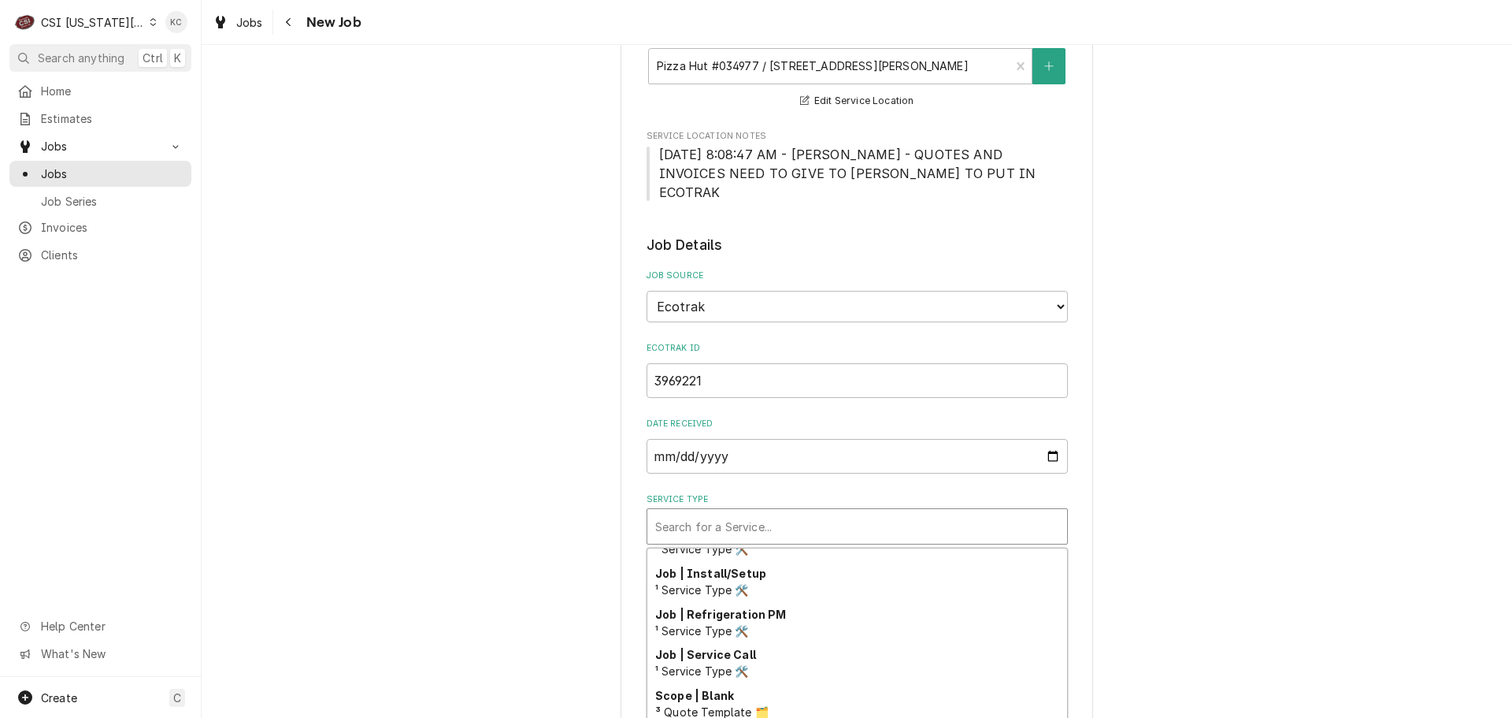
scroll to position [924, 0]
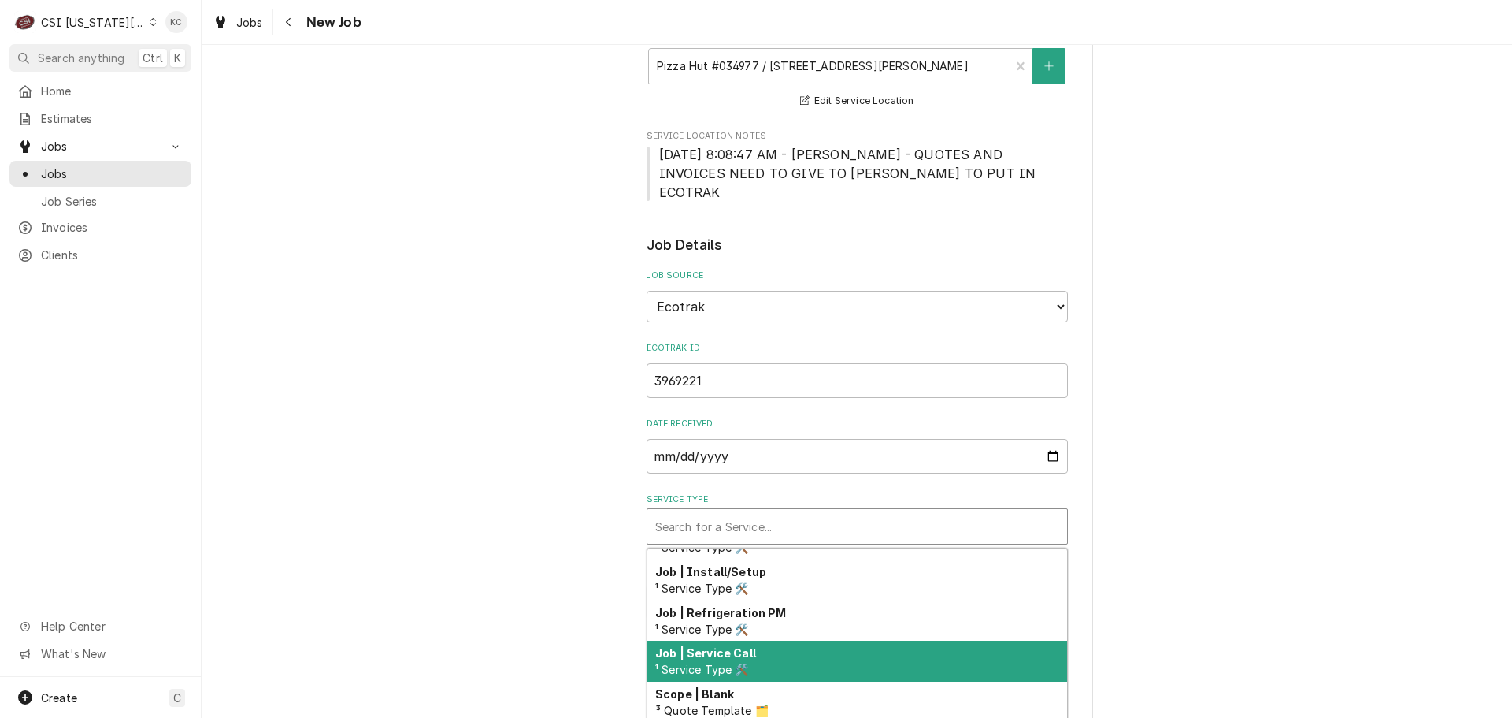
click at [875, 640] on div "Job | Service Call ¹ Service Type 🛠️" at bounding box center [857, 660] width 420 height 41
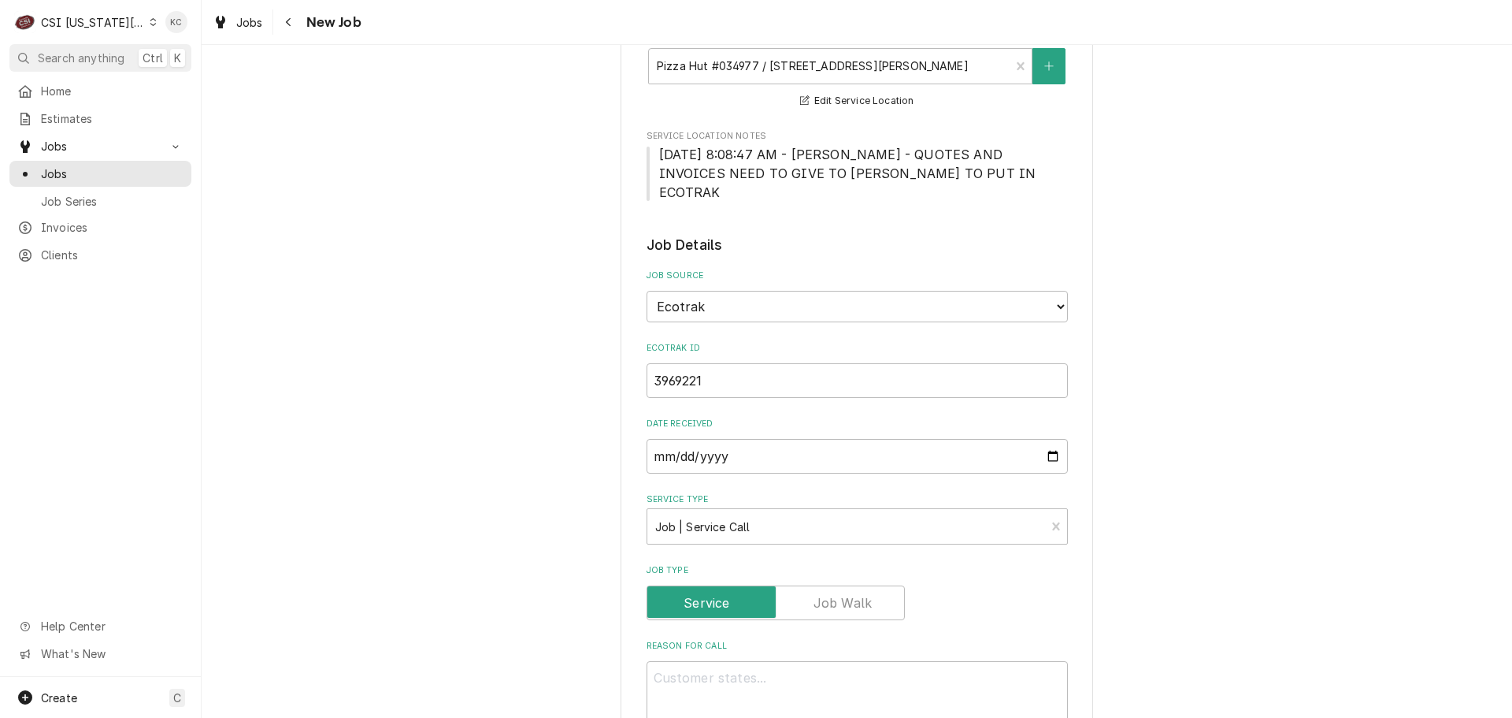
click at [1122, 555] on div "Please provide the following information to create a job: Client Details Client…" at bounding box center [857, 659] width 1311 height 2298
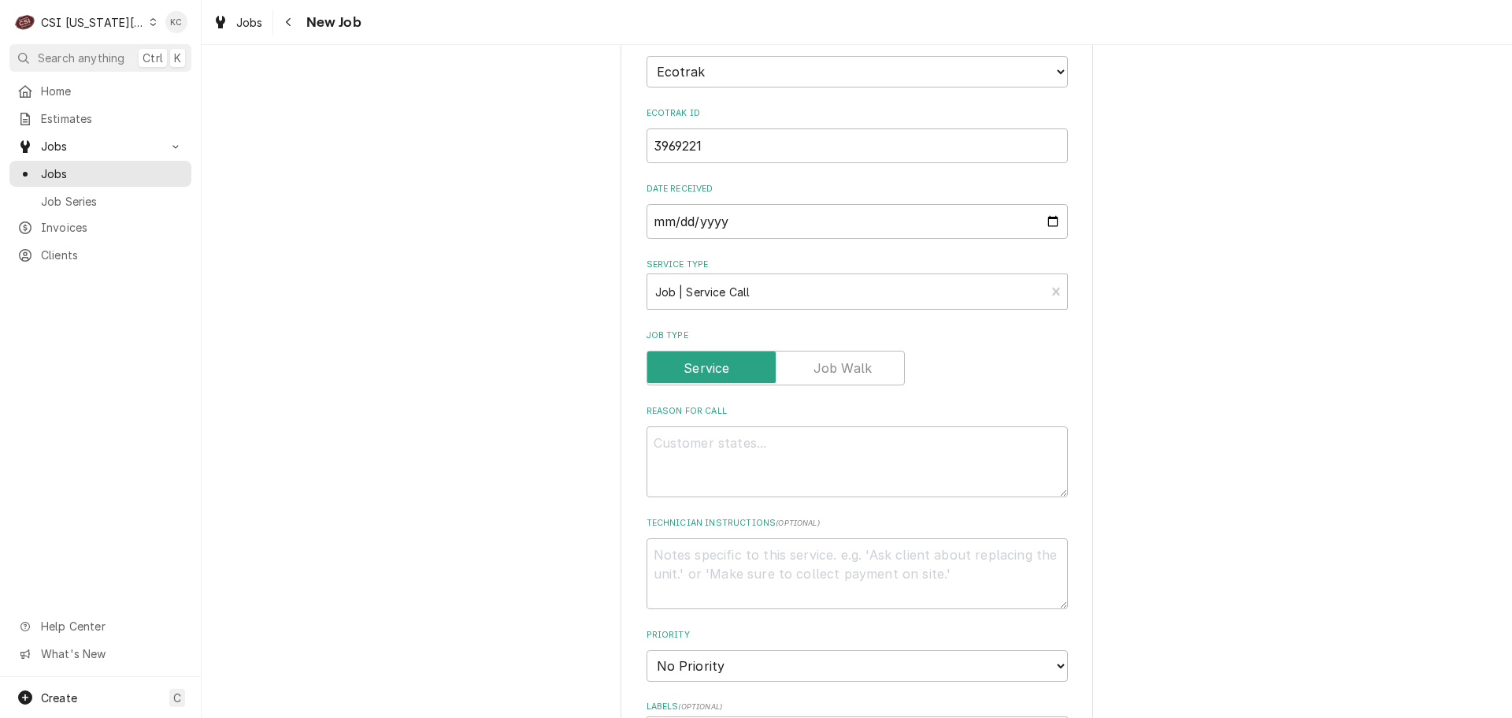
scroll to position [788, 0]
click at [658, 536] on textarea "Technician Instructions ( optional )" at bounding box center [857, 571] width 421 height 71
paste textarea "Priority: L3 - 24 Hours"
type textarea "x"
type textarea "Priority: L3 - 24 Hours"
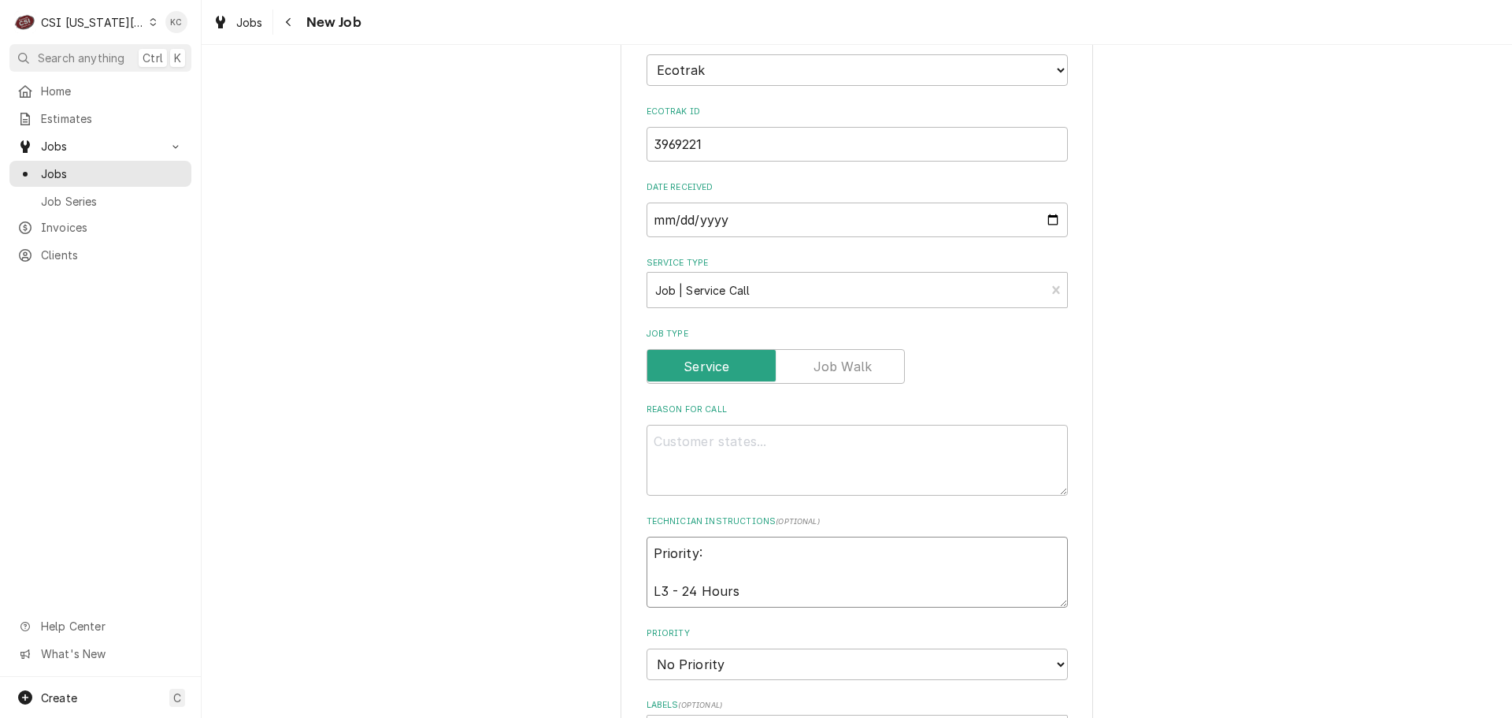
drag, startPoint x: 648, startPoint y: 553, endPoint x: 951, endPoint y: 544, distance: 302.6
click at [677, 551] on textarea "Priority: L3 - 24 Hours" at bounding box center [857, 571] width 421 height 71
type textarea "x"
type textarea "Priority: 24 Hours"
type textarea "x"
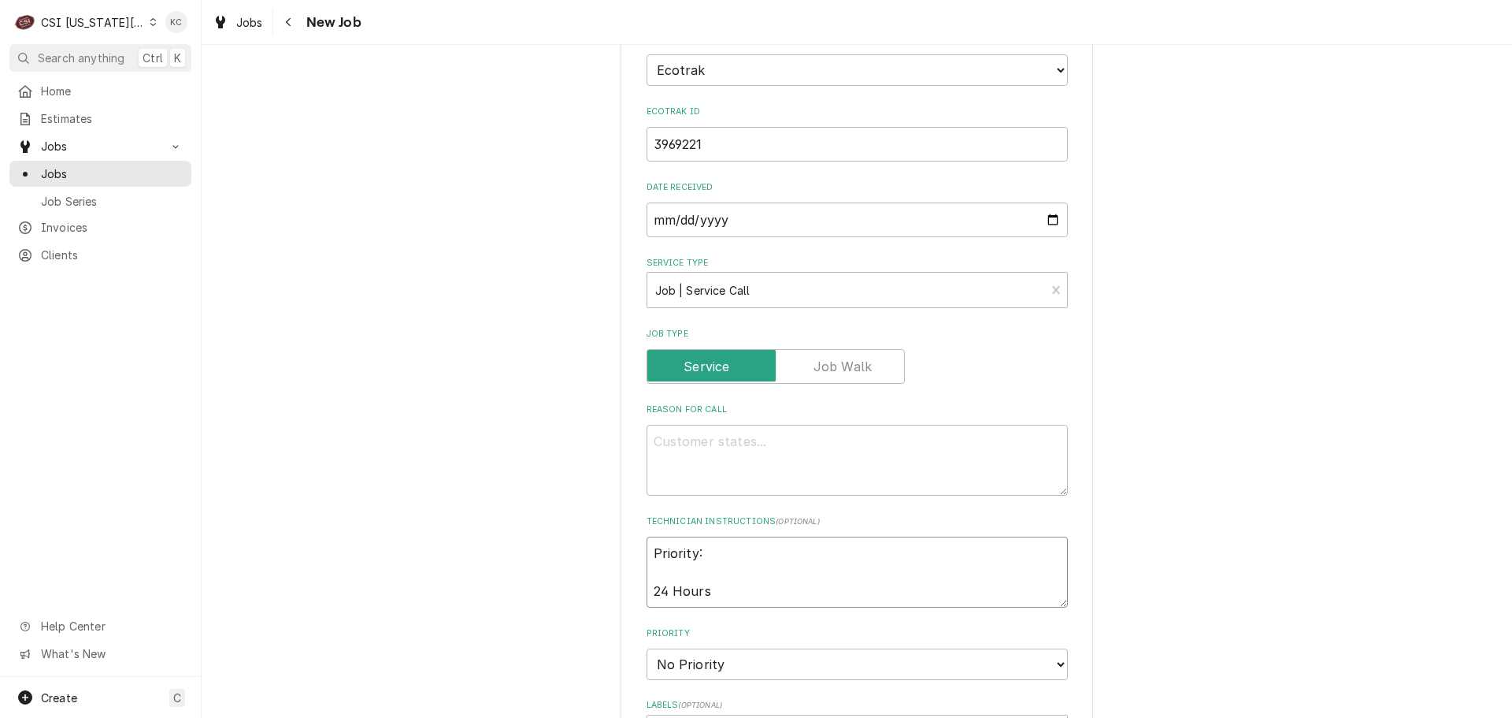
type textarea "Priority: 24 Hours"
type textarea "x"
type textarea "Priority:24 Hours"
type textarea "x"
type textarea "Priority:L24 Hours"
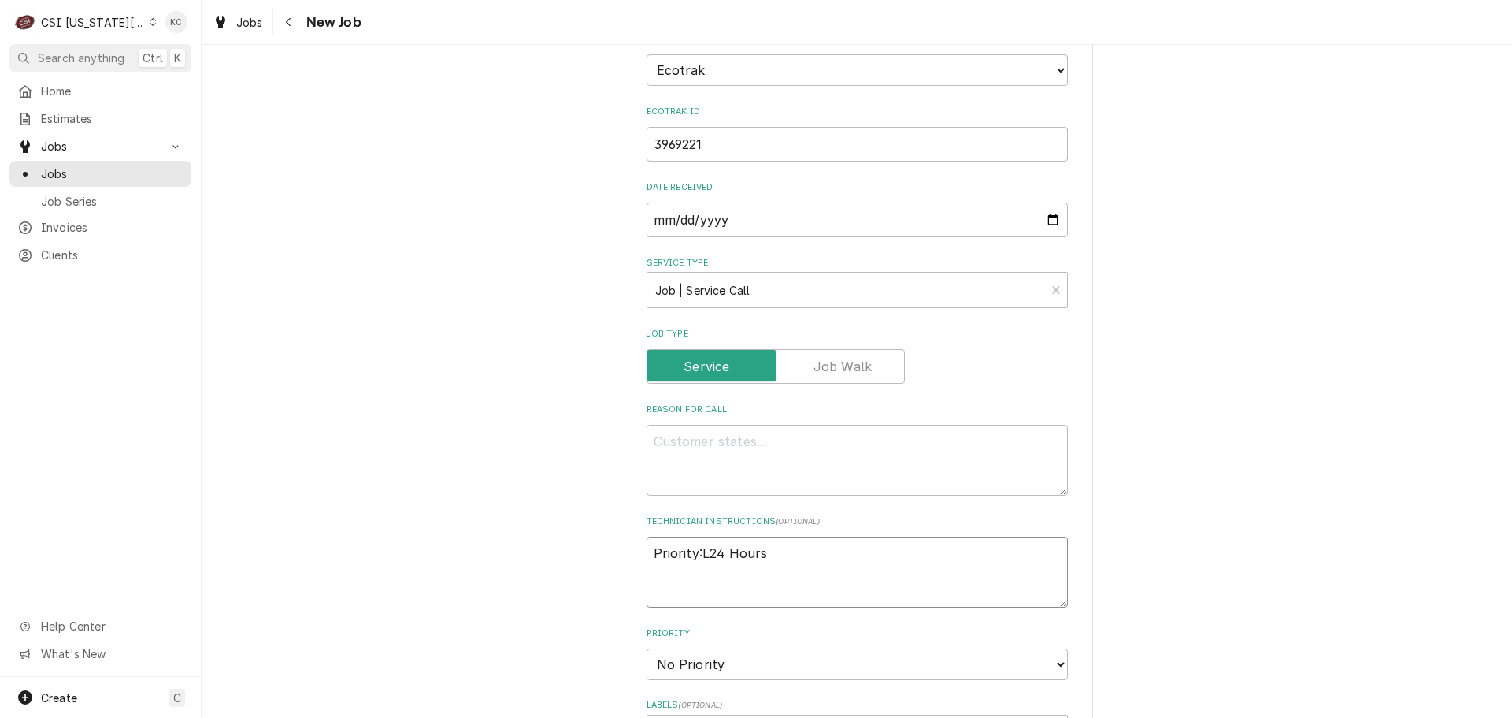
type textarea "x"
type textarea "Priority:L324 Hours"
type textarea "x"
type textarea "Priority:L3 24 Hours"
type textarea "x"
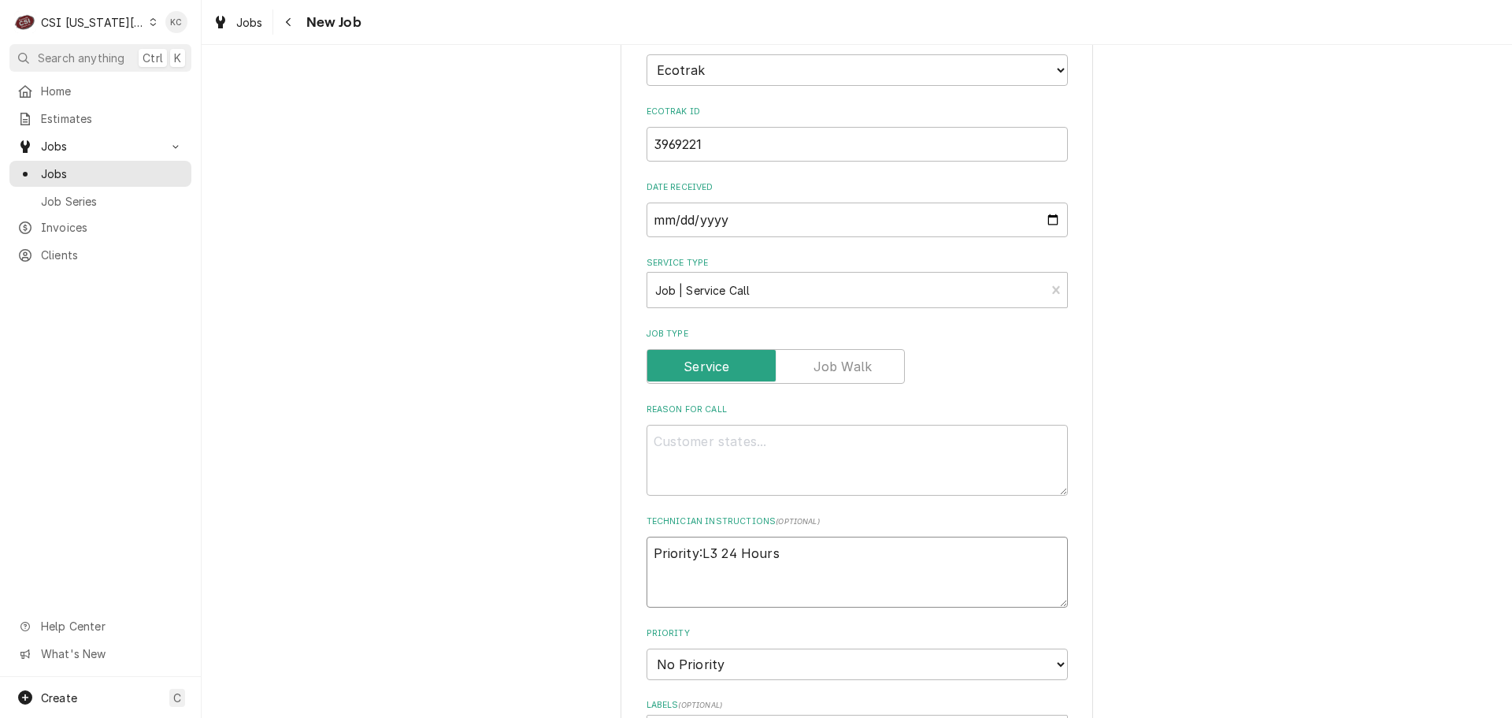
type textarea "Priority:L3 -24 Hours"
type textarea "x"
type textarea "Priority:L3 - 24 Hours"
type textarea "x"
type textarea "Priority: L3 - 24 Hours"
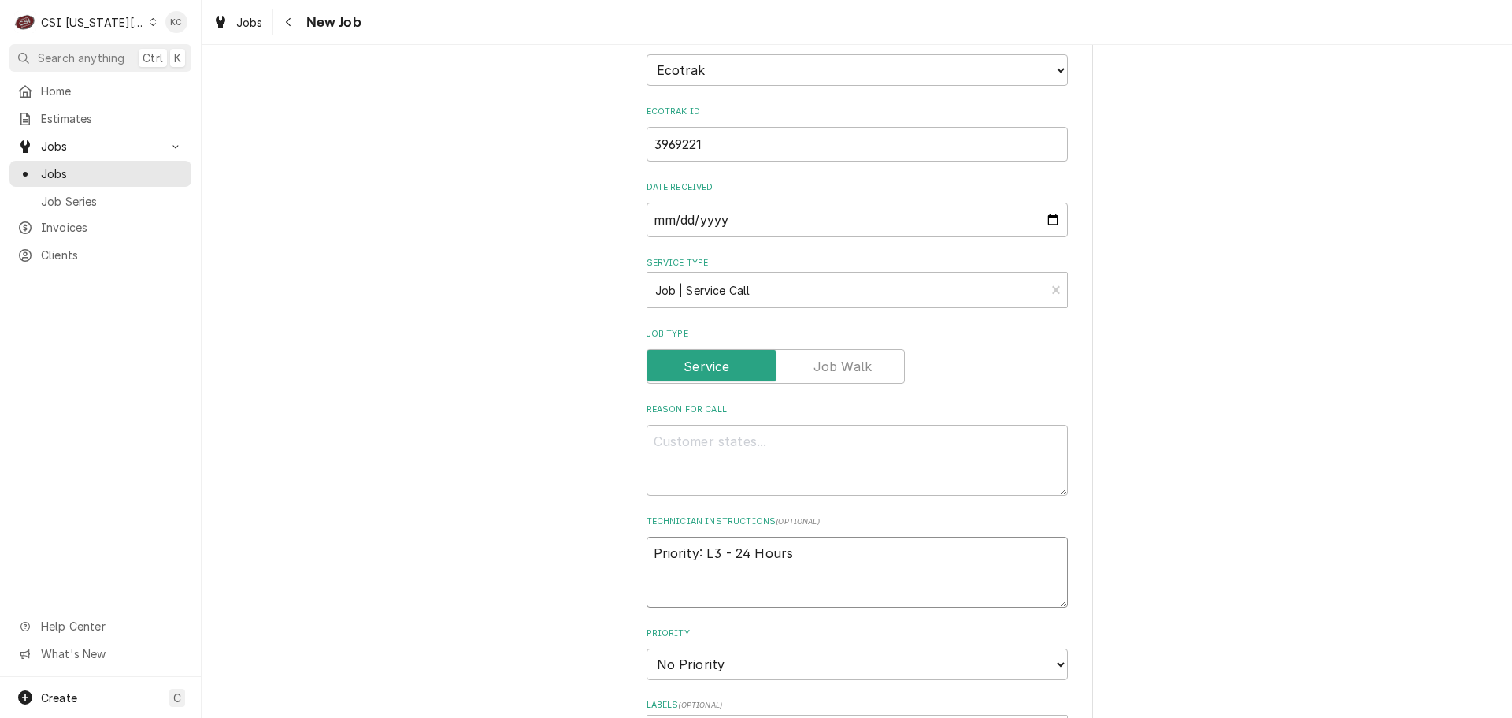
type textarea "x"
type textarea "Priority: L3 - 24 Hours"
click at [680, 425] on textarea "Reason For Call" at bounding box center [857, 460] width 421 height 71
click at [796, 536] on textarea "Priority: L3 - 24 Hours" at bounding box center [857, 571] width 421 height 71
type textarea "x"
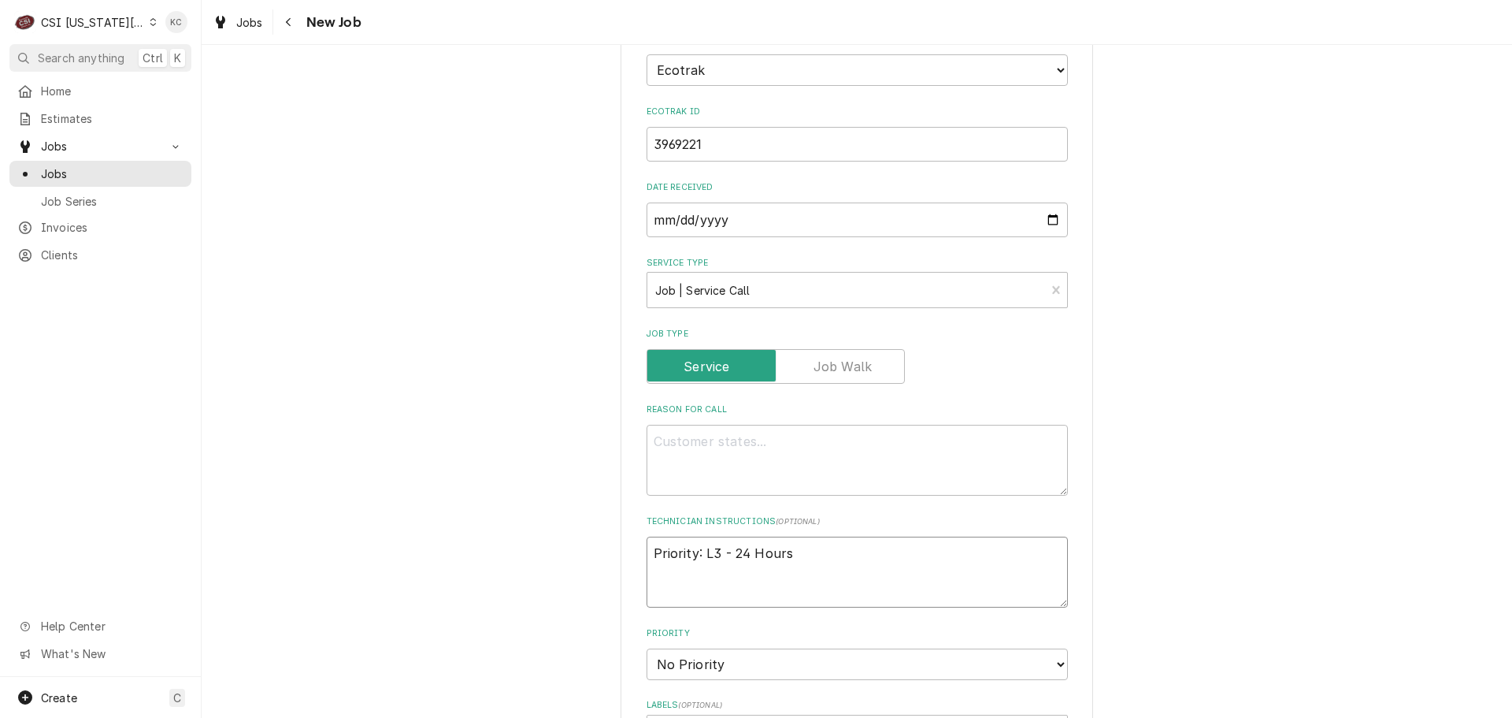
type textarea "Priority: L3 - 24 Hours"
type textarea "x"
type textarea "Priority: L3 - 24 Hours"
type textarea "x"
type textarea "Priority: L3 - 24 Hours C"
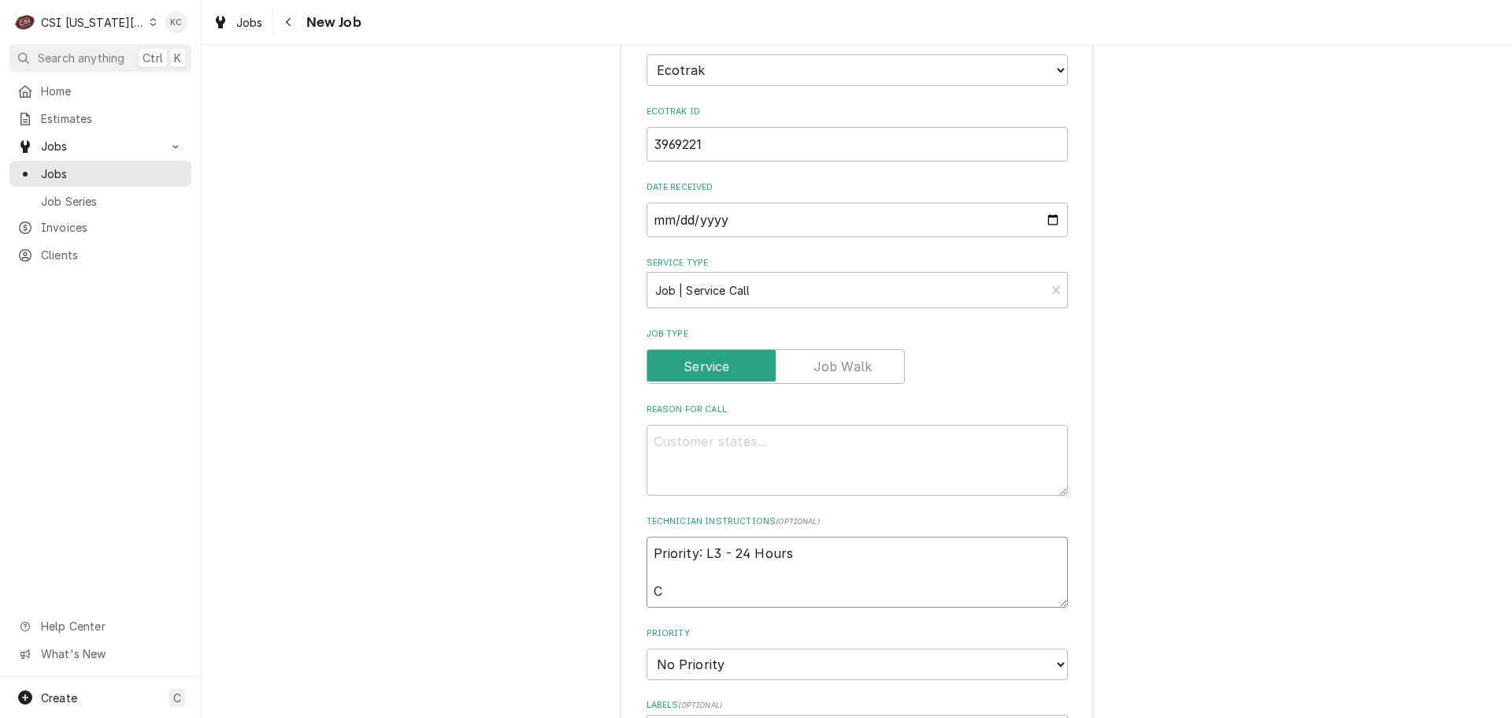
type textarea "x"
type textarea "Priority: L3 - 24 Hours Ch"
type textarea "x"
type textarea "Priority: L3 - 24 Hours Cha"
type textarea "x"
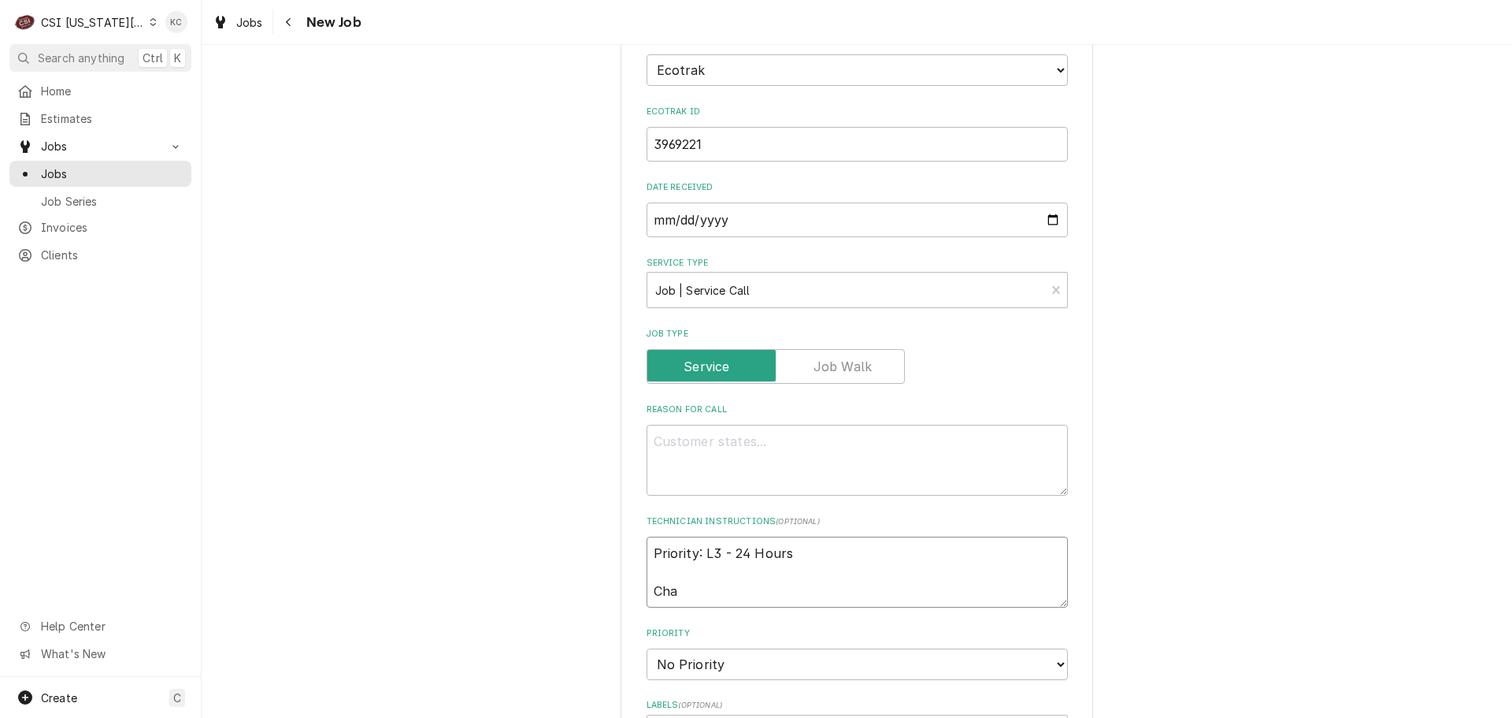
type textarea "Priority: L3 - 24 Hours Chad"
type textarea "x"
type textarea "Priority: L3 - 24 Hours Chad"
type textarea "x"
type textarea "Priority: L3 - 24 Hours Chad H"
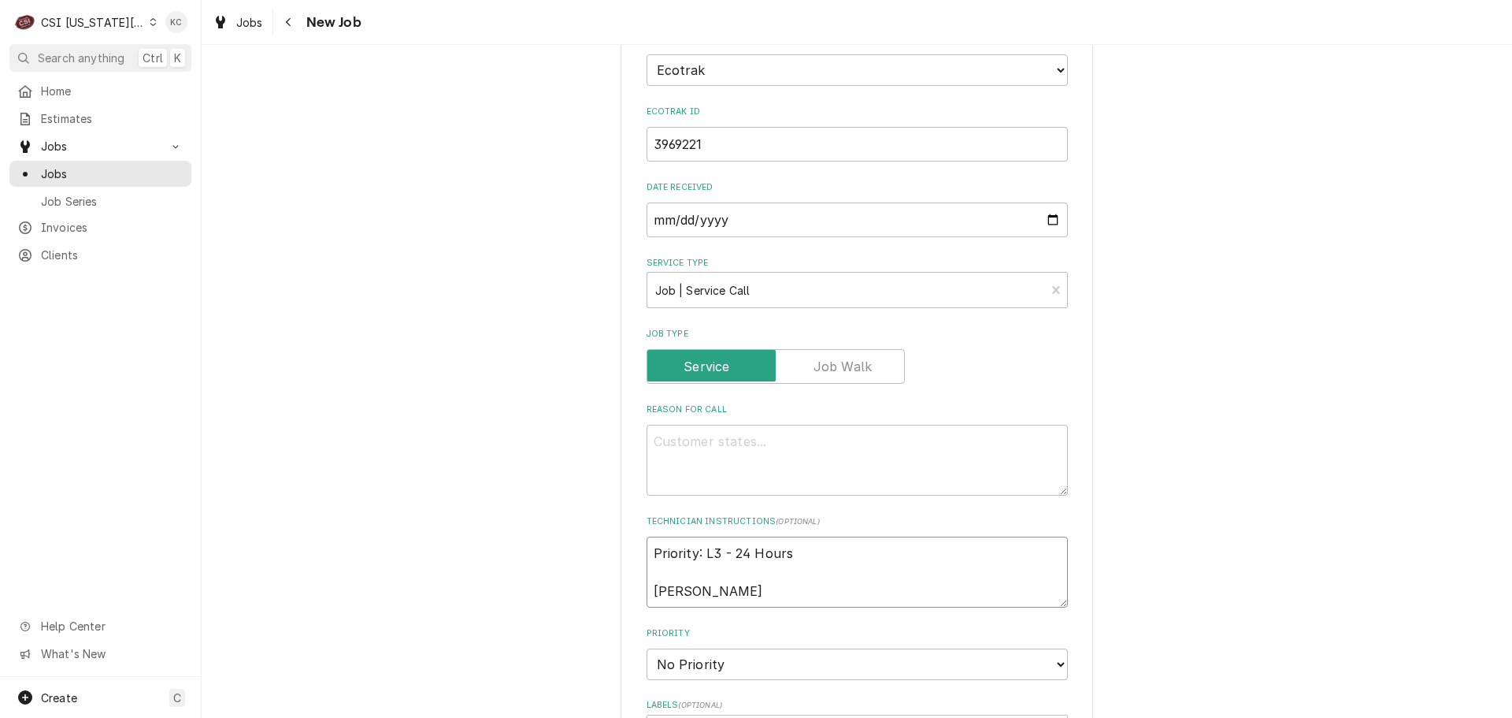
type textarea "x"
type textarea "Priority: L3 - 24 Hours Chad Ho"
type textarea "x"
type textarea "Priority: L3 - 24 Hours Chad Hol"
type textarea "x"
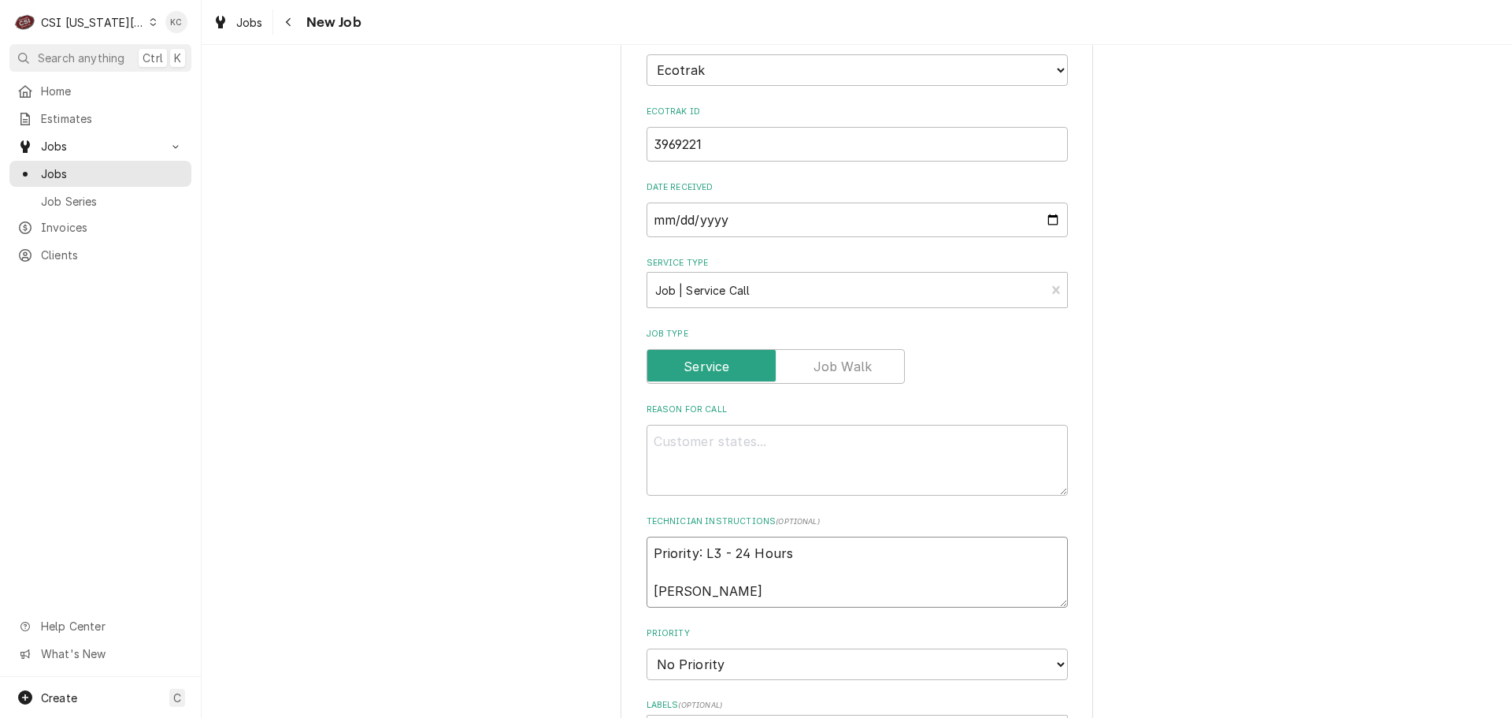
type textarea "Priority: L3 - 24 Hours Chad Holm"
type textarea "x"
type textarea "Priority: L3 - 24 Hours Chad Holm"
type textarea "x"
type textarea "Priority: L3 - 24 Hours Chad Holm -"
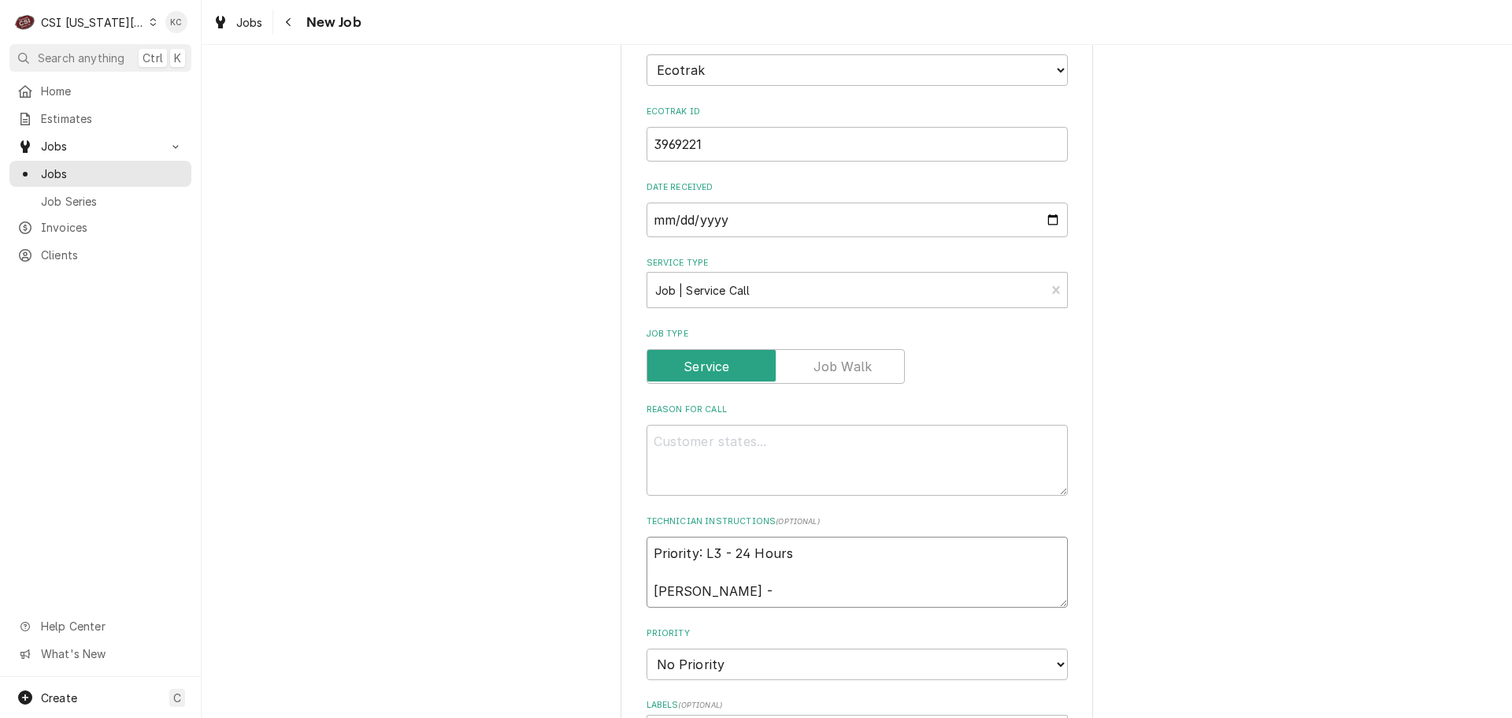
type textarea "x"
type textarea "Priority: L3 - 24 Hours Chad Holm -"
type textarea "x"
type textarea "Priority: L3 - 24 Hours Chad Holm - 8"
type textarea "x"
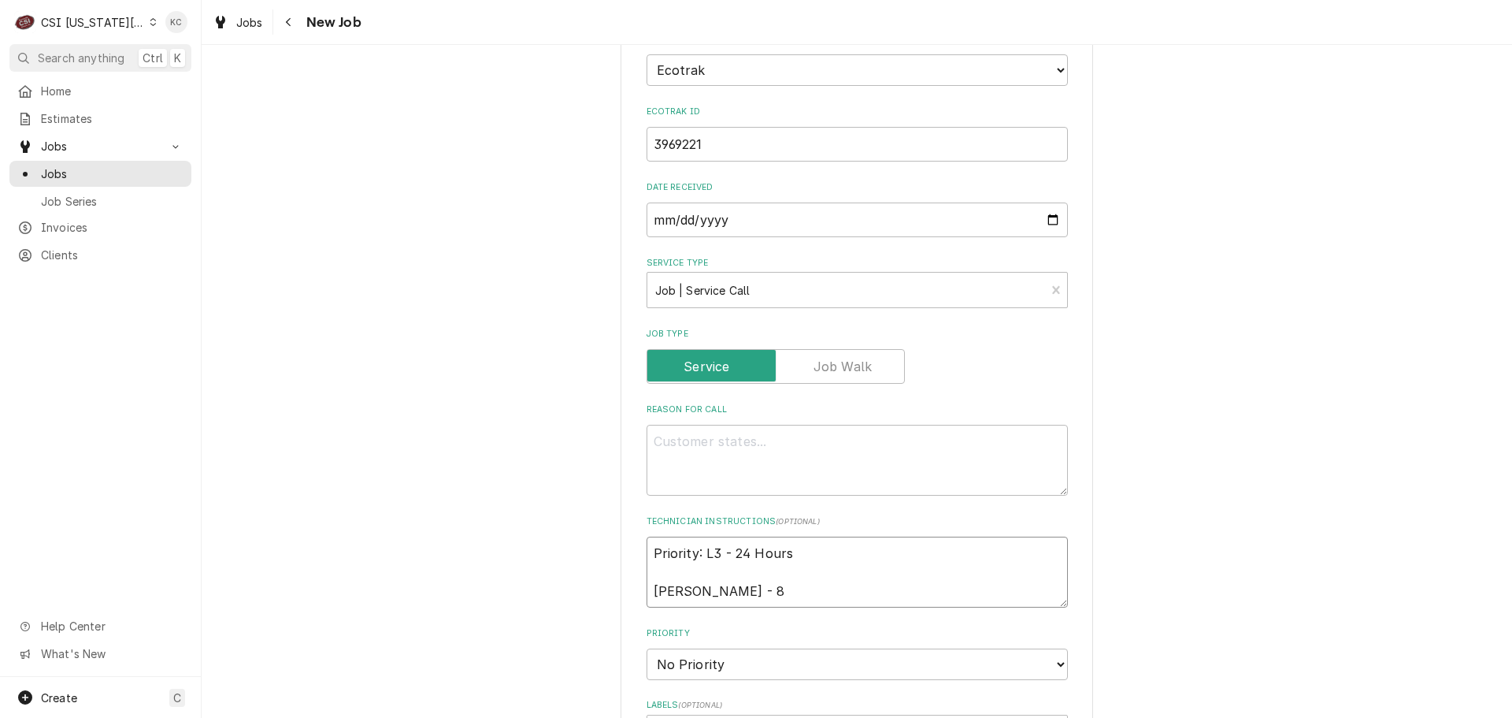
type textarea "Priority: L3 - 24 Hours Chad Holm - 81"
type textarea "x"
type textarea "Priority: L3 - 24 Hours Chad Holm - 816"
type textarea "x"
type textarea "Priority: L3 - 24 Hours Chad Holm - 816"
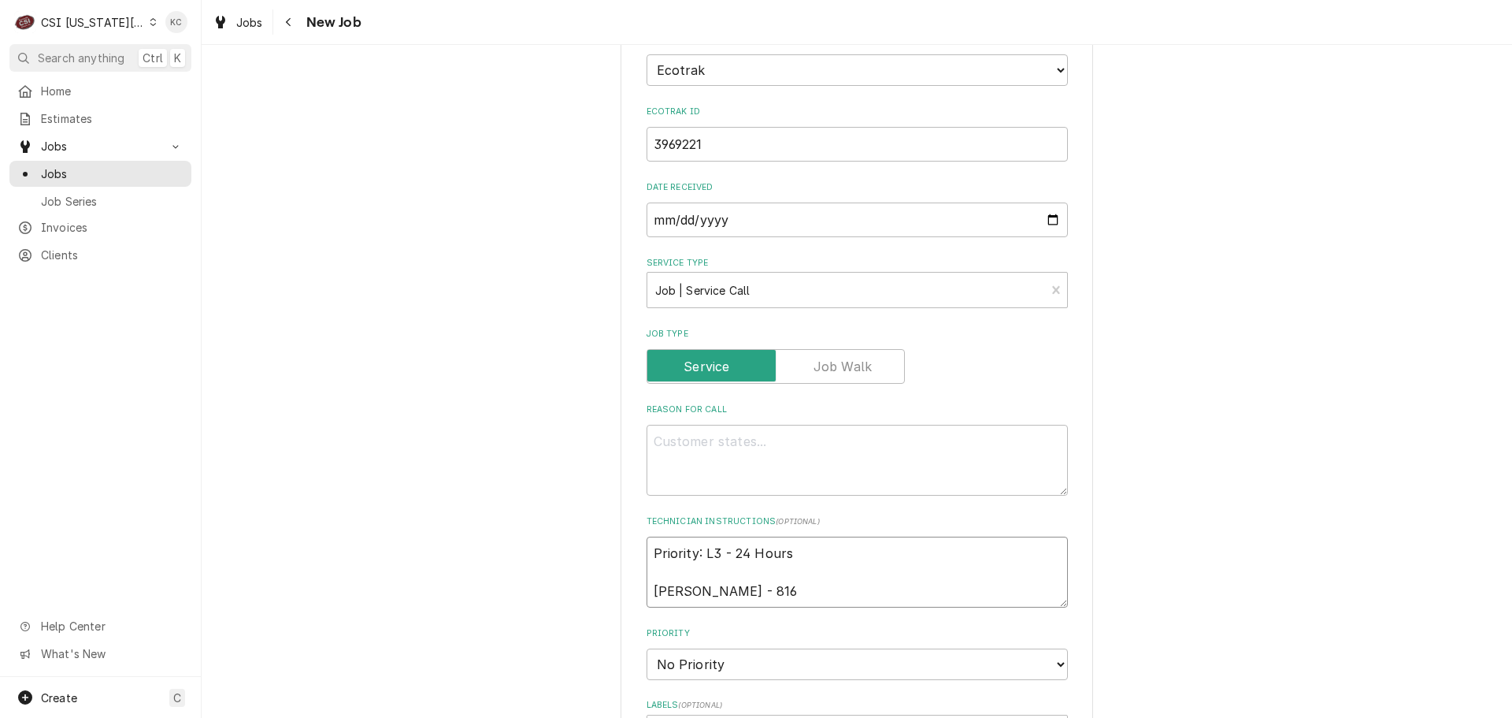
type textarea "x"
type textarea "Priority: L3 - 24 Hours Chad Holm - 816 6"
type textarea "x"
type textarea "Priority: L3 - 24 Hours Chad Holm - 816 63"
type textarea "x"
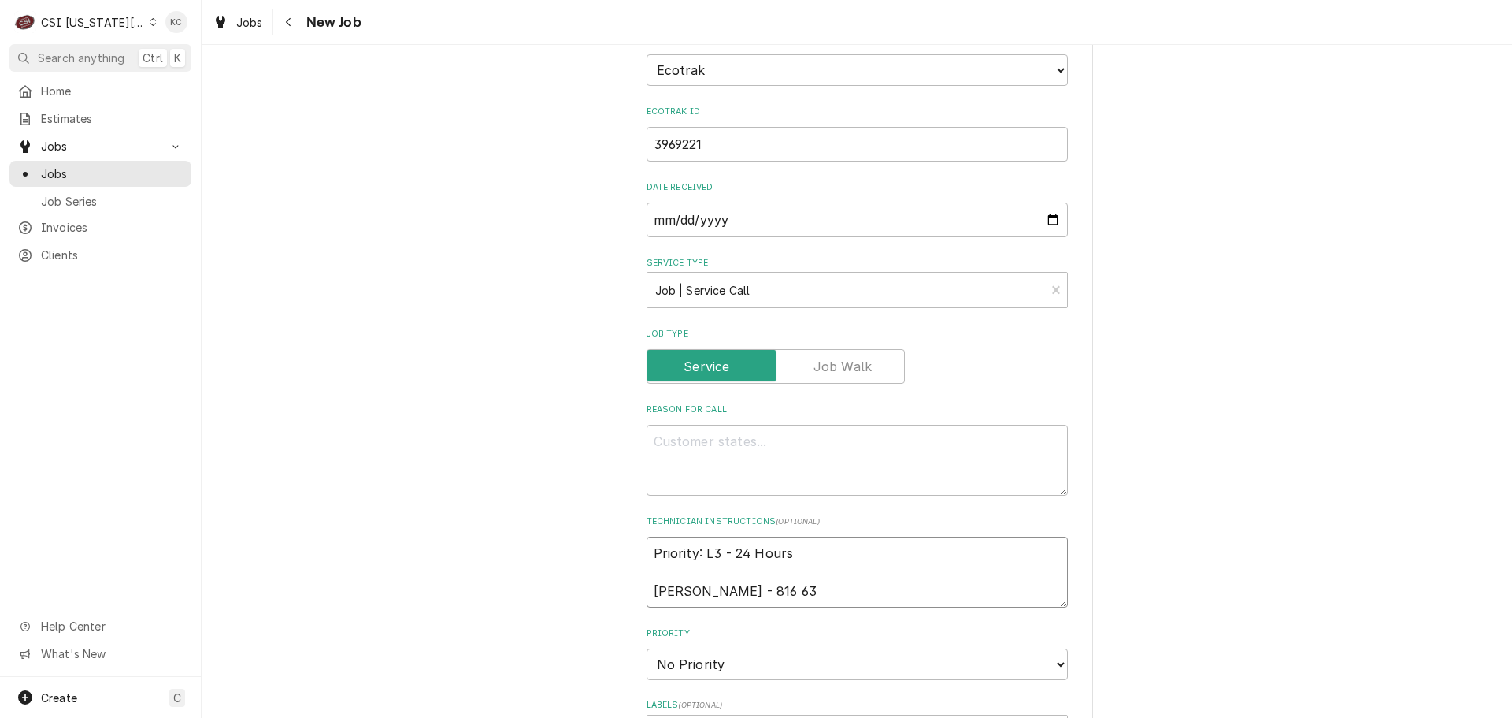
type textarea "Priority: L3 - 24 Hours Chad Holm - 816 635"
type textarea "x"
type textarea "Priority: L3 - 24 Hours Chad Holm - 816 635-"
type textarea "x"
type textarea "Priority: L3 - 24 Hours Chad Holm - 816 635-9"
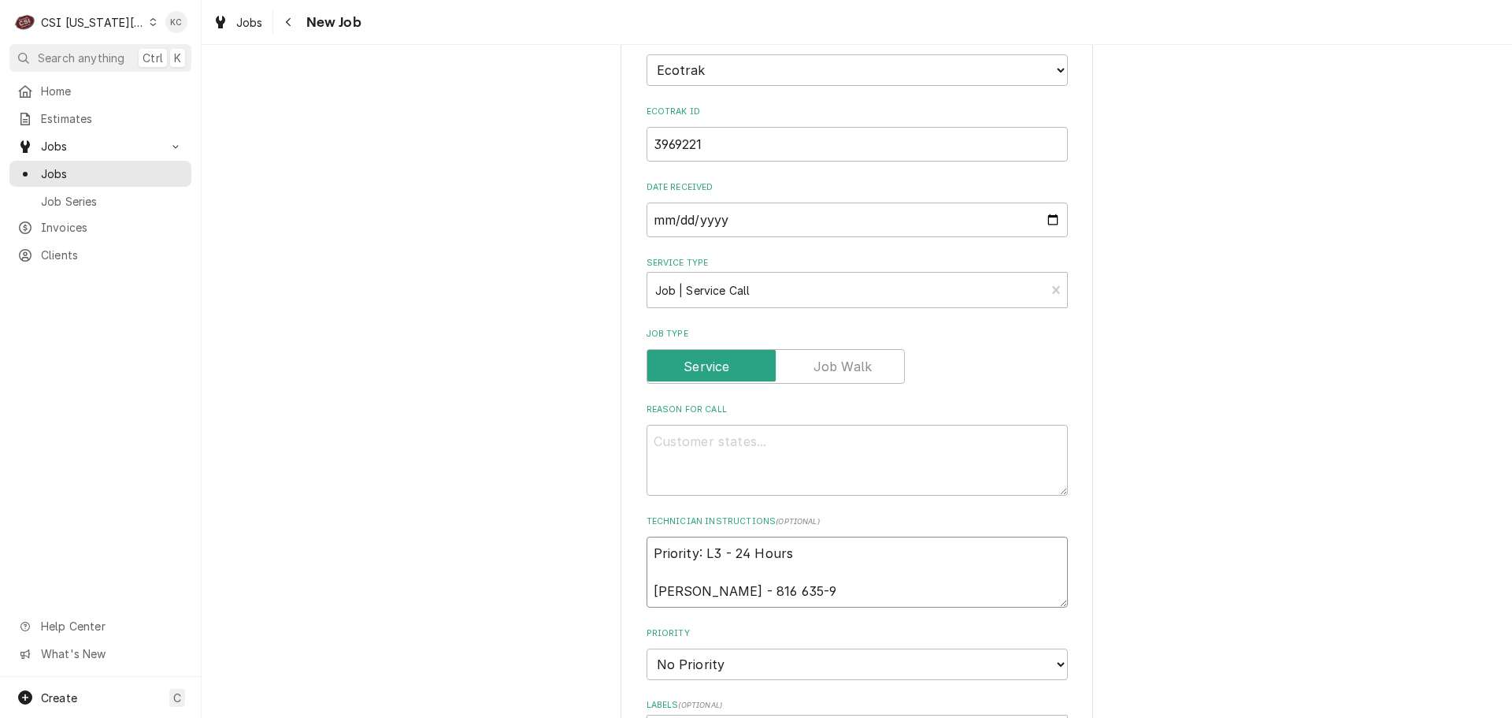
type textarea "x"
type textarea "Priority: L3 - 24 Hours Chad Holm - 816 635-90"
type textarea "x"
type textarea "Priority: L3 - 24 Hours Chad Holm - 816 635-900"
type textarea "x"
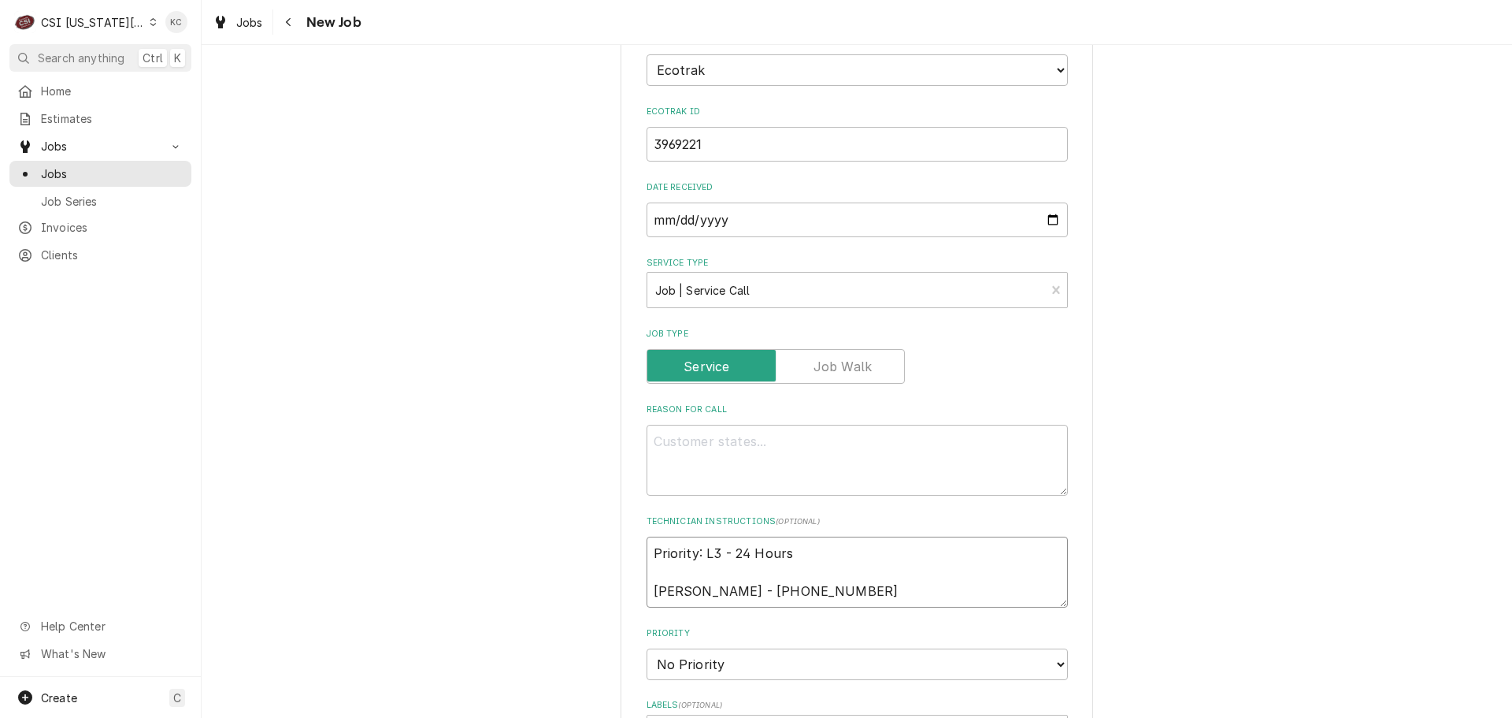
type textarea "Priority: L3 - 24 Hours Chad Holm - 816 635-9000"
click at [647, 536] on textarea "Priority: L3 - 24 Hours Chad Holm - 816 635-9000" at bounding box center [857, 571] width 421 height 71
type textarea "x"
type textarea "Priority: L3 - 24 Hours Chad Holm - 816 635-9000"
type textarea "x"
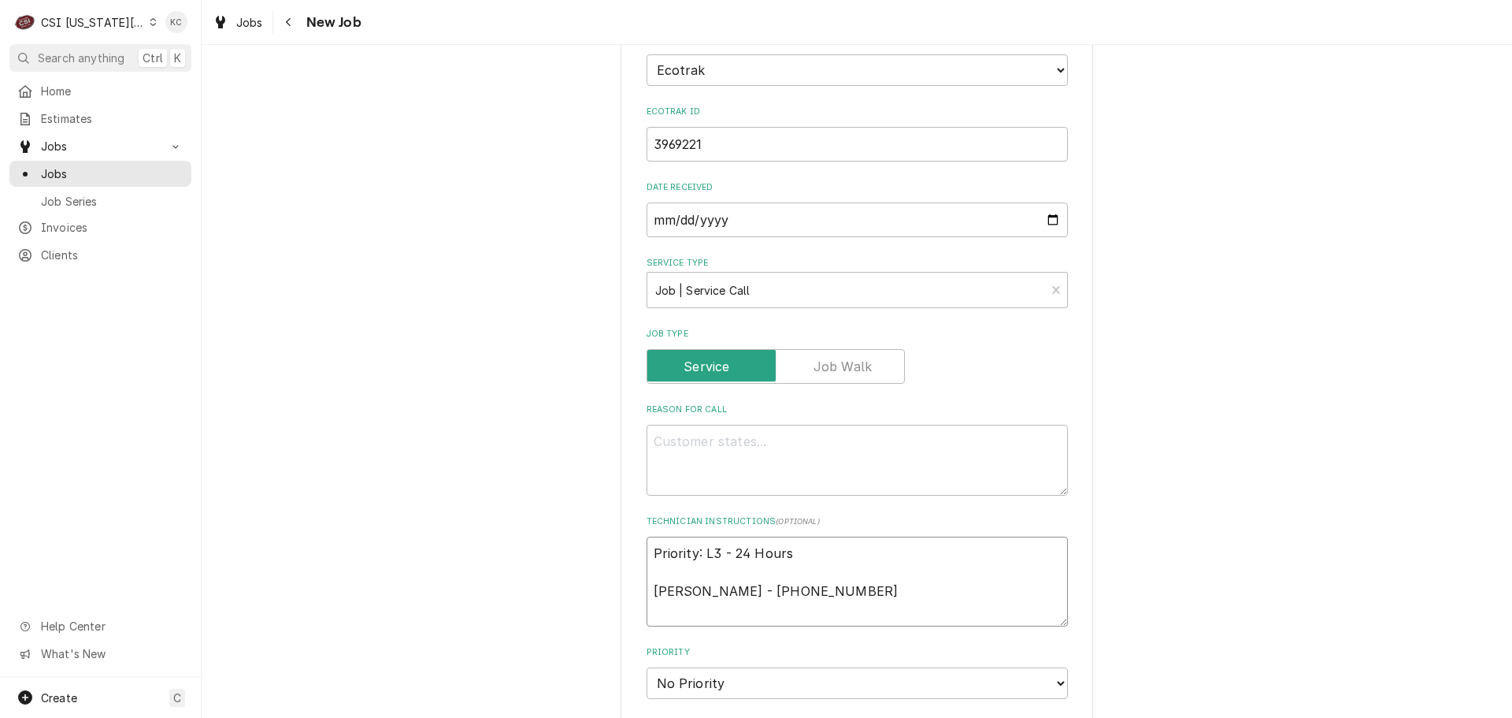
type textarea "Priority: L3 - 24 Hours Chad Holm - 816 635-9000"
type textarea "x"
type textarea "Priority: L3 - 24 Hours Chad Holm - 816 635-9000"
type textarea "x"
type textarea "Priority: L3 - 24 Hours Chad Holm - 816 635-9000"
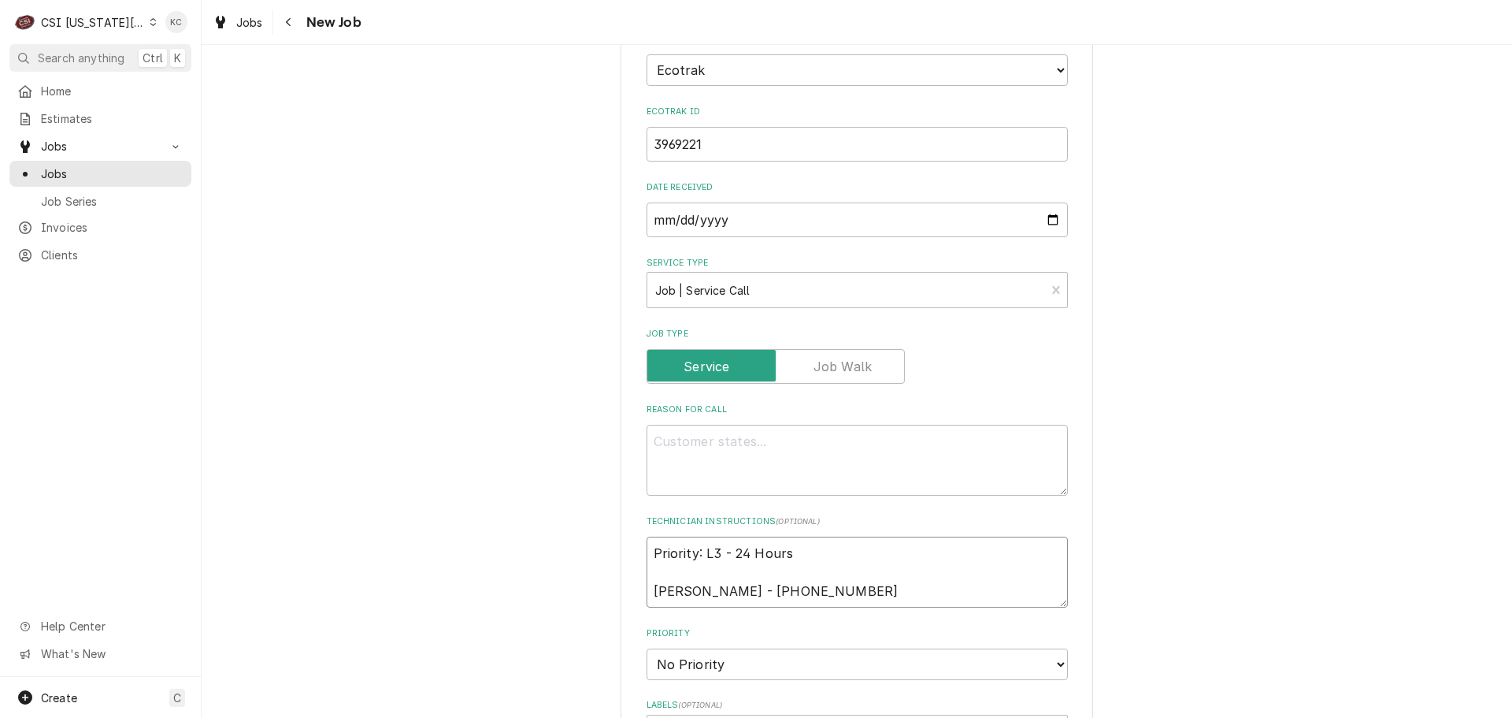
type textarea "x"
type textarea "Priority: L3 - 24 Hours Chad Holm - 816 635-9000"
type textarea "x"
type textarea "Priority: L3 - 24 Hours Chad Holm - 816 635-9000"
type textarea "x"
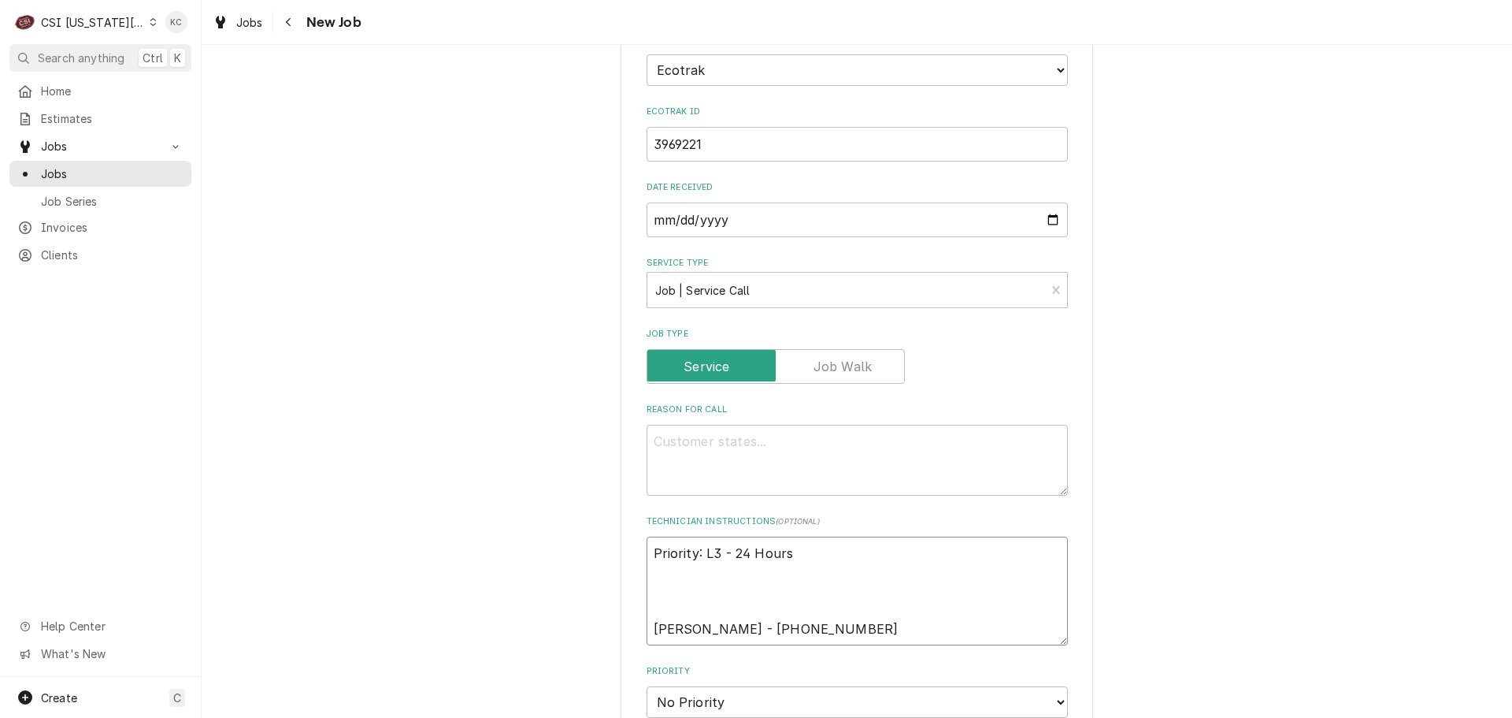
type textarea "Priority: L3 - 24 Hours N Chad Holm - 816 635-9000"
type textarea "x"
type textarea "Priority: L3 - 24 Hours NO Chad Holm - 816 635-9000"
type textarea "x"
type textarea "Priority: L3 - 24 Hours NO Chad Holm - 816 635-9000"
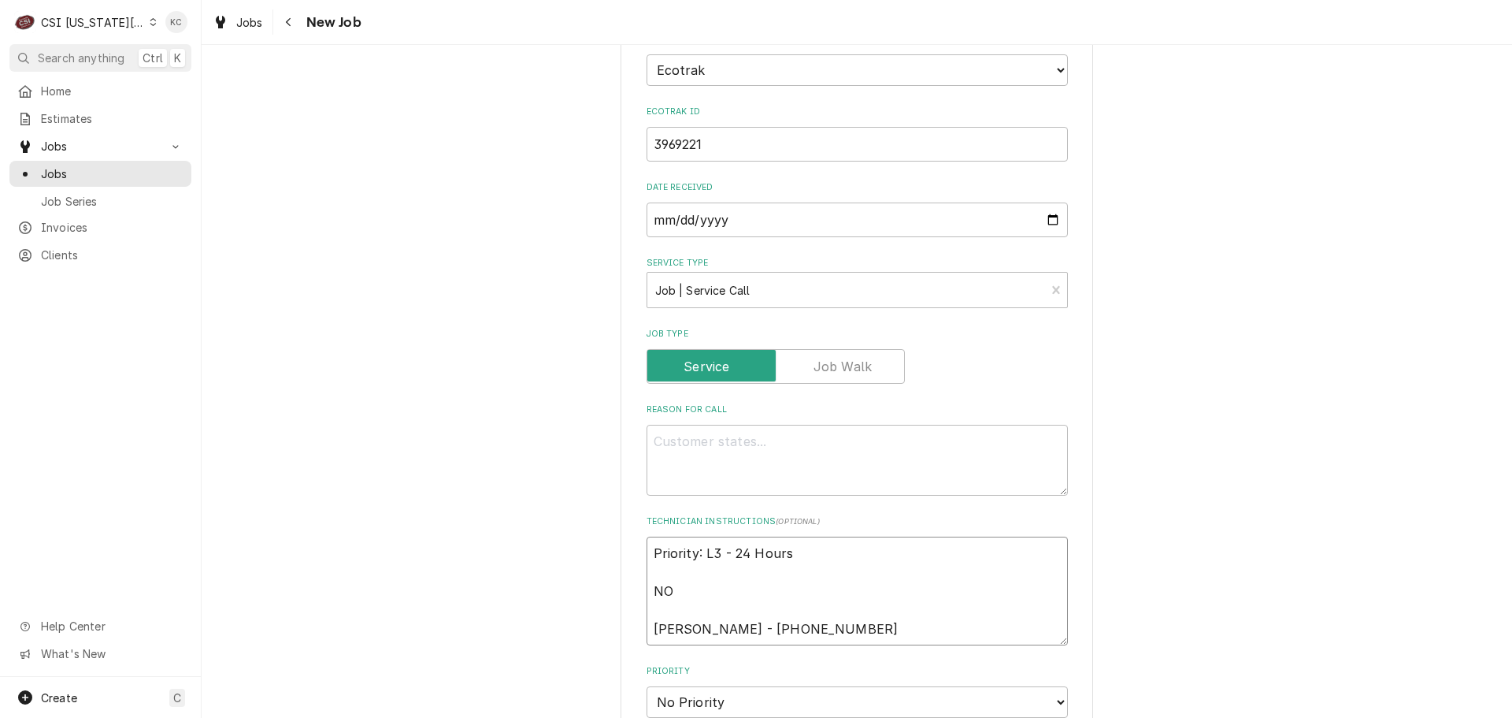
type textarea "x"
type textarea "Priority: L3 - 24 Hours NO O Chad Holm - 816 635-9000"
type textarea "x"
type textarea "Priority: L3 - 24 Hours NO OV Chad Holm - 816 635-9000"
type textarea "x"
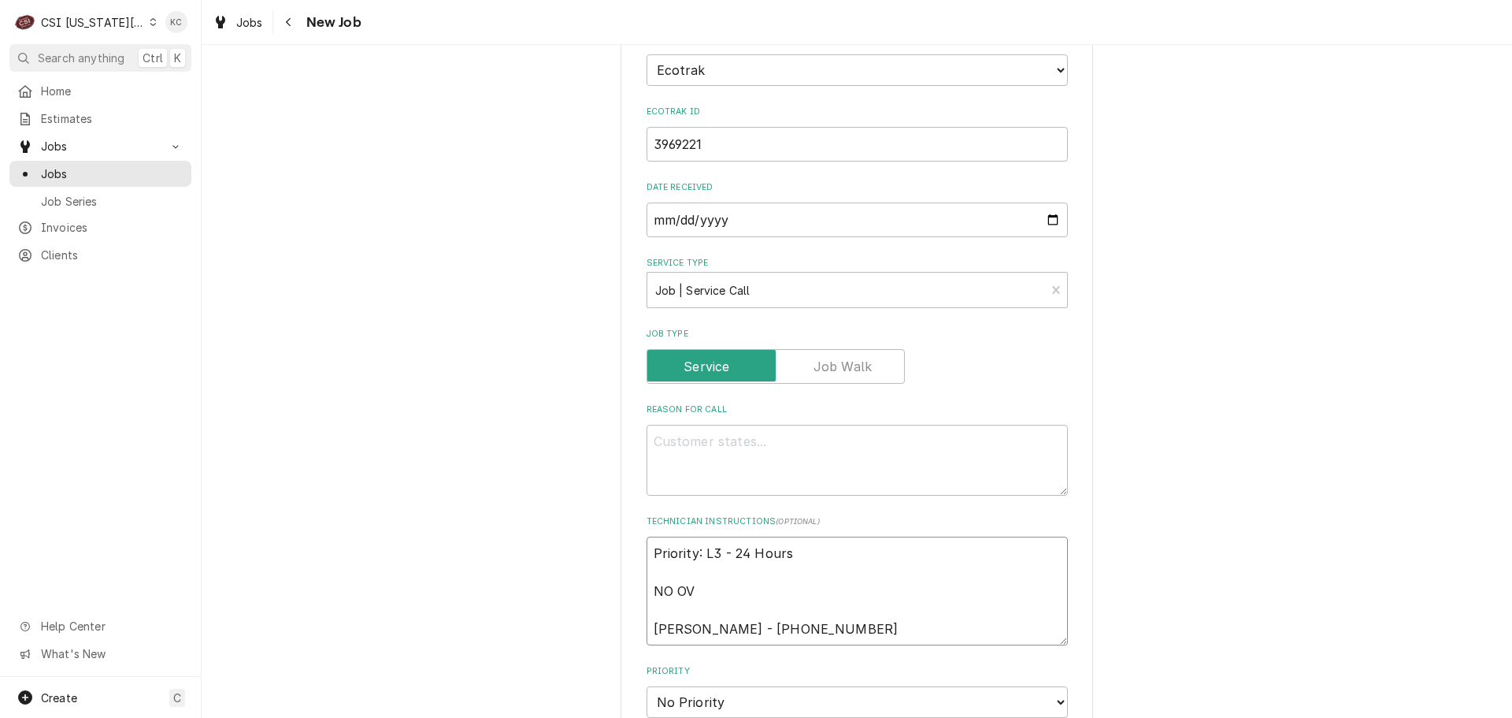
type textarea "Priority: L3 - 24 Hours NO OVE Chad Holm - 816 635-9000"
type textarea "x"
type textarea "Priority: L3 - 24 Hours NO OVER Chad Holm - 816 635-9000"
type textarea "x"
type textarea "Priority: L3 - 24 Hours NO OVERT Chad Holm - 816 635-9000"
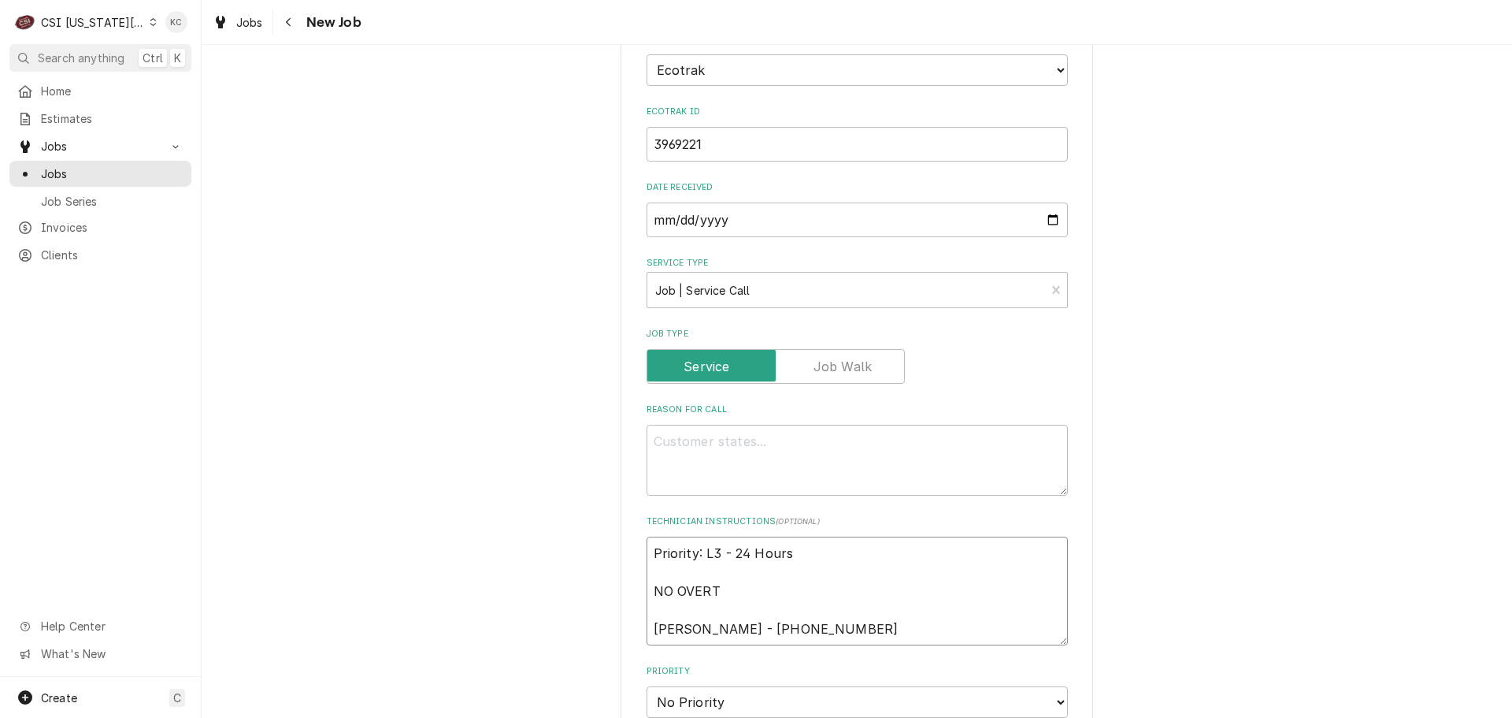
type textarea "x"
type textarea "Priority: L3 - 24 Hours NO OVERTI Chad Holm - 816 635-9000"
type textarea "x"
type textarea "Priority: L3 - 24 Hours NO OVERTIM Chad Holm - 816 635-9000"
type textarea "x"
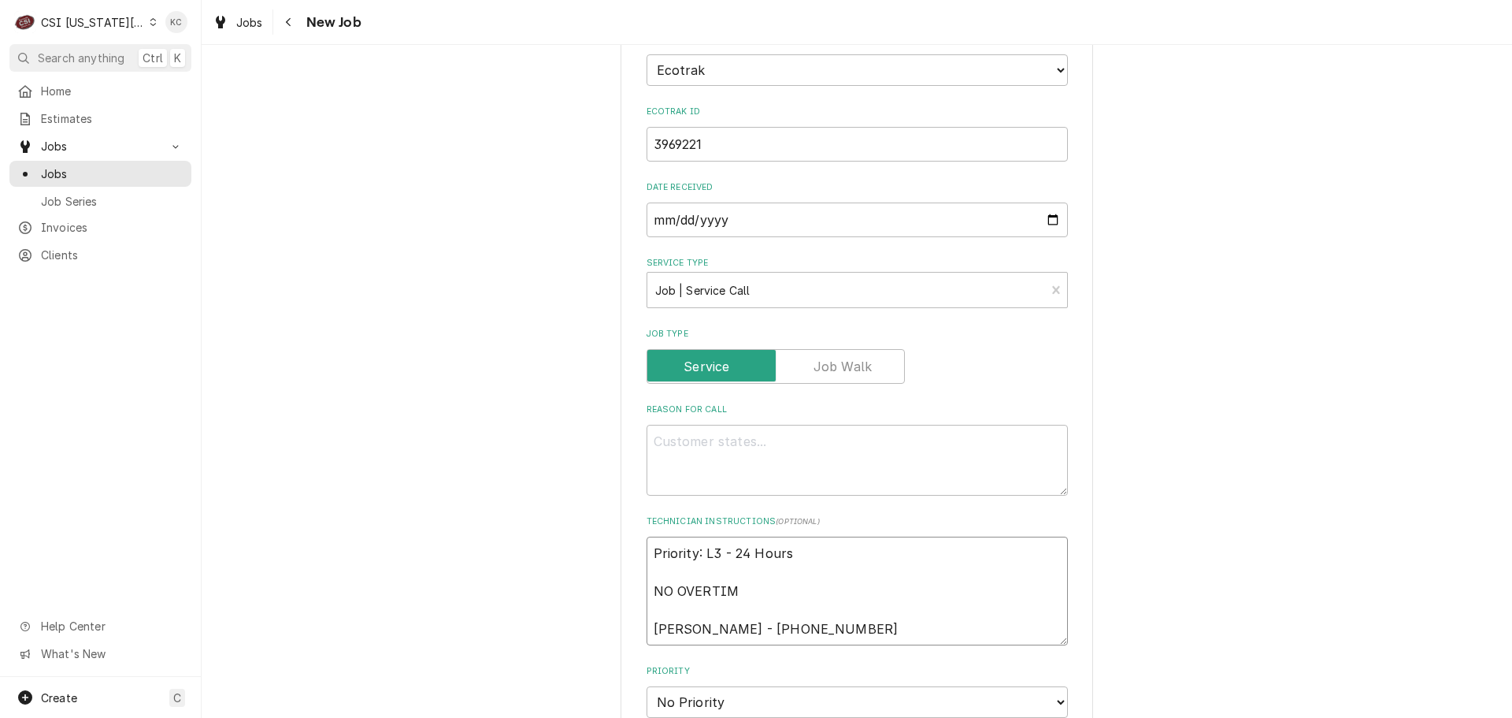
type textarea "Priority: L3 - 24 Hours NO OVERTIME Chad Holm - 816 635-9000"
type textarea "x"
type textarea "Priority: L3 - 24 Hours NO OVERTIME Chad Holm - 816 635-9000"
type textarea "x"
type textarea "Priority: L3 - 24 Hours NO OVERTIME N Chad Holm - 816 635-9000"
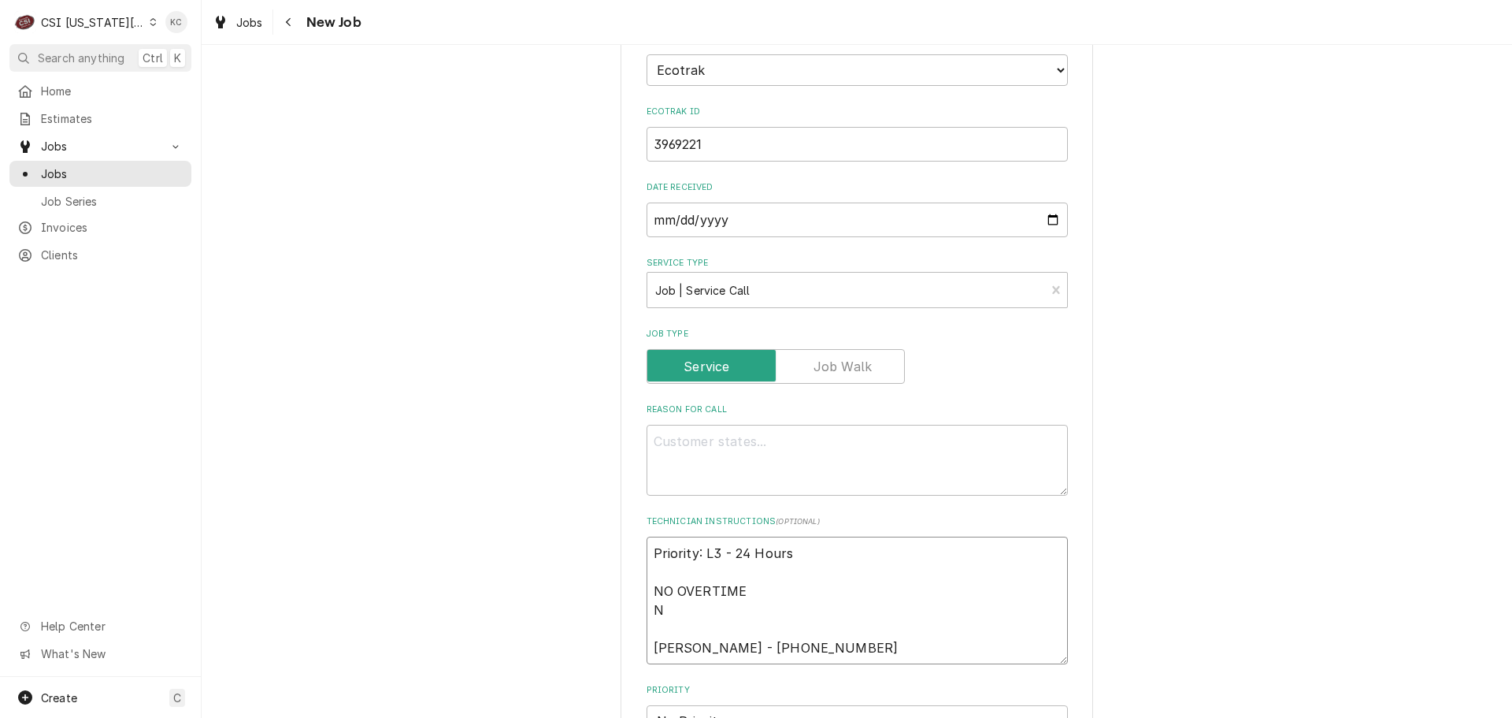
type textarea "x"
type textarea "Priority: L3 - 24 Hours NO OVERTIME NT Chad Holm - 816 635-9000"
type textarea "x"
type textarea "Priority: L3 - 24 Hours NO OVERTIME NTE Chad Holm - 816 635-9000"
type textarea "x"
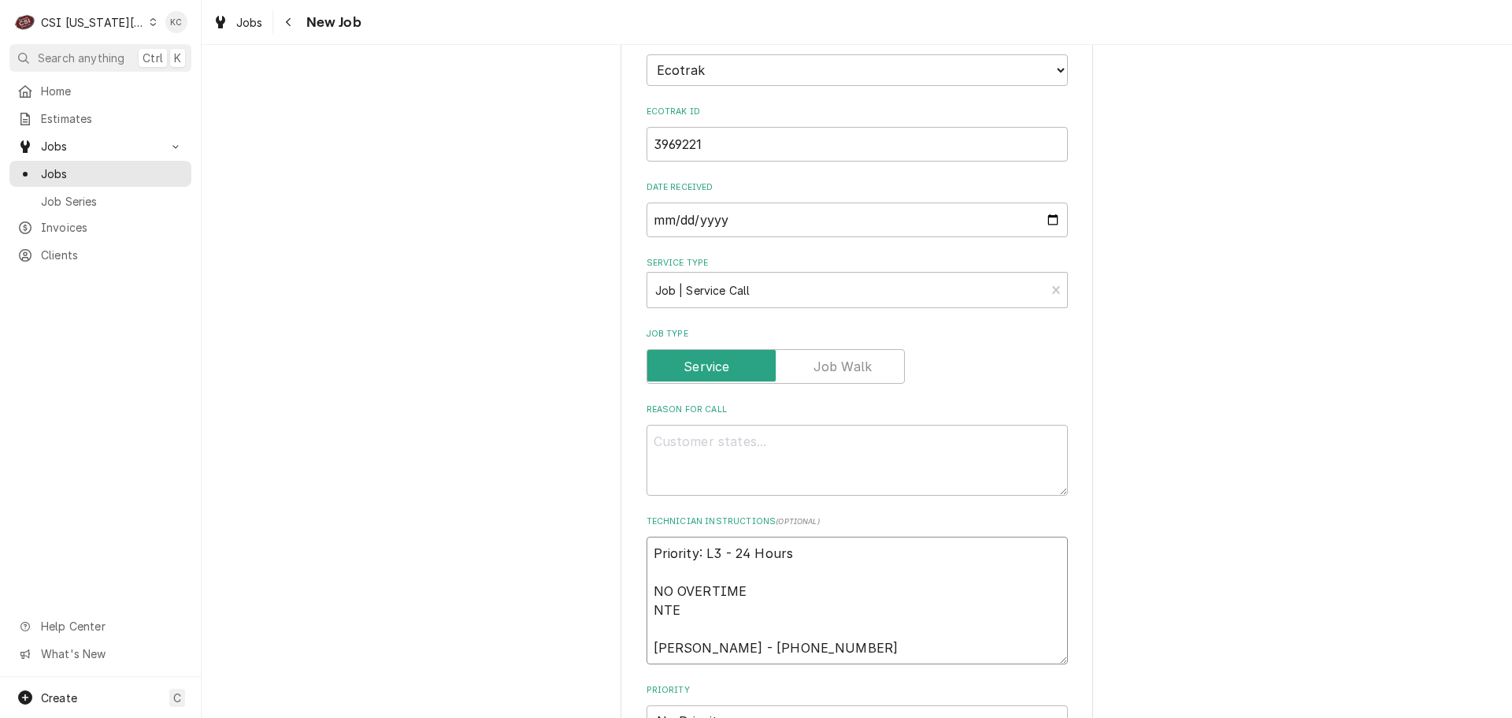
type textarea "Priority: L3 - 24 Hours NO OVERTIME NTE Chad Holm - 816 635-9000"
type textarea "x"
type textarea "Priority: L3 - 24 Hours NO OVERTIME NTE $ Chad Holm - 816 635-9000"
type textarea "x"
type textarea "Priority: L3 - 24 Hours NO OVERTIME NTE $7 Chad Holm - 816 635-9000"
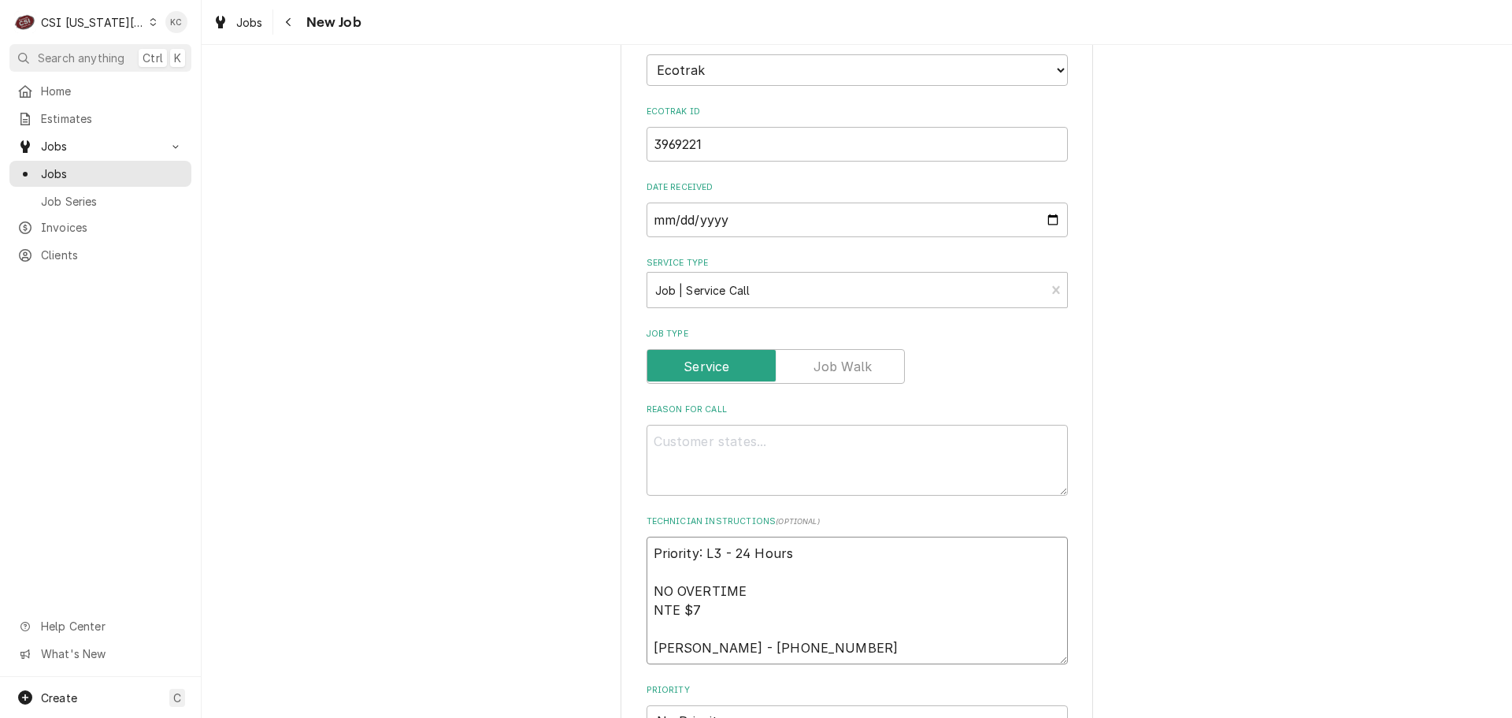
type textarea "x"
type textarea "Priority: L3 - 24 Hours NO OVERTIME NTE $75 Chad Holm - 816 635-9000"
type textarea "x"
type textarea "Priority: L3 - 24 Hours NO OVERTIME NTE $750 Chad Holm - 816 635-9000"
type textarea "x"
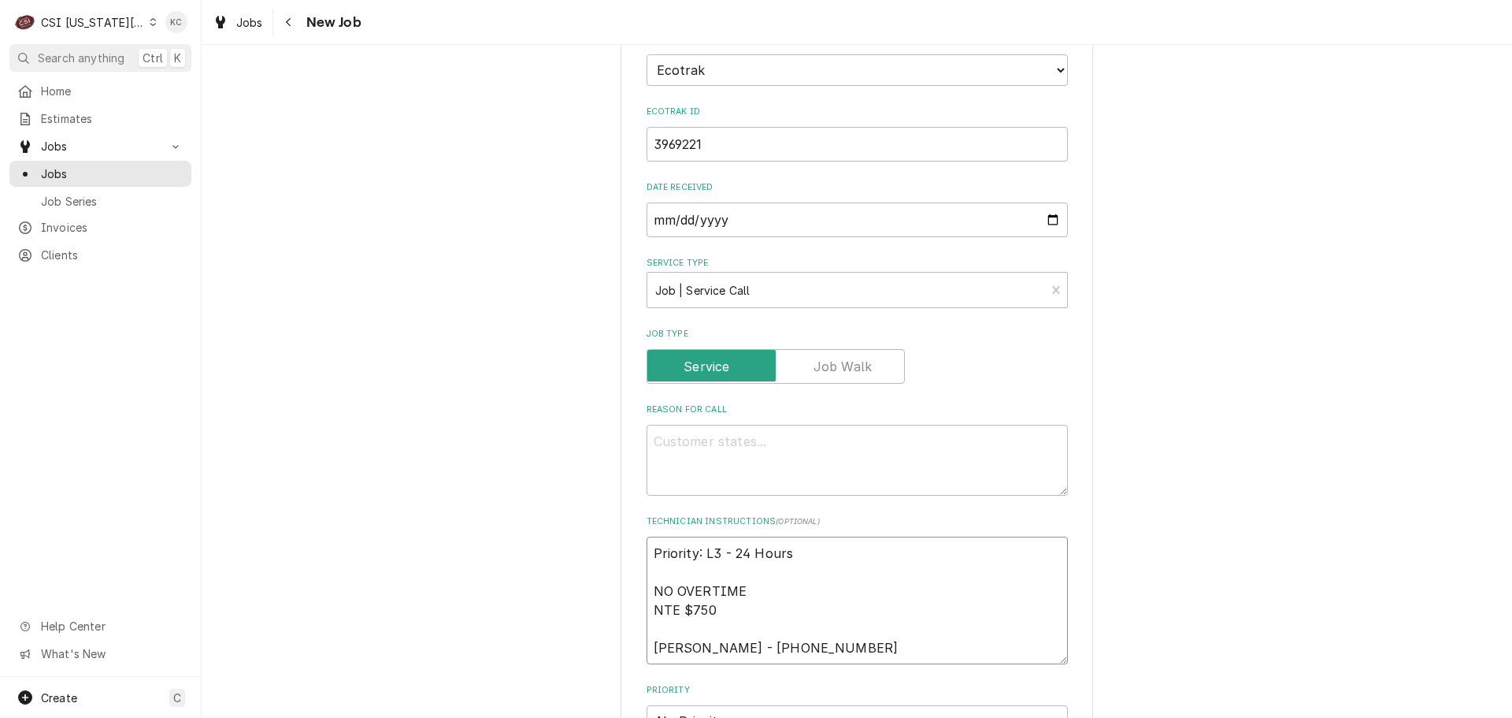
type textarea "Priority: L3 - 24 Hours NO OVERTIME NTE $750 Chad Holm - 816 635-9000"
click at [752, 425] on textarea "Reason For Call" at bounding box center [857, 460] width 421 height 71
click at [652, 425] on textarea "Reason For Call" at bounding box center [857, 460] width 421 height 71
paste textarea "the unit is running at 25 degrees"
type textarea "x"
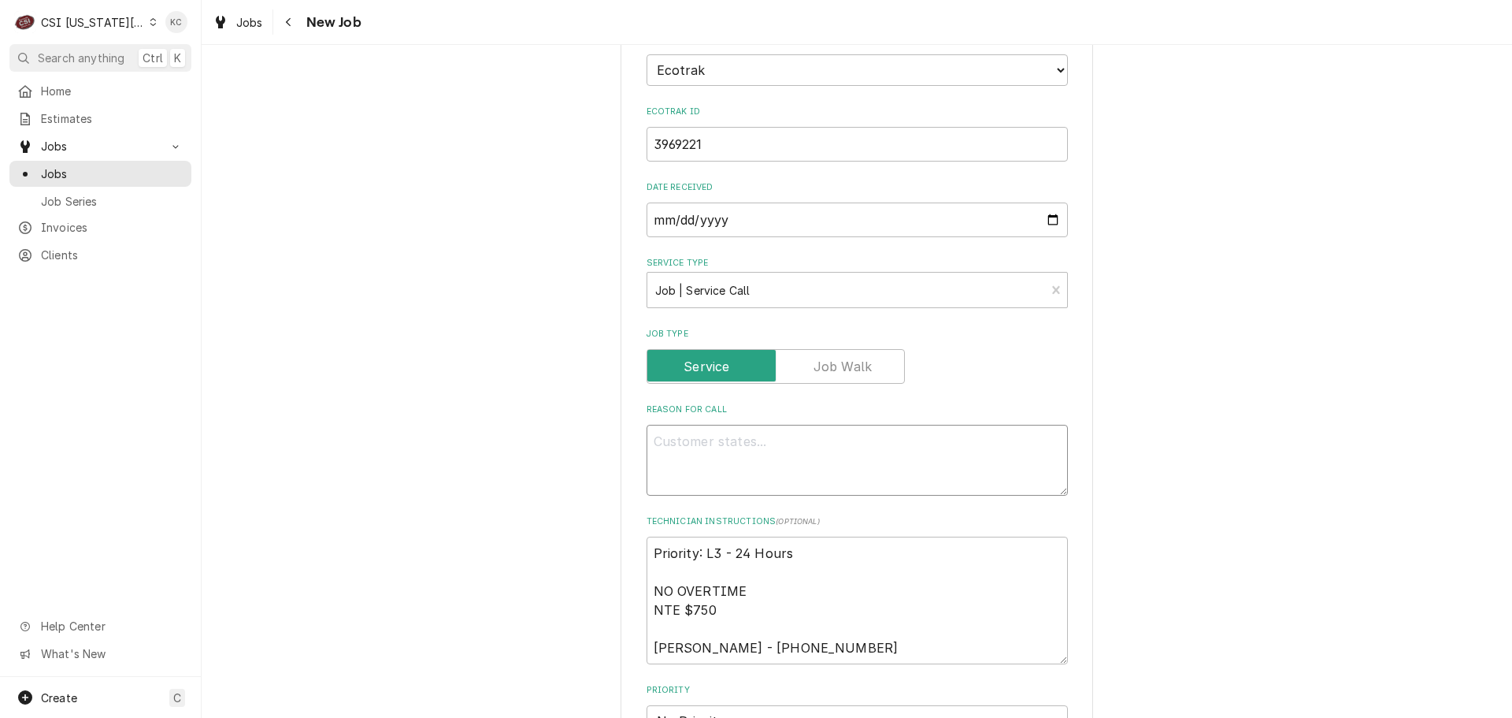
type textarea "the unit is running at 25 degrees"
type textarea "x"
type textarea "the unit is running at 25 degrees"
click at [1371, 454] on div "Please provide the following information to create a job: Client Details Client…" at bounding box center [857, 451] width 1311 height 2355
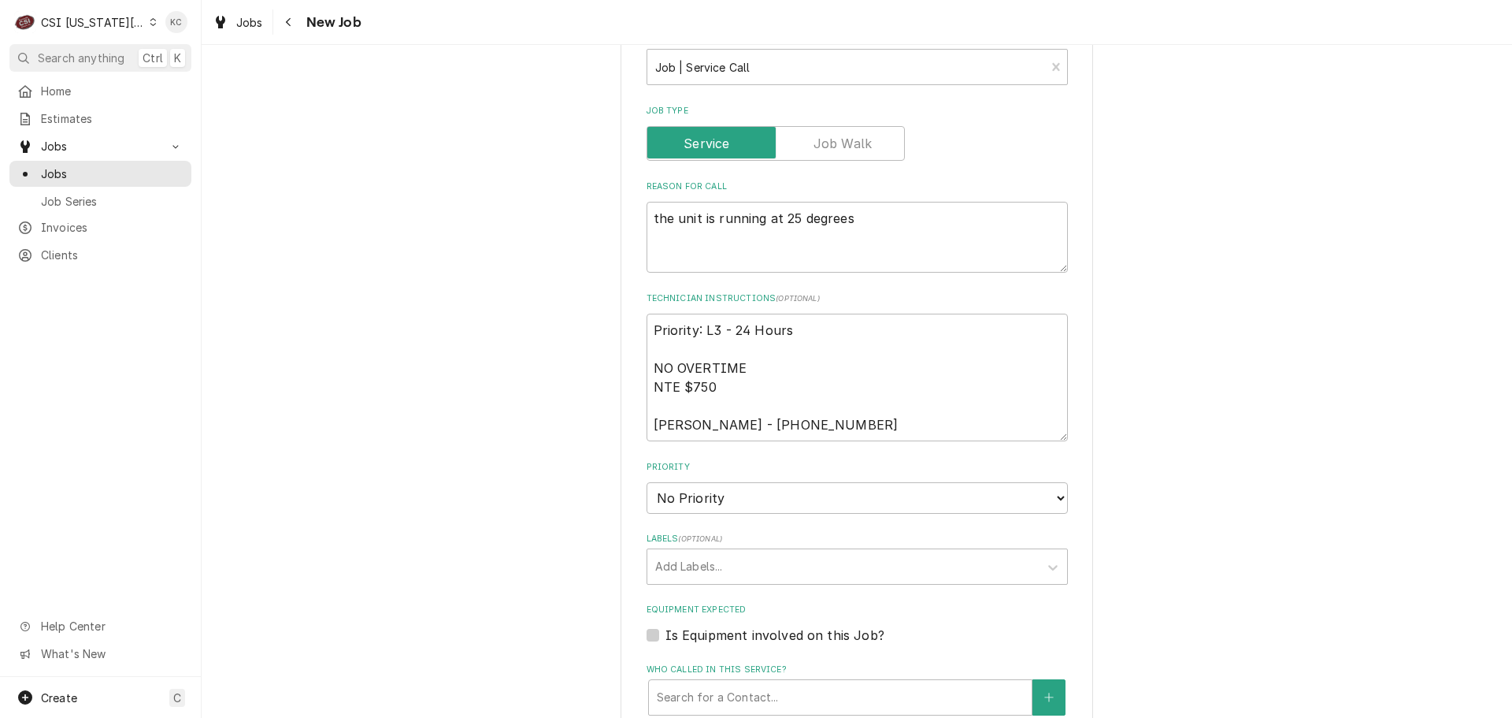
scroll to position [1024, 0]
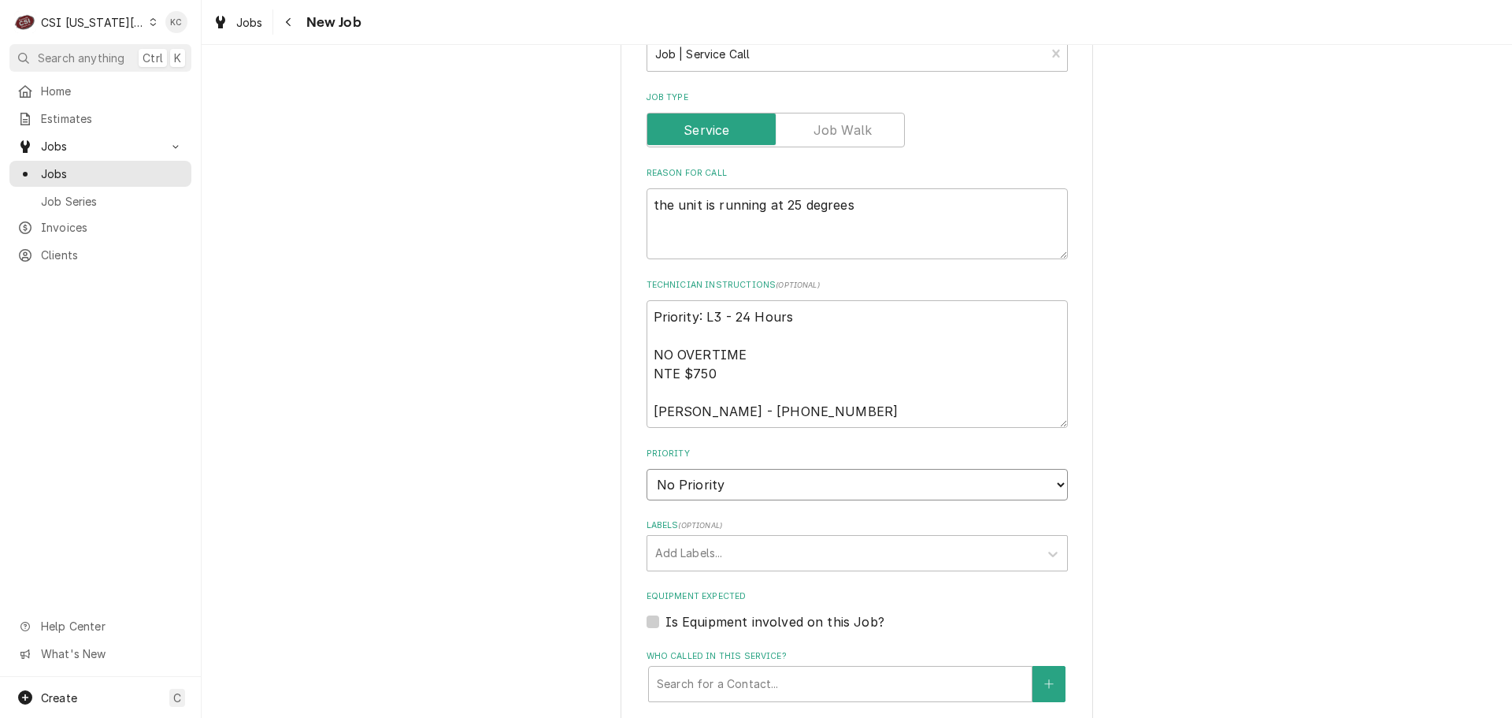
click at [759, 469] on select "No Priority Urgent High Medium Low" at bounding box center [857, 485] width 421 height 32
select select "2"
click at [647, 469] on select "No Priority Urgent High Medium Low" at bounding box center [857, 485] width 421 height 32
click at [1114, 482] on div "Please provide the following information to create a job: Client Details Client…" at bounding box center [857, 214] width 1311 height 2355
click at [929, 539] on div "Labels" at bounding box center [843, 553] width 376 height 28
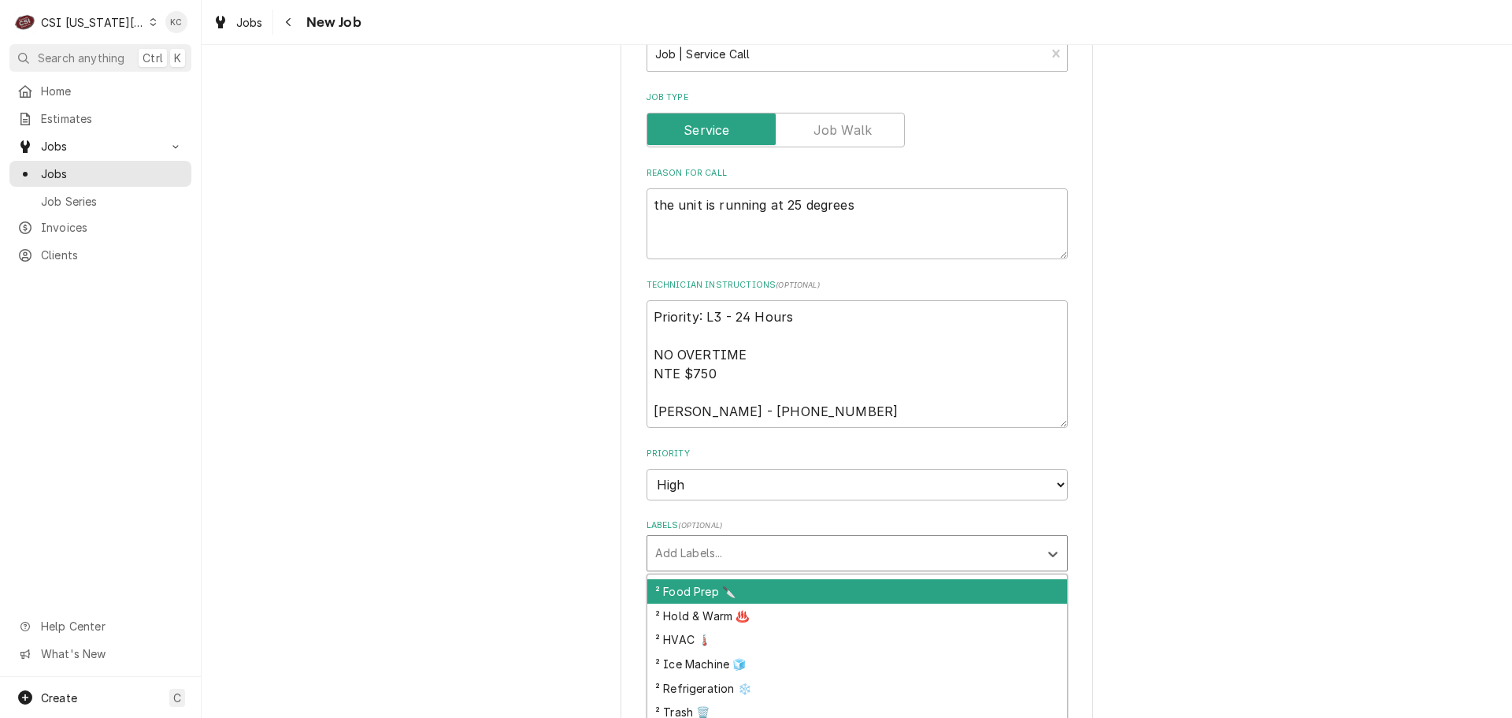
scroll to position [408, 0]
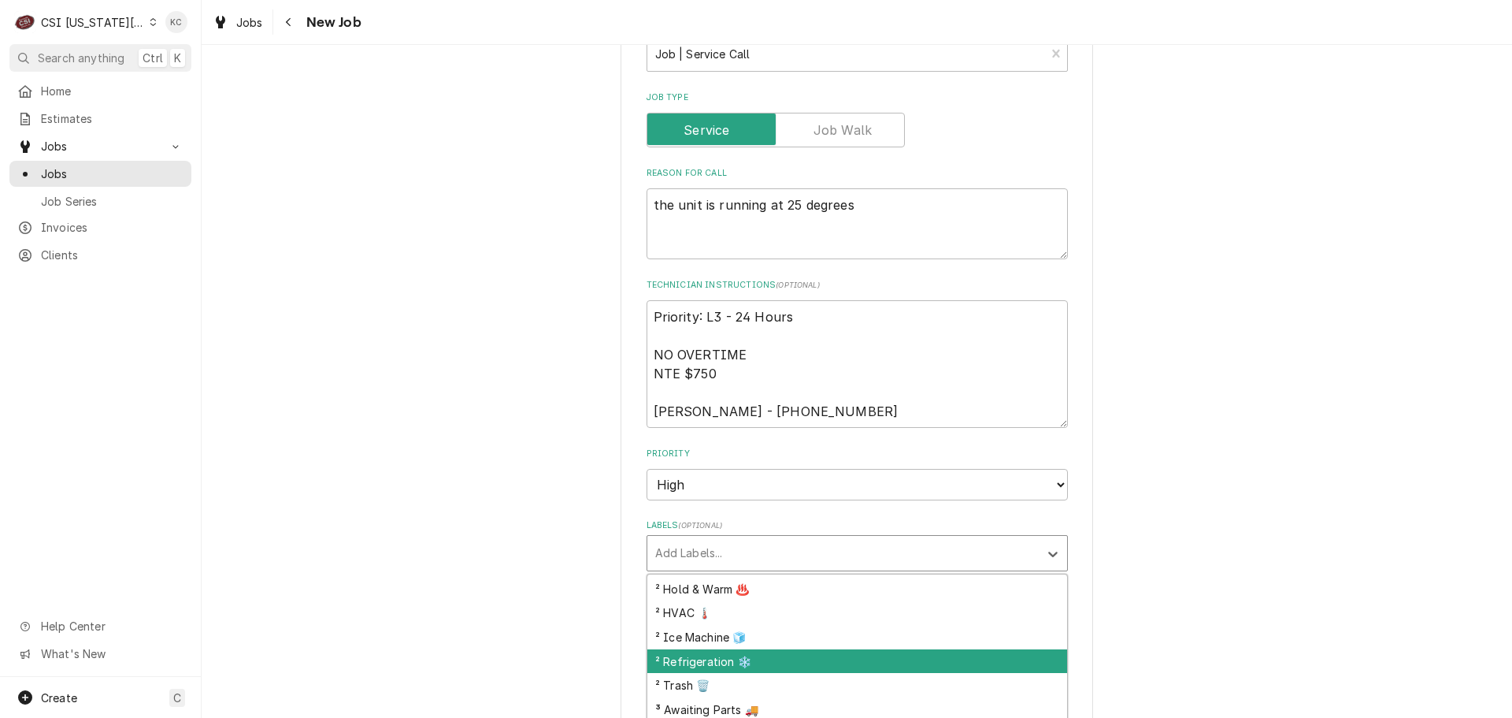
click at [886, 649] on div "² Refrigeration ❄️" at bounding box center [857, 661] width 420 height 24
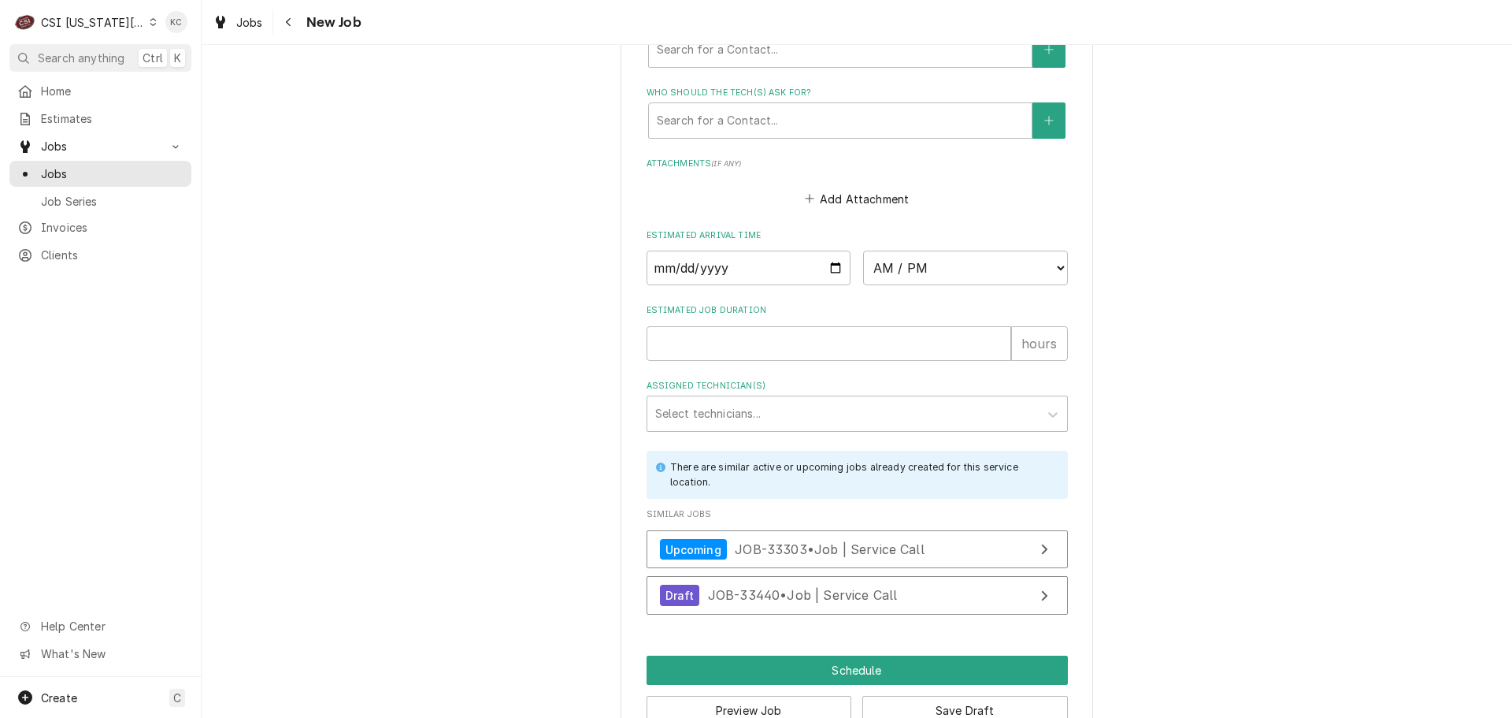
scroll to position [1661, 0]
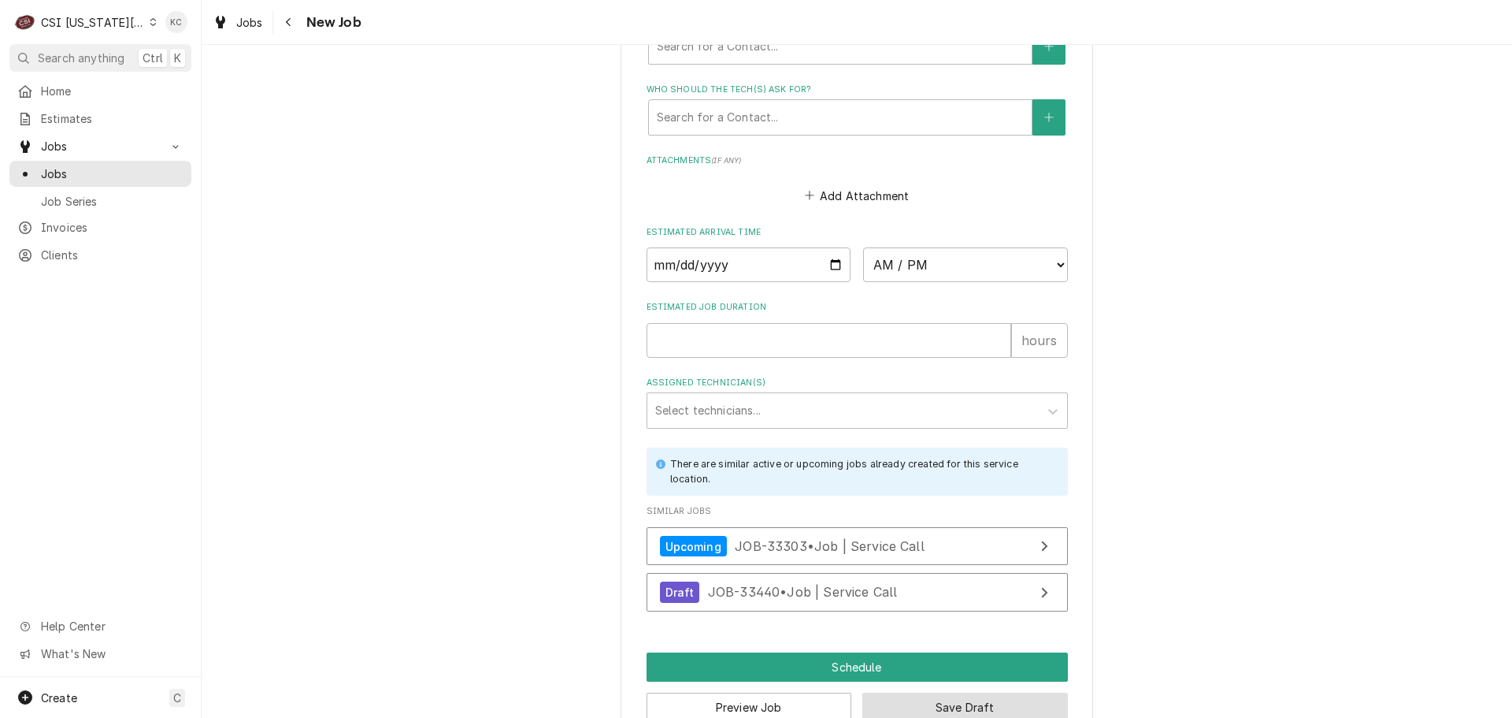
click at [919, 692] on button "Save Draft" at bounding box center [965, 706] width 206 height 29
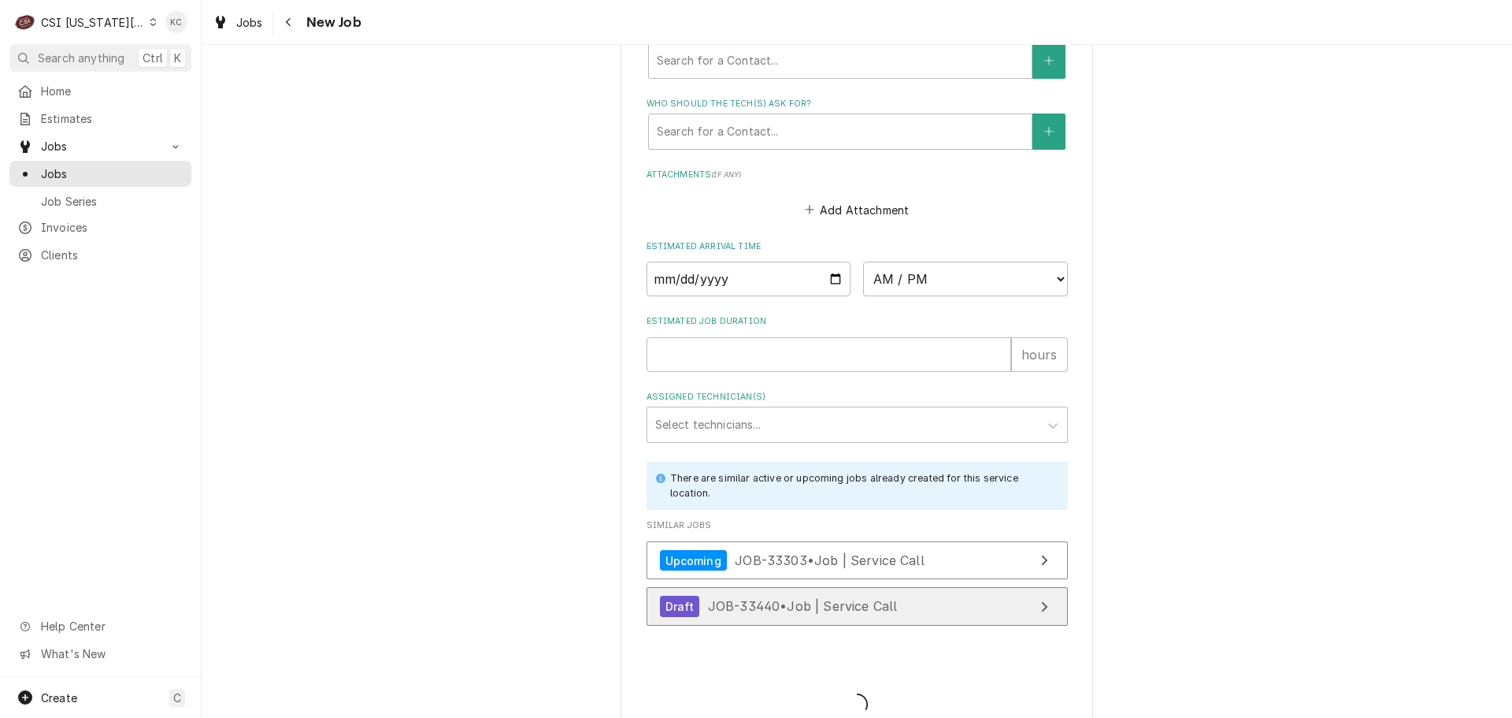
type textarea "x"
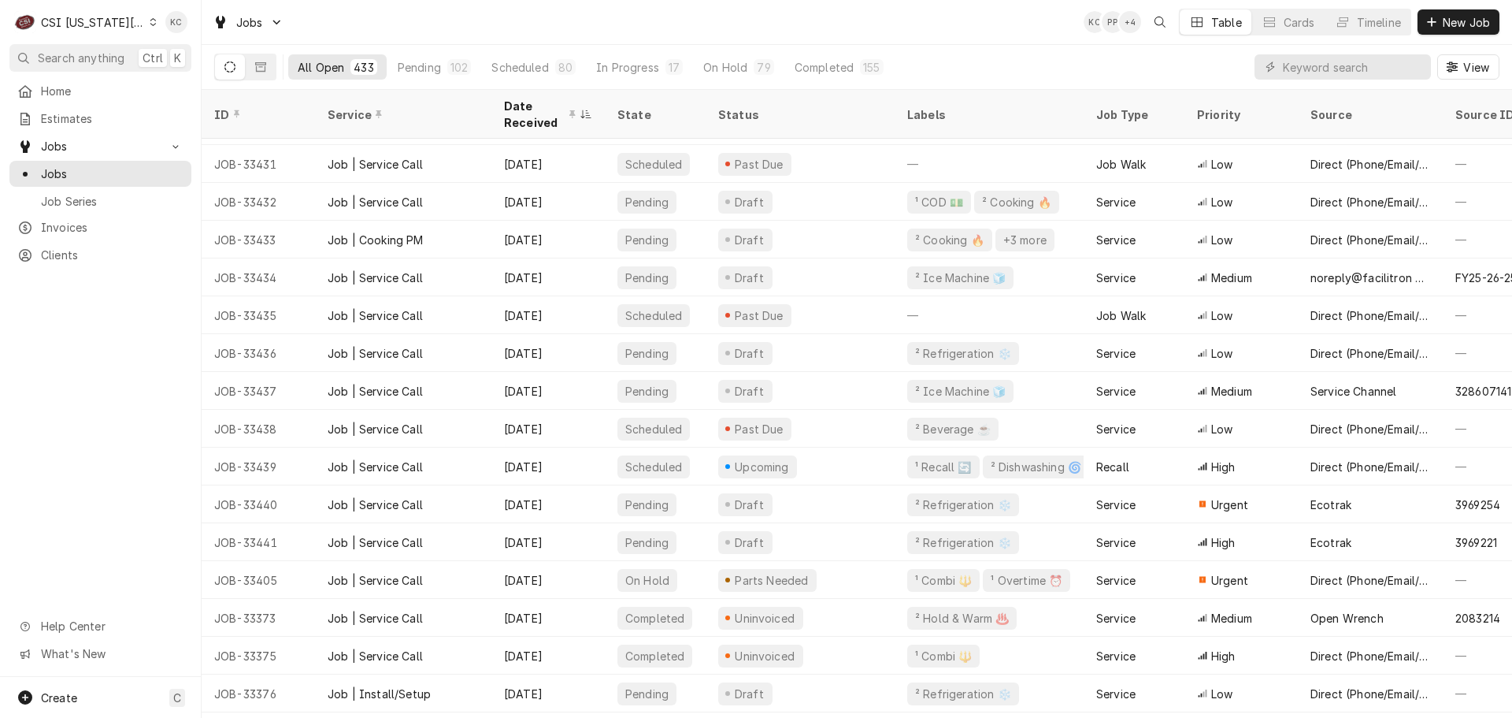
scroll to position [956, 0]
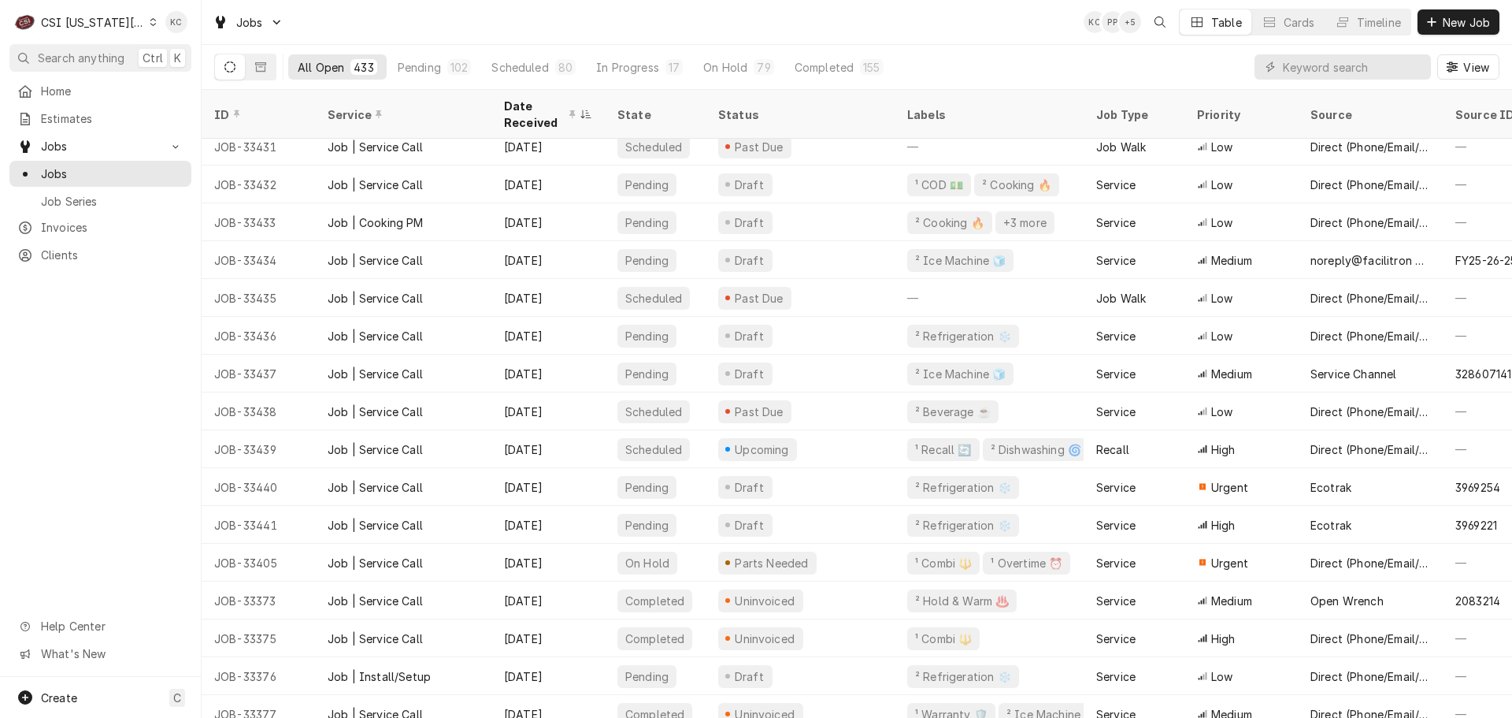
click at [102, 25] on div "CSI [US_STATE][GEOGRAPHIC_DATA]" at bounding box center [93, 22] width 104 height 17
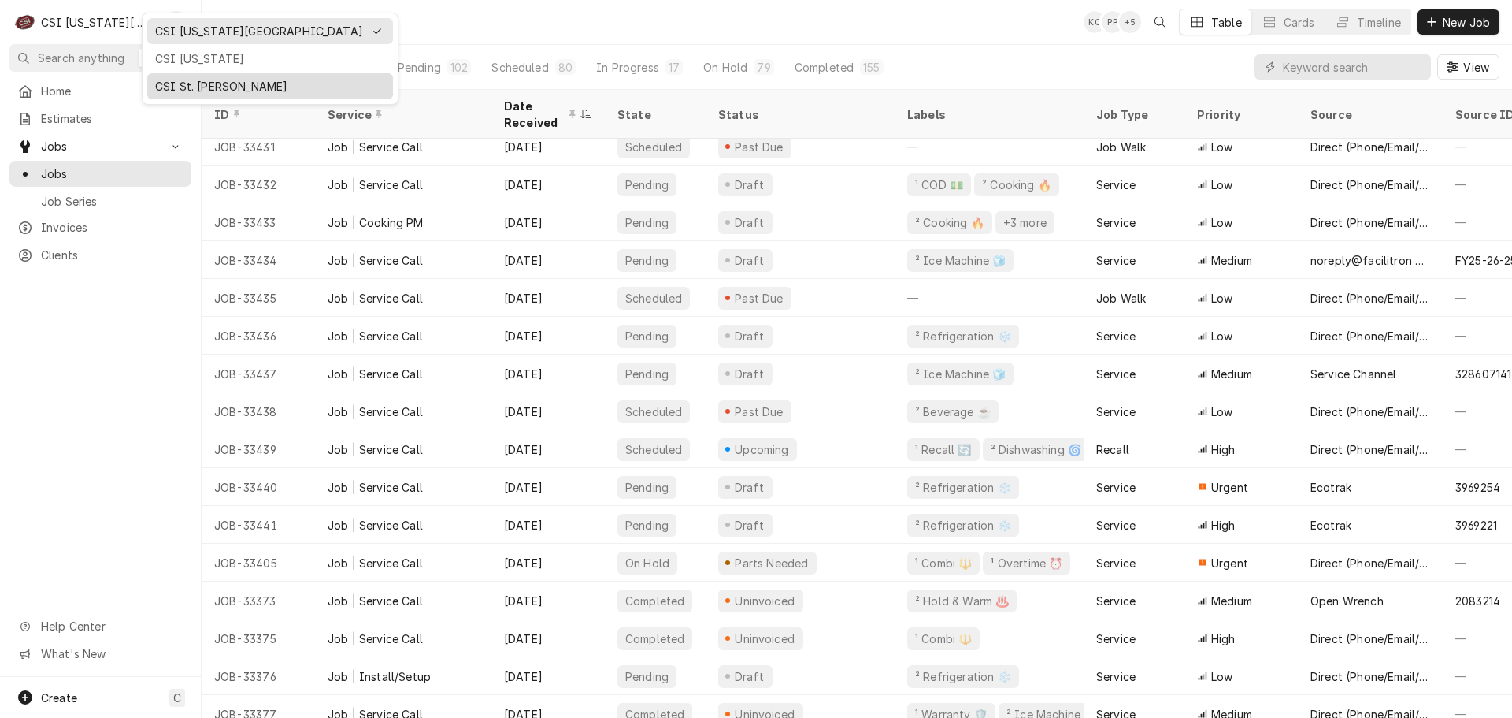
click at [208, 76] on div "CSI St. [PERSON_NAME]" at bounding box center [269, 86] width 239 height 20
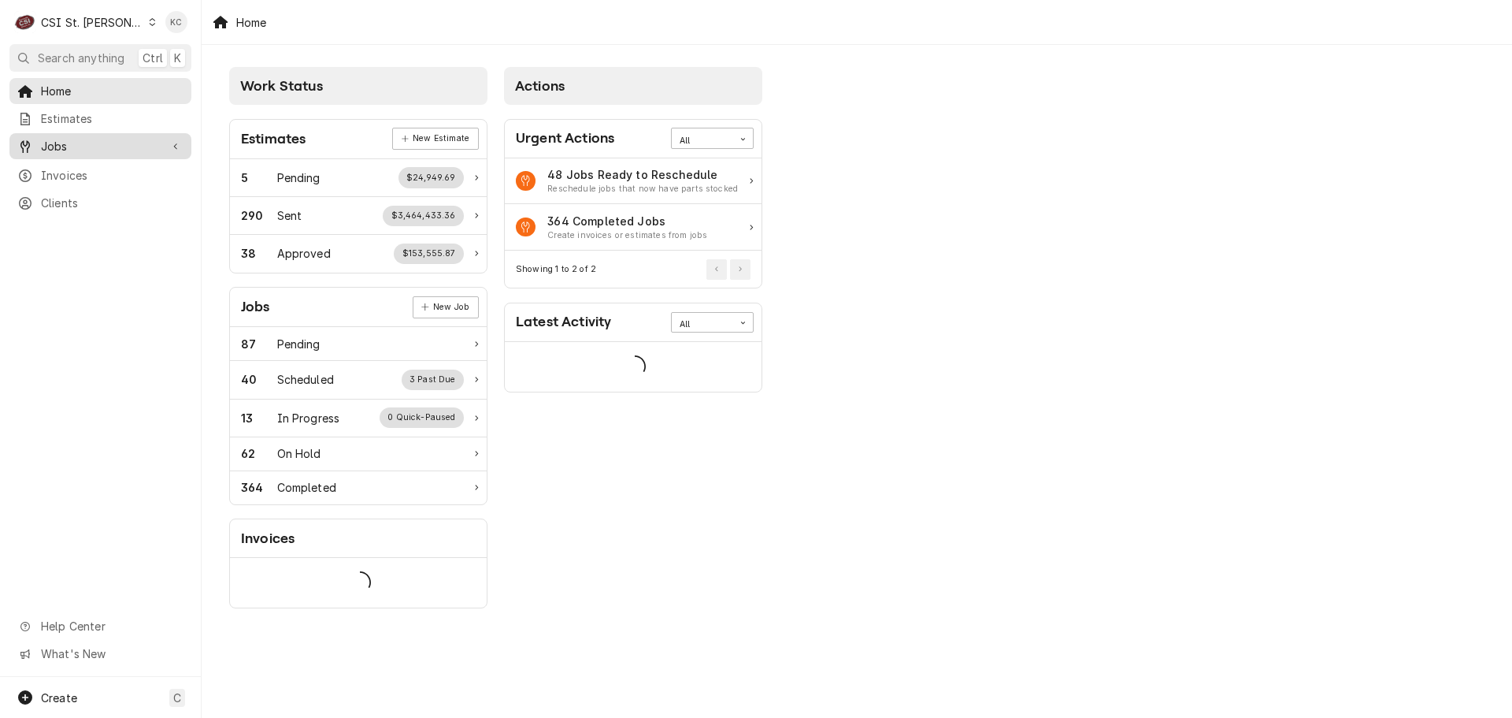
click at [94, 142] on span "Jobs" at bounding box center [100, 146] width 119 height 17
click at [94, 168] on span "Jobs" at bounding box center [112, 173] width 143 height 17
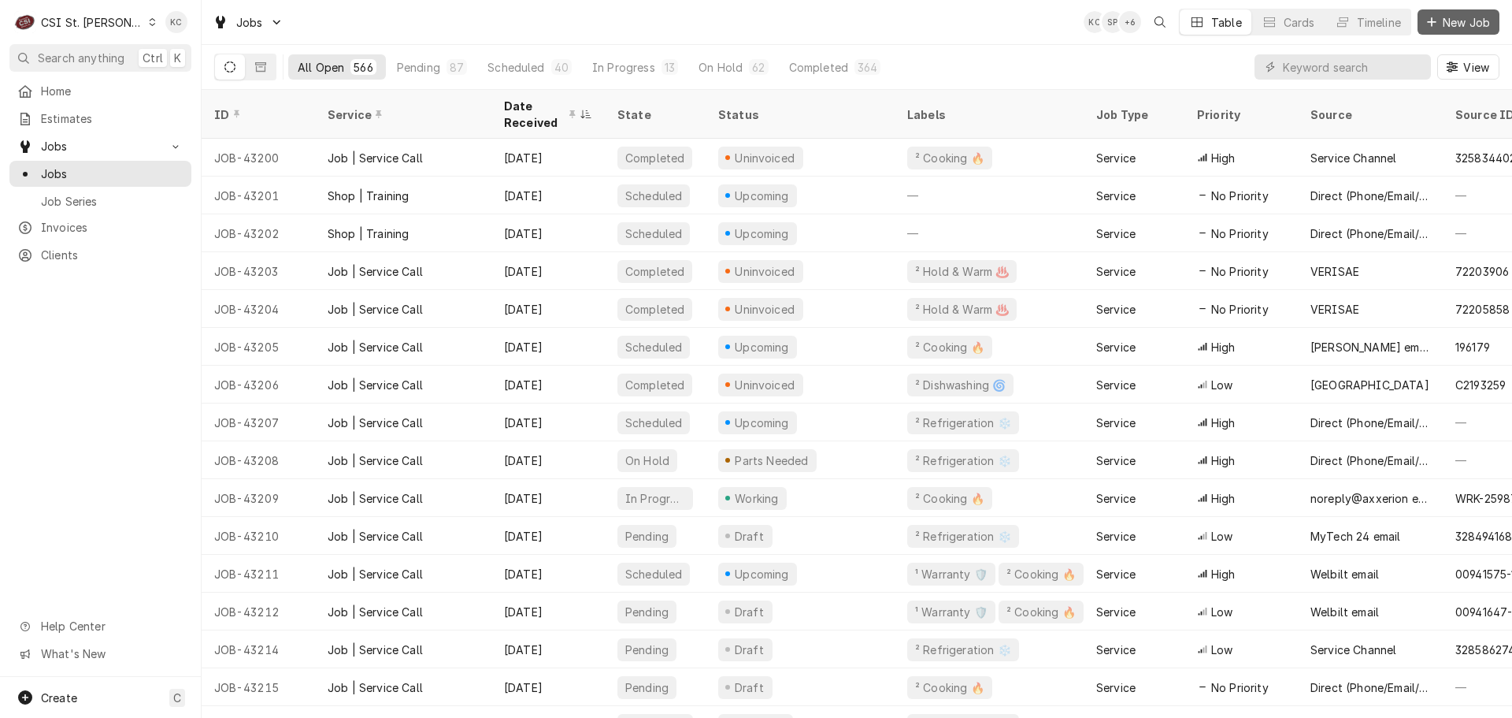
click at [1482, 28] on span "New Job" at bounding box center [1467, 22] width 54 height 17
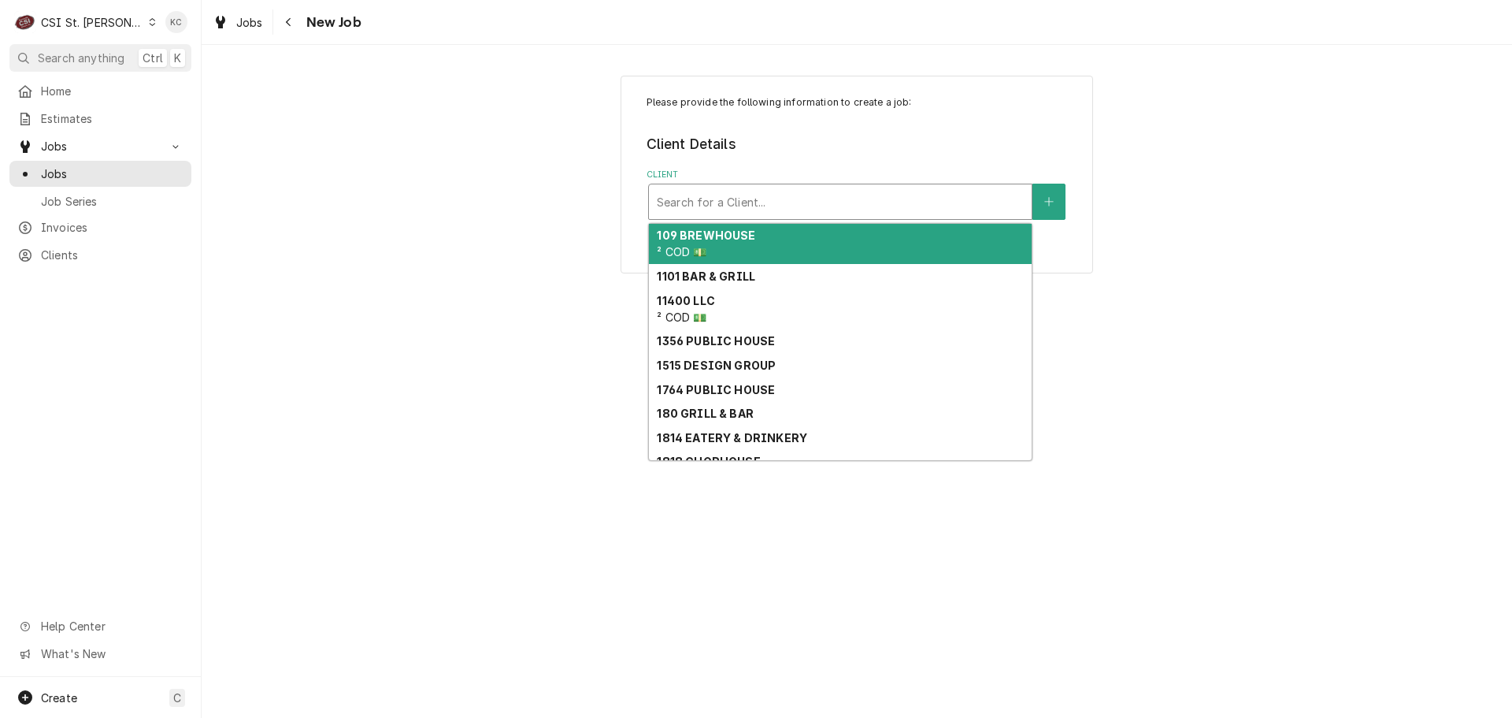
click at [924, 187] on div "Search for a Client..." at bounding box center [840, 201] width 383 height 35
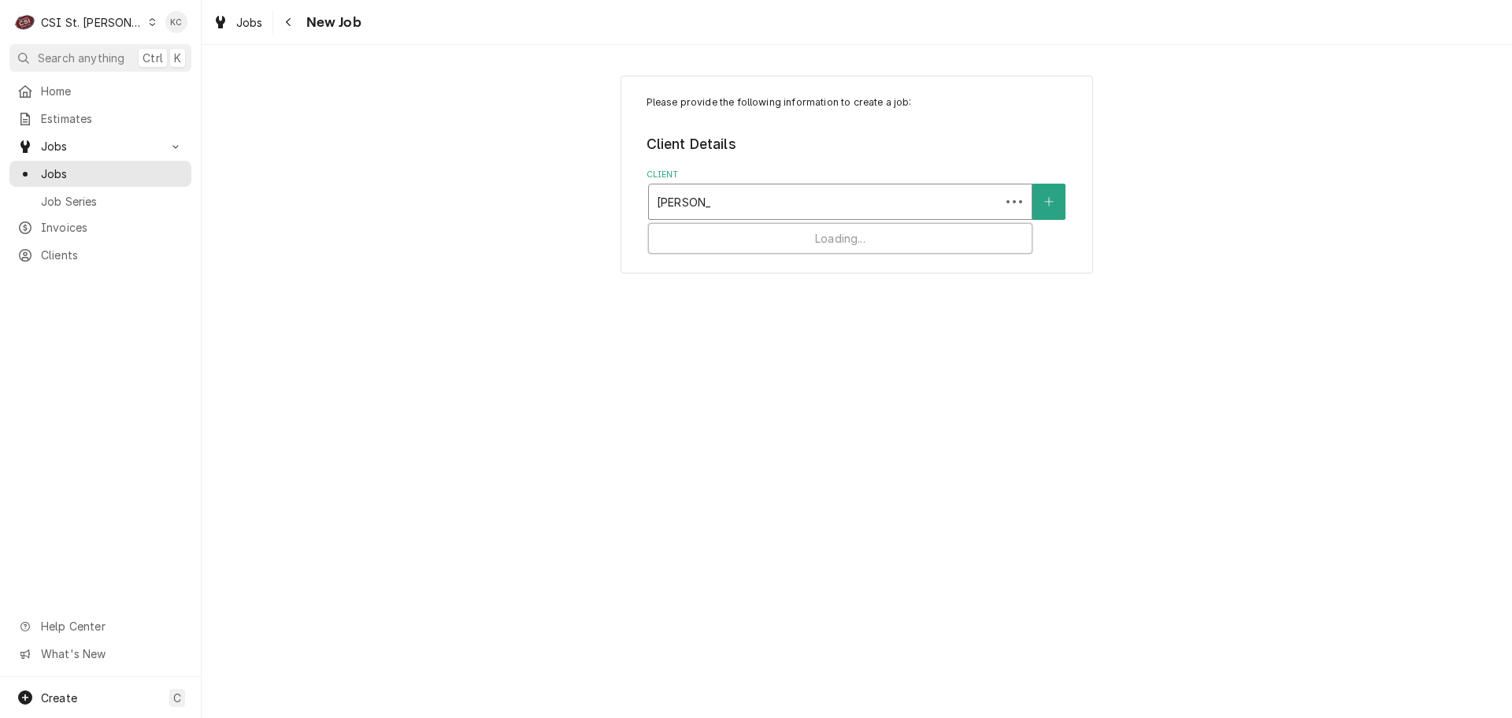
type input "[PERSON_NAME]"
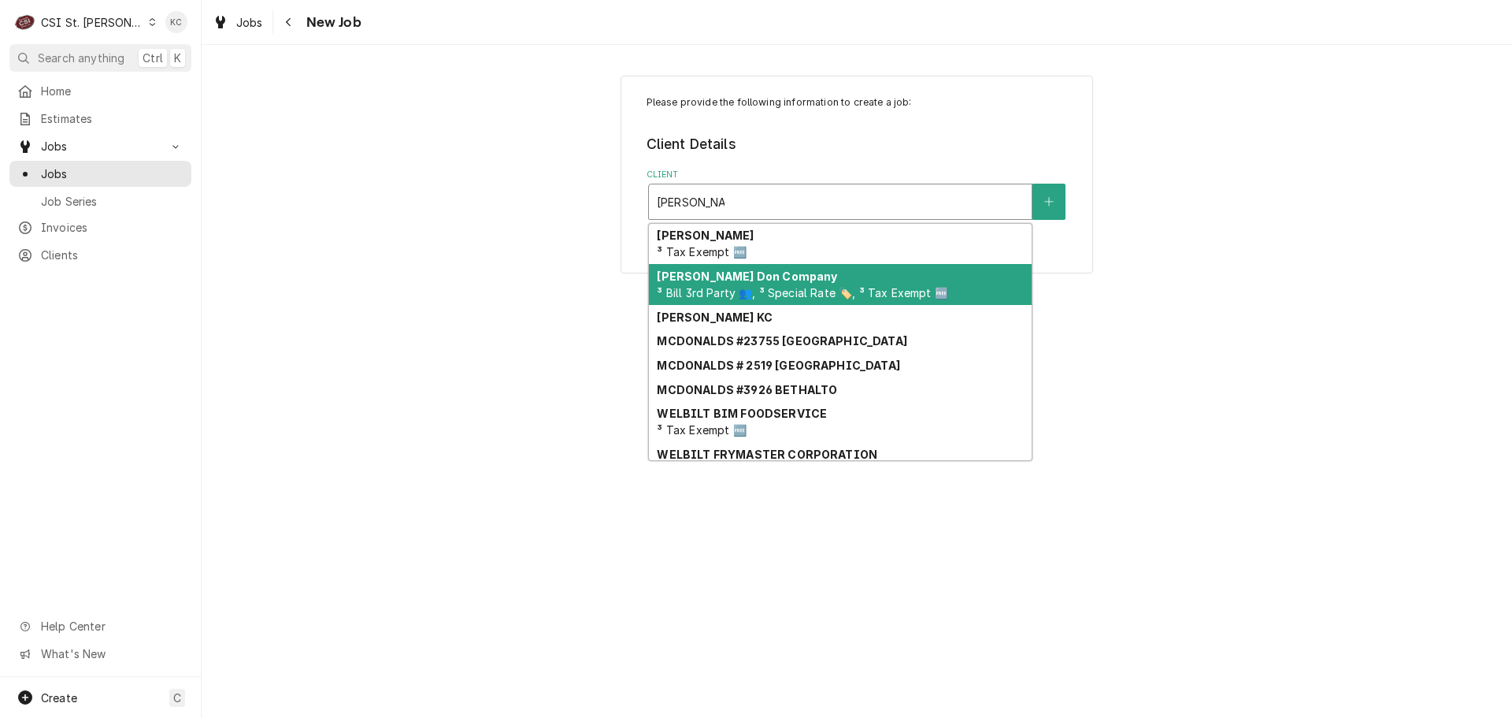
click at [770, 280] on strong "[PERSON_NAME] Don Company" at bounding box center [747, 275] width 180 height 13
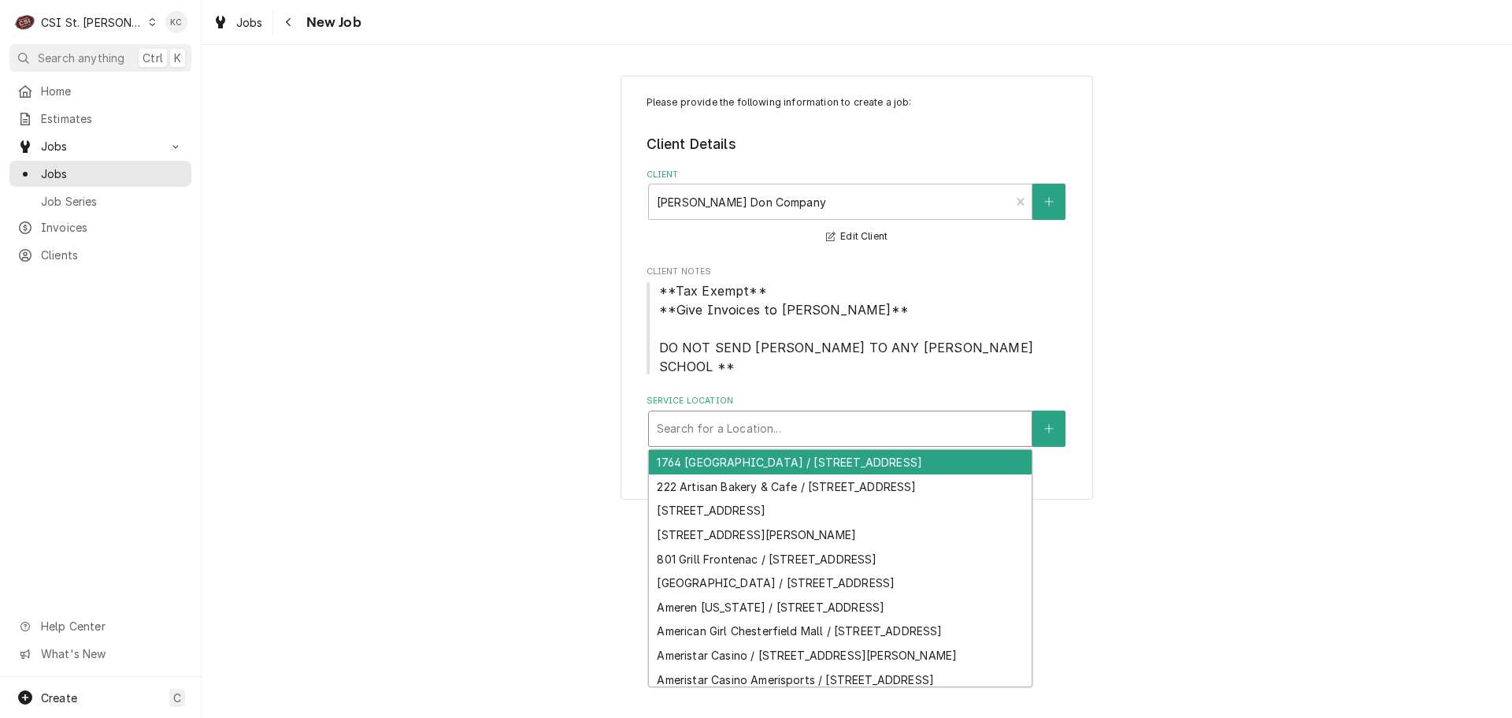
click at [896, 432] on div "Service Location" at bounding box center [840, 428] width 367 height 28
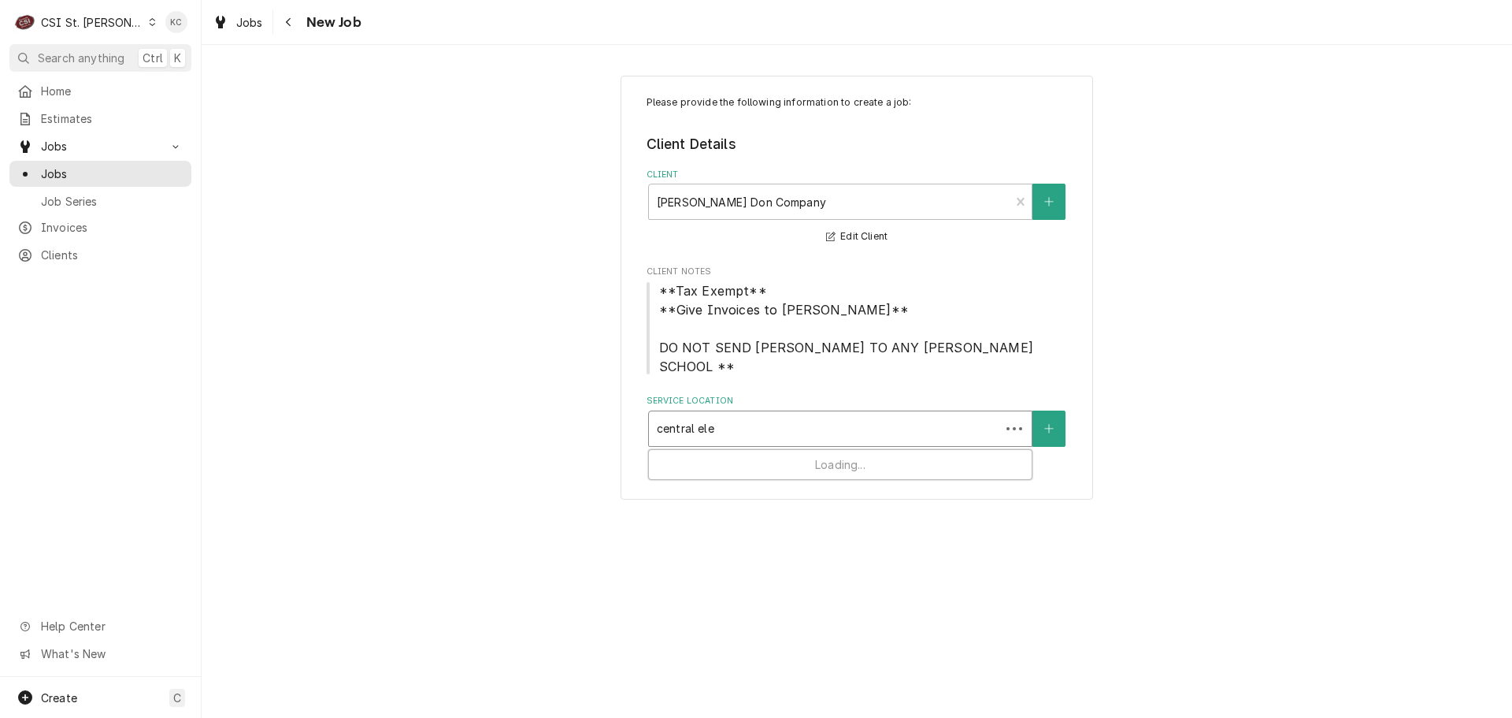
type input "central elem"
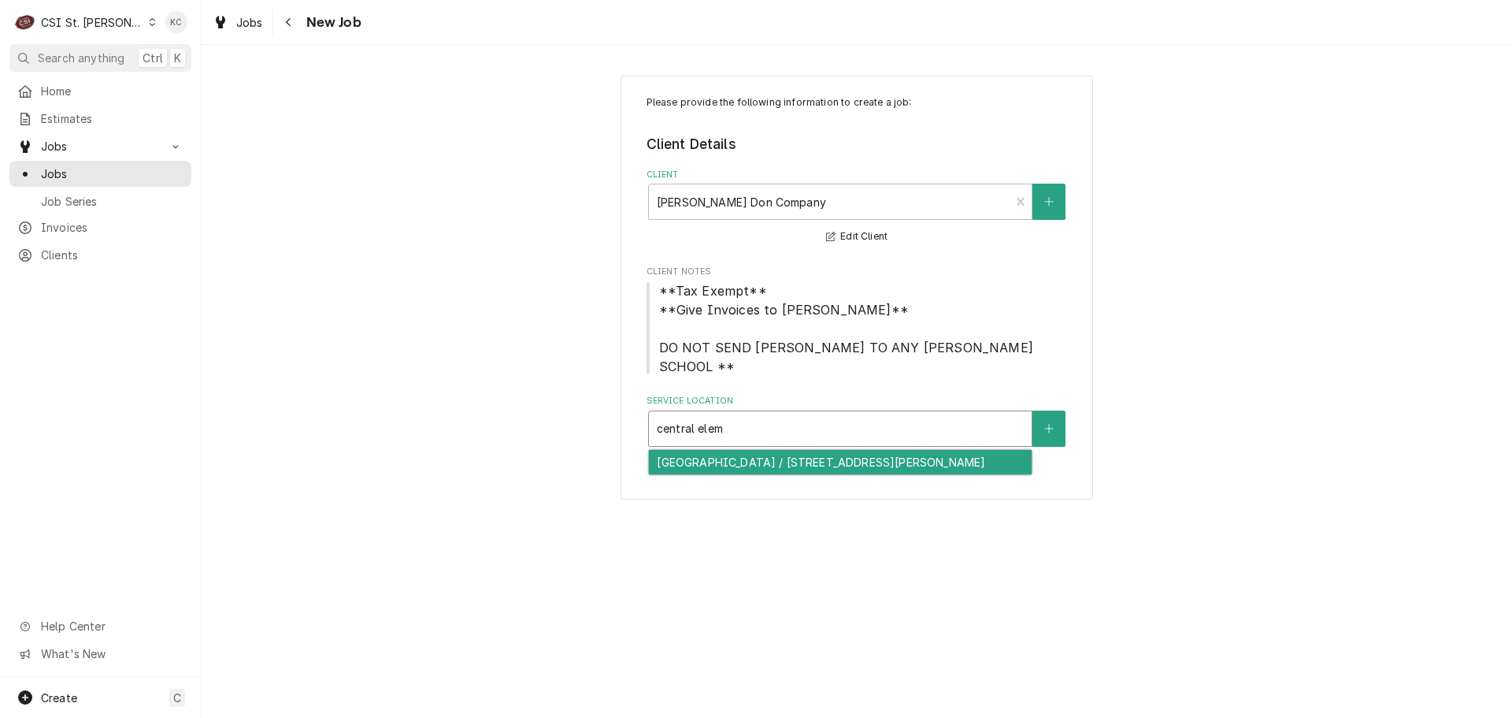
click at [827, 458] on div "Central Elementary School / 4525 Central School Rd, St Charles, MO 63304" at bounding box center [840, 462] width 383 height 24
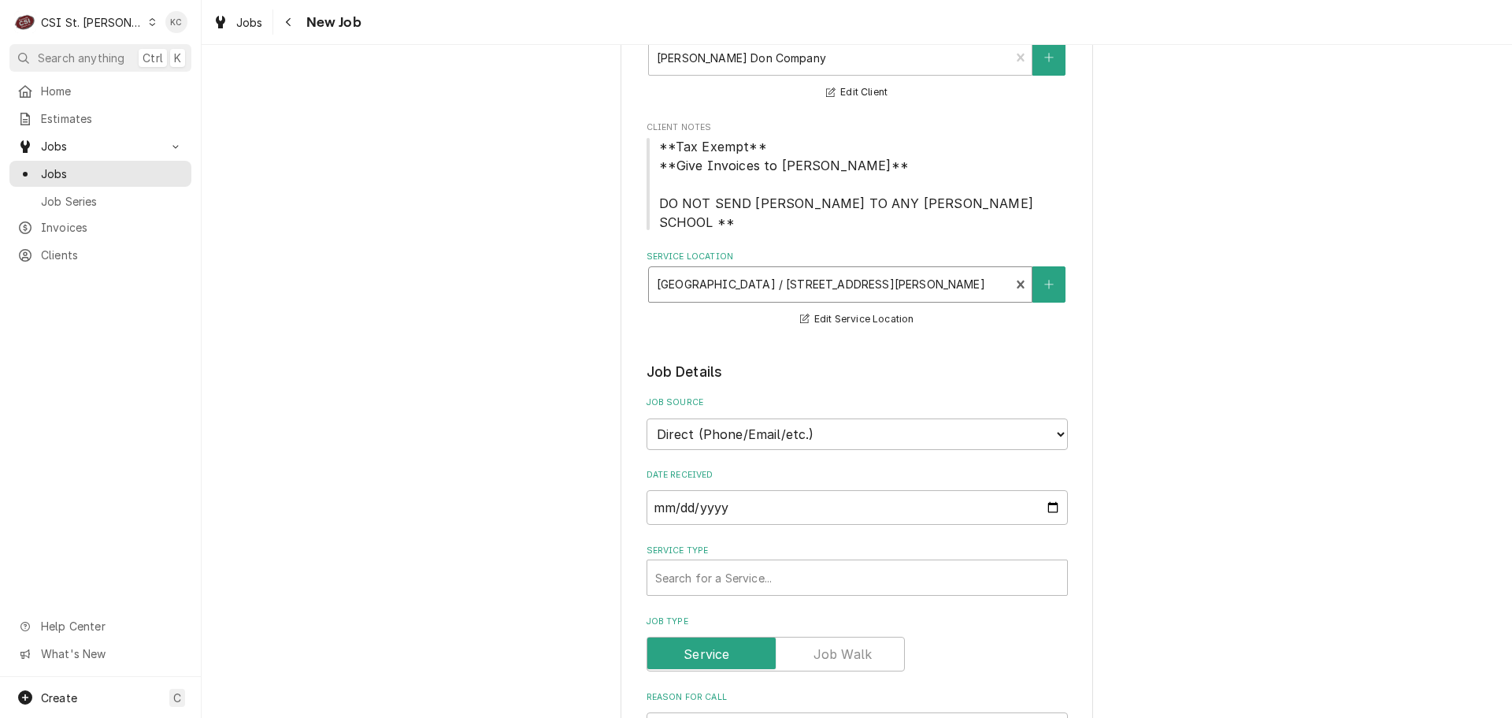
scroll to position [158, 0]
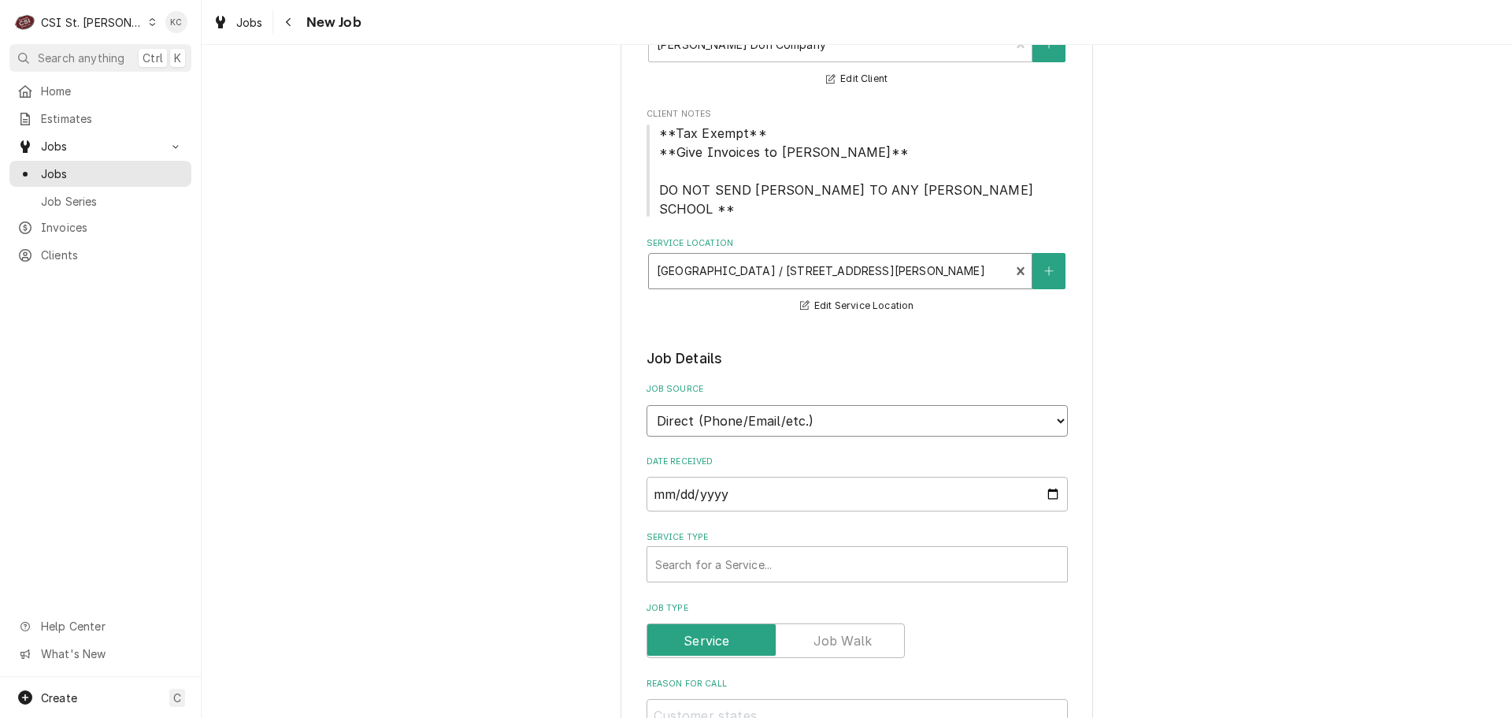
click at [810, 421] on select "Direct (Phone/Email/etc.) Service Channel Corrigo Ecotrak Other" at bounding box center [857, 421] width 421 height 32
click at [647, 405] on select "Direct (Phone/Email/etc.) Service Channel Corrigo Ecotrak Other" at bounding box center [857, 421] width 421 height 32
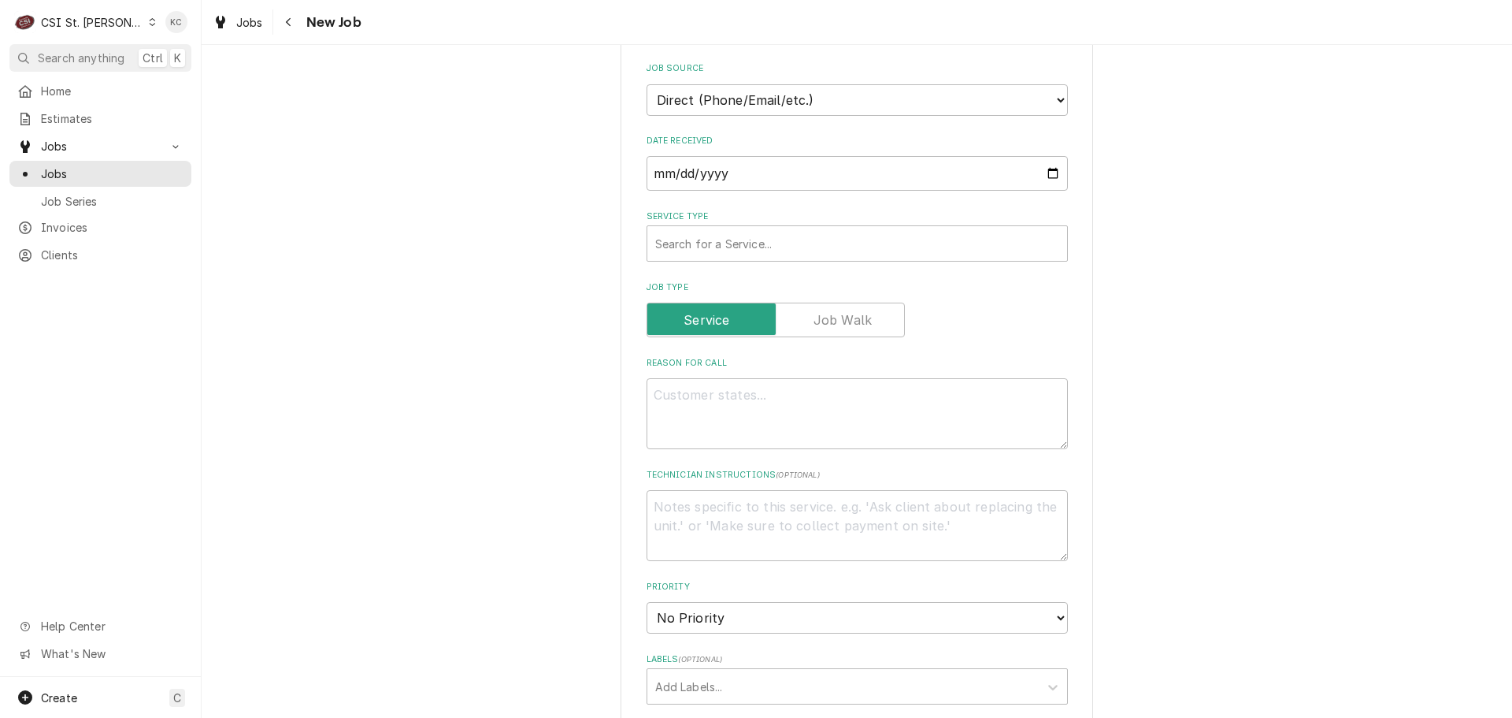
scroll to position [473, 0]
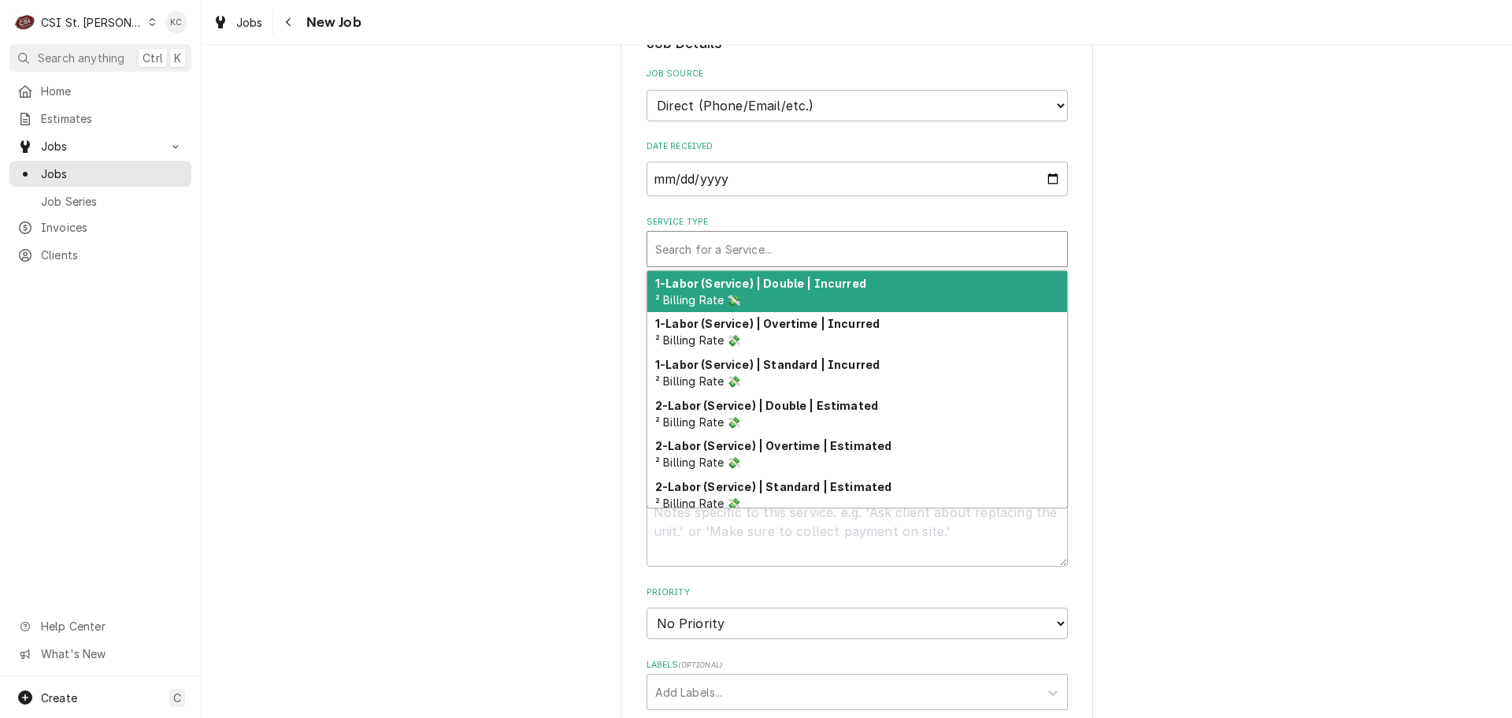
click at [740, 255] on div "Service Type" at bounding box center [857, 249] width 404 height 28
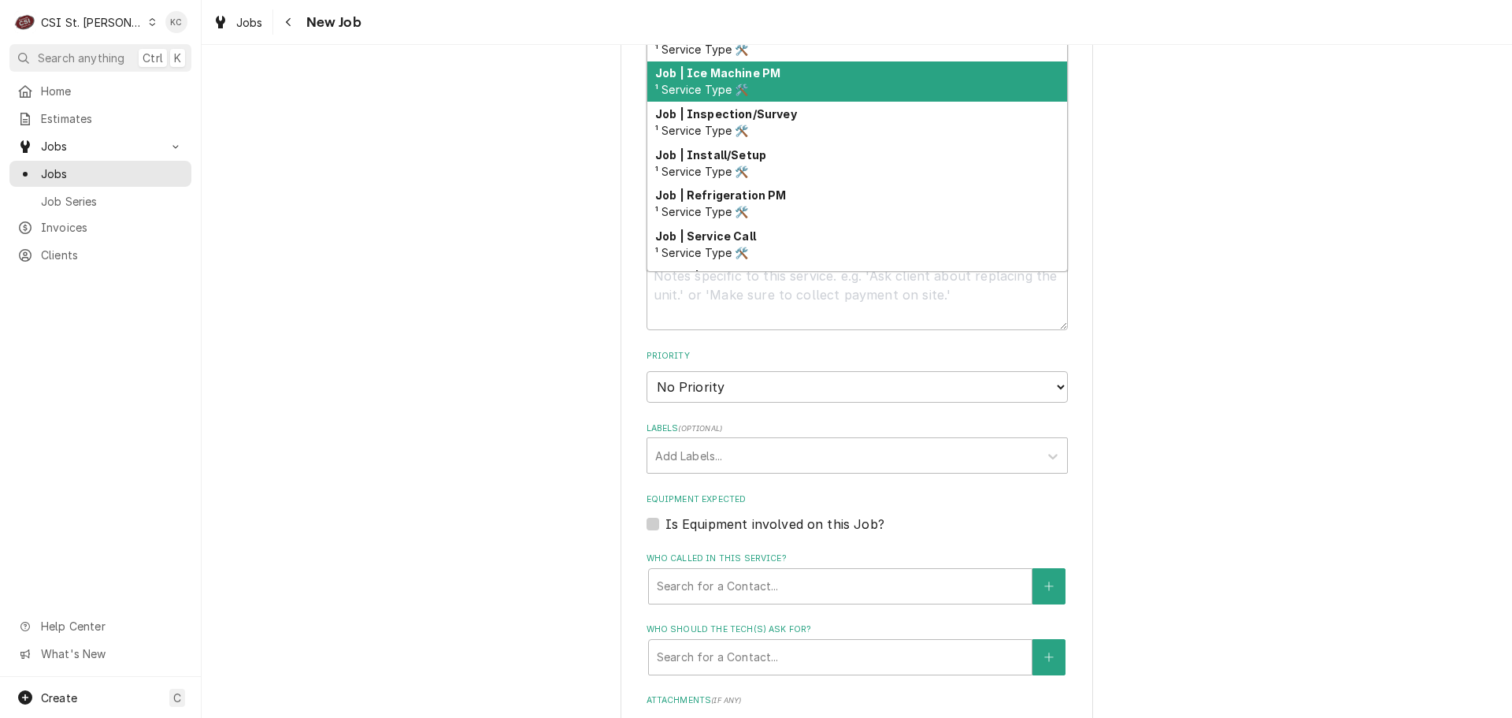
scroll to position [825, 0]
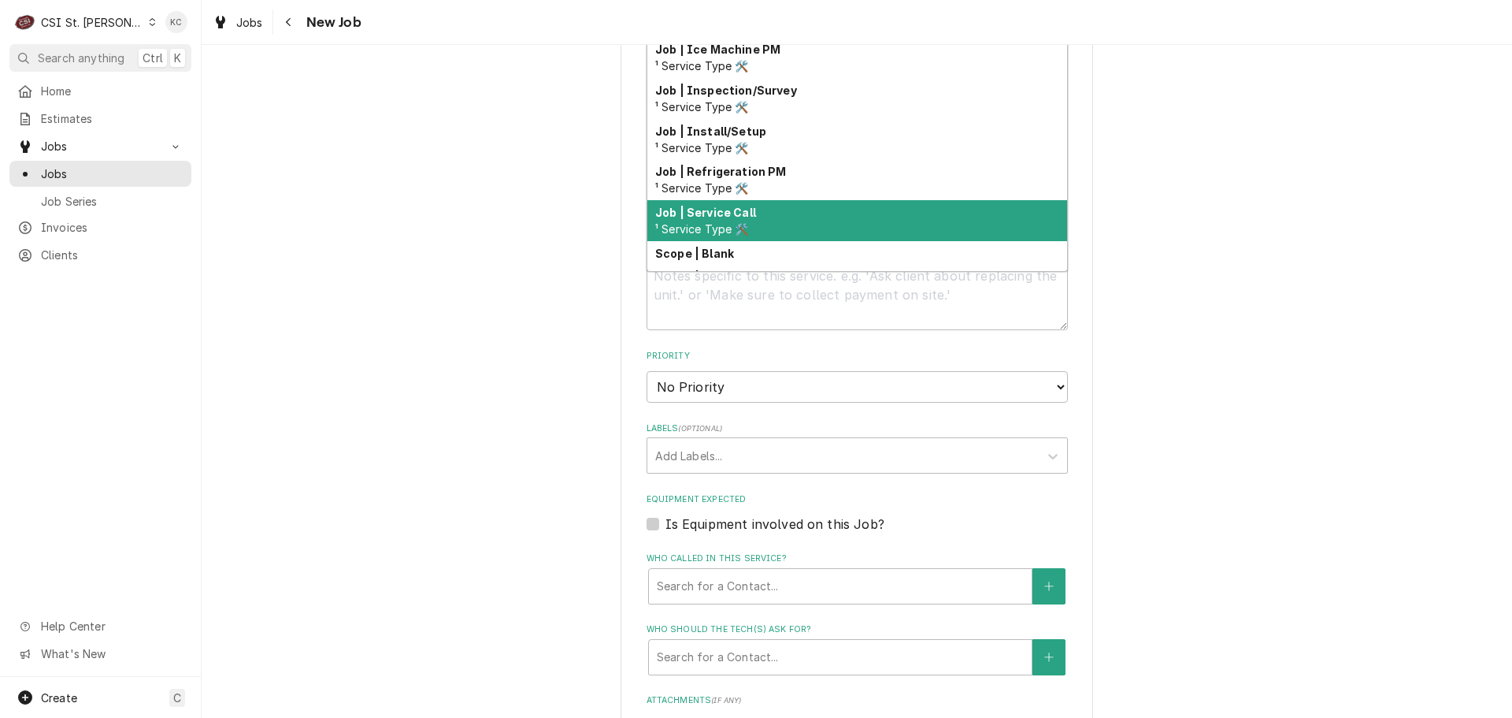
click at [799, 217] on div "Job | Service Call ¹ Service Type 🛠️" at bounding box center [857, 220] width 420 height 41
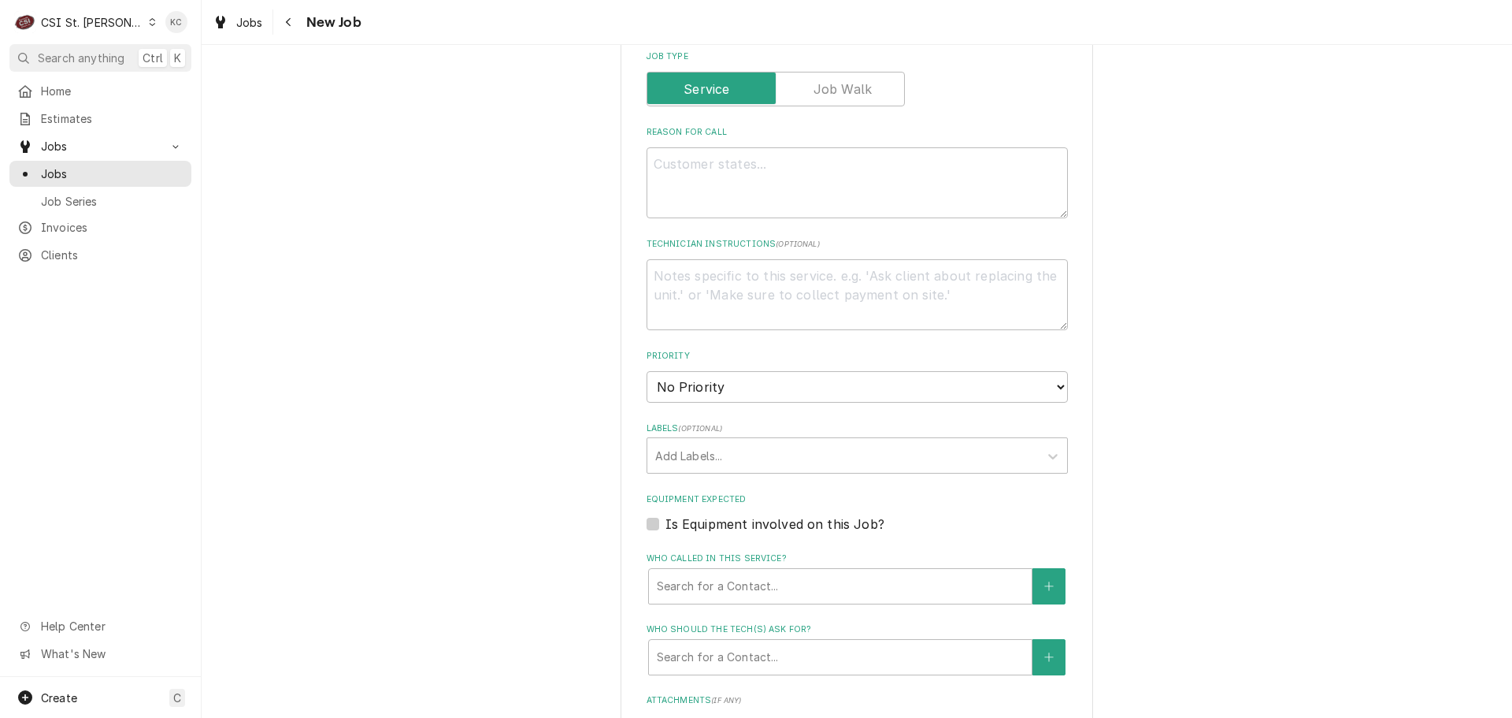
click at [1144, 153] on div "Please provide the following information to create a job: Client Details Client…" at bounding box center [857, 229] width 1311 height 1752
click at [888, 192] on textarea "Reason For Call" at bounding box center [857, 182] width 421 height 71
click at [848, 168] on textarea "Reason For Call" at bounding box center [857, 182] width 421 height 71
paste textarea "The garbage disposal is not working"
type textarea "x"
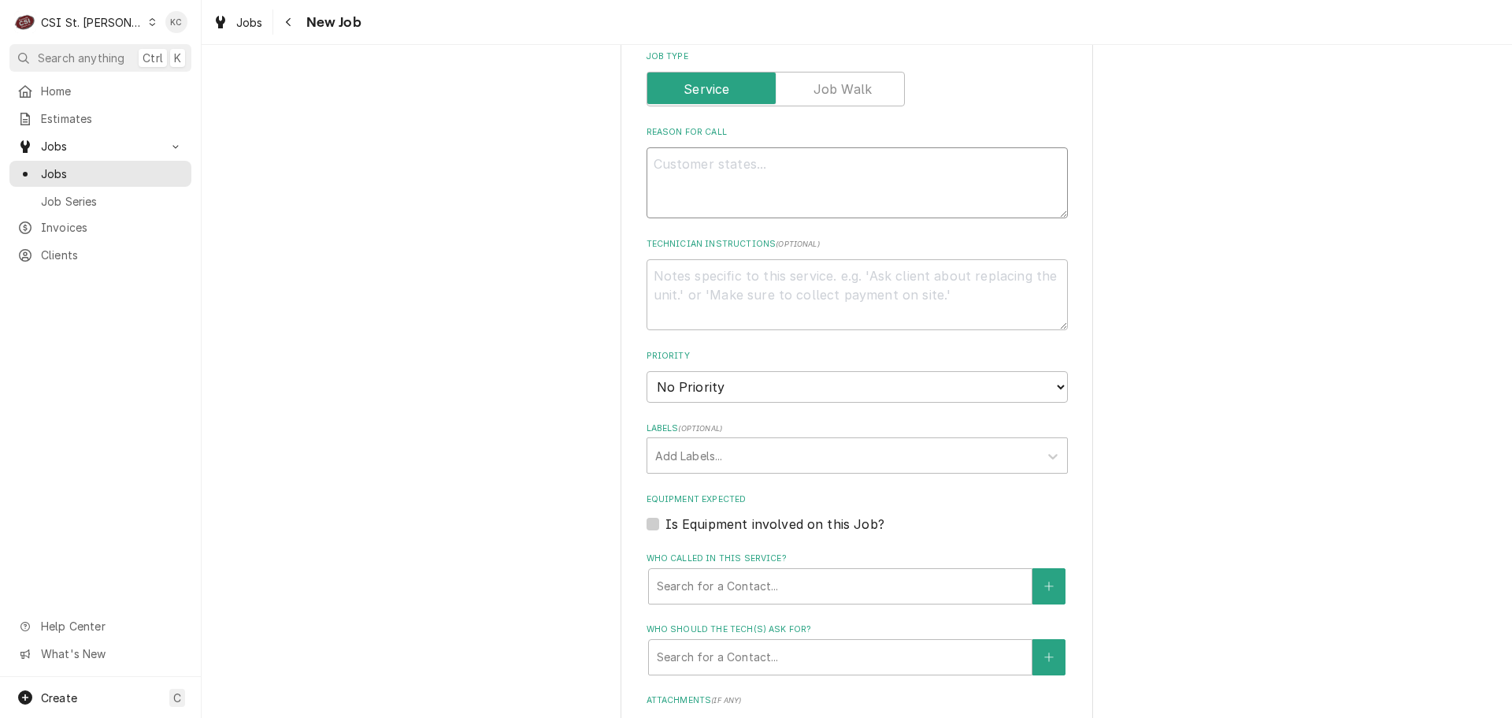
type textarea "The garbage disposal is not working"
type textarea "x"
type textarea "The garbage disposal is not working"
click at [796, 280] on textarea "Technician Instructions ( optional )" at bounding box center [857, 294] width 421 height 71
type textarea "x"
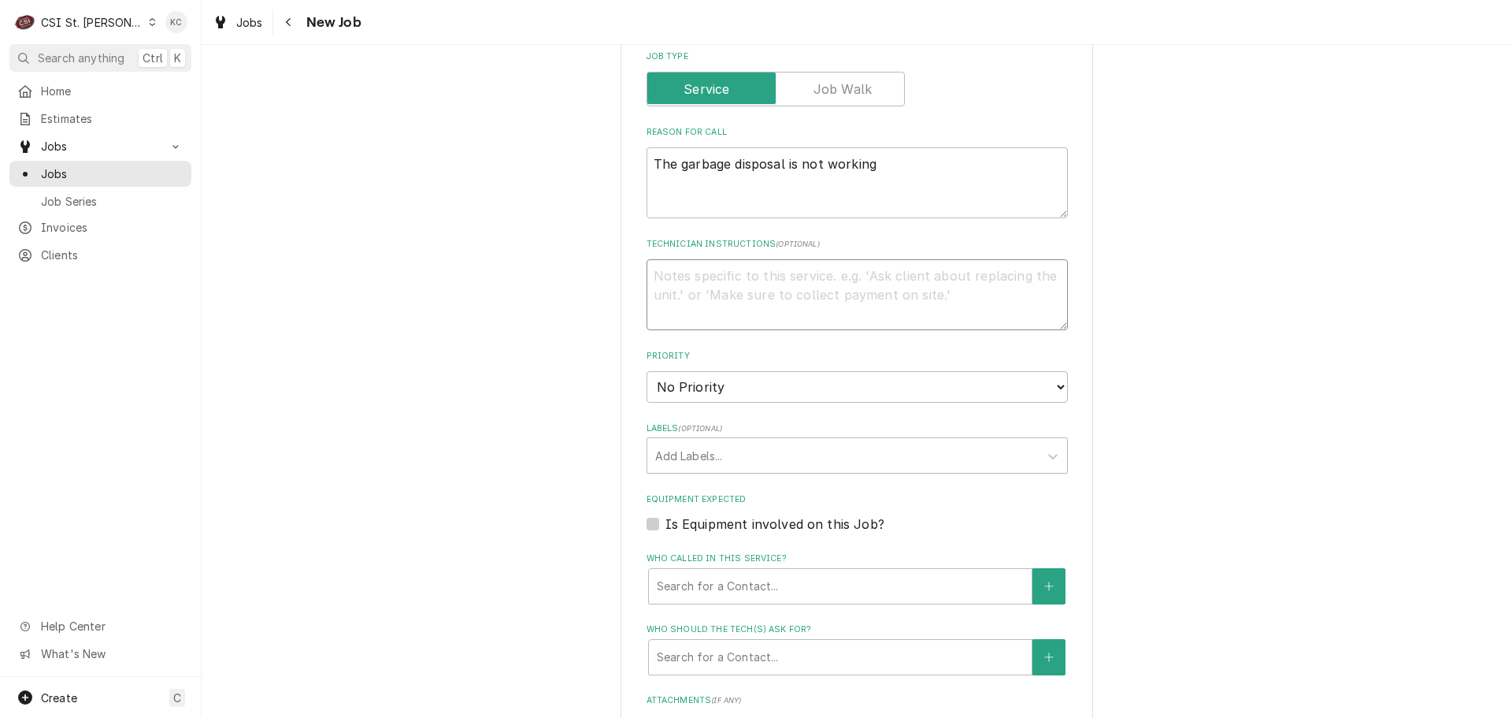
type textarea "J"
type textarea "x"
type textarea "Jo"
type textarea "x"
type textarea "Joh"
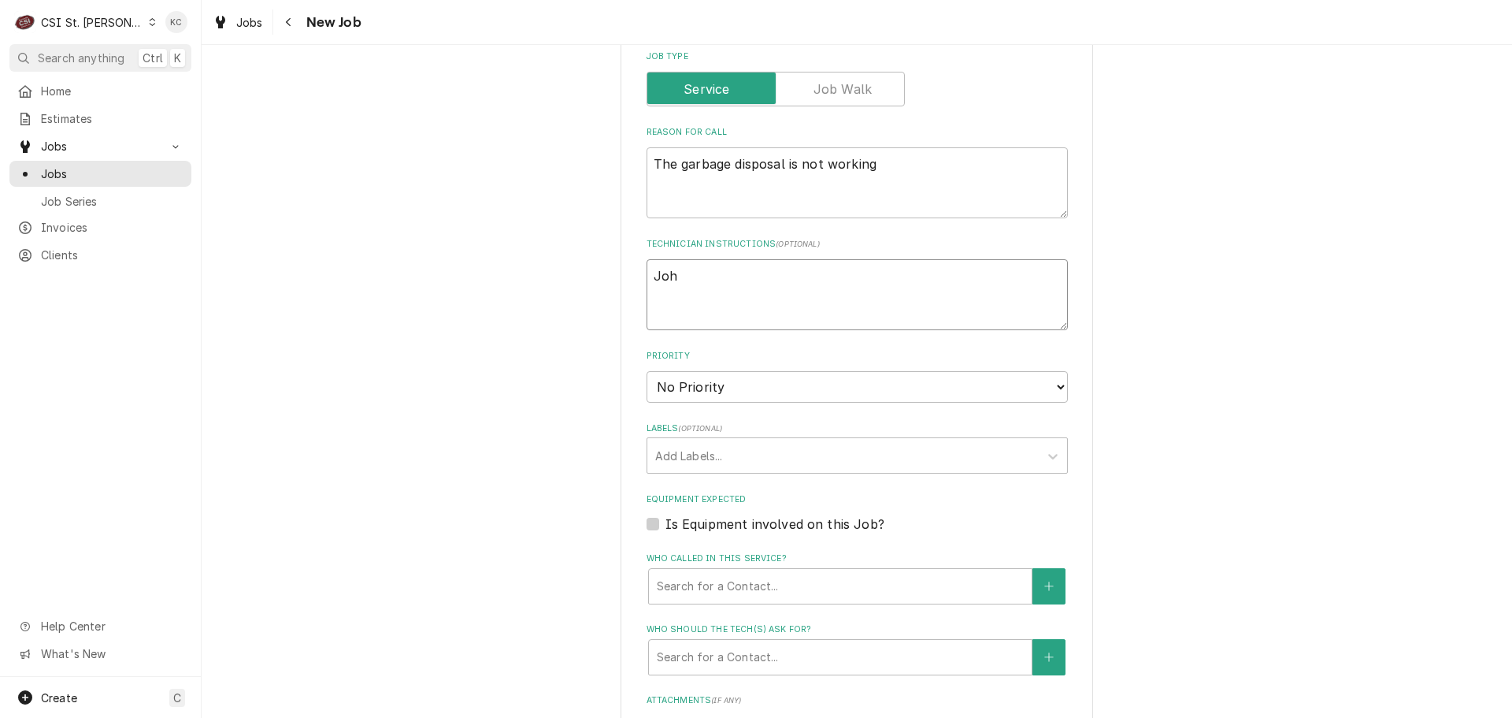
type textarea "x"
type textarea "John"
type textarea "x"
type textarea "John"
type textarea "x"
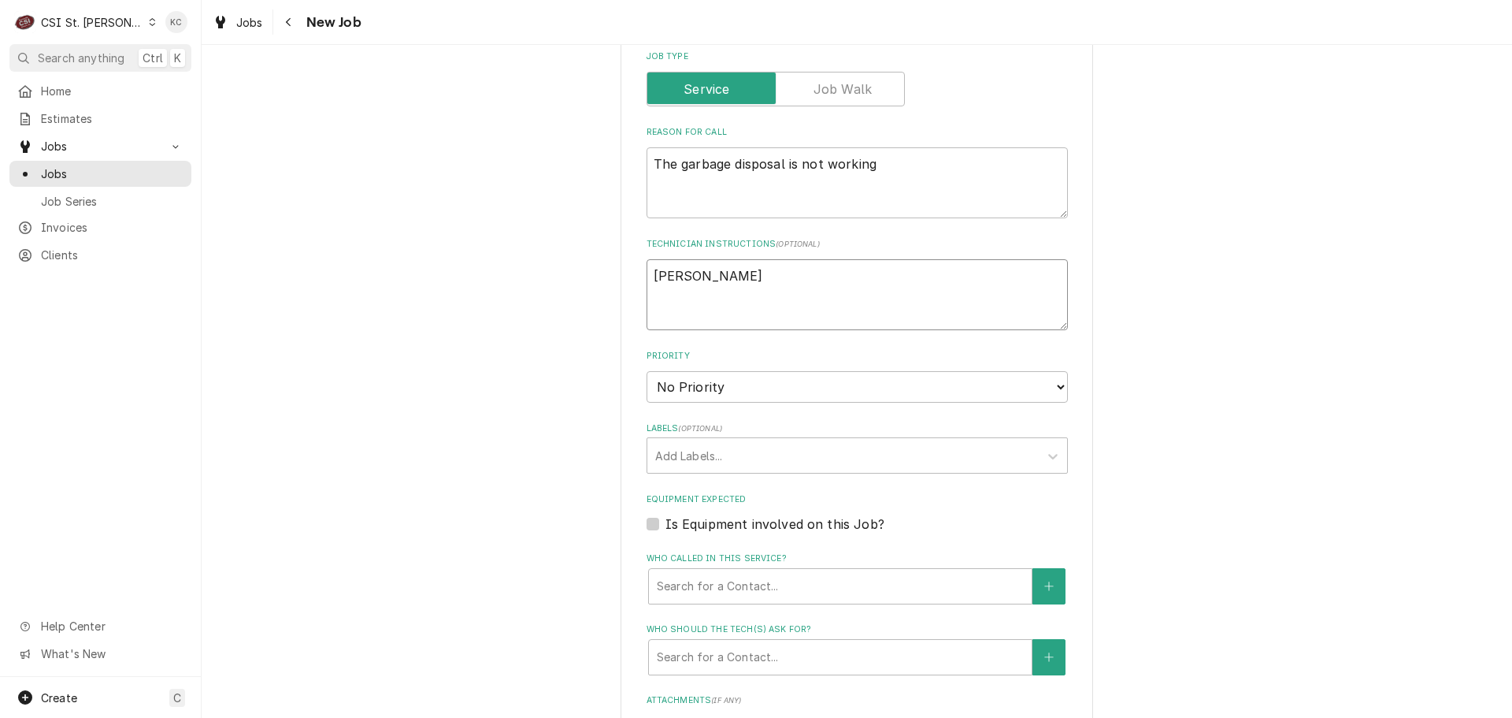
type textarea "John"
type textarea "x"
type textarea "John K"
type textarea "x"
type textarea "John Ka"
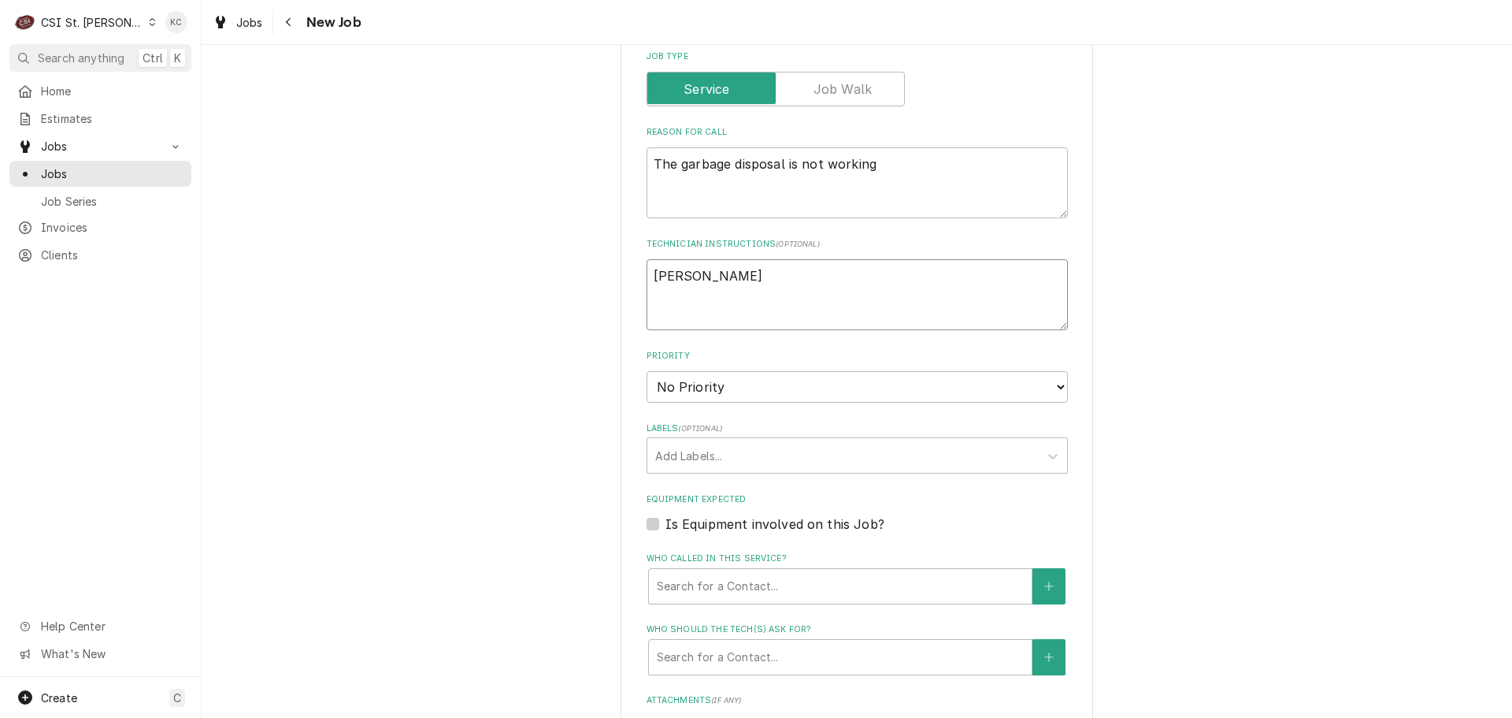
type textarea "x"
type textarea "John Kan"
type textarea "x"
type textarea "John Kann"
type textarea "x"
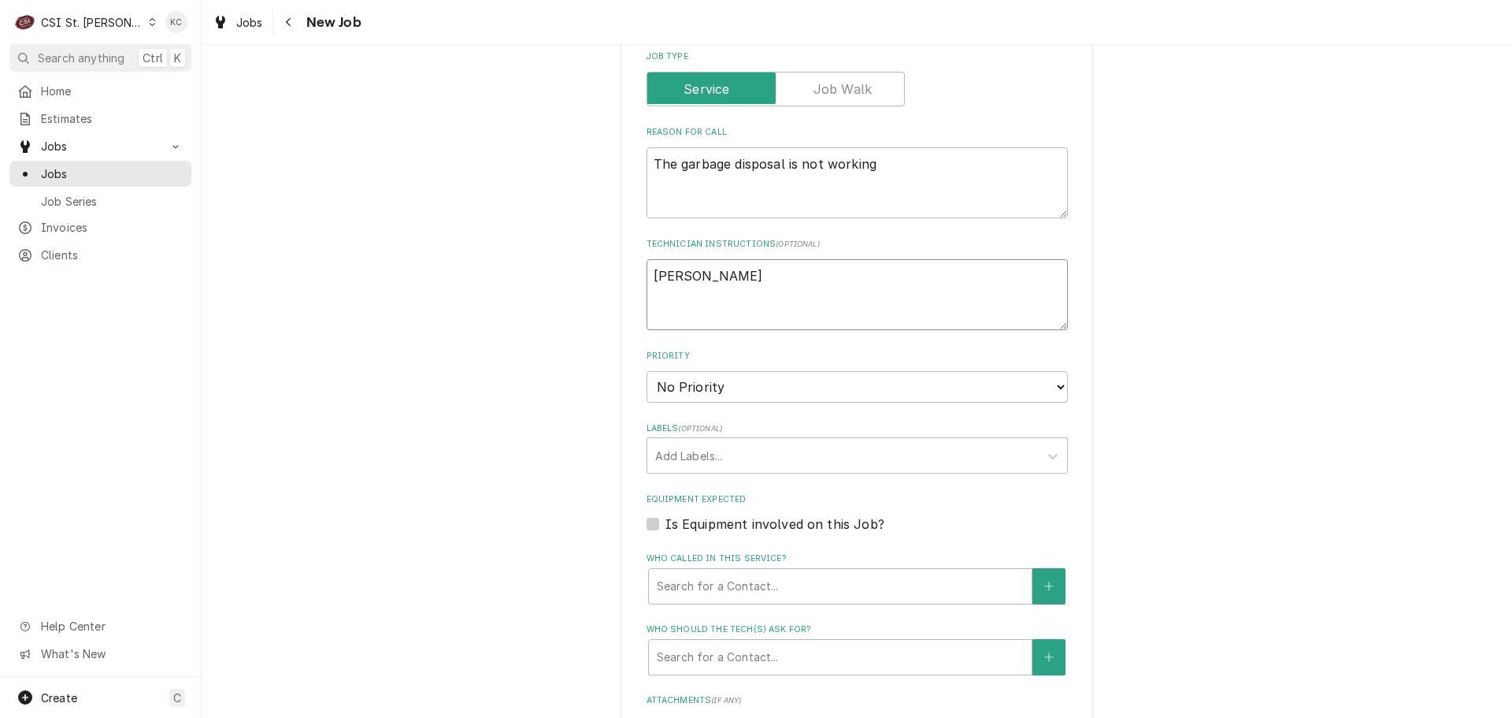
type textarea "John Kan"
type textarea "x"
type textarea "John Ka"
type textarea "x"
type textarea "John K"
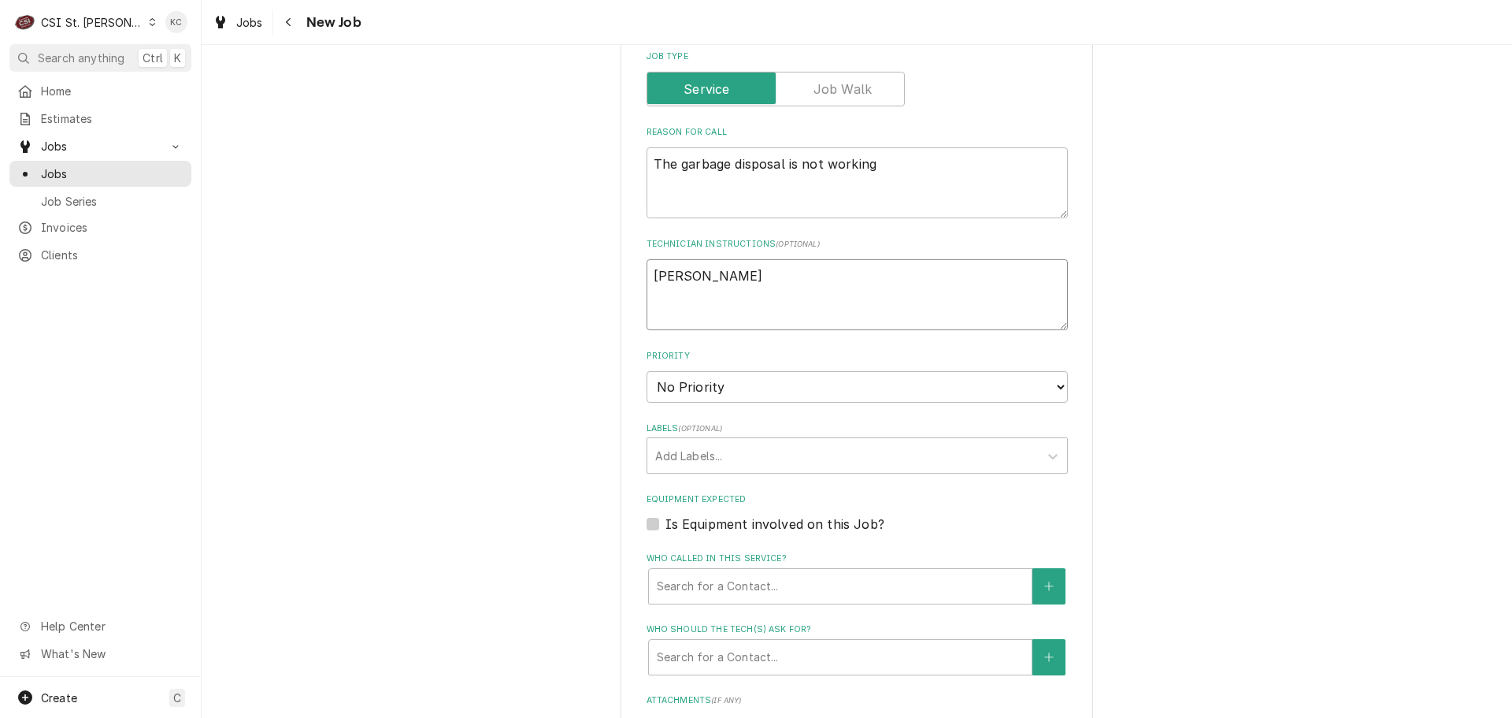
type textarea "x"
type textarea "John"
type textarea "x"
type textarea "John"
type textarea "x"
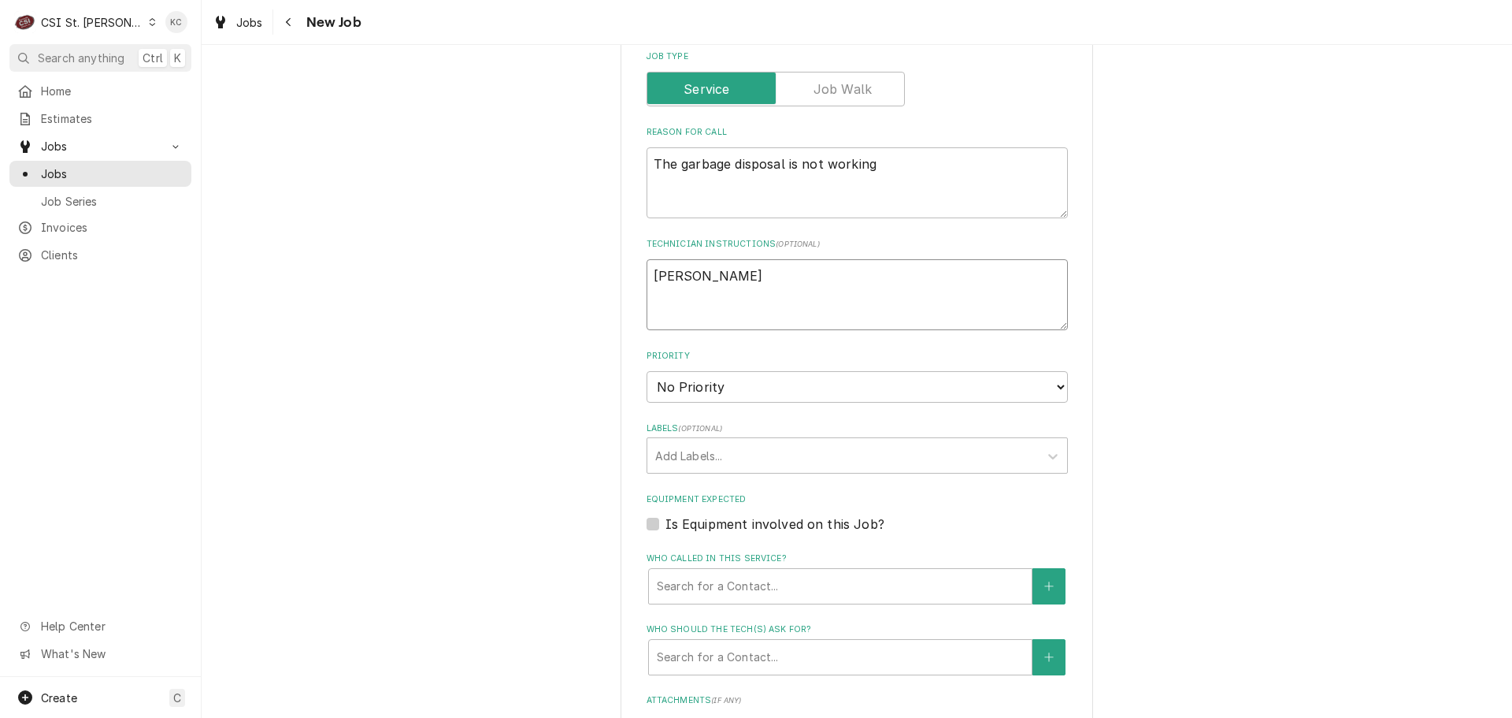
type textarea "John"
type textarea "x"
type textarea "John"
type textarea "x"
type textarea "John K"
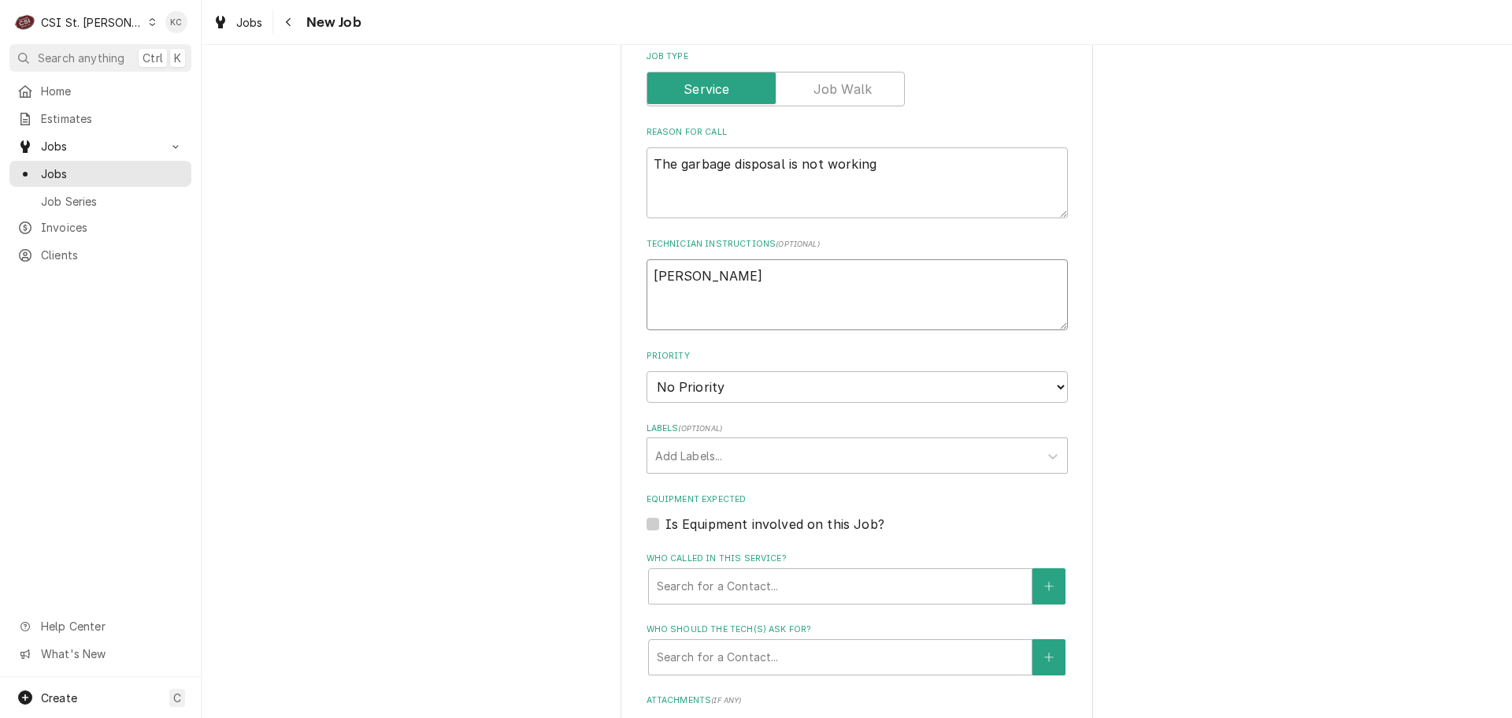
type textarea "x"
type textarea "John Ka"
type textarea "x"
type textarea "John Kan"
type textarea "x"
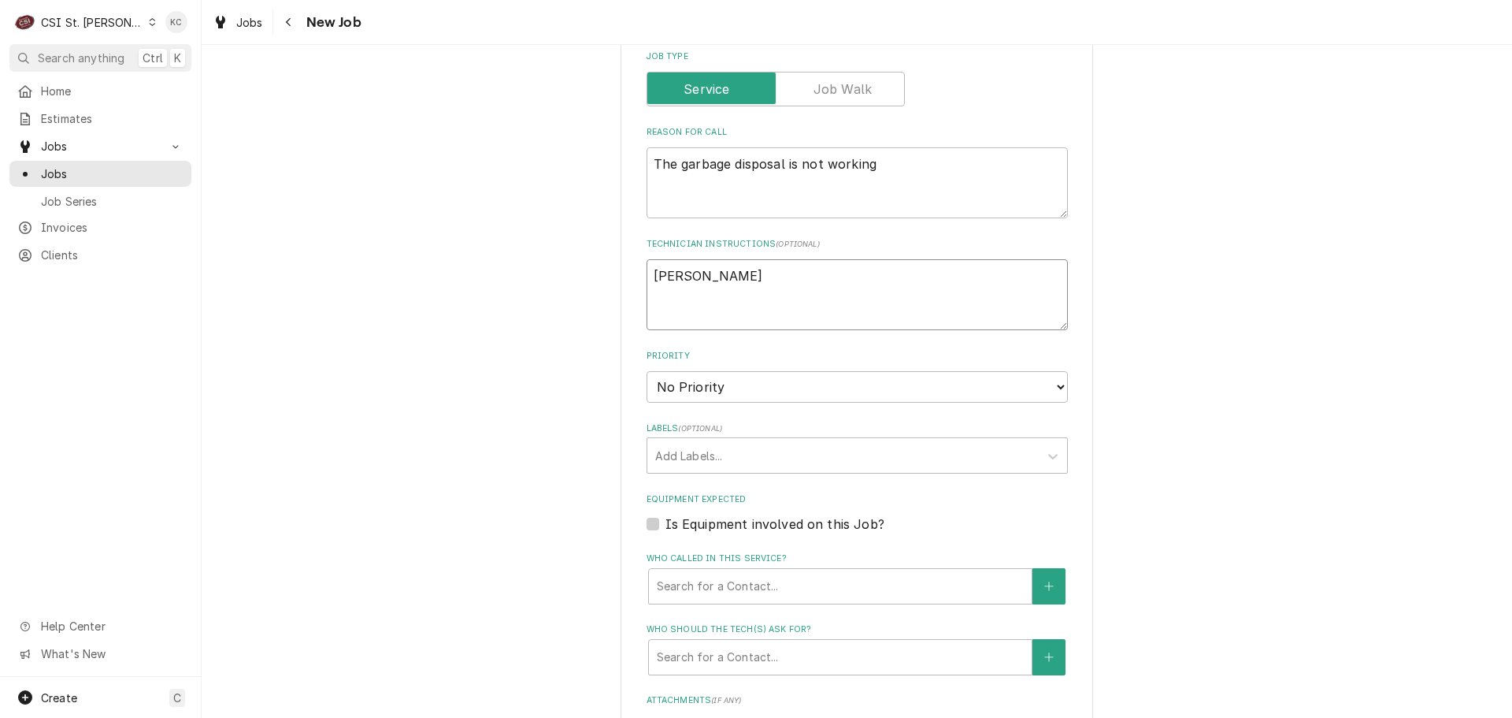
type textarea "John Kann"
type textarea "x"
type textarea "John Kanna"
type textarea "x"
type textarea "John Kannad"
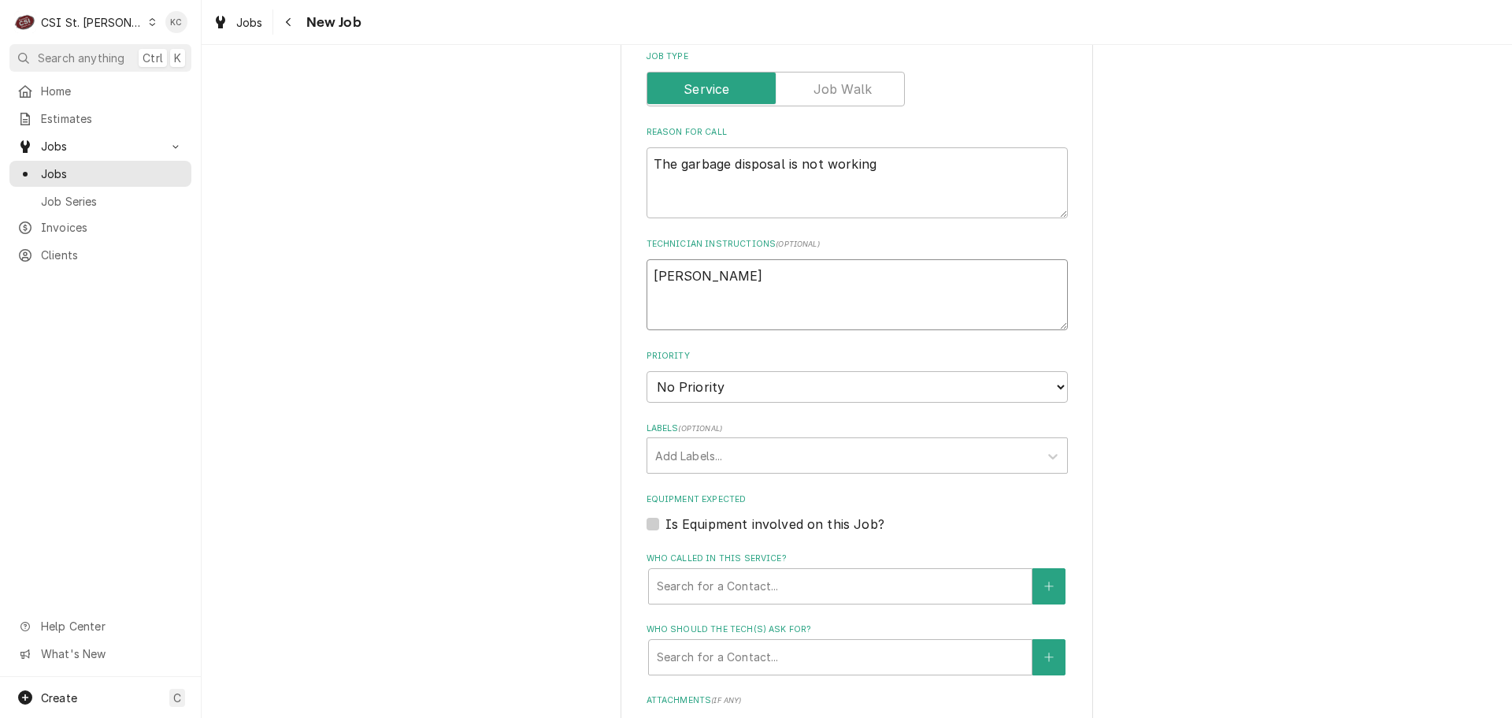
type textarea "x"
type textarea "John Kannady"
type textarea "x"
type textarea "John Kannady"
type textarea "x"
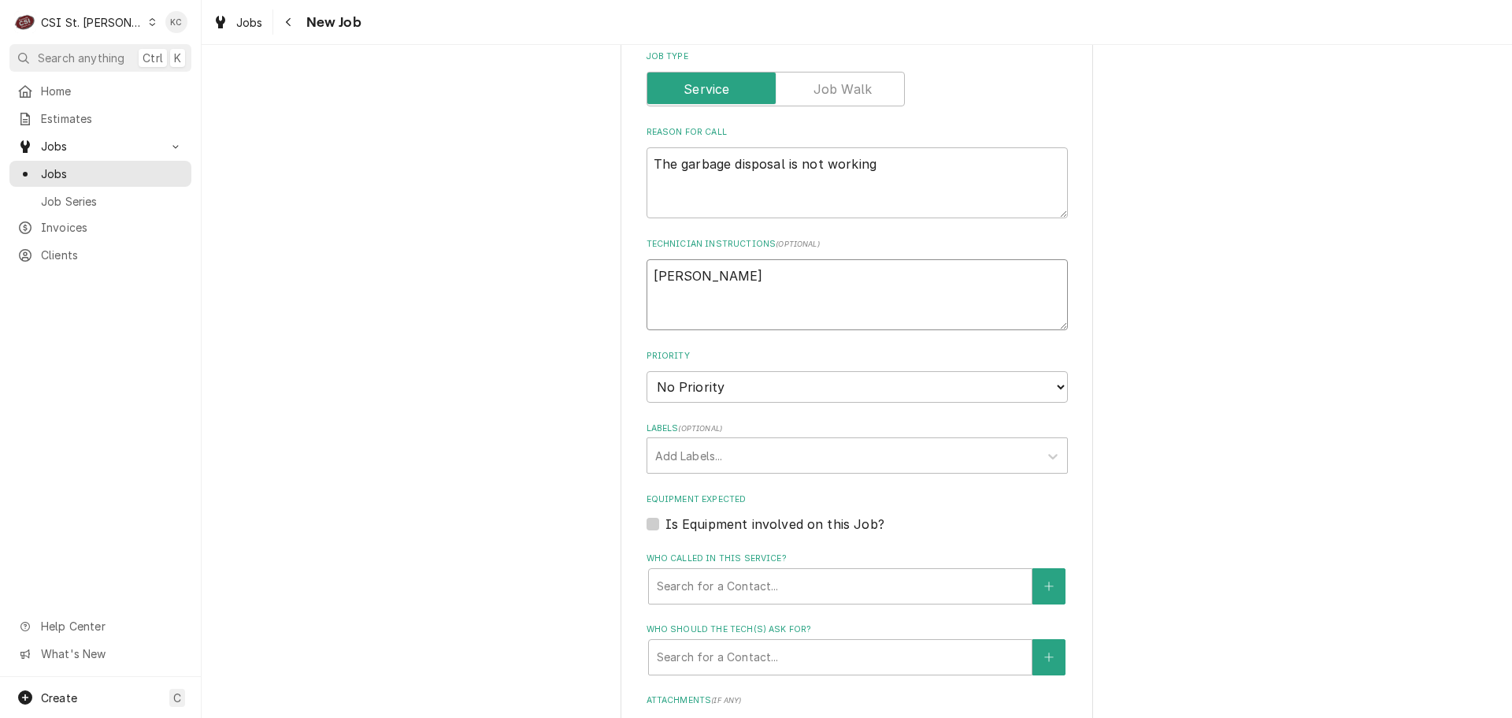
type textarea "John Kannady 6"
type textarea "x"
type textarea "John Kannady 63"
type textarea "x"
type textarea "John Kannady 636"
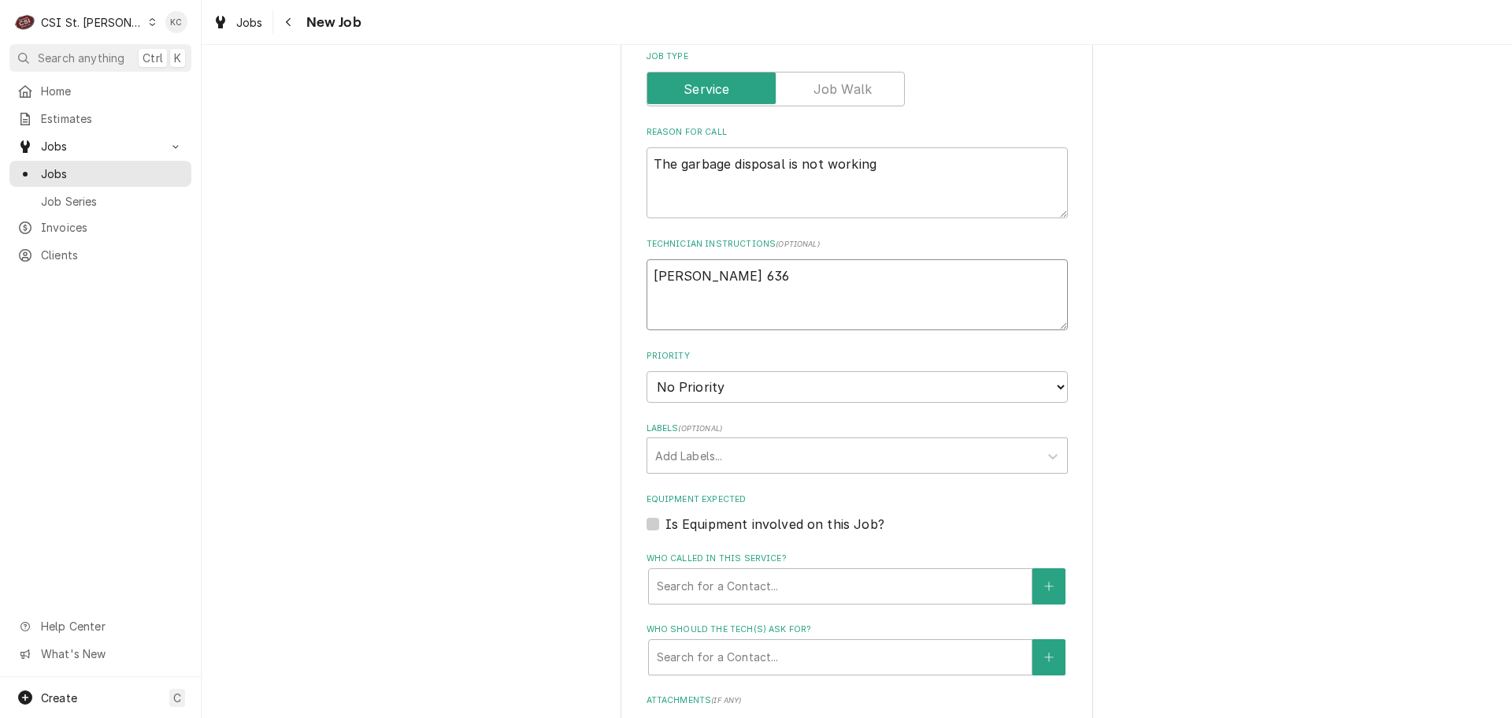
type textarea "x"
type textarea "John Kannady 636"
type textarea "x"
type textarea "John Kannady 636 8"
type textarea "x"
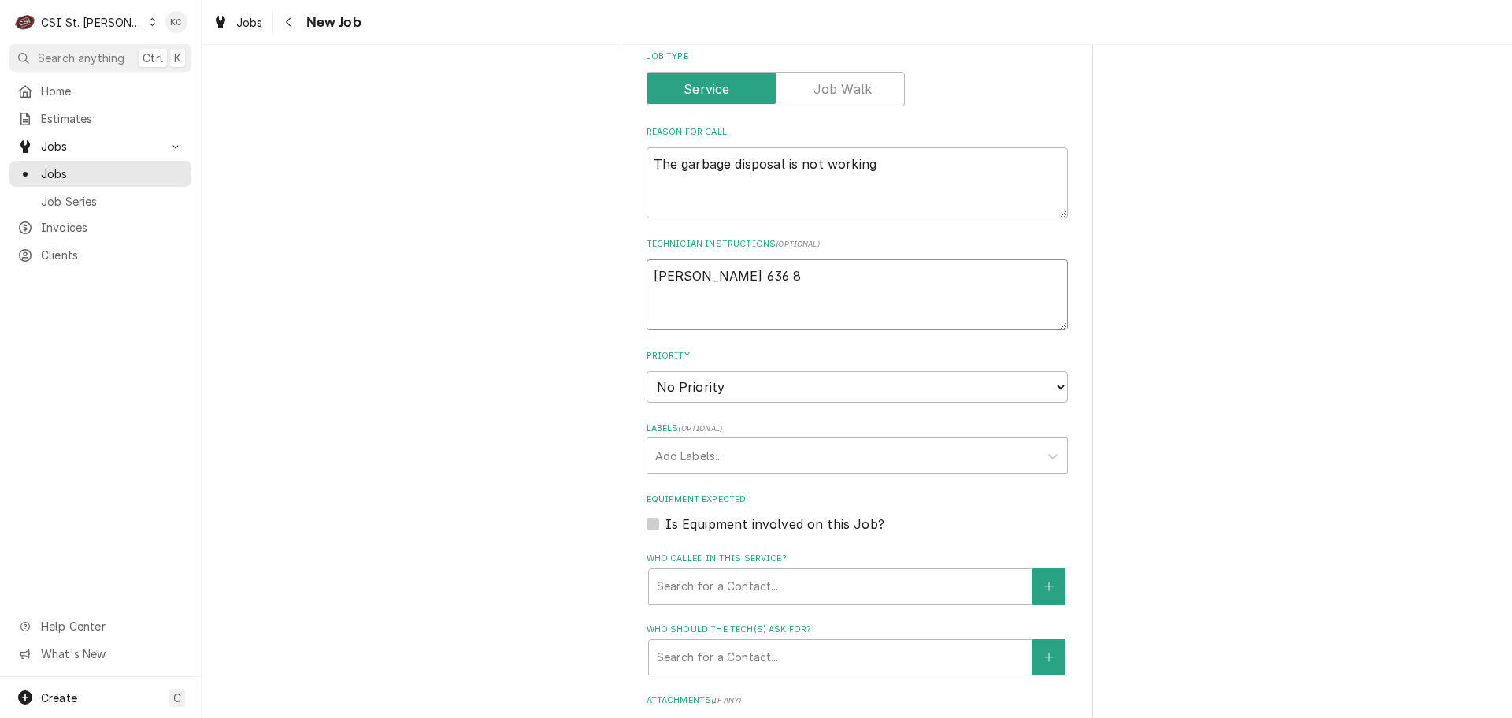
type textarea "John Kannady 636 85"
type textarea "x"
type textarea "John Kannady 636 851"
type textarea "x"
type textarea "John Kannady 636 851-"
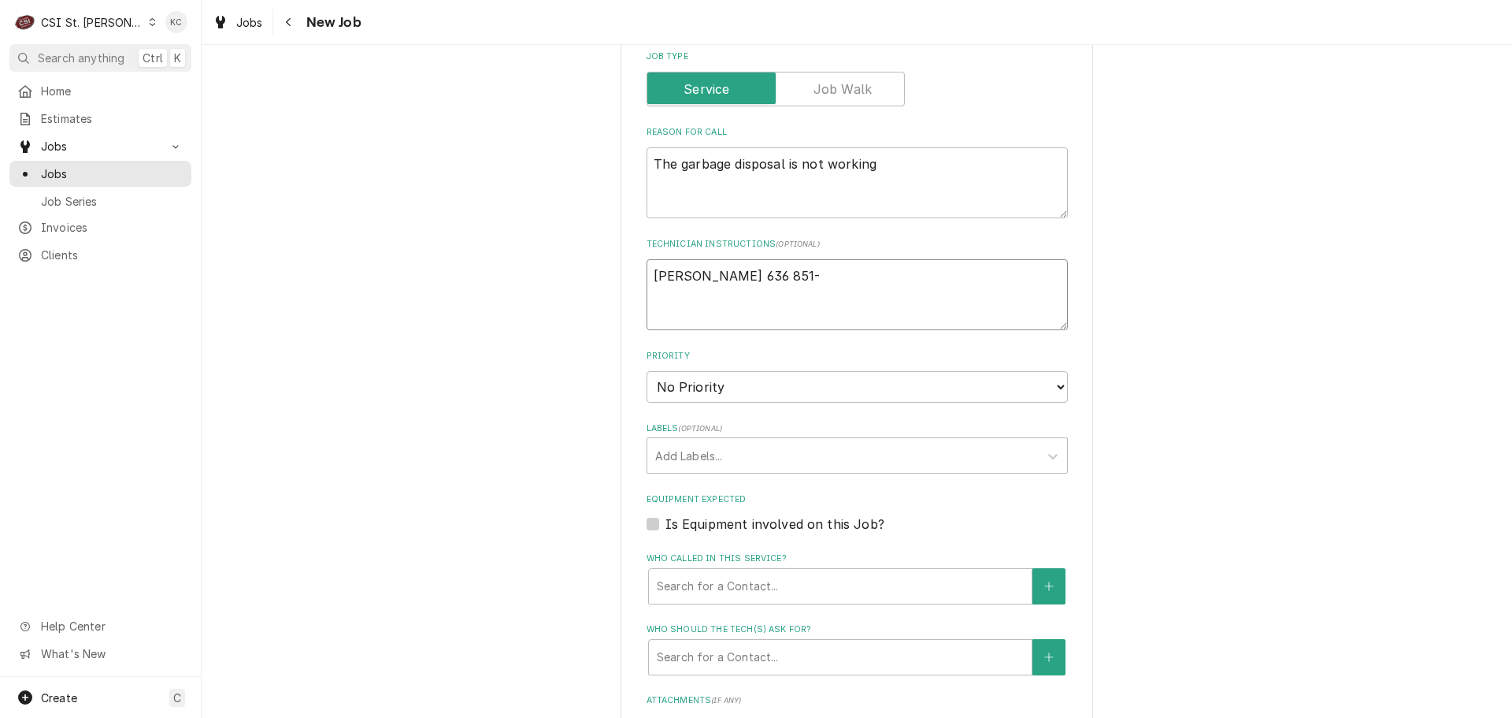
type textarea "x"
type textarea "John Kannady 636 851-9"
type textarea "x"
type textarea "John Kannady 636 851-91"
type textarea "x"
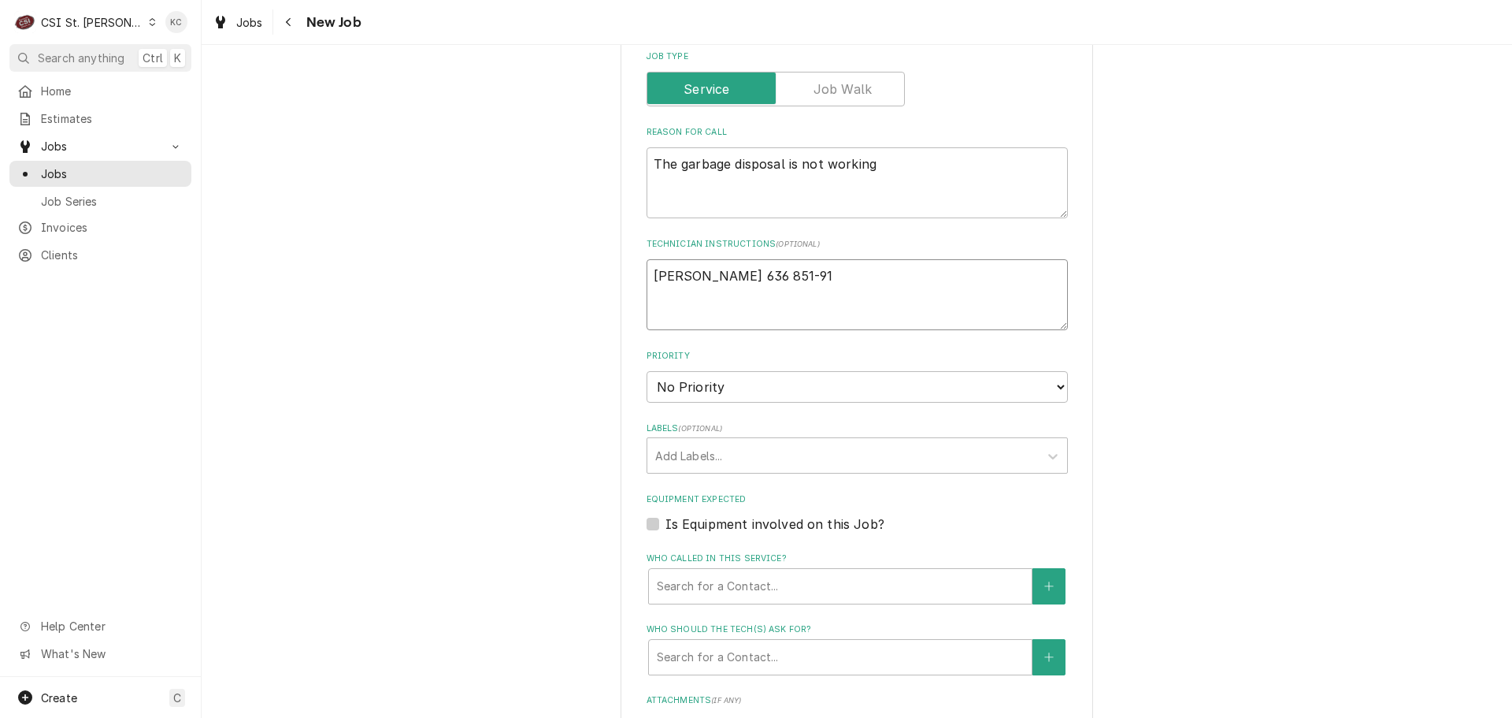
type textarea "John Kannady 636 851-9"
type textarea "x"
type textarea "John Kannady 636 851-"
type textarea "x"
type textarea "John Kannady 636 851-6"
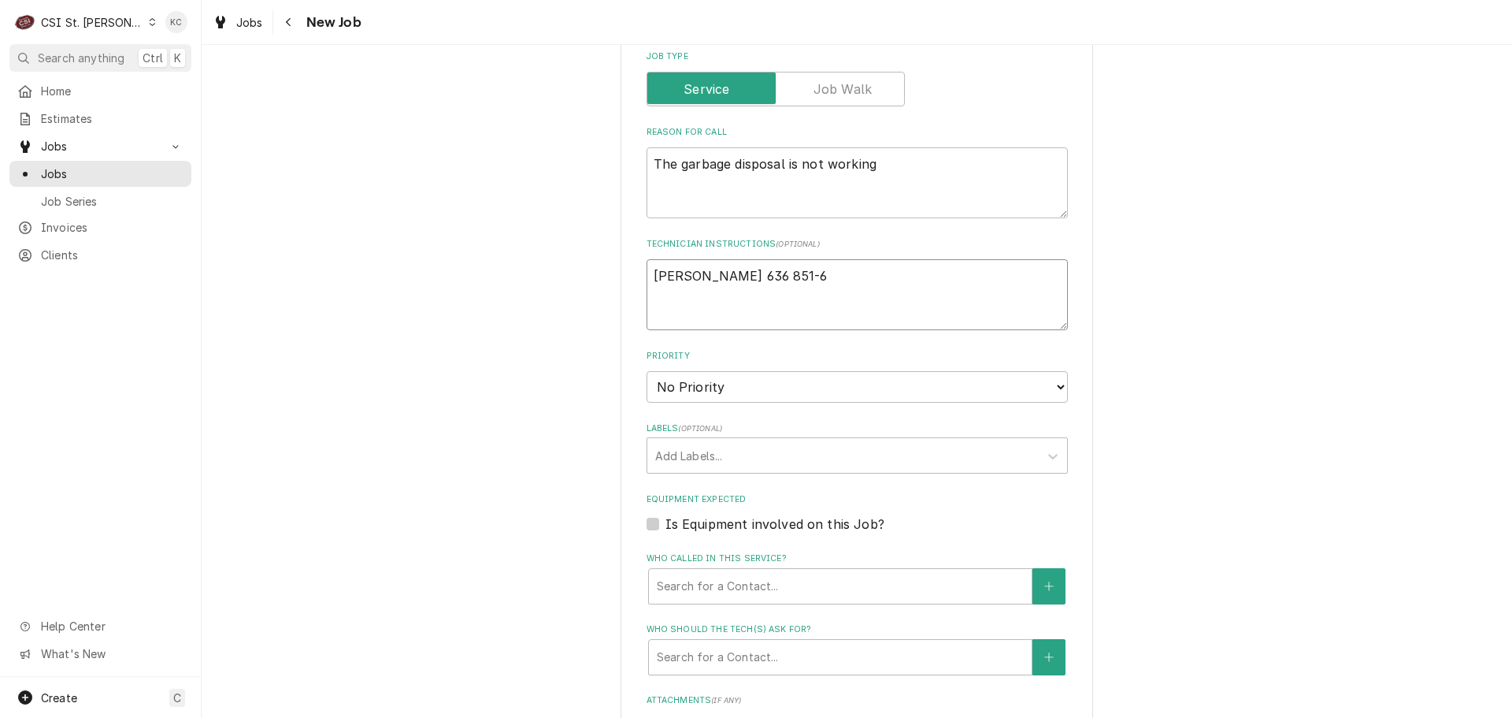
type textarea "x"
type textarea "John Kannady 636 851-61"
type textarea "x"
type textarea "John Kannady 636 851-619"
type textarea "x"
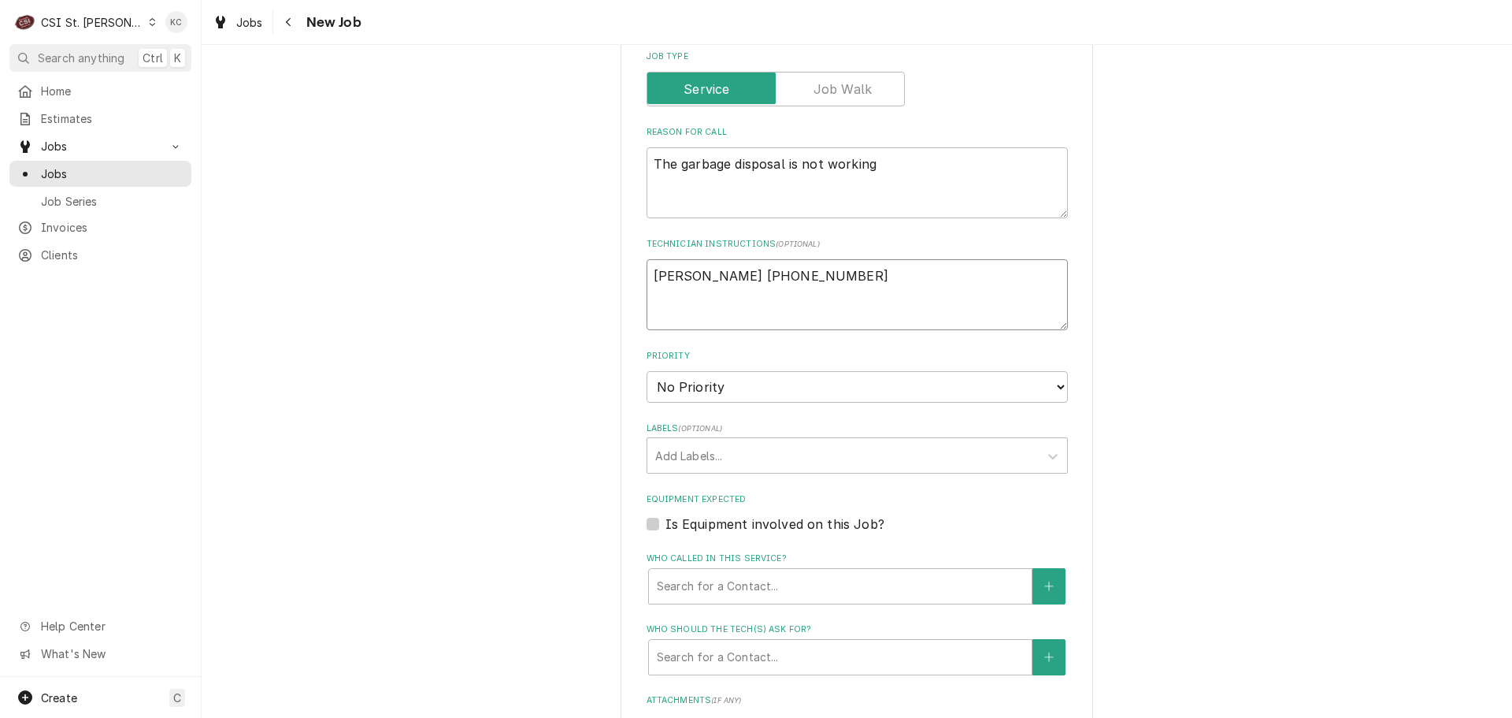
type textarea "John Kannady 636 851-6197"
type textarea "x"
type textarea "John Kannady 636 851-6197"
click at [766, 380] on select "No Priority Urgent High Medium Low" at bounding box center [857, 387] width 421 height 32
select select "4"
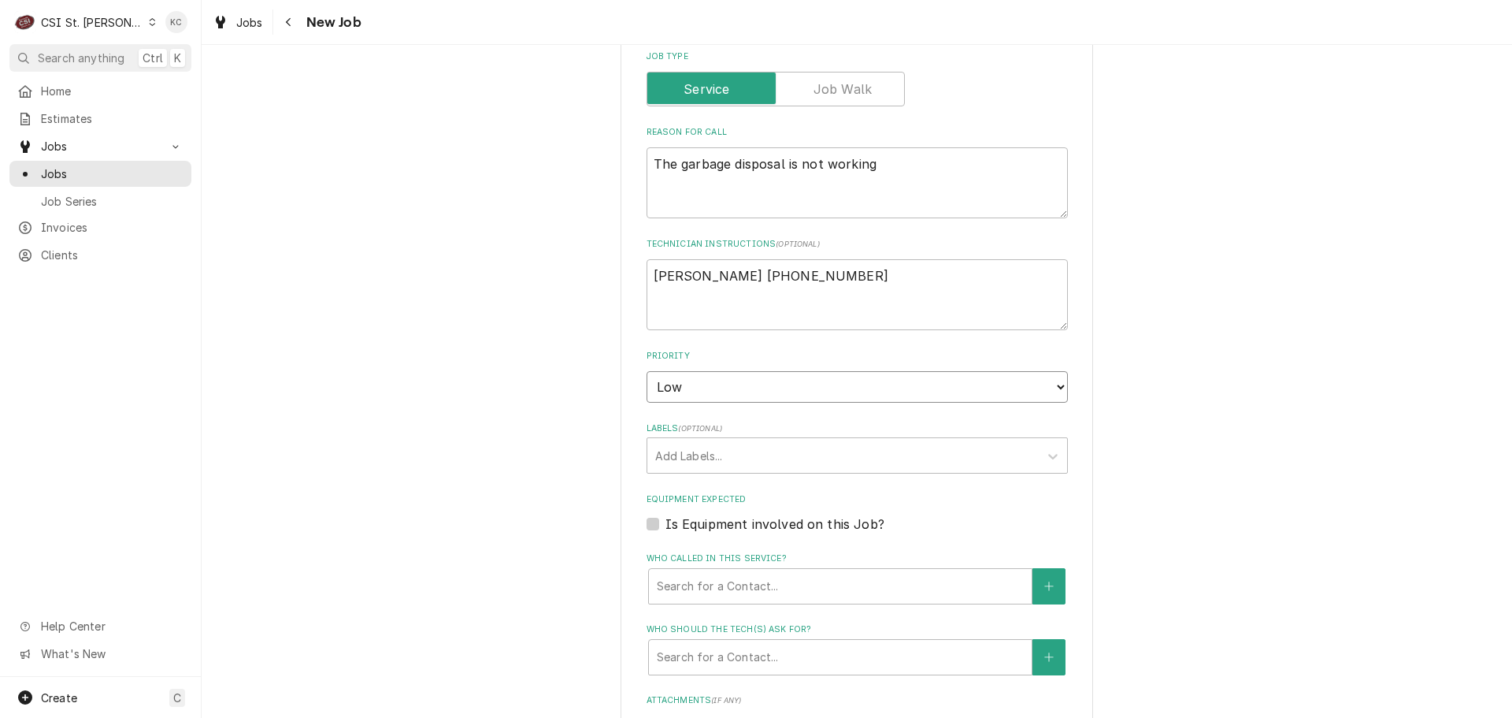
click at [647, 371] on select "No Priority Urgent High Medium Low" at bounding box center [857, 387] width 421 height 32
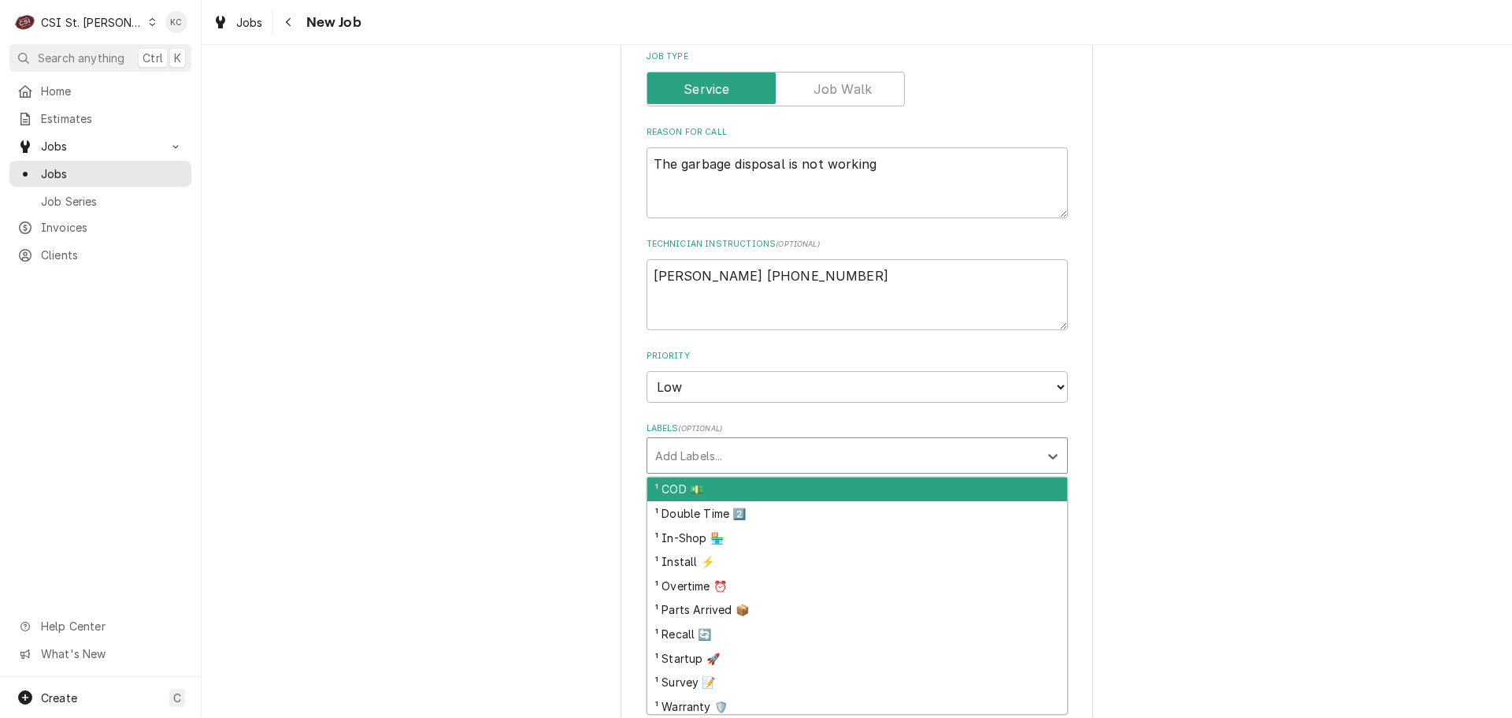
click at [768, 464] on div "Labels" at bounding box center [843, 455] width 376 height 28
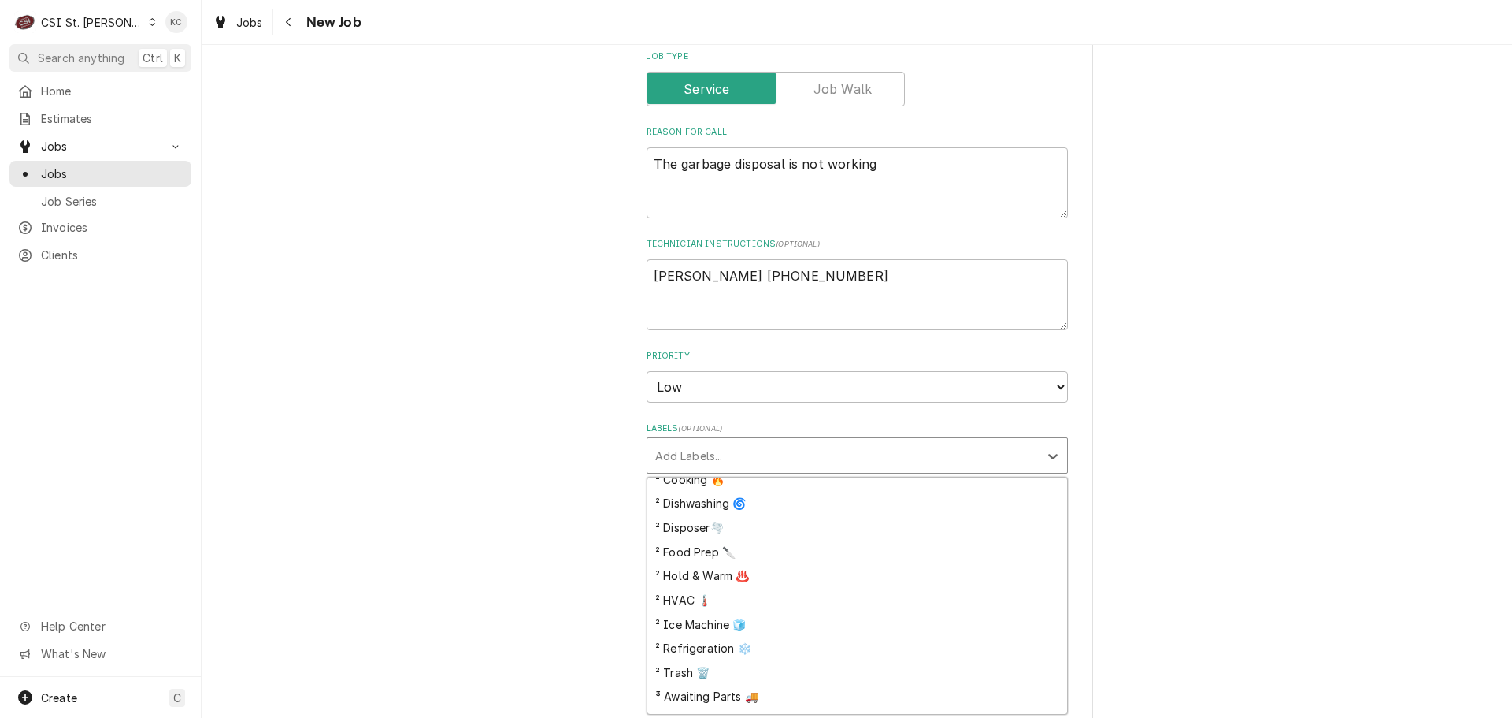
scroll to position [303, 0]
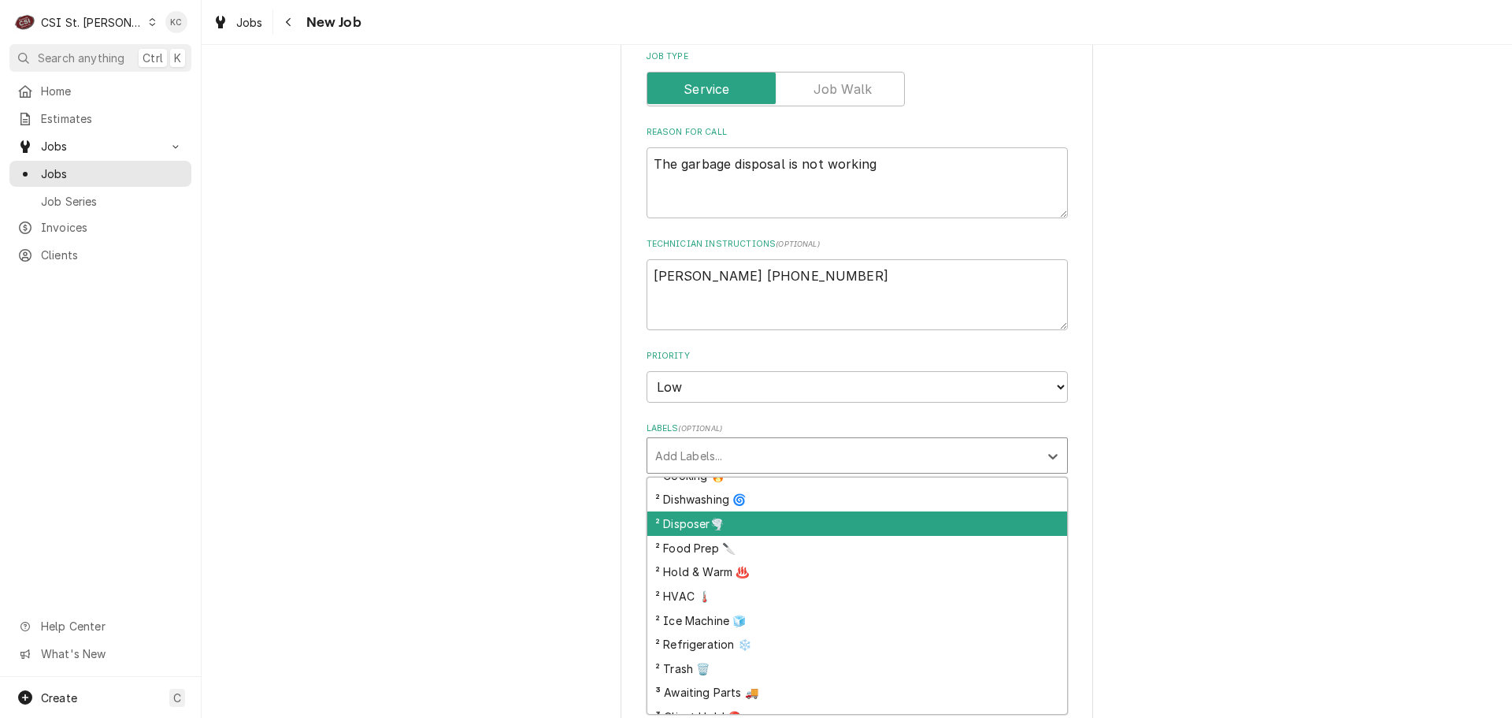
click at [798, 529] on div "² Disposer🌪️" at bounding box center [857, 523] width 420 height 24
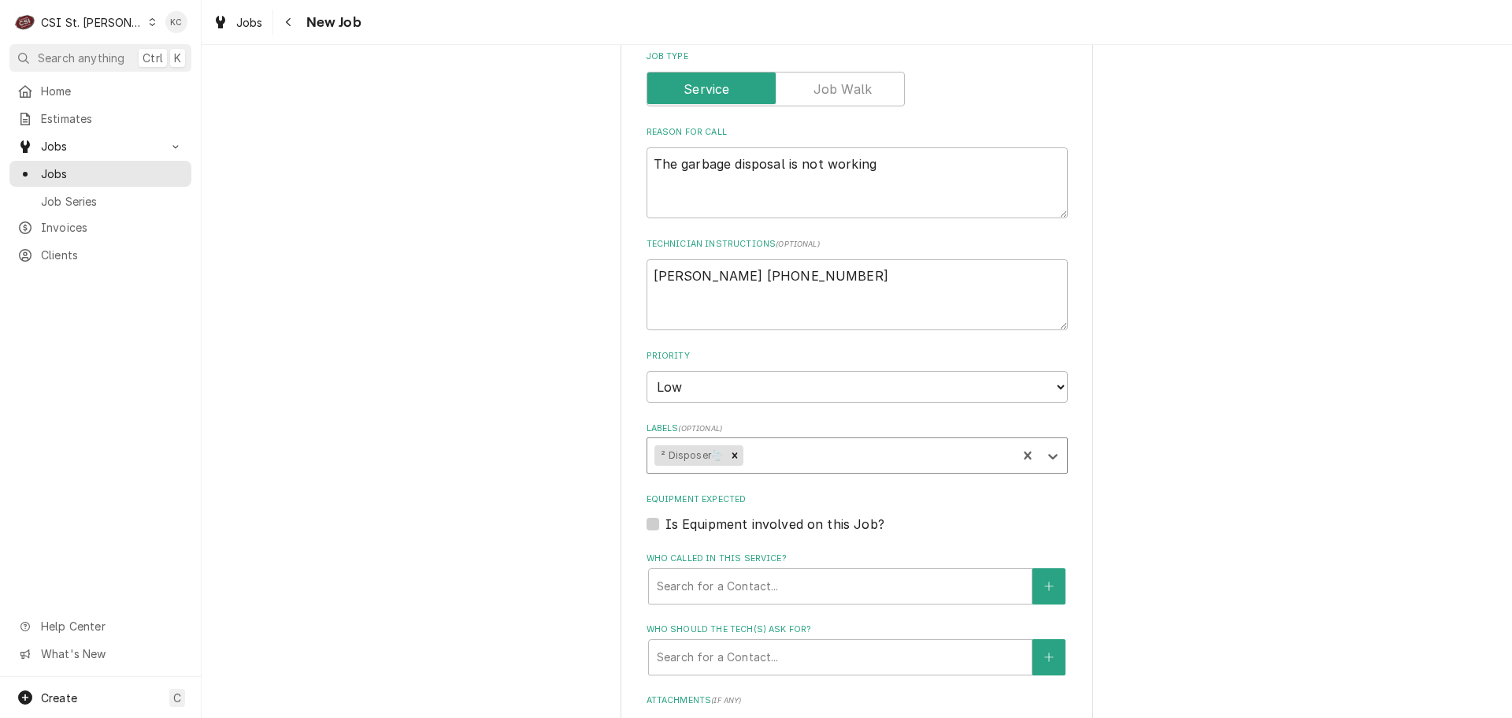
click at [1145, 536] on div "Please provide the following information to create a job: Client Details Client…" at bounding box center [857, 229] width 1311 height 1752
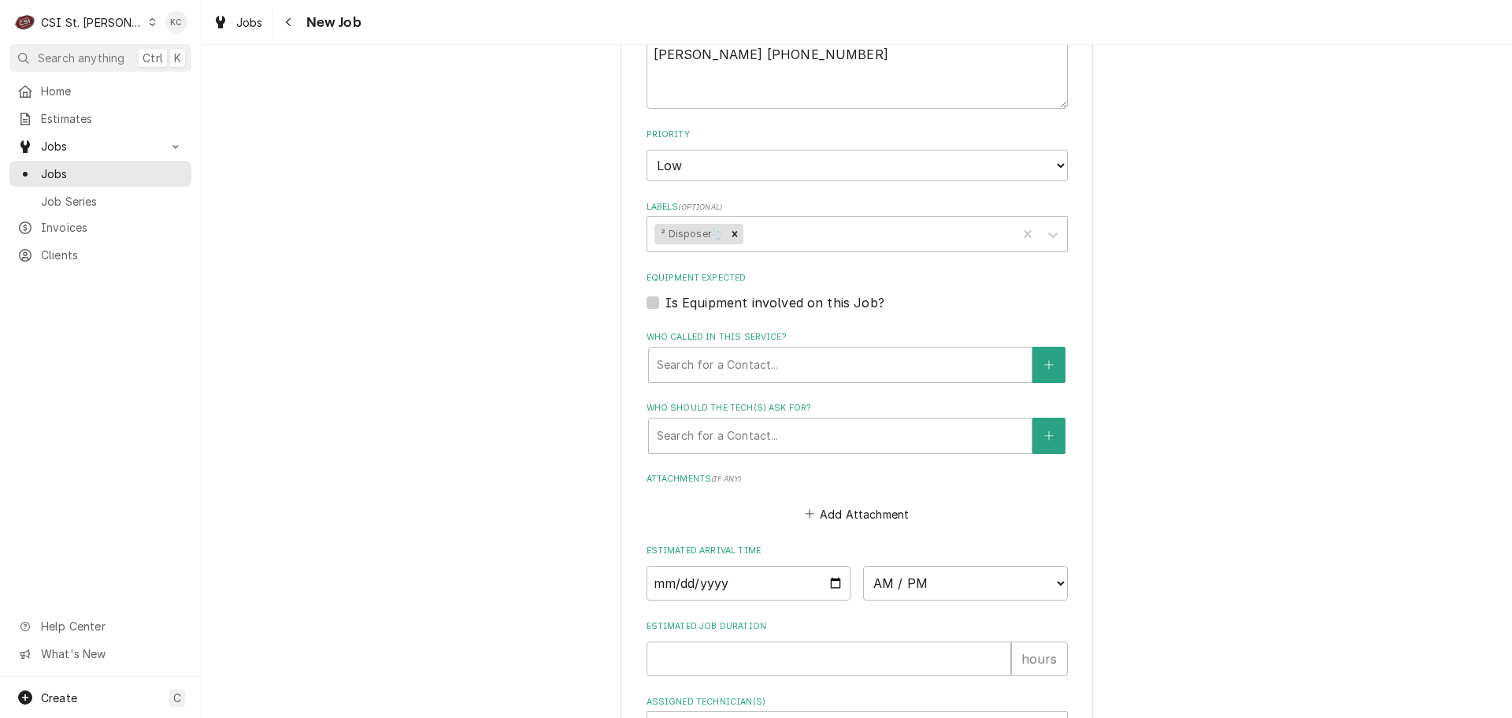
scroll to position [945, 0]
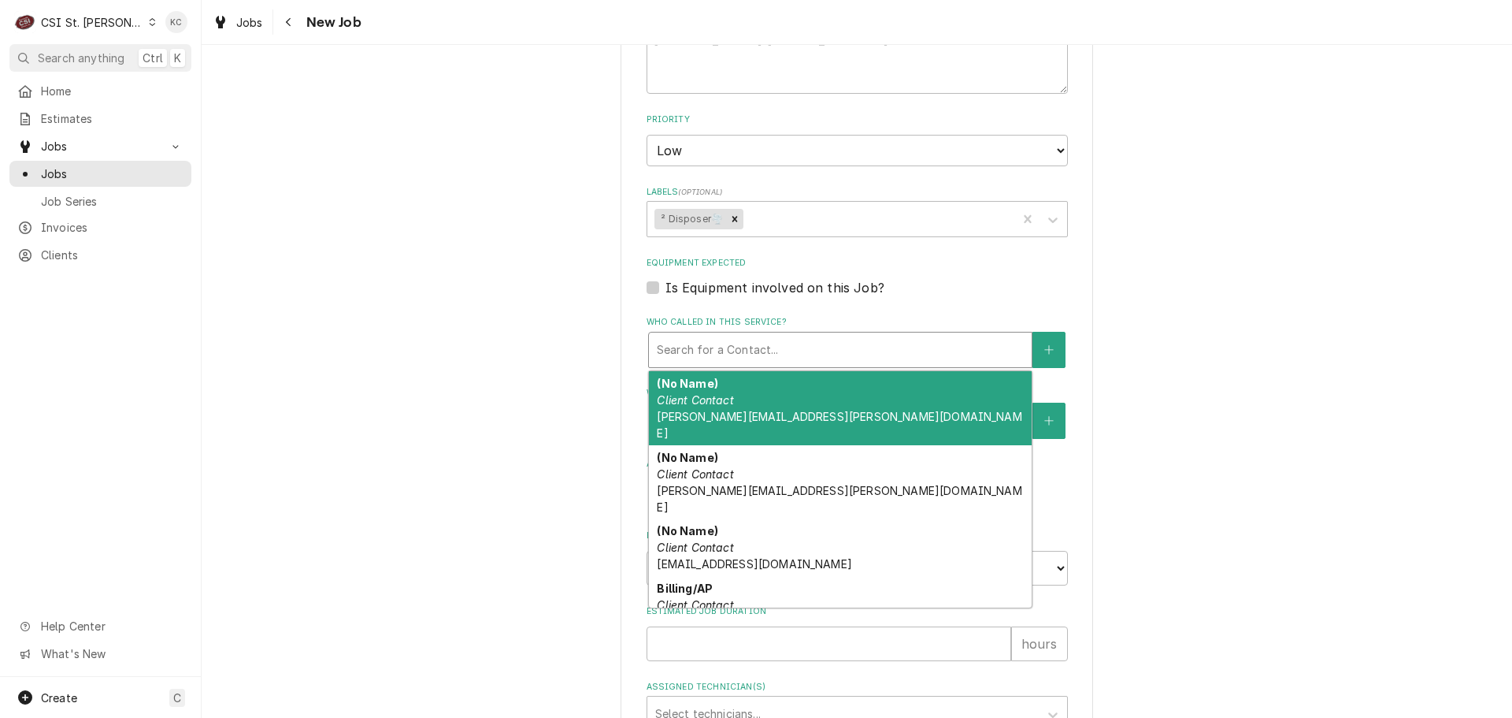
click at [778, 332] on div "Search for a Contact..." at bounding box center [840, 350] width 384 height 36
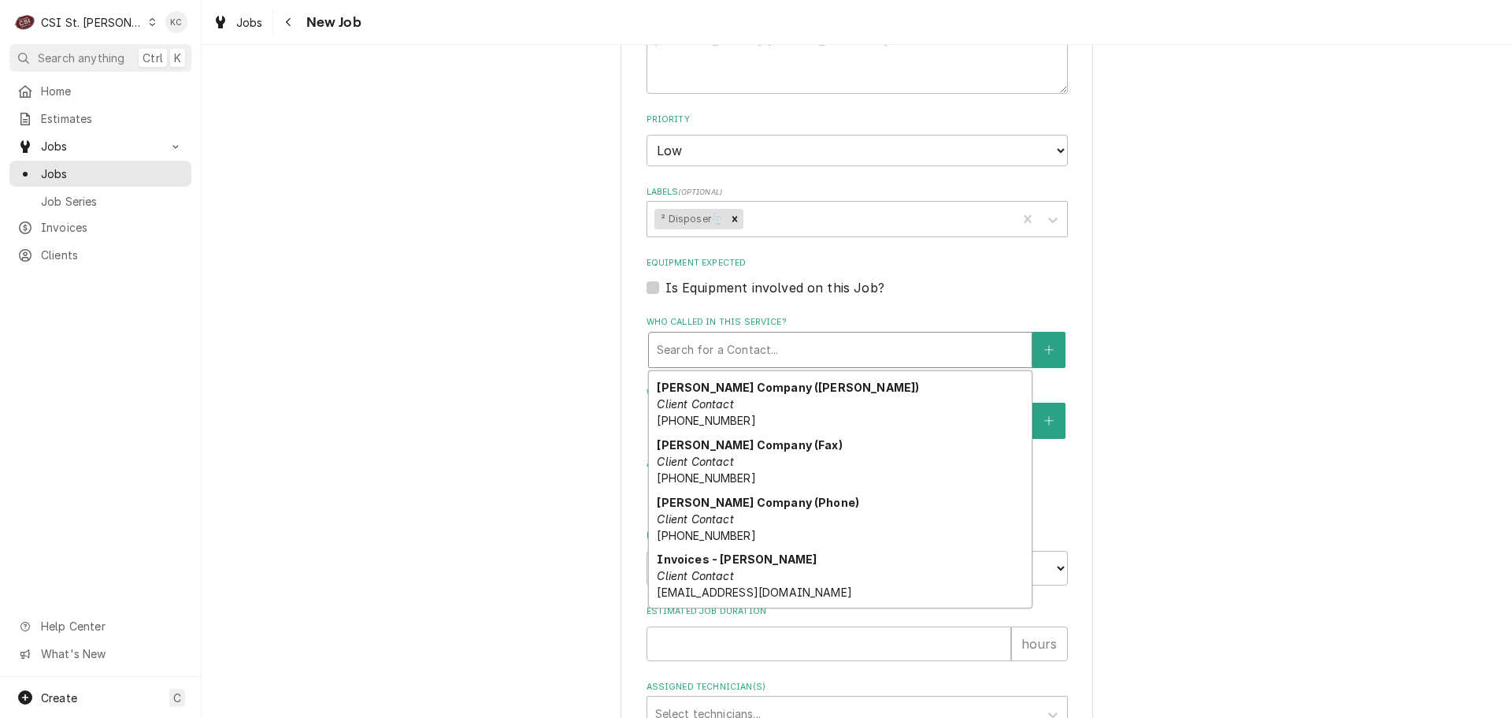
scroll to position [336, 0]
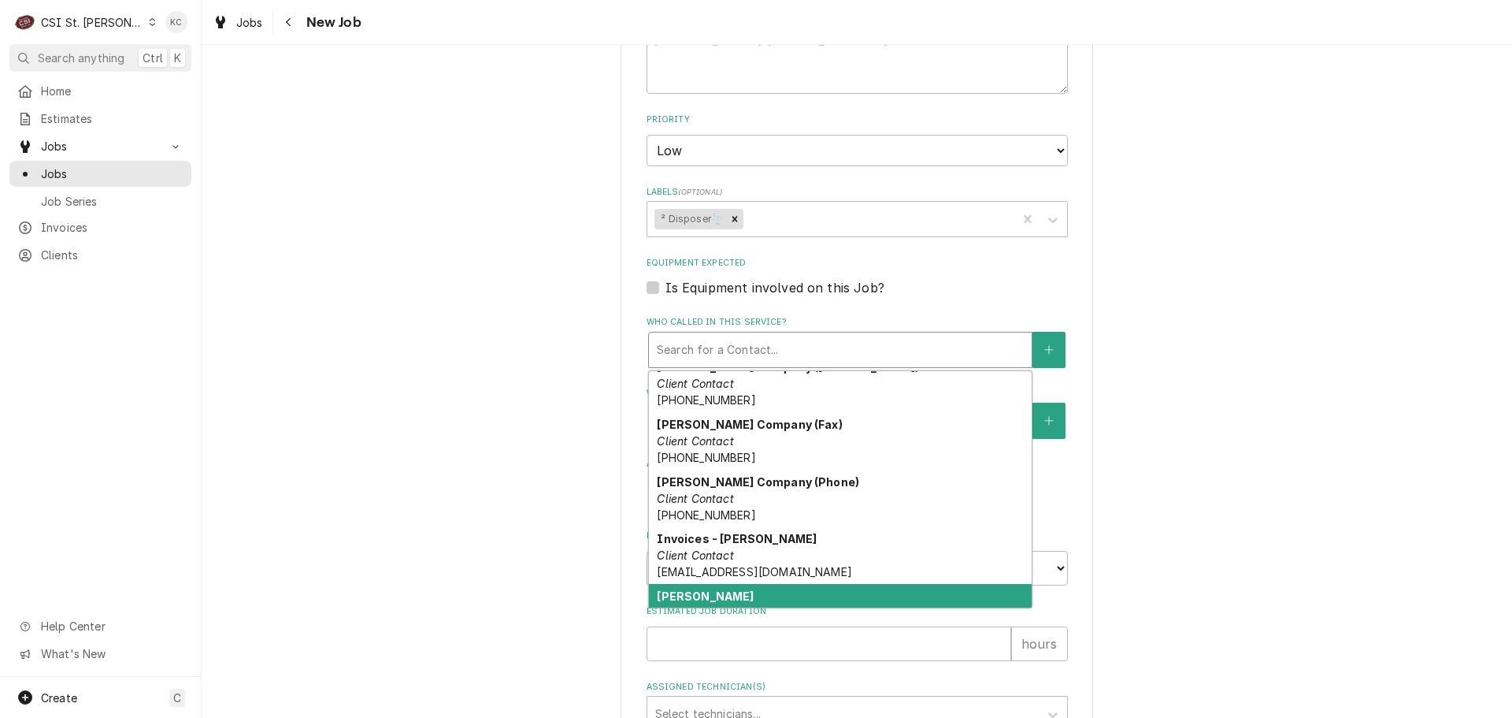
click at [799, 591] on div "JOHN KANNADY Primary Location Contact (314) 540-3379" at bounding box center [840, 612] width 383 height 57
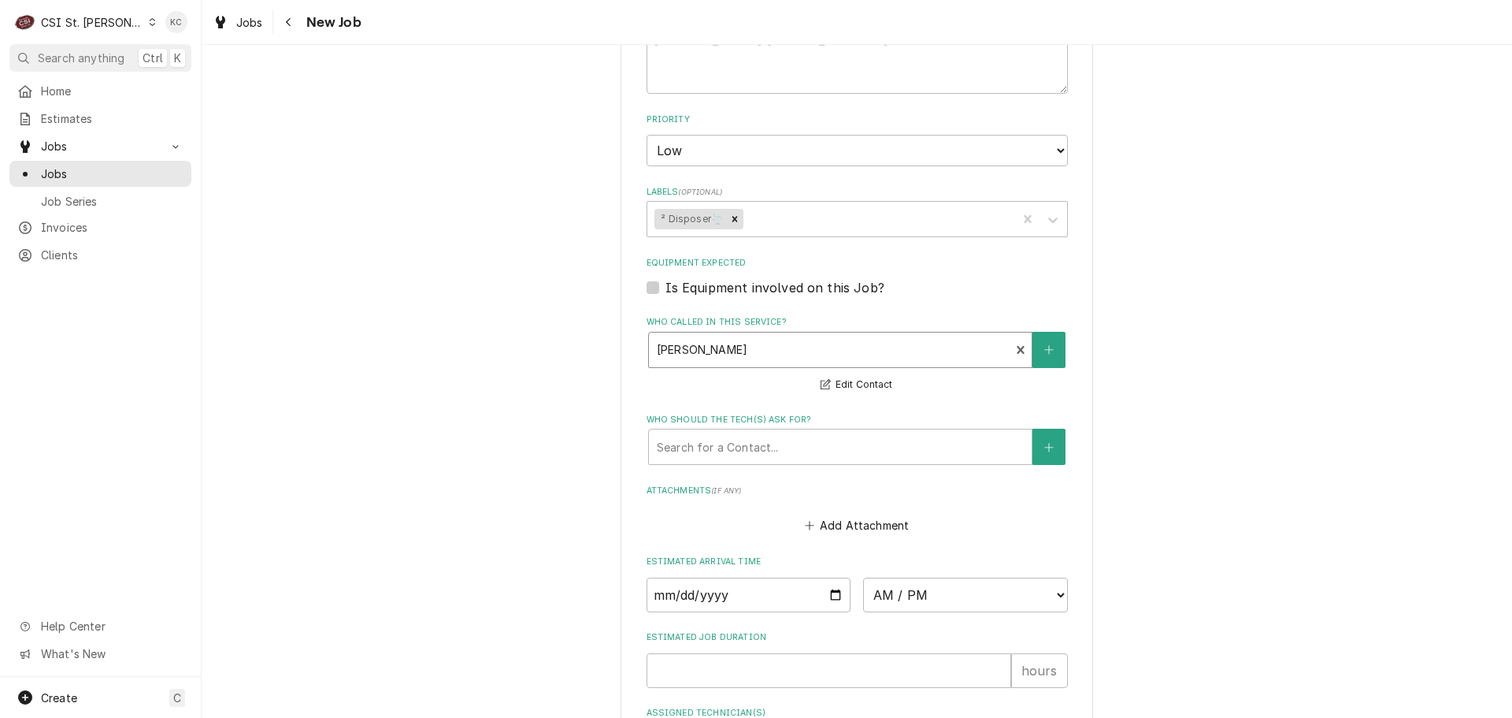
click at [1185, 445] on div "Please provide the following information to create a job: Client Details Client…" at bounding box center [857, 5] width 1311 height 1779
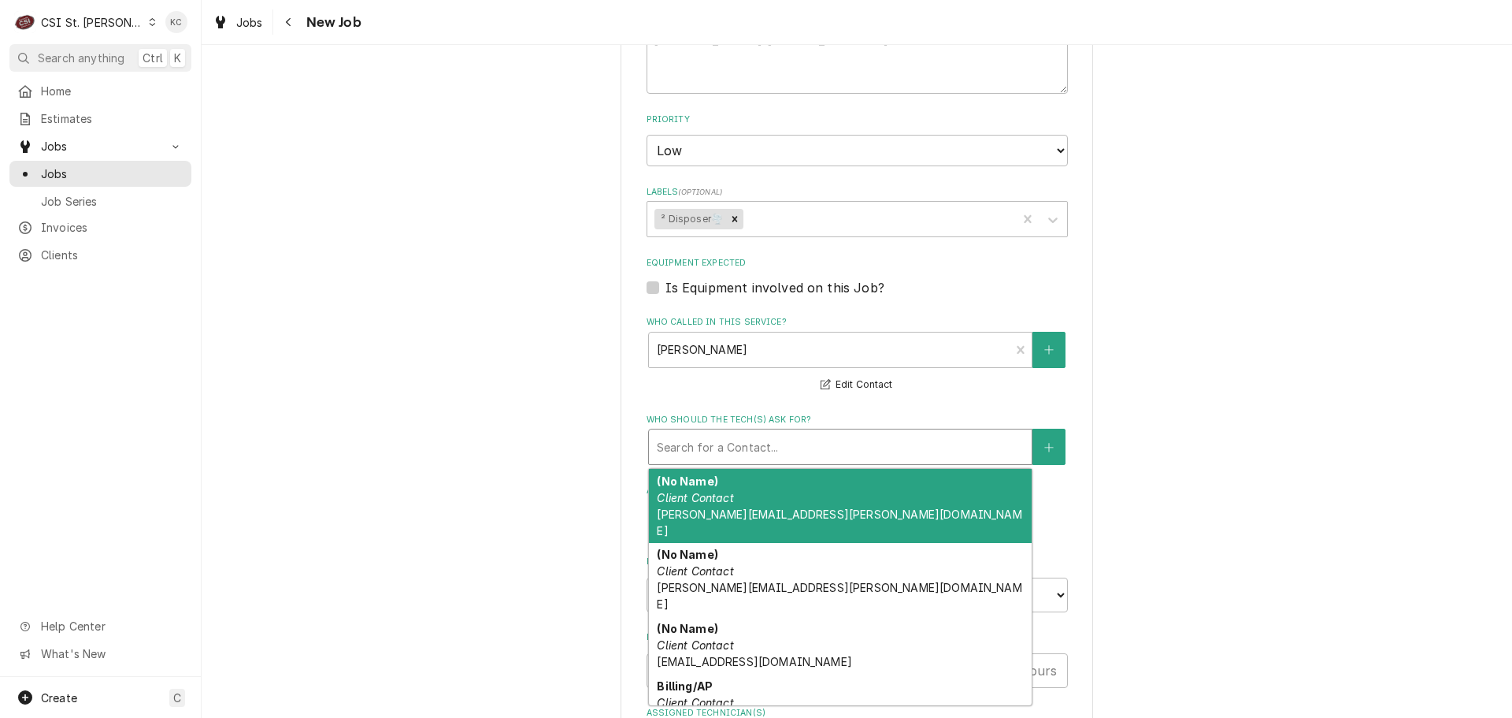
click at [846, 446] on div "Who should the tech(s) ask for?" at bounding box center [840, 446] width 367 height 28
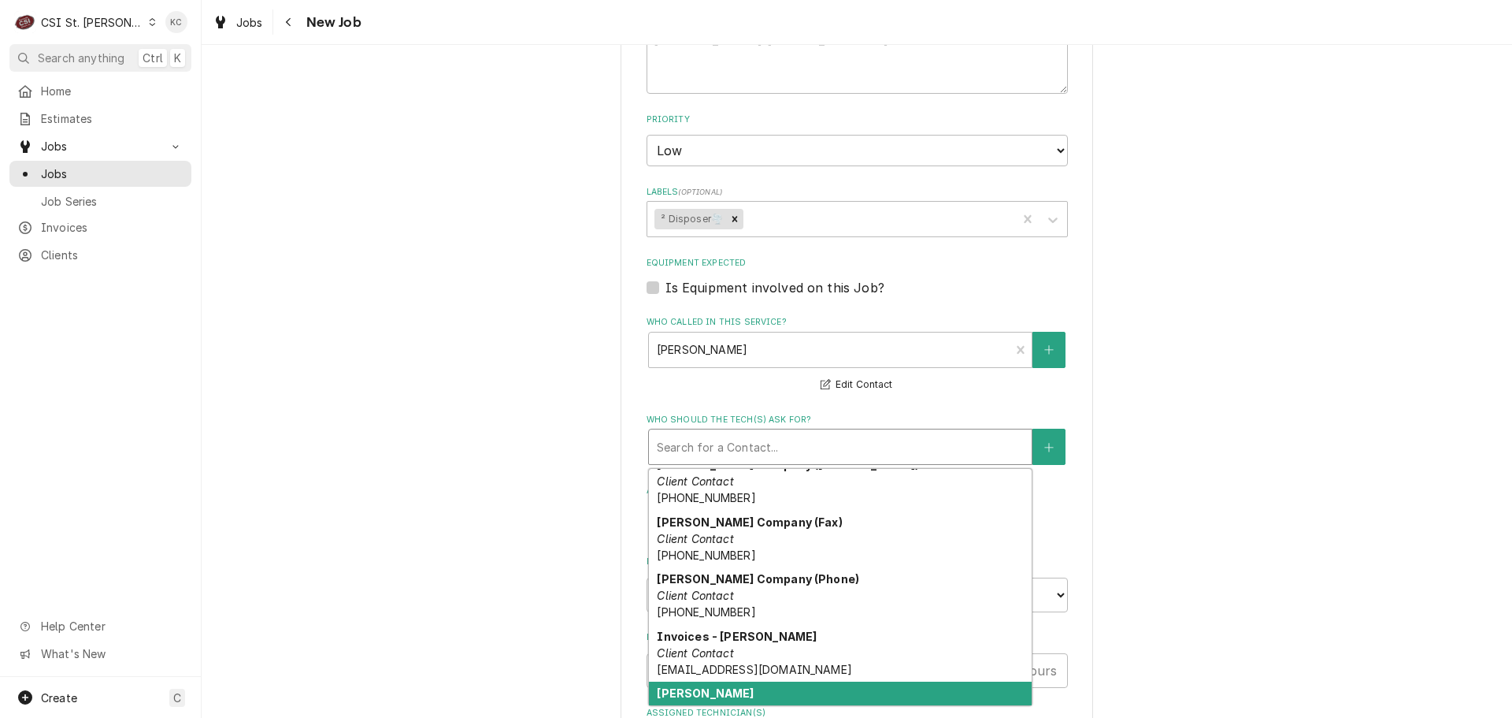
click at [863, 681] on div "JOHN KANNADY Primary Location Contact (314) 540-3379" at bounding box center [840, 709] width 383 height 57
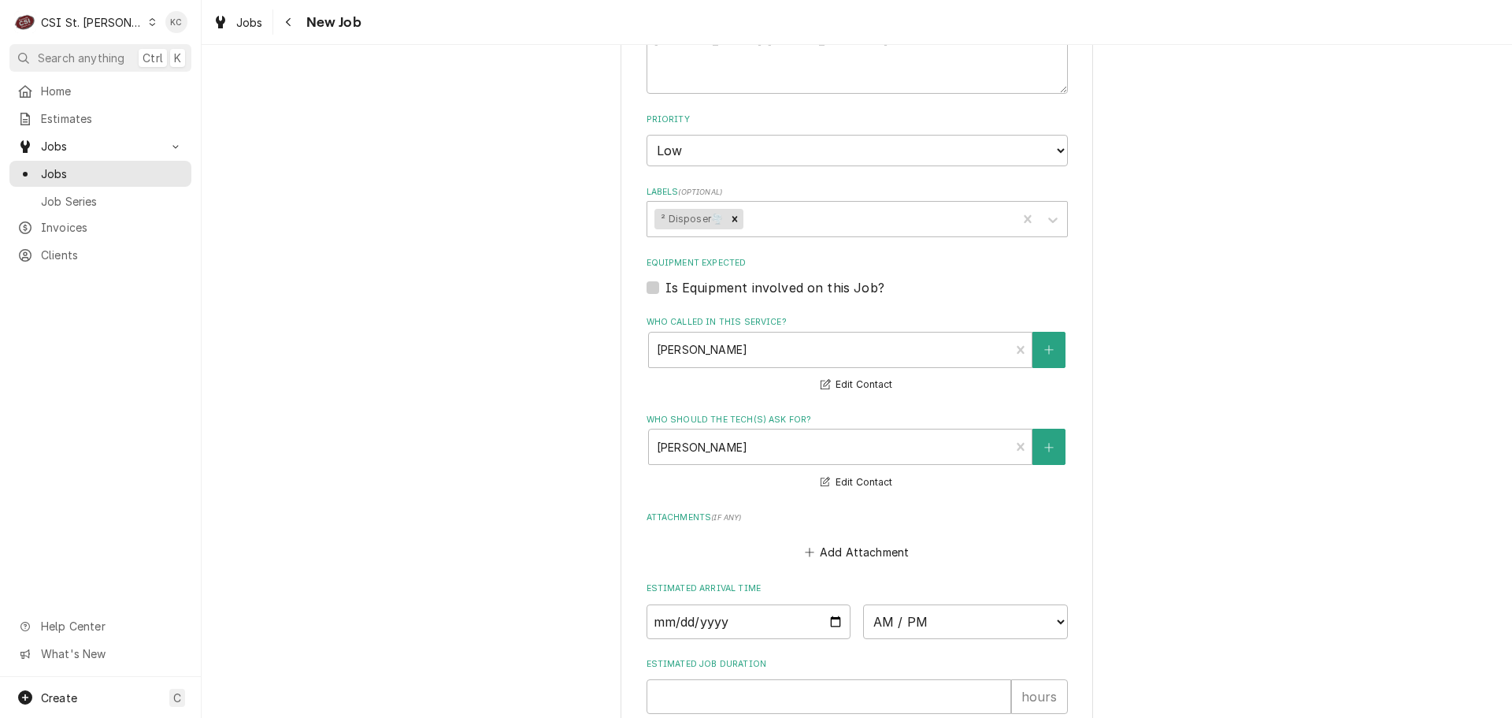
click at [1220, 612] on div "Please provide the following information to create a job: Client Details Client…" at bounding box center [857, 18] width 1311 height 1805
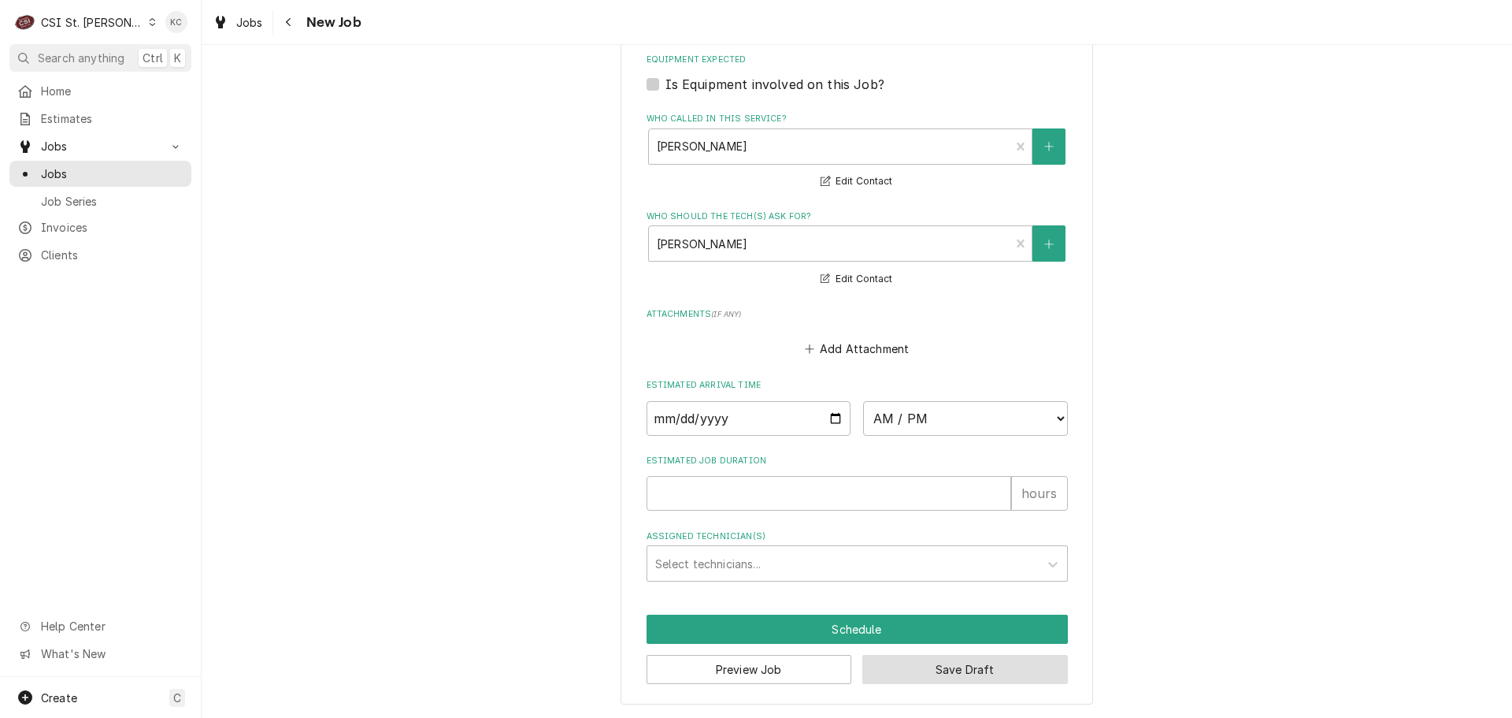
click at [1046, 669] on button "Save Draft" at bounding box center [965, 669] width 206 height 29
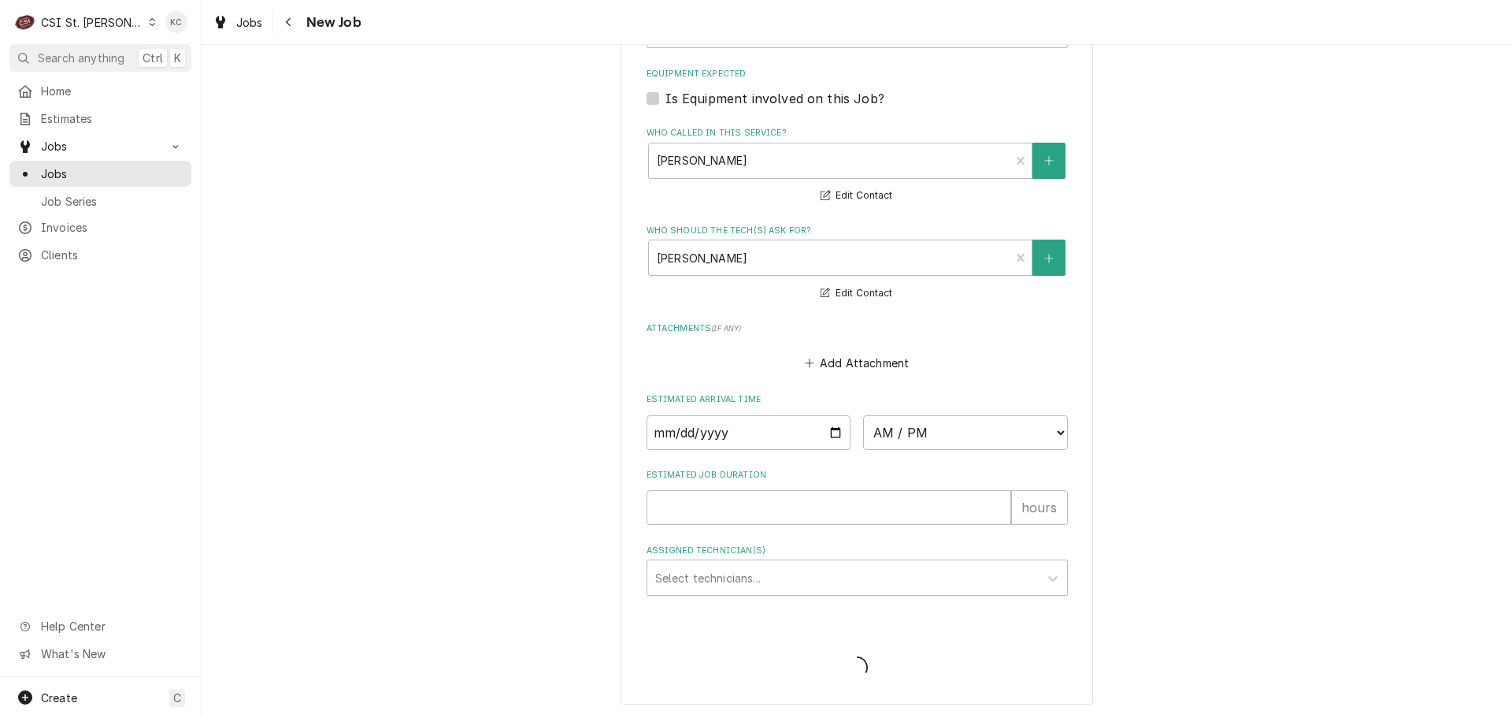
type textarea "x"
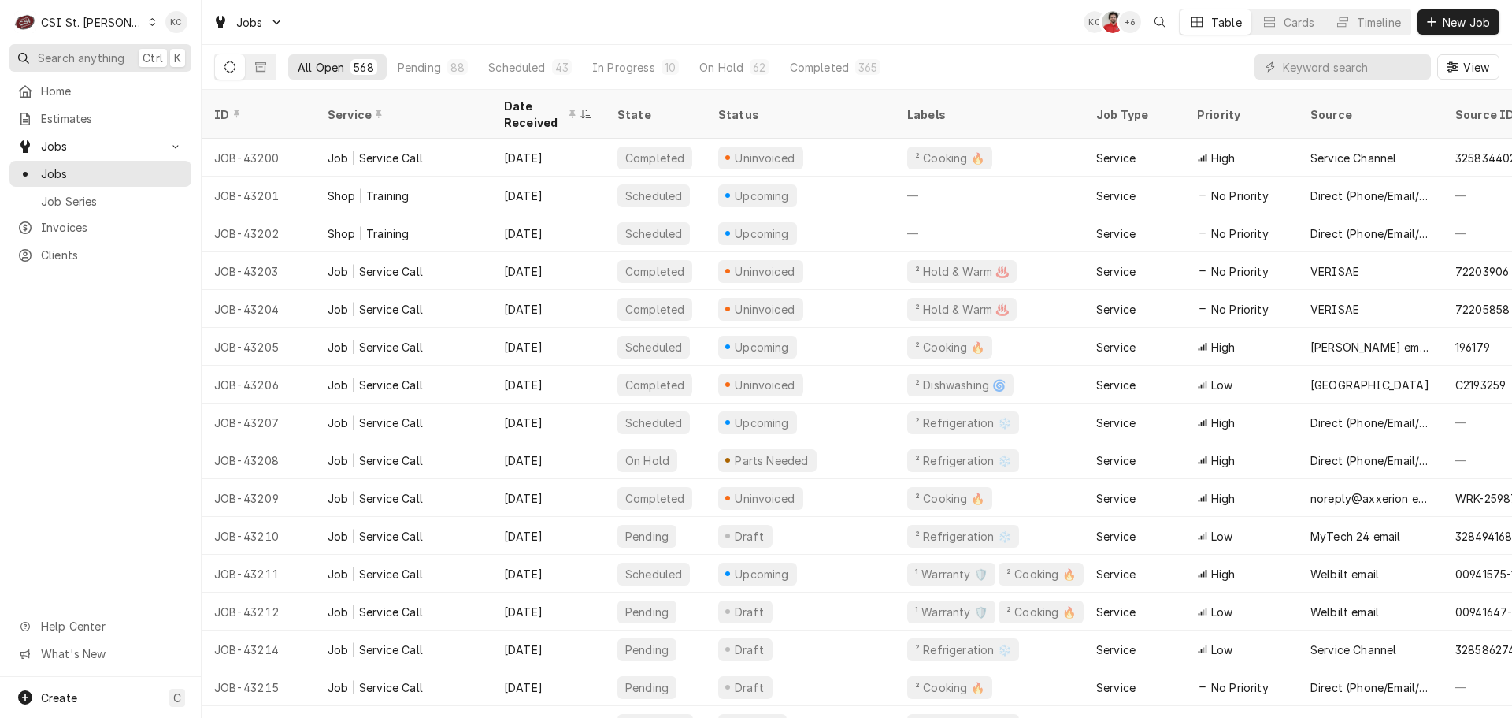
click at [86, 57] on span "Search anything" at bounding box center [81, 58] width 87 height 17
click at [1319, 72] on body "C CSI St. Louis KC Search anything Ctrl K Home Estimates Jobs Jobs Job Series I…" at bounding box center [756, 359] width 1512 height 718
click at [1319, 72] on input "Dynamic Content Wrapper" at bounding box center [1353, 66] width 140 height 25
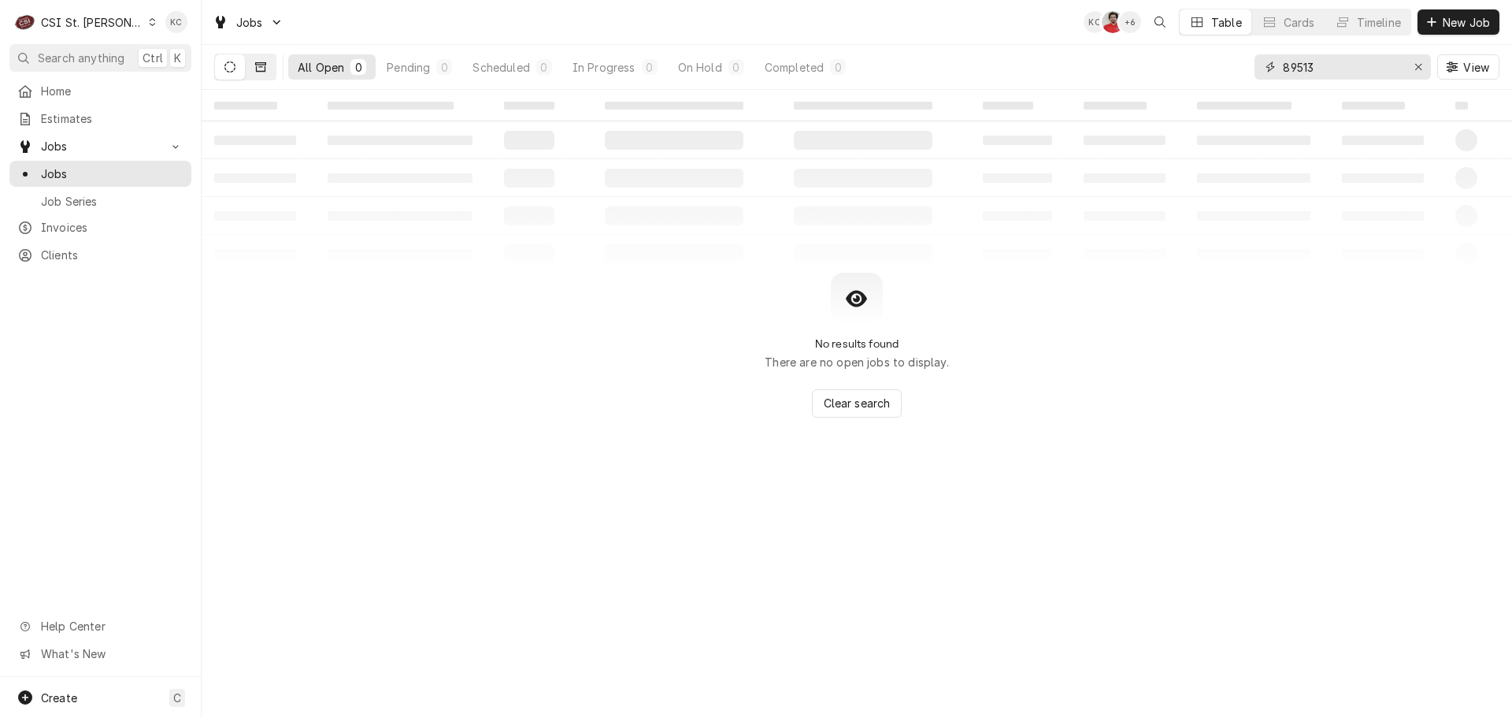
type input "89513"
click at [258, 69] on icon "Dynamic Content Wrapper" at bounding box center [260, 66] width 11 height 11
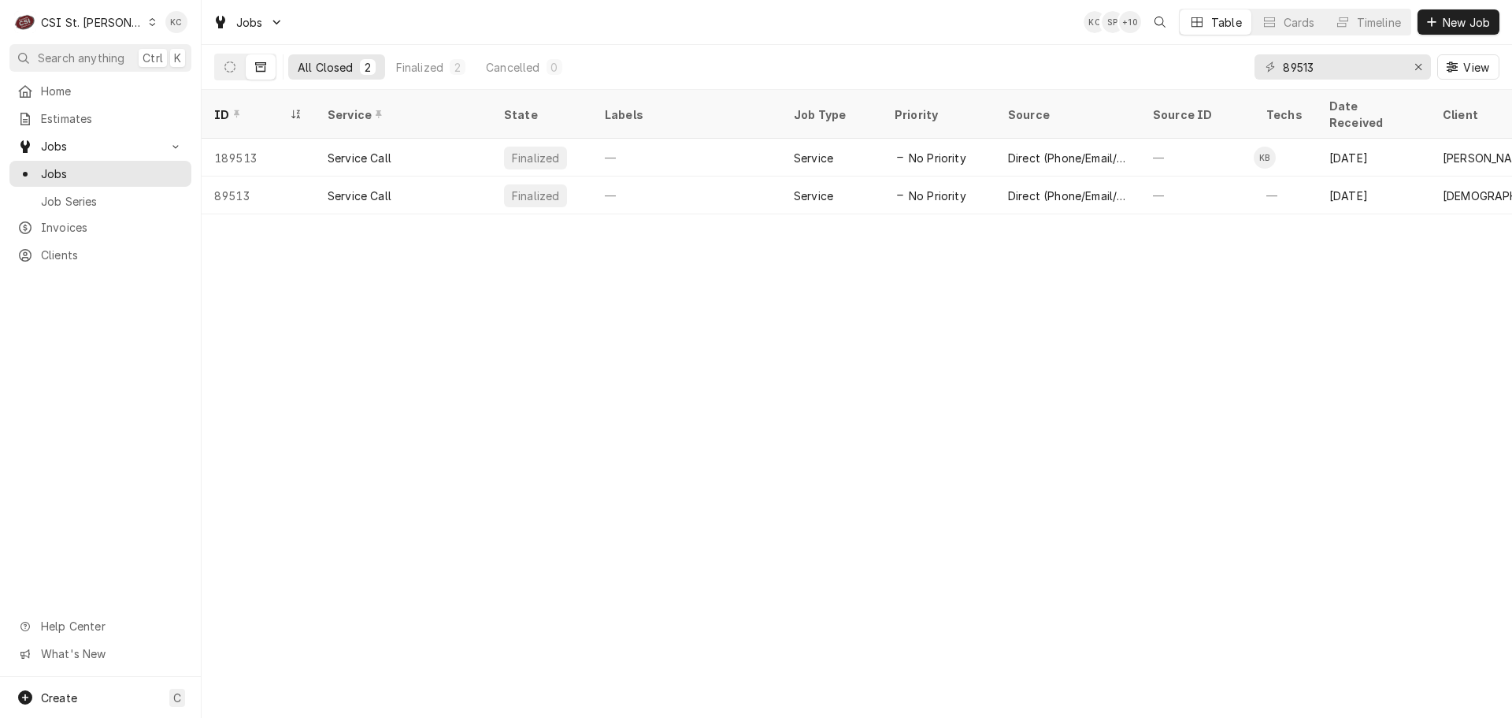
click at [149, 20] on icon "Dynamic Content Wrapper" at bounding box center [152, 22] width 7 height 8
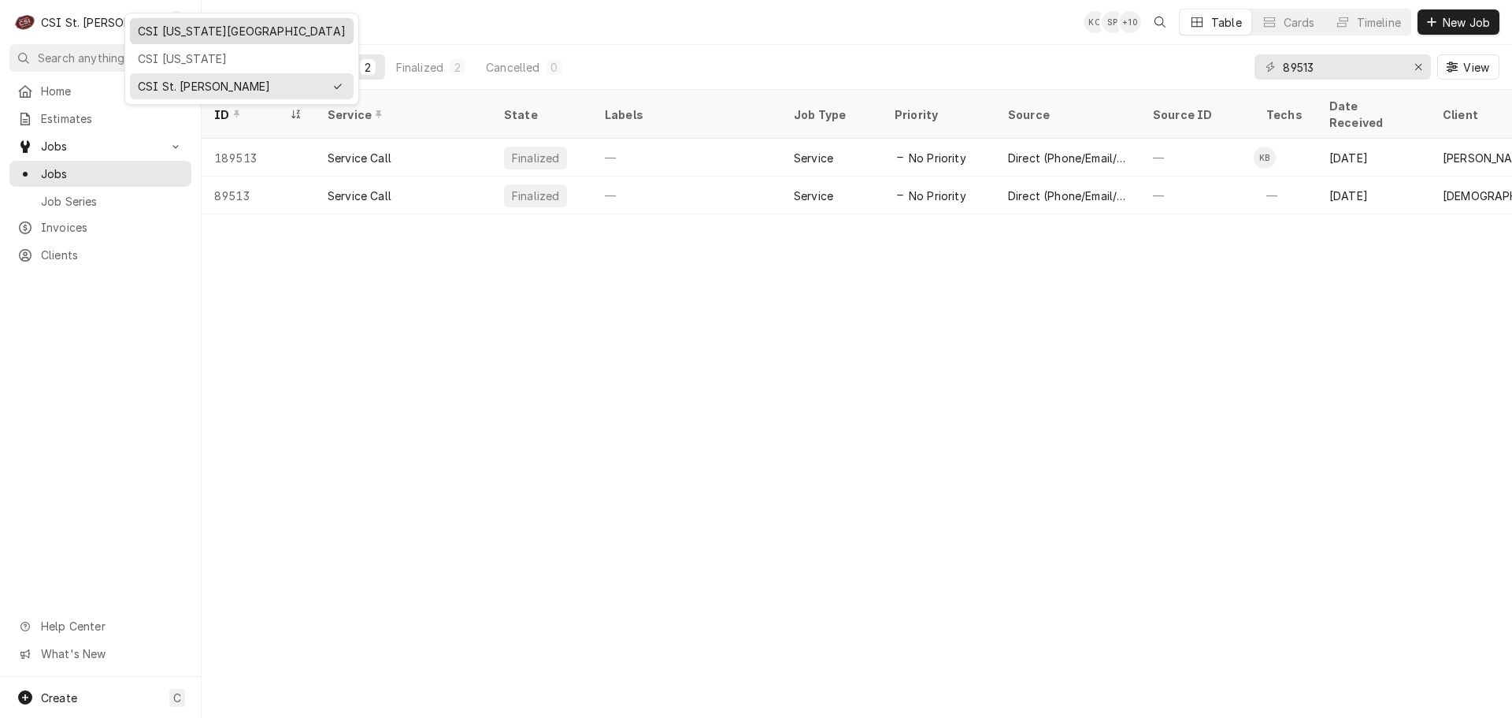
click at [154, 31] on div "CSI [US_STATE][GEOGRAPHIC_DATA]" at bounding box center [242, 31] width 208 height 17
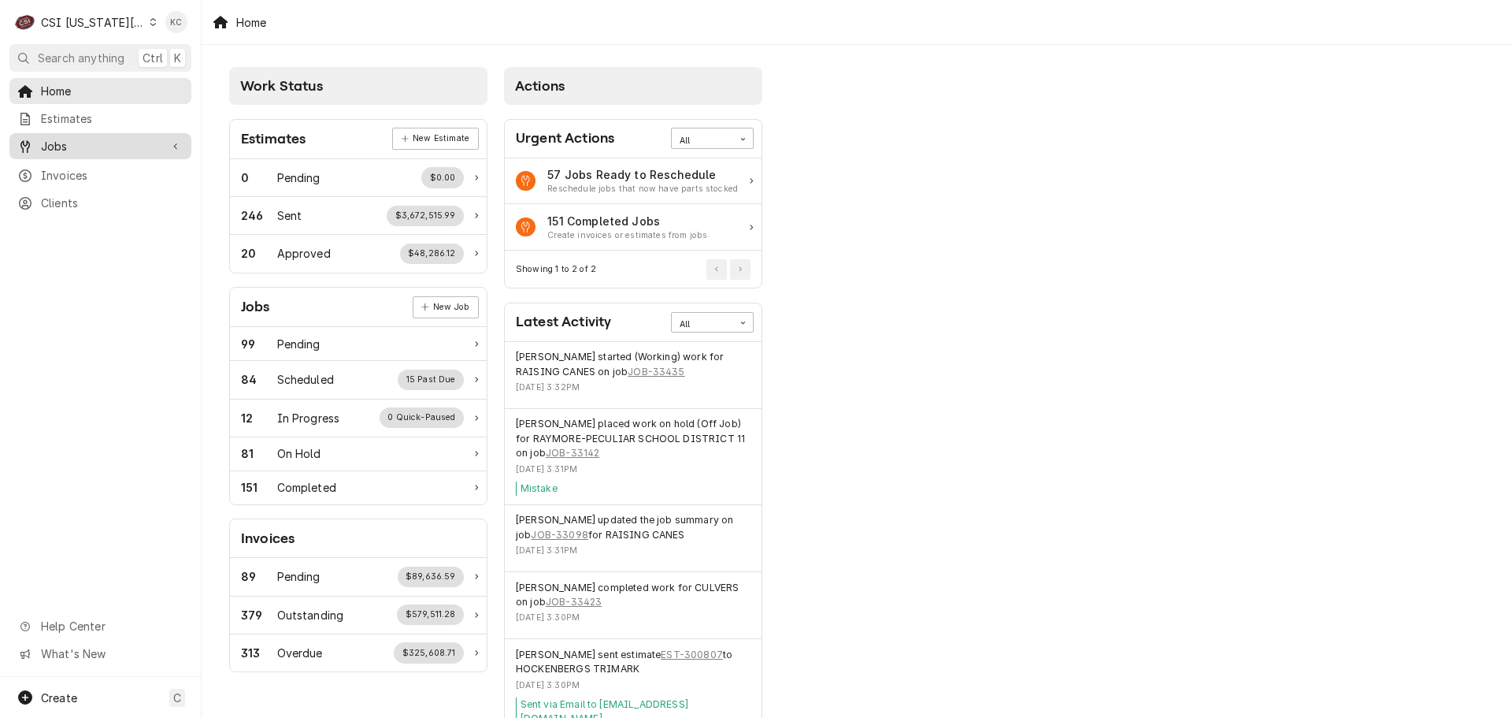
click at [105, 139] on span "Jobs" at bounding box center [100, 146] width 119 height 17
click at [114, 167] on span "Jobs" at bounding box center [112, 173] width 143 height 17
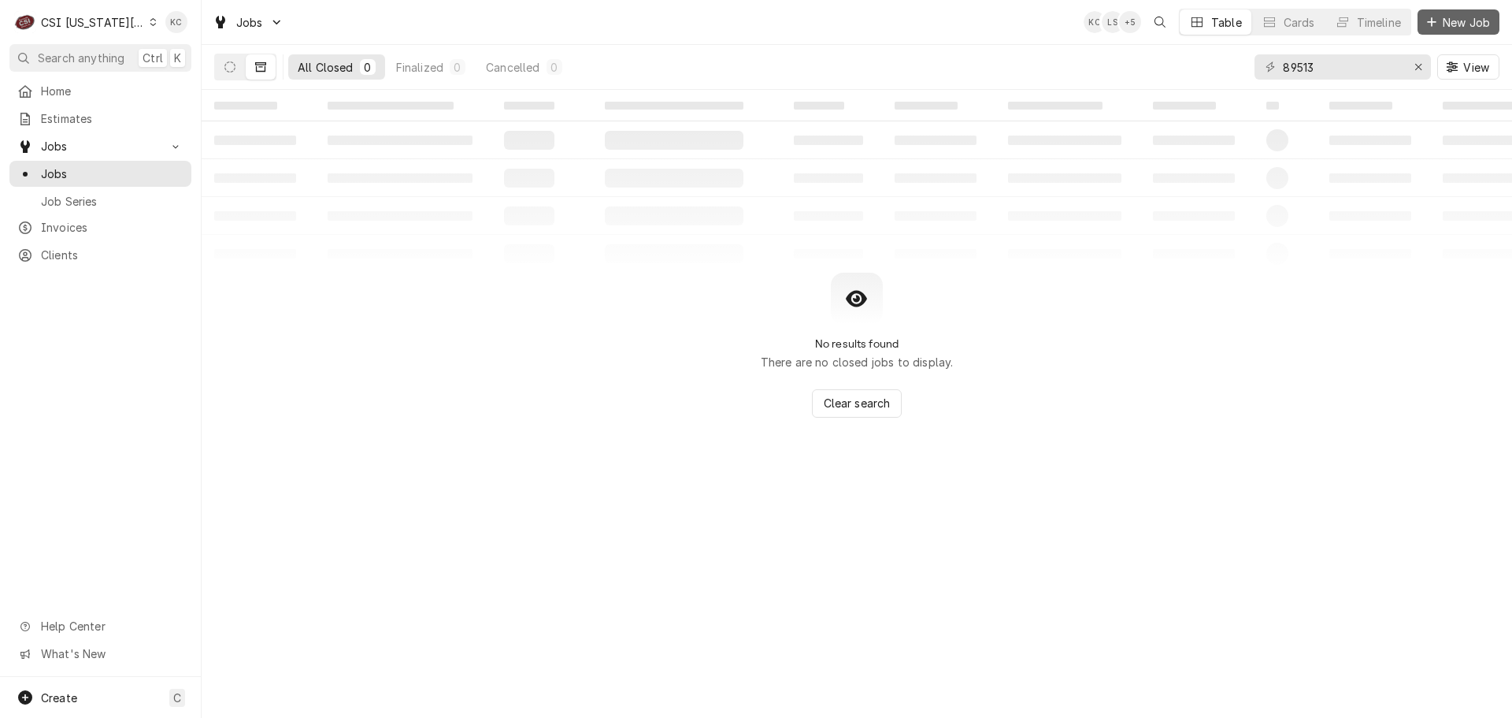
click at [1465, 14] on span "New Job" at bounding box center [1467, 22] width 54 height 17
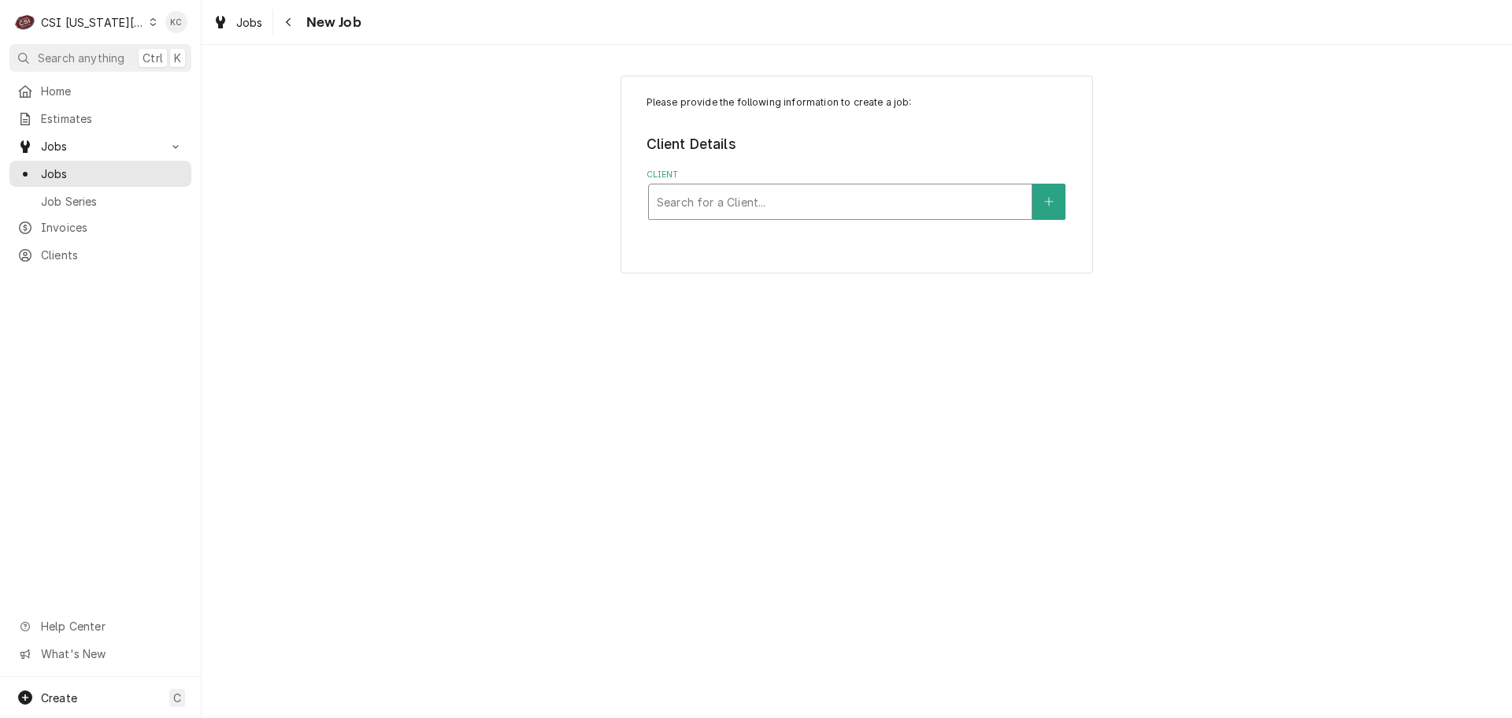
click at [868, 217] on div "Search for a Client..." at bounding box center [840, 201] width 383 height 35
type input "1903"
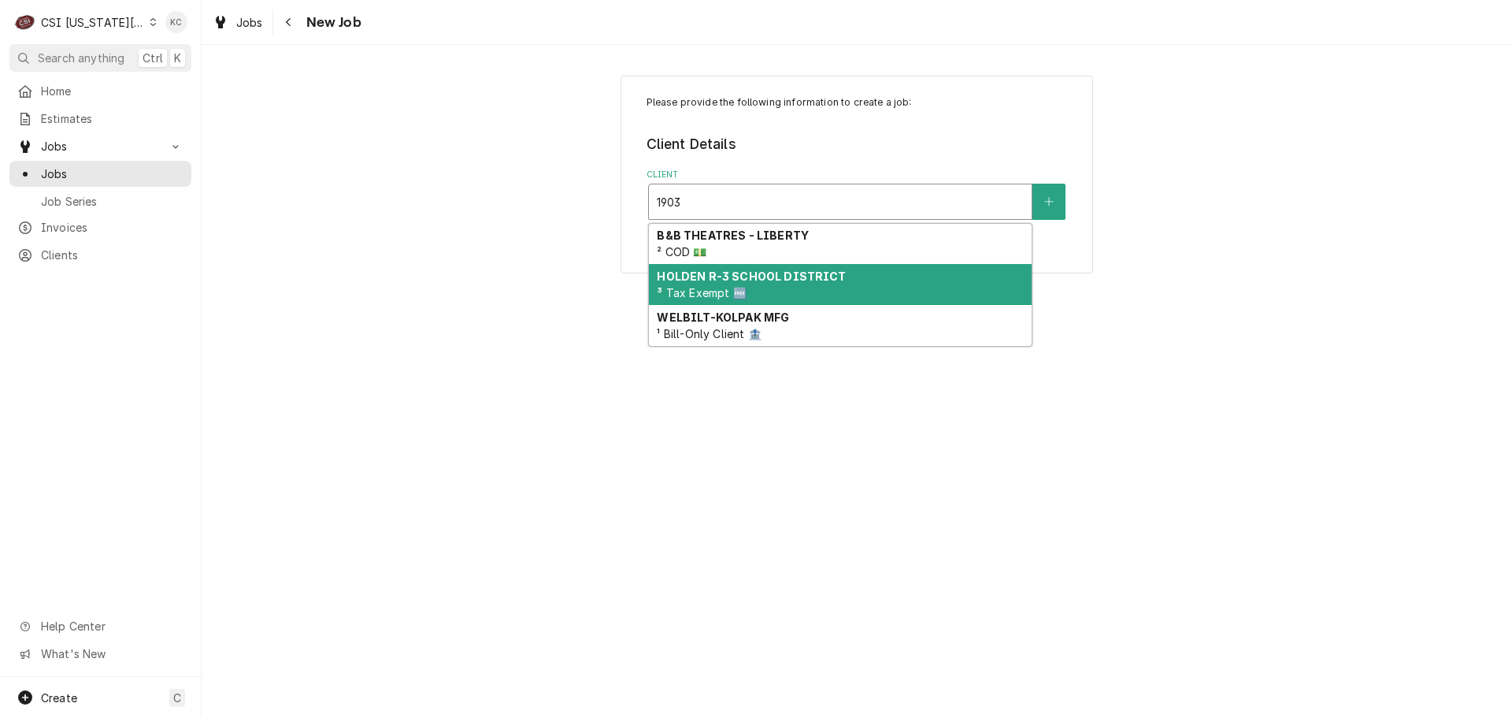
click at [859, 283] on div "HOLDEN R-3 SCHOOL DISTRICT ³ Tax Exempt 🆓" at bounding box center [840, 284] width 383 height 41
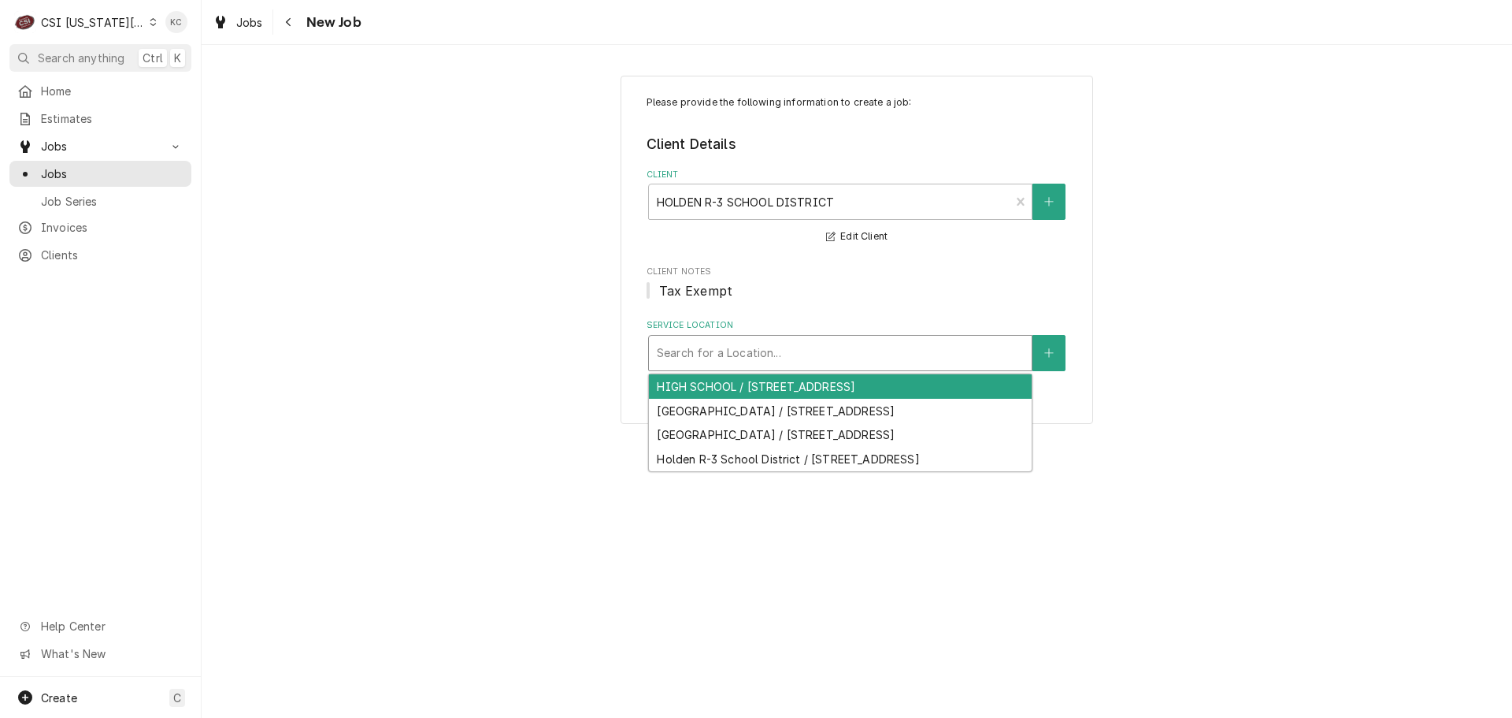
click at [864, 354] on div "Service Location" at bounding box center [840, 353] width 367 height 28
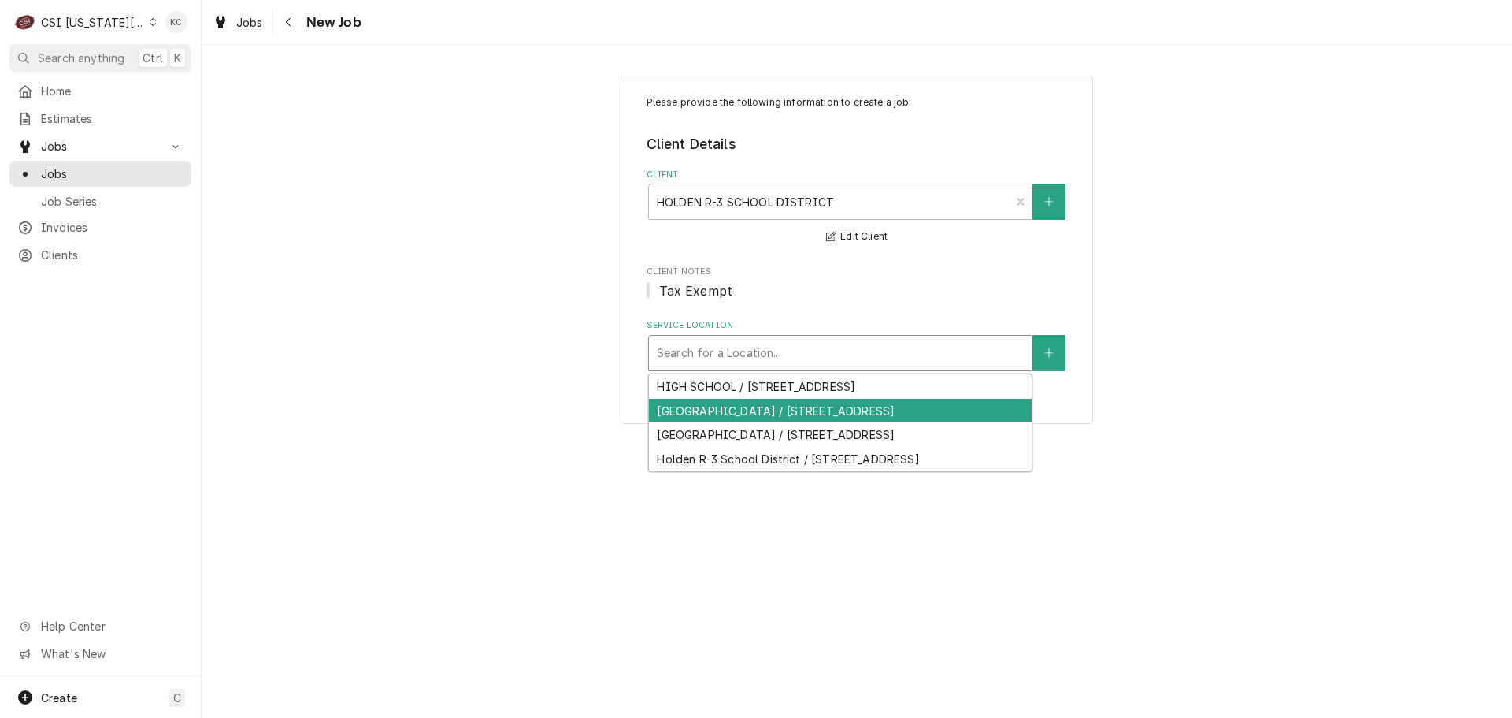
click at [904, 411] on div "[GEOGRAPHIC_DATA] / [STREET_ADDRESS]" at bounding box center [840, 411] width 383 height 24
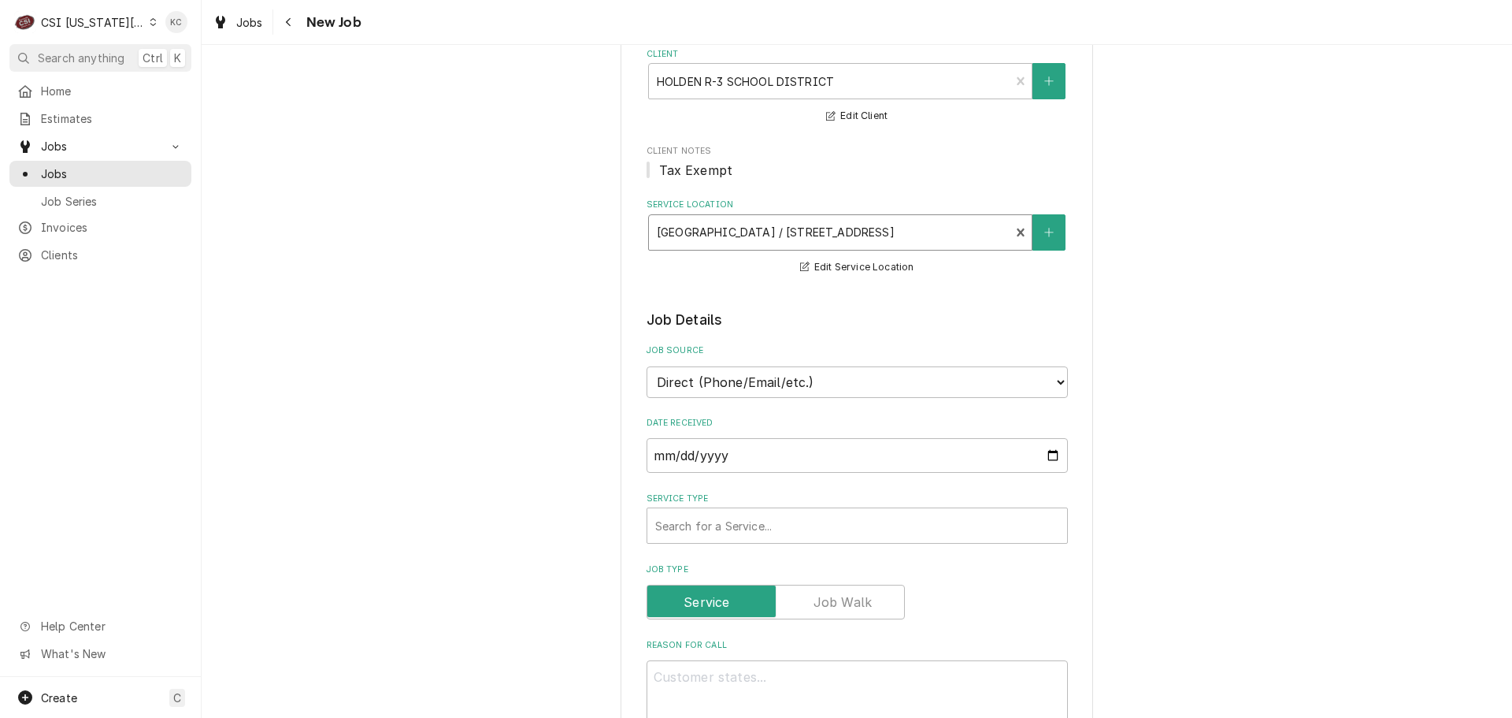
scroll to position [158, 0]
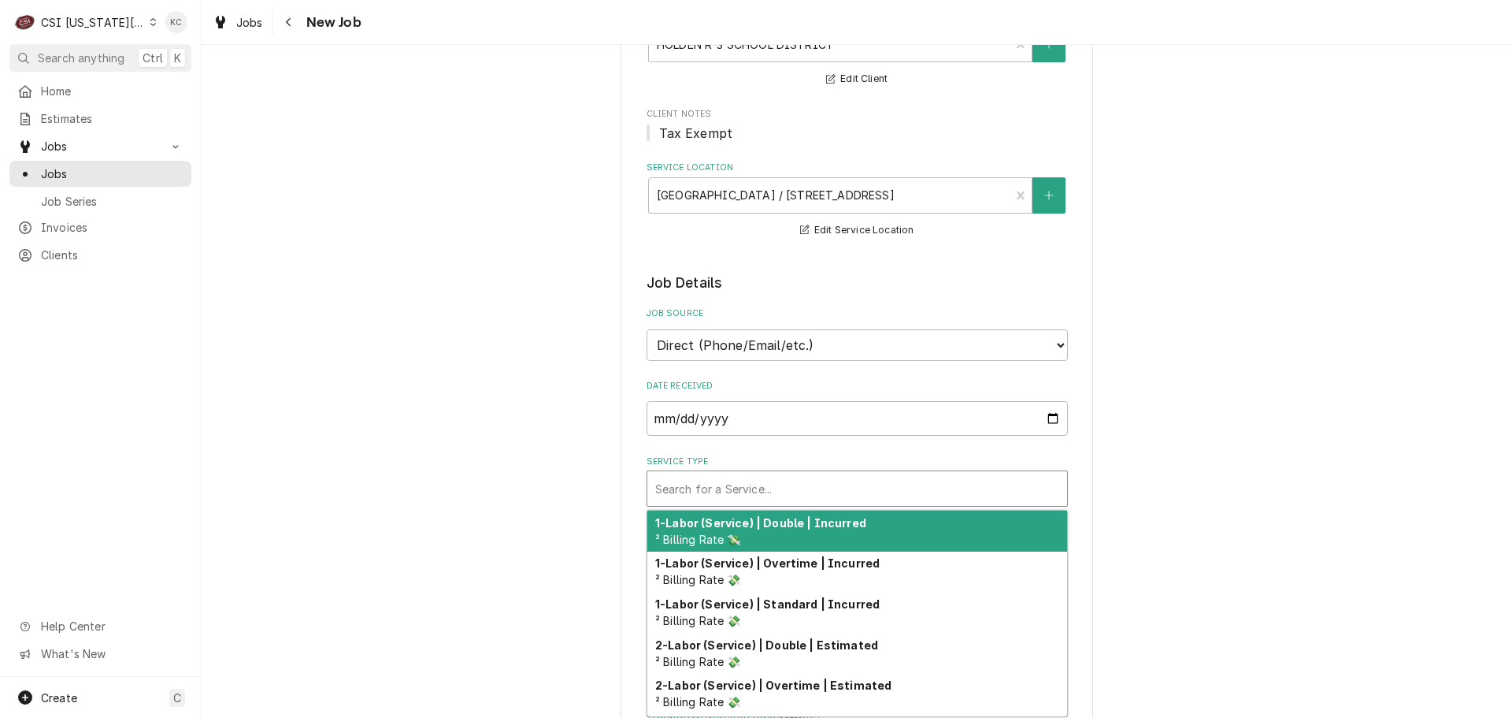
click at [692, 499] on div "Service Type" at bounding box center [857, 488] width 404 height 28
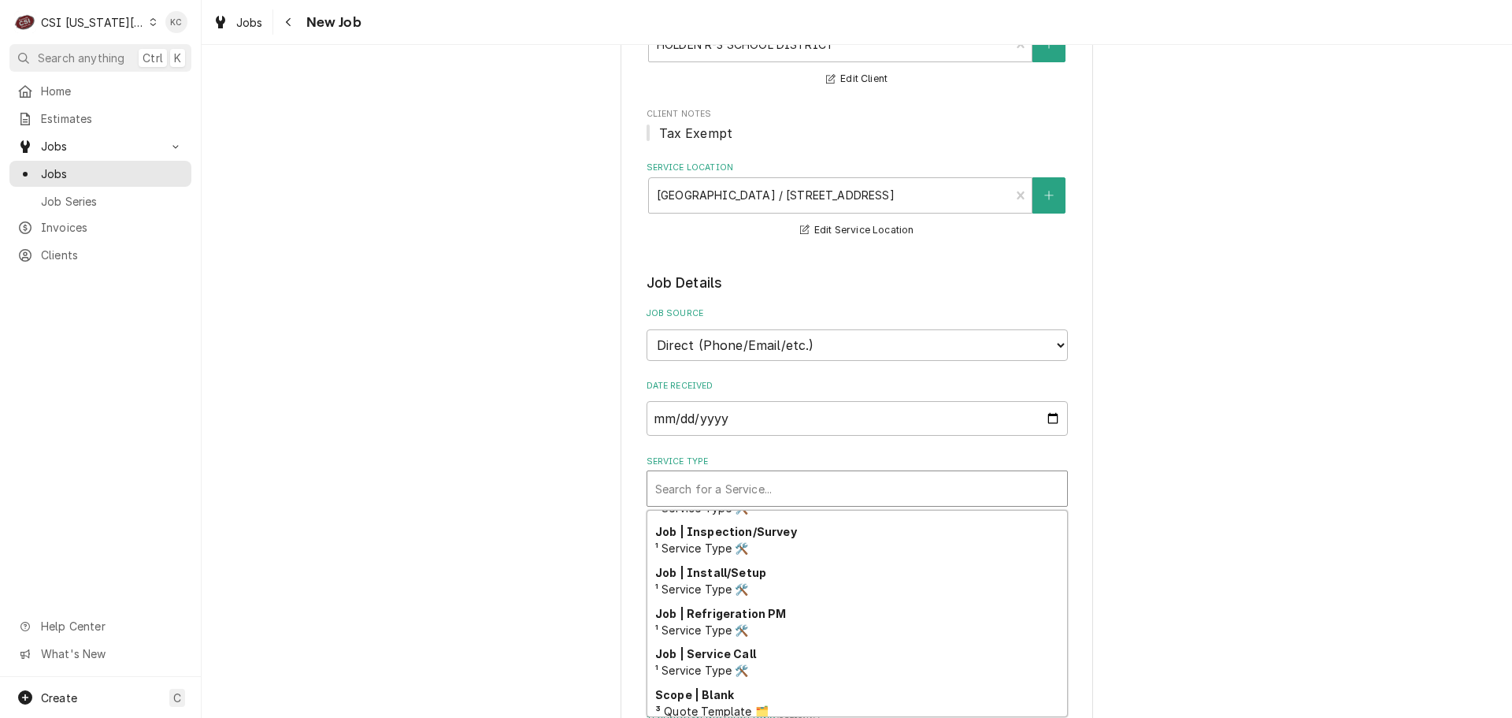
scroll to position [923, 0]
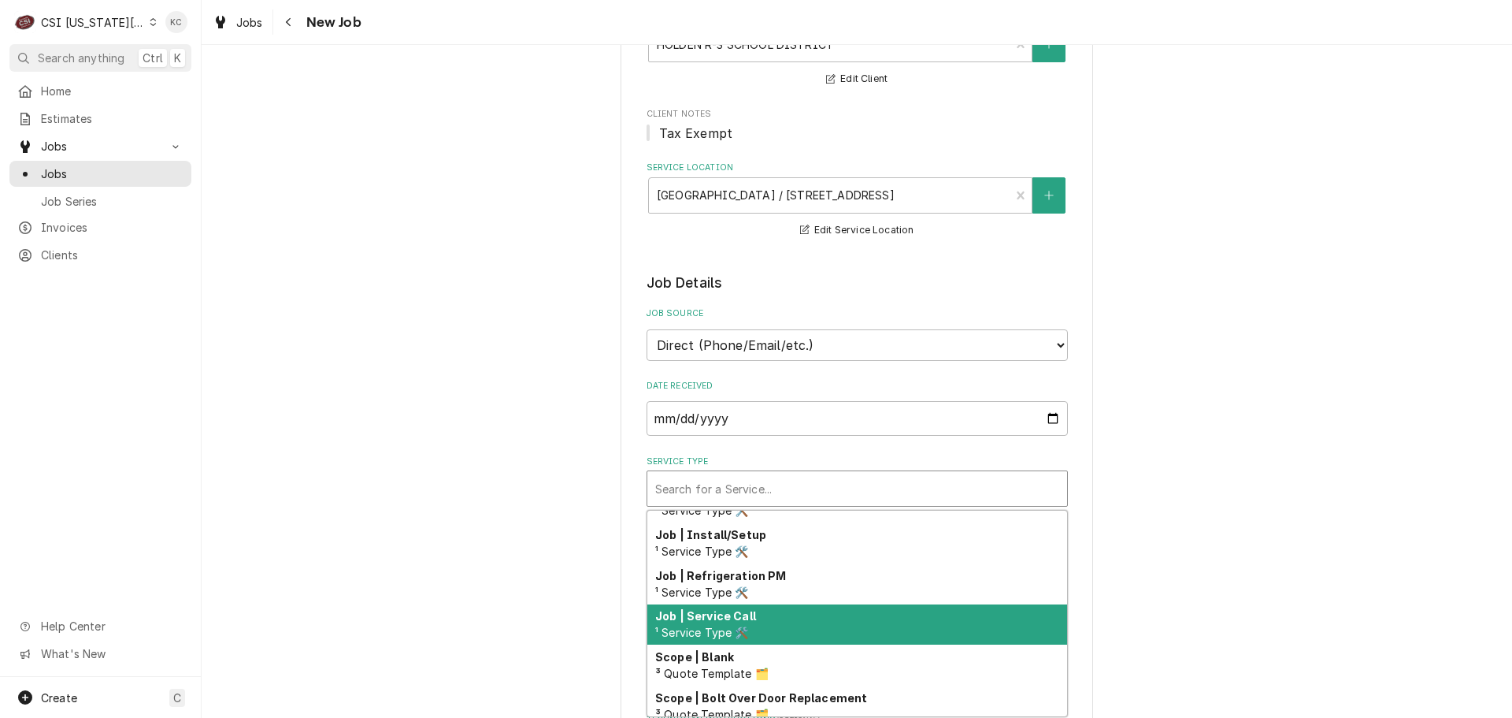
click at [849, 633] on div "Job | Service Call ¹ Service Type 🛠️" at bounding box center [857, 624] width 420 height 41
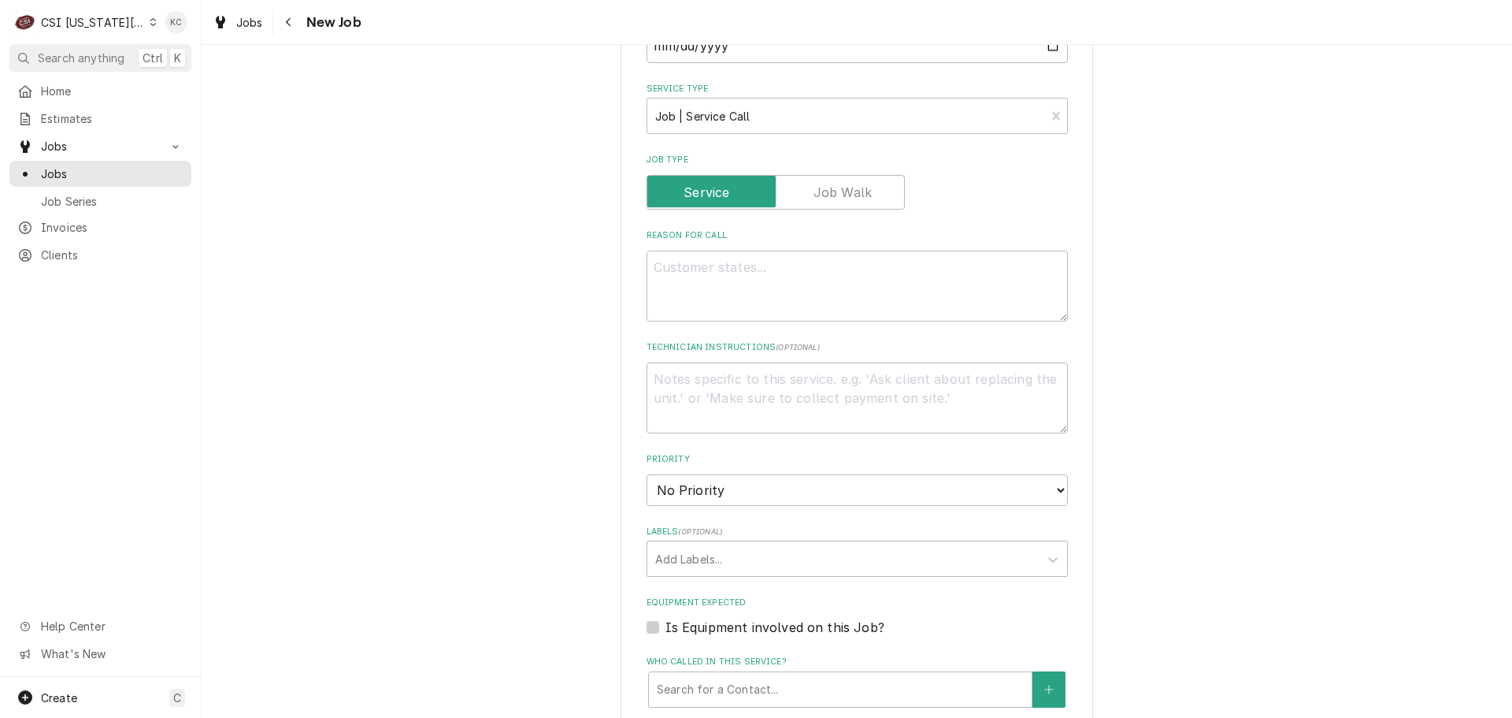
scroll to position [551, 0]
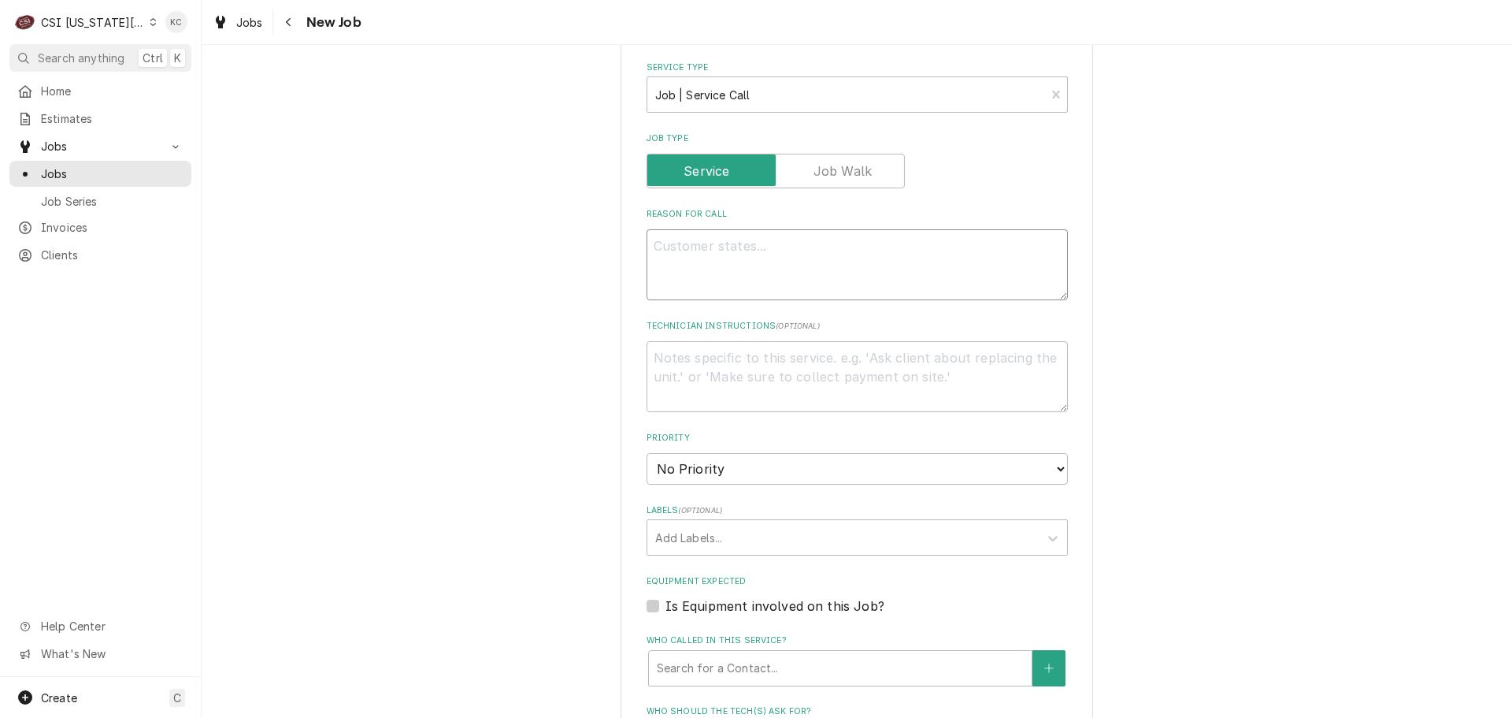
click at [767, 287] on textarea "Reason For Call" at bounding box center [857, 264] width 421 height 71
click at [768, 287] on textarea "Reason For Call" at bounding box center [857, 264] width 421 height 71
type textarea "x"
type textarea "O"
type textarea "x"
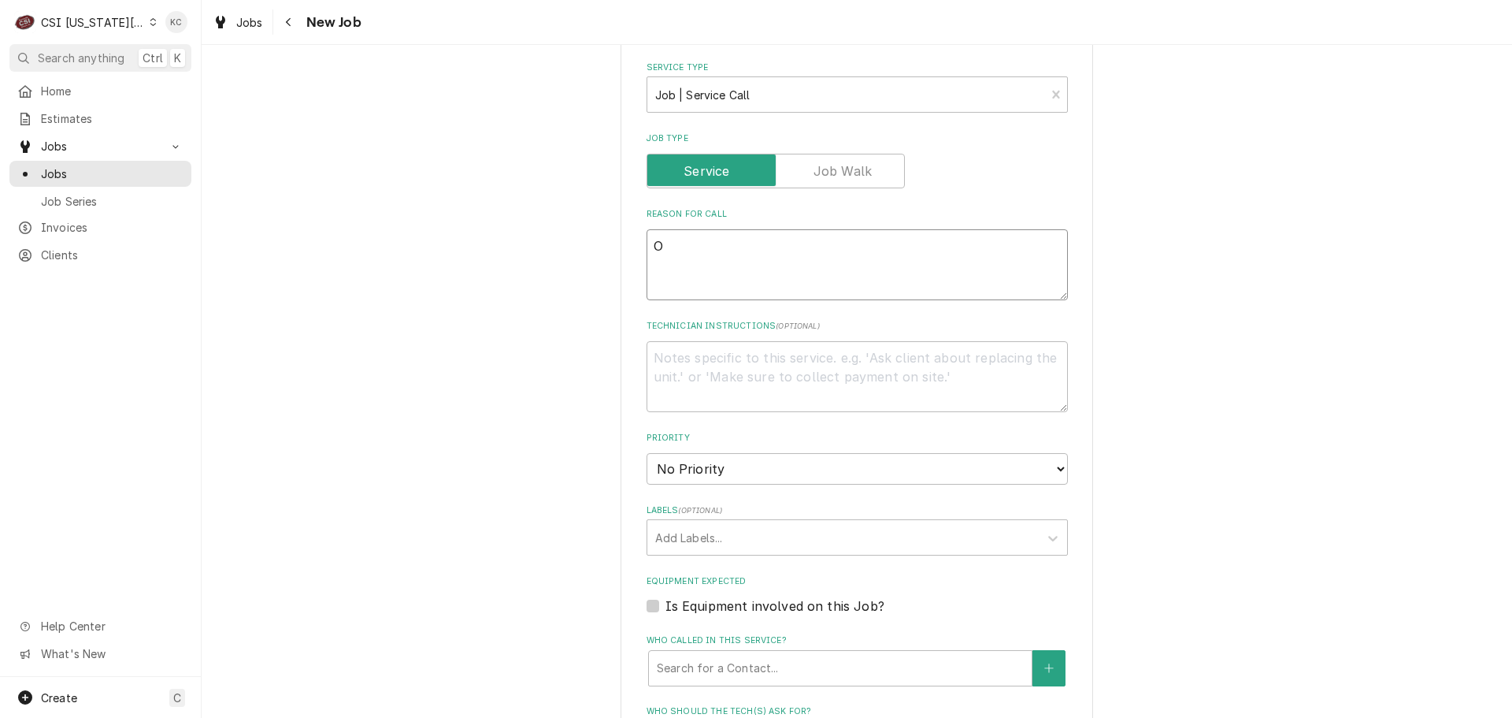
type textarea "Ou"
type textarea "x"
type textarea "Out"
type textarea "x"
type textarea "Outd"
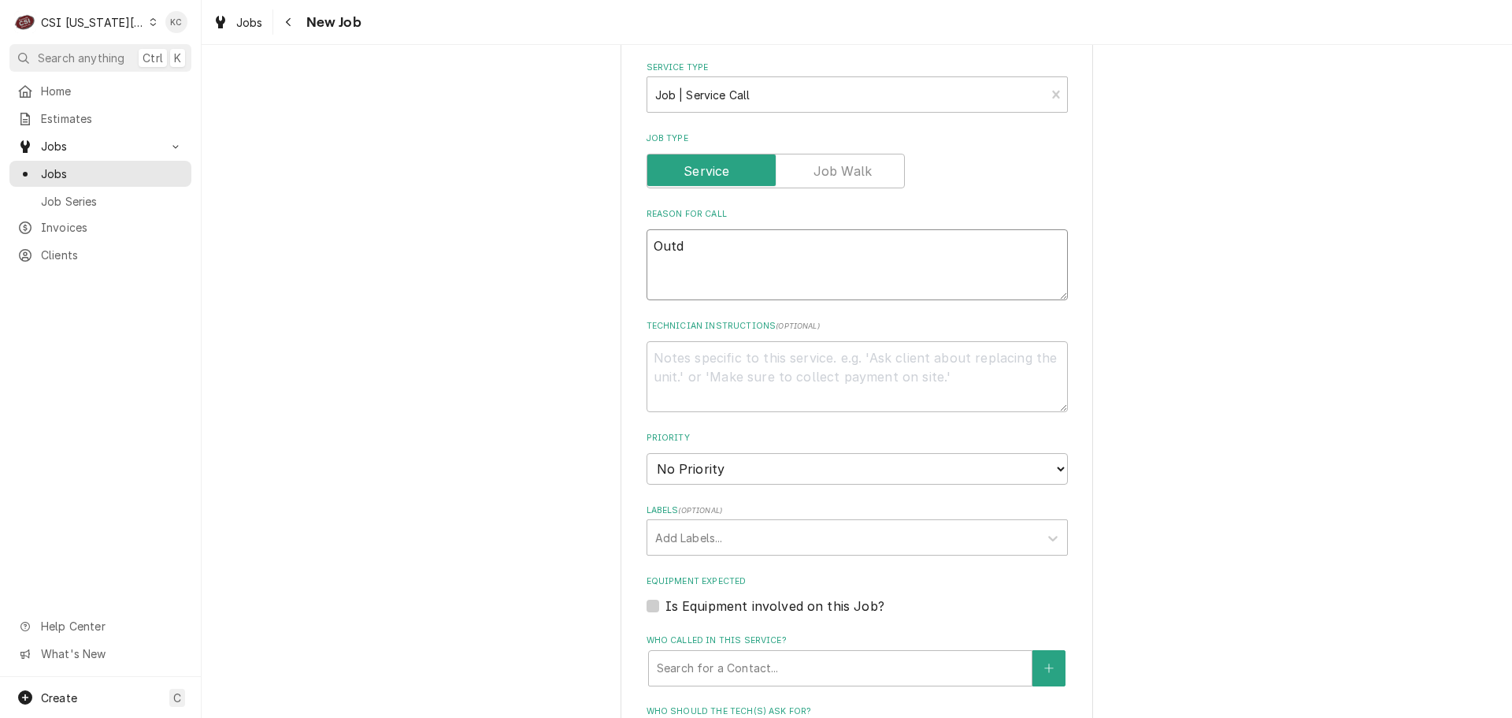
type textarea "x"
type textarea "Outdo"
type textarea "x"
type textarea "Outdoo"
type textarea "x"
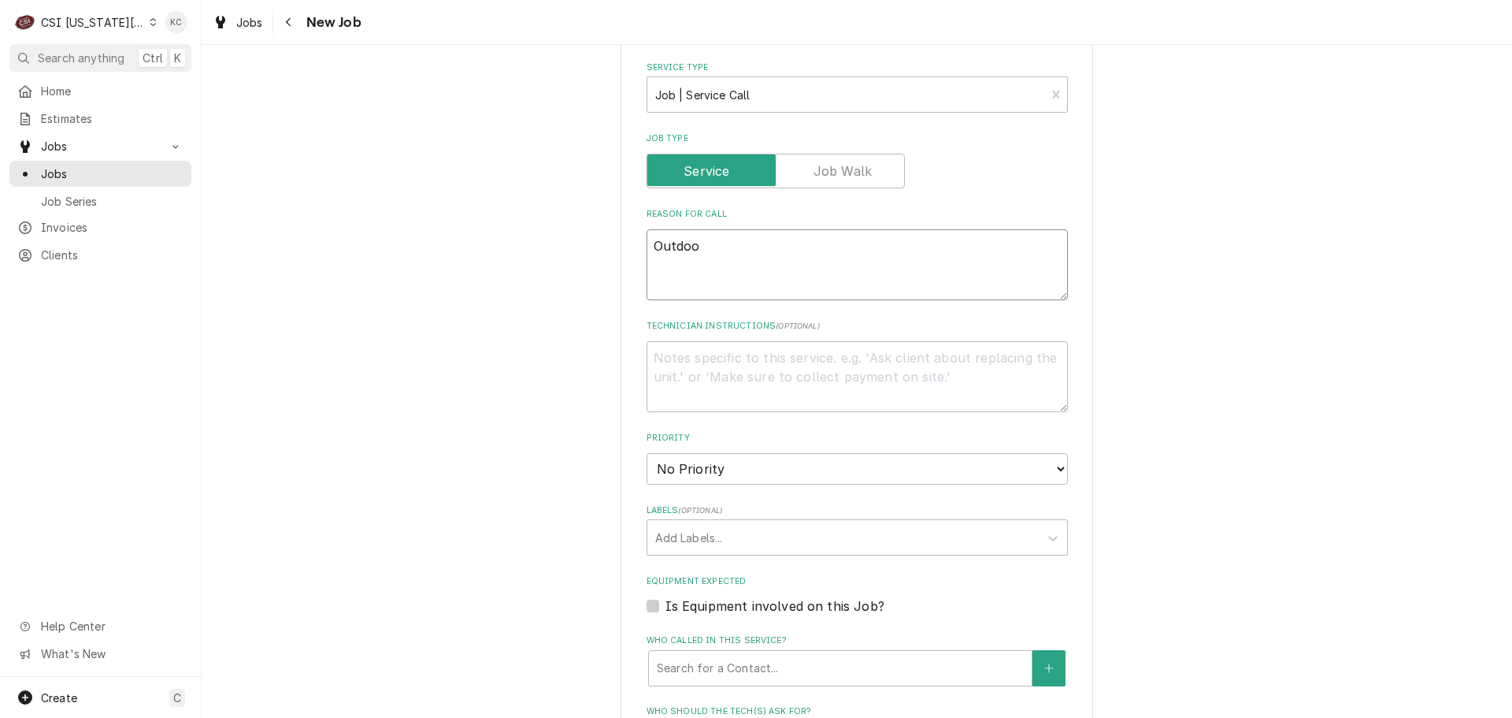
type textarea "Outdoor"
type textarea "x"
type textarea "Outdoor"
type textarea "x"
type textarea "Outdoor w"
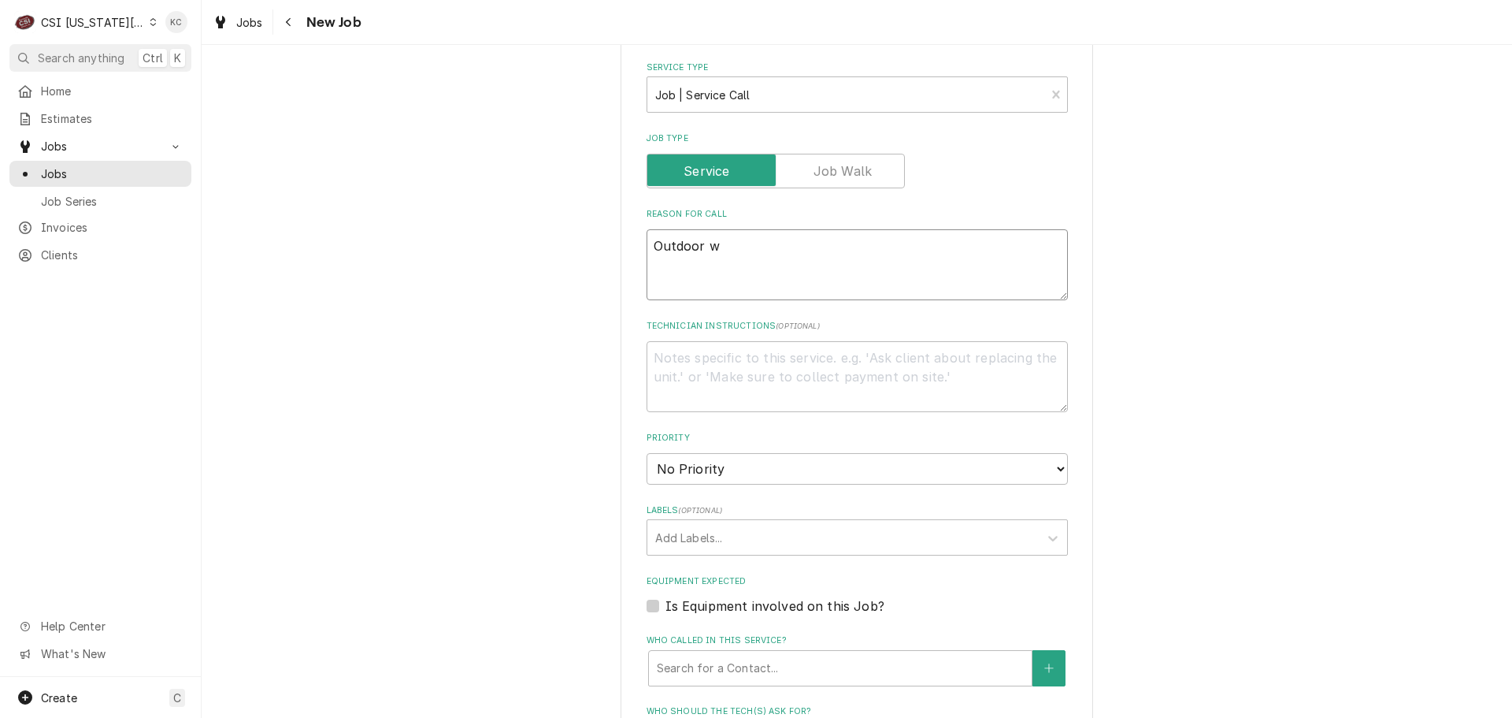
type textarea "x"
type textarea "Outdoor wa"
type textarea "x"
type textarea "Outdoor wal"
type textarea "x"
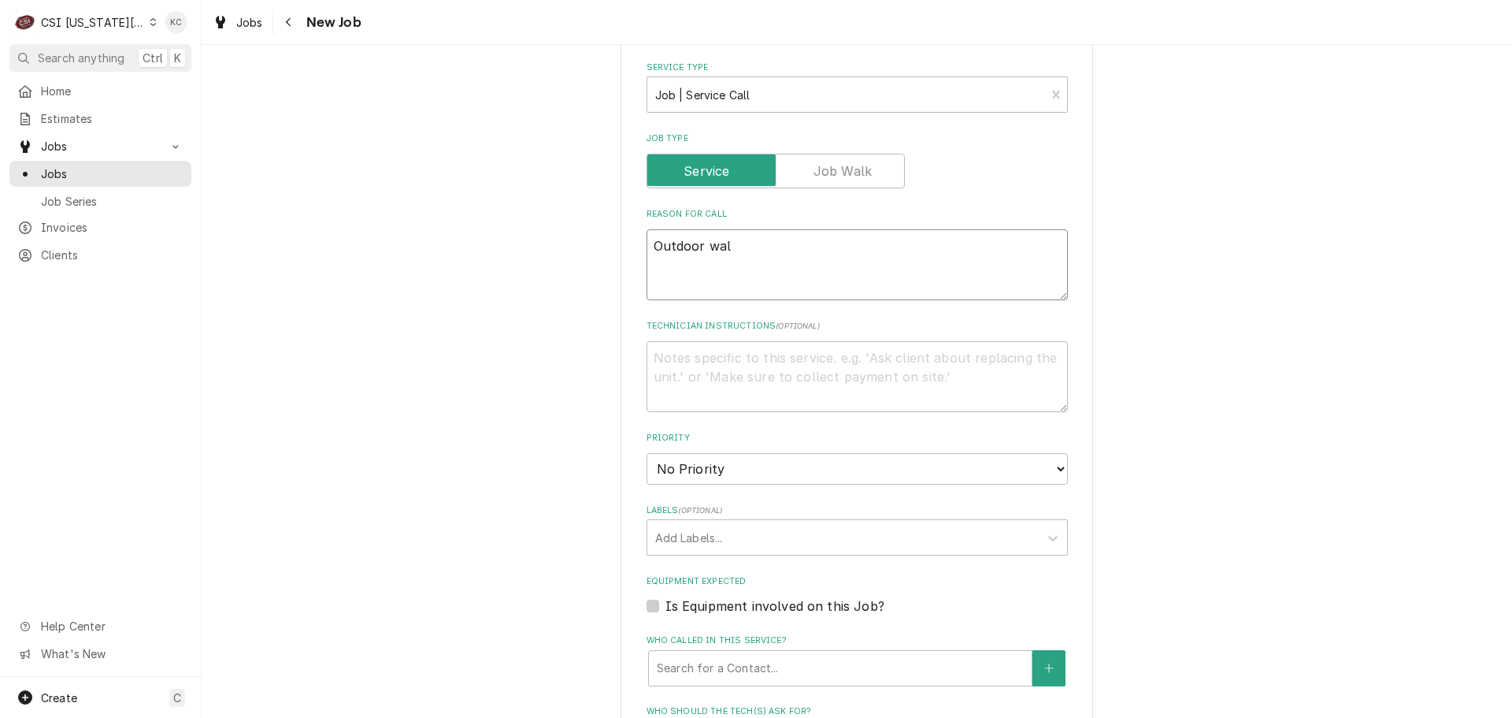
type textarea "Outdoor walk"
type textarea "x"
type textarea "Outdoor walk-"
type textarea "x"
type textarea "Outdoor walk-i"
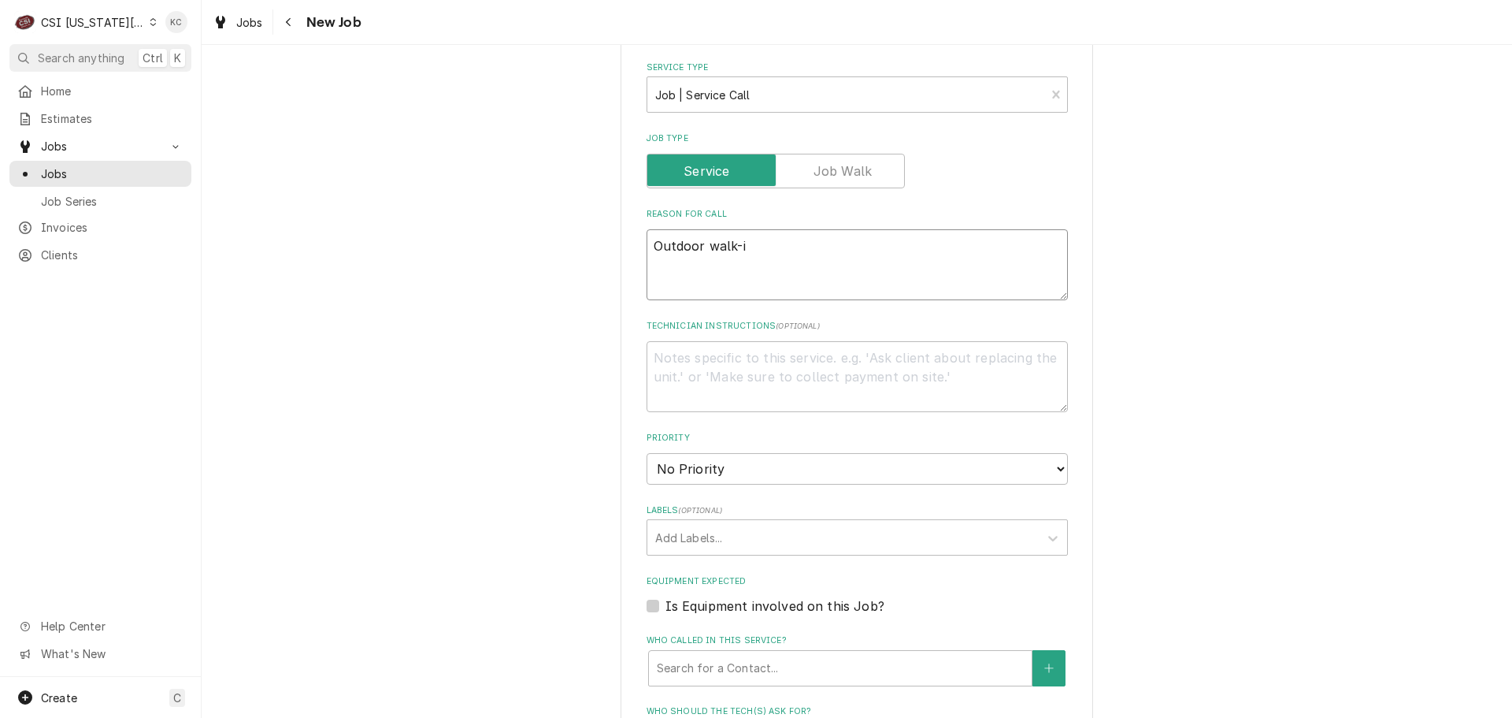
type textarea "x"
type textarea "Outdoor walk-in"
type textarea "x"
type textarea "Outdoor walk-in"
type textarea "x"
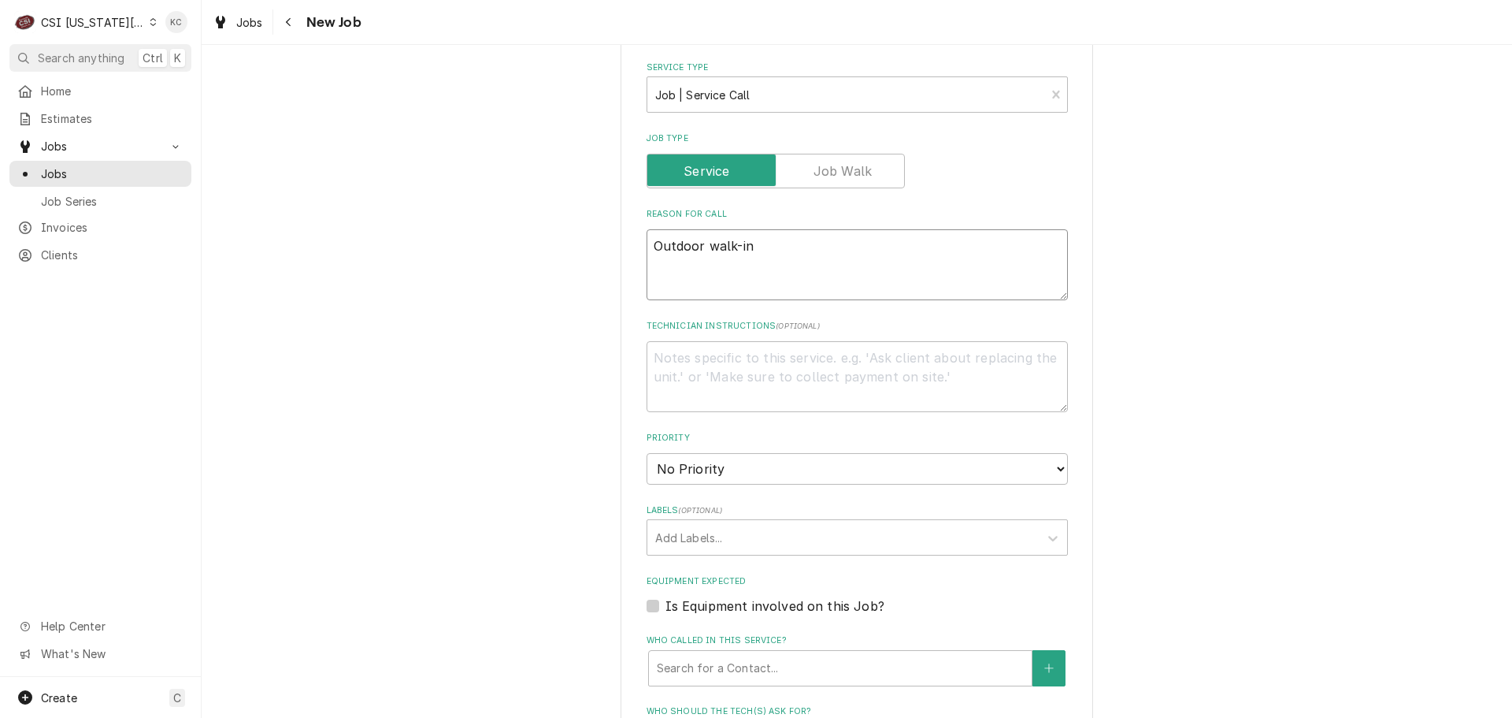
type textarea "Outdoor walk-in f"
type textarea "x"
type textarea "Outdoor walk-in fr"
type textarea "x"
type textarea "Outdoor walk-in fre"
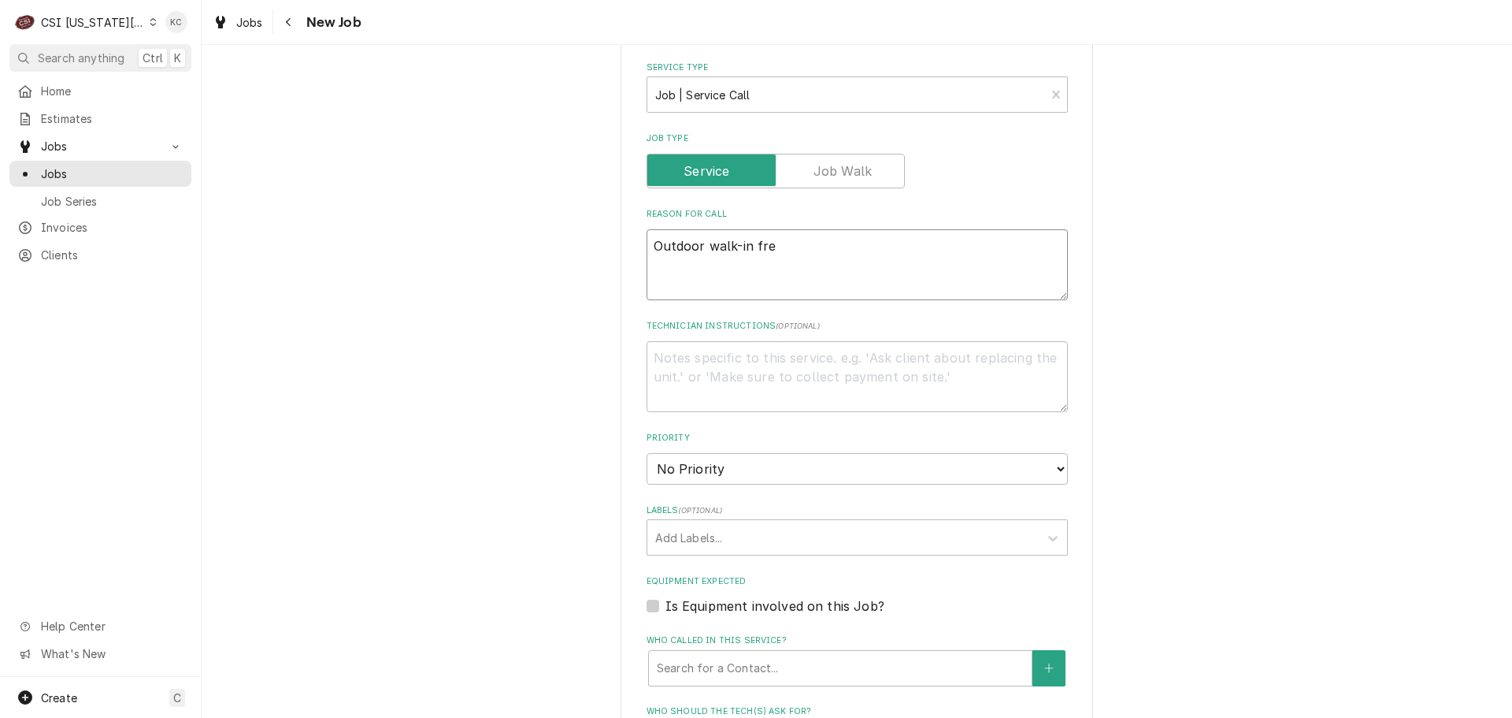
type textarea "x"
type textarea "Outdoor walk-in free"
type textarea "x"
type textarea "Outdoor walk-in freez"
type textarea "x"
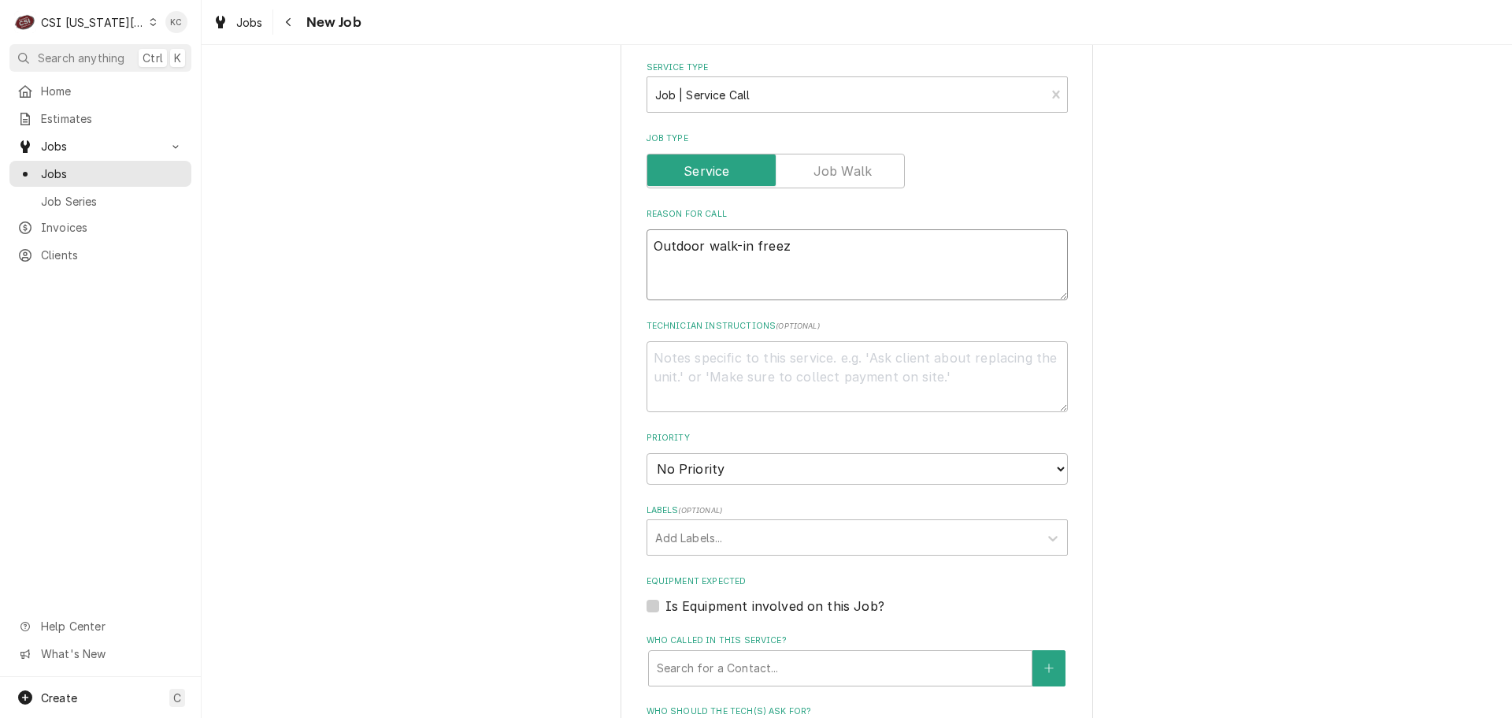
type textarea "Outdoor walk-in freeze"
type textarea "x"
type textarea "Outdoor walk-in freezer"
type textarea "x"
type textarea "Outdoor walk-in freezer"
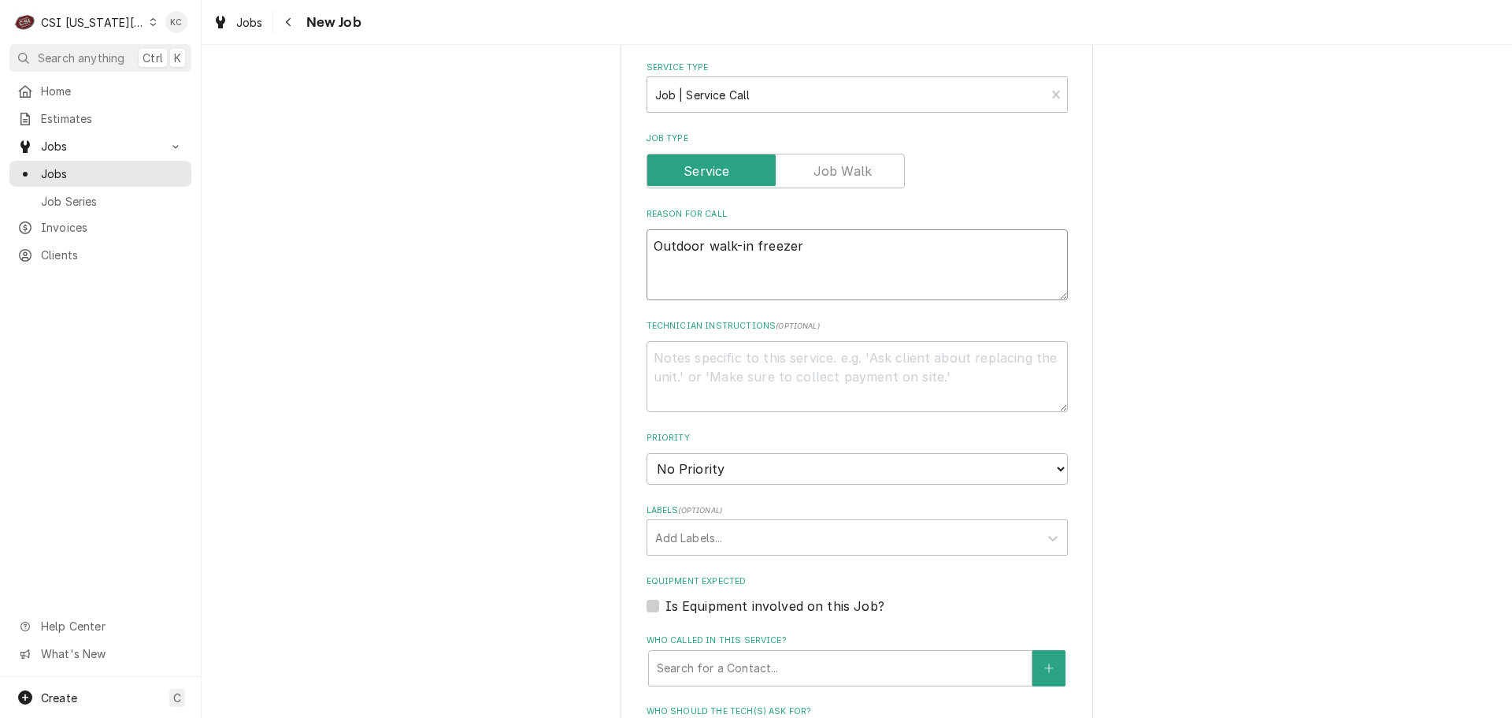
type textarea "x"
type textarea "Outdoor walk-in freezer n"
type textarea "x"
type textarea "Outdoor walk-in freezer no"
type textarea "x"
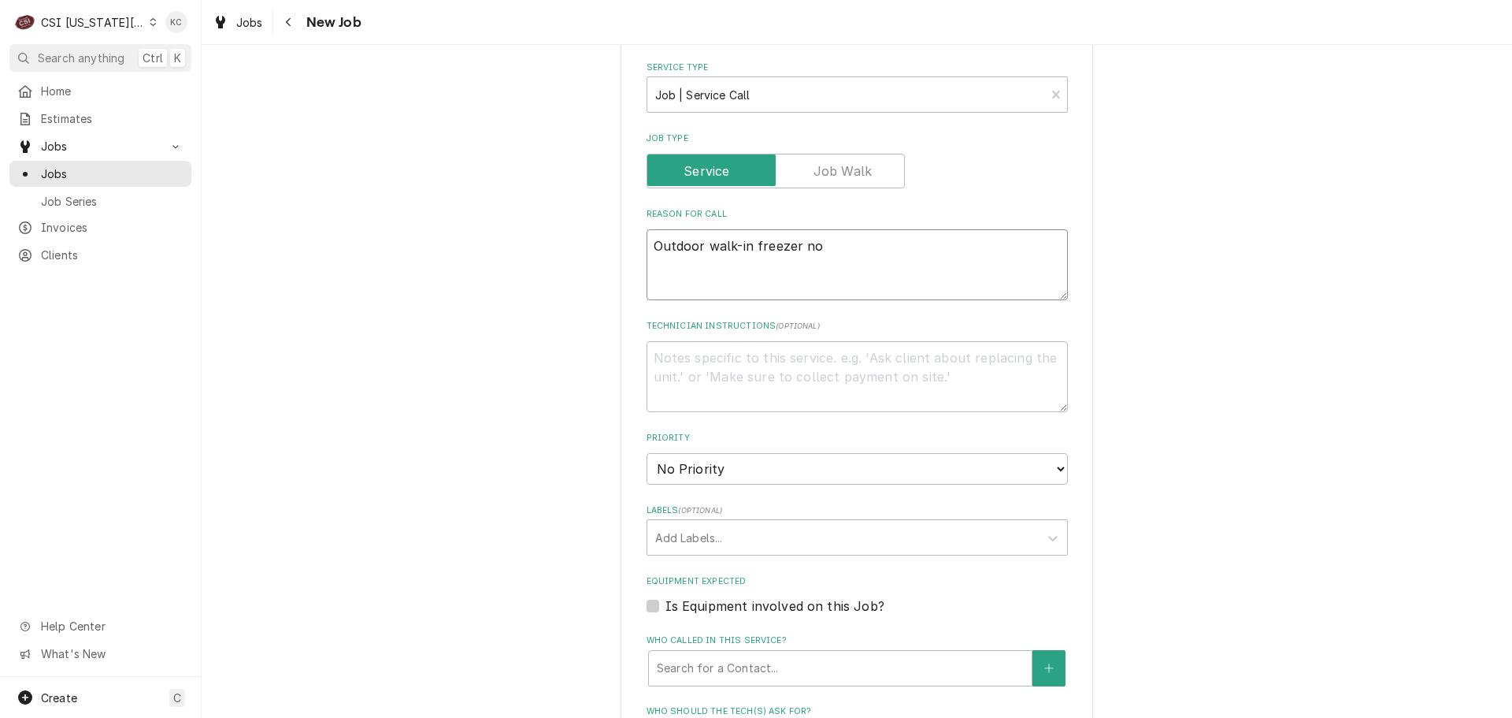
type textarea "Outdoor walk-in freezer not"
type textarea "x"
type textarea "Outdoor walk-in freezer not"
type textarea "x"
type textarea "Outdoor walk-in freezer not t"
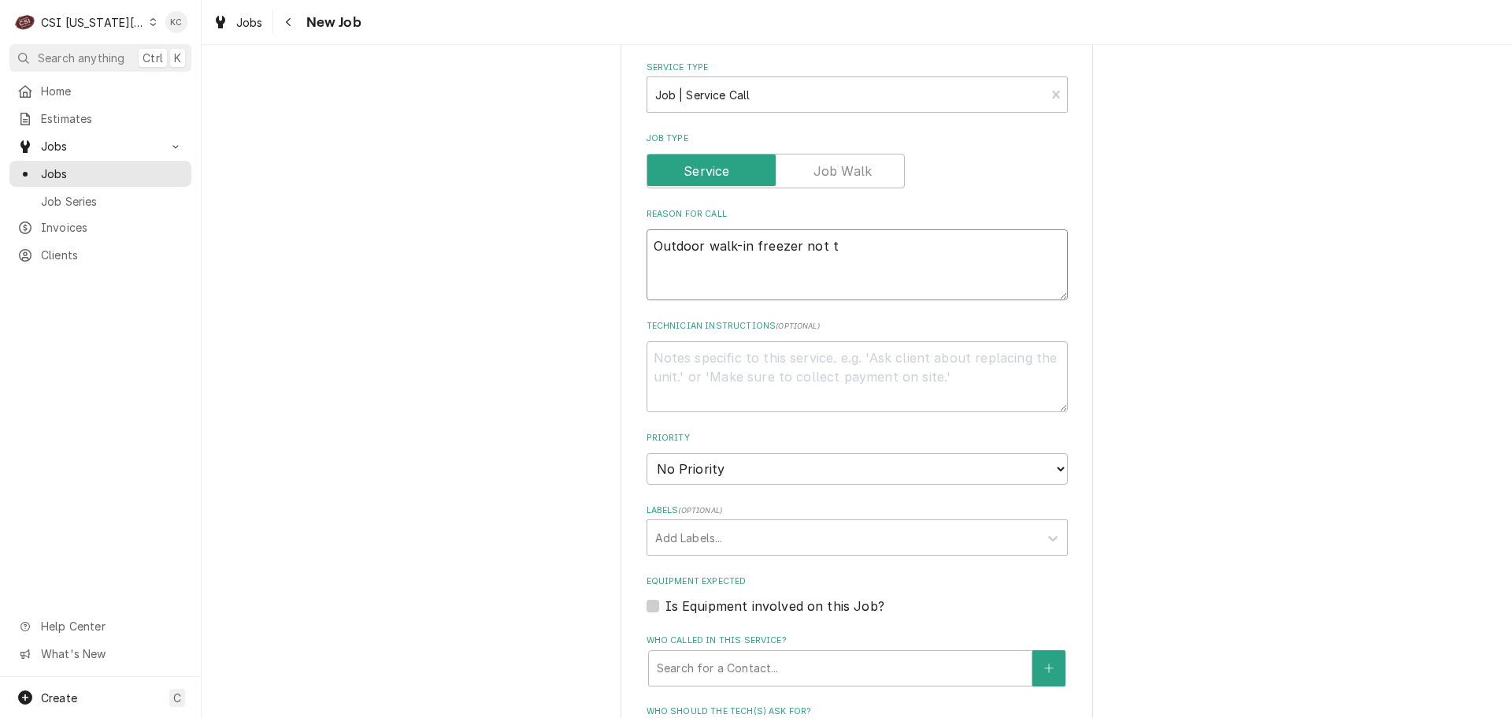
type textarea "x"
type textarea "Outdoor walk-in freezer not te"
type textarea "x"
type textarea "Outdoor walk-in freezer not tem"
type textarea "x"
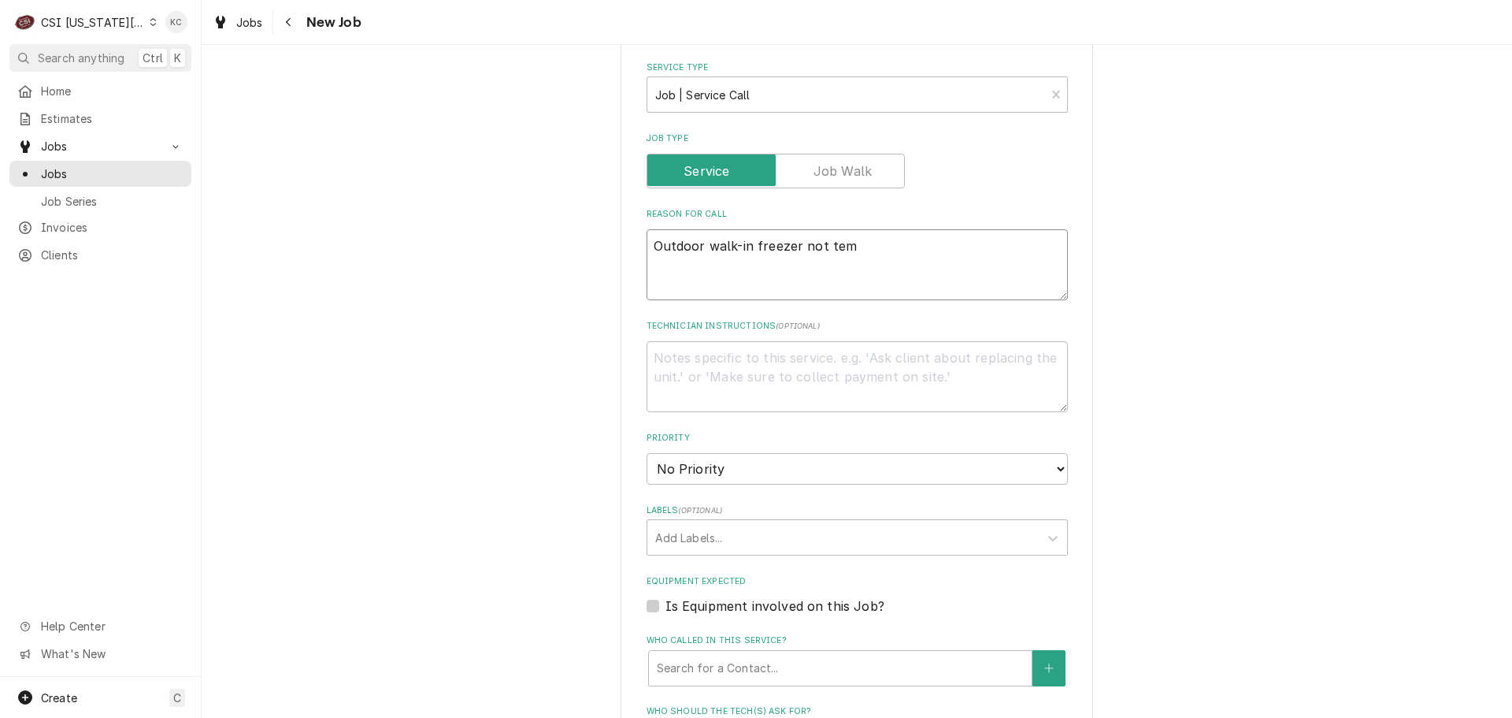
type textarea "Outdoor walk-in freezer not temp"
type textarea "x"
type textarea "Outdoor walk-in freezer not tempi"
type textarea "x"
type textarea "Outdoor walk-in freezer not tempin"
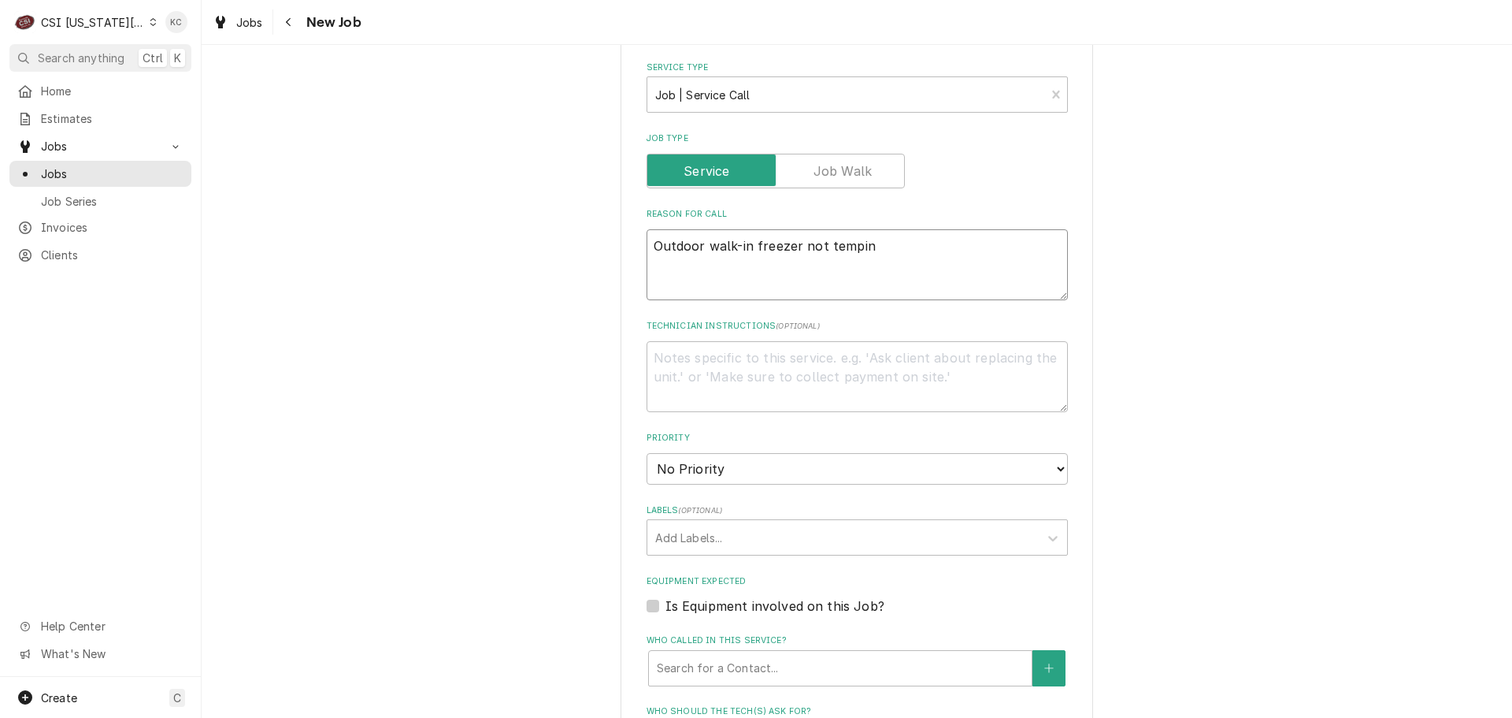
type textarea "x"
type textarea "Outdoor walk-in freezer not temping"
type textarea "x"
type textarea "Outdoor walk-in freezer not temping"
type textarea "x"
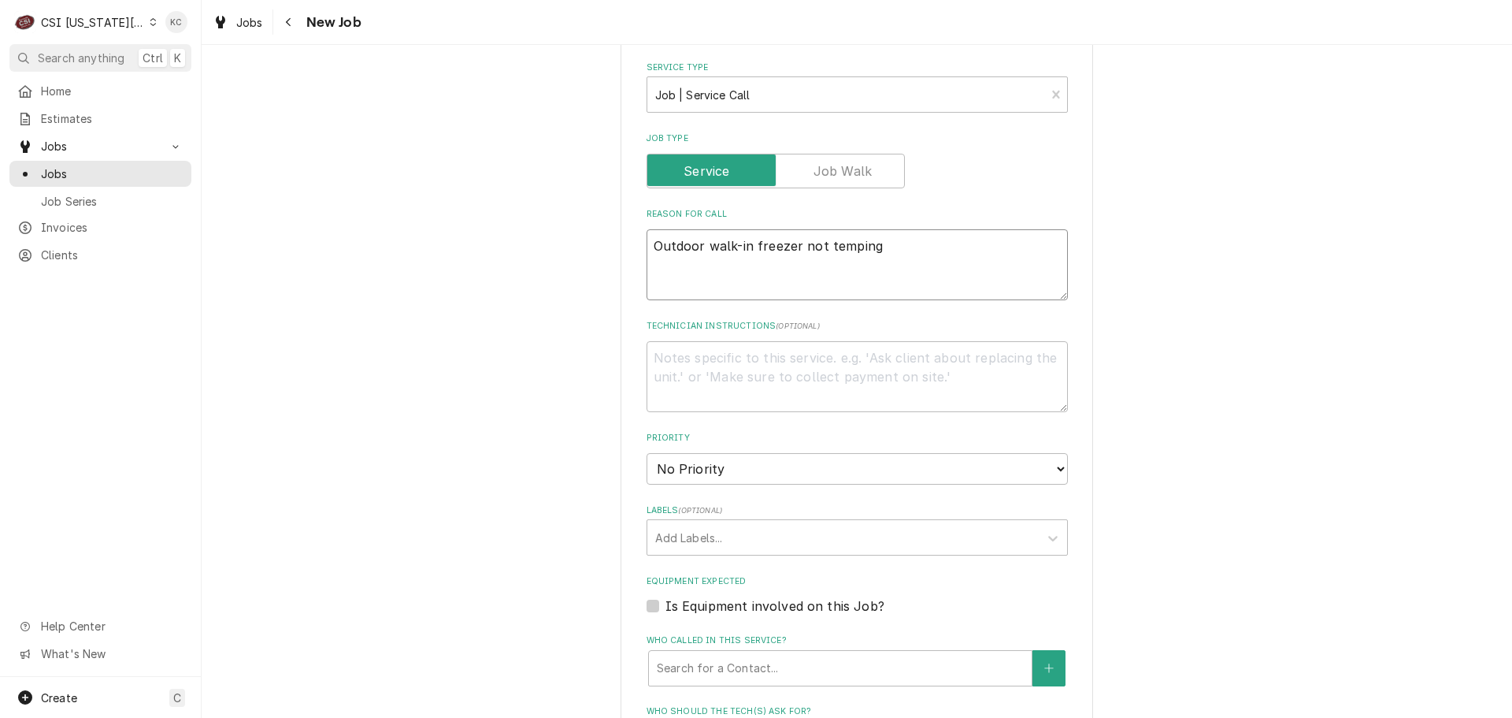
type textarea "Outdoor walk-in freezer not temping -"
type textarea "x"
type textarea "Outdoor walk-in freezer not temping -"
type textarea "x"
type textarea "Outdoor walk-in freezer not temping - c"
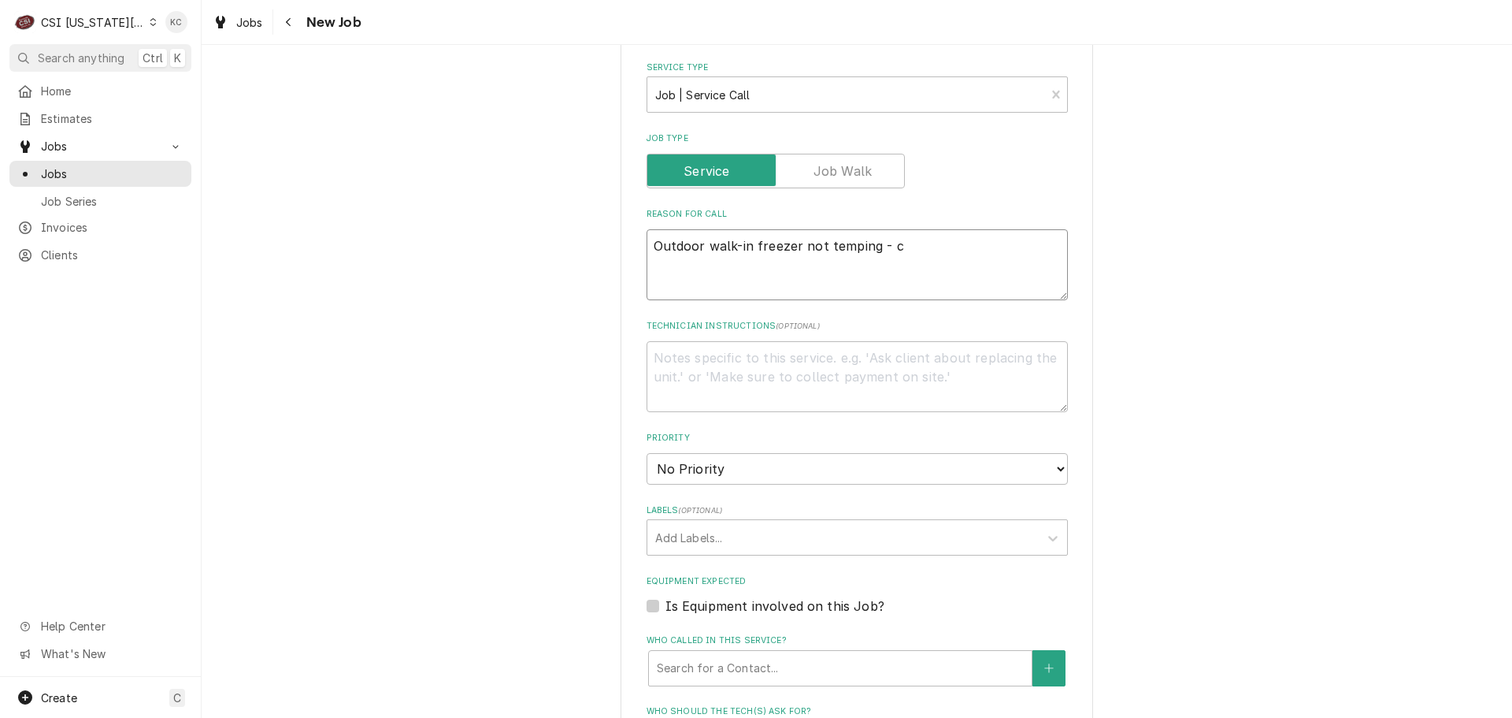
type textarea "x"
type textarea "Outdoor walk-in freezer not temping - co"
type textarea "x"
type textarea "Outdoor walk-in freezer not temping - con"
type textarea "x"
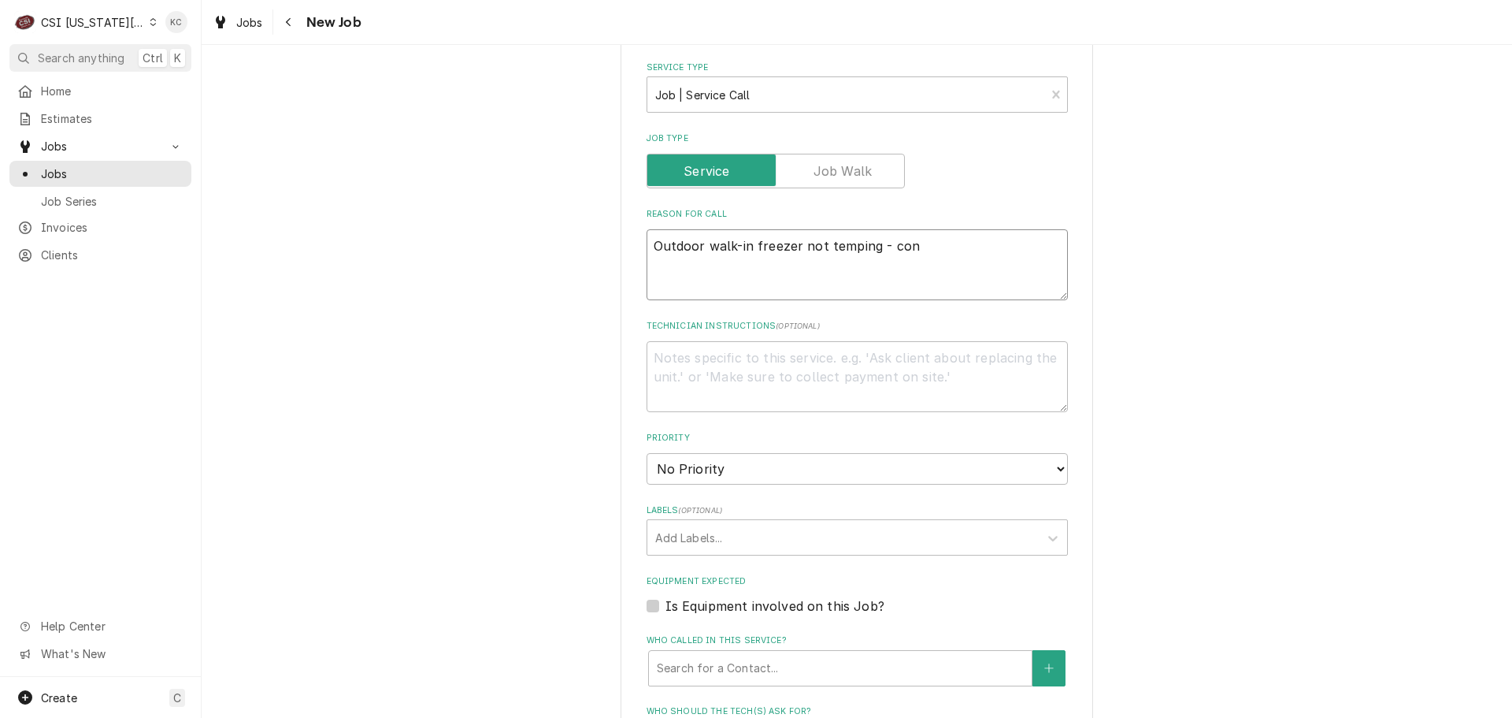
type textarea "Outdoor walk-in freezer not temping - cond"
type textarea "x"
type textarea "Outdoor walk-in freezer not temping - conde"
type textarea "x"
type textarea "Outdoor walk-in freezer not temping - conden"
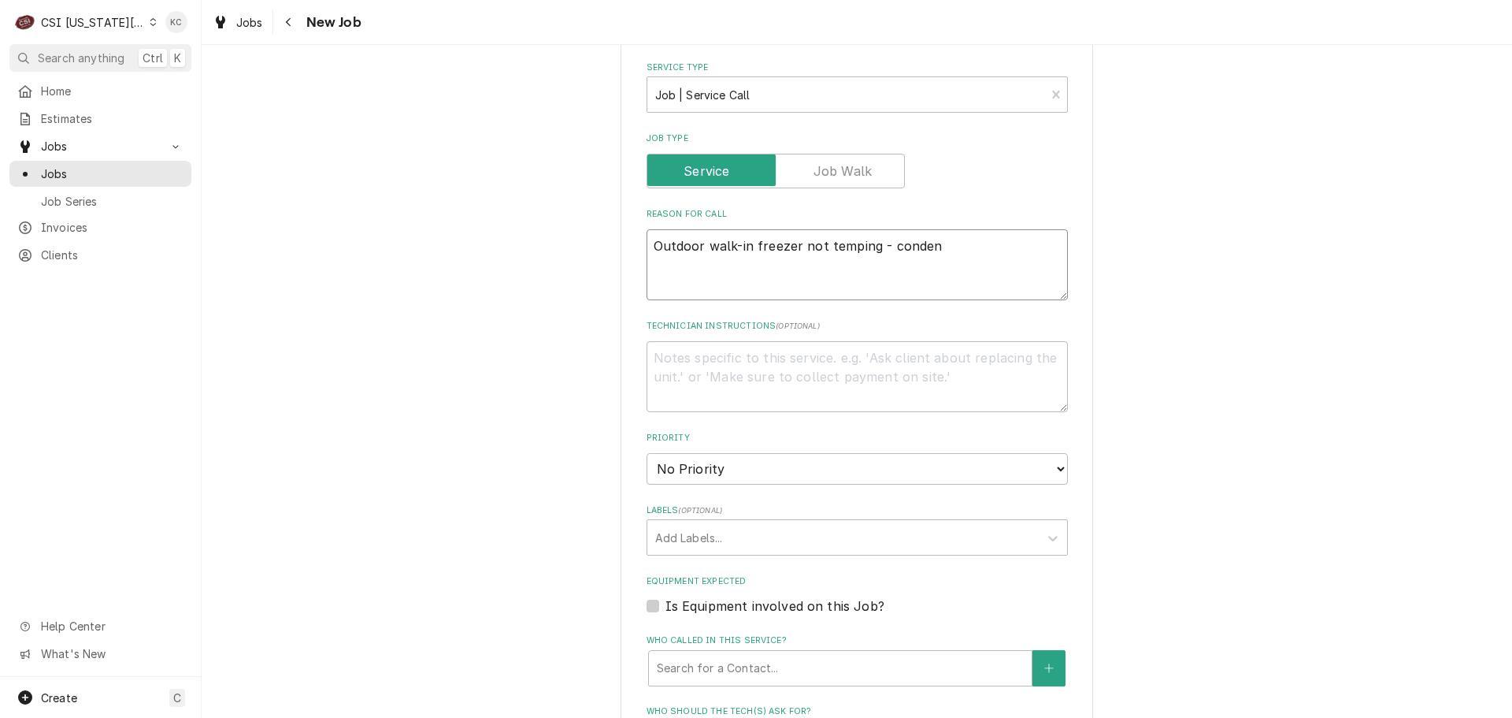
type textarea "x"
type textarea "Outdoor walk-in freezer not temping - condens"
type textarea "x"
type textarea "Outdoor walk-in freezer not temping - condenso"
type textarea "x"
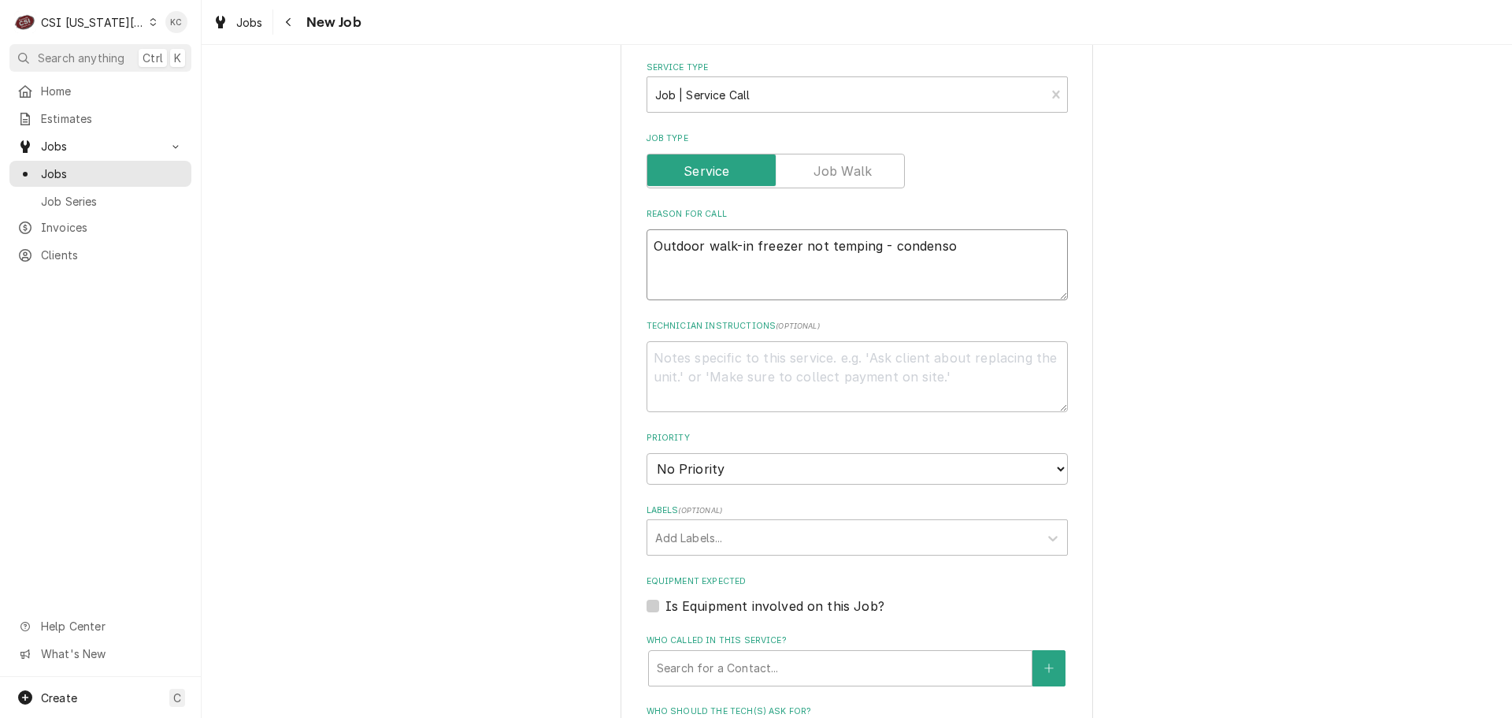
type textarea "Outdoor walk-in freezer not temping - condensor"
type textarea "x"
type textarea "Outdoor walk-in freezer not temping - condensor"
type textarea "x"
type textarea "Outdoor walk-in freezer not temping - condensor"
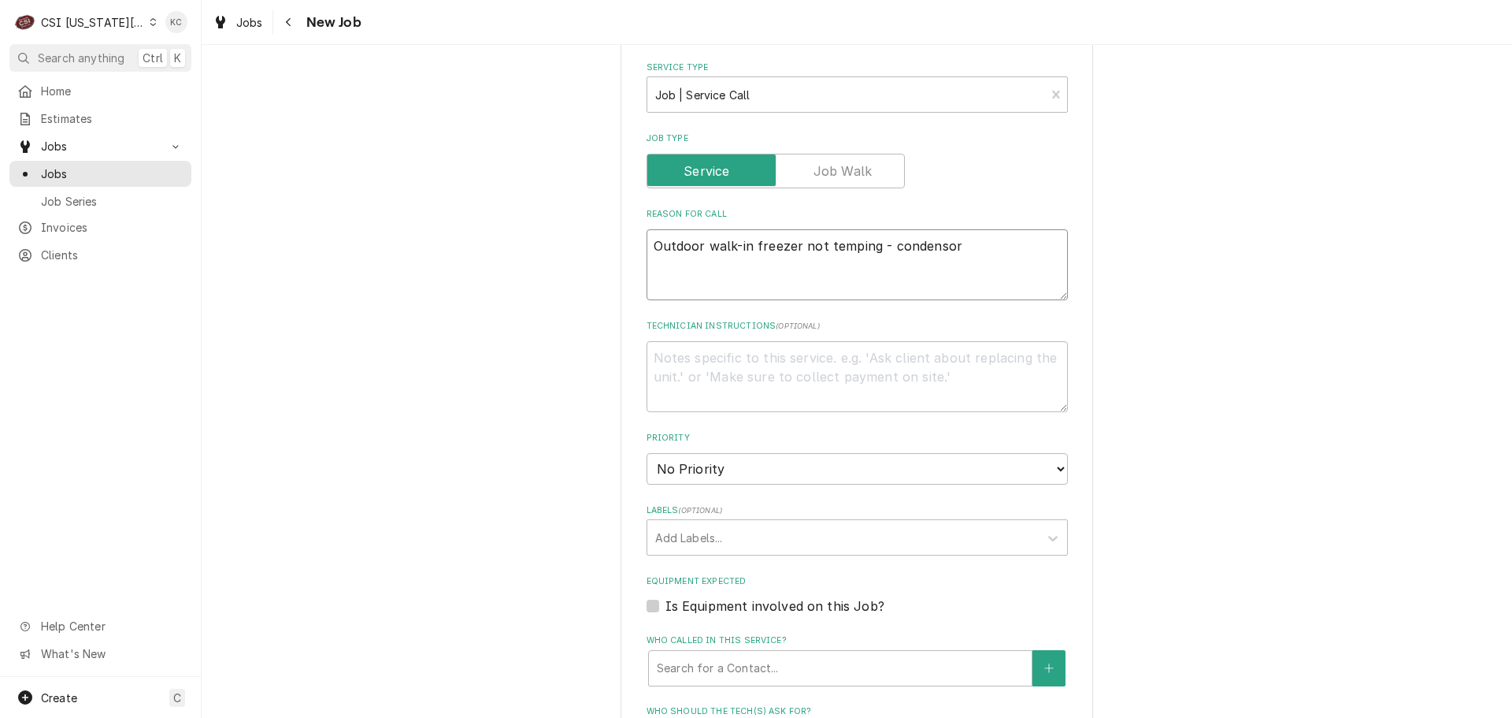
type textarea "x"
type textarea "Outdoor walk-in freezer not temping - condenso"
type textarea "x"
type textarea "Outdoor walk-in freezer not temping - condens"
type textarea "x"
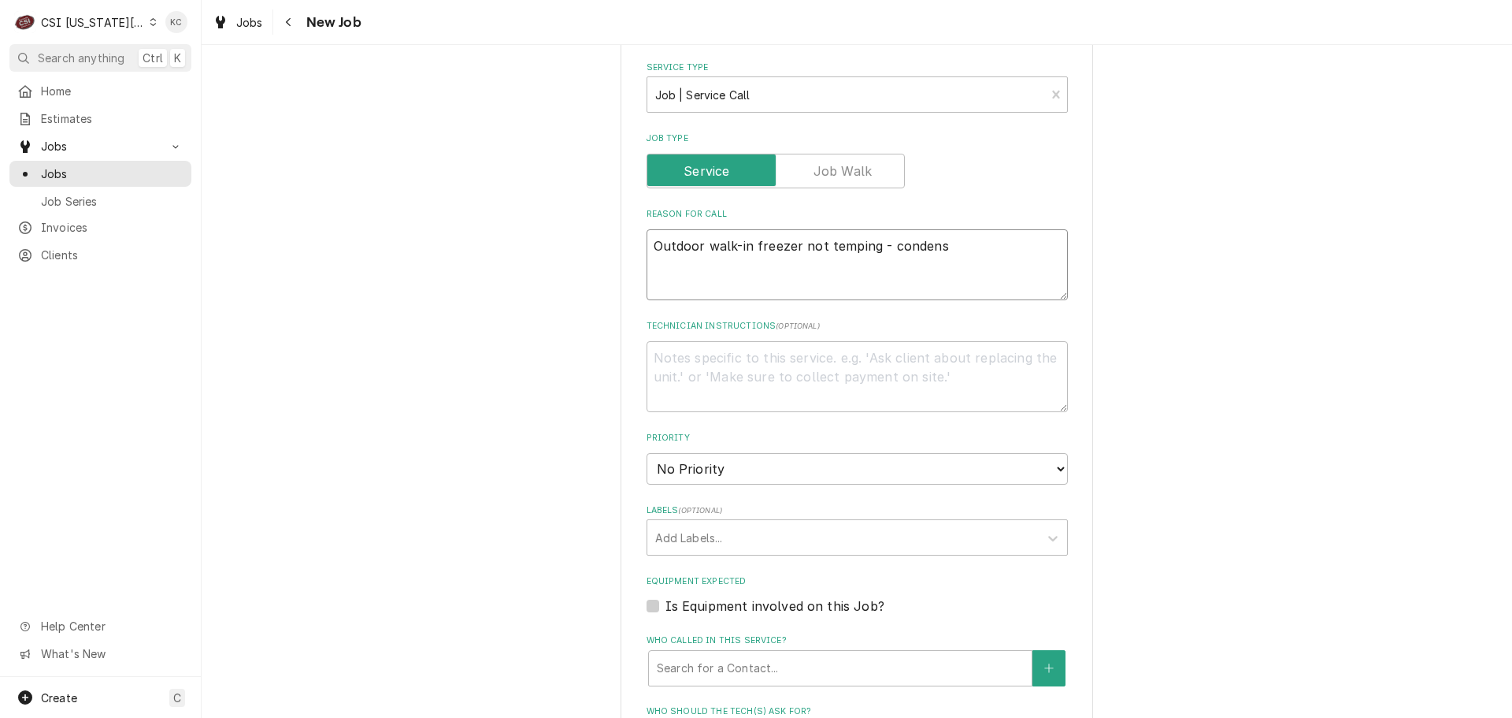
type textarea "Outdoor walk-in freezer not temping - condense"
type textarea "x"
type textarea "Outdoor walk-in freezer not temping - condenser"
type textarea "x"
type textarea "Outdoor walk-in freezer not temping - condenser"
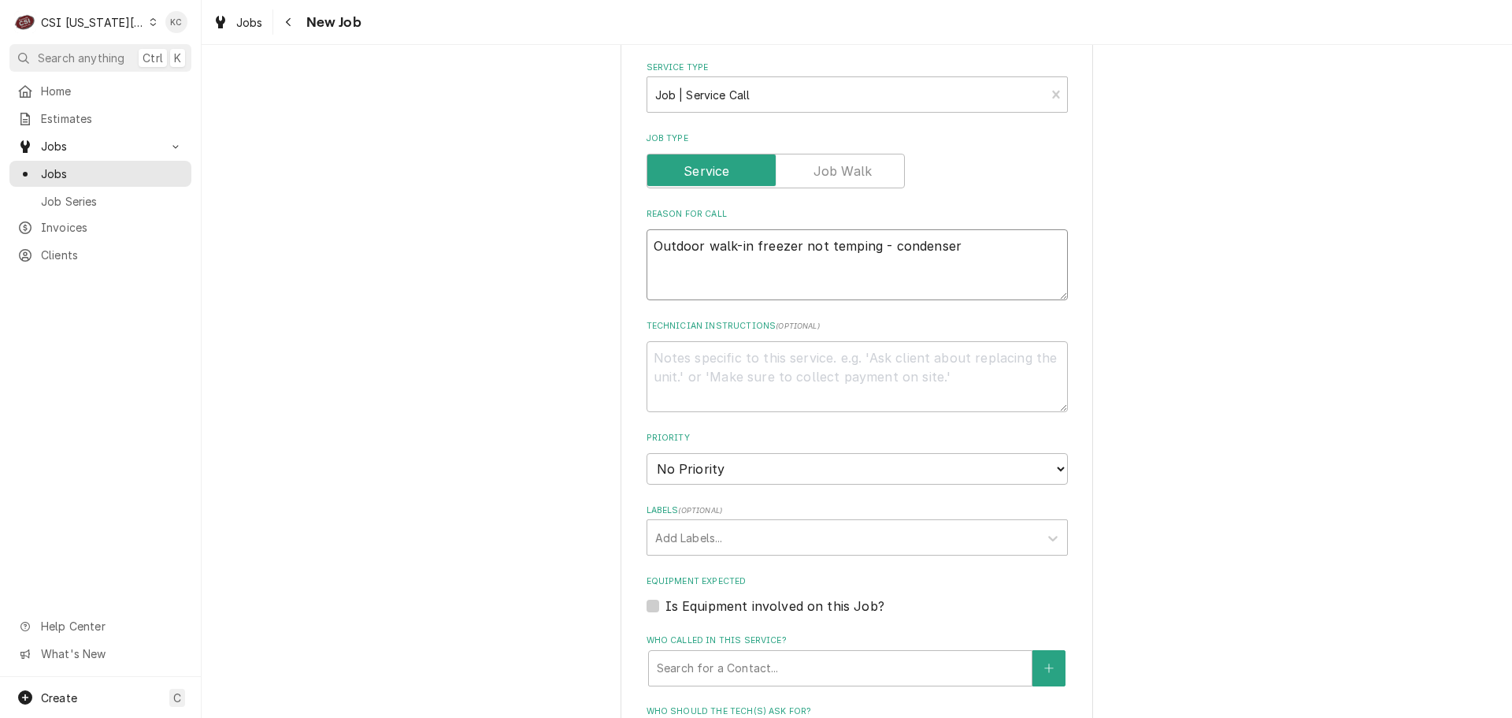
type textarea "x"
type textarea "Outdoor walk-in freezer not temping - condenser"
type textarea "x"
type textarea "Outdoor walk-in freezer not temping - condense"
type textarea "x"
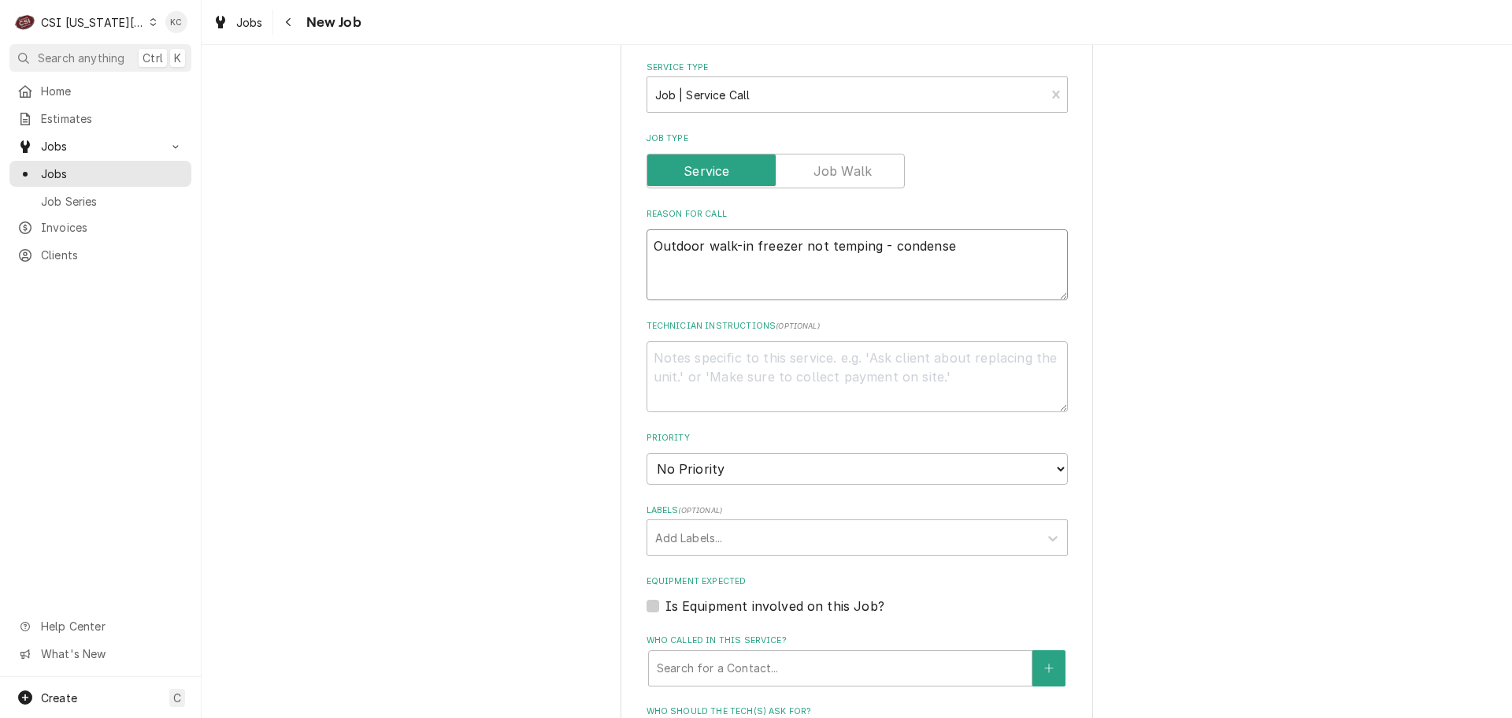
type textarea "Outdoor walk-in freezer not temping - condens"
type textarea "x"
type textarea "Outdoor walk-in freezer not temping - conden"
type textarea "x"
type textarea "Outdoor walk-in freezer not temping - conde"
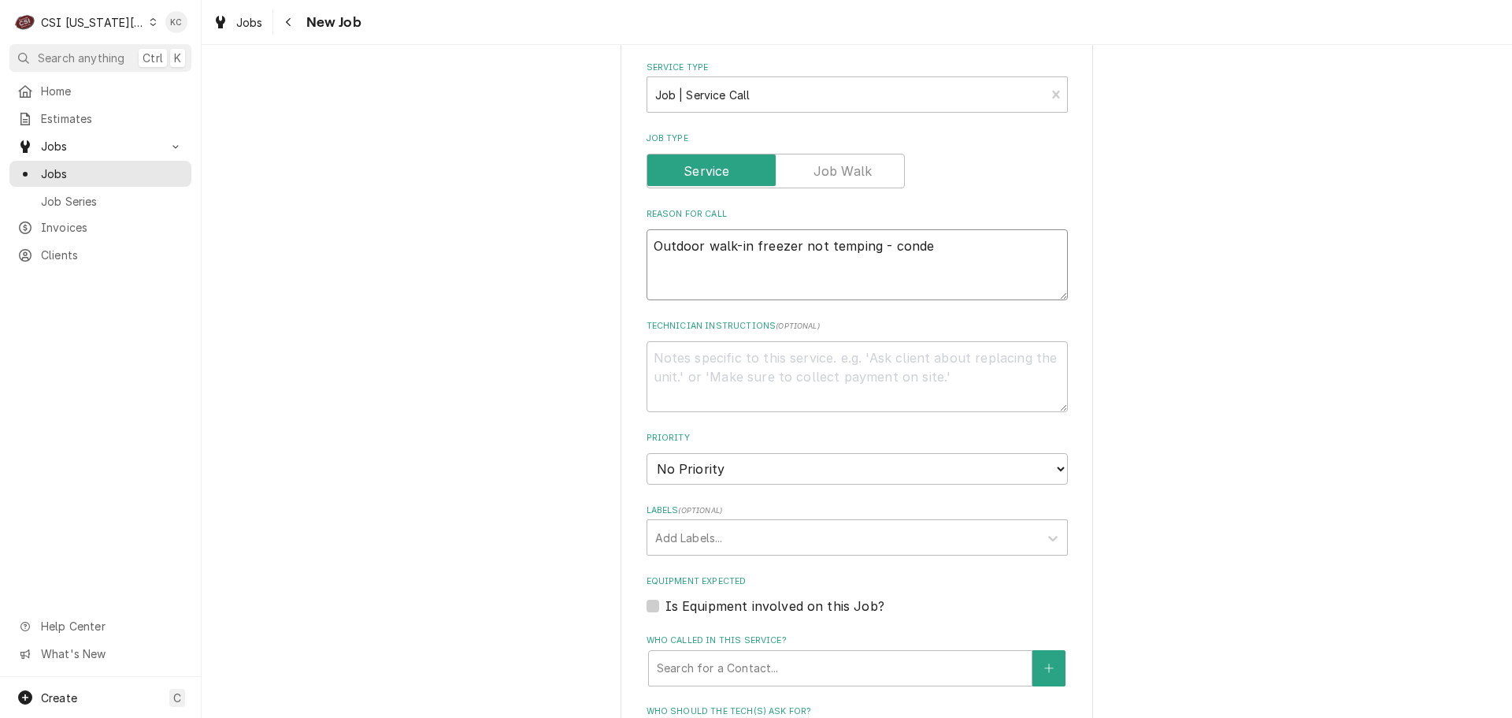
type textarea "x"
type textarea "Outdoor walk-in freezer not temping - cond"
type textarea "x"
type textarea "Outdoor walk-in freezer not temping - con"
type textarea "x"
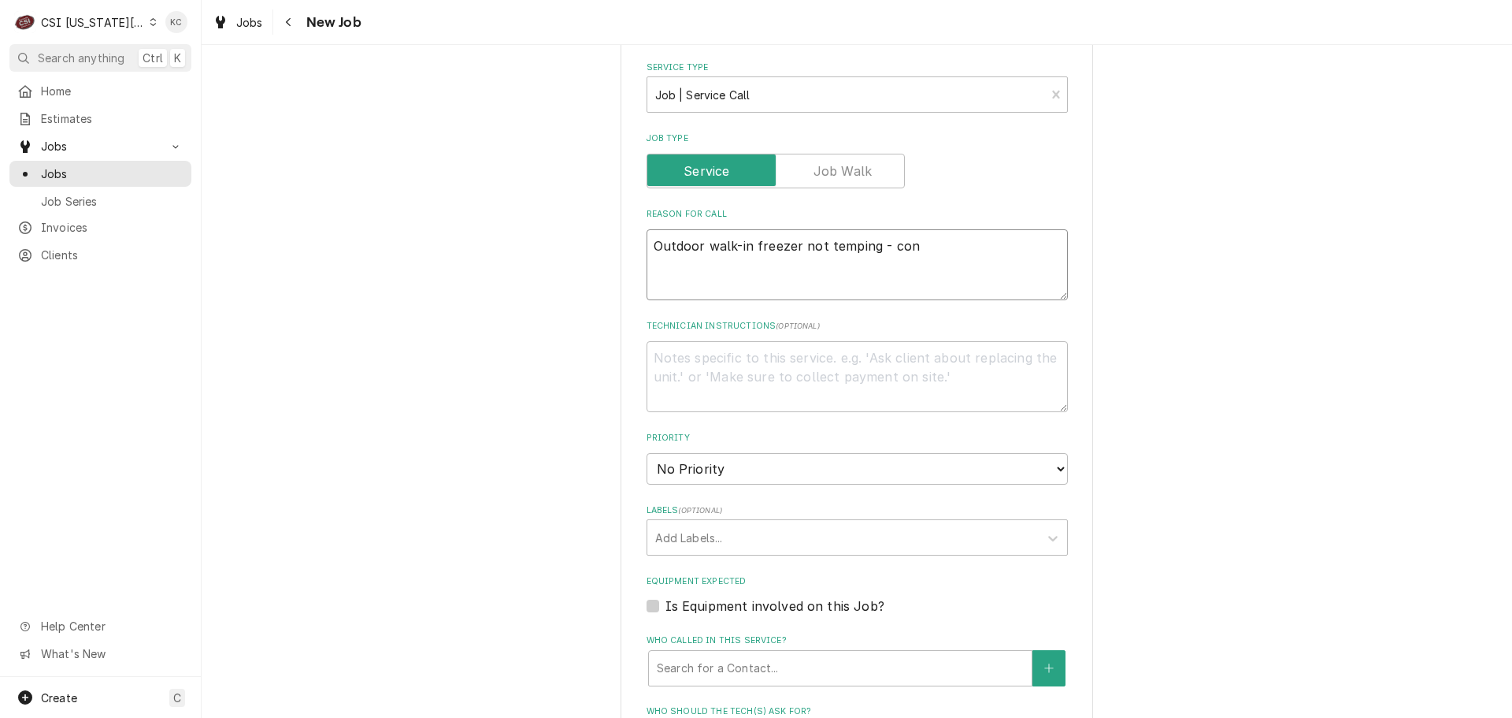
type textarea "Outdoor walk-in freezer not temping - co"
type textarea "x"
type textarea "Outdoor walk-in freezer not temping - c"
type textarea "x"
type textarea "Outdoor walk-in freezer not temping -"
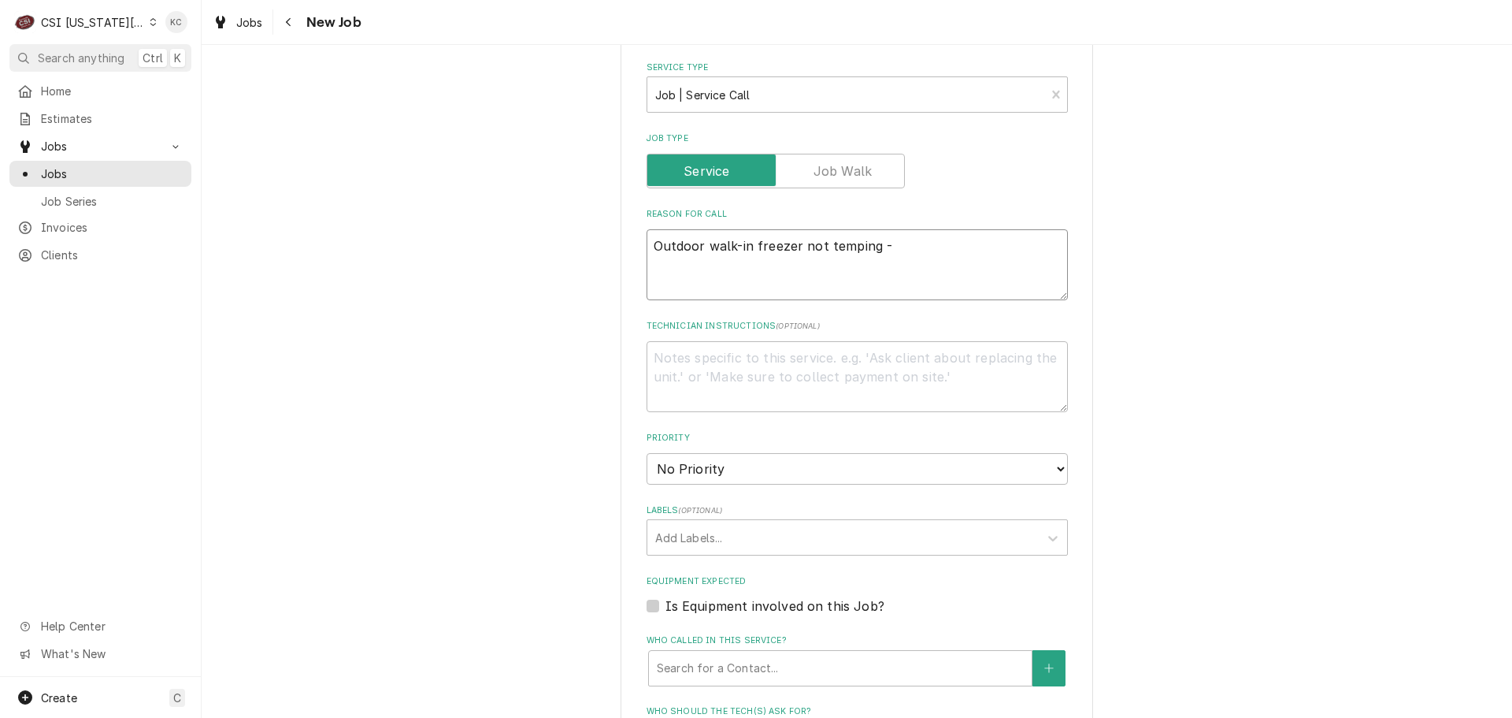
type textarea "x"
type textarea "Outdoor walk-in freezer not temping -"
type textarea "x"
type textarea "Outdoor walk-in freezer not temping"
type textarea "x"
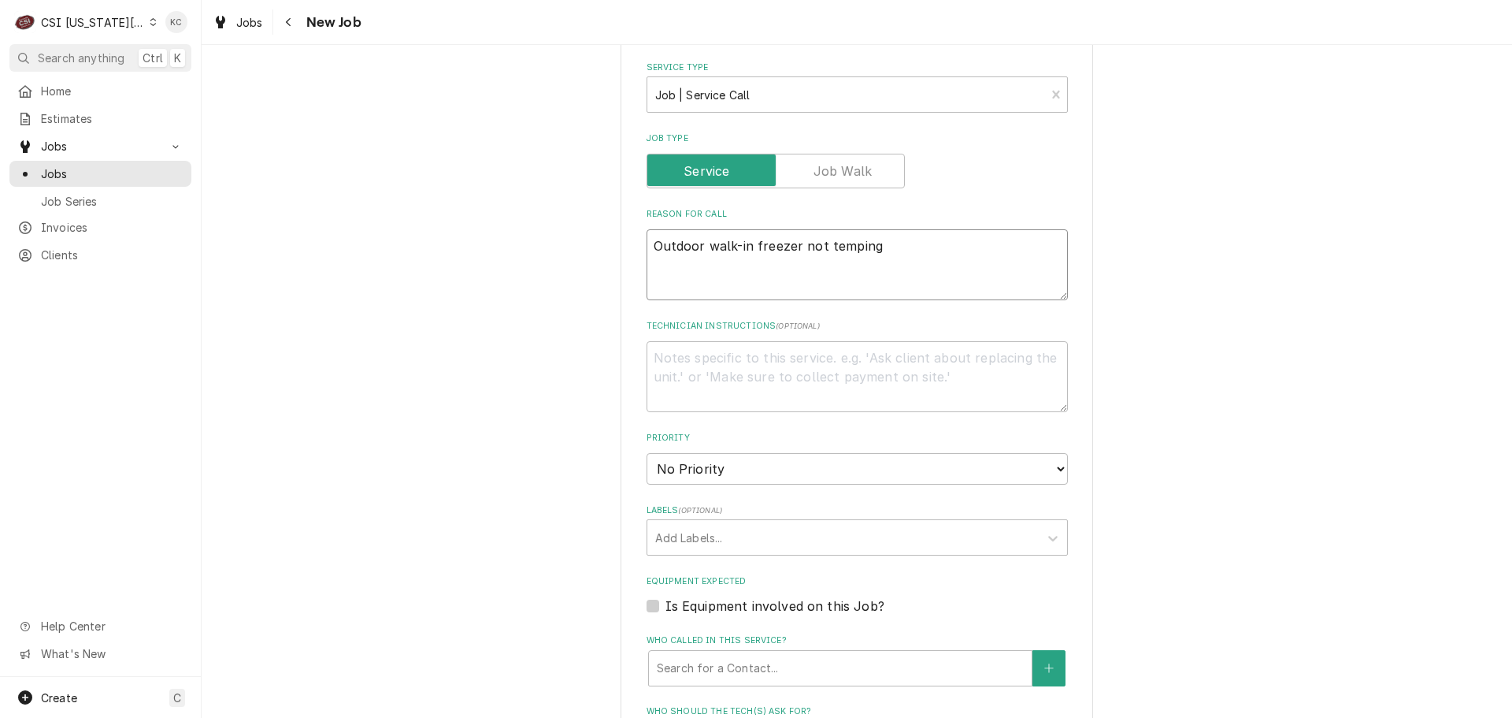
type textarea "Outdoor walk-in freezer not temping"
click at [776, 356] on textarea "Technician Instructions ( optional )" at bounding box center [857, 376] width 421 height 71
type textarea "x"
type textarea "J"
type textarea "x"
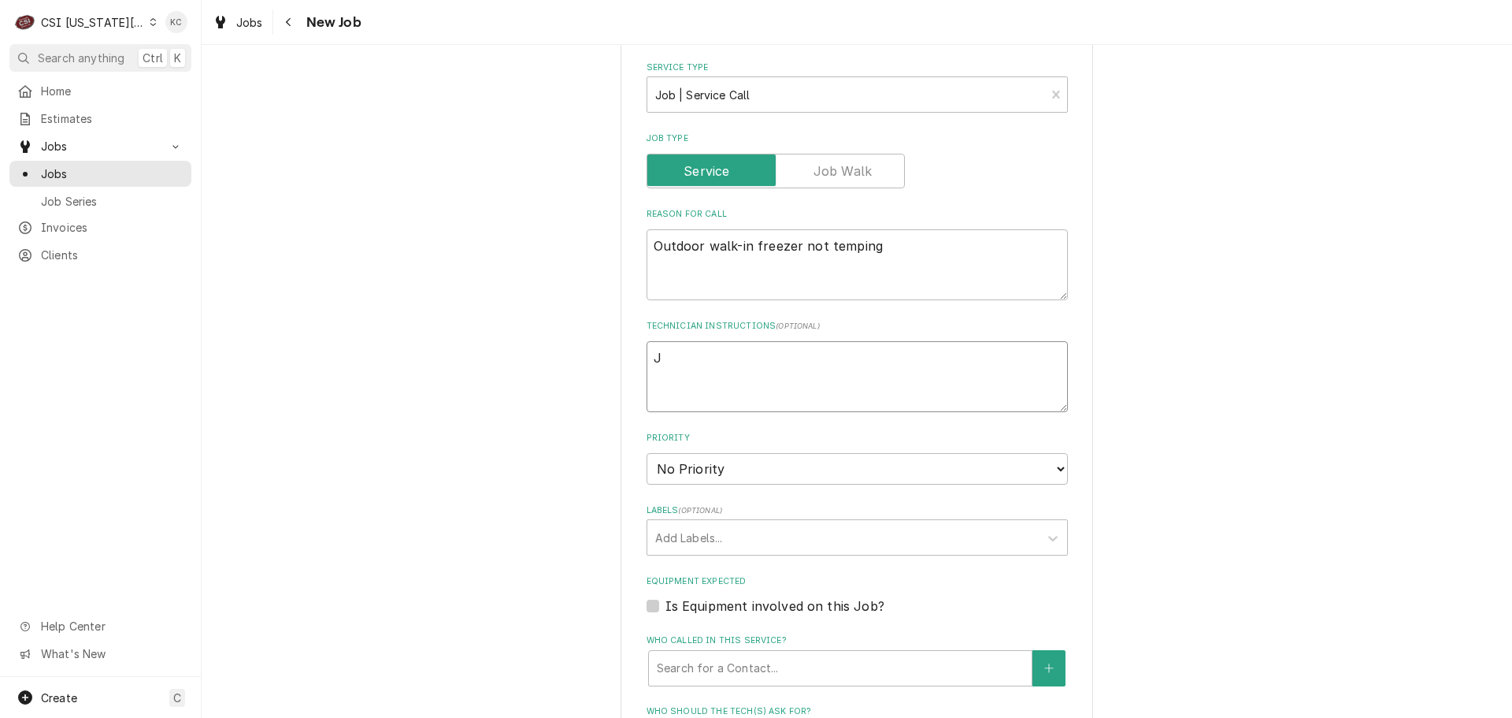
type textarea "Ja"
type textarea "x"
type textarea "Jam"
type textarea "x"
type textarea "Jame"
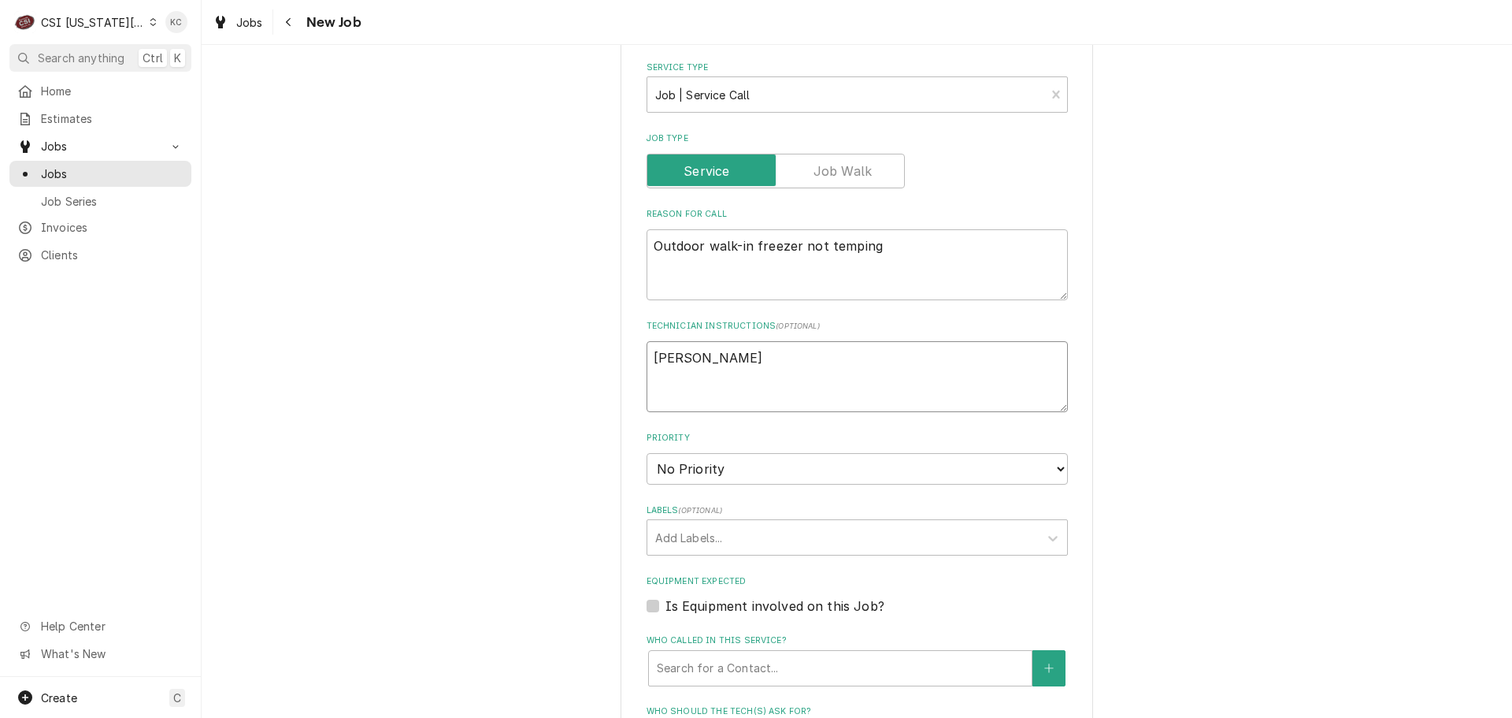
type textarea "x"
type textarea "James"
type textarea "x"
type textarea "James"
type textarea "x"
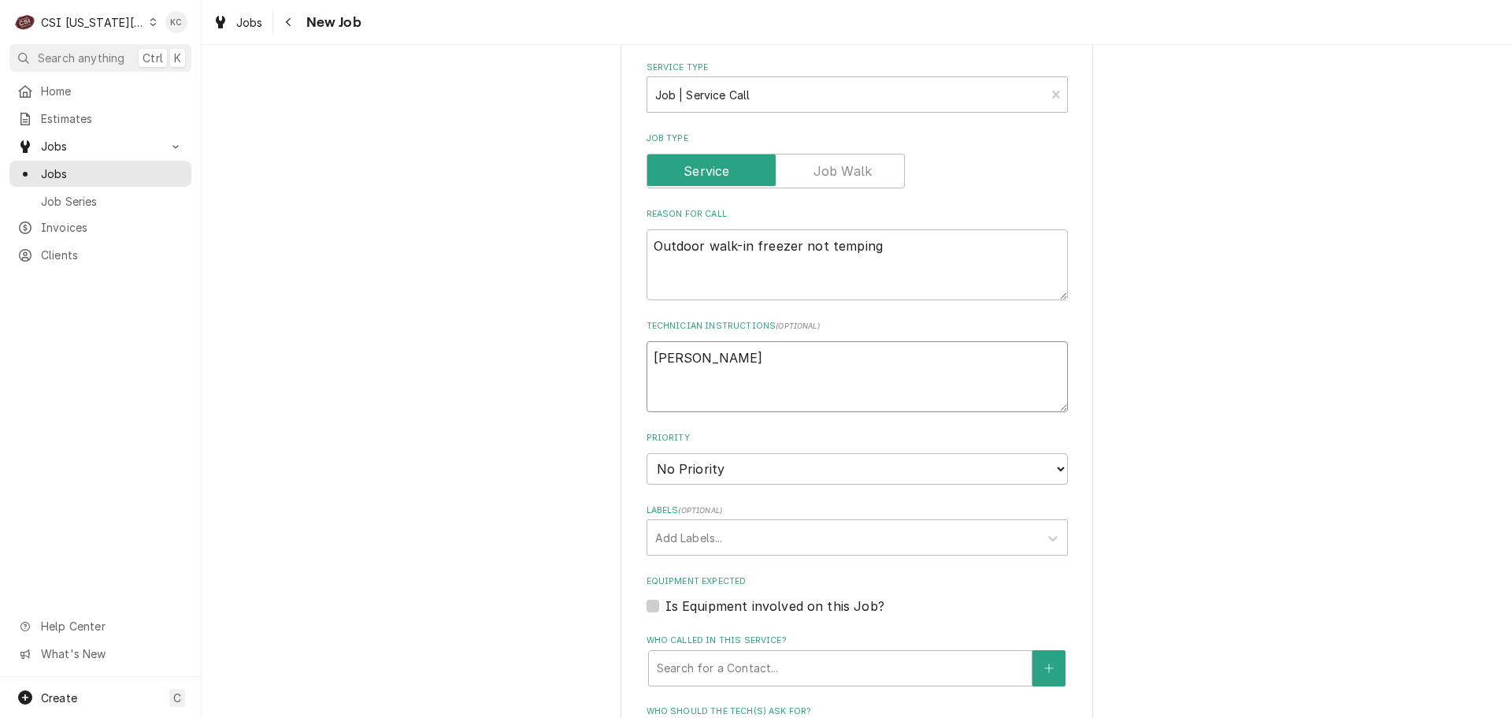
type textarea "James S"
type textarea "x"
type textarea "James Sc"
type textarea "x"
type textarea "James Sco"
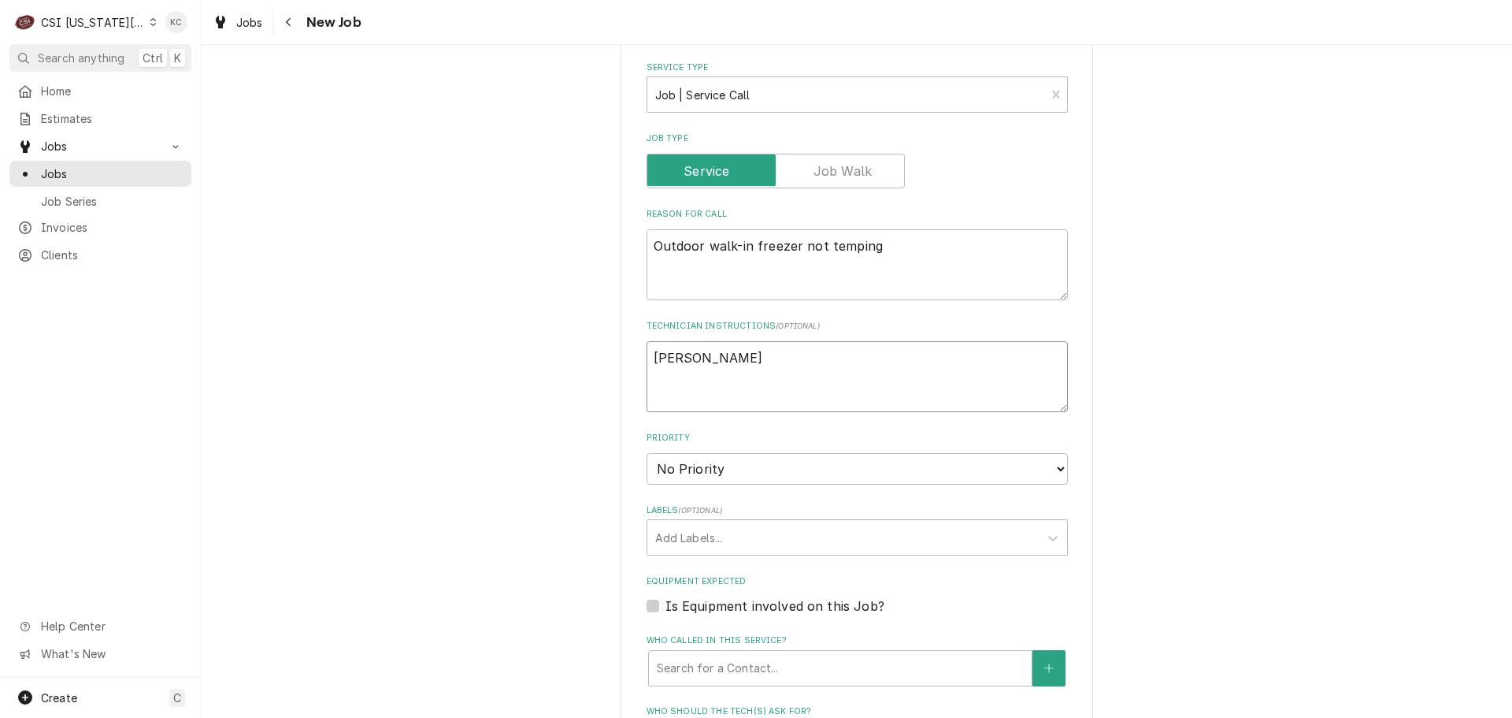
type textarea "x"
type textarea "James Scon"
type textarea "x"
type textarea "James Sconc"
type textarea "x"
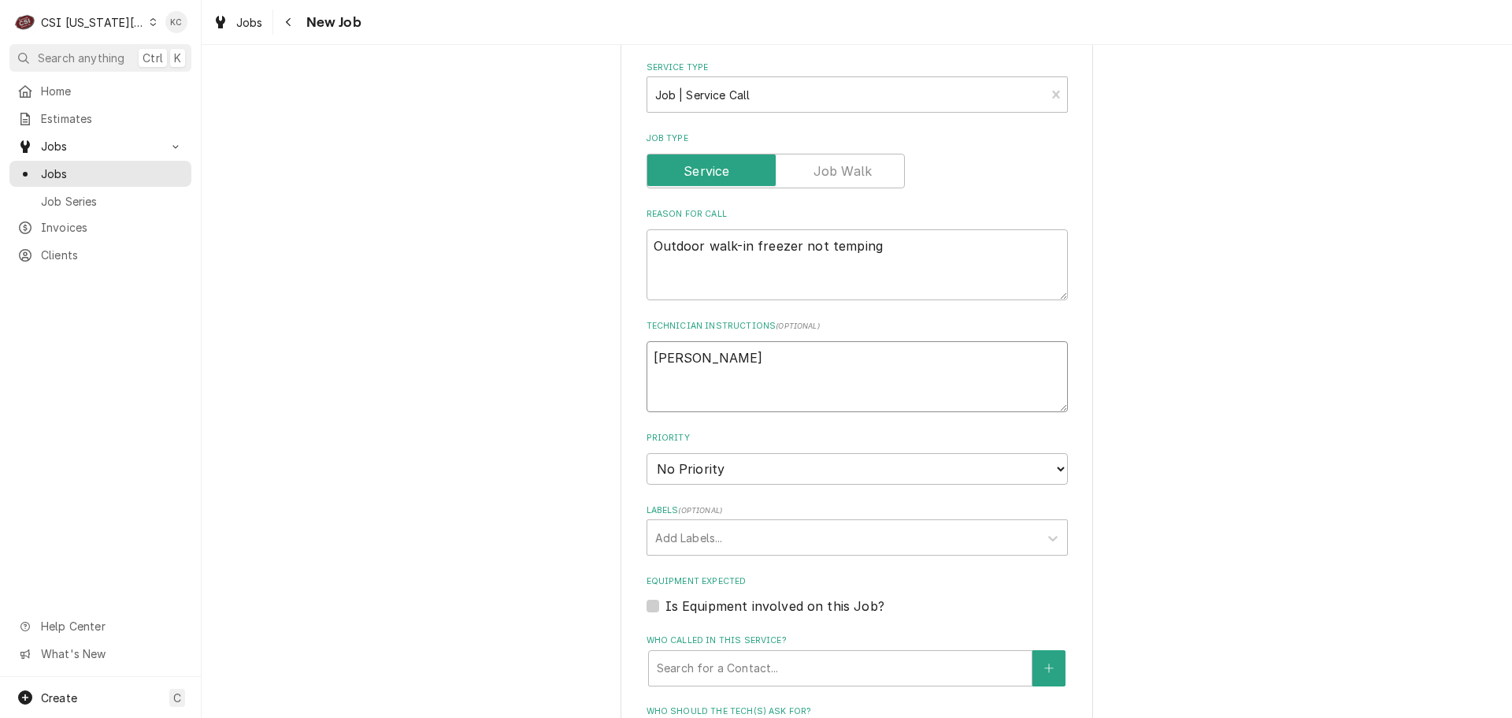
type textarea "James Sconce"
type textarea "x"
type textarea "James Sconce"
type textarea "x"
type textarea "James Sconce -"
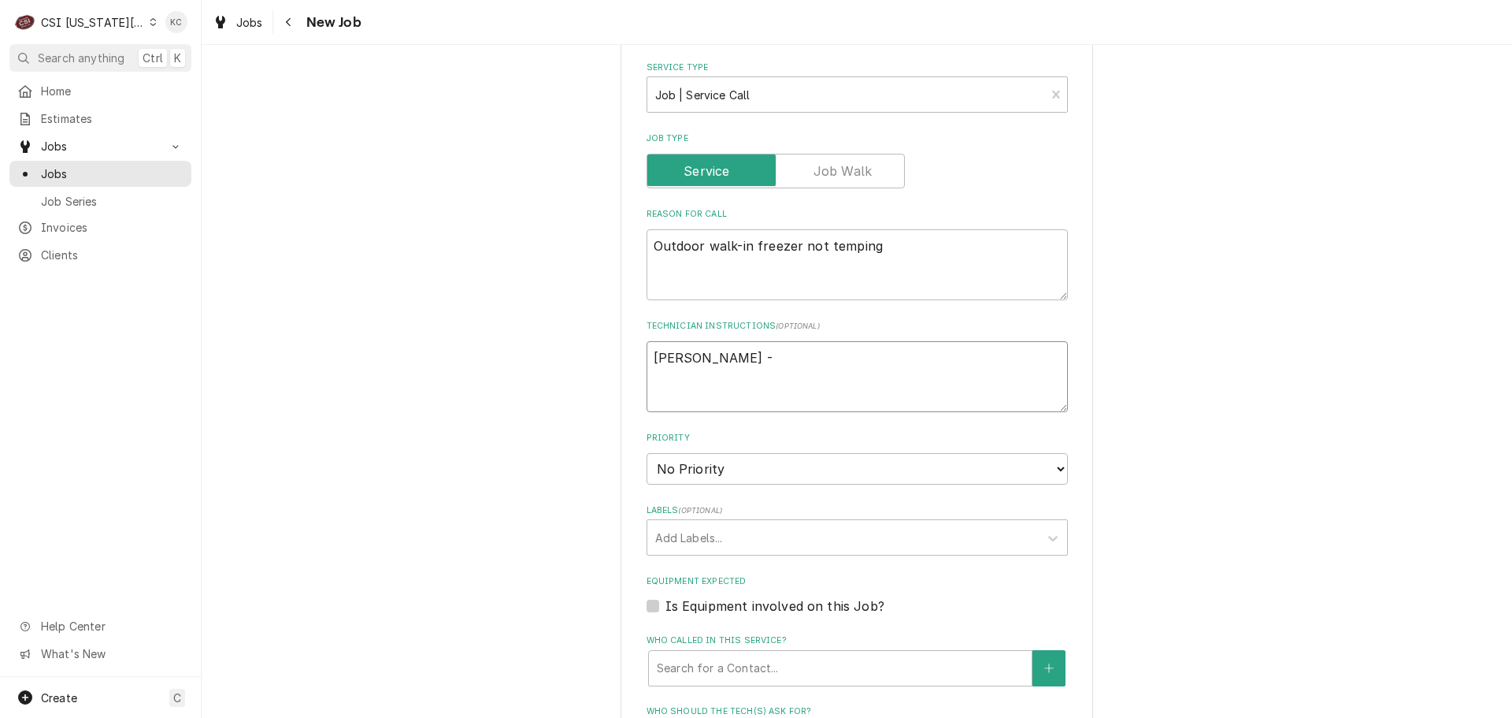
type textarea "x"
type textarea "James Sconce -"
type textarea "x"
type textarea "James Sconce - 8"
type textarea "x"
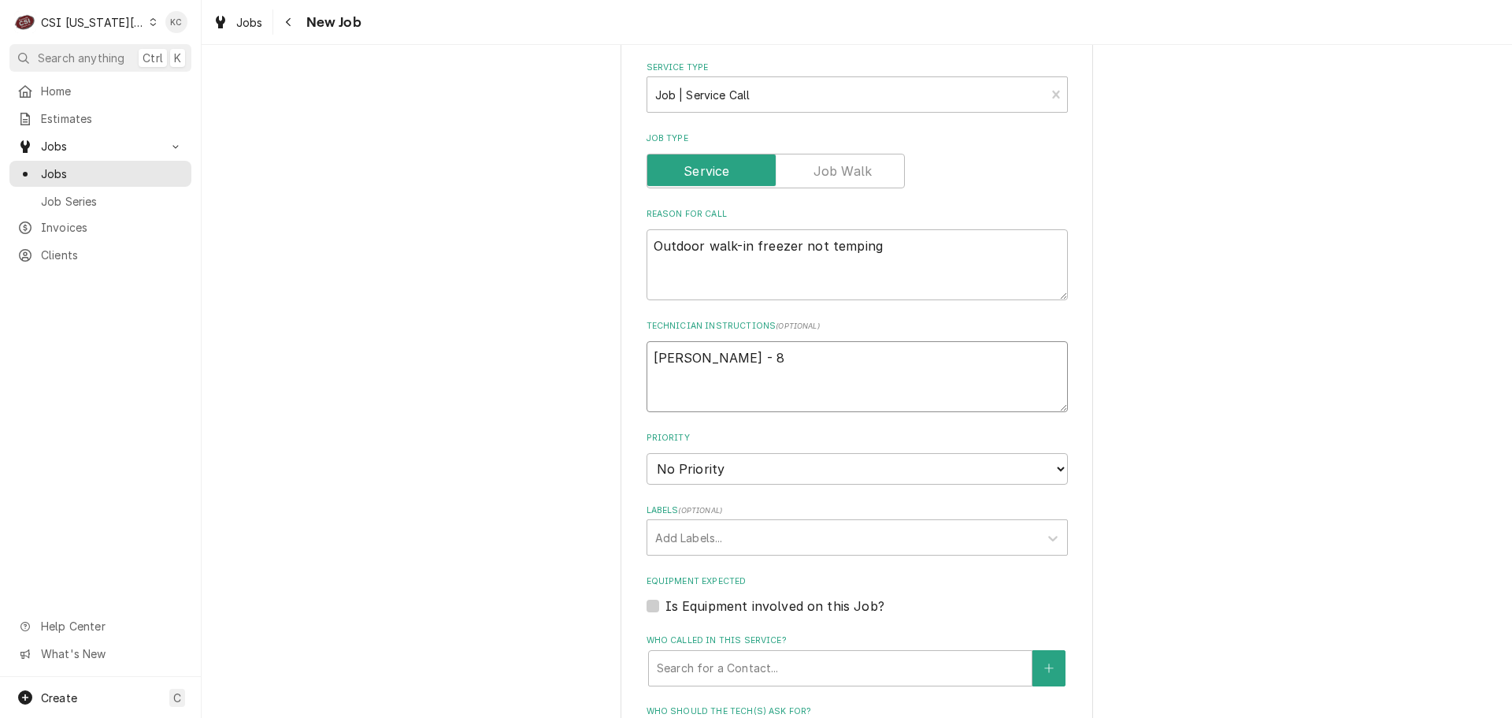
type textarea "James Sconce - 81"
type textarea "x"
type textarea "James Sconce - 816"
type textarea "x"
type textarea "James Sconce - 816"
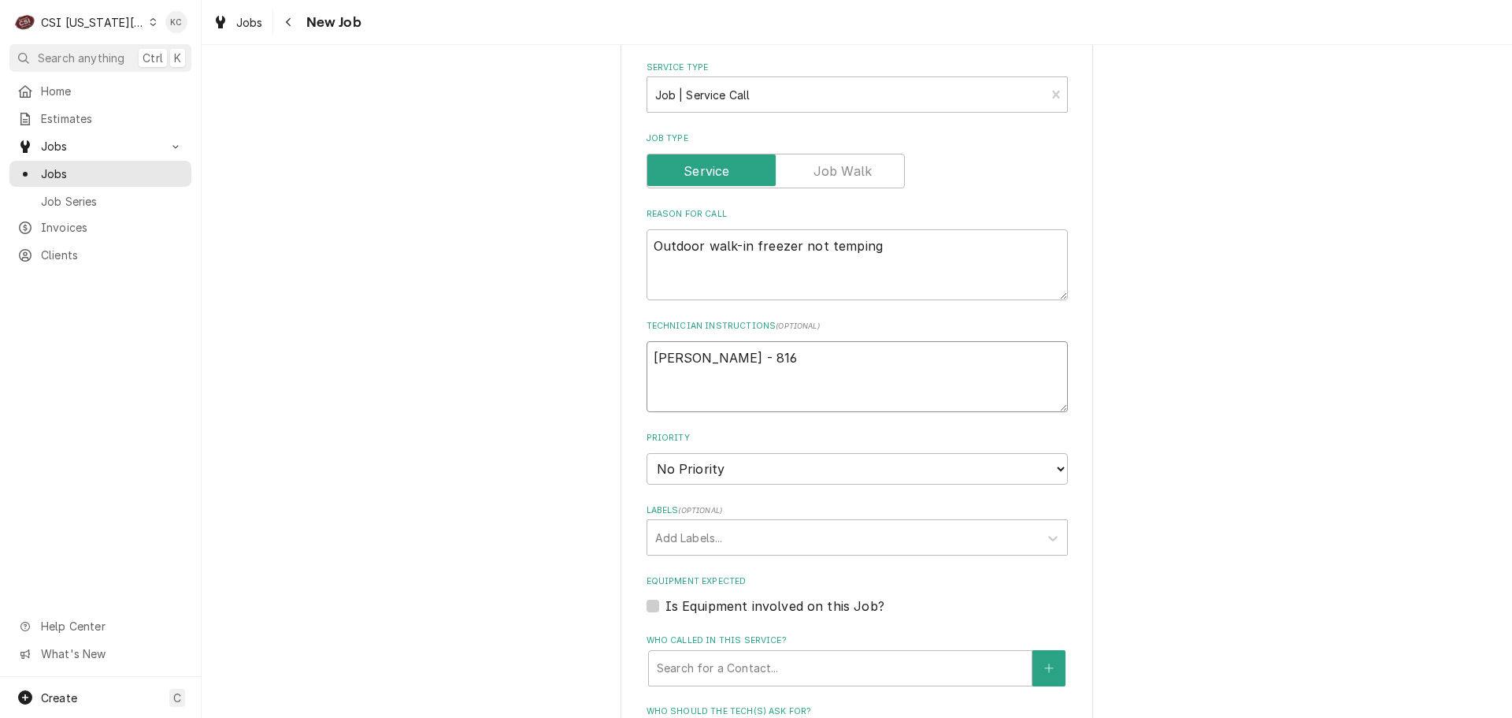
type textarea "x"
type textarea "James Sconce - 816 2"
type textarea "x"
type textarea "James Sconce - 816 25"
type textarea "x"
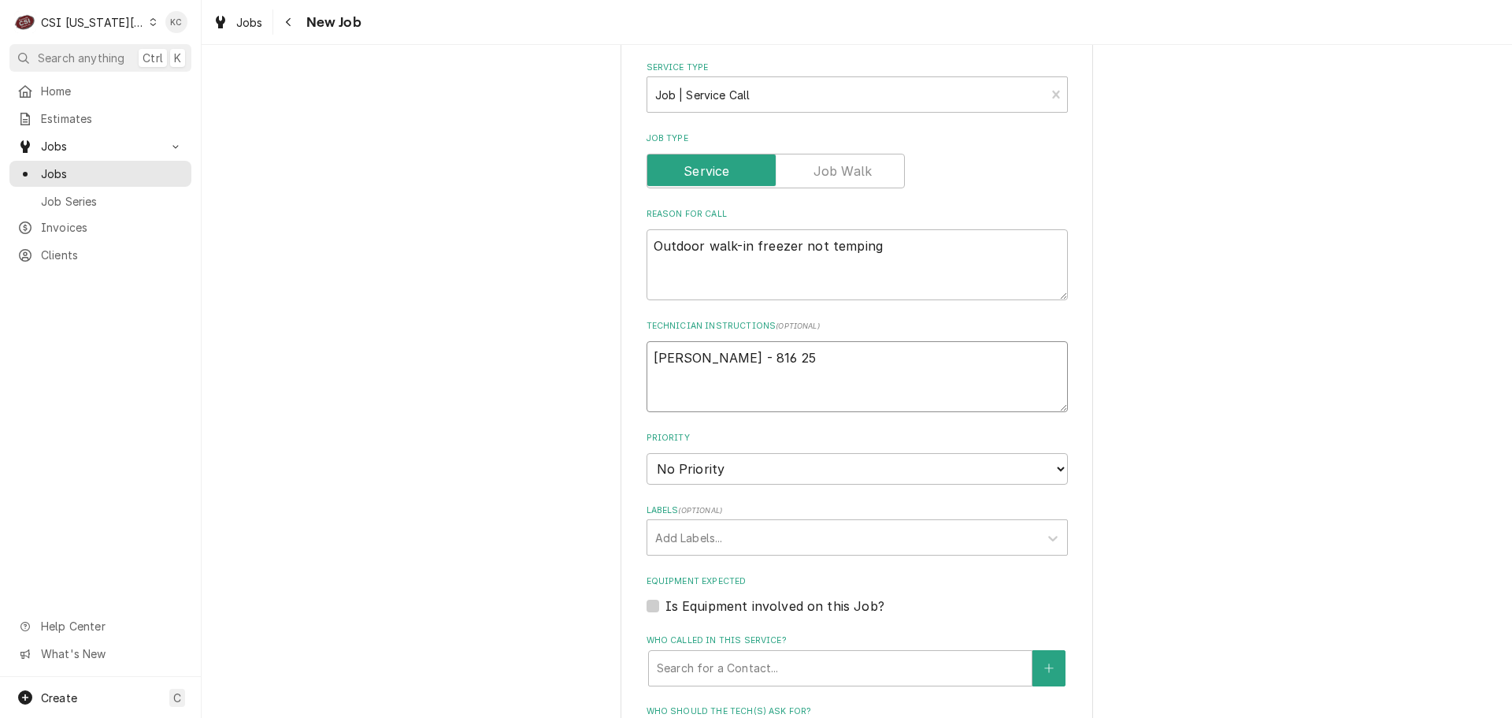
type textarea "James Sconce - 816 258"
type textarea "x"
type textarea "James Sconce - 816 258-"
type textarea "x"
type textarea "James Sconce - 816 258-3"
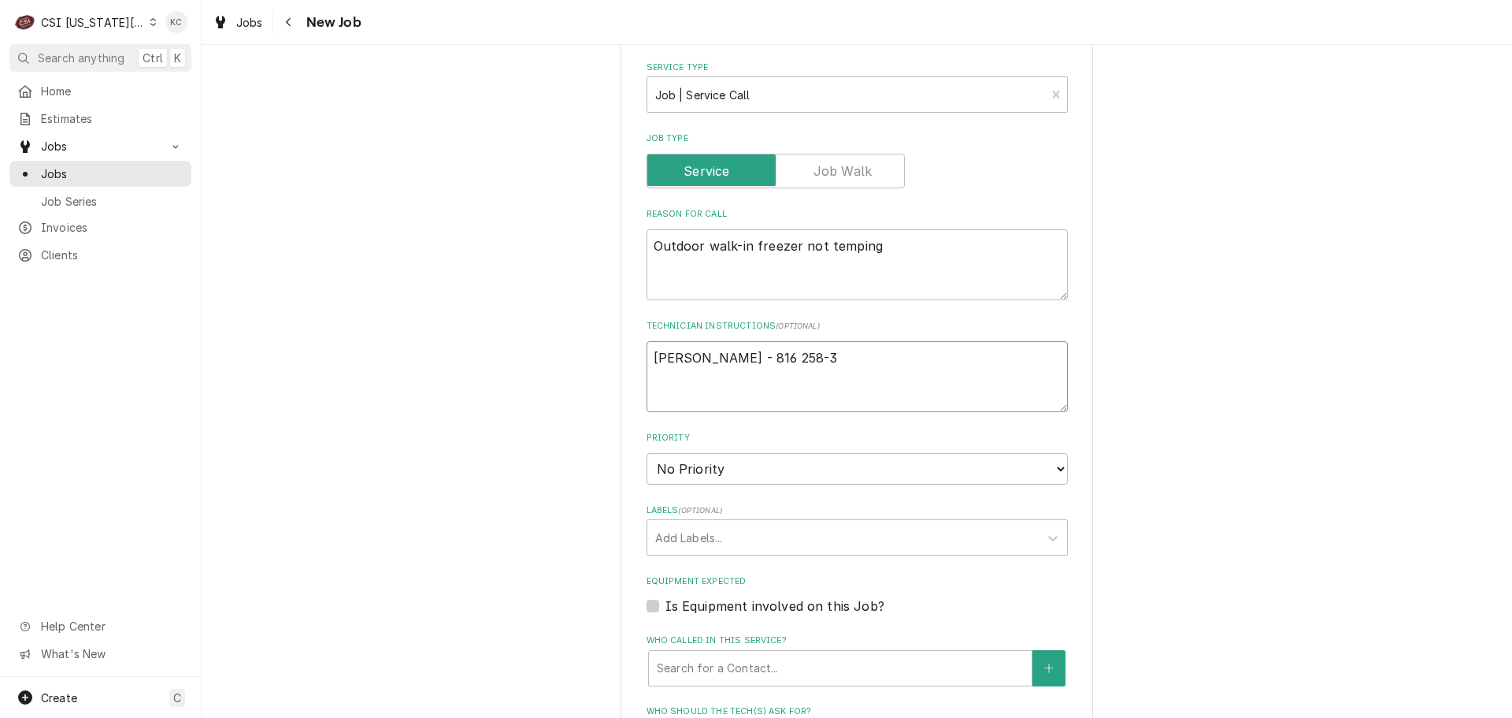
type textarea "x"
type textarea "James Sconce - 816 258-39"
type textarea "x"
type textarea "James Sconce - 816 258-397"
type textarea "x"
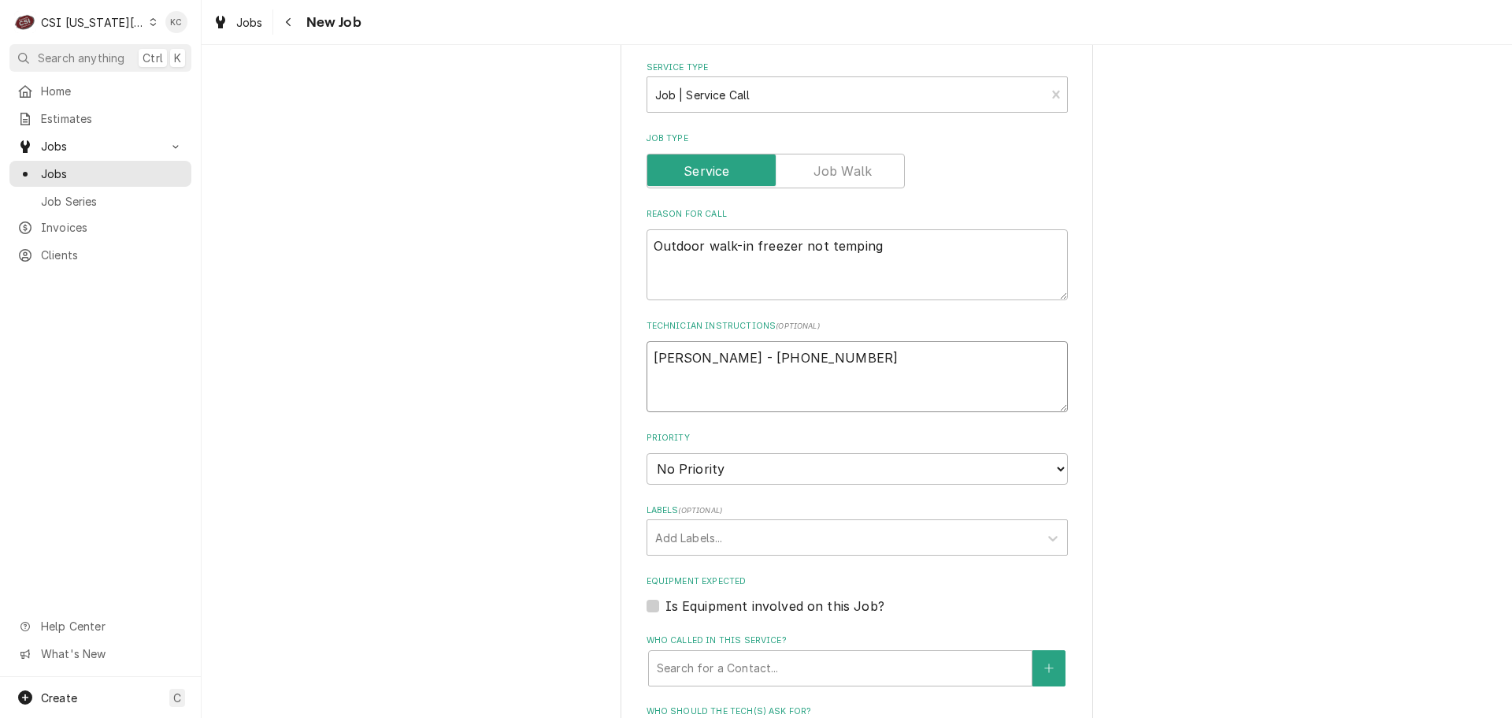
type textarea "James Sconce - 816 258-3977"
type textarea "x"
type textarea "James Sconce - 816 258-3977"
type textarea "x"
type textarea "James Sconce - 816 258-3977"
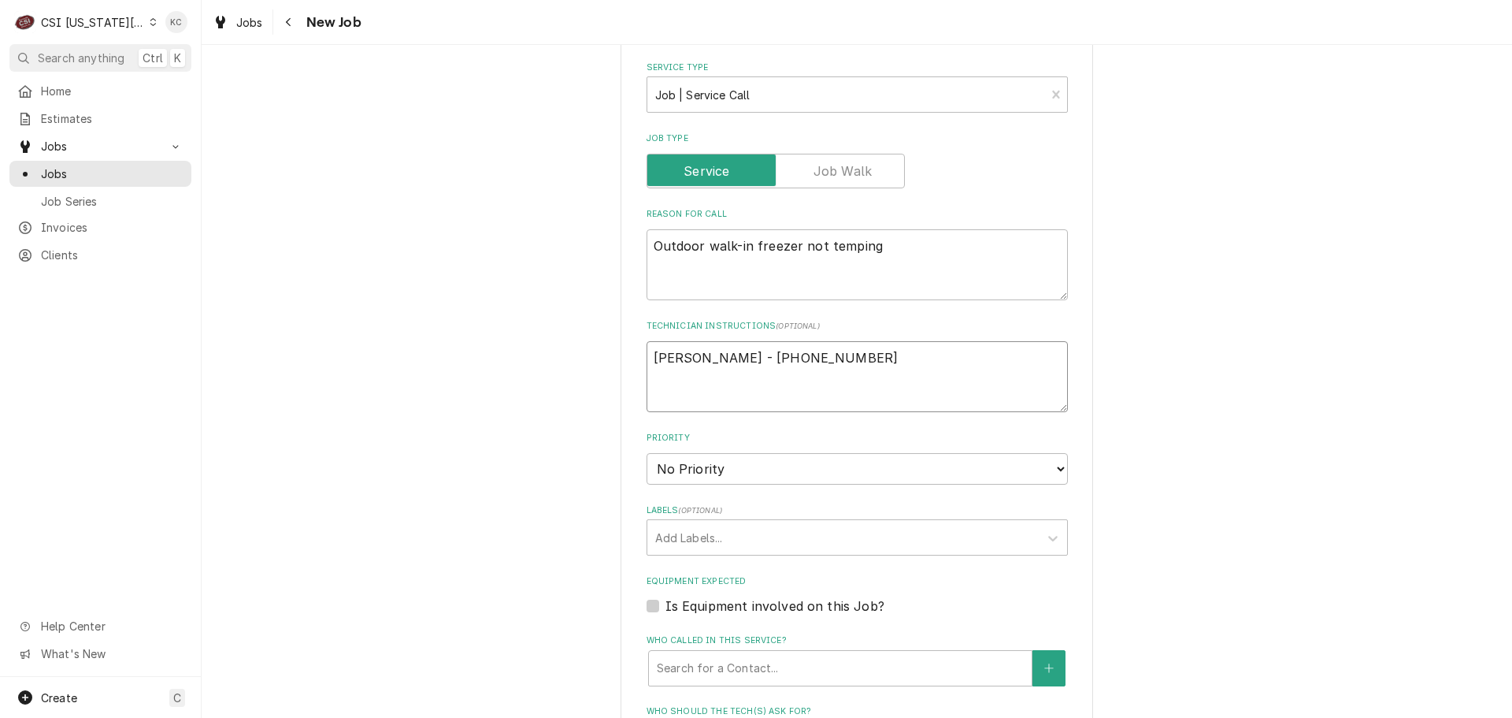
type textarea "x"
type textarea "James Sconce - 816 258-3977 6"
type textarea "x"
type textarea "James Sconce - 816 258-3977 6a"
type textarea "x"
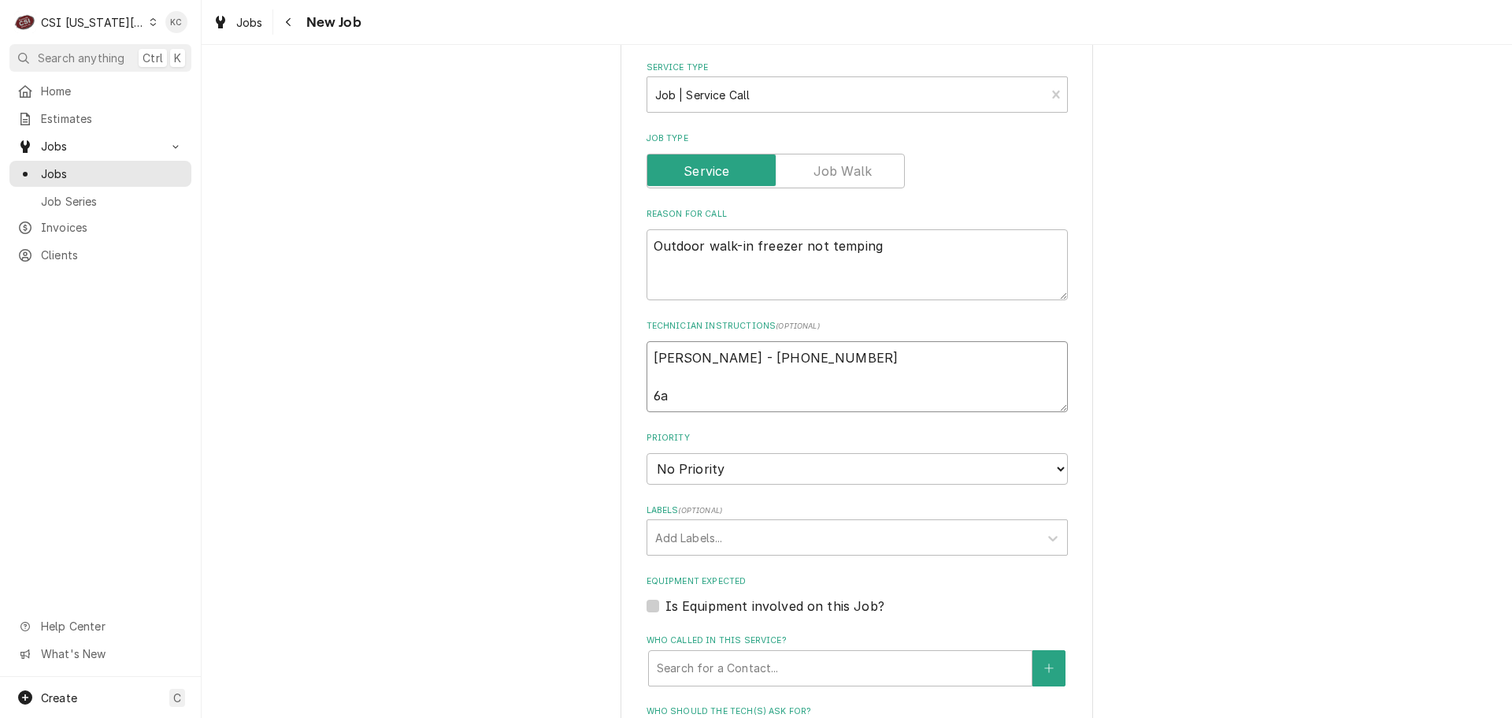
type textarea "James Sconce - 816 258-3977 6am"
click at [752, 471] on select "No Priority Urgent High Medium Low" at bounding box center [857, 469] width 421 height 32
click at [647, 453] on select "No Priority Urgent High Medium Low" at bounding box center [857, 469] width 421 height 32
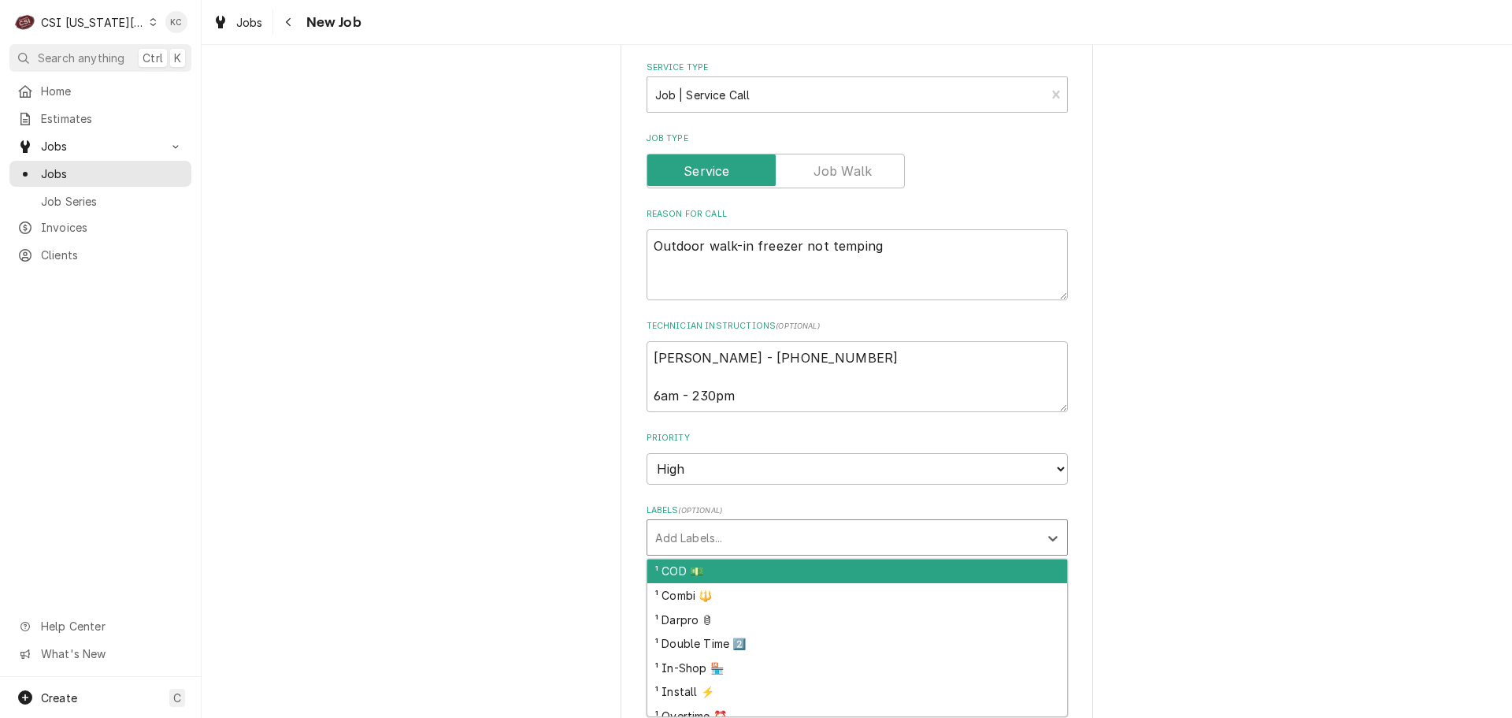
click at [773, 532] on div "Labels" at bounding box center [843, 537] width 376 height 28
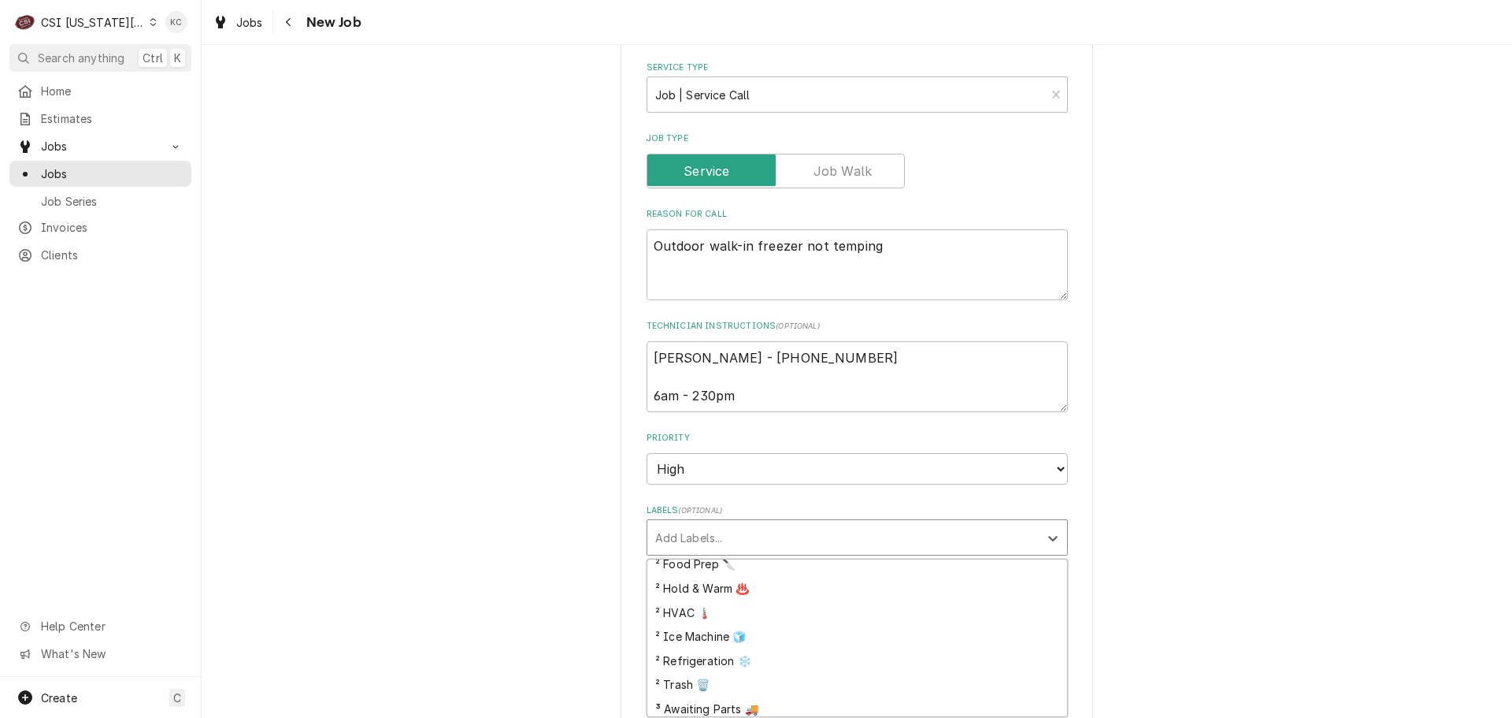
scroll to position [472, 0]
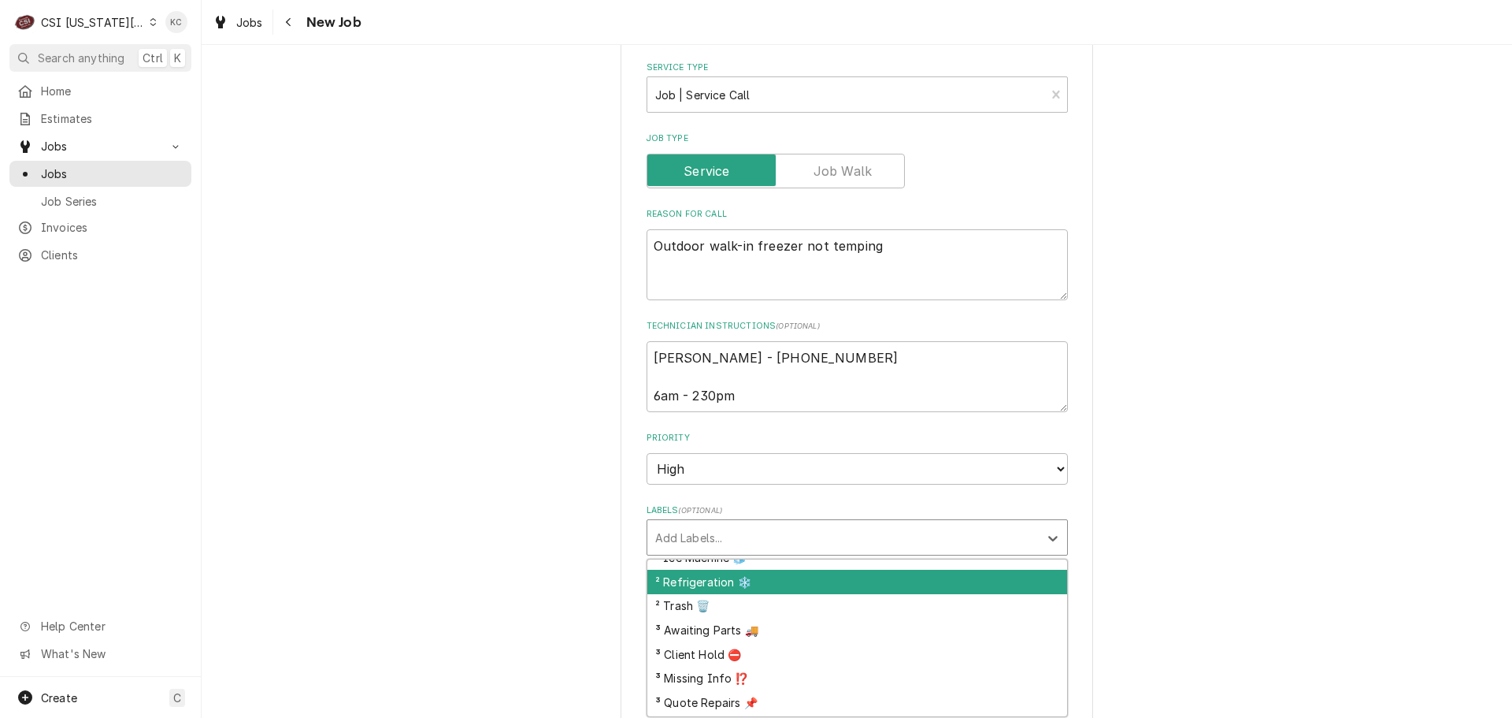
click at [800, 580] on div "² Refrigeration ❄️" at bounding box center [857, 581] width 420 height 24
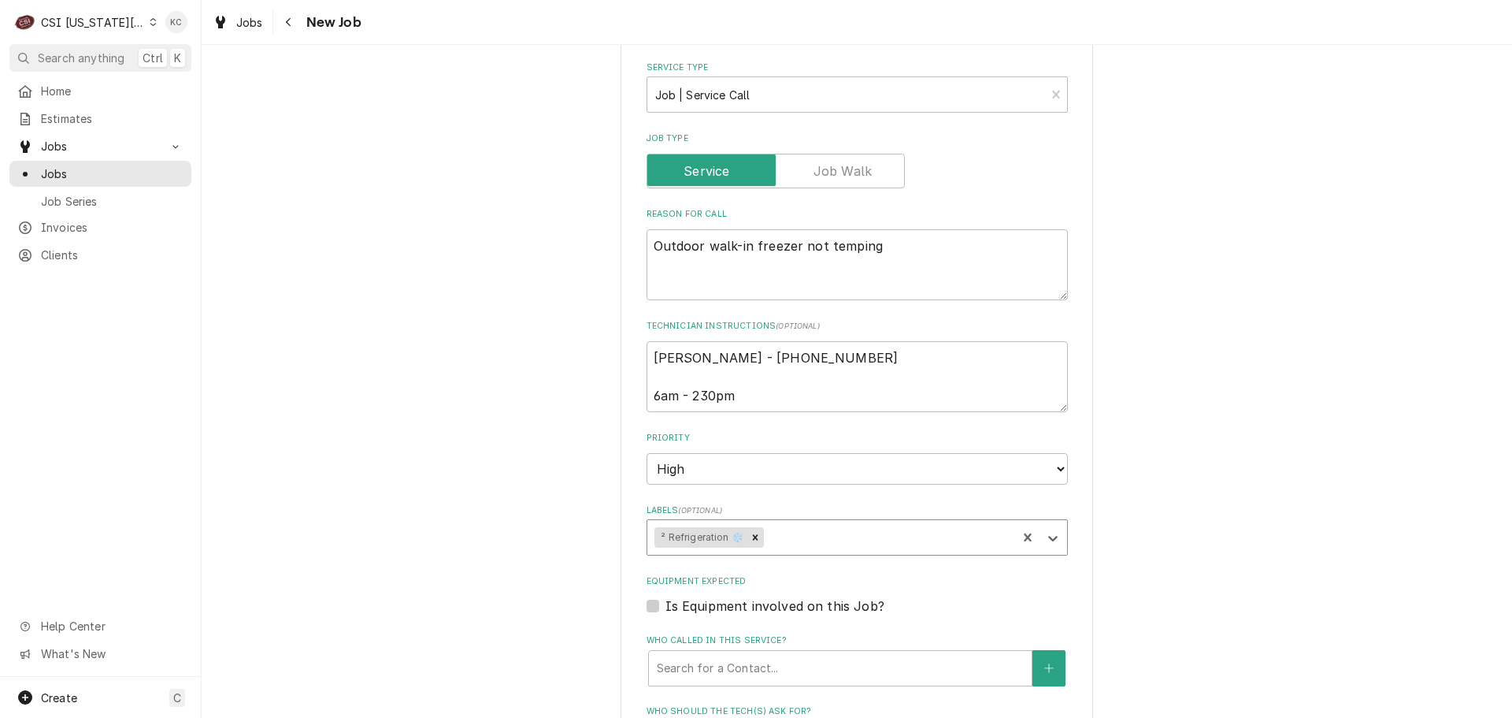
click at [1164, 562] on div "Please provide the following information to create a job: Client Details Client…" at bounding box center [857, 443] width 1311 height 1867
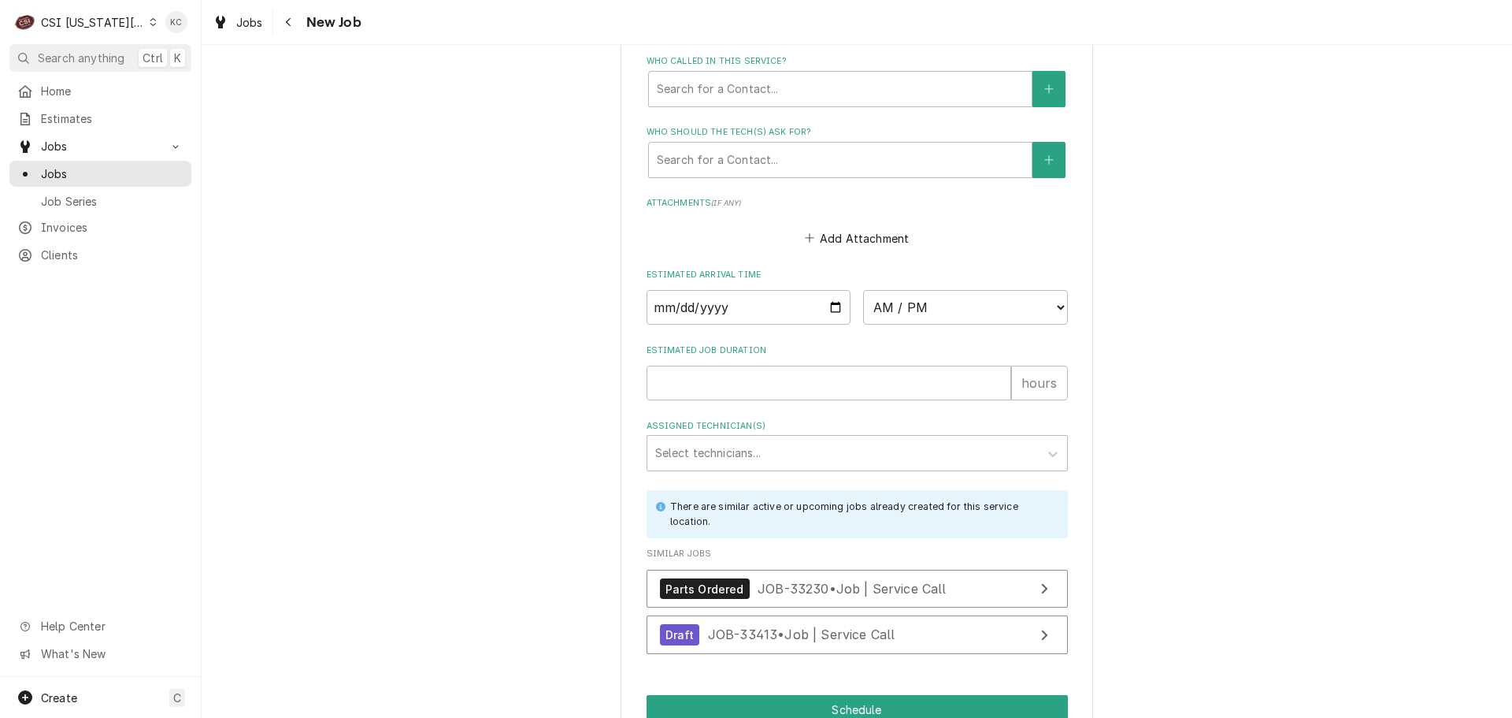
scroll to position [1211, 0]
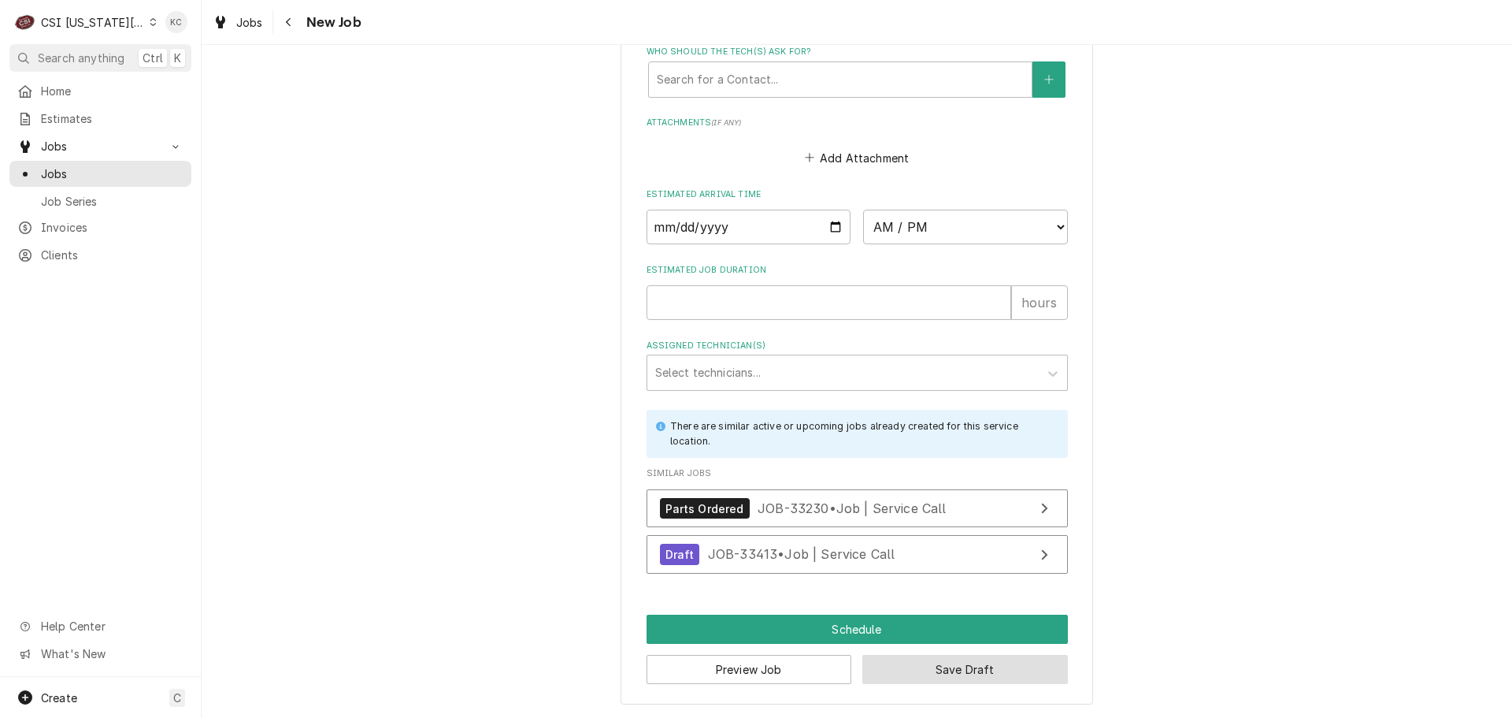
click at [1002, 677] on button "Save Draft" at bounding box center [965, 669] width 206 height 29
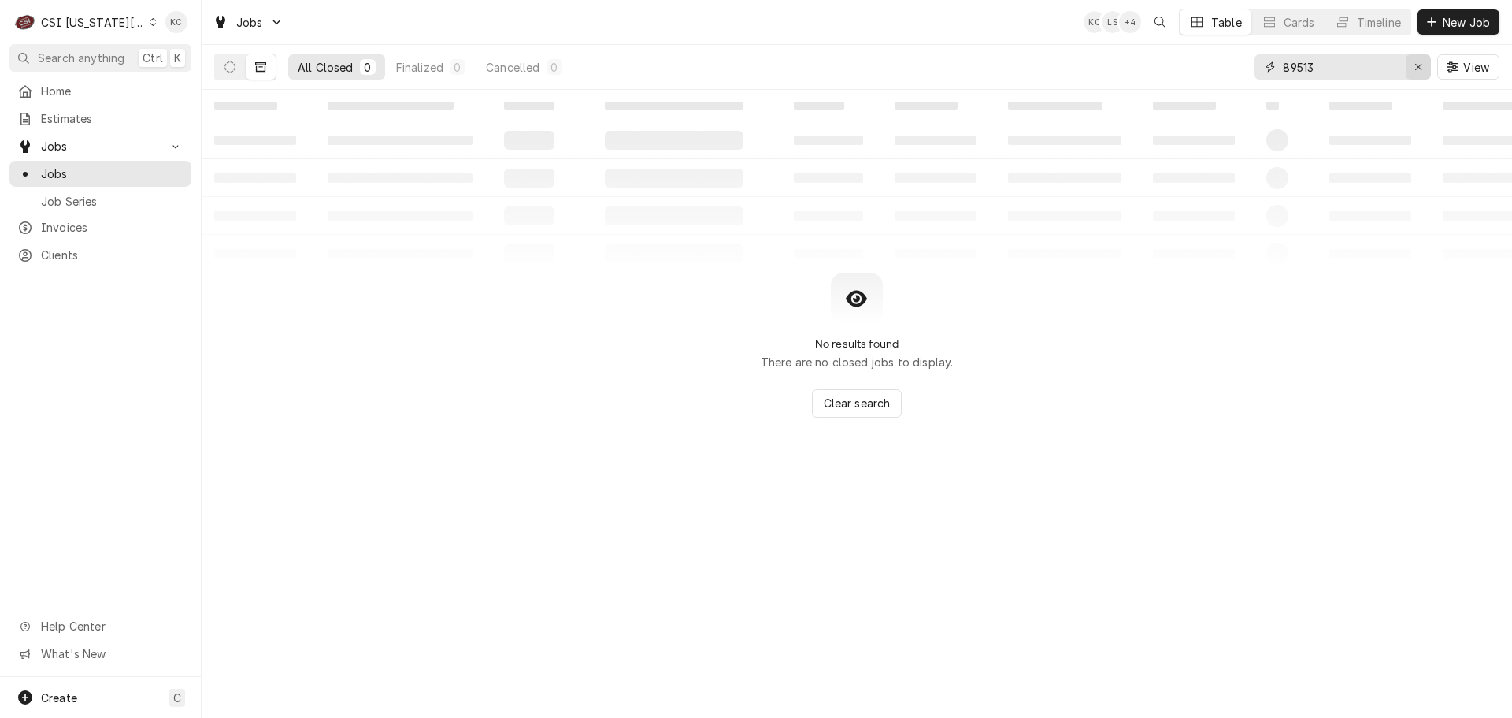
click at [1398, 65] on input "89513" at bounding box center [1342, 66] width 118 height 25
type input "8"
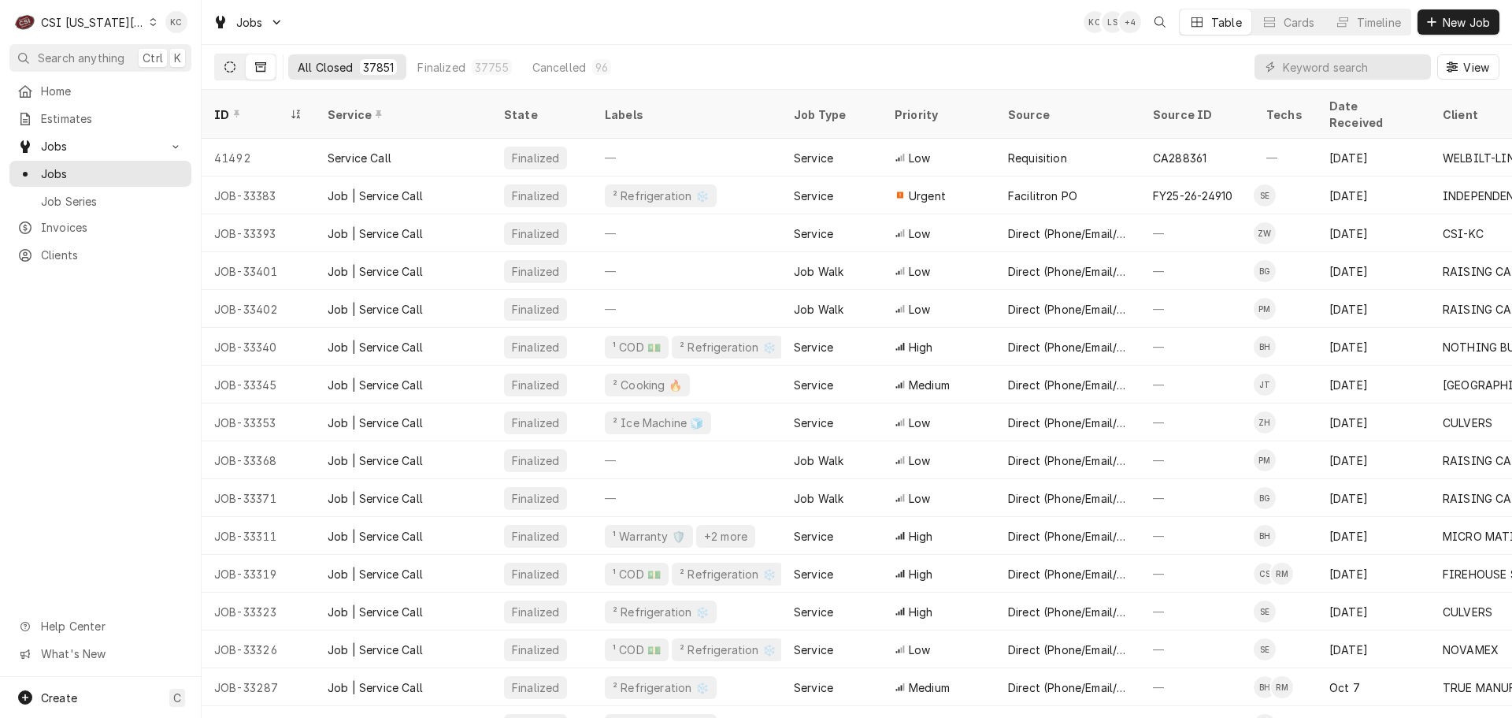
click at [232, 72] on icon "Dynamic Content Wrapper" at bounding box center [229, 66] width 11 height 11
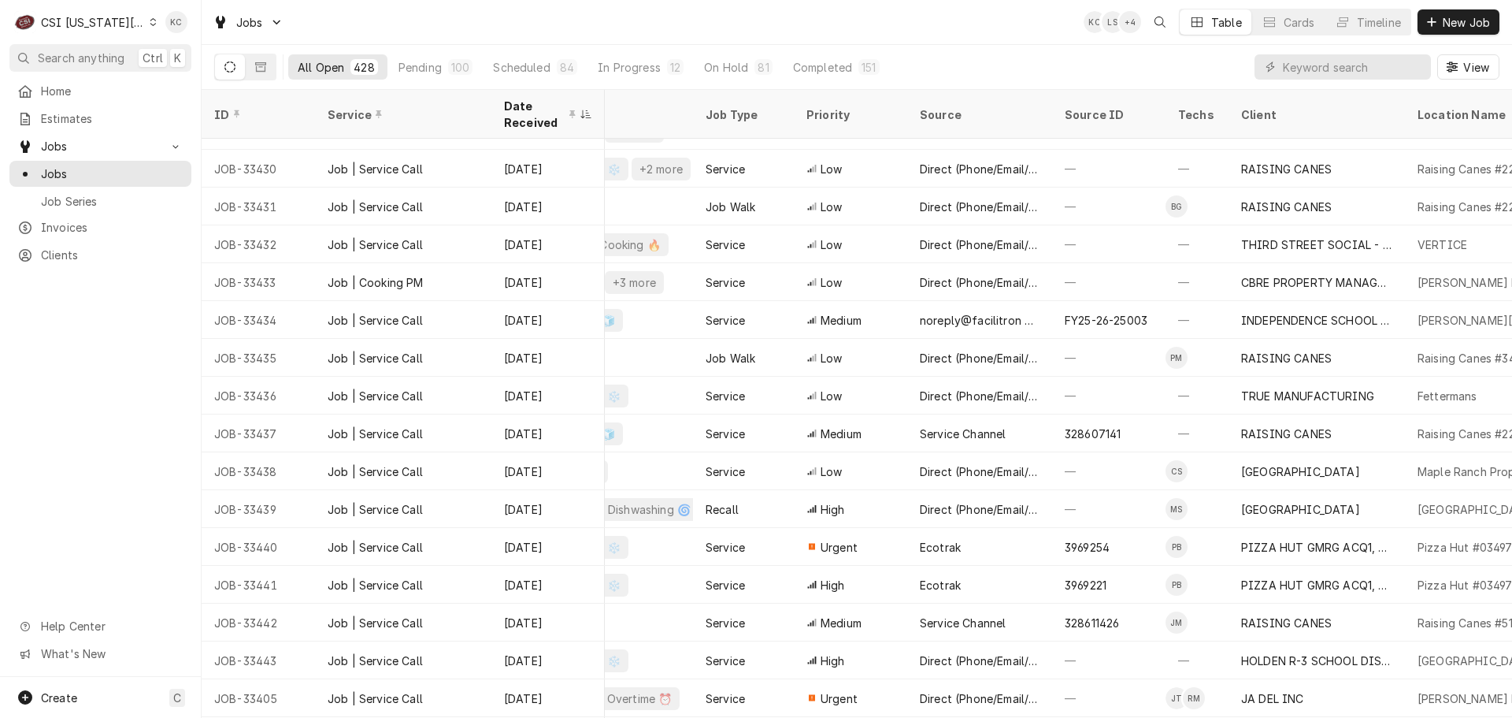
scroll to position [896, 405]
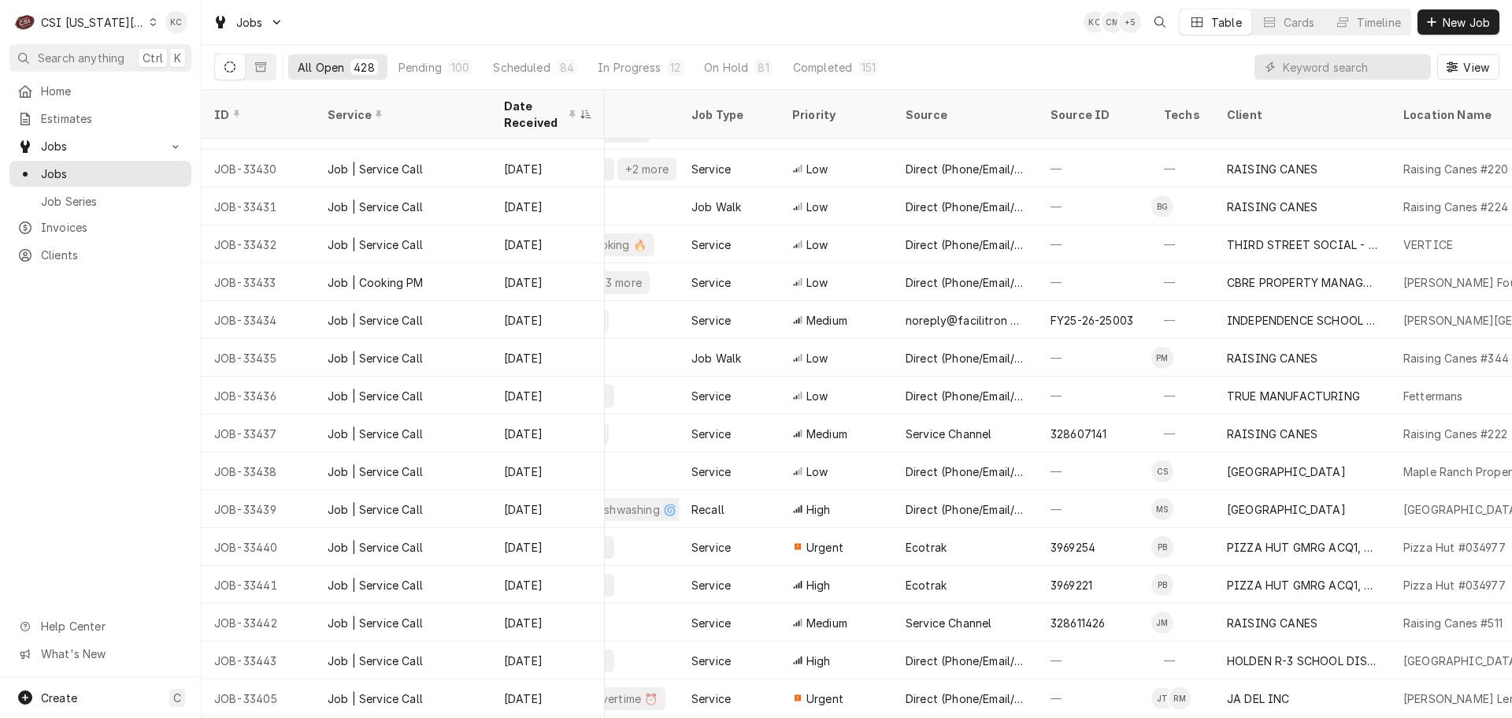
click at [93, 20] on div "CSI [US_STATE][GEOGRAPHIC_DATA]" at bounding box center [93, 22] width 104 height 17
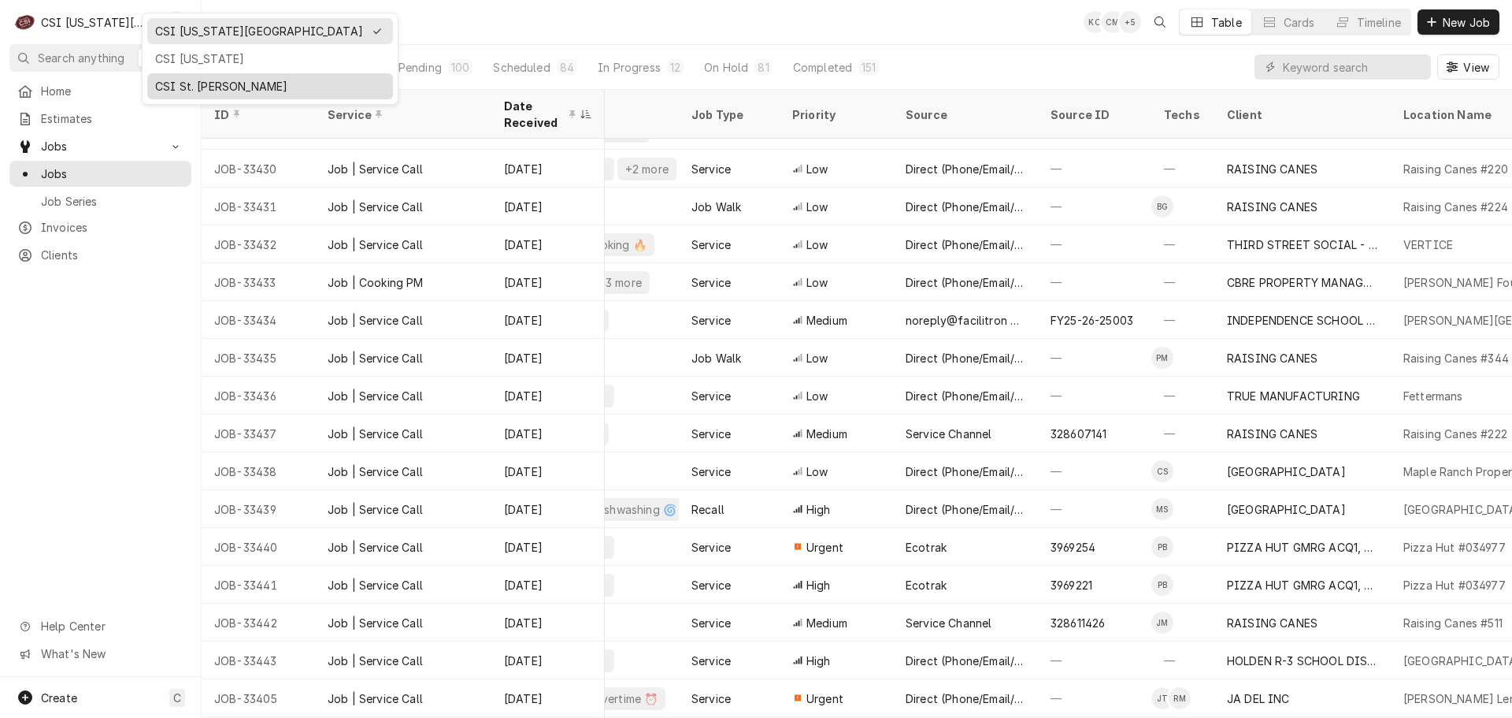
click at [181, 79] on div "CSI St. [PERSON_NAME]" at bounding box center [270, 86] width 230 height 17
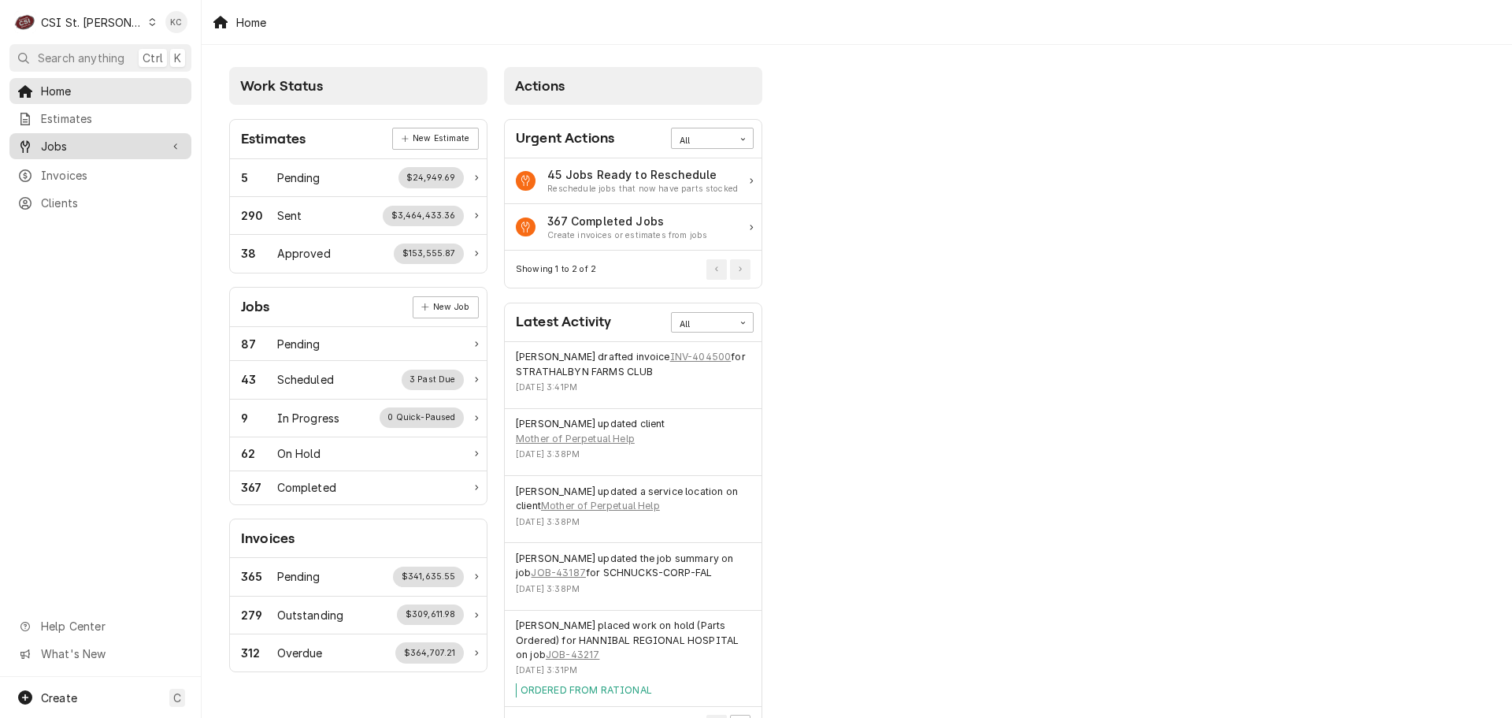
click at [73, 144] on span "Jobs" at bounding box center [100, 146] width 119 height 17
click at [71, 167] on span "Jobs" at bounding box center [112, 173] width 143 height 17
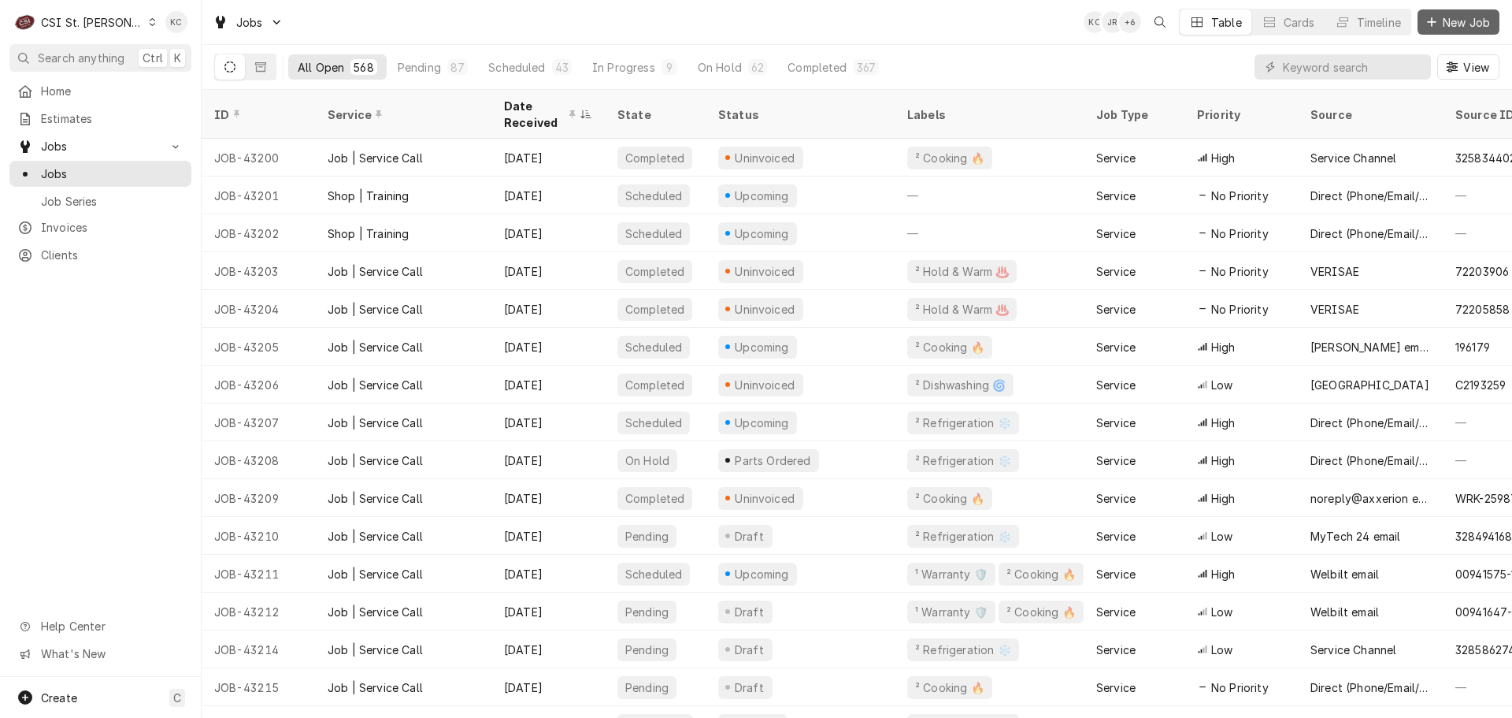
click at [1452, 32] on button "New Job" at bounding box center [1459, 21] width 82 height 25
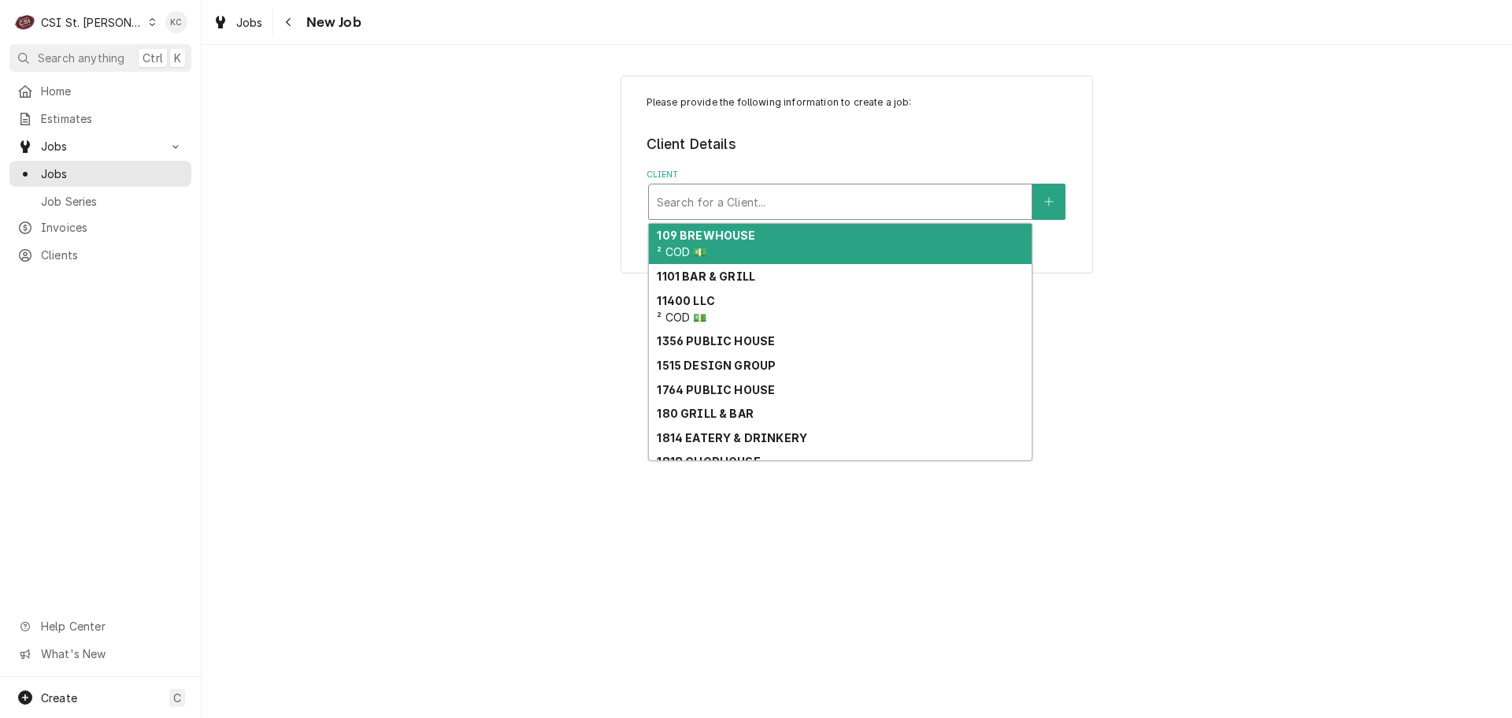
click at [884, 199] on div "Client" at bounding box center [840, 201] width 367 height 28
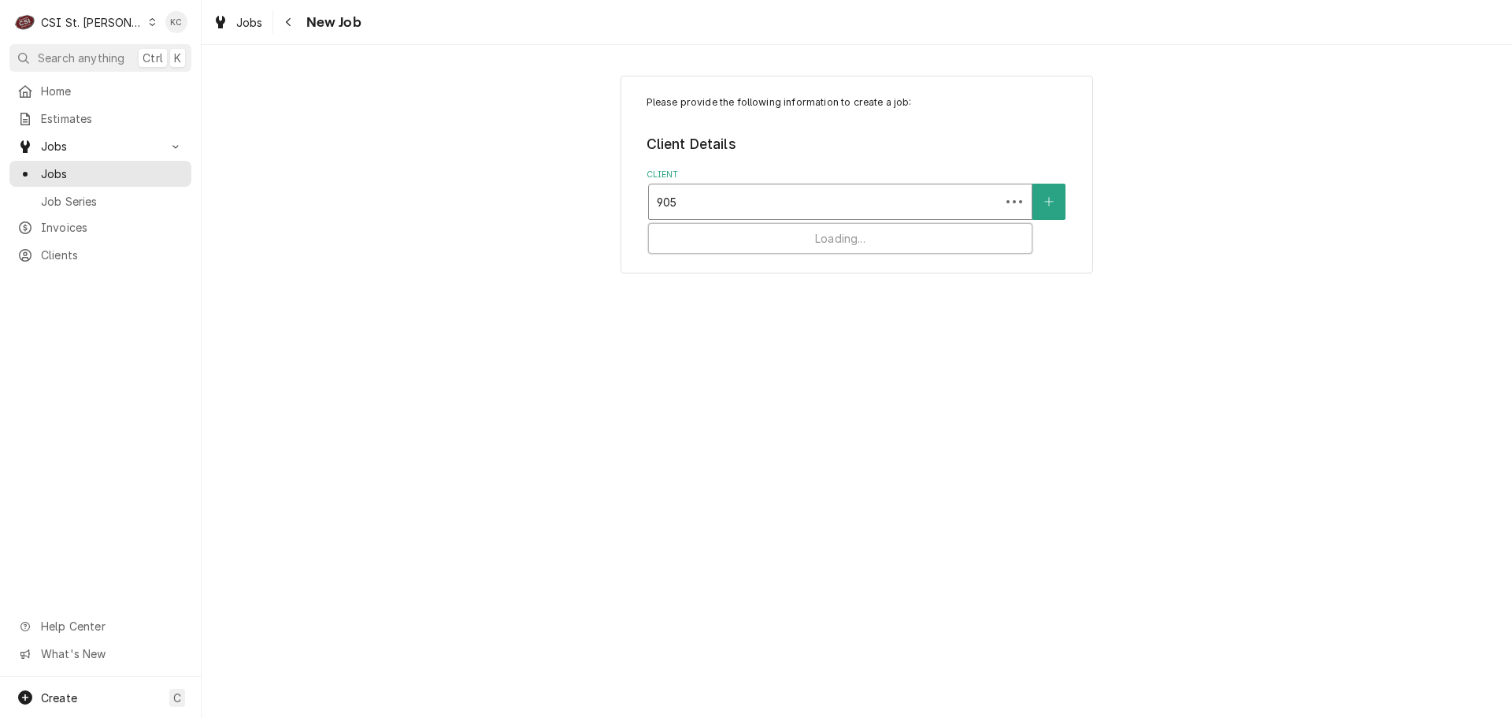
type input "9053"
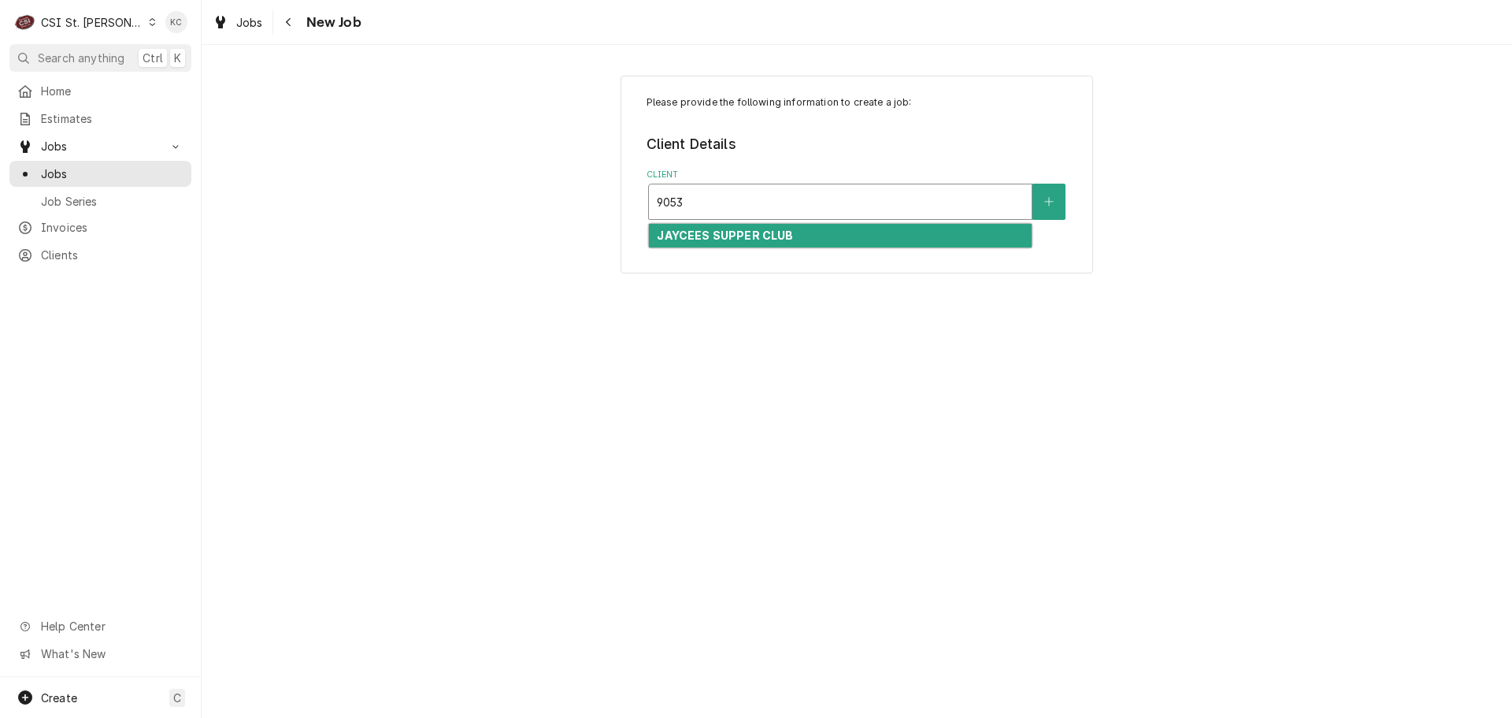
click at [876, 227] on div "JAYCEES SUPPER CLUB" at bounding box center [840, 236] width 383 height 24
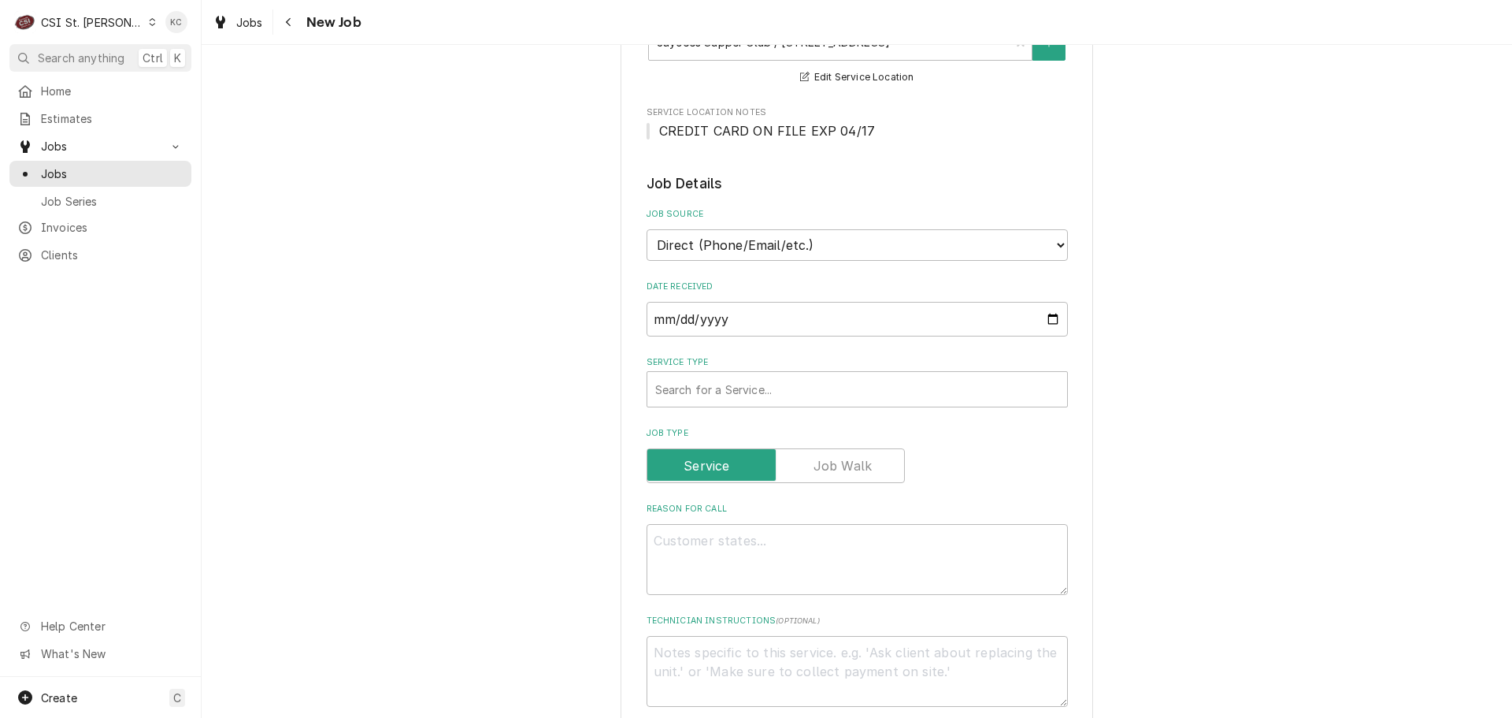
scroll to position [236, 0]
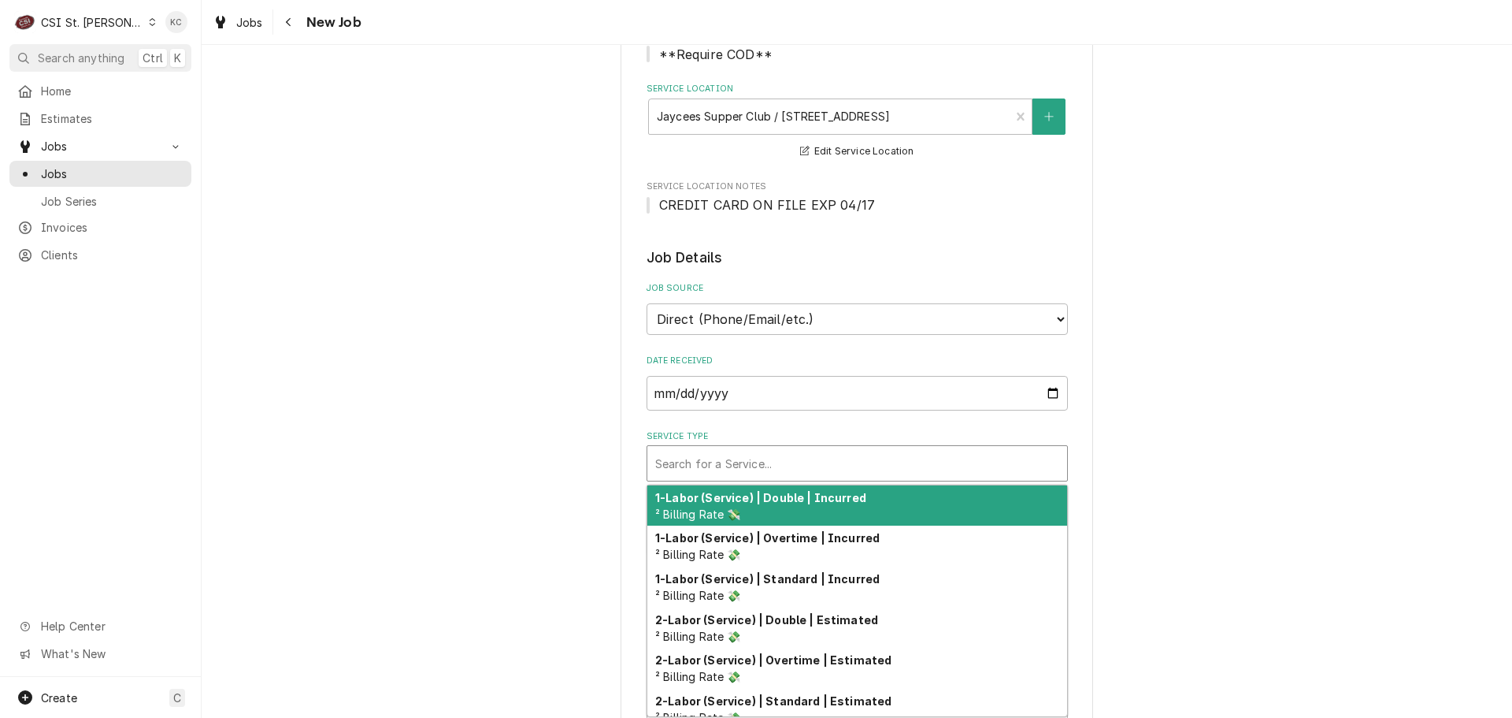
click at [718, 464] on div "Service Type" at bounding box center [857, 463] width 404 height 28
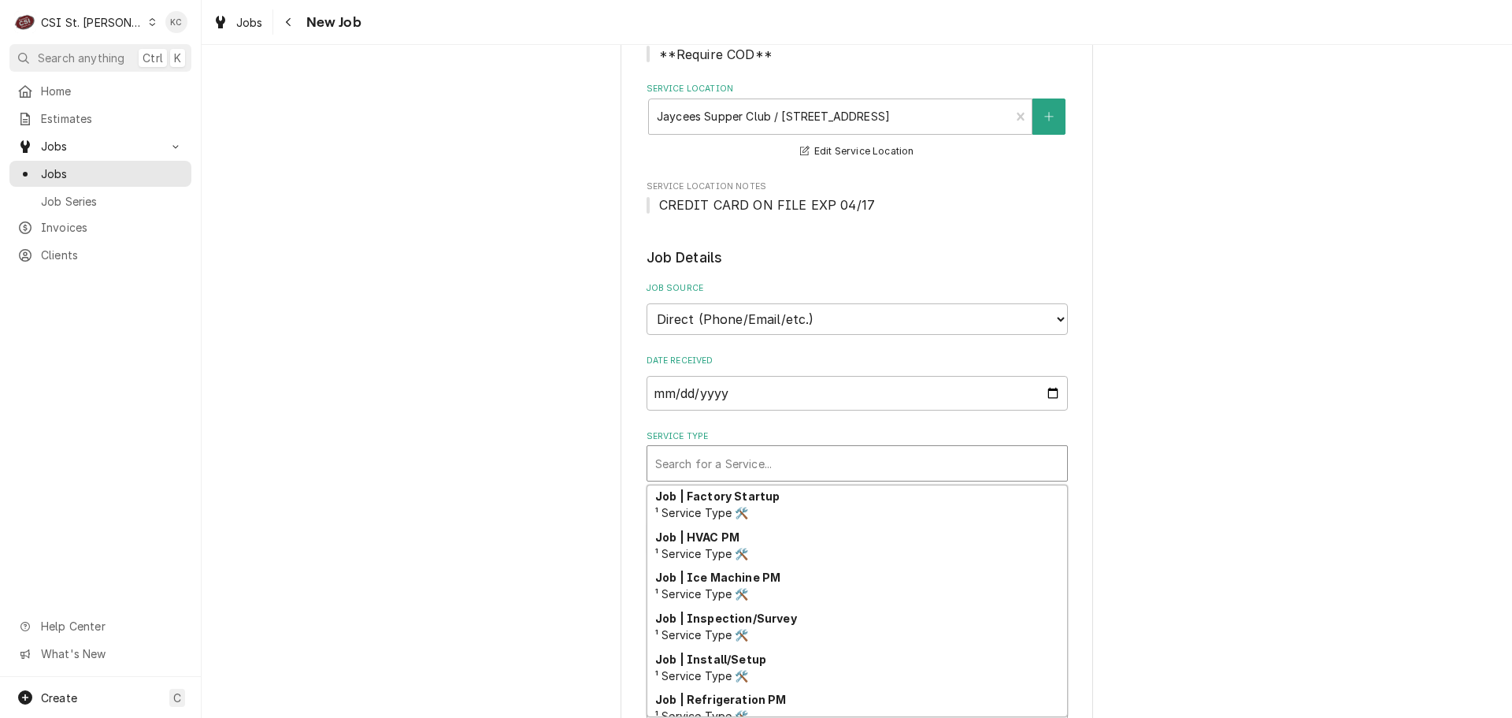
scroll to position [832, 0]
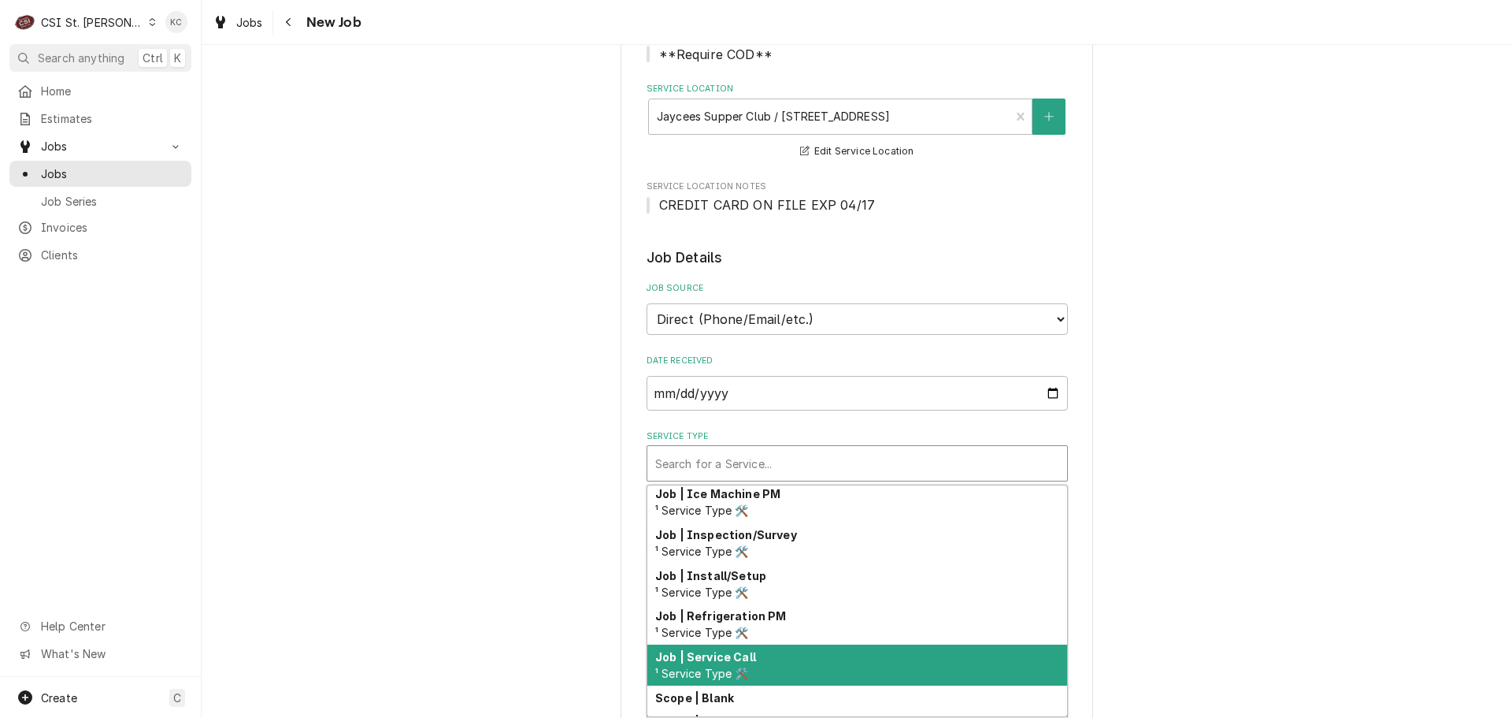
click at [844, 654] on div "Job | Service Call ¹ Service Type 🛠️" at bounding box center [857, 664] width 420 height 41
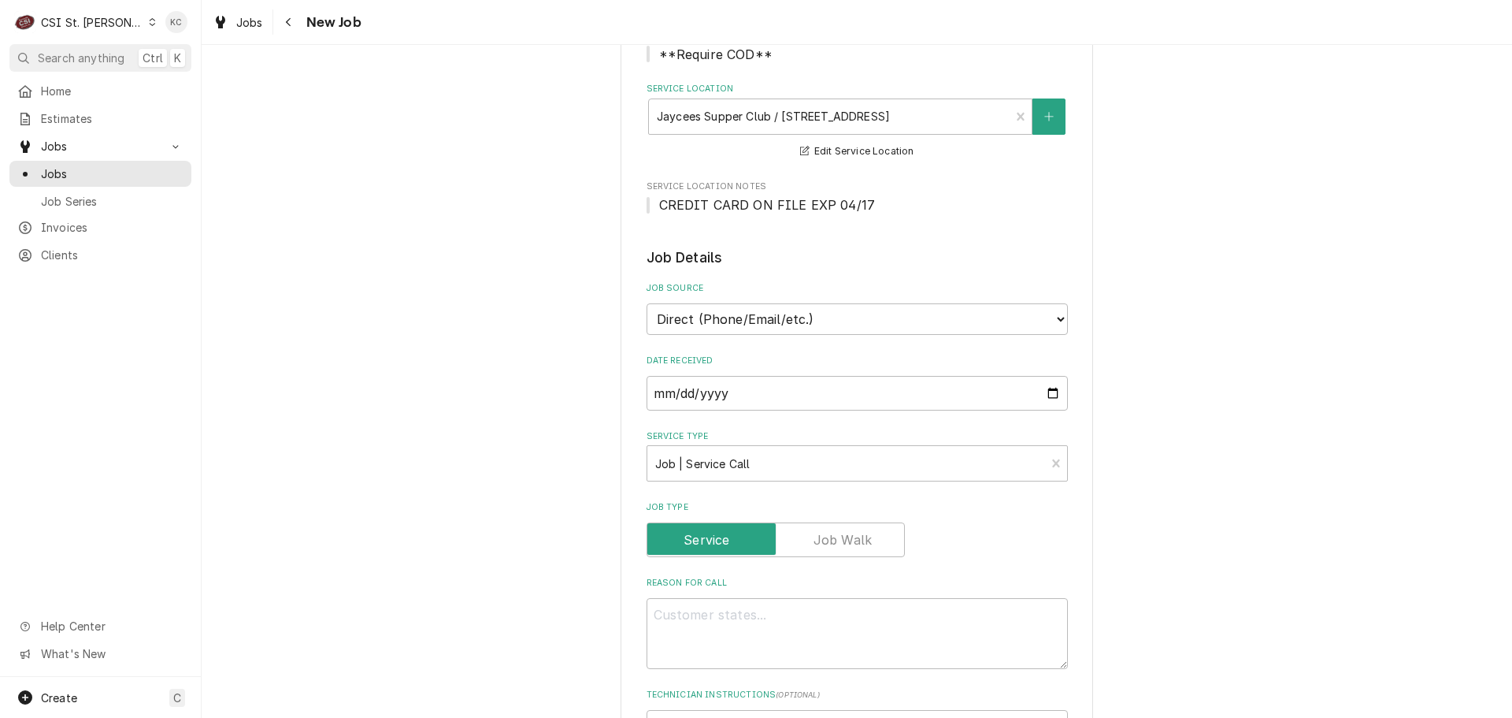
click at [1166, 598] on div "Please provide the following information to create a job: Client Details Client…" at bounding box center [857, 690] width 1311 height 1730
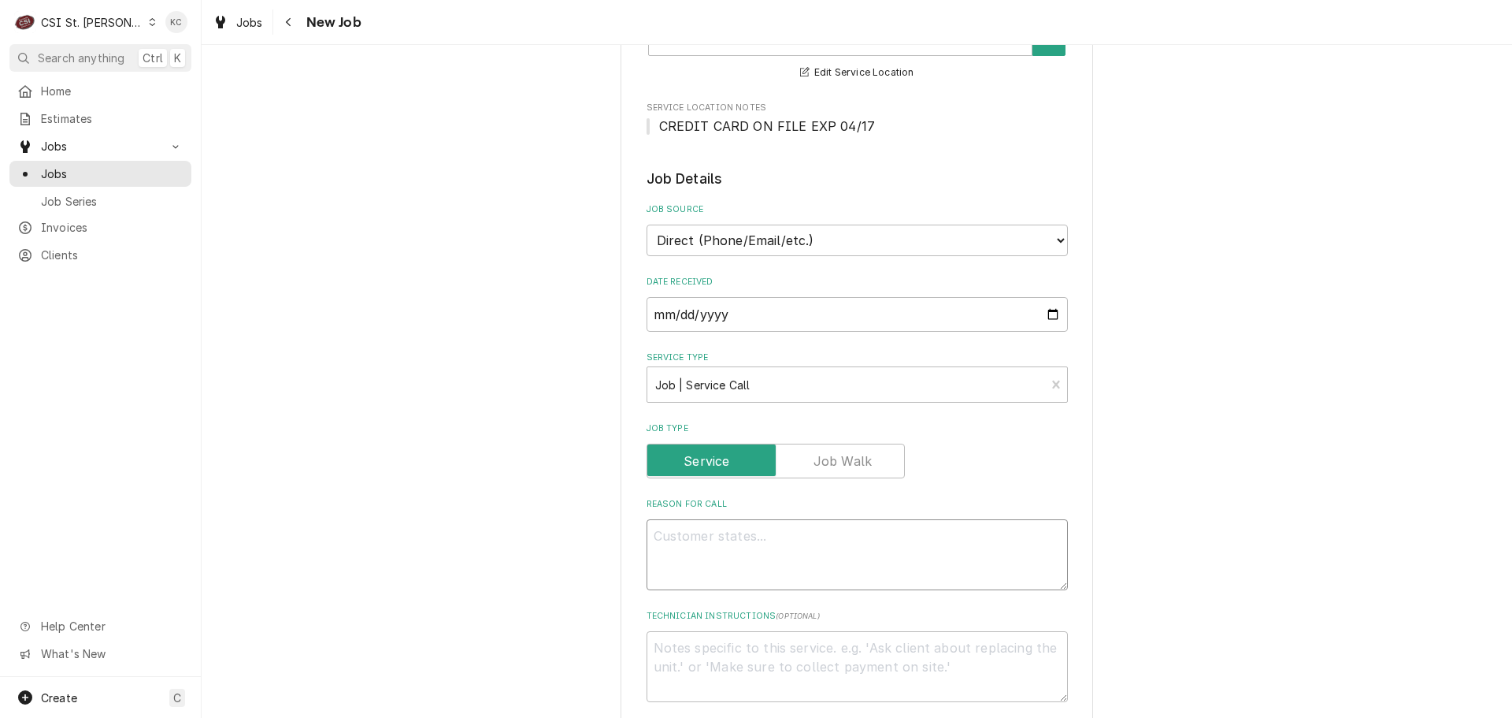
click at [989, 554] on textarea "Reason For Call" at bounding box center [857, 554] width 421 height 71
type textarea "x"
type textarea "W"
type textarea "x"
type textarea "Wa"
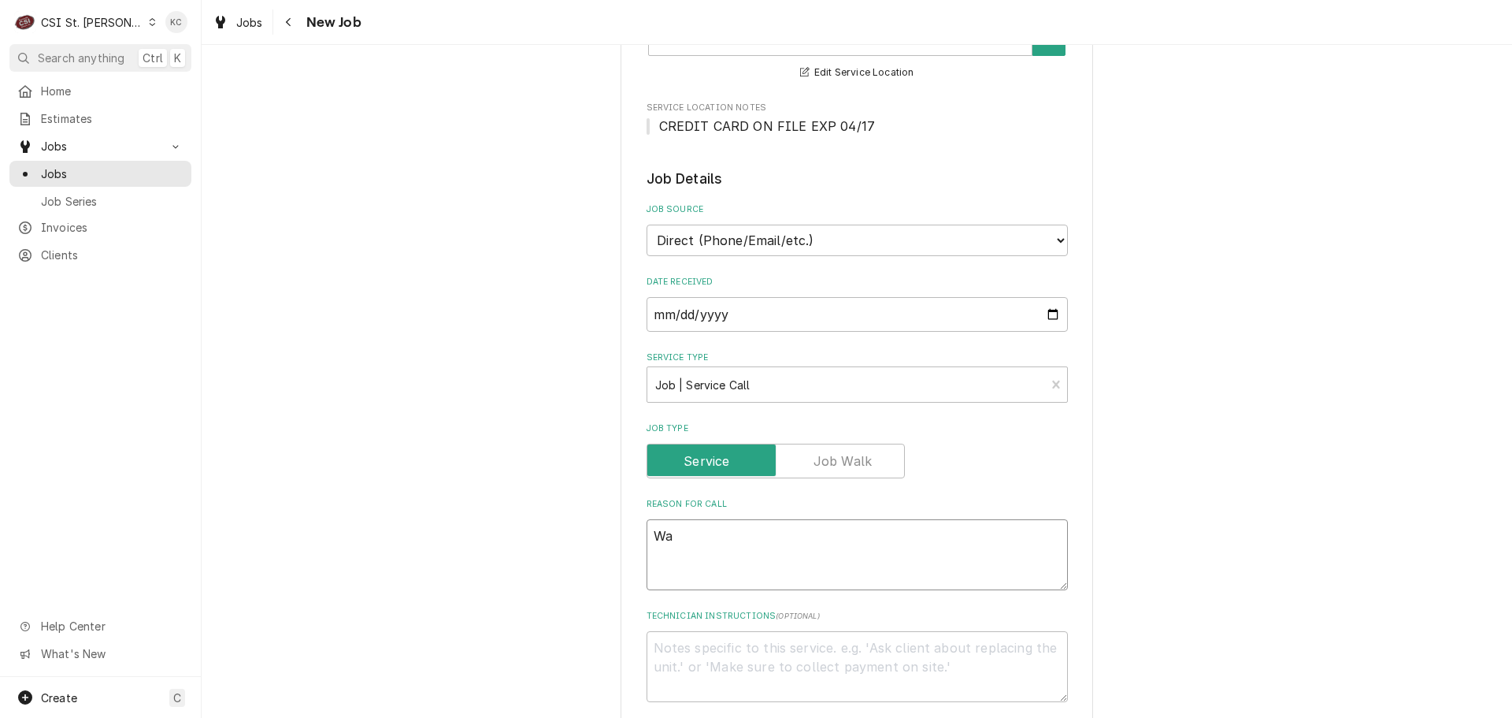
type textarea "x"
type textarea "Wal"
type textarea "x"
type textarea "Walk"
type textarea "x"
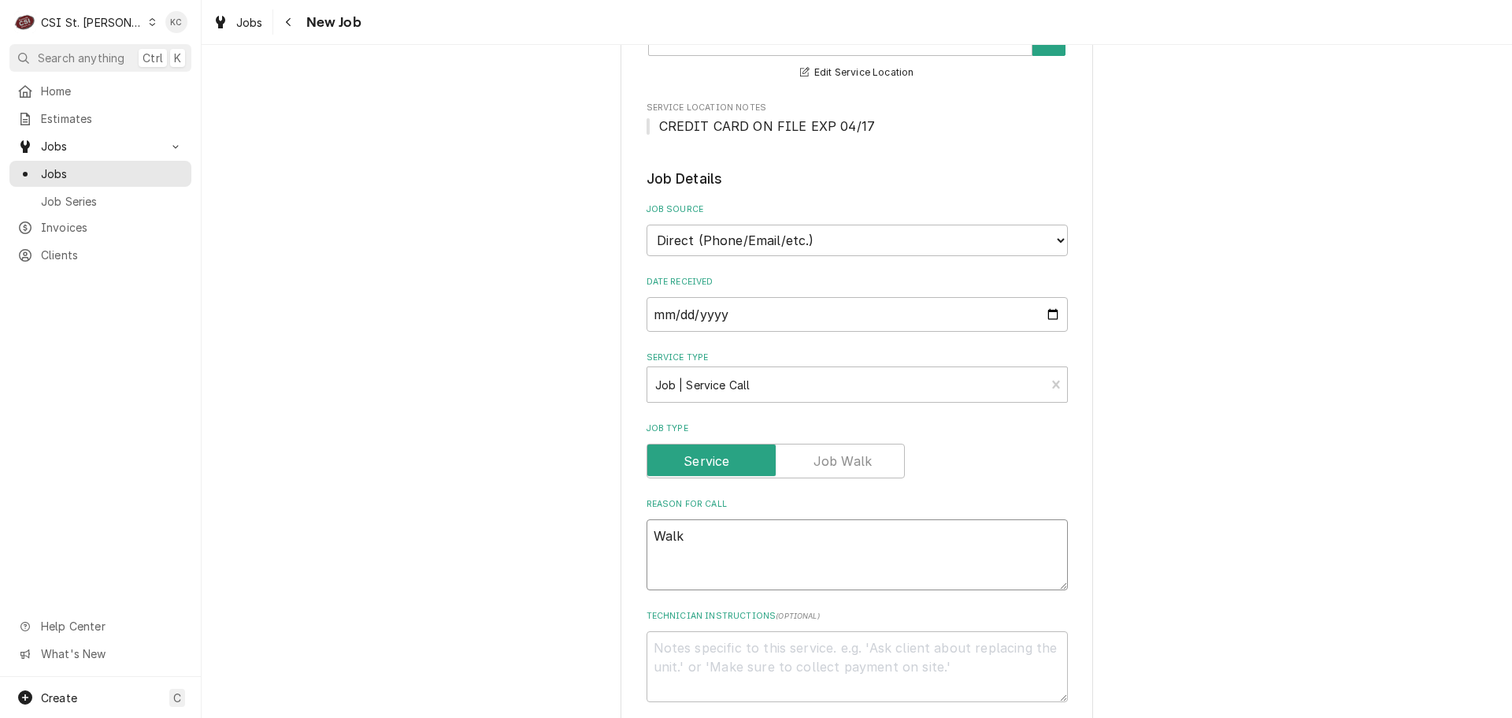
type textarea "Walk-"
type textarea "x"
type textarea "Walk-i"
type textarea "x"
type textarea "Walk-in"
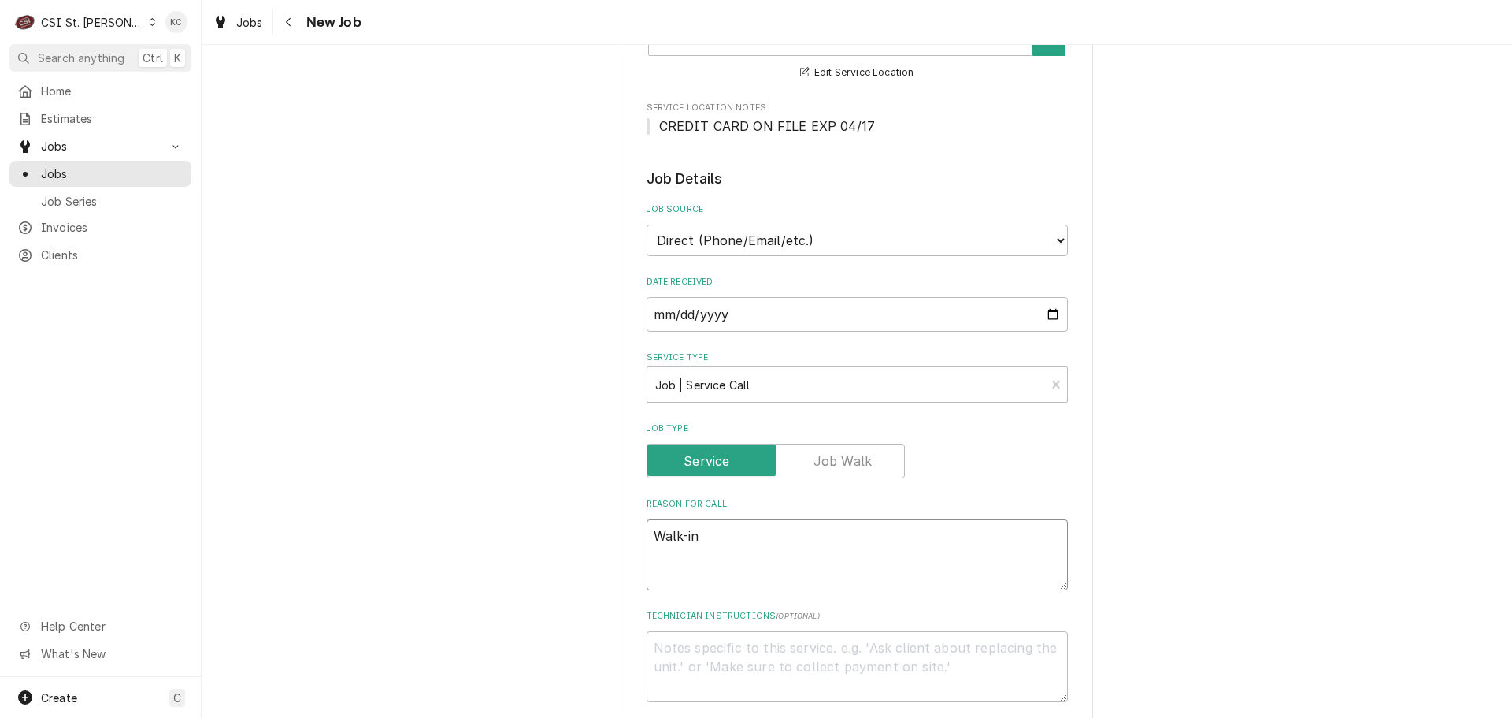
type textarea "x"
type textarea "Walk-in"
type textarea "x"
type textarea "Walk-in f"
type textarea "x"
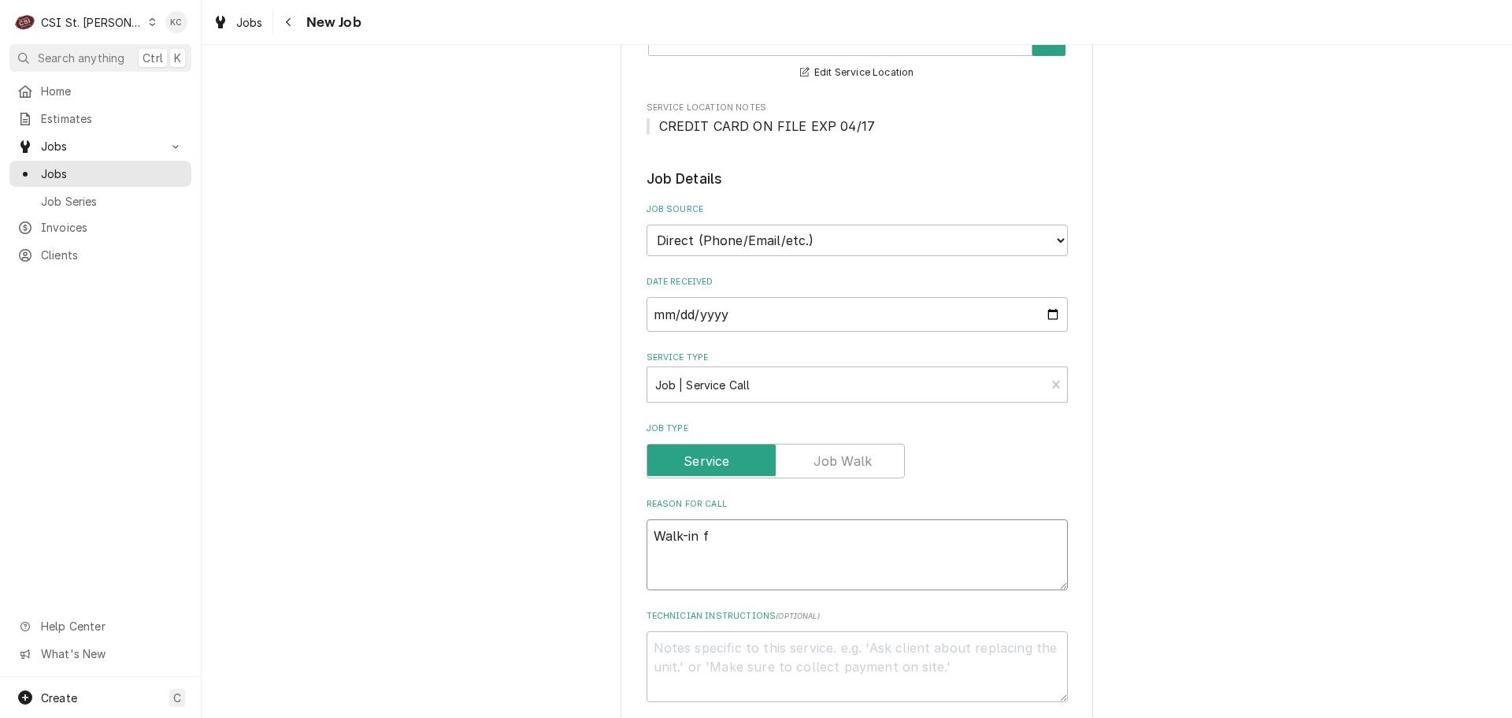
type textarea "Walk-in fr"
type textarea "x"
type textarea "Walk-in fre"
type textarea "x"
type textarea "Walk-in free"
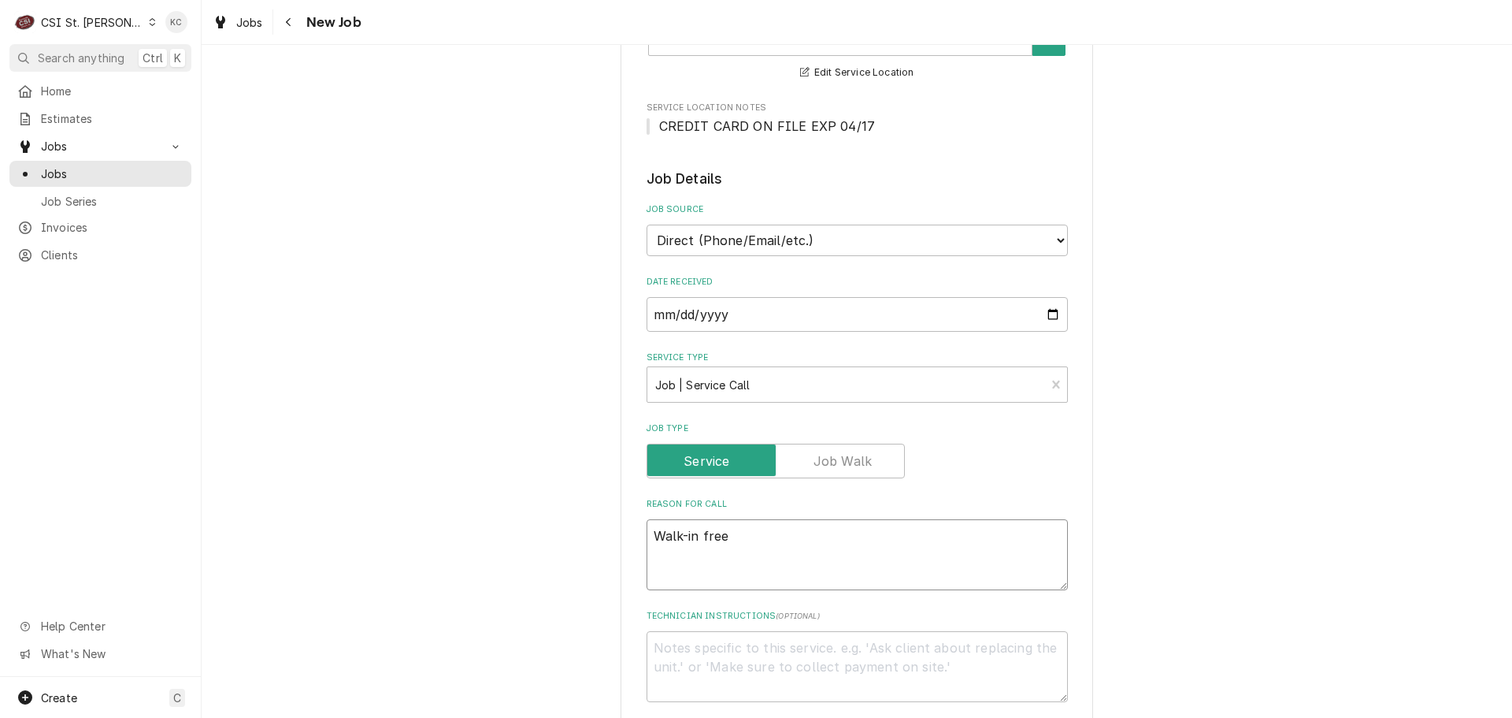
type textarea "x"
type textarea "Walk-in freez"
type textarea "x"
type textarea "Walk-in freeze"
type textarea "x"
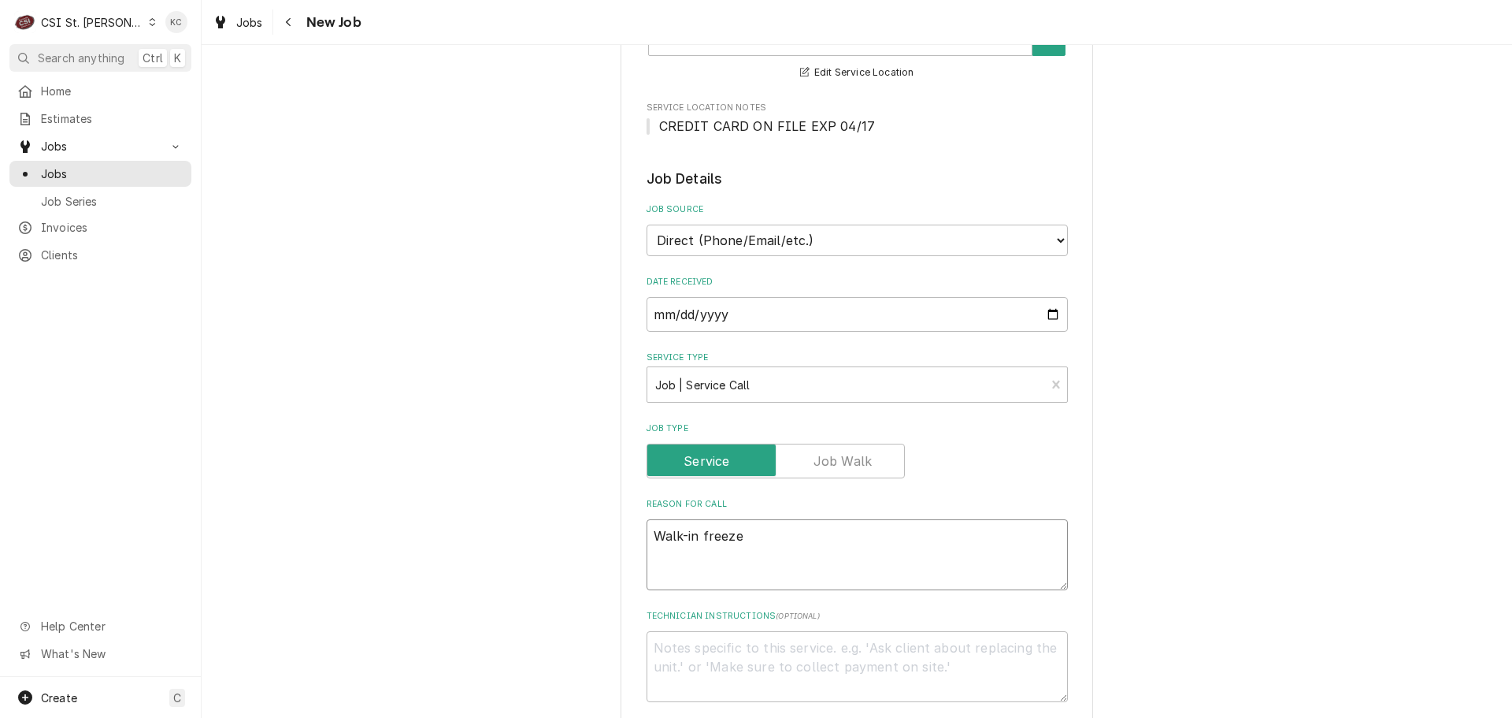
type textarea "Walk-in freezer"
type textarea "x"
type textarea "Walk-in freezer"
type textarea "x"
type textarea "Walk-in freezer n"
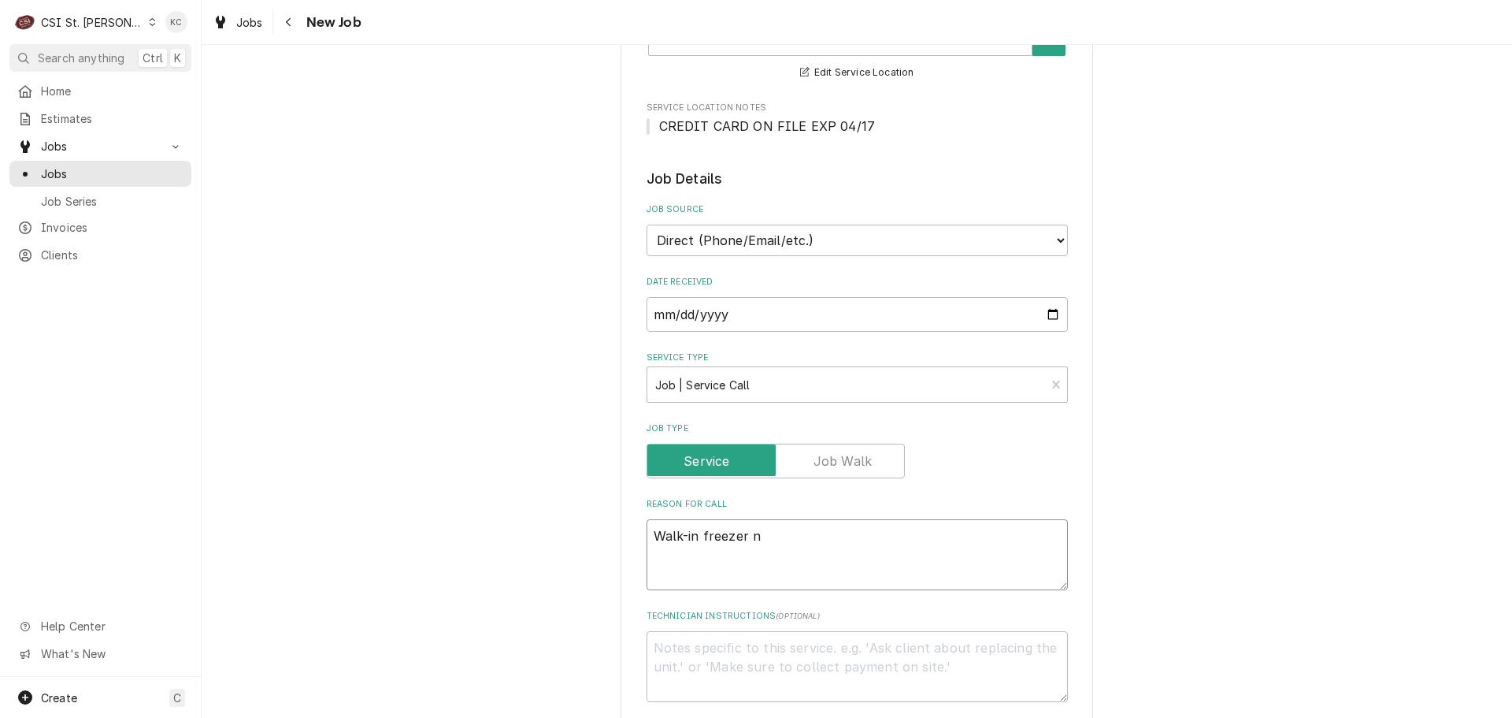
type textarea "x"
type textarea "Walk-in freezer ni"
type textarea "x"
type textarea "Walk-in freezer nio"
type textarea "x"
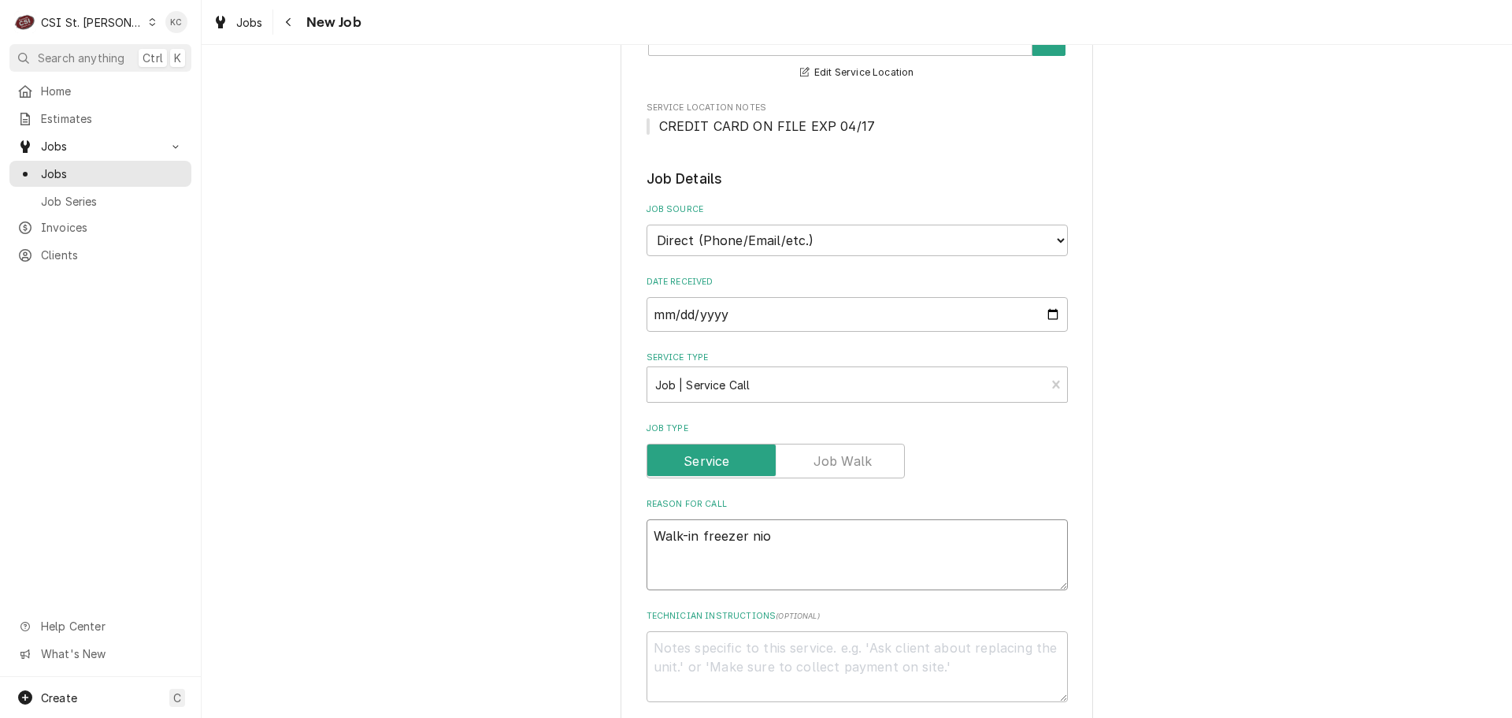
type textarea "Walk-in freezer niot"
type textarea "x"
type textarea "Walk-in freezer nio"
type textarea "x"
type textarea "Walk-in freezer ni"
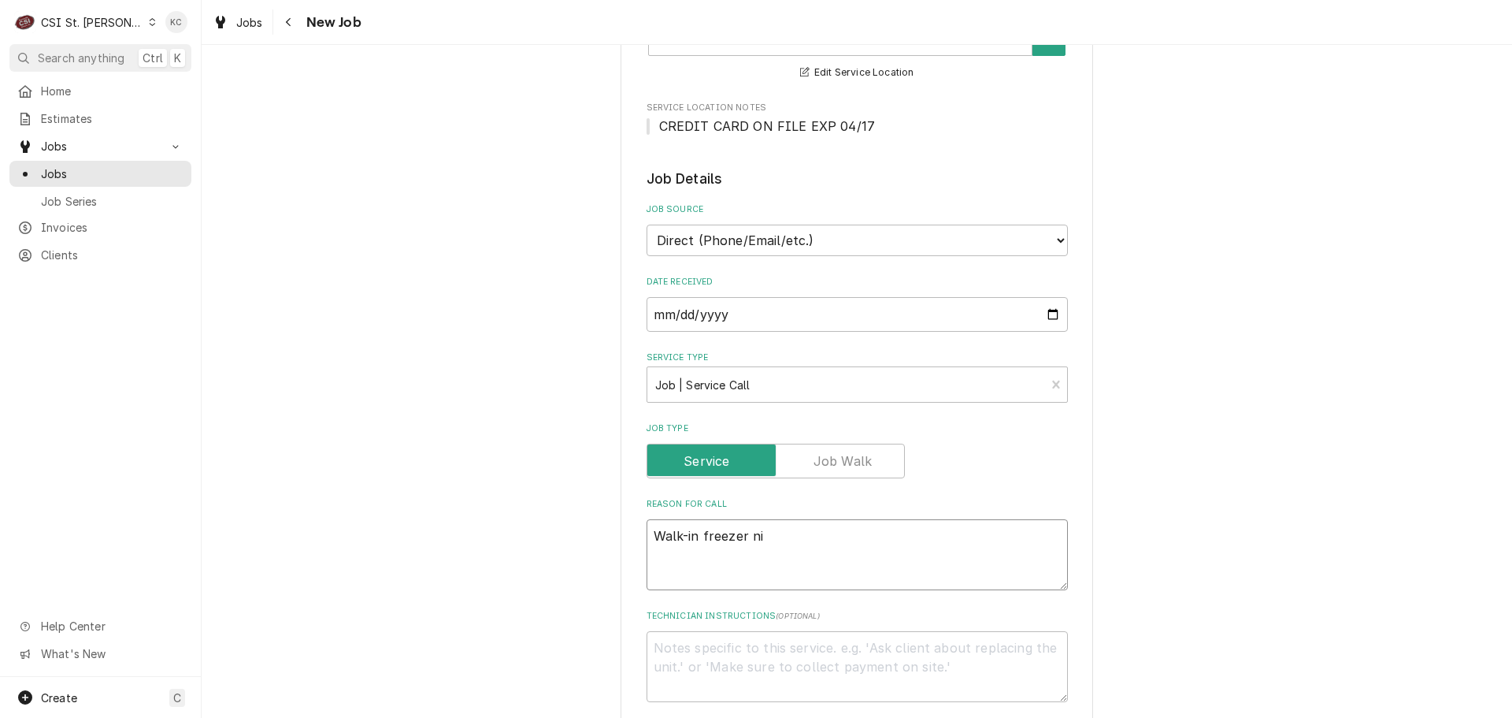
type textarea "x"
type textarea "Walk-in freezer n"
type textarea "x"
type textarea "Walk-in freezer no"
type textarea "x"
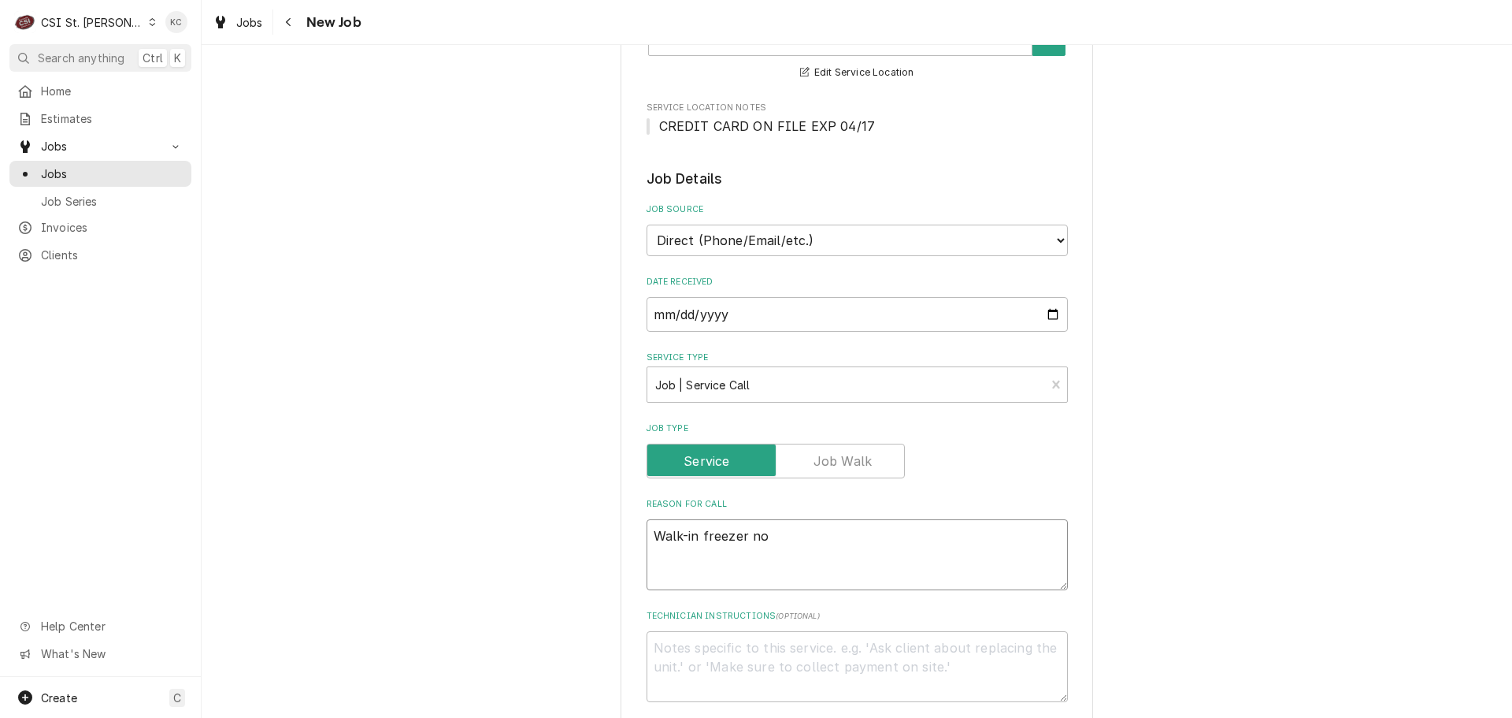
type textarea "Walk-in freezer not"
type textarea "x"
type textarea "Walk-in freezer not"
type textarea "x"
type textarea "Walk-in freezer not t"
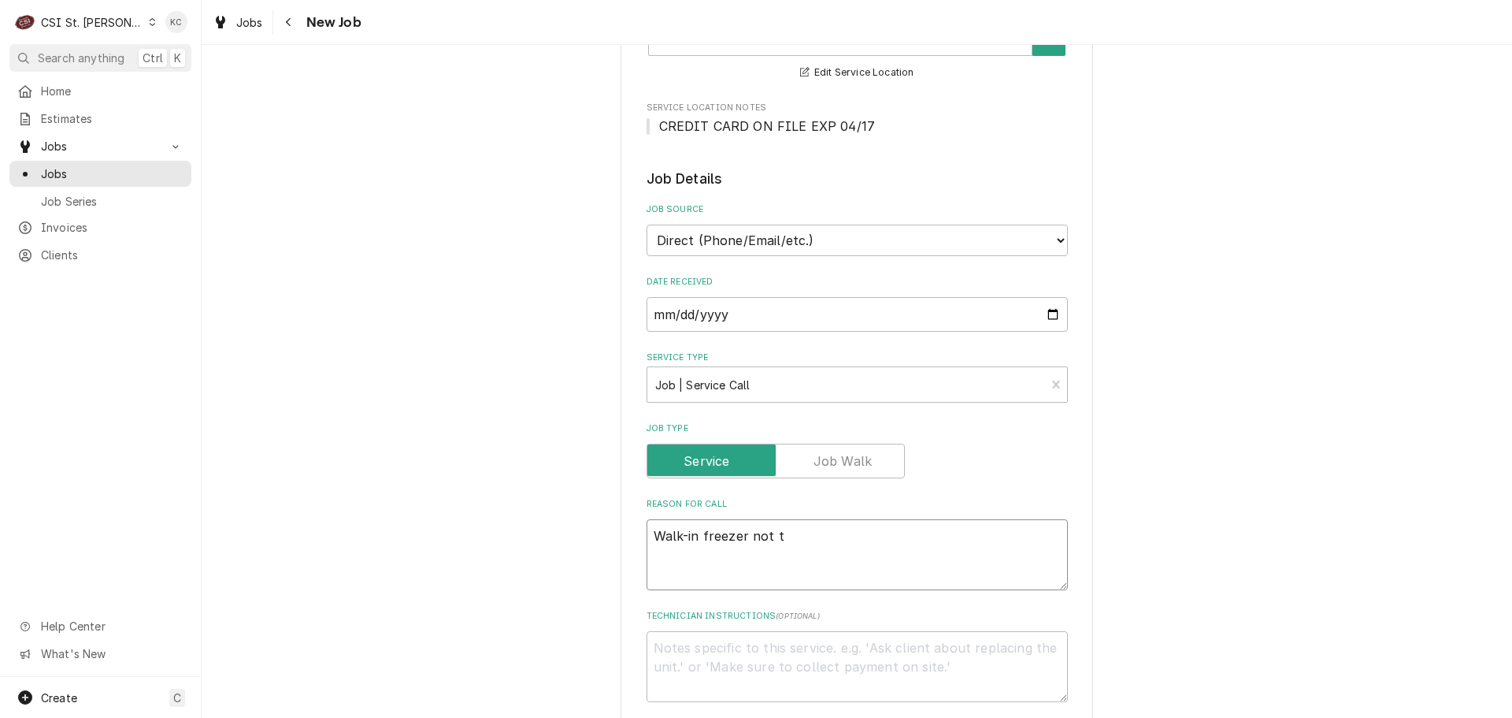
type textarea "x"
type textarea "Walk-in freezer not te"
type textarea "x"
type textarea "Walk-in freezer not tem"
type textarea "x"
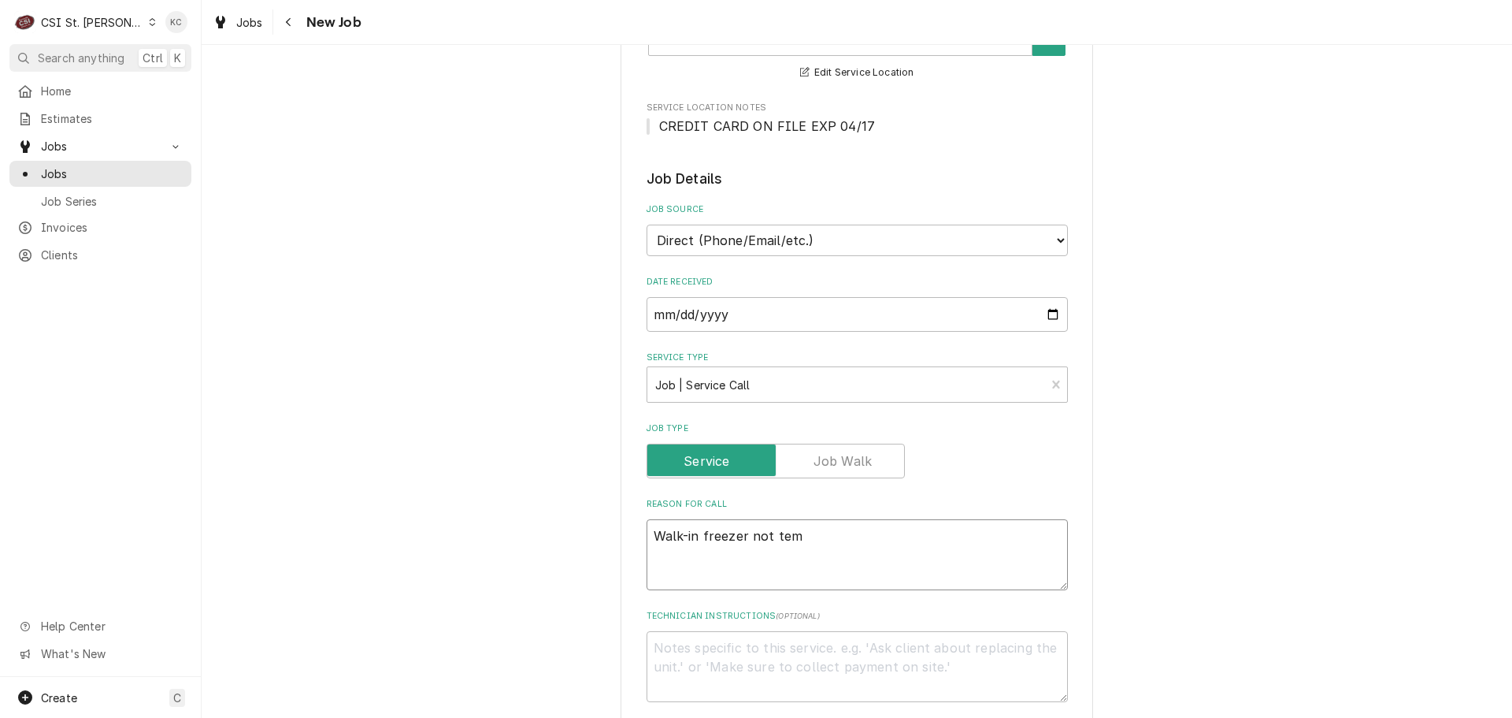
type textarea "Walk-in freezer not temp"
type textarea "x"
type textarea "Walk-in freezer not tempi"
type textarea "x"
type textarea "Walk-in freezer not tempin"
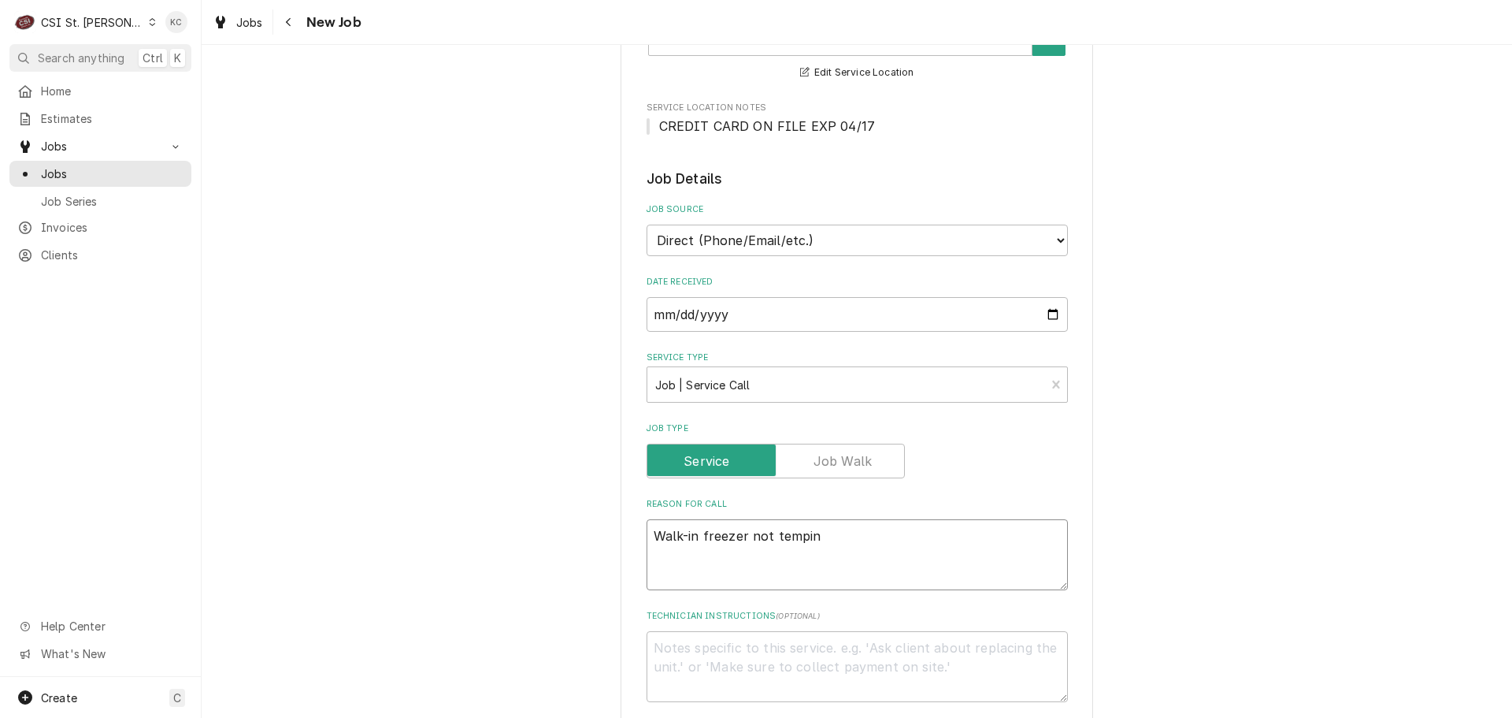
type textarea "x"
type textarea "Walk-in freezer not temping"
type textarea "x"
type textarea "Walk-in freezer not temping"
type textarea "x"
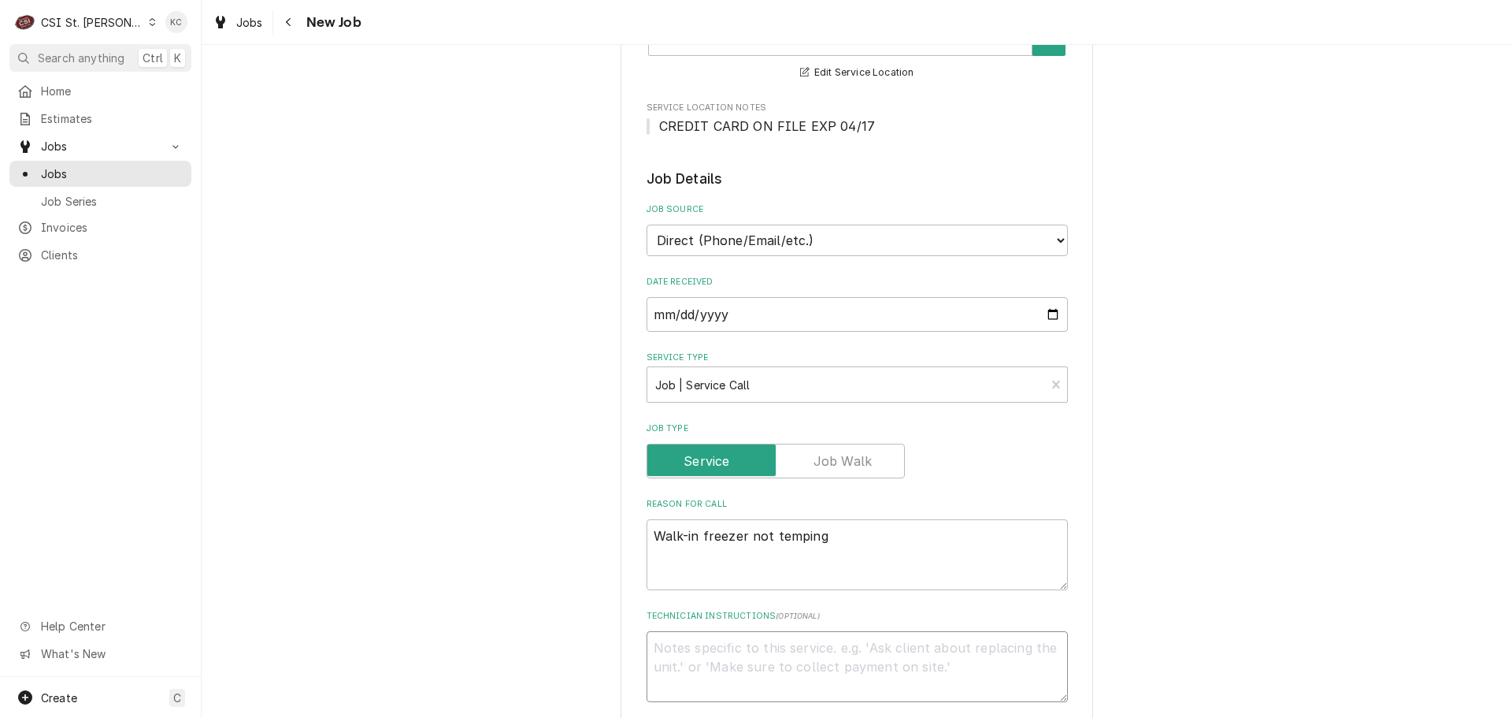
type textarea "R"
type textarea "x"
type textarea "Re"
type textarea "x"
type textarea "Reg"
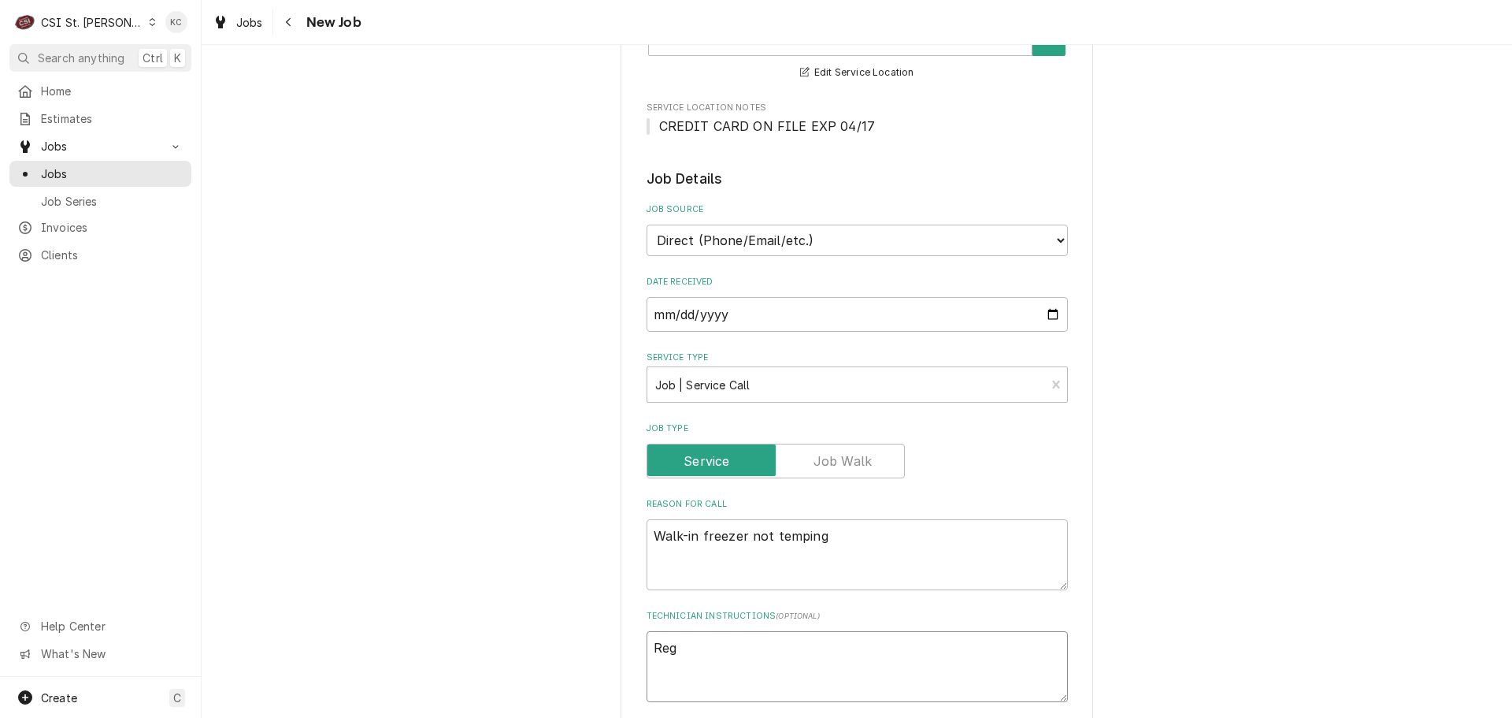
type textarea "x"
type textarea "Regg"
type textarea "x"
type textarea "Reggi"
type textarea "x"
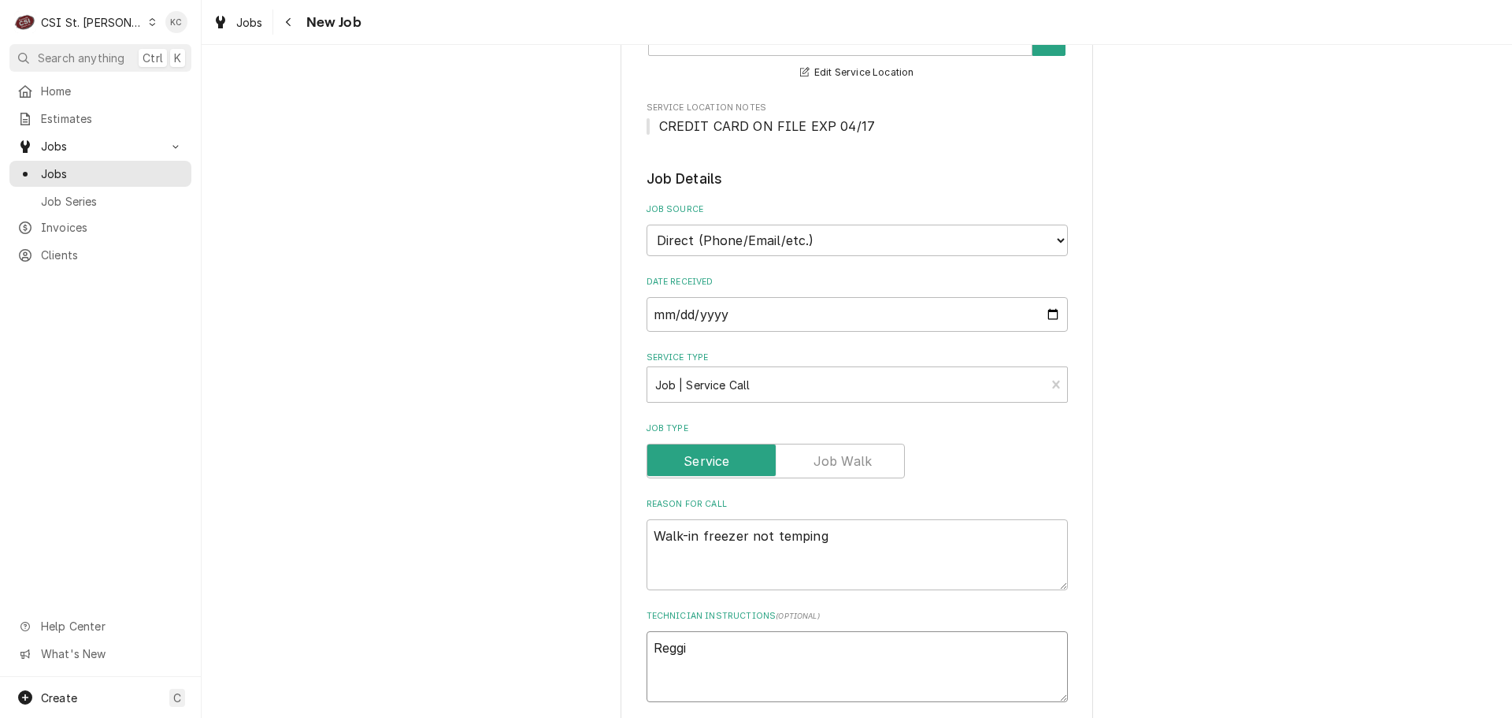
type textarea "[PERSON_NAME]"
type textarea "x"
type textarea "[PERSON_NAME]"
type textarea "x"
type textarea "[PERSON_NAME]"
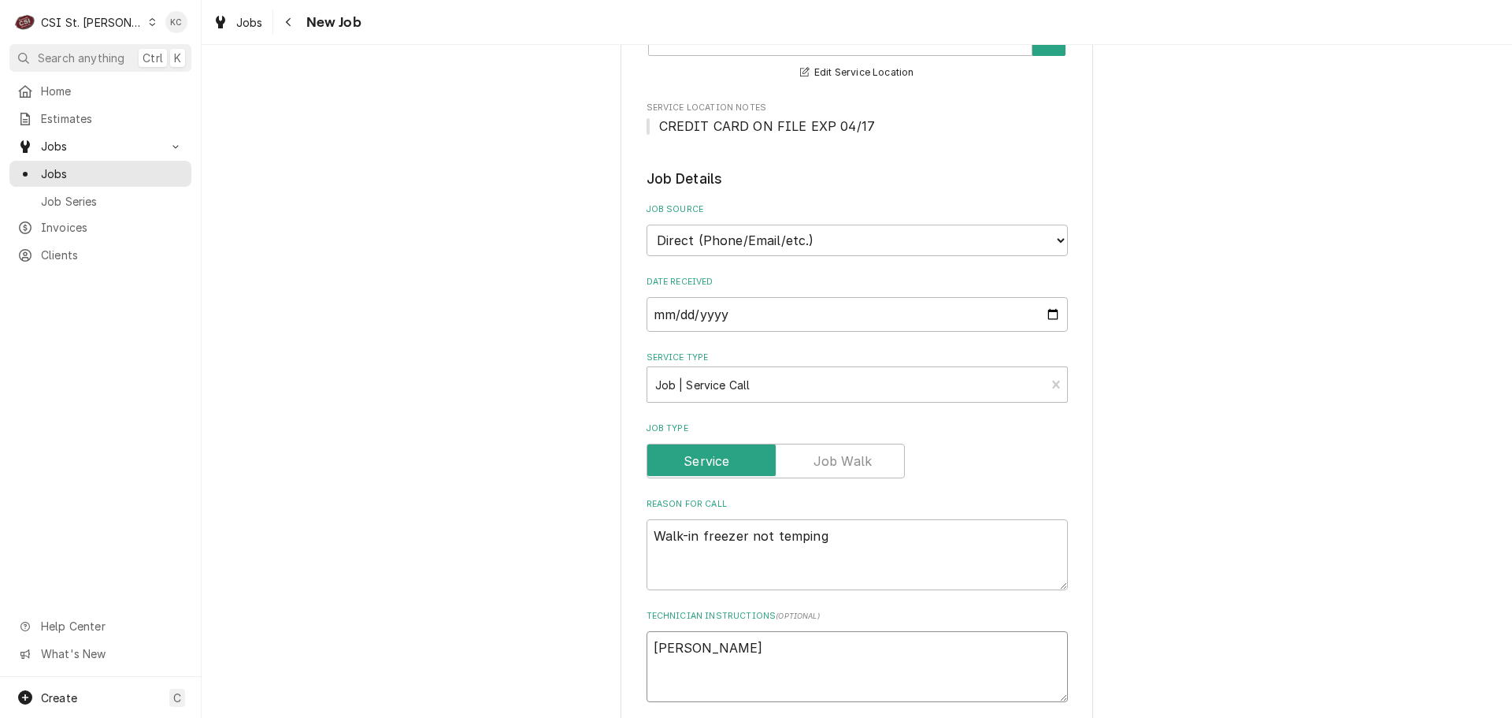
type textarea "x"
type textarea "[PERSON_NAME]"
type textarea "x"
type textarea "[PERSON_NAME] Bro"
type textarea "x"
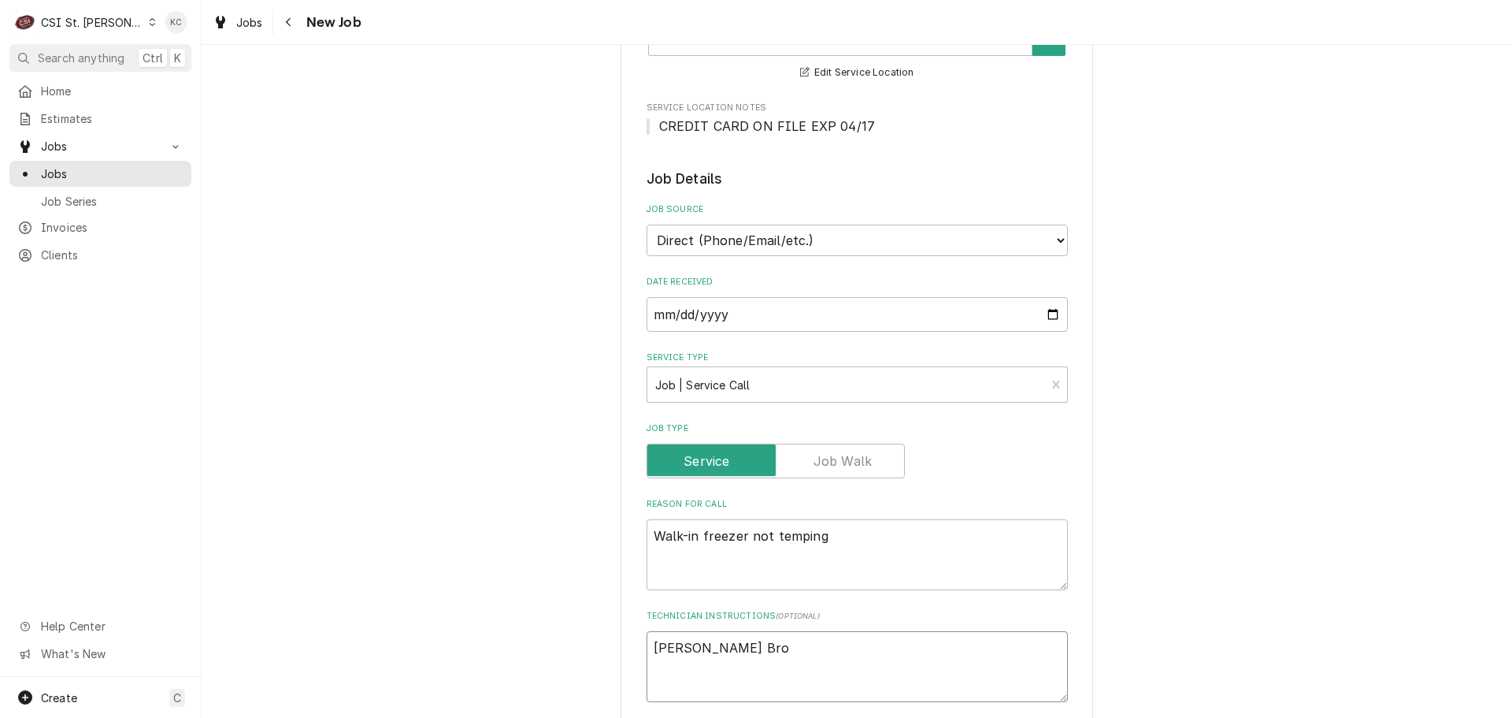
type textarea "[PERSON_NAME]"
type textarea "x"
type textarea "[PERSON_NAME]"
type textarea "x"
type textarea "[PERSON_NAME]"
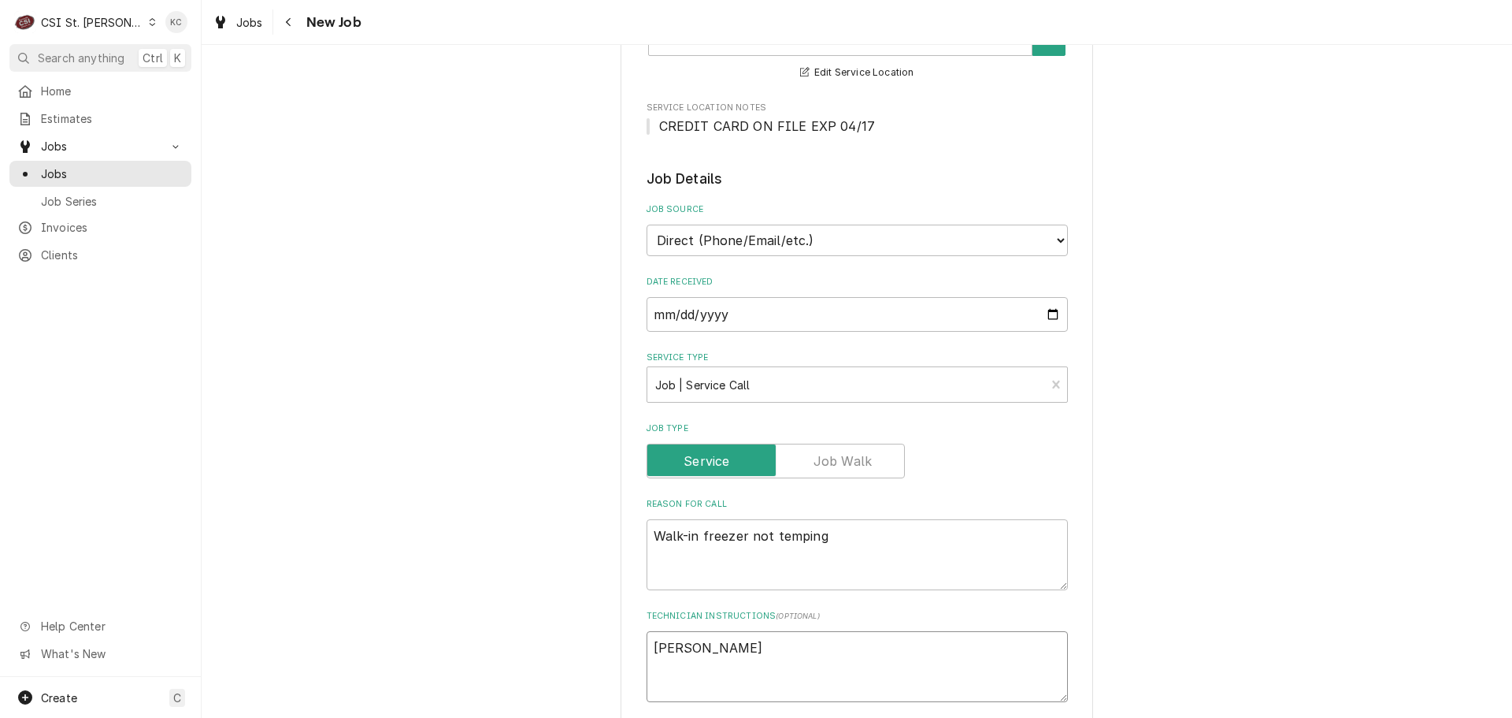
type textarea "x"
type textarea "Reggie Brook"
type textarea "x"
type textarea "Reggie Brooks"
type textarea "x"
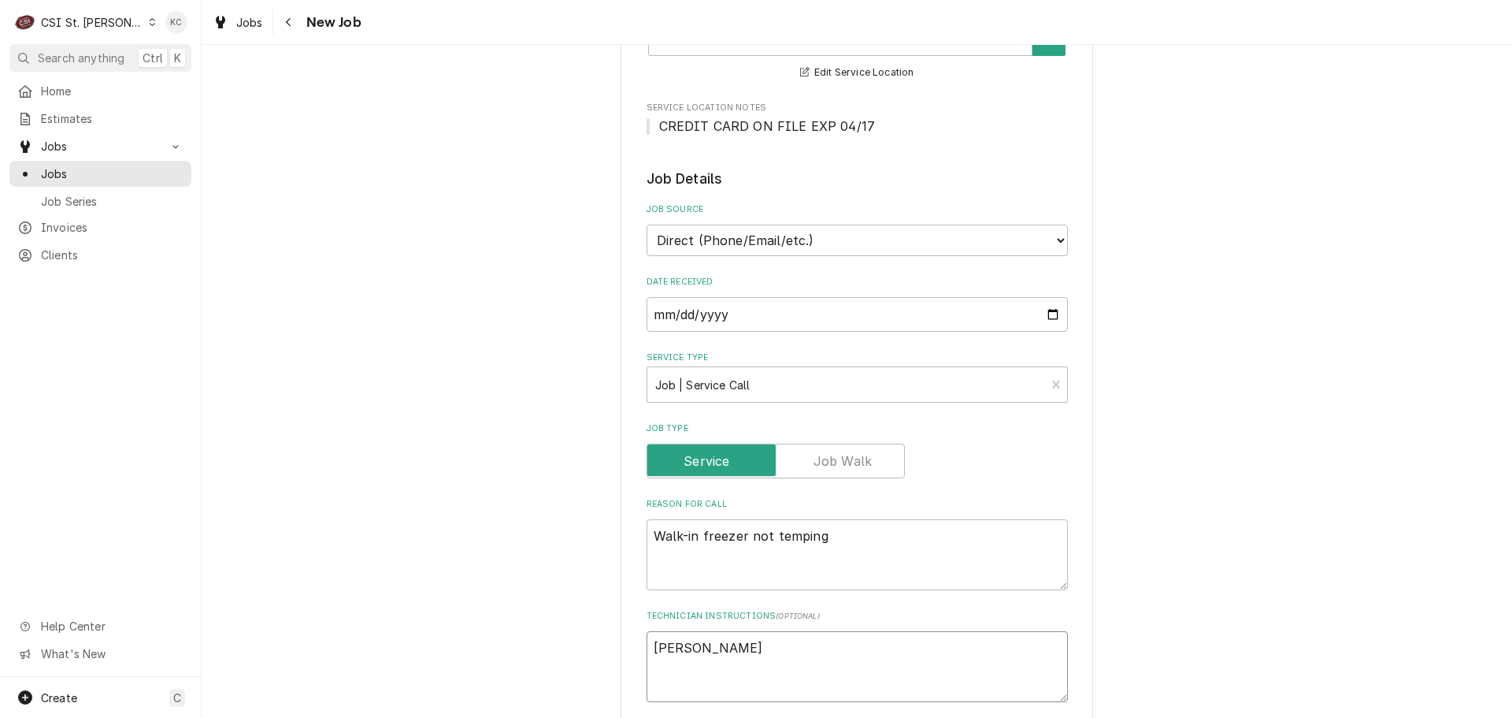
type textarea "Reggie Brooks"
type textarea "x"
type textarea "Reggie Brooks -"
type textarea "x"
type textarea "Reggie Brooks -"
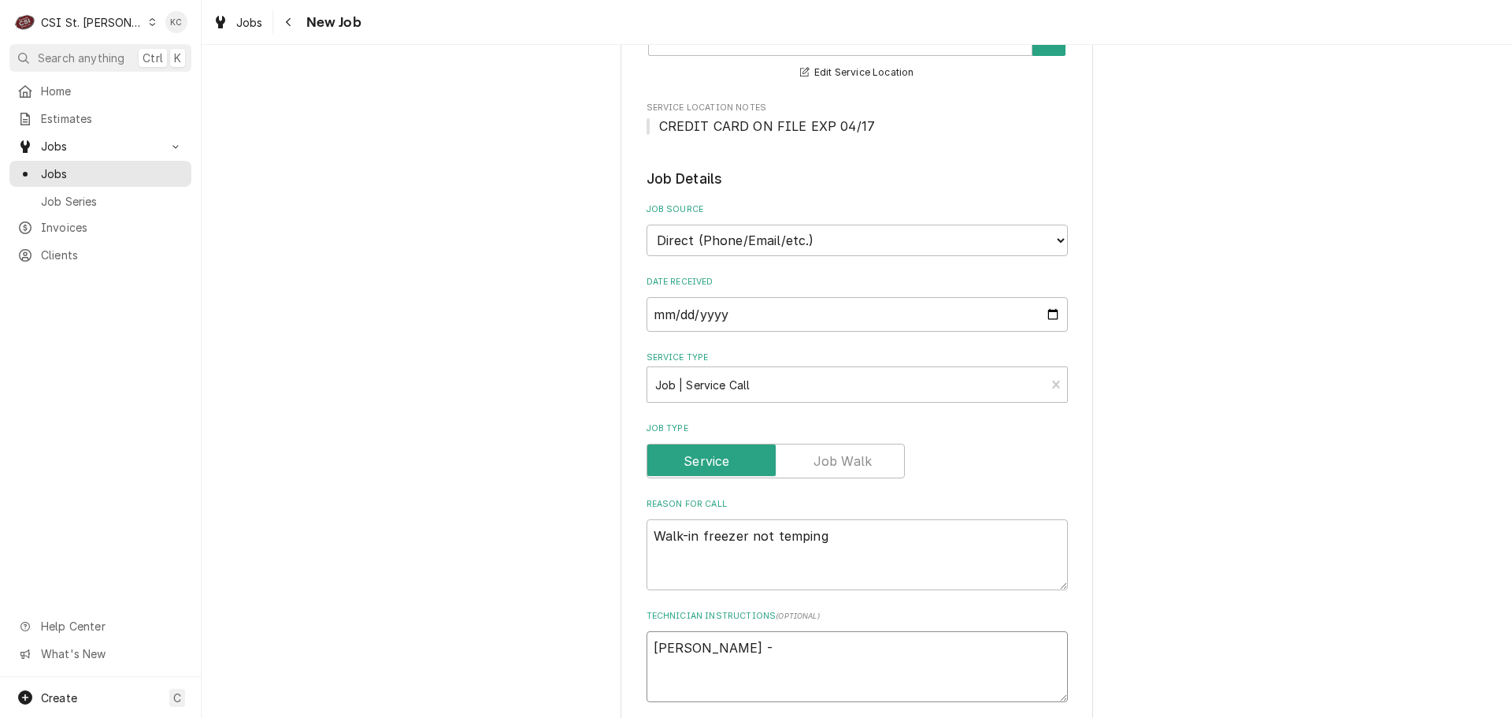
type textarea "x"
type textarea "Reggie Brooks - 3"
type textarea "x"
type textarea "Reggie Brooks - 31"
type textarea "x"
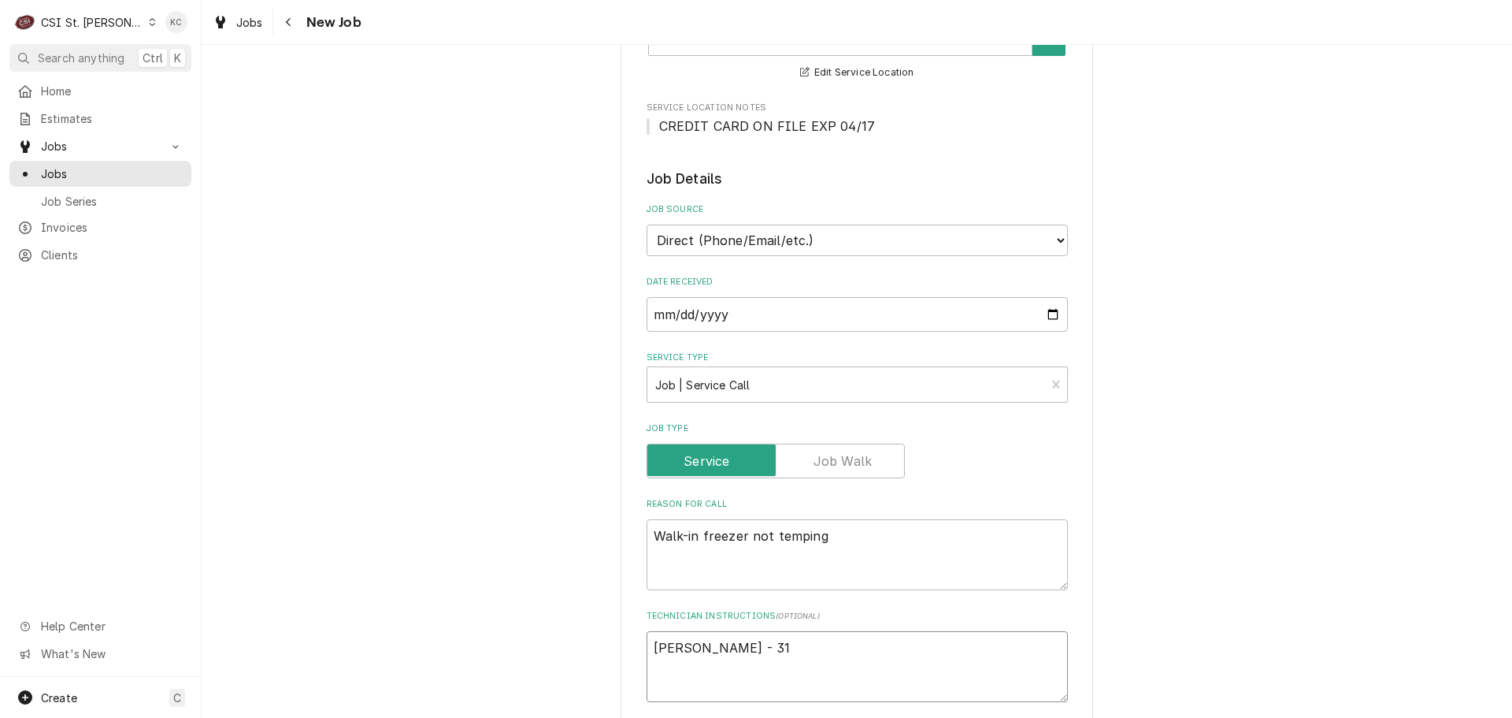
type textarea "Reggie Brooks - 314"
type textarea "x"
type textarea "Reggie Brooks - 314"
type textarea "x"
type textarea "Reggie Brooks - 314 2"
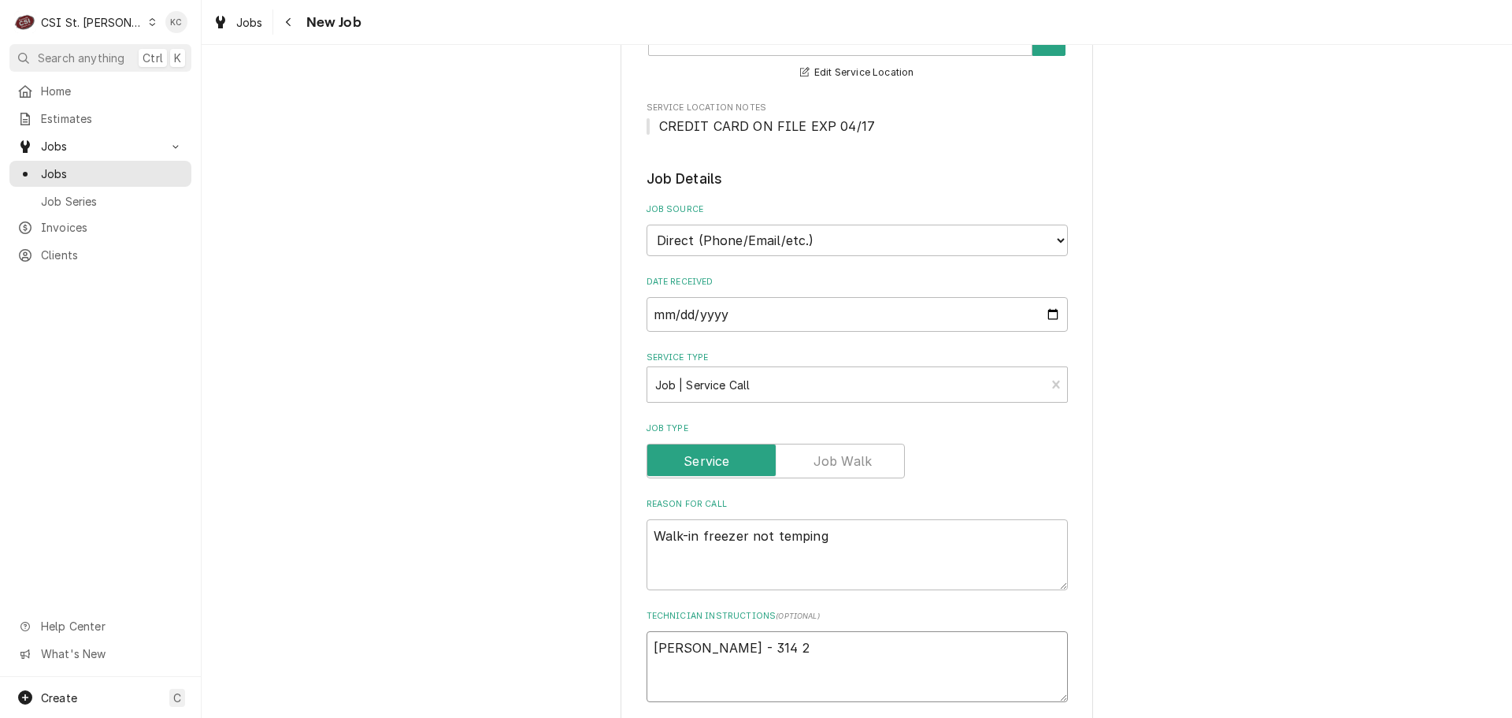
type textarea "x"
type textarea "Reggie Brooks - 314 26"
type textarea "x"
type textarea "Reggie Brooks - 314 264"
type textarea "x"
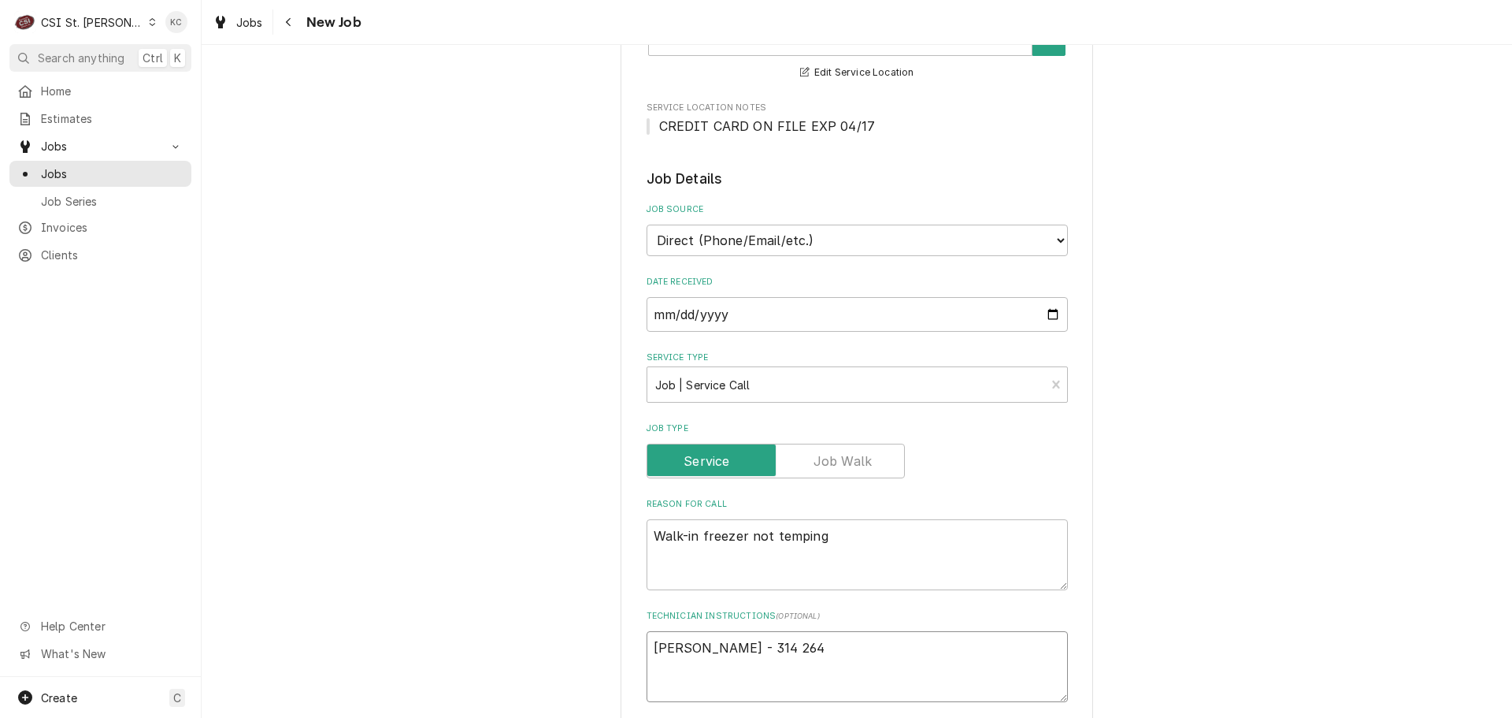
type textarea "Reggie Brooks - 314 26"
type textarea "x"
type textarea "Reggie Brooks - 314 265"
type textarea "x"
type textarea "Reggie Brooks - 314 265-"
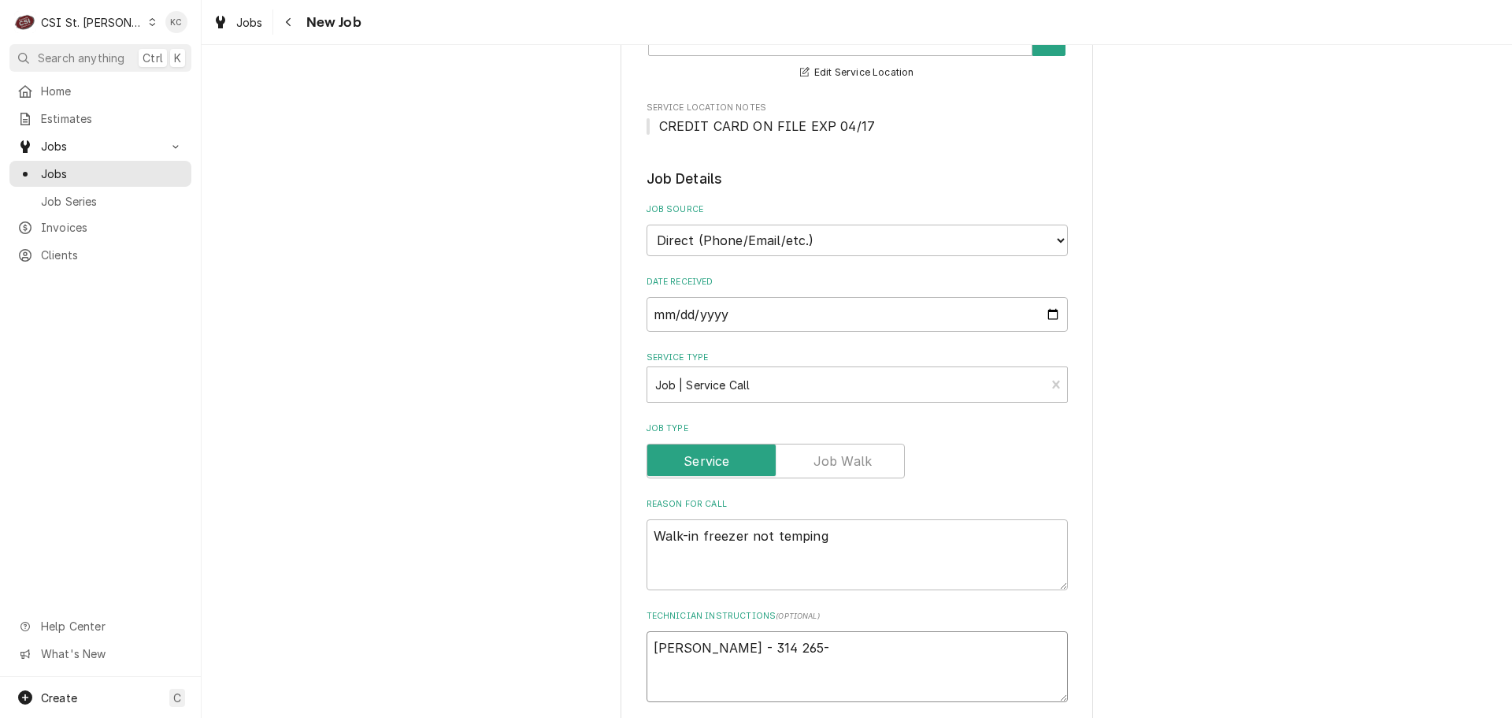
type textarea "x"
type textarea "Reggie Brooks - 314 265-7"
type textarea "x"
type textarea "Reggie Brooks - 314 265-77"
type textarea "x"
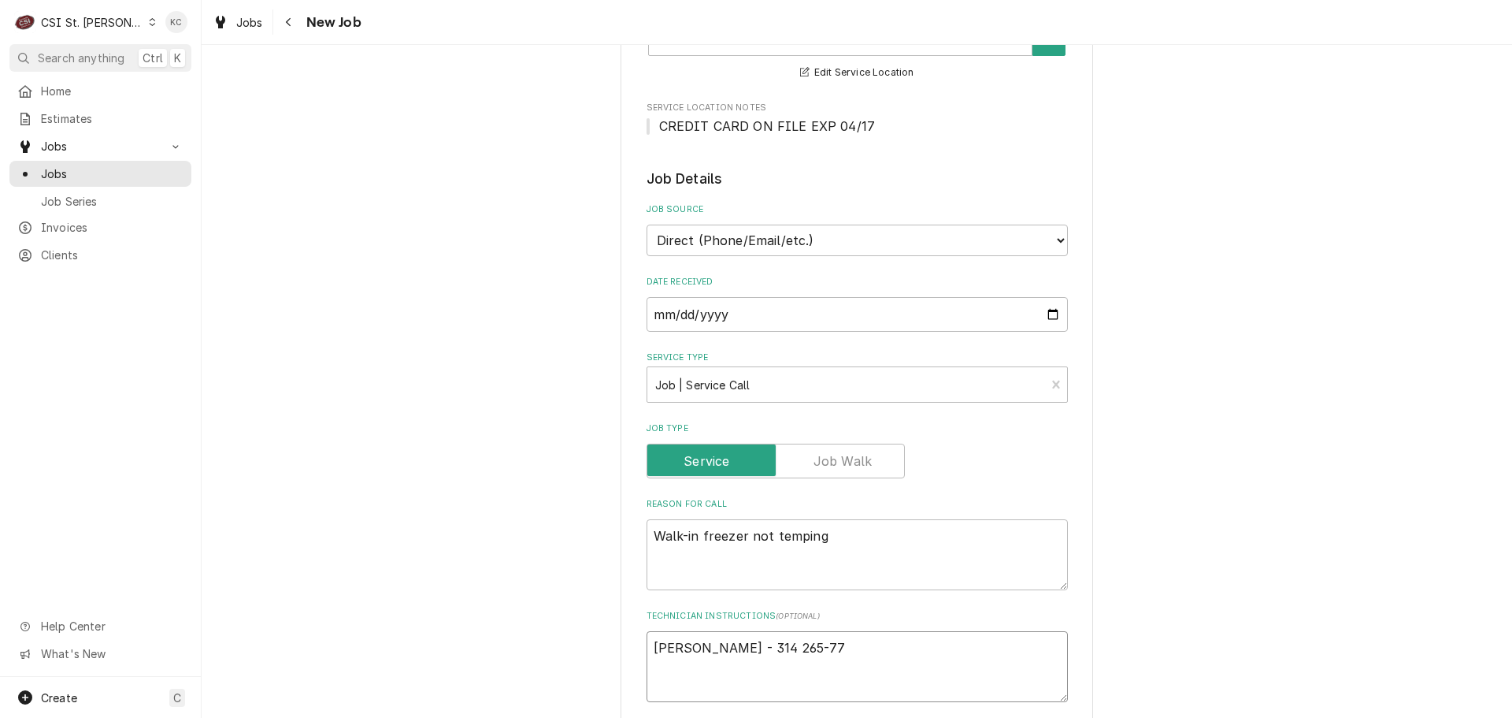
type textarea "Reggie Brooks - 314 265-776"
type textarea "x"
type textarea "Reggie Brooks - 314 265-7765"
type textarea "x"
type textarea "Reggie Brooks - 314 265-7765"
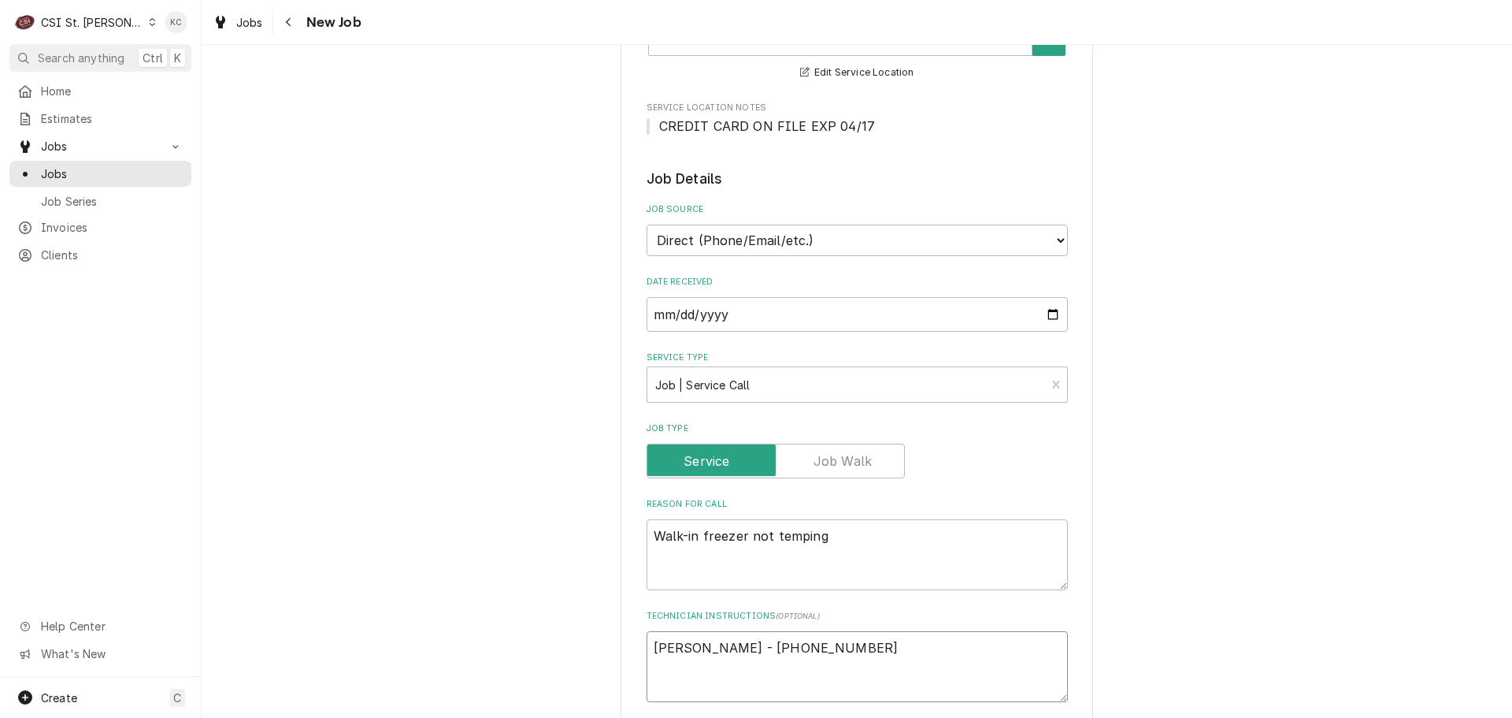
type textarea "x"
type textarea "Reggie Brooks - 314 265-7765"
type textarea "x"
type textarea "Reggie Brooks - 314 265-7765 1"
type textarea "x"
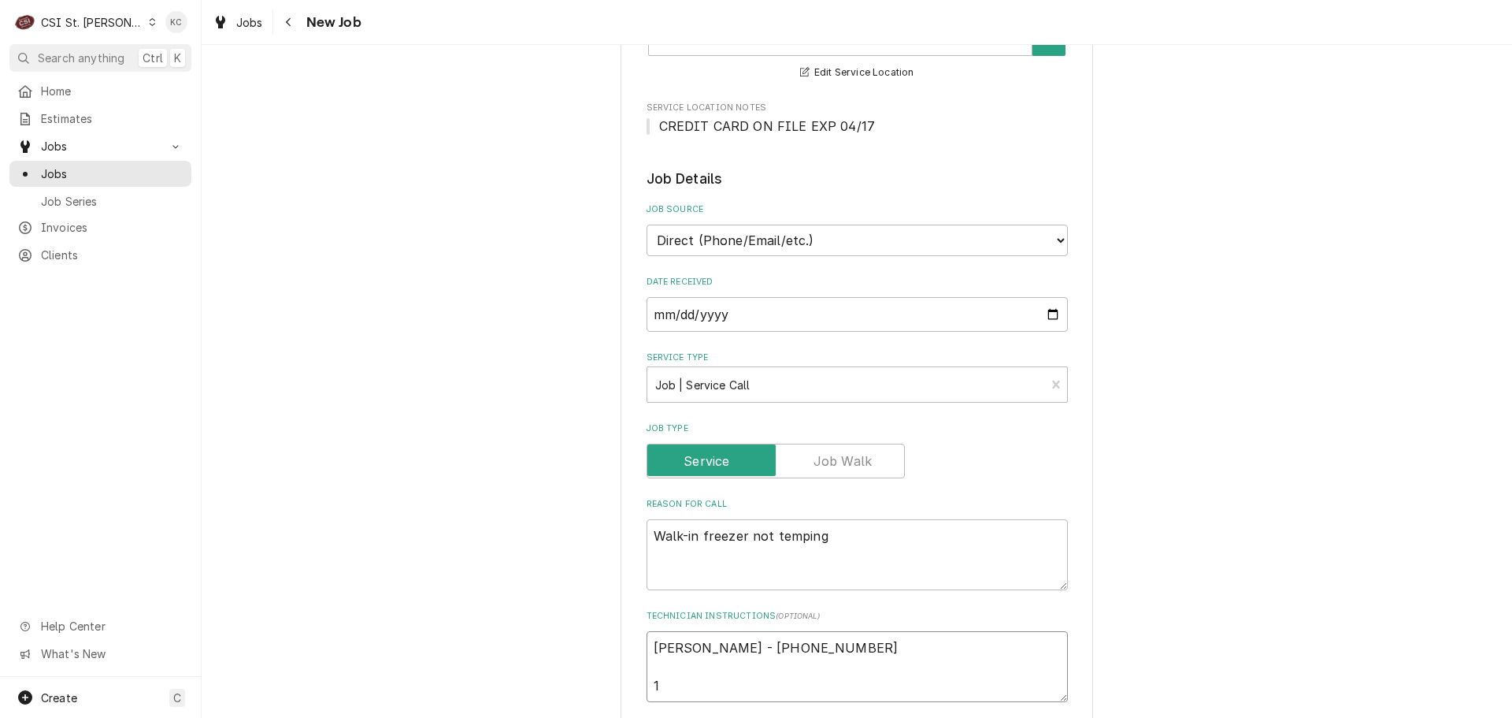
type textarea "Reggie Brooks - 314 265-7765 11"
type textarea "x"
type textarea "Reggie Brooks - 314 265-7765 11a"
type textarea "x"
type textarea "Reggie Brooks - 314 265-7765 11am"
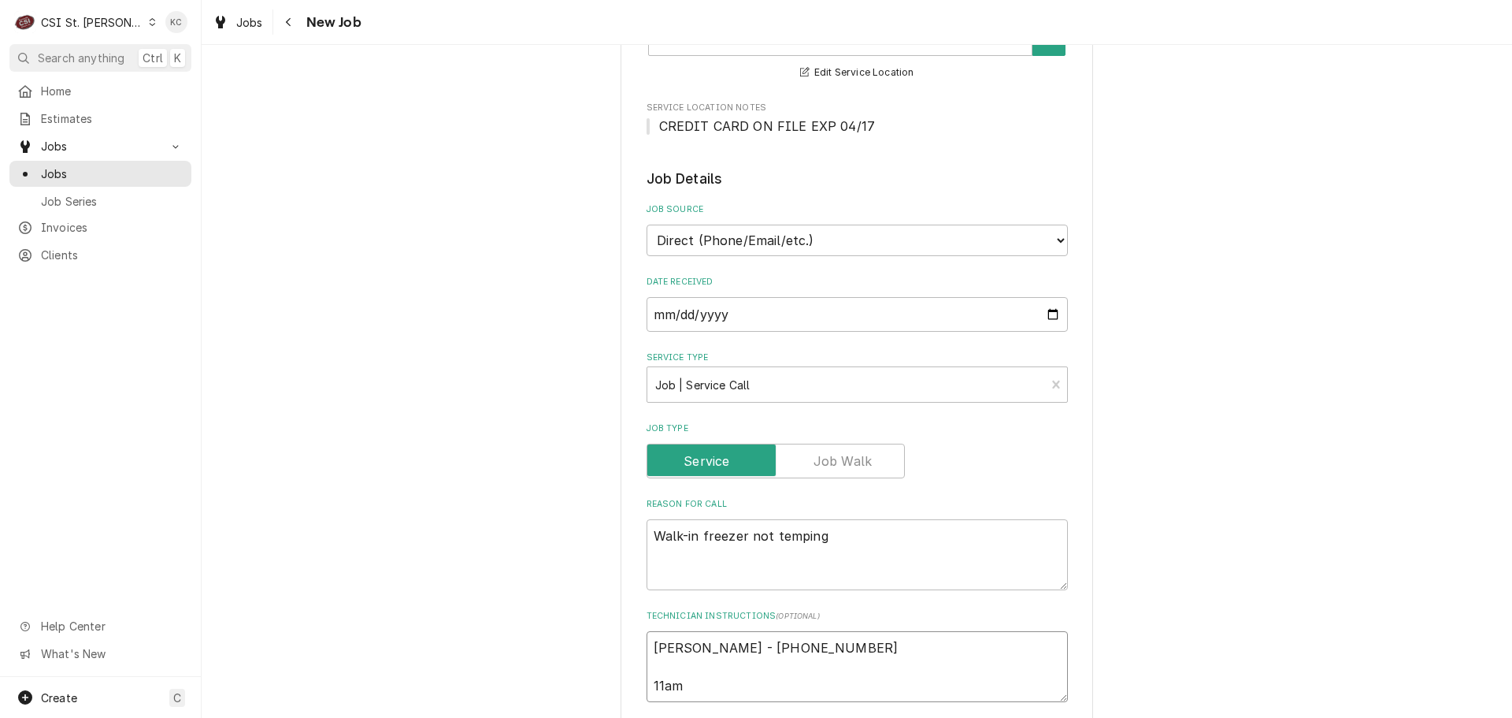
type textarea "x"
type textarea "Reggie Brooks - 314 265-7765 11am"
type textarea "x"
type textarea "Reggie Brooks - 314 265-7765 11am -"
type textarea "x"
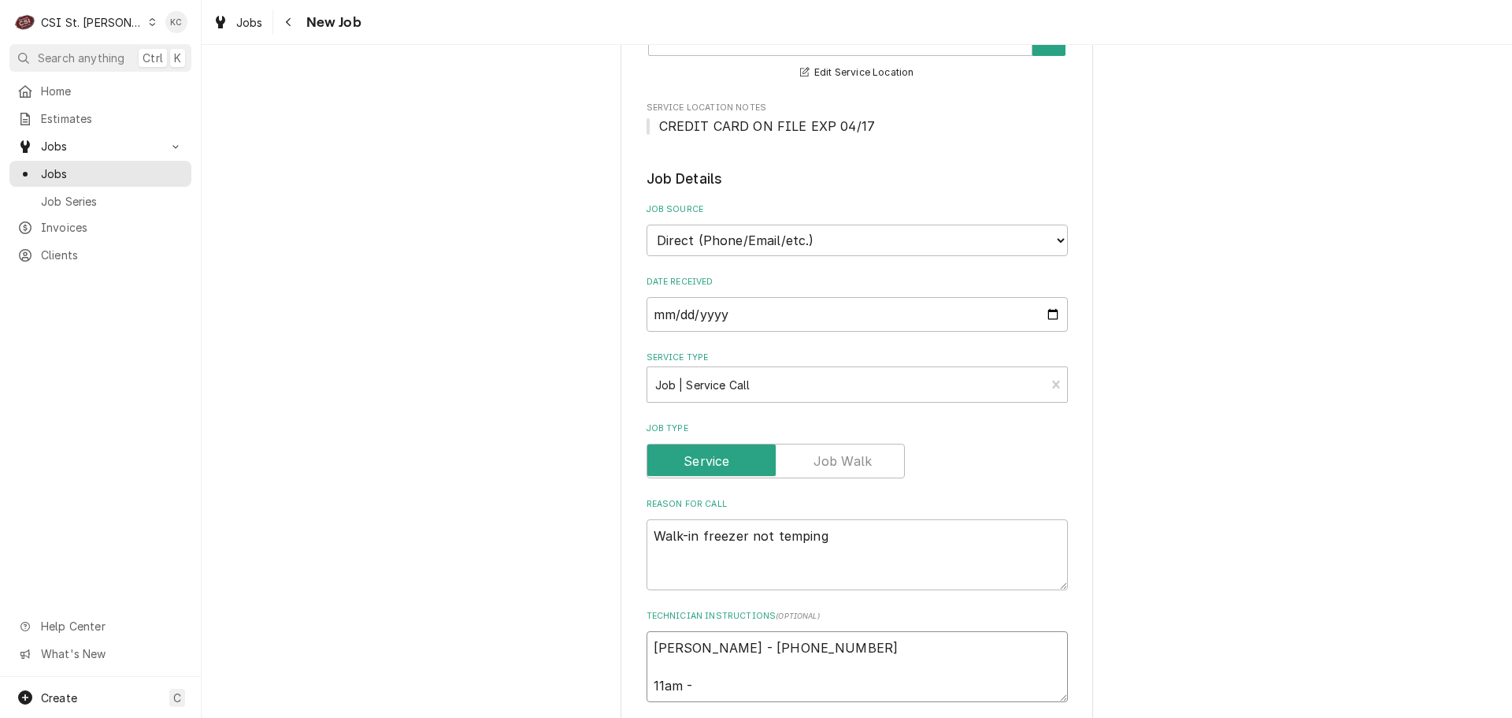
type textarea "Reggie Brooks - 314 265-7765 11am -"
type textarea "x"
type textarea "Reggie Brooks - 314 265-7765 11am - 5"
type textarea "x"
type textarea "Reggie Brooks - 314 265-7765 11am - 5p"
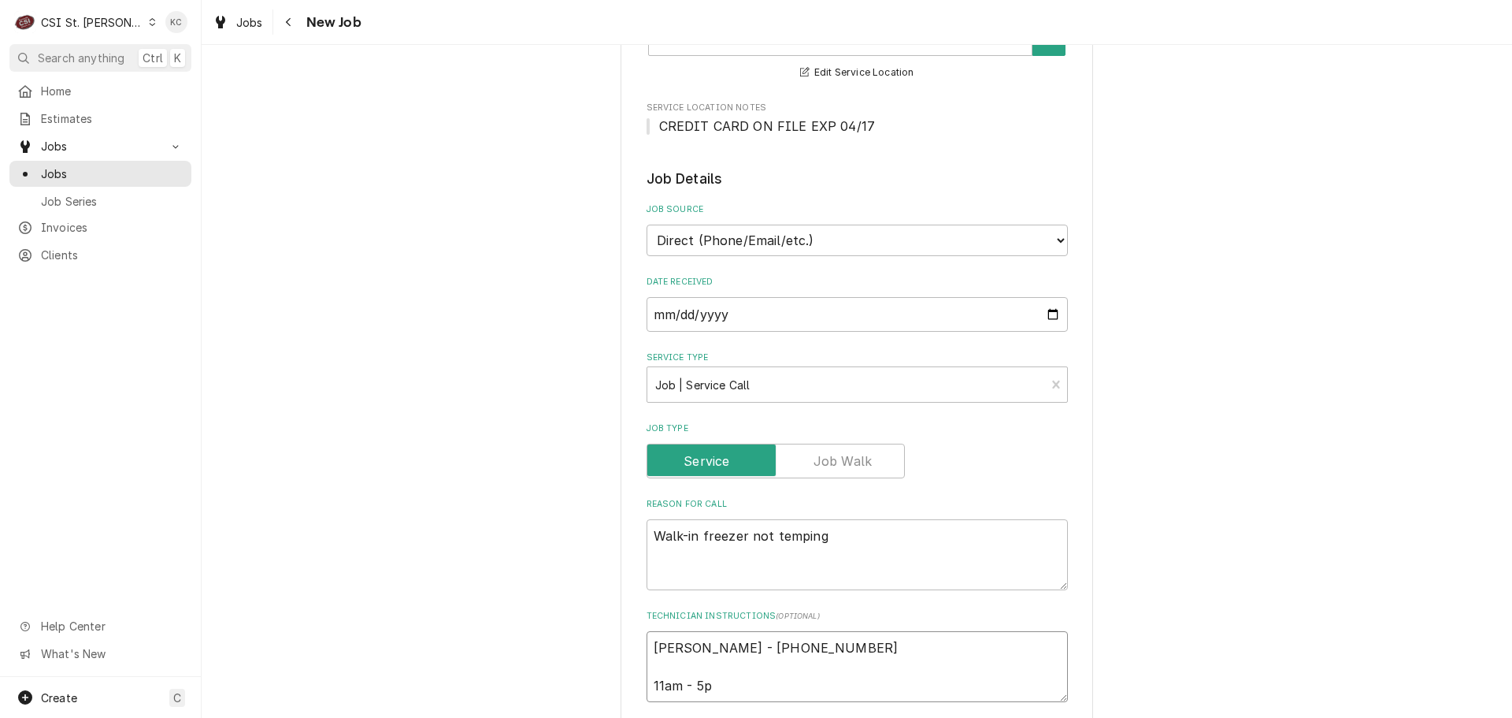
type textarea "x"
type textarea "Reggie Brooks - 314 265-7765 11am - 5pm"
type textarea "x"
type textarea "Reggie Brooks - 314 265-7765 11am - 5pm"
type textarea "x"
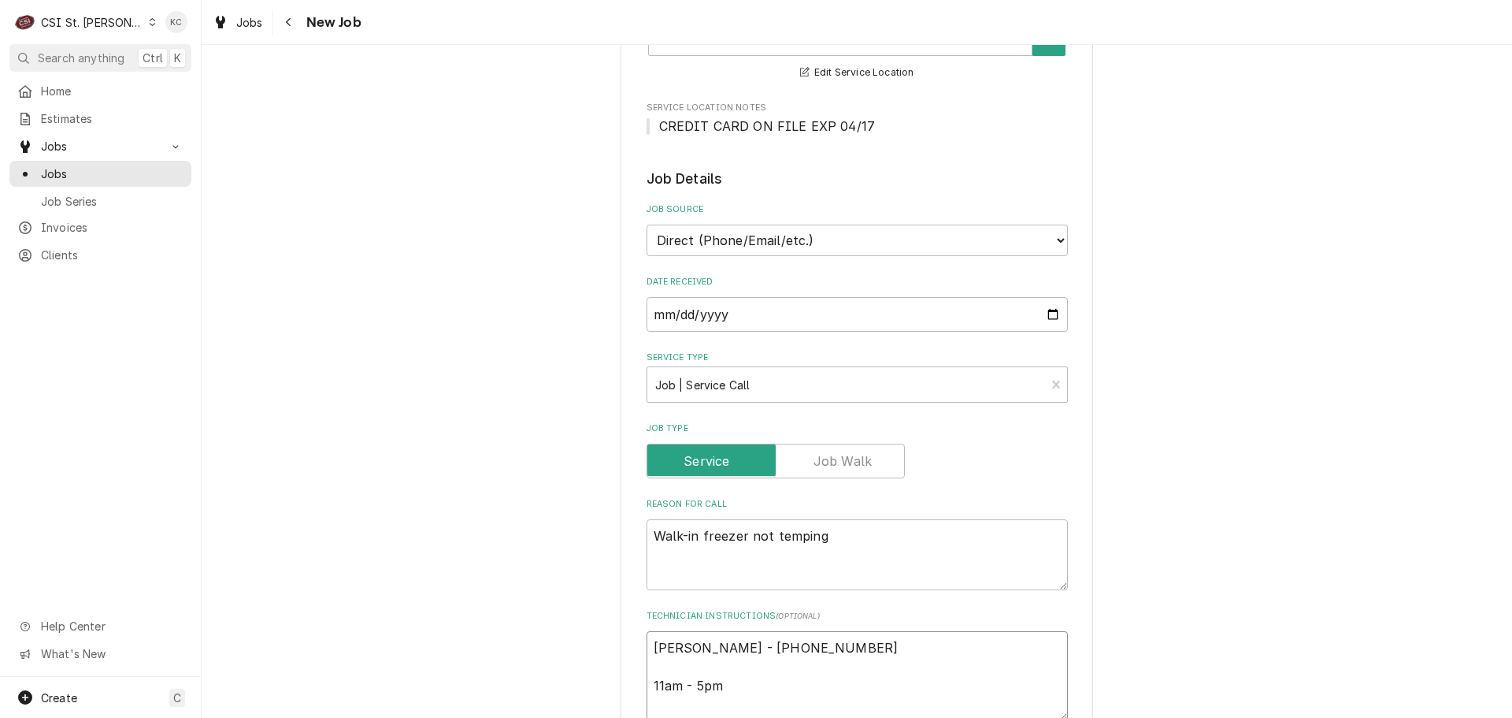
type textarea "Reggie Brooks - 314 265-7765 11am - 5pm L"
type textarea "x"
type textarea "Reggie Brooks - 314 265-7765 11am - 5pm Lo"
type textarea "x"
type textarea "Reggie Brooks - 314 265-7765 11am - 5pm Loc"
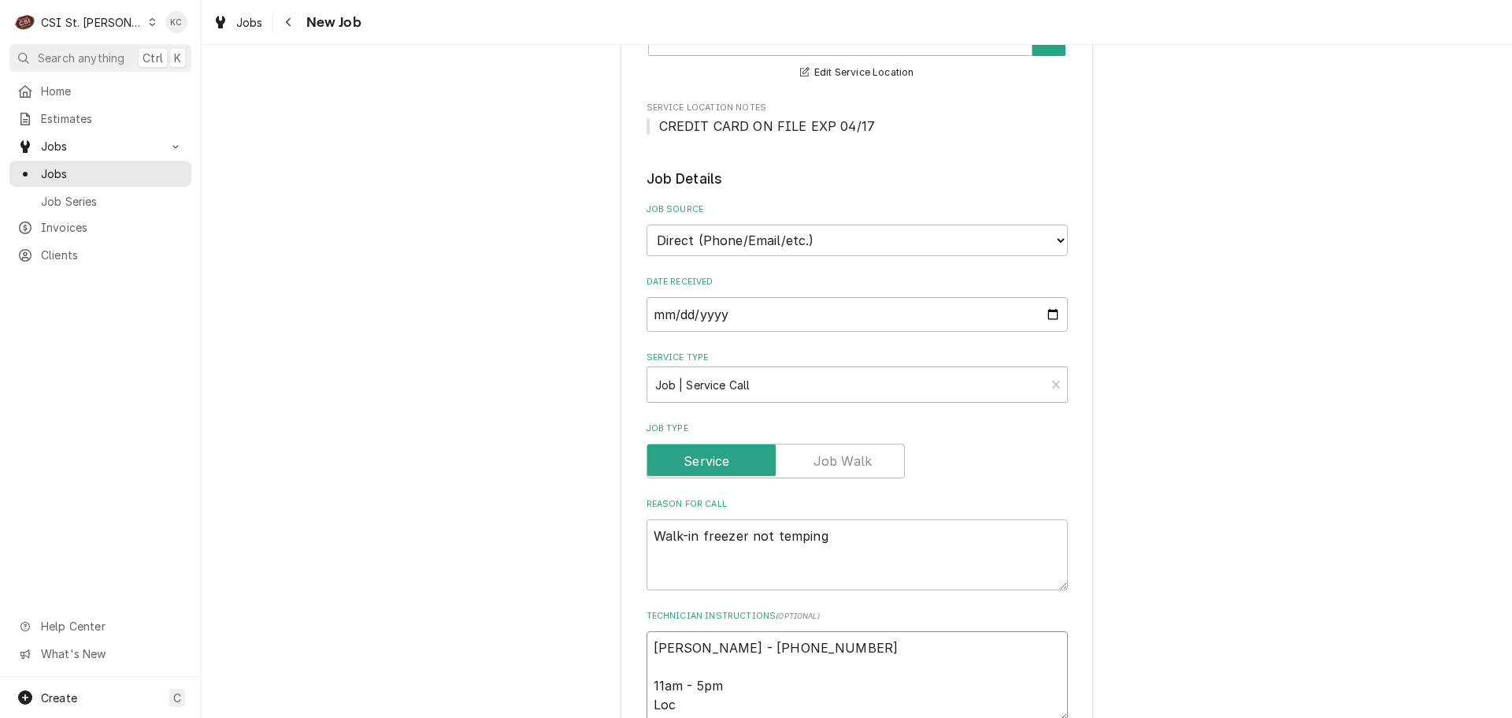
type textarea "x"
type textarea "Reggie Brooks - 314 265-7765 11am - 5pm Loca"
type textarea "x"
type textarea "Reggie Brooks - 314 265-7765 11am - 5pm Locat"
type textarea "x"
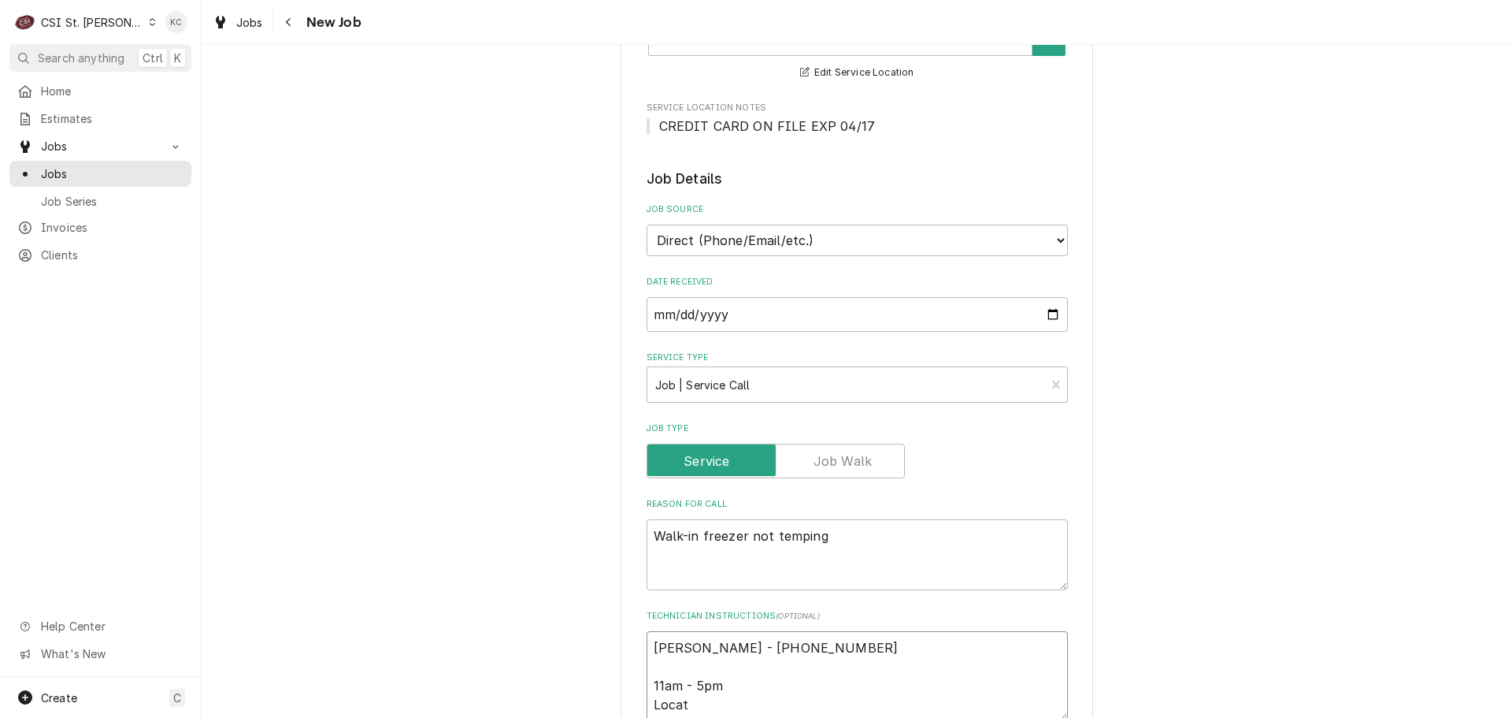
type textarea "Reggie Brooks - 314 265-7765 11am - 5pm Locati"
type textarea "x"
type textarea "Reggie Brooks - 314 265-7765 11am - 5pm Locatio"
type textarea "x"
type textarea "Reggie Brooks - 314 265-7765 11am - 5pm Location"
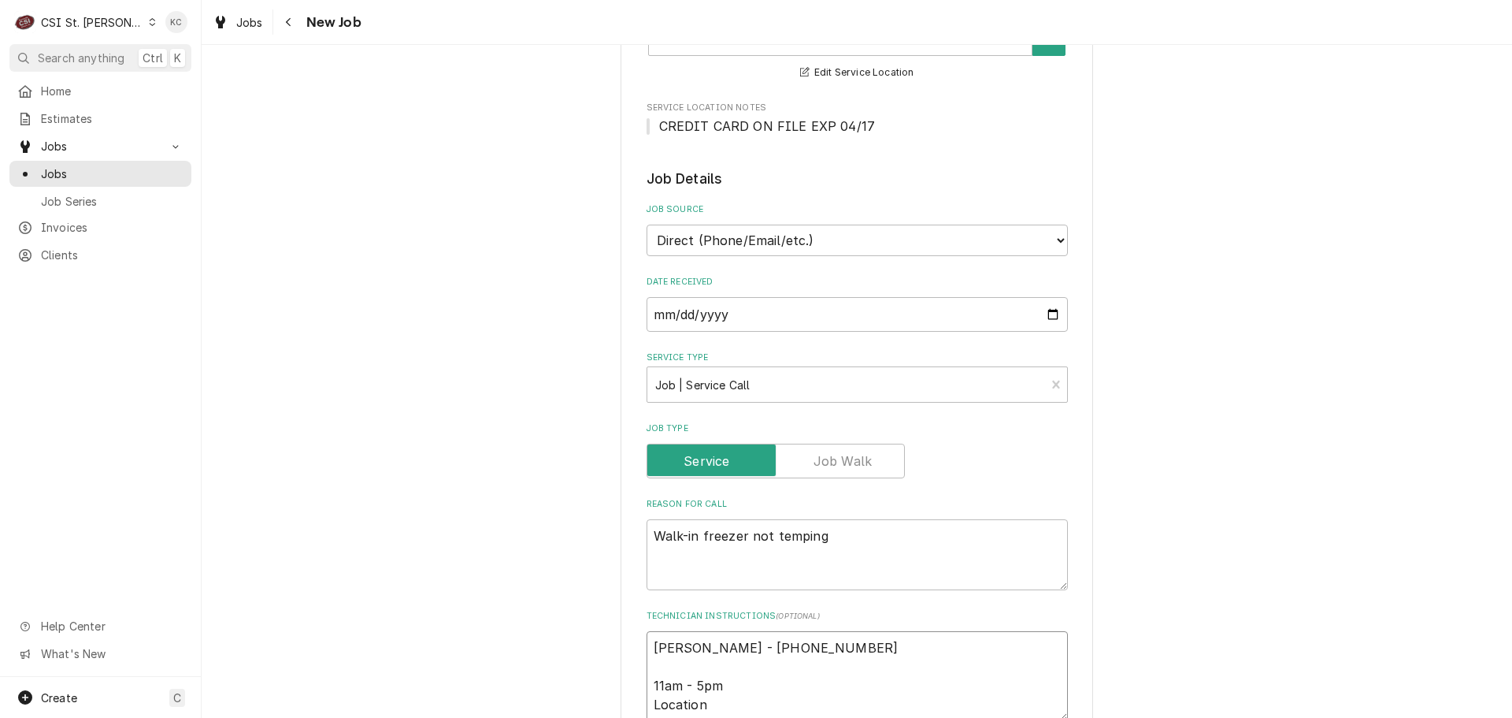
type textarea "x"
type textarea "Reggie Brooks - 314 265-7765 11am - 5pm Location"
type textarea "x"
type textarea "Reggie Brooks - 314 265-7765 11am - 5pm Location 5"
type textarea "x"
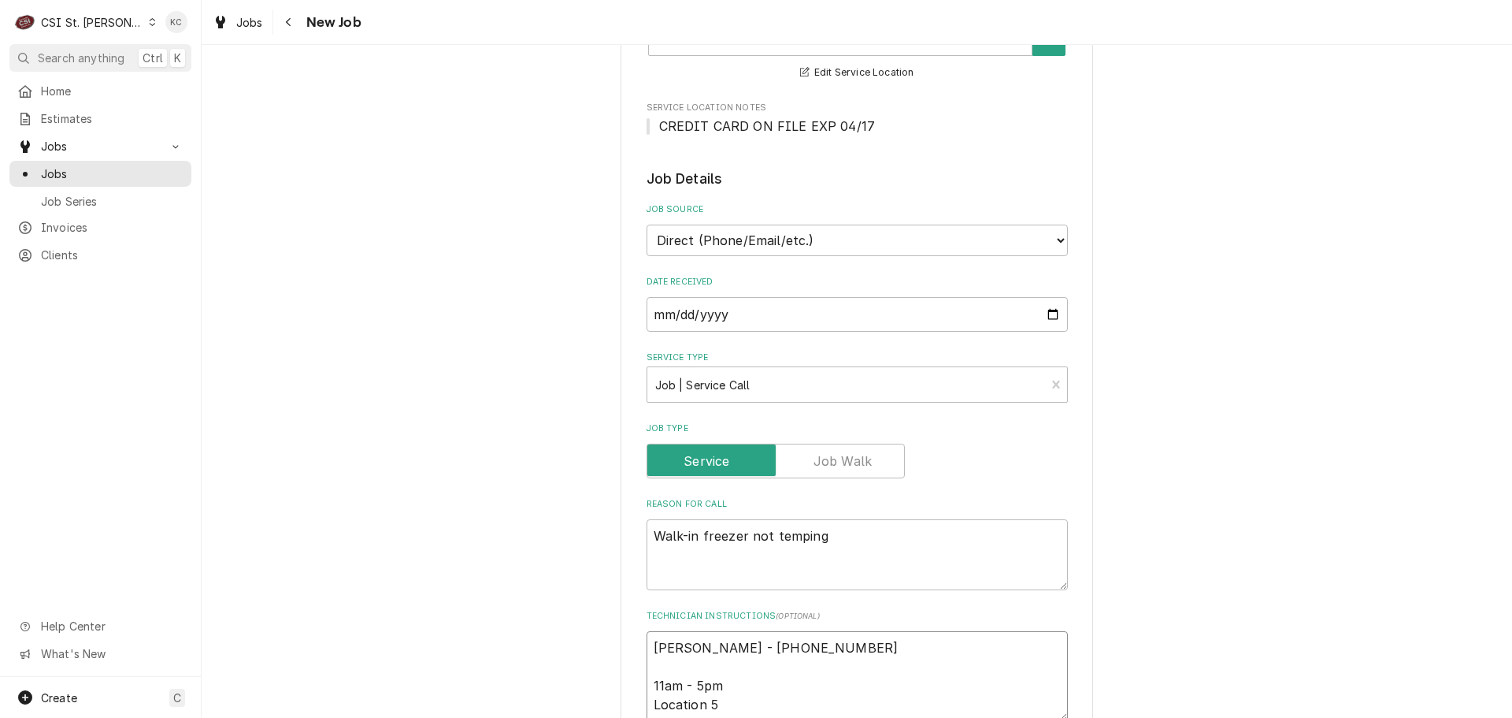
type textarea "Reggie Brooks - 314 265-7765 11am - 5pm Location 5p"
type textarea "x"
type textarea "Reggie Brooks - 314 265-7765 11am - 5pm Location 5pm"
type textarea "x"
type textarea "Reggie Brooks - 314 265-7765 11am - 5pm Location 5pm"
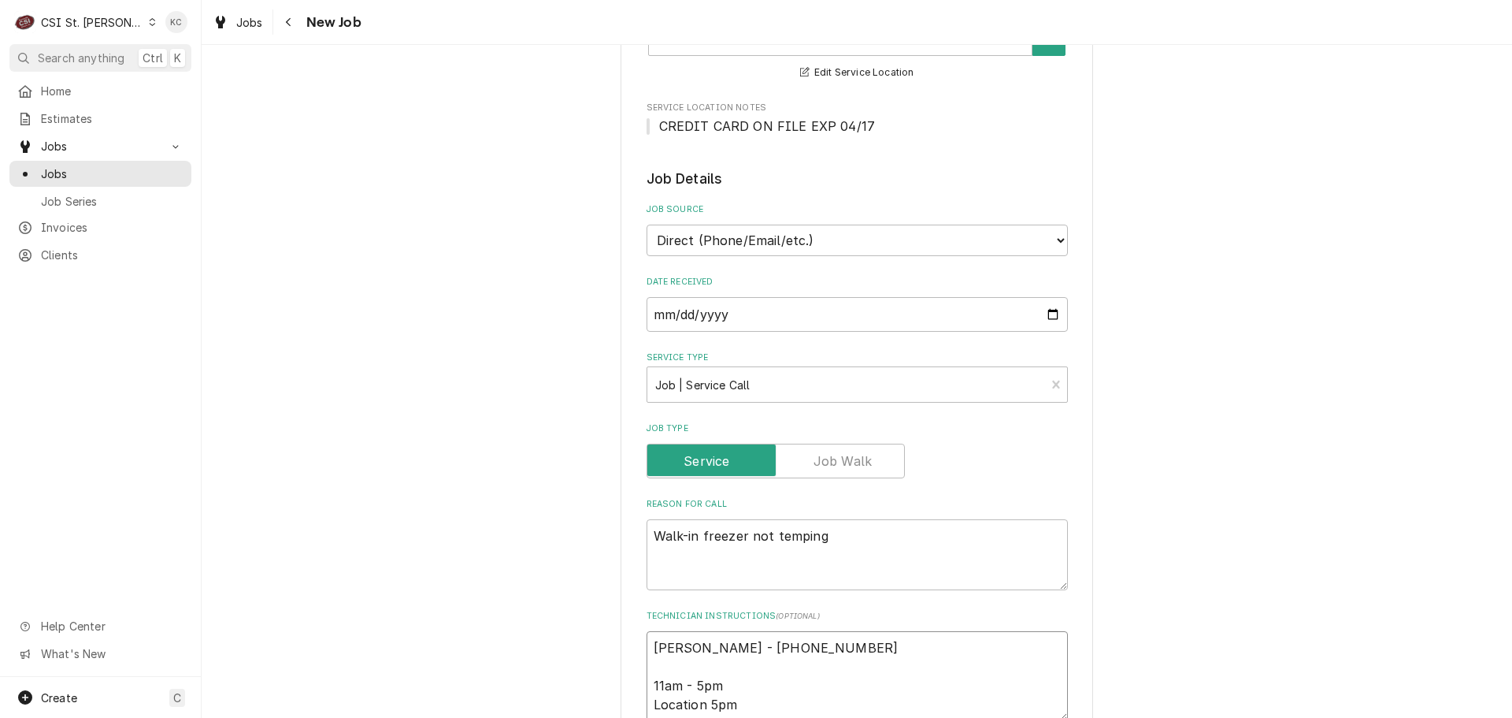
type textarea "x"
type textarea "Reggie Brooks - 314 265-7765 11am - 5pm Location 5pm -"
type textarea "x"
type textarea "Reggie Brooks - 314 265-7765 11am - 5pm Location 5pm -"
type textarea "x"
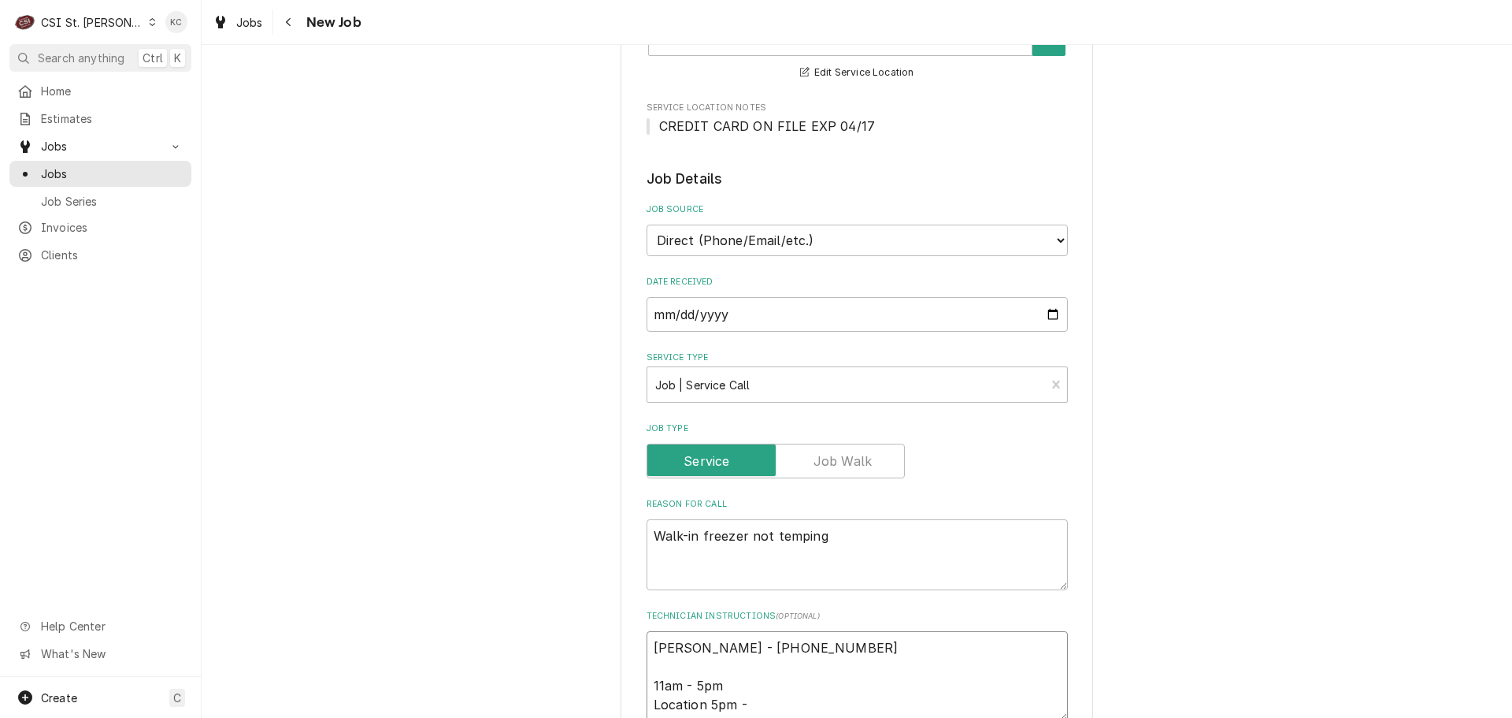
type textarea "Reggie Brooks - 314 265-7765 11am - 5pm Location 5pm - m"
type textarea "x"
type textarea "Reggie Brooks - 314 265-7765 11am - 5pm Location 5pm - mi"
type textarea "x"
type textarea "Reggie Brooks - 314 265-7765 11am - 5pm Location 5pm - mid"
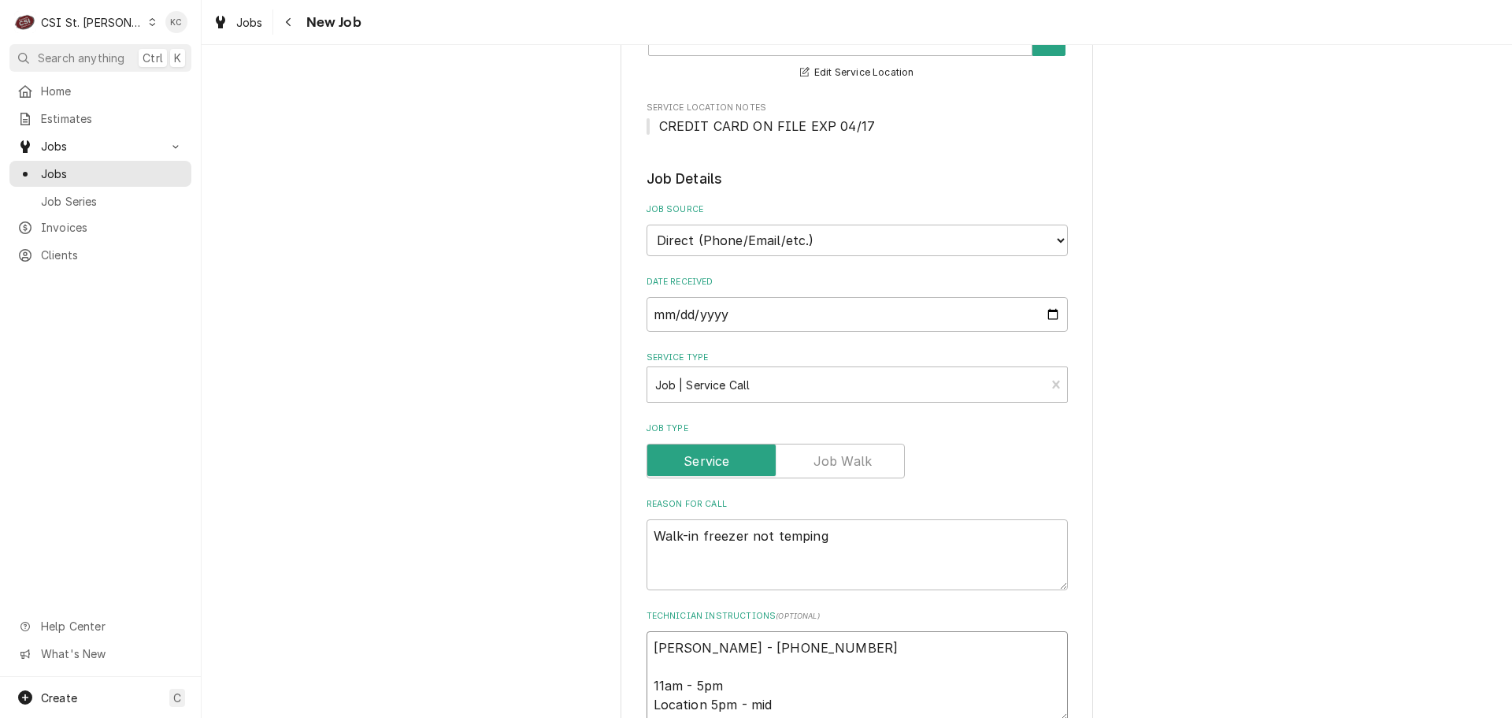
type textarea "x"
type textarea "Reggie Brooks - 314 265-7765 11am - 5pm Location 5pm - midn"
type textarea "x"
type textarea "Reggie Brooks - 314 265-7765 11am - 5pm Location 5pm - midni"
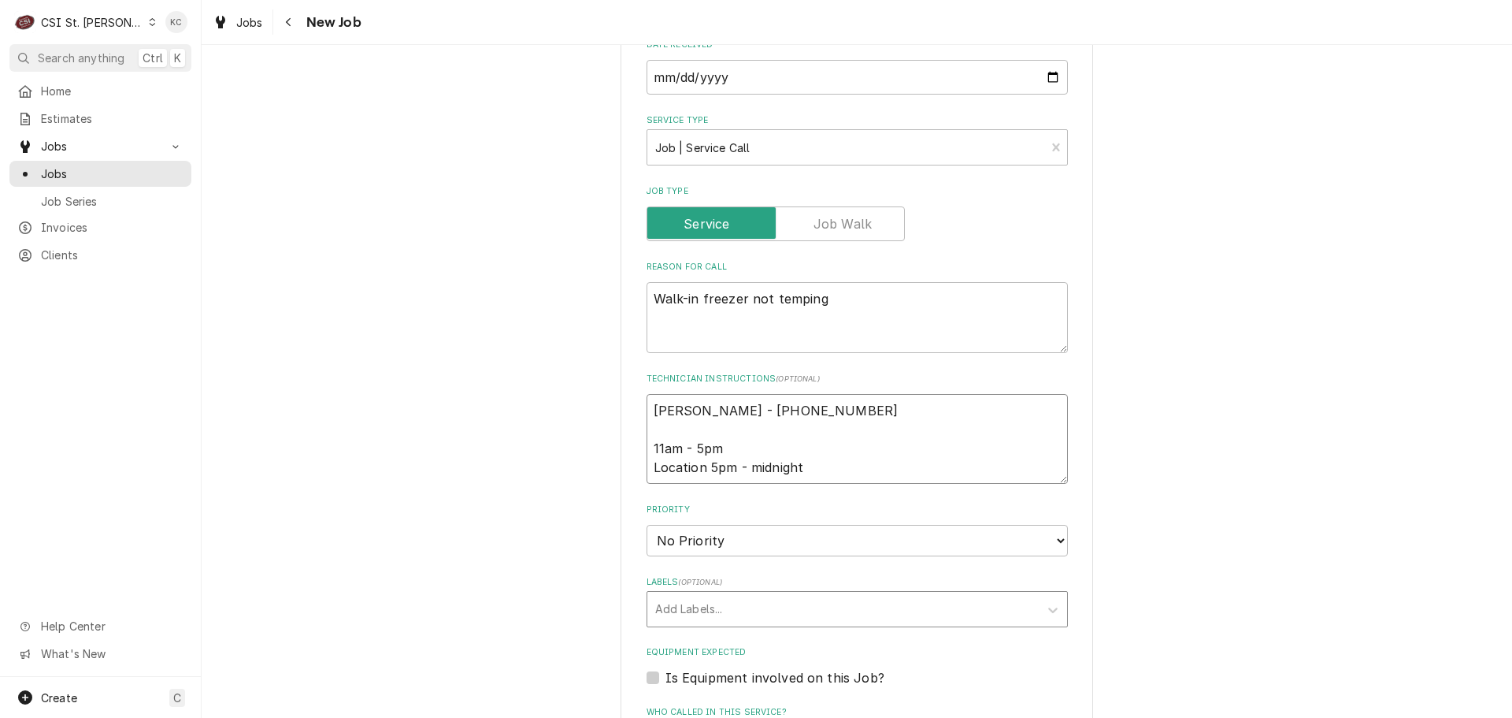
scroll to position [630, 0]
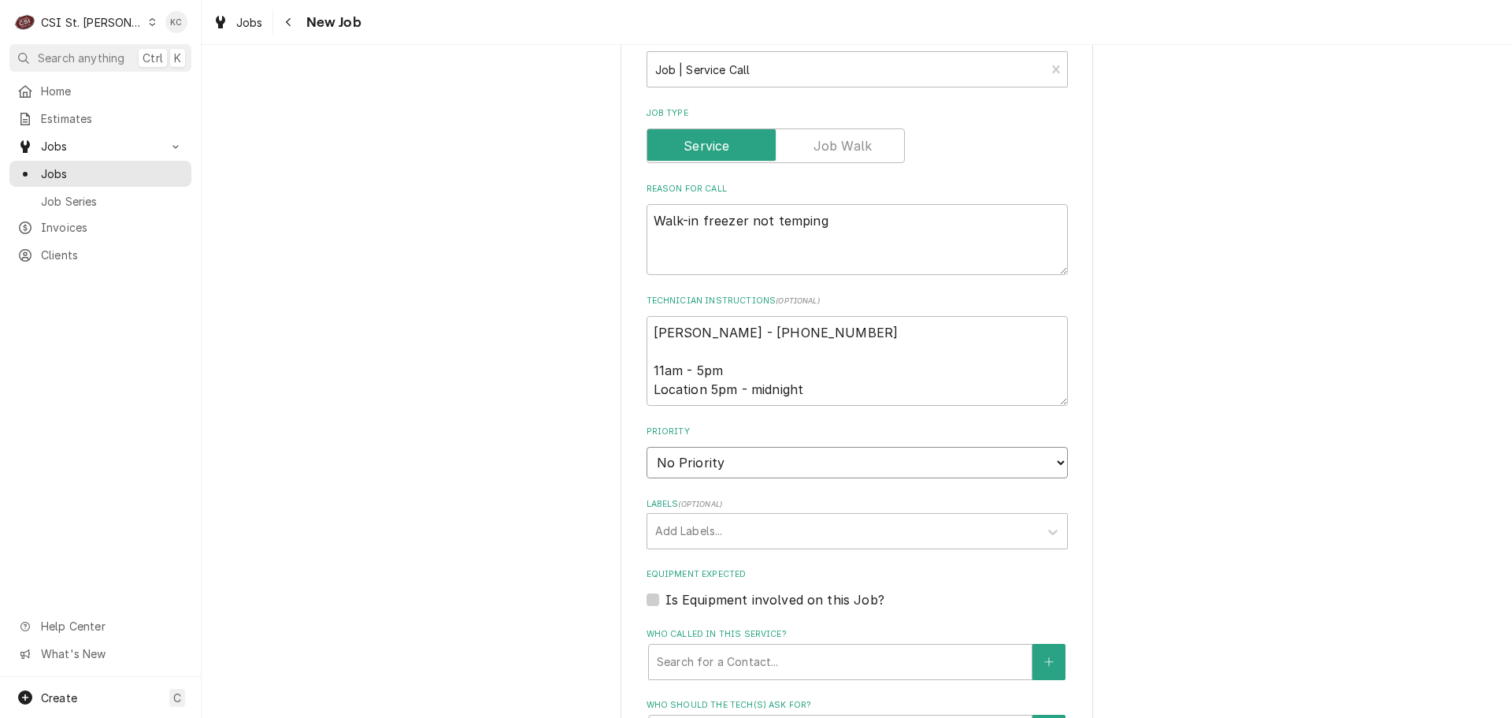
click at [692, 457] on select "No Priority Urgent High Medium Low" at bounding box center [857, 463] width 421 height 32
click at [647, 447] on select "No Priority Urgent High Medium Low" at bounding box center [857, 463] width 421 height 32
click at [695, 538] on div "Labels" at bounding box center [843, 531] width 376 height 28
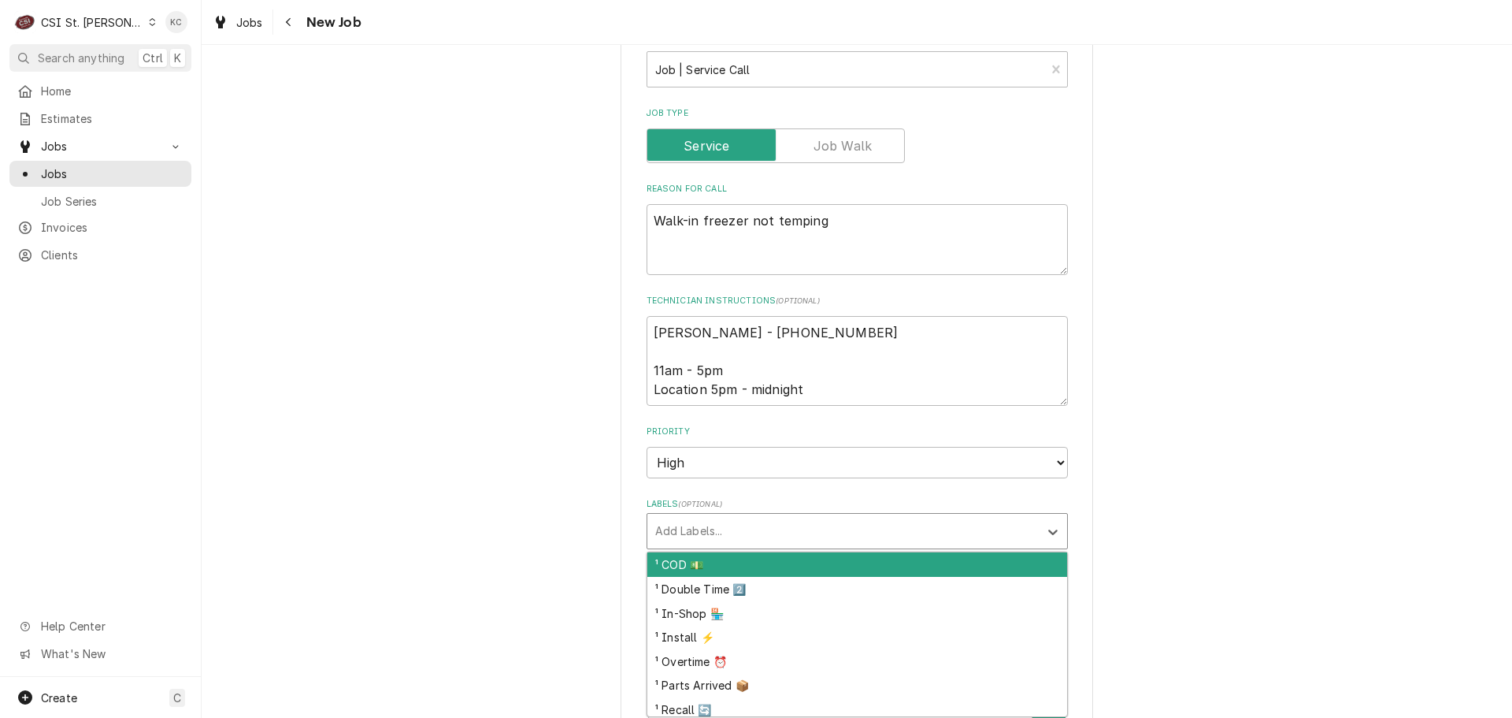
click at [695, 565] on div "¹ COD 💵" at bounding box center [857, 564] width 420 height 24
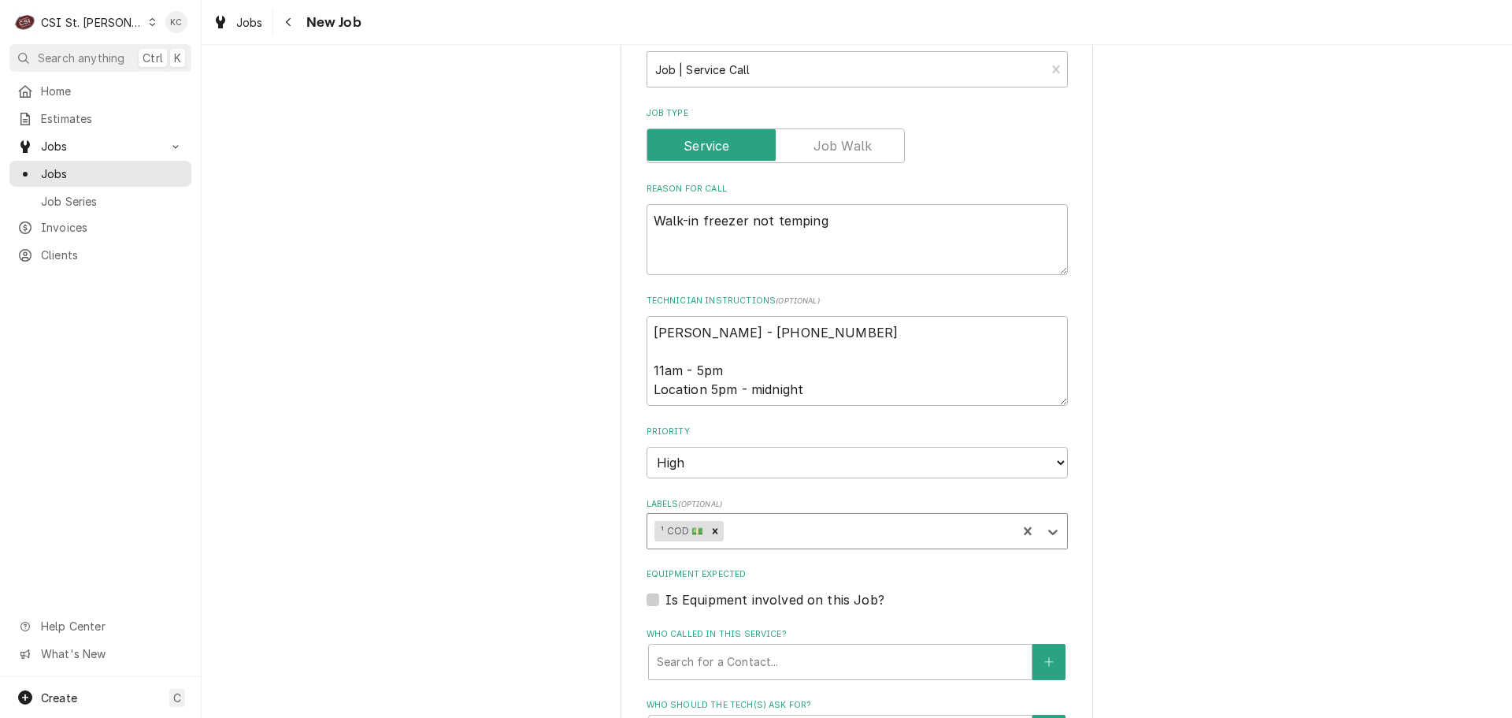
click at [757, 529] on div "Labels" at bounding box center [868, 531] width 282 height 28
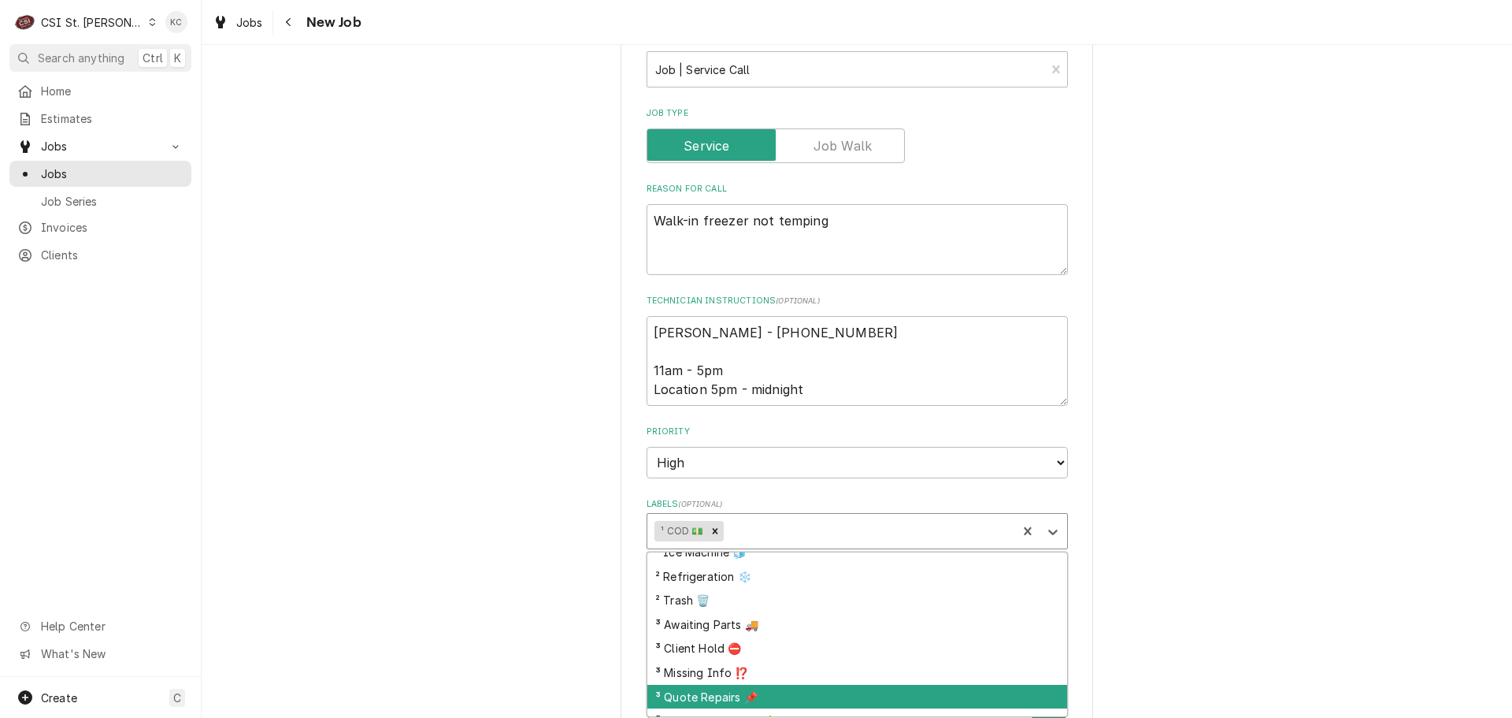
scroll to position [379, 0]
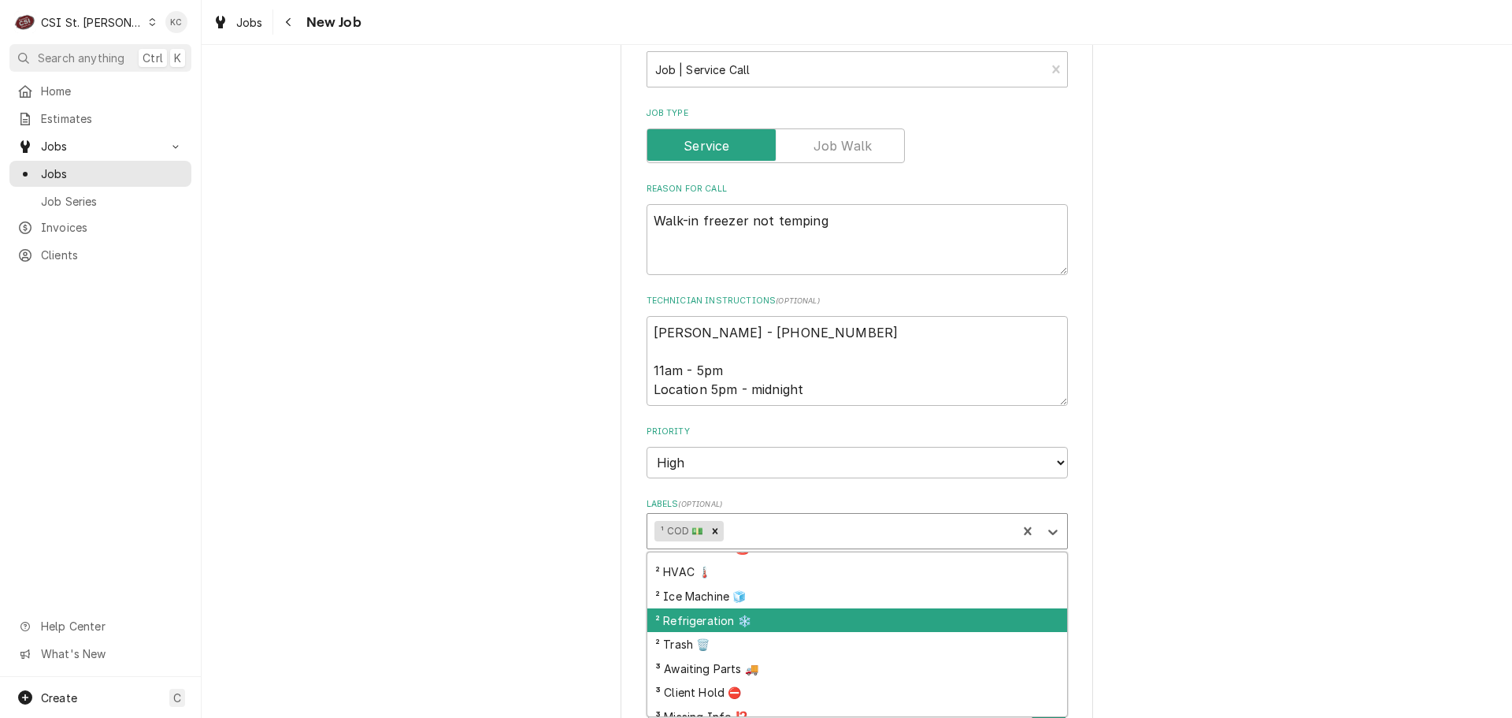
click at [742, 612] on div "² Refrigeration ❄️" at bounding box center [857, 620] width 420 height 24
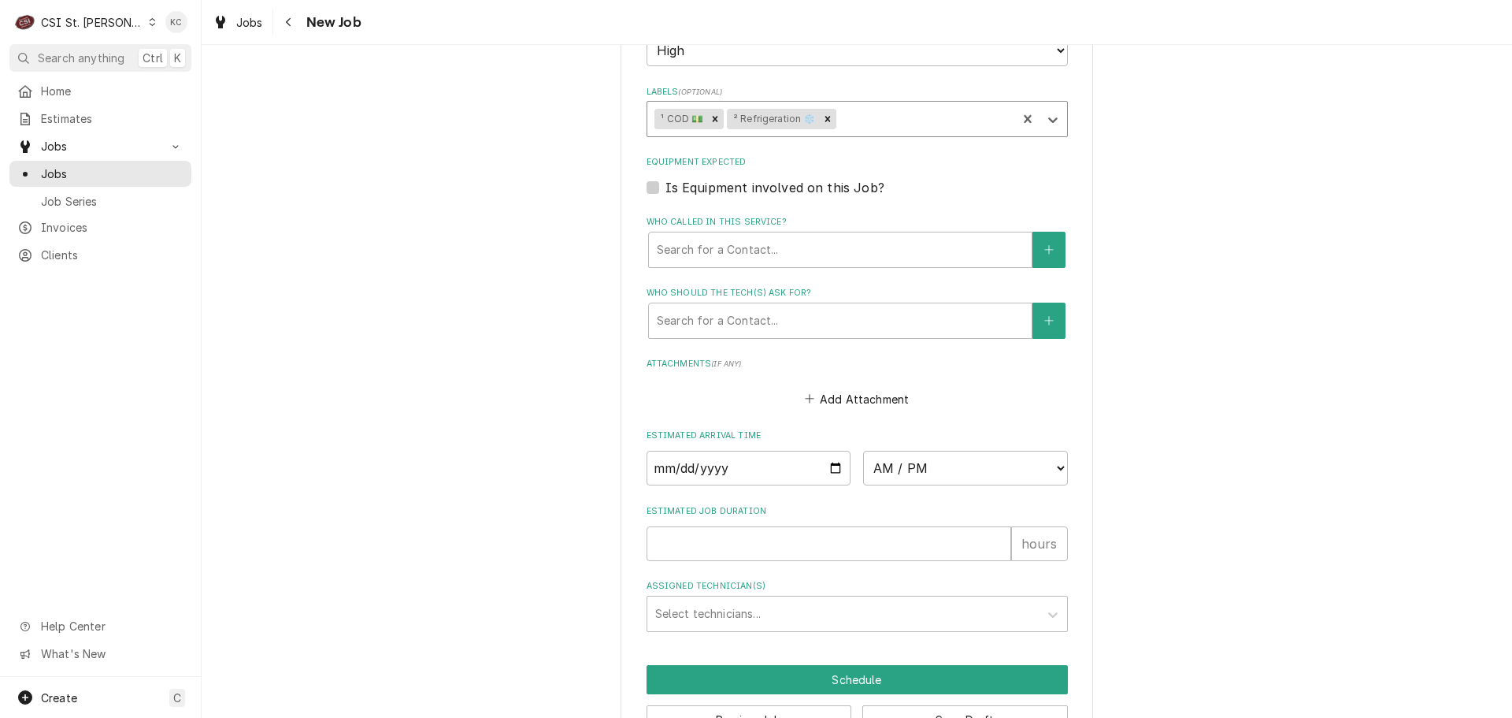
scroll to position [1092, 0]
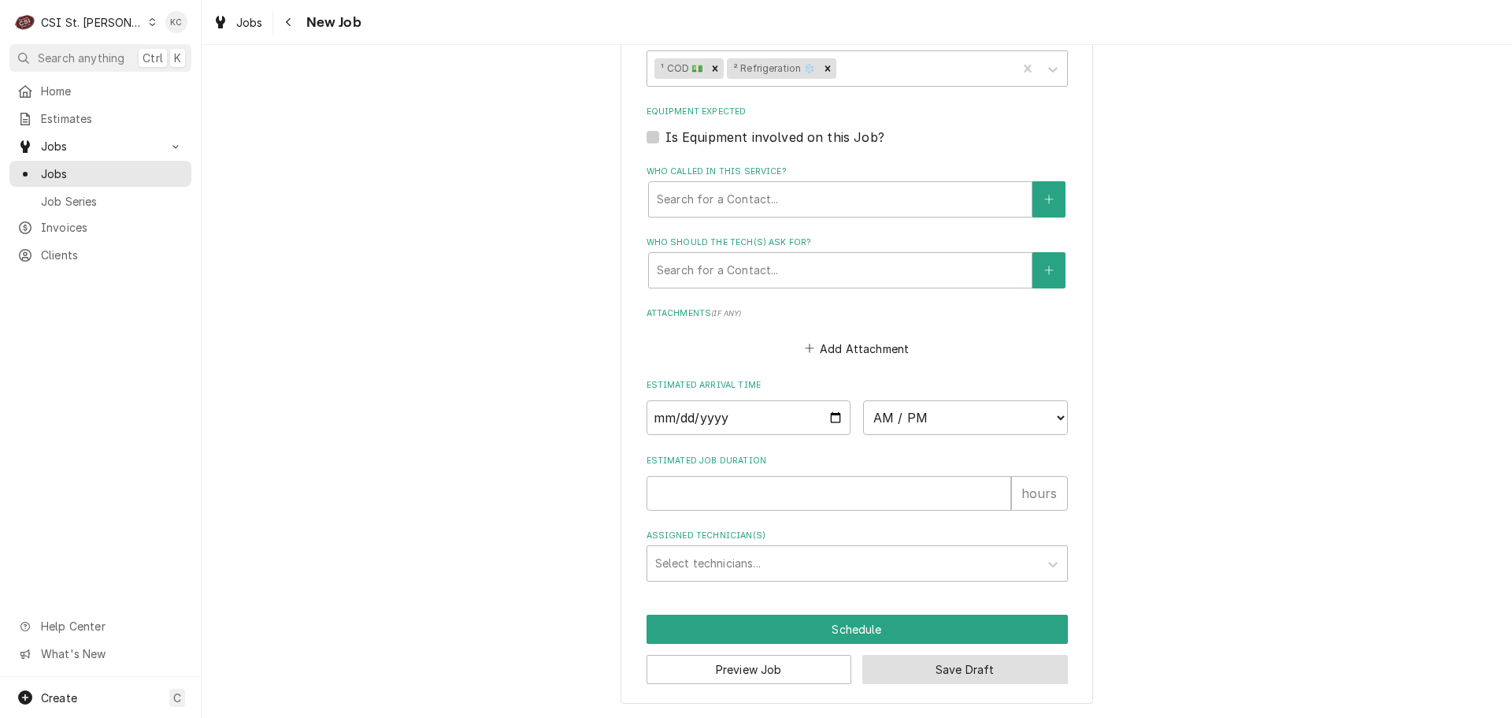
click at [935, 671] on button "Save Draft" at bounding box center [965, 669] width 206 height 29
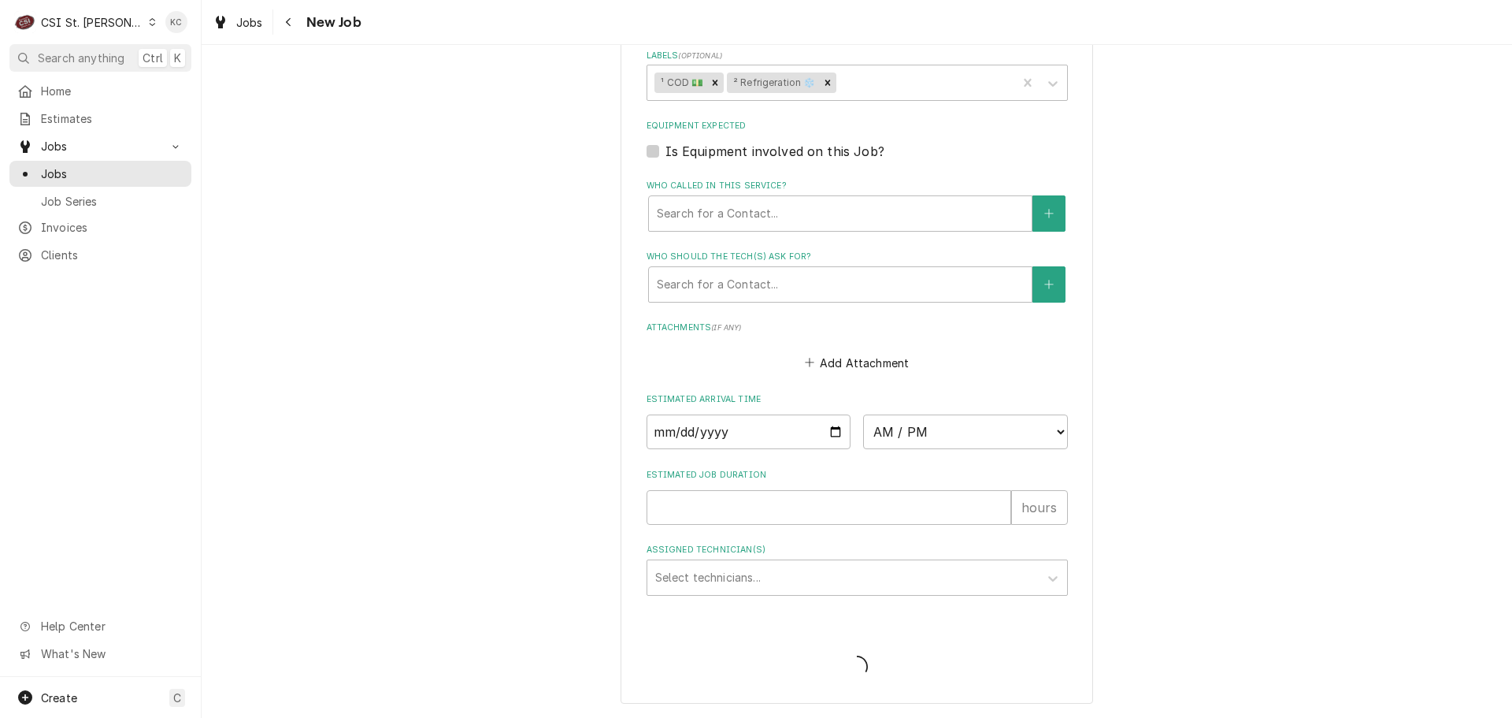
scroll to position [1078, 0]
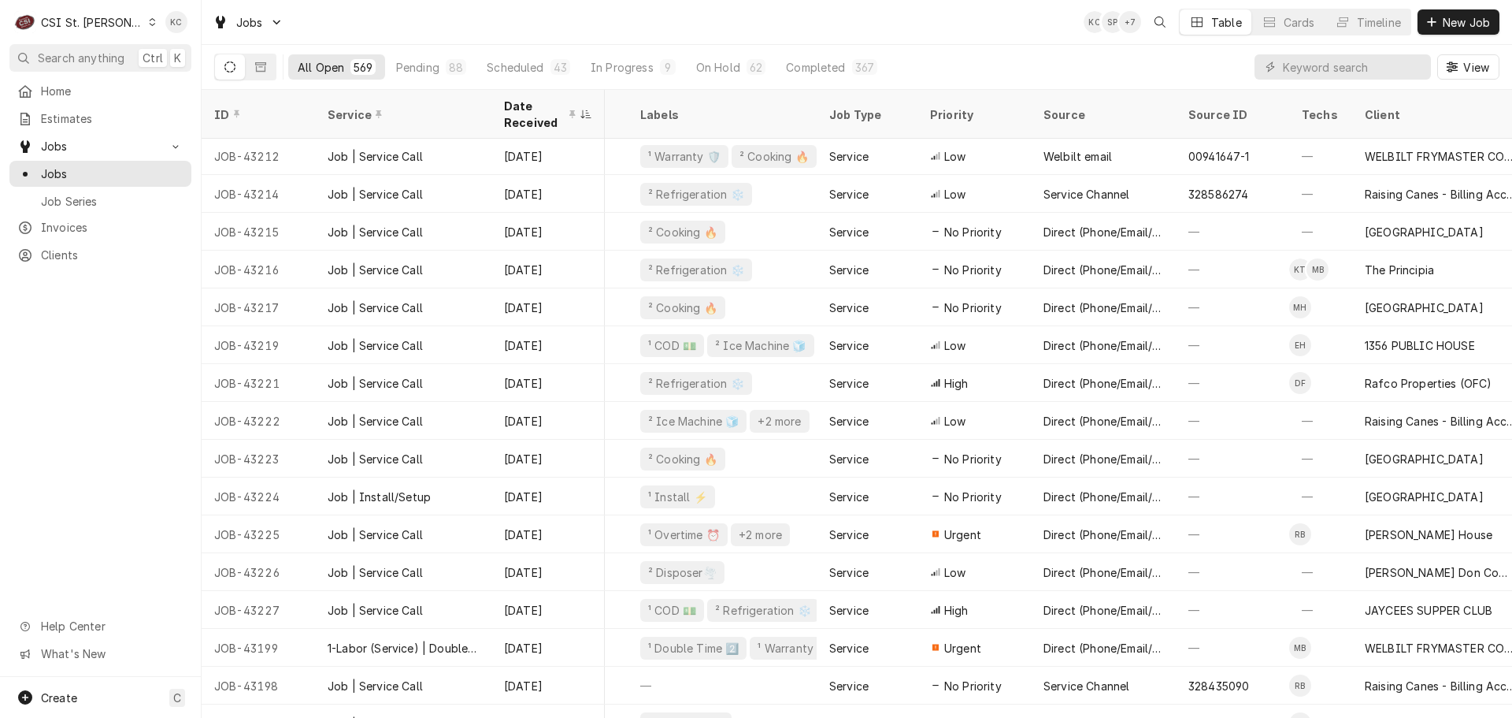
scroll to position [455, 317]
